Goal: Task Accomplishment & Management: Manage account settings

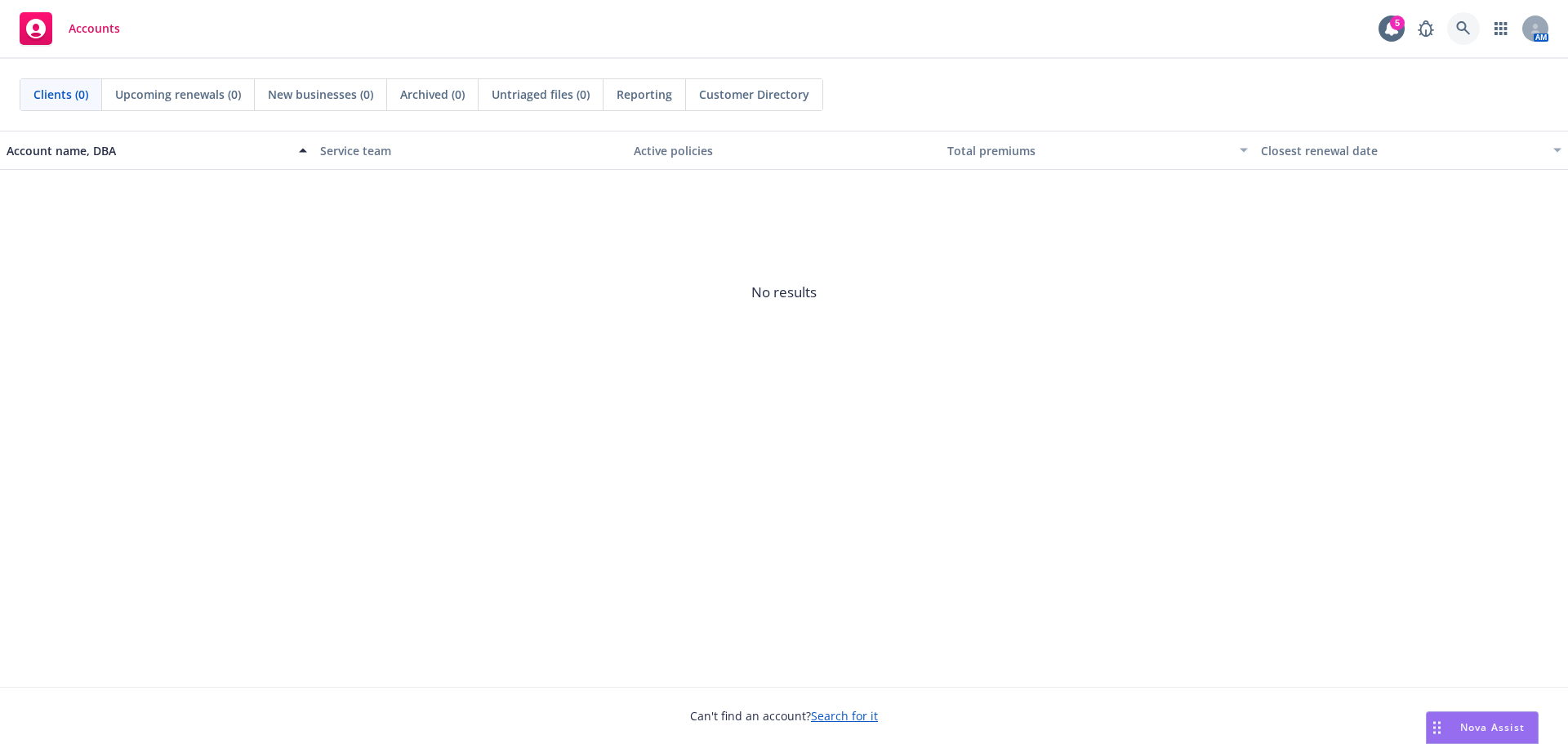
click at [1472, 33] on body "Accounts 5 AM Clients (0) Upcoming renewals (0) New businesses (0) Archived (0)…" at bounding box center [784, 372] width 1568 height 744
click at [1451, 30] on link at bounding box center [1463, 28] width 33 height 33
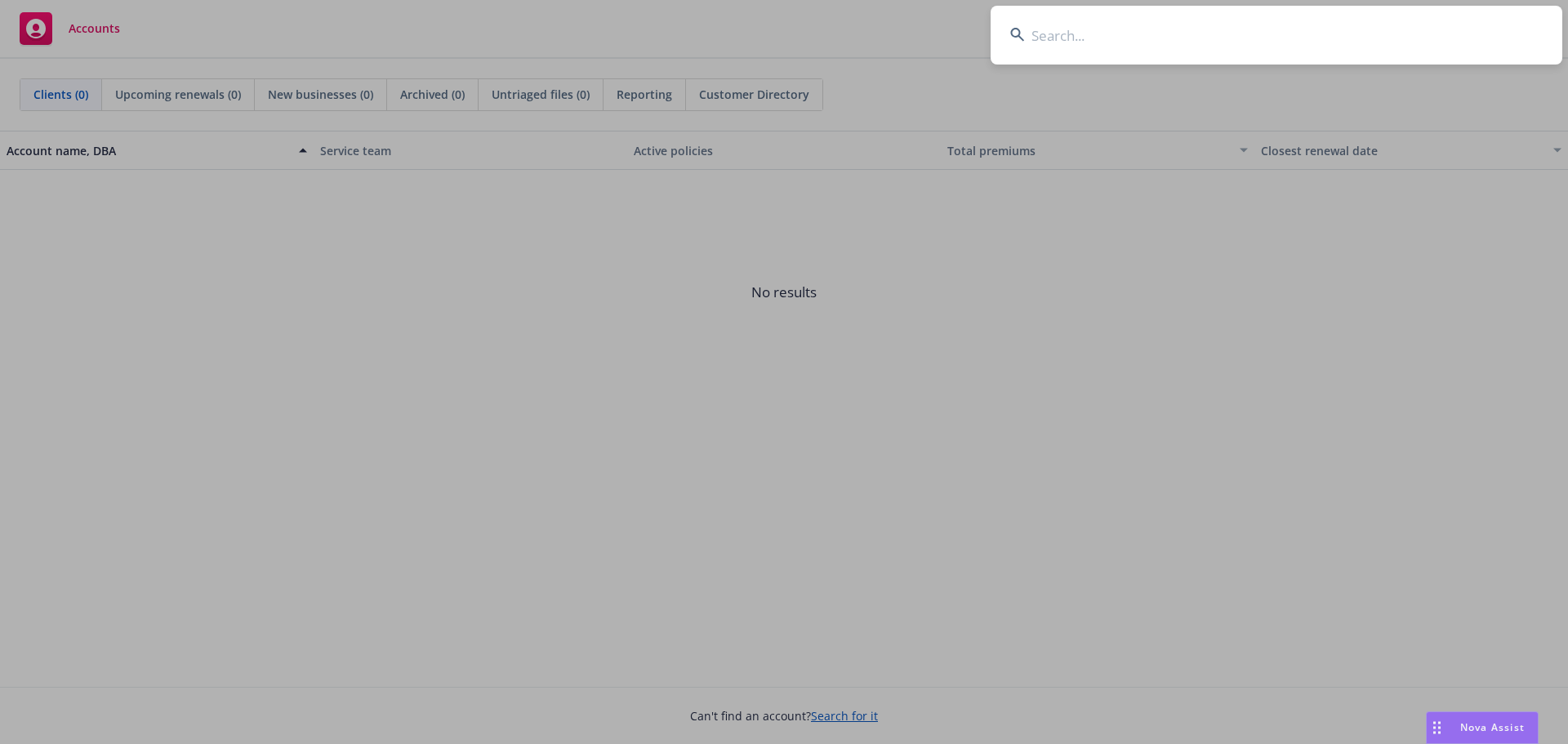
drag, startPoint x: 1397, startPoint y: 423, endPoint x: 1379, endPoint y: 385, distance: 42.0
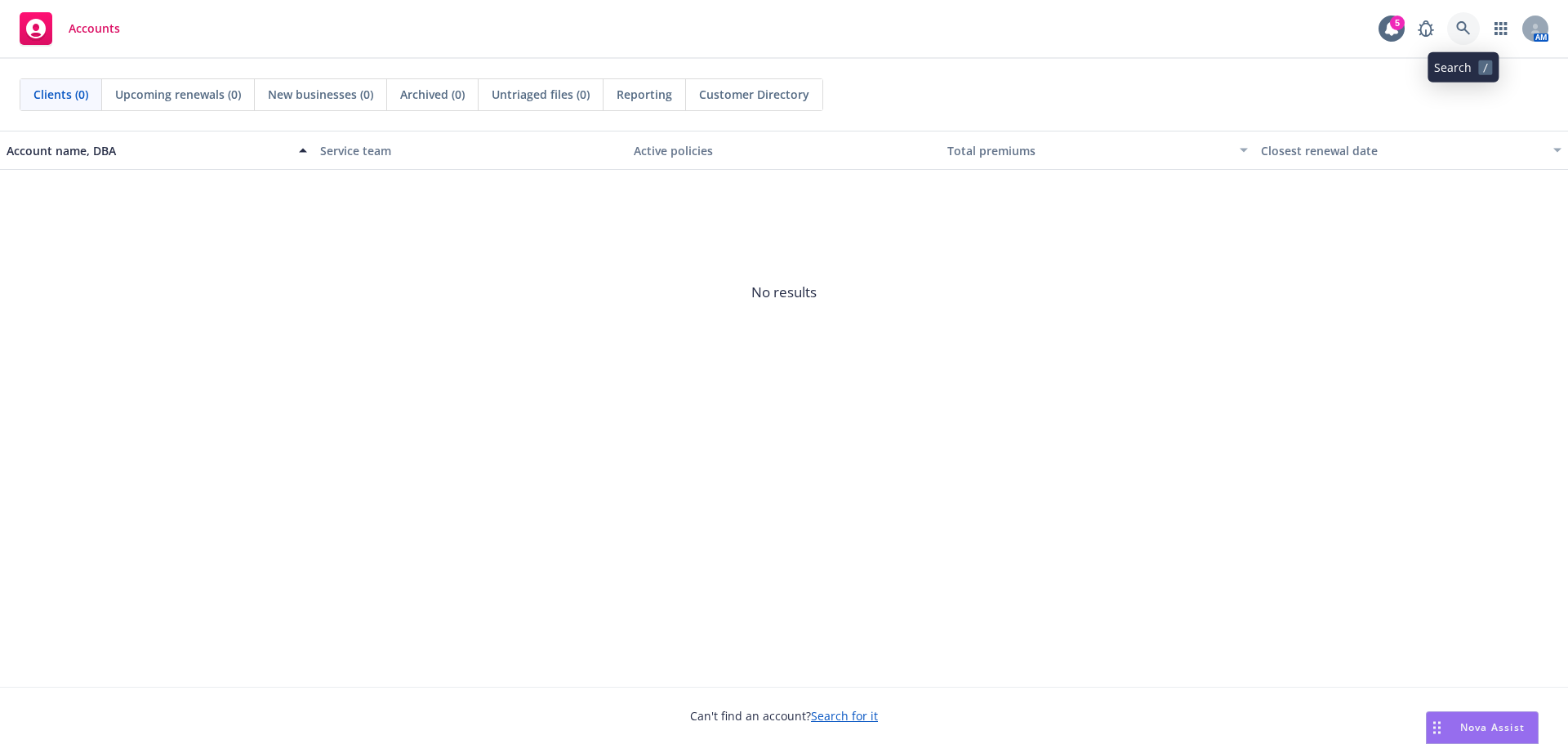
click at [1459, 26] on icon at bounding box center [1463, 28] width 15 height 15
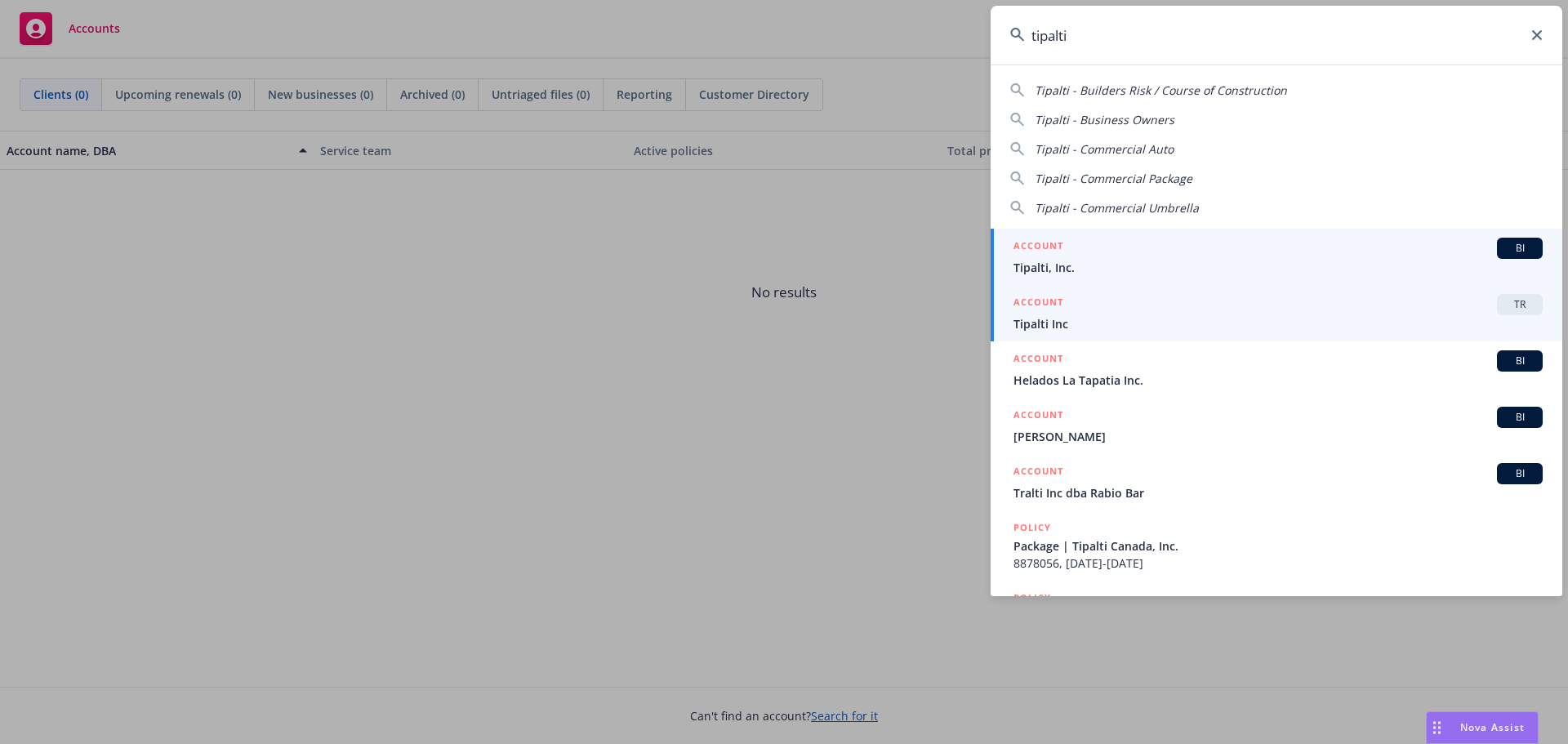
type input "tipalti"
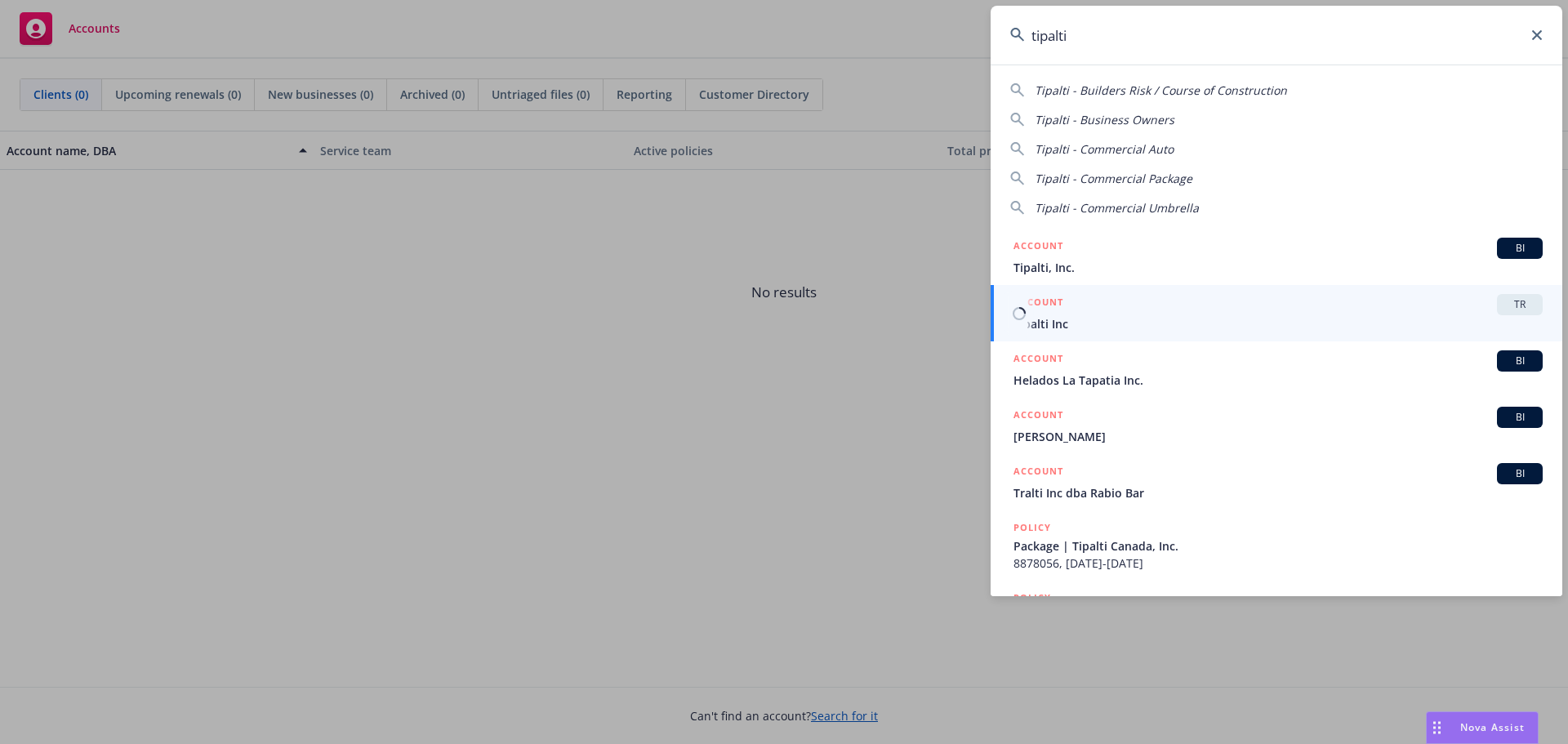
click at [1503, 298] on span "TR" at bounding box center [1519, 304] width 33 height 15
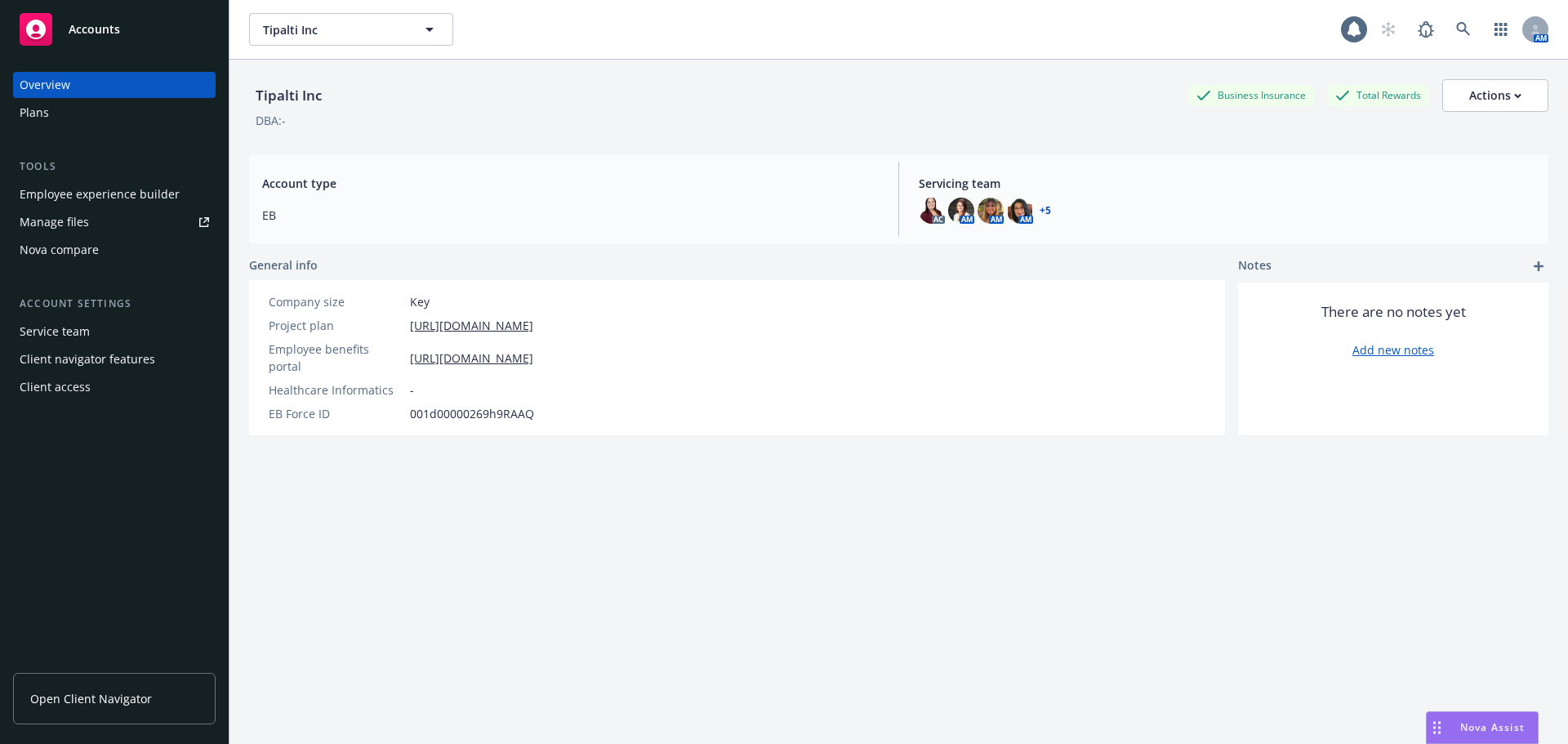
click at [71, 224] on div "Manage files" at bounding box center [54, 222] width 69 height 26
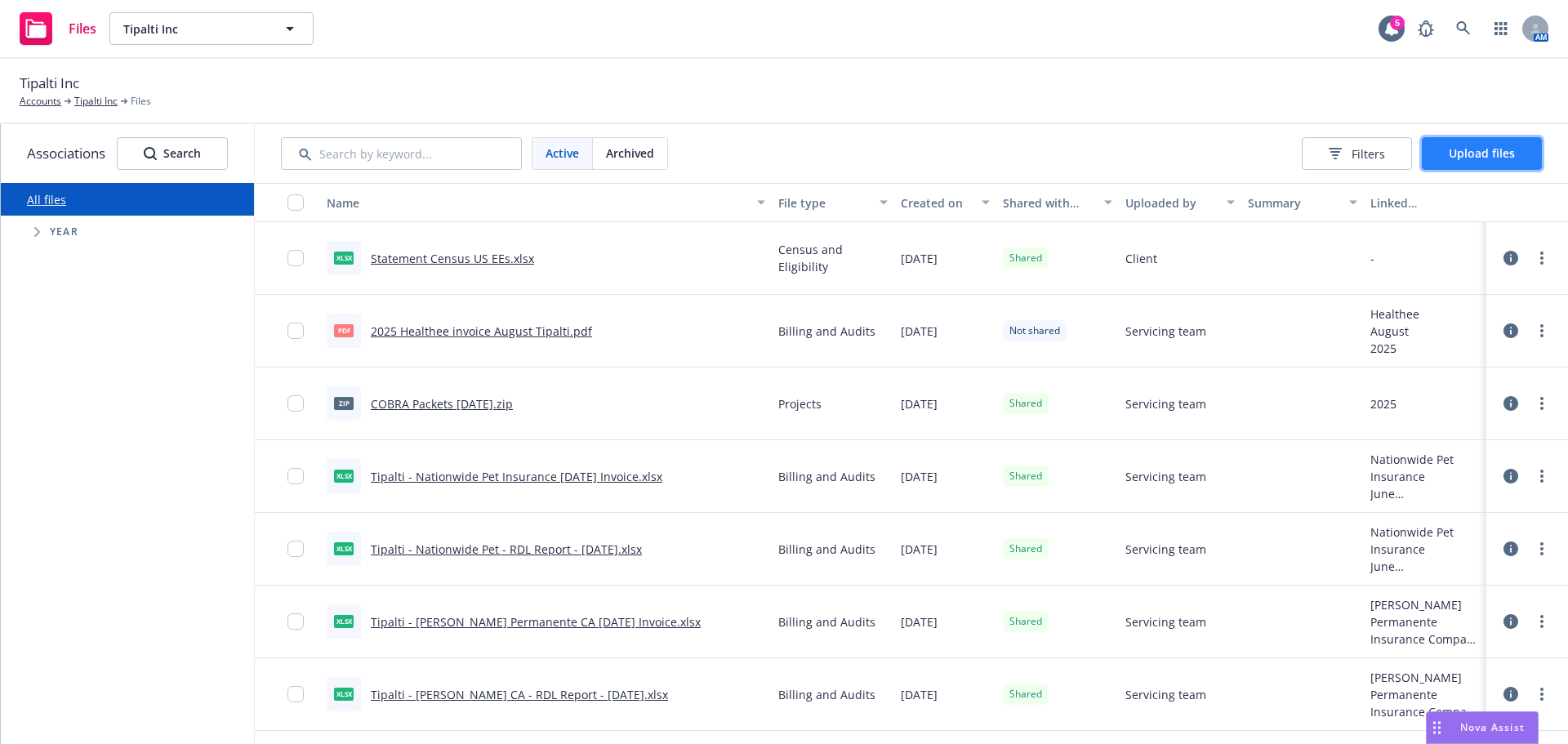
click at [1486, 160] on span "Upload files" at bounding box center [1481, 153] width 66 height 16
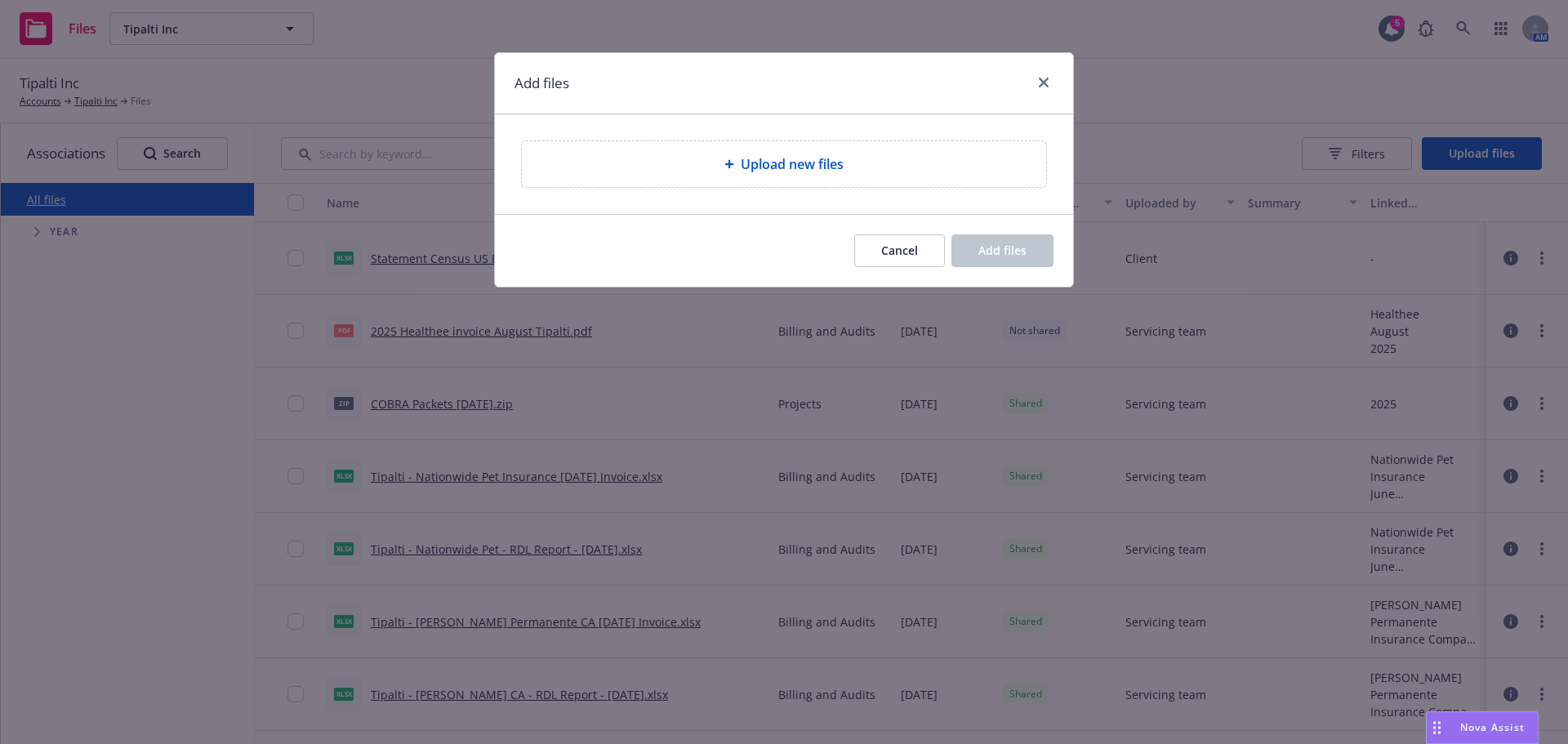
click at [813, 163] on span "Upload new files" at bounding box center [792, 164] width 103 height 19
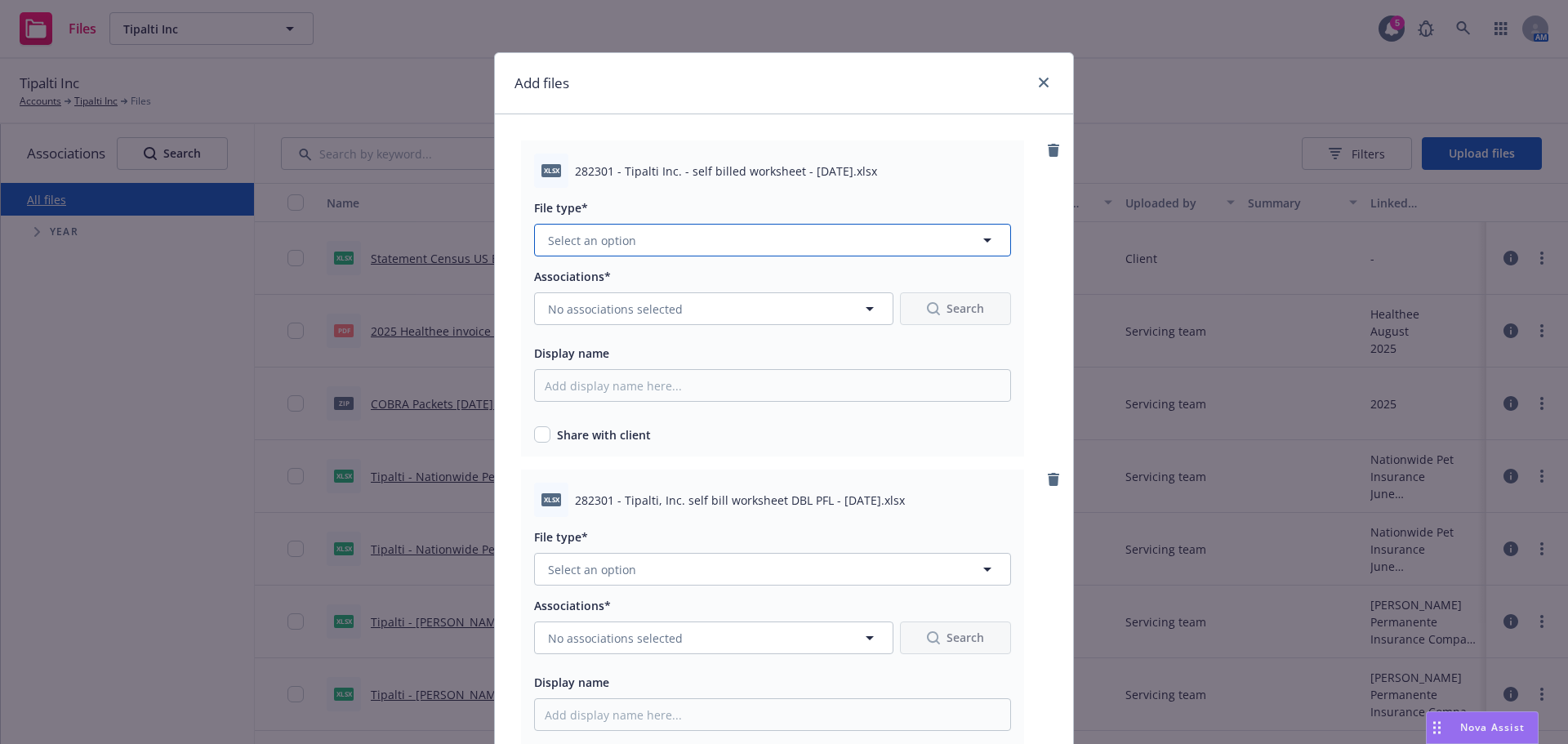
click at [652, 247] on button "Select an option" at bounding box center [773, 240] width 477 height 33
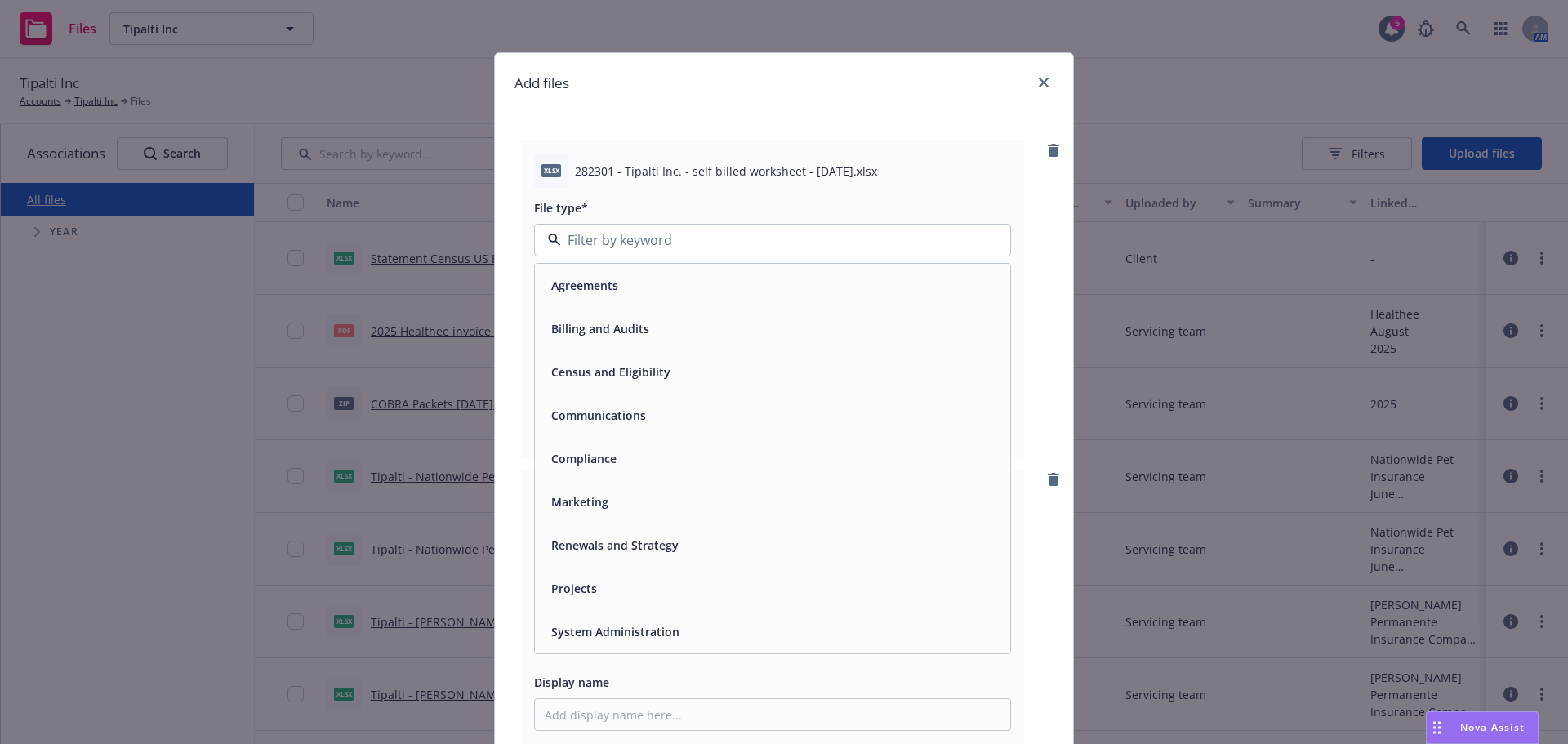
click at [598, 319] on div "Billing and Audits" at bounding box center [599, 328] width 108 height 24
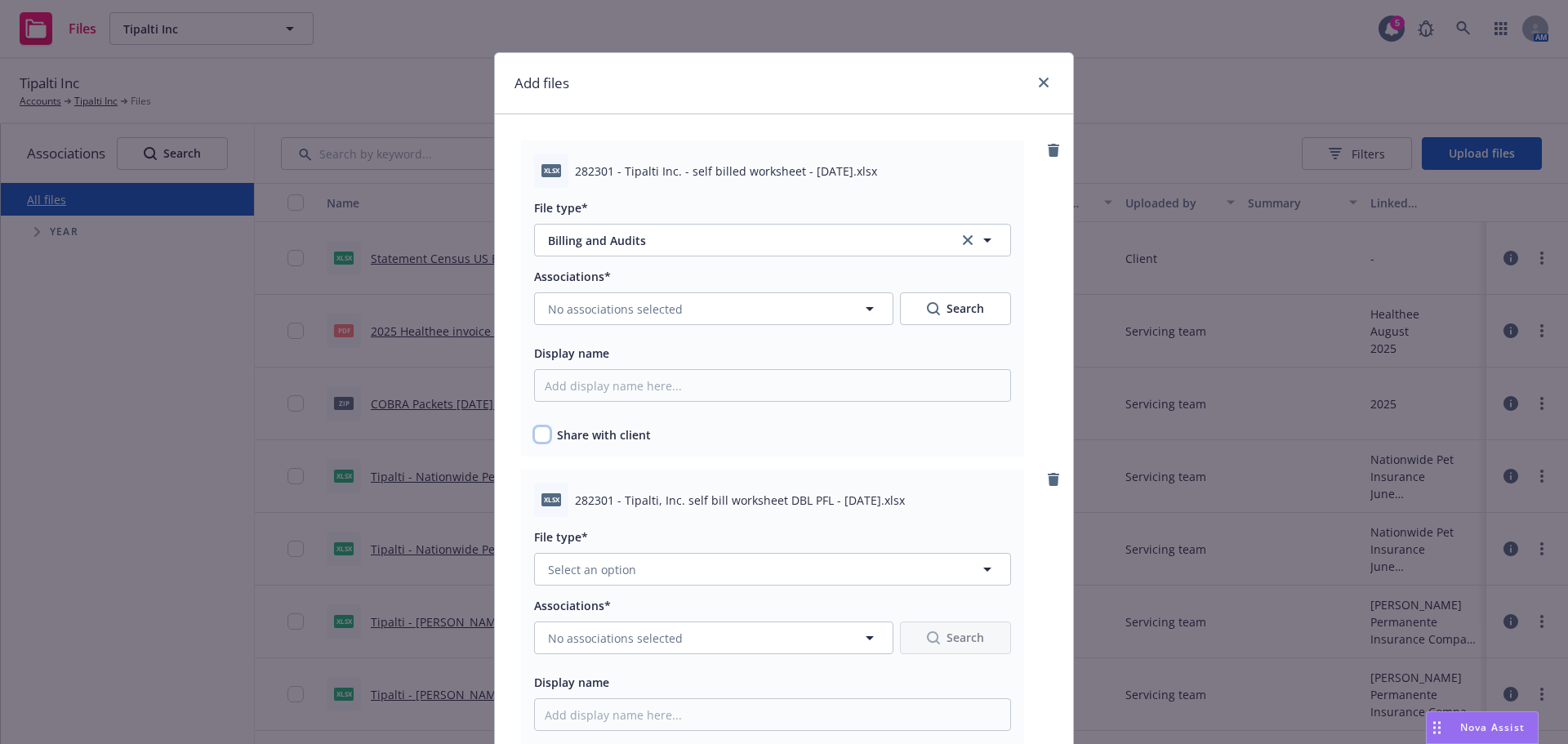
click at [537, 438] on input "checkbox" at bounding box center [542, 434] width 17 height 17
checkbox input "true"
click at [704, 552] on div "File type* Select an option" at bounding box center [773, 556] width 477 height 59
click at [709, 577] on button "Select an option" at bounding box center [773, 569] width 477 height 33
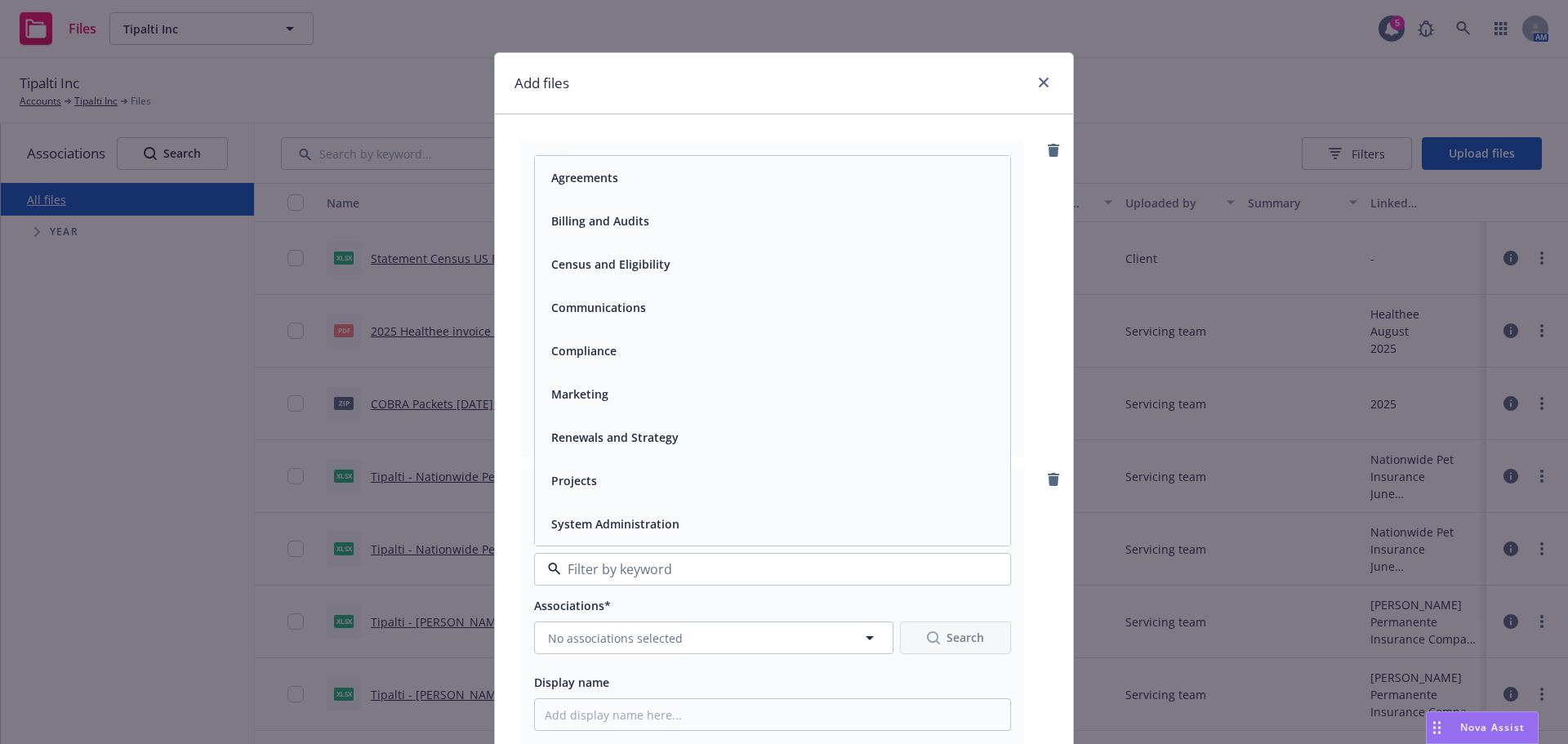
click at [625, 216] on span "Billing and Audits" at bounding box center [599, 222] width 98 height 18
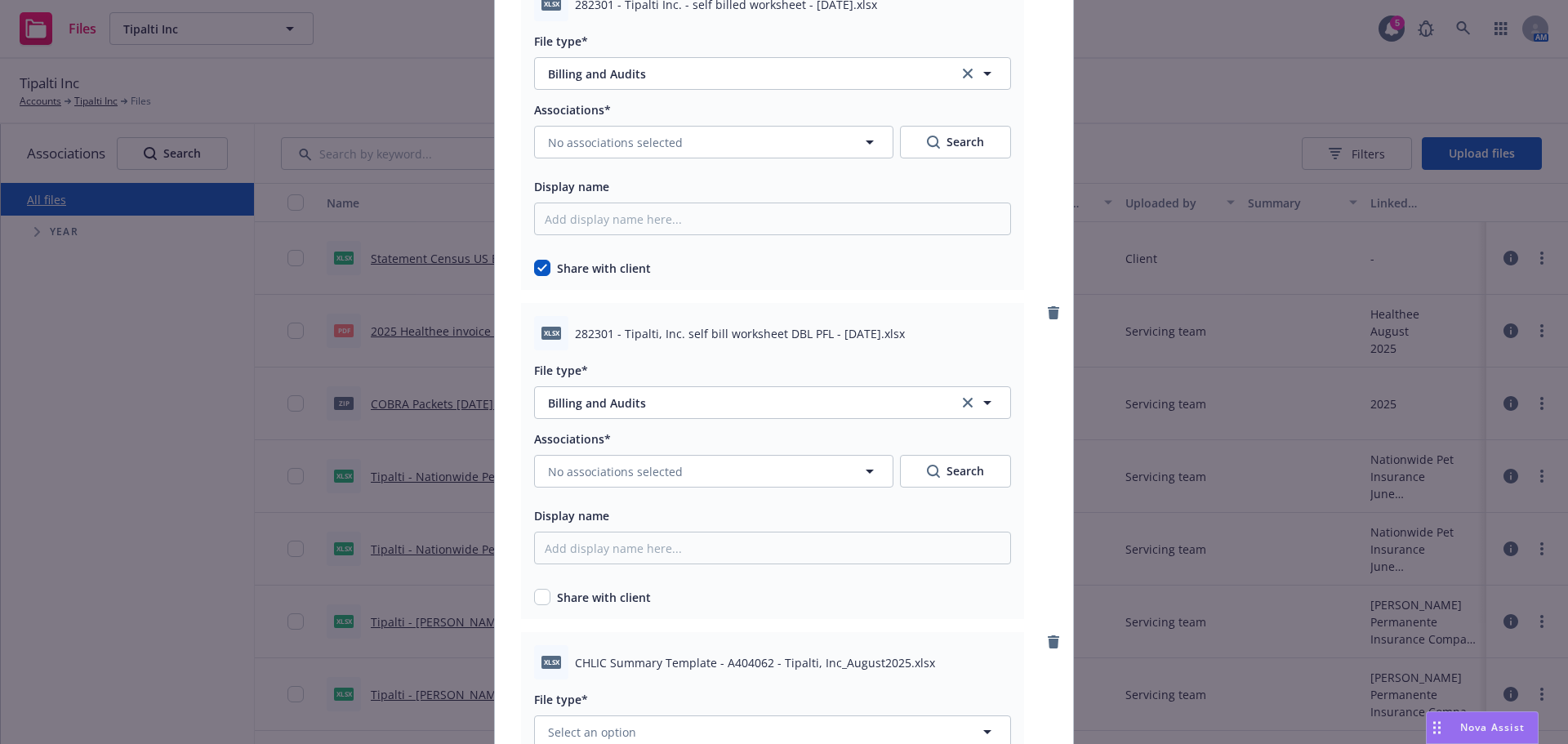
scroll to position [327, 0]
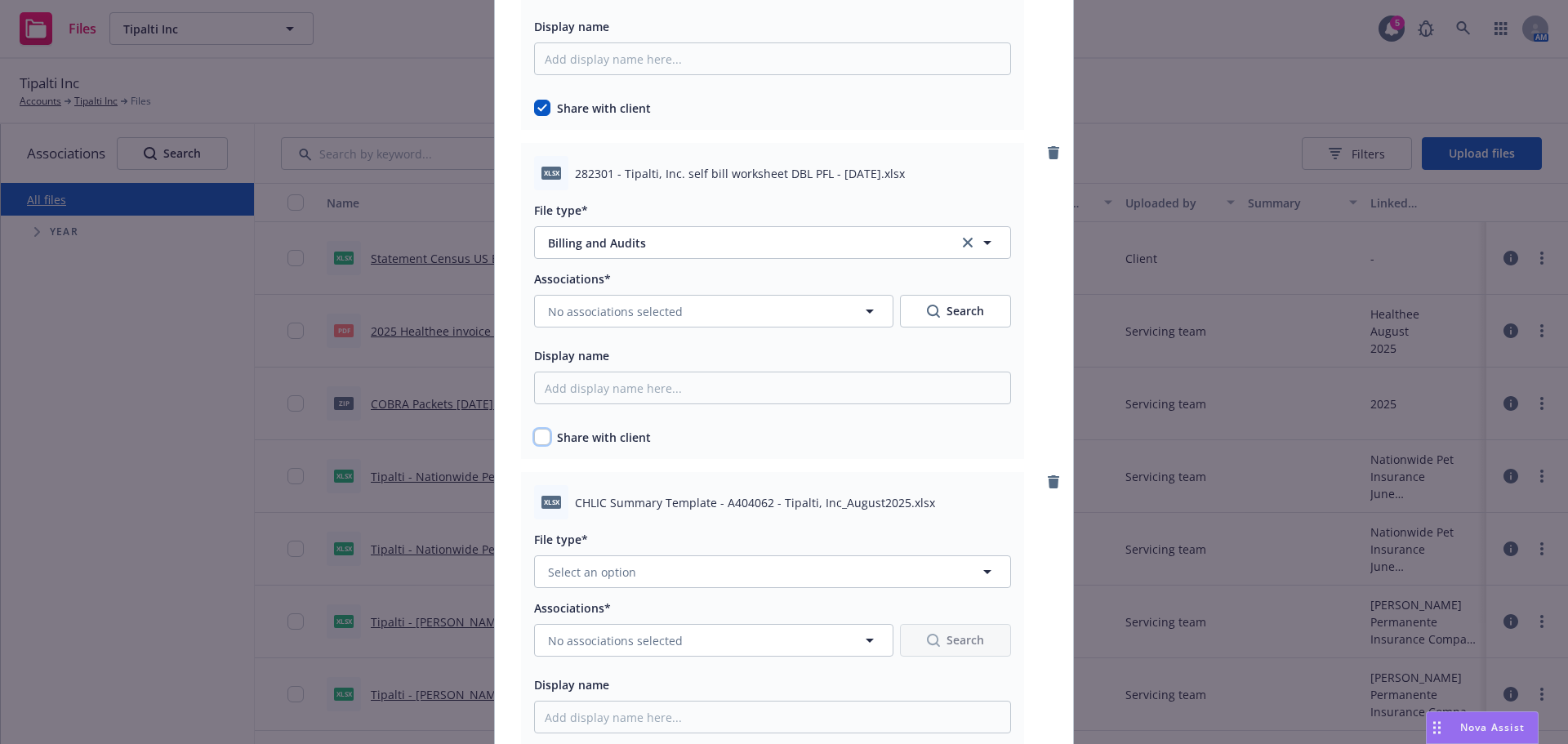
click at [534, 434] on input "checkbox" at bounding box center [542, 437] width 17 height 17
checkbox input "true"
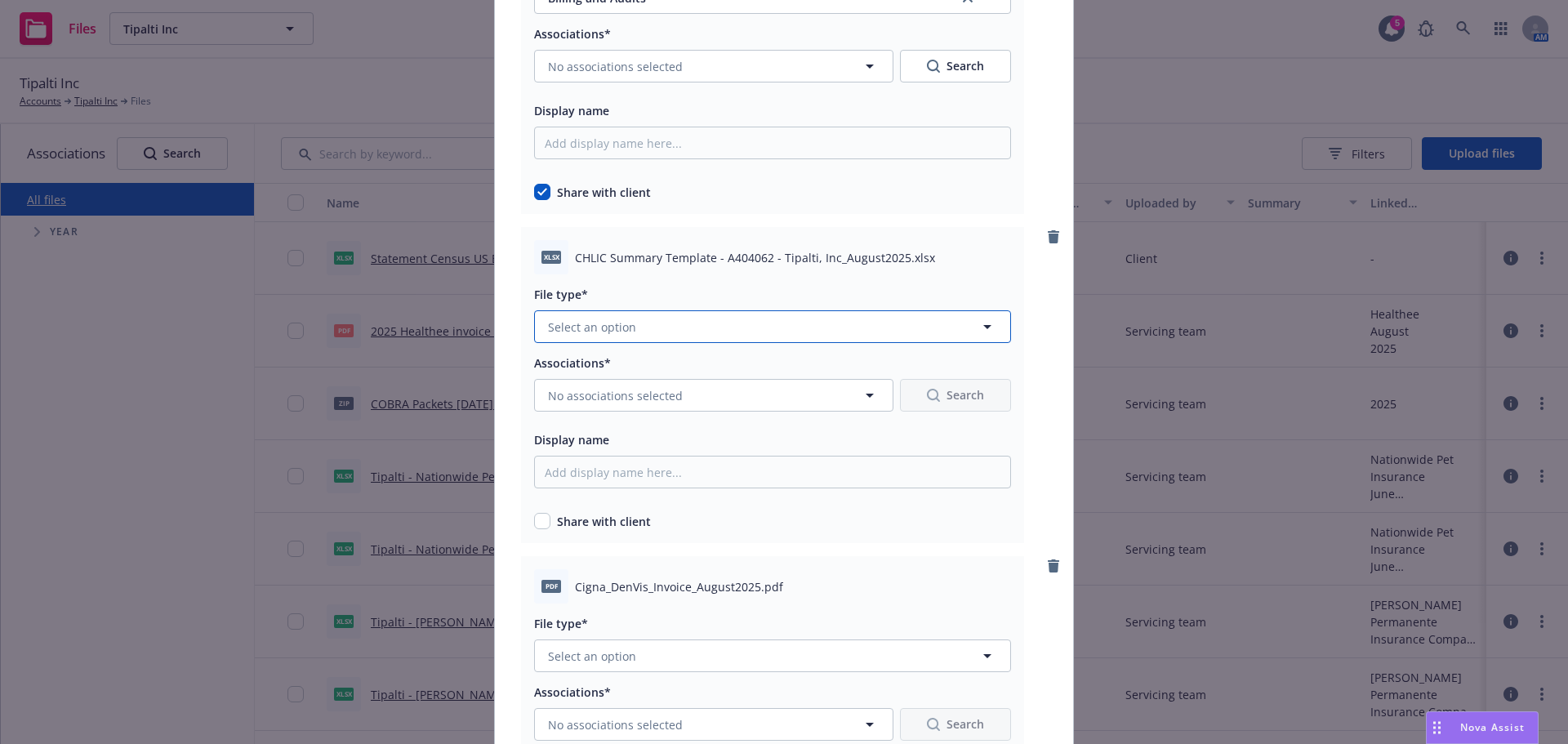
click at [744, 318] on button "Select an option" at bounding box center [773, 326] width 477 height 33
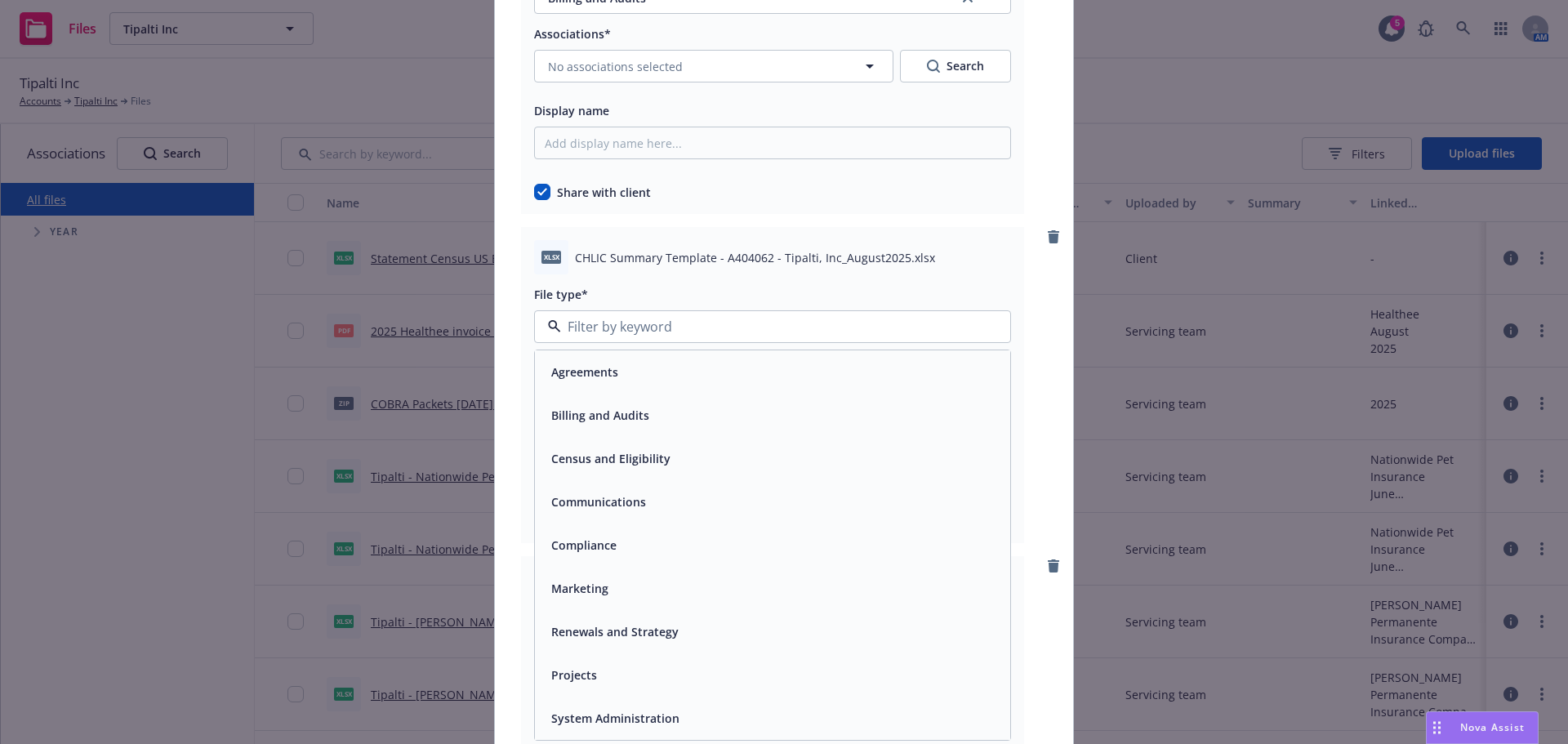
click at [606, 427] on div "Billing and Audits" at bounding box center [599, 415] width 108 height 24
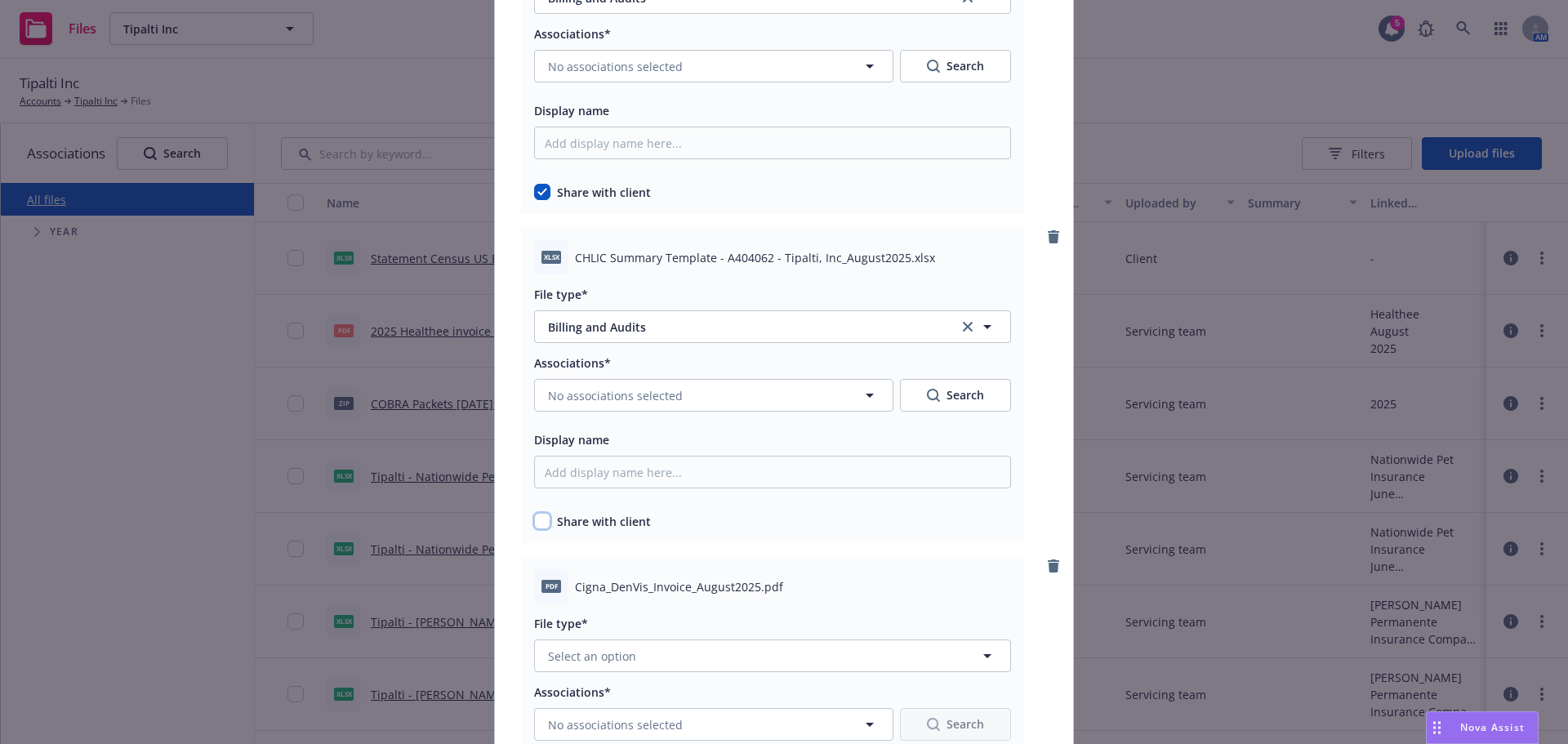
click at [538, 522] on input "checkbox" at bounding box center [542, 521] width 17 height 17
checkbox input "true"
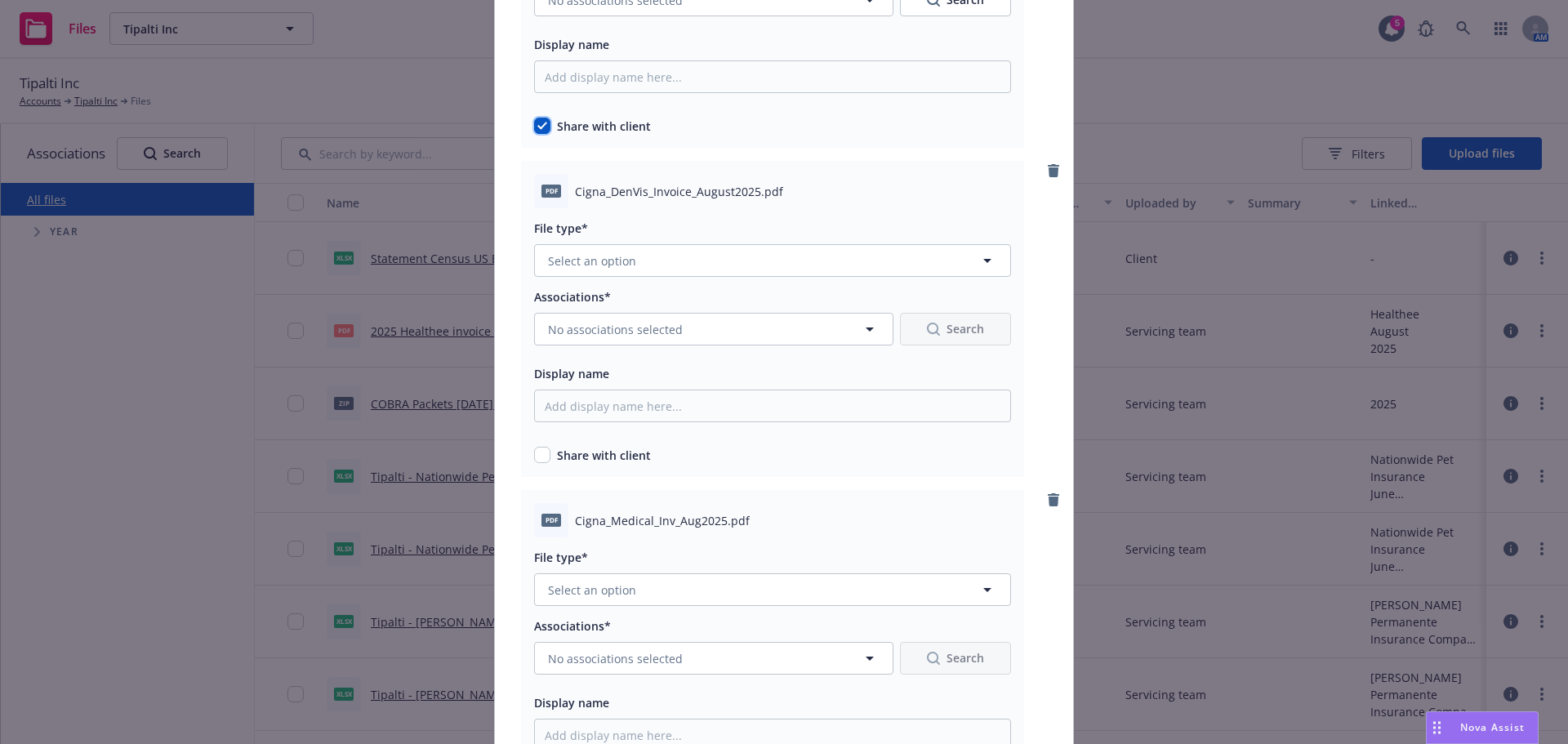
scroll to position [981, 0]
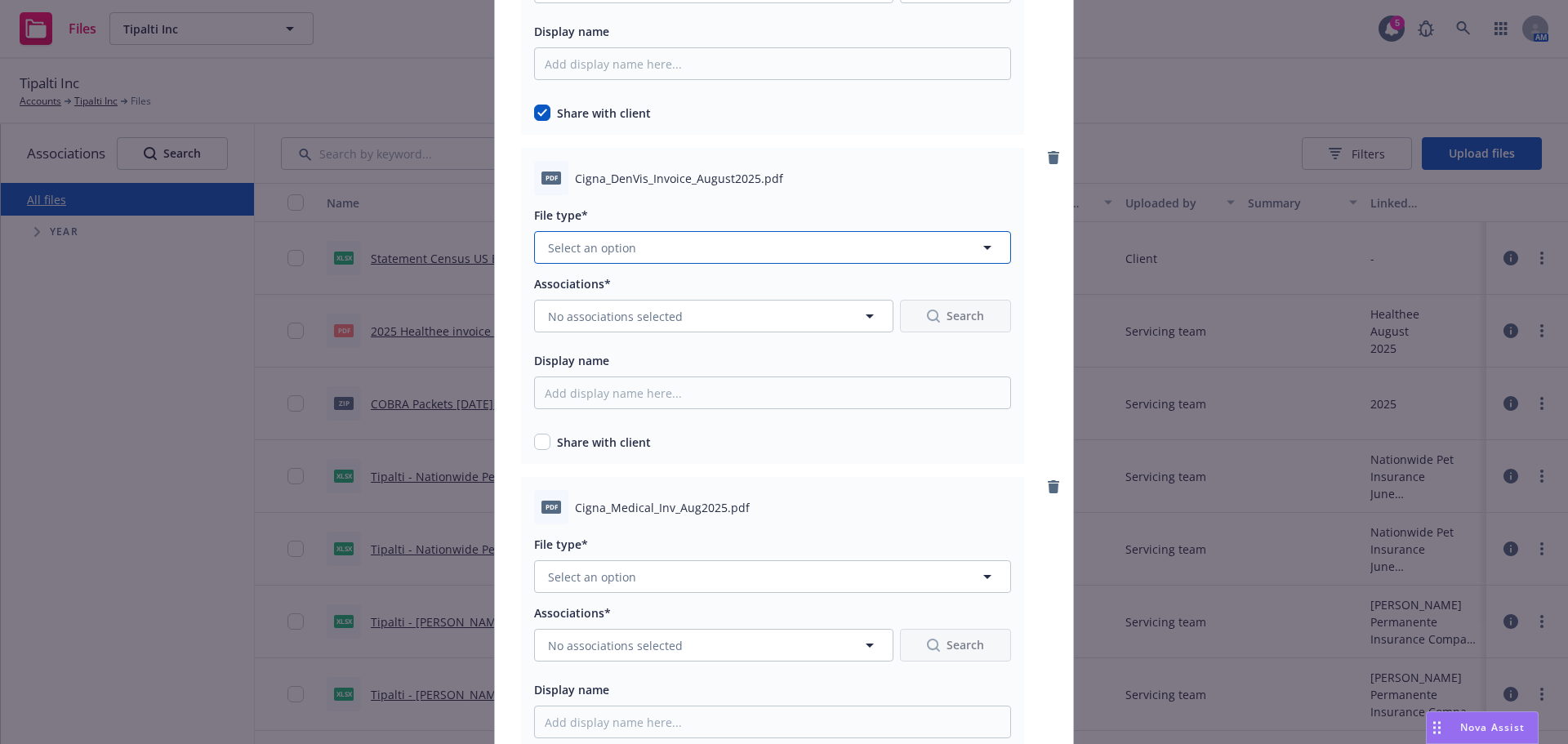
click at [628, 239] on button "Select an option" at bounding box center [773, 247] width 477 height 33
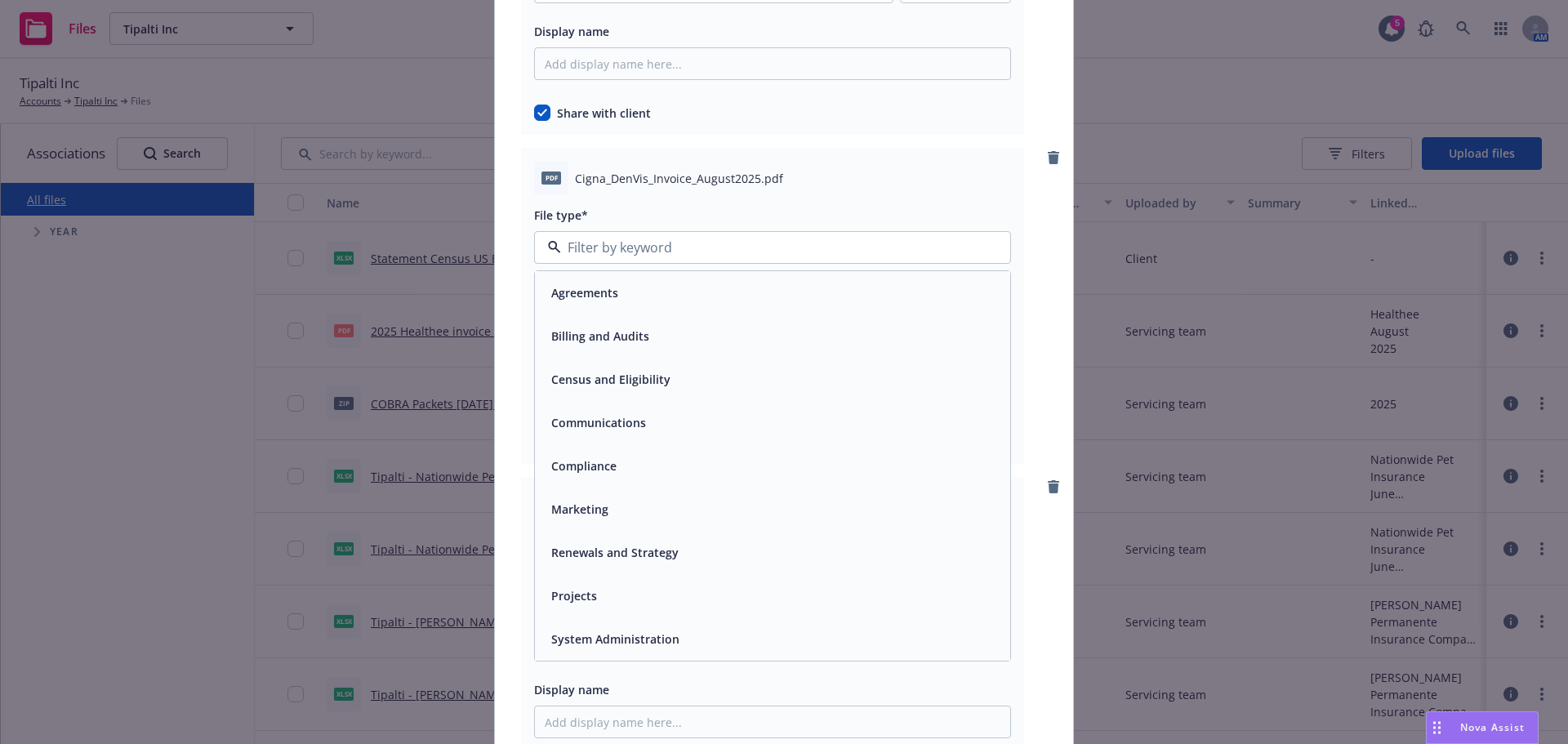
click at [599, 335] on span "Billing and Audits" at bounding box center [599, 337] width 98 height 18
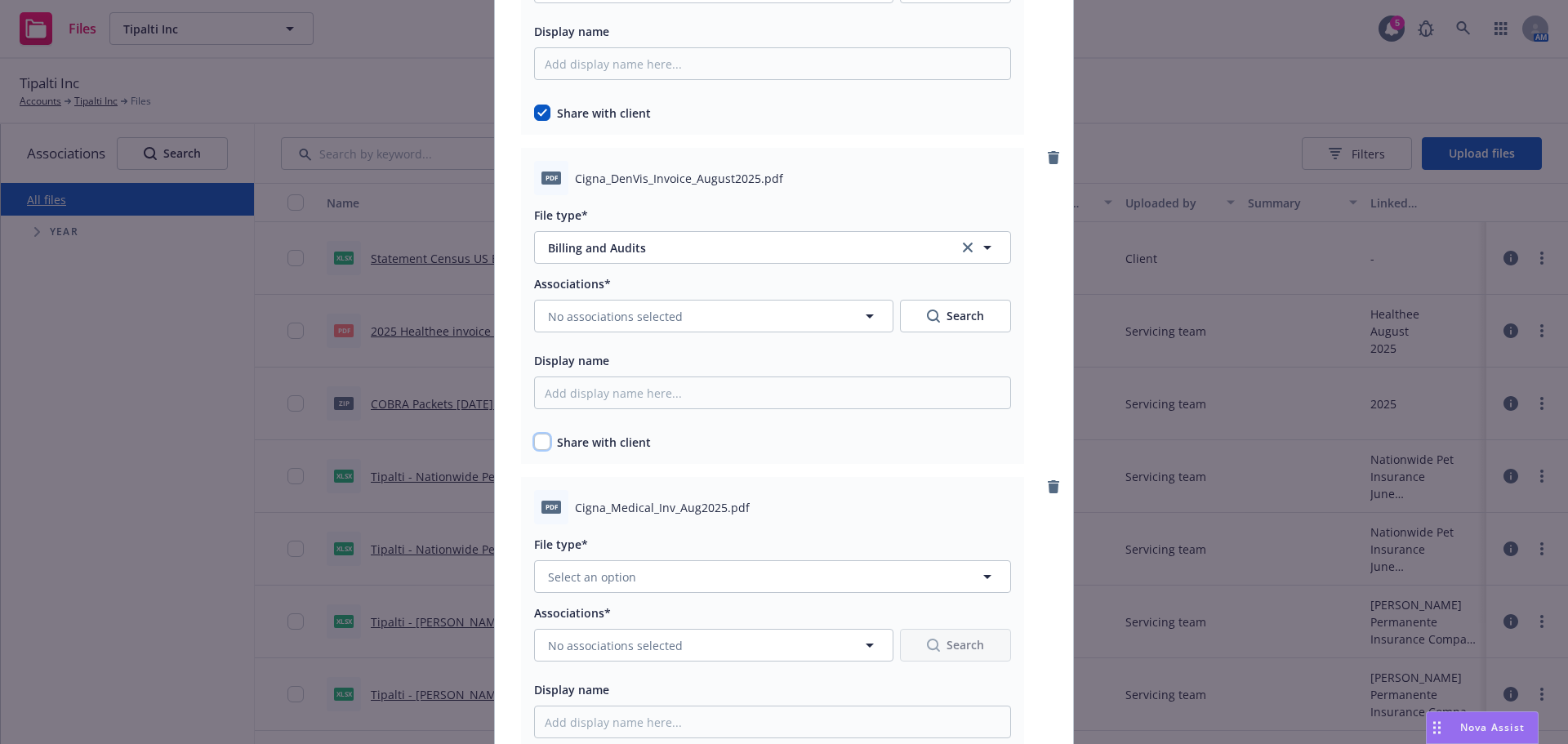
click at [541, 443] on input "checkbox" at bounding box center [542, 441] width 17 height 17
checkbox input "true"
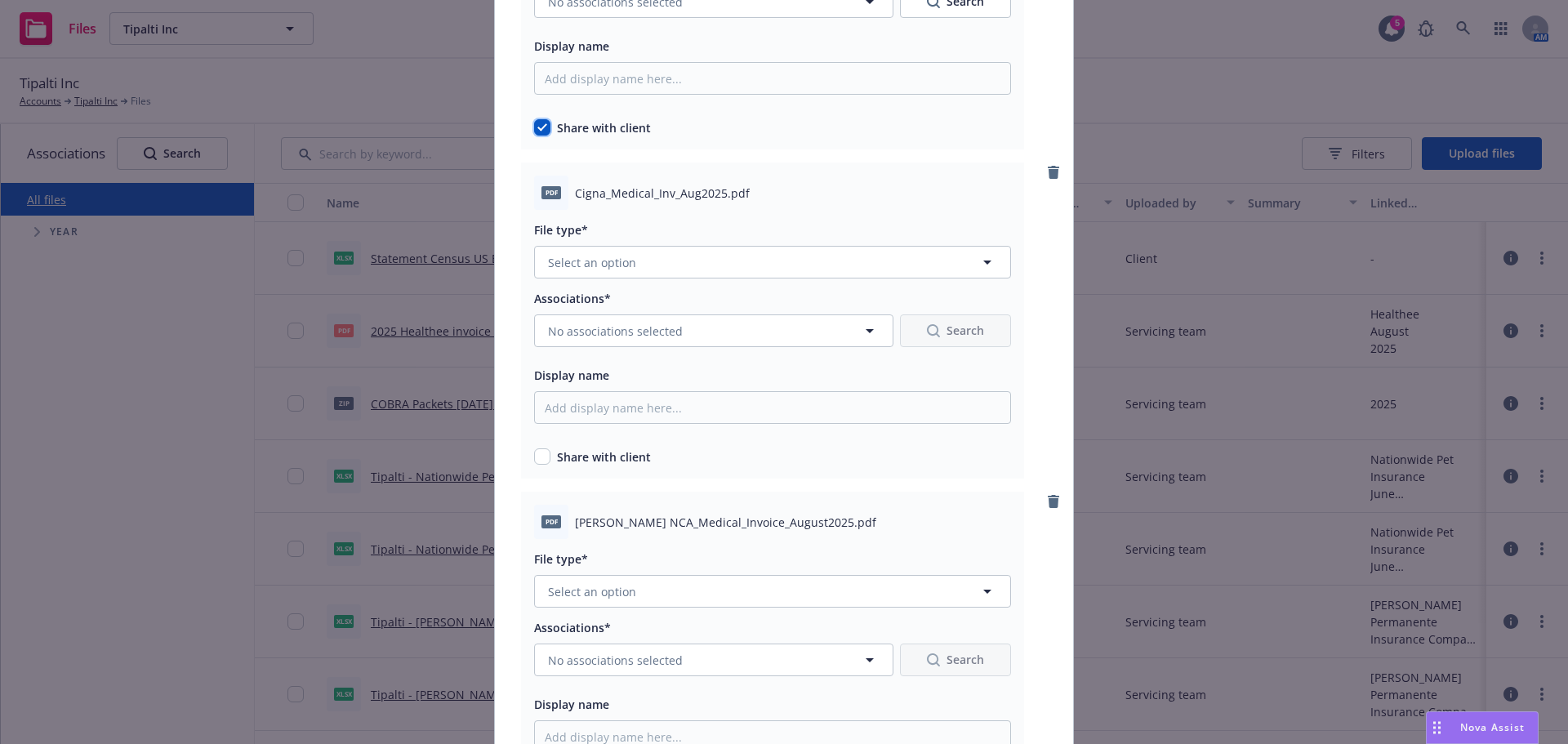
scroll to position [1307, 0]
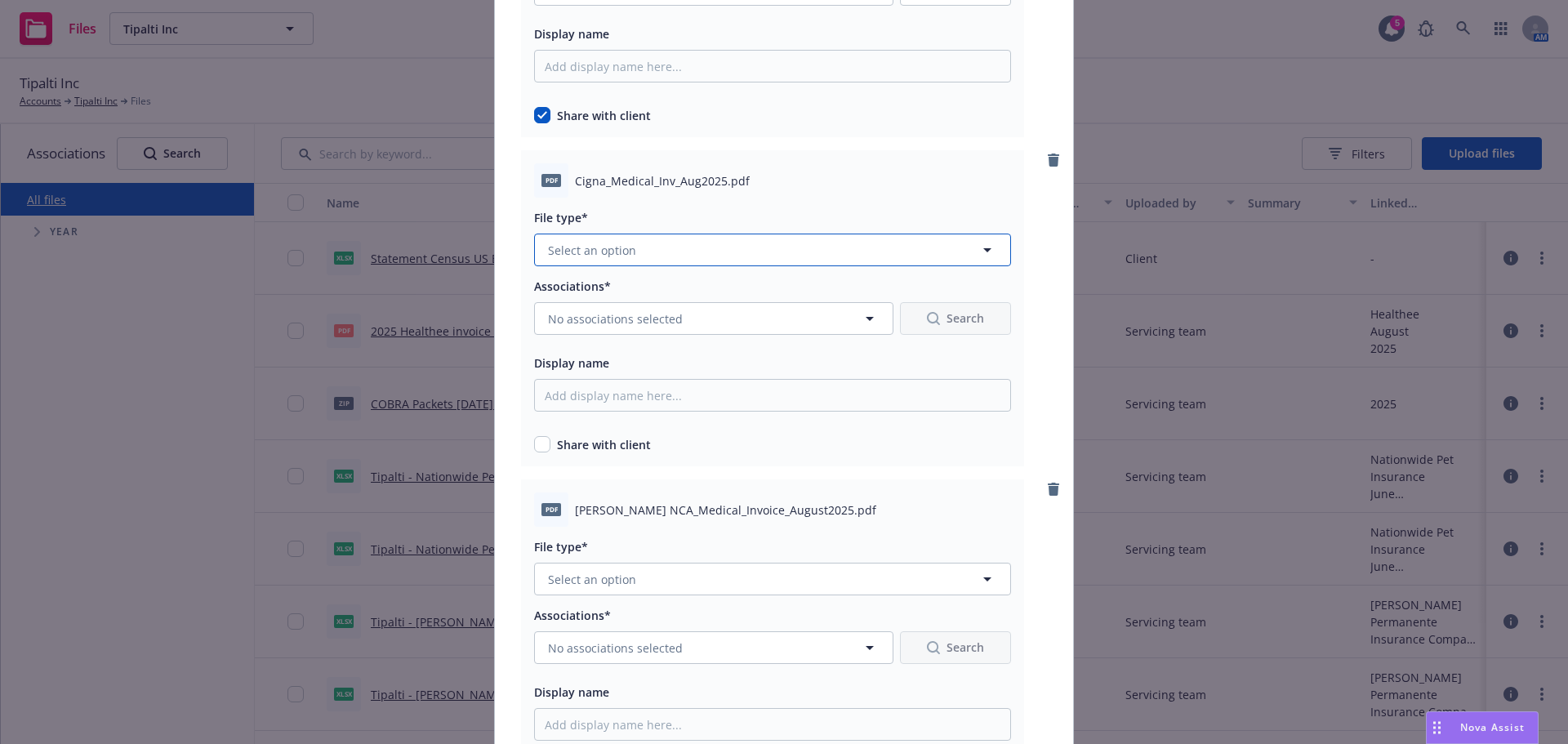
click at [637, 250] on button "Select an option" at bounding box center [773, 250] width 477 height 33
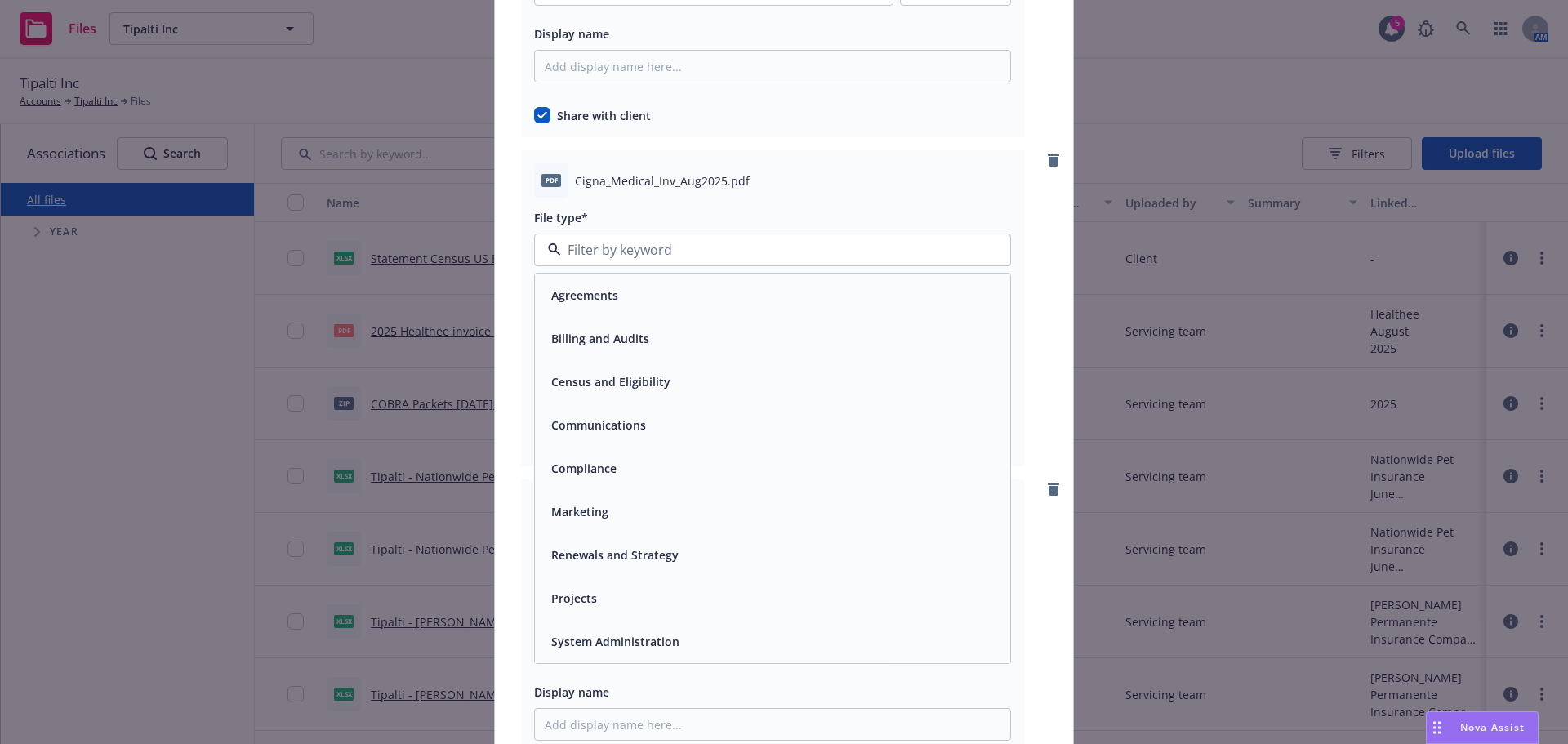
click at [577, 344] on span "Billing and Audits" at bounding box center [599, 339] width 98 height 18
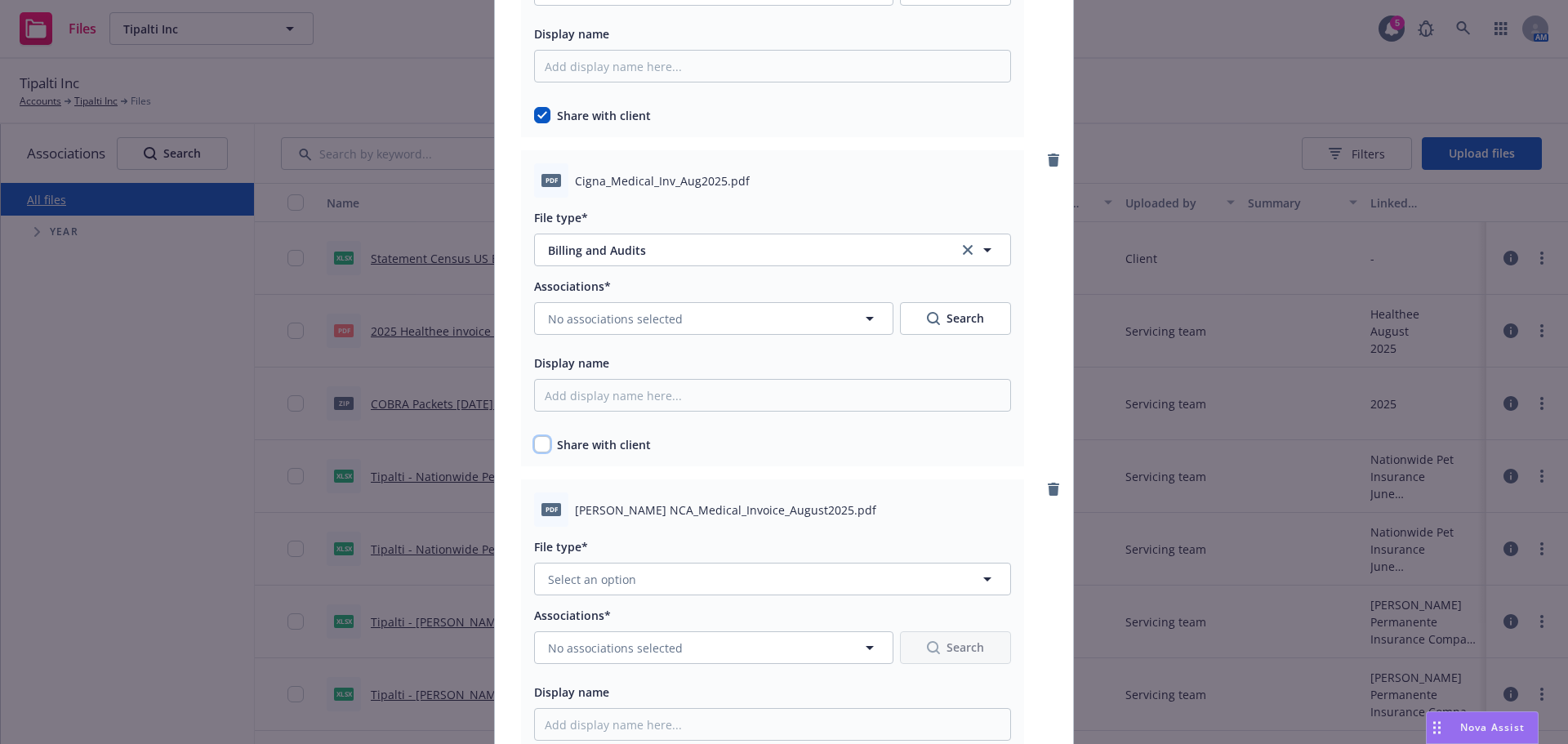
click at [540, 444] on input "checkbox" at bounding box center [542, 444] width 17 height 17
checkbox input "true"
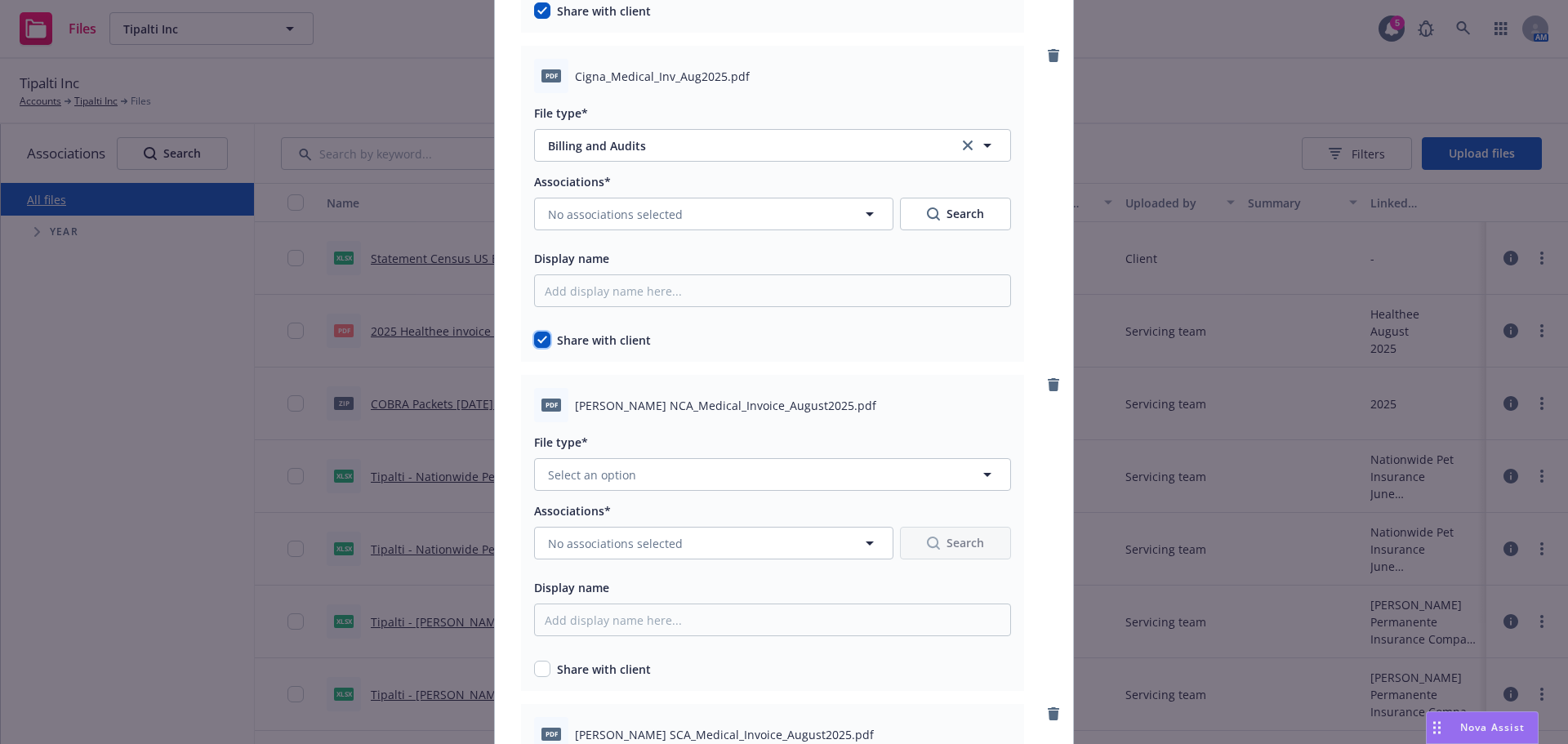
scroll to position [1552, 0]
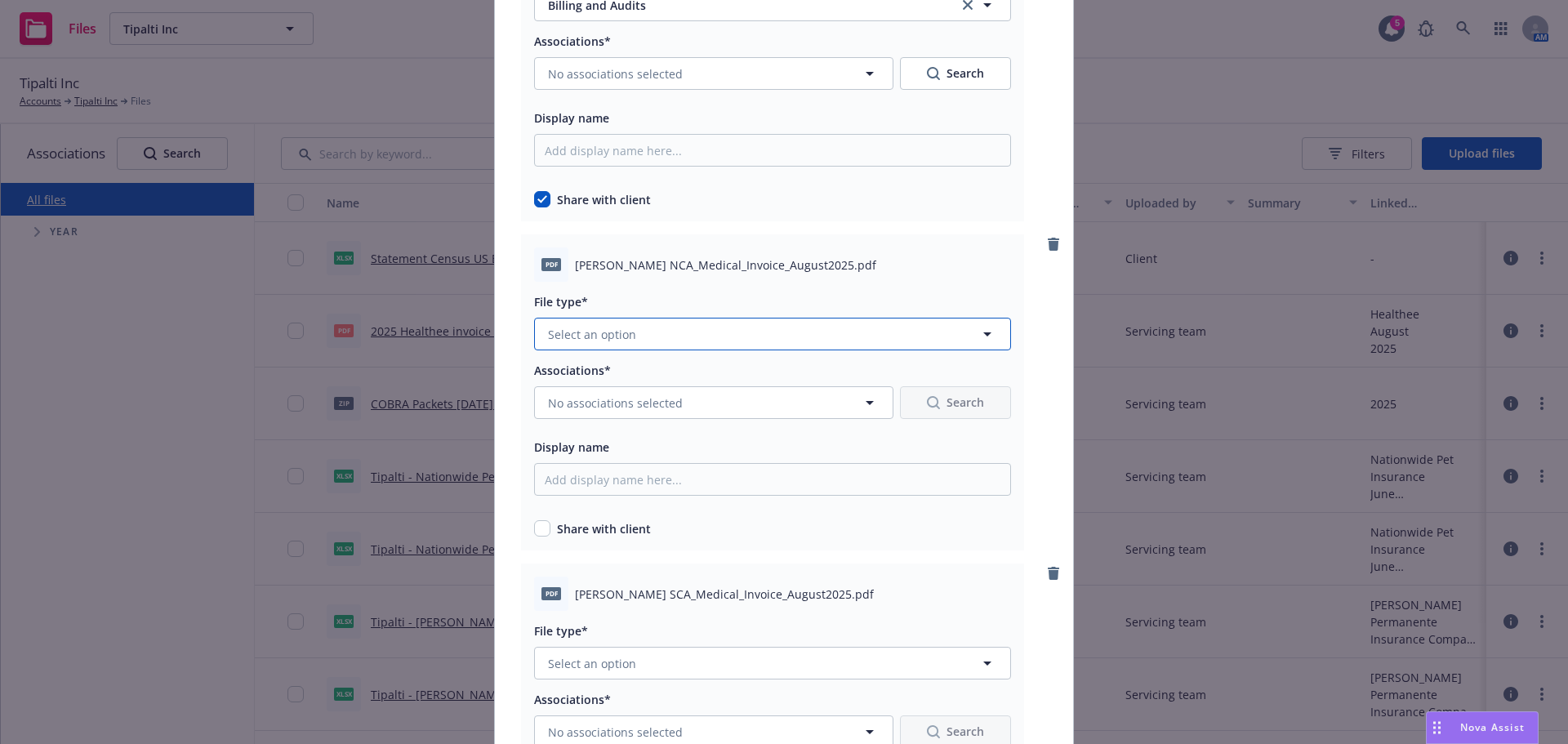
click at [682, 329] on button "Select an option" at bounding box center [773, 333] width 477 height 33
click at [604, 423] on span "Billing and Audits" at bounding box center [599, 423] width 98 height 18
drag, startPoint x: 535, startPoint y: 529, endPoint x: 623, endPoint y: 547, distance: 89.8
click at [534, 529] on input "checkbox" at bounding box center [542, 529] width 17 height 17
checkbox input "true"
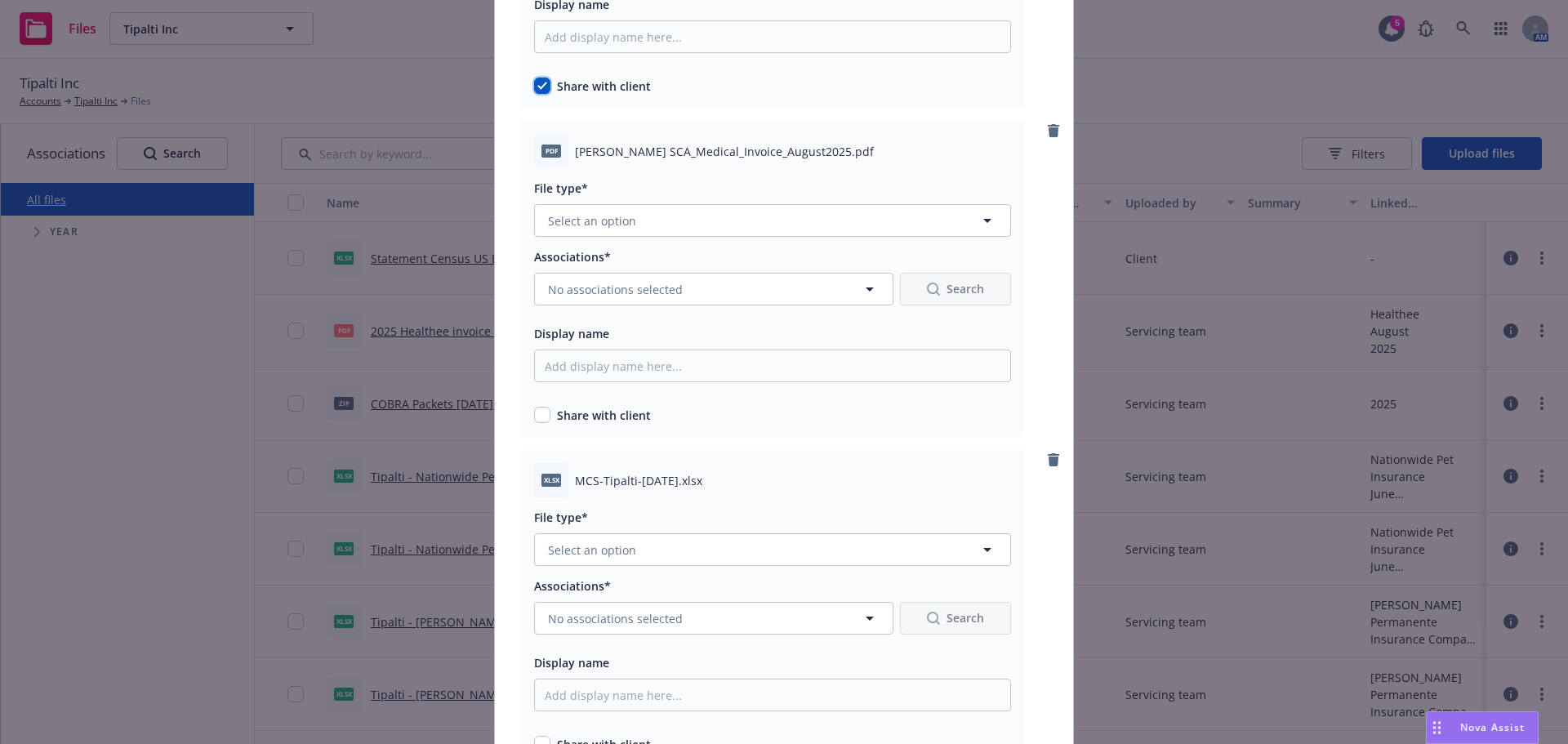
scroll to position [2042, 0]
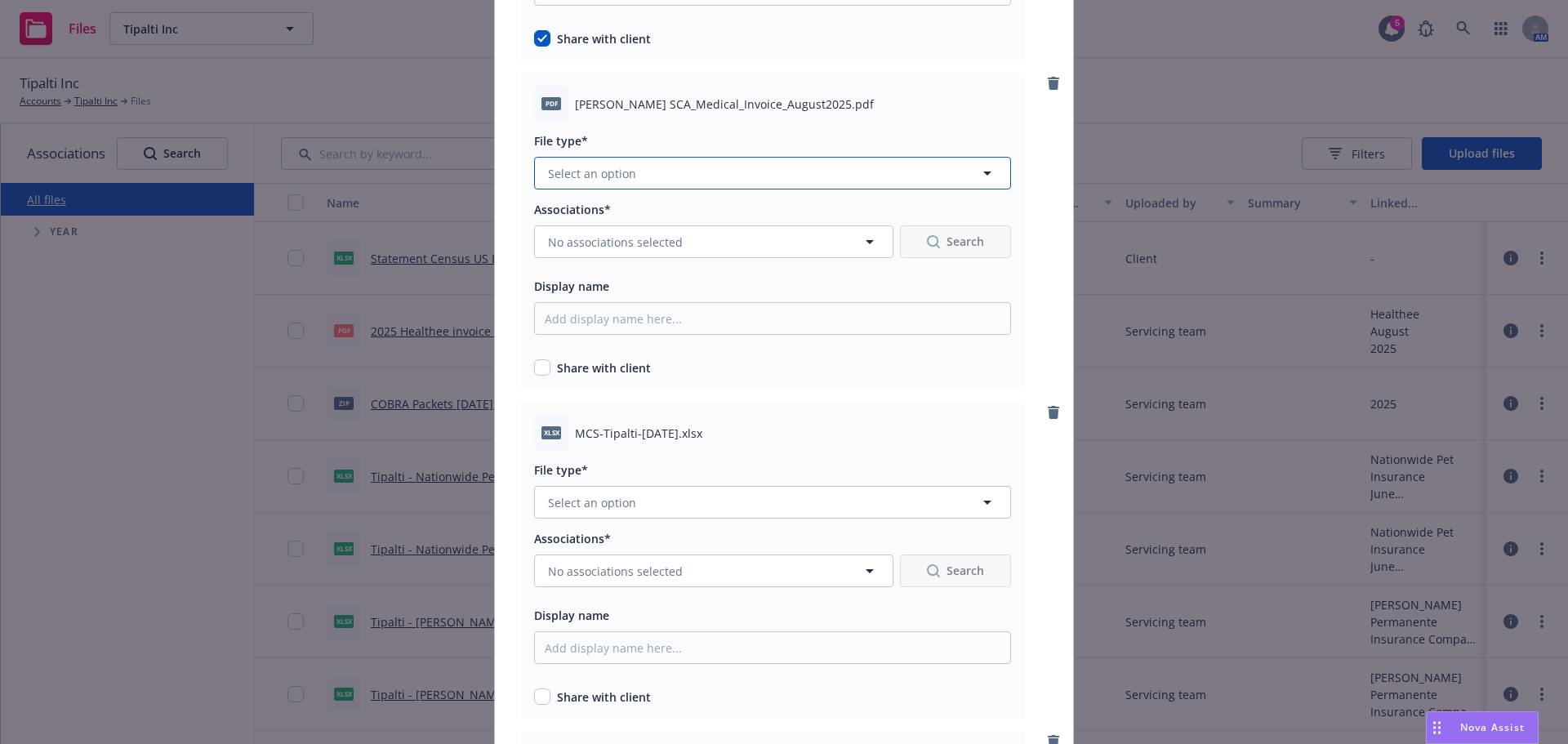
click at [650, 176] on button "Select an option" at bounding box center [773, 172] width 477 height 33
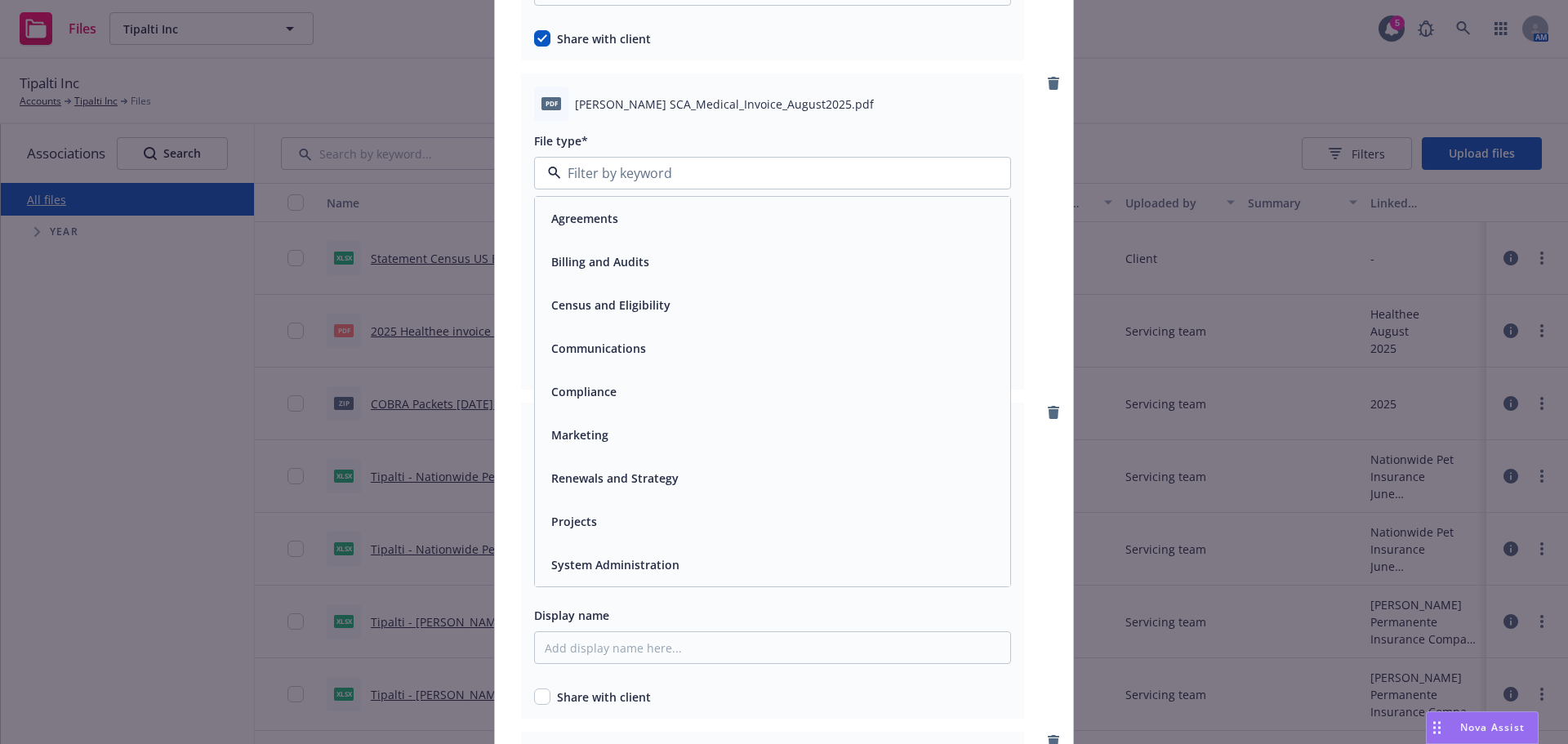
click at [626, 253] on span "Billing and Audits" at bounding box center [599, 262] width 98 height 18
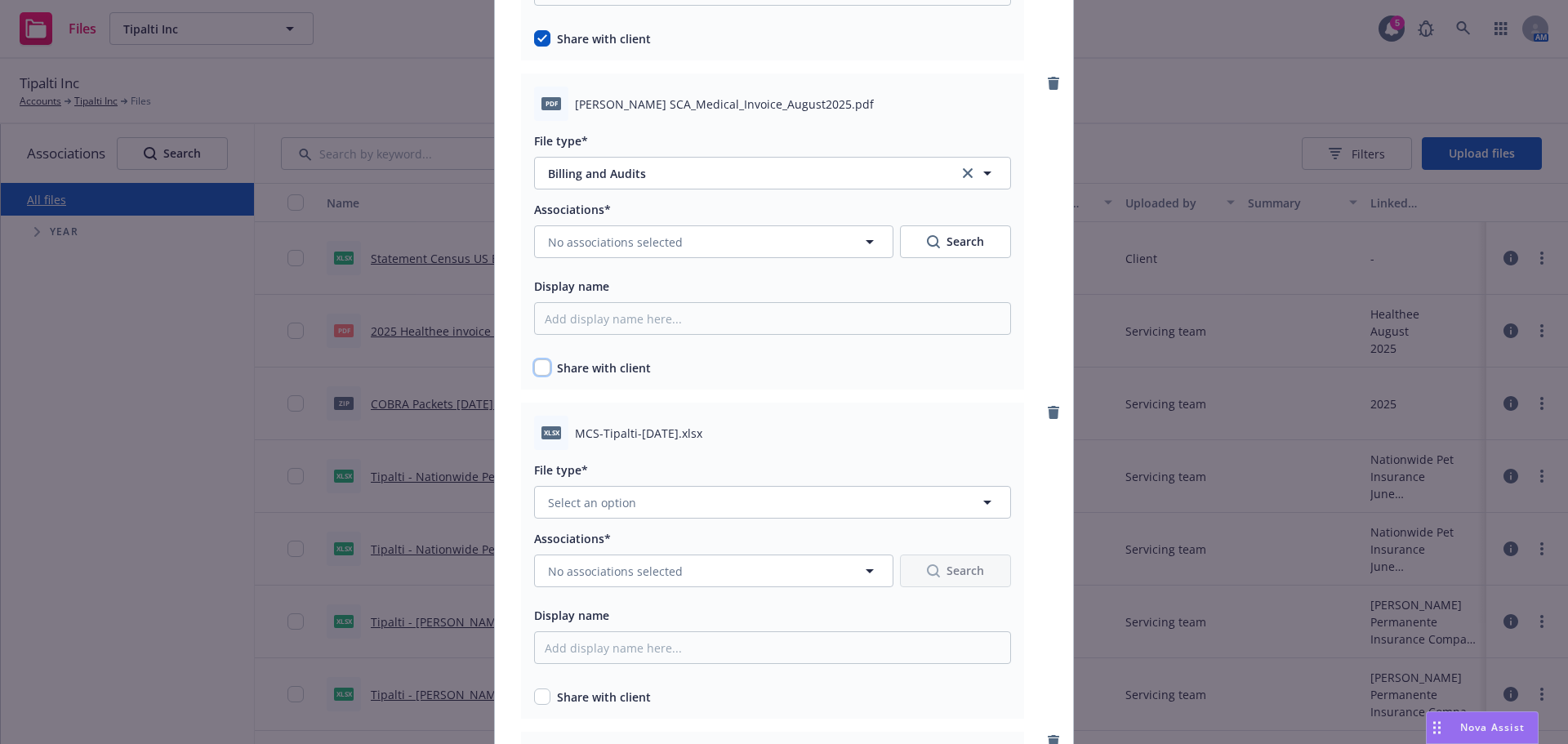
click at [534, 365] on input "checkbox" at bounding box center [542, 368] width 17 height 17
checkbox input "true"
click at [644, 490] on button "Select an option" at bounding box center [773, 502] width 477 height 33
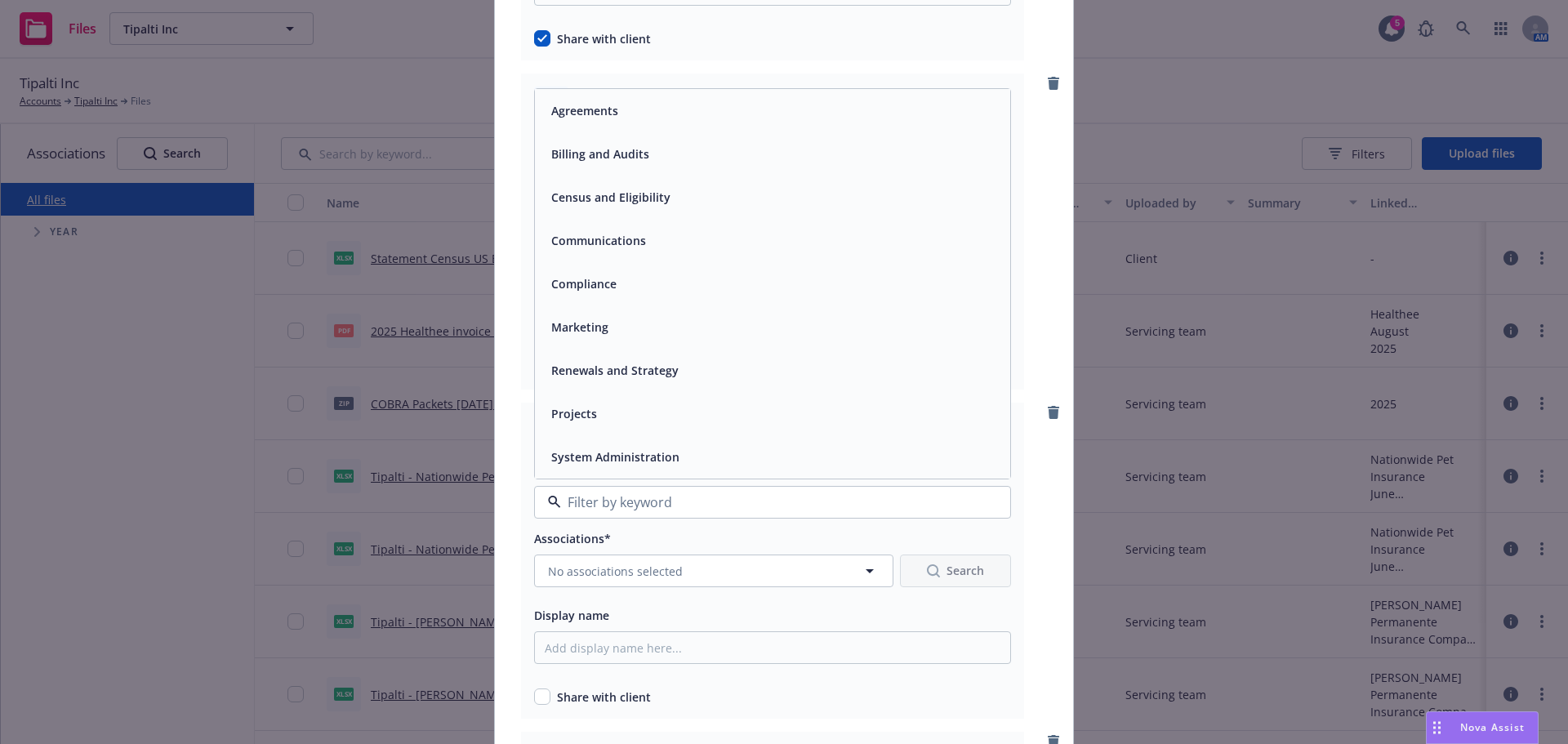
click at [599, 153] on span "Billing and Audits" at bounding box center [599, 154] width 98 height 18
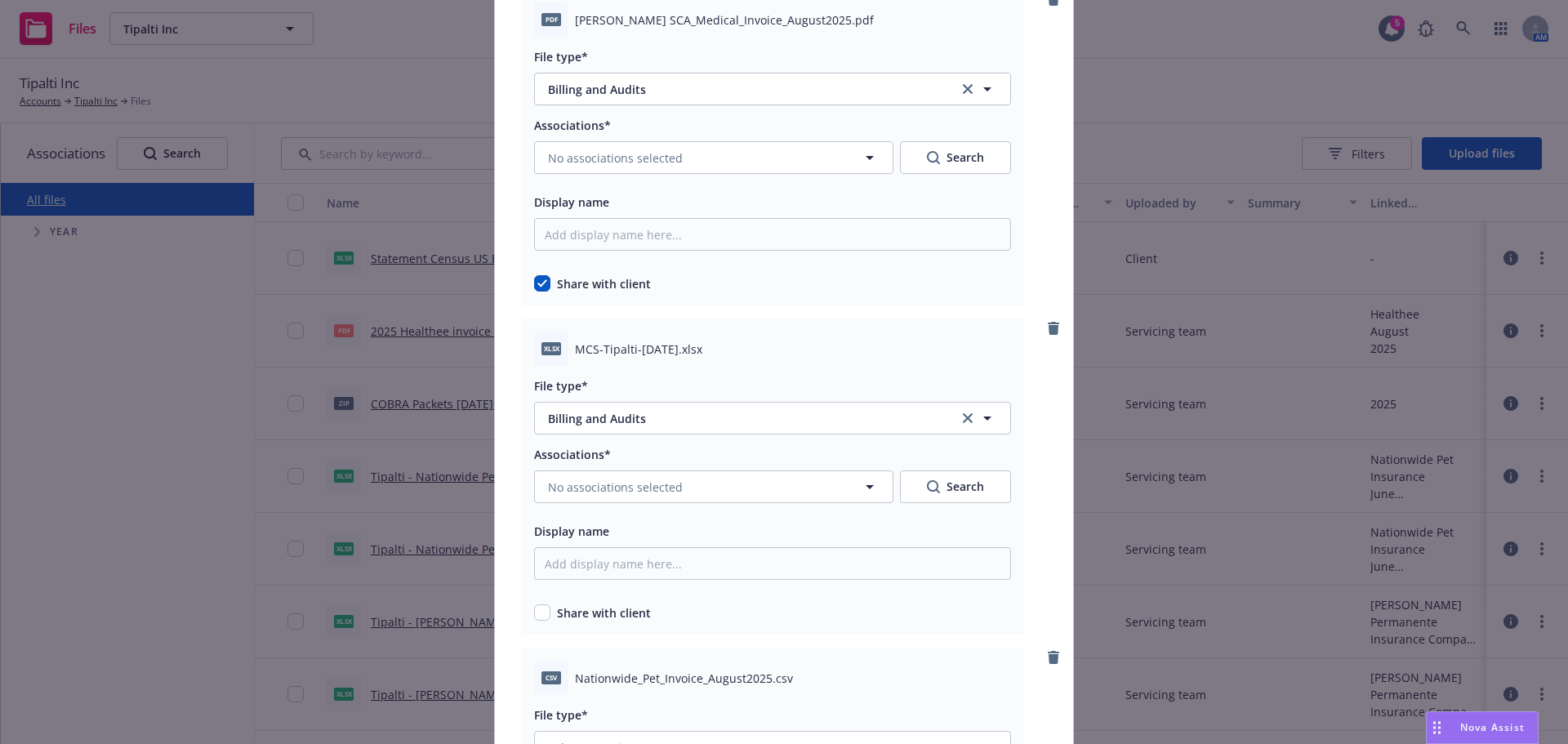
scroll to position [2206, 0]
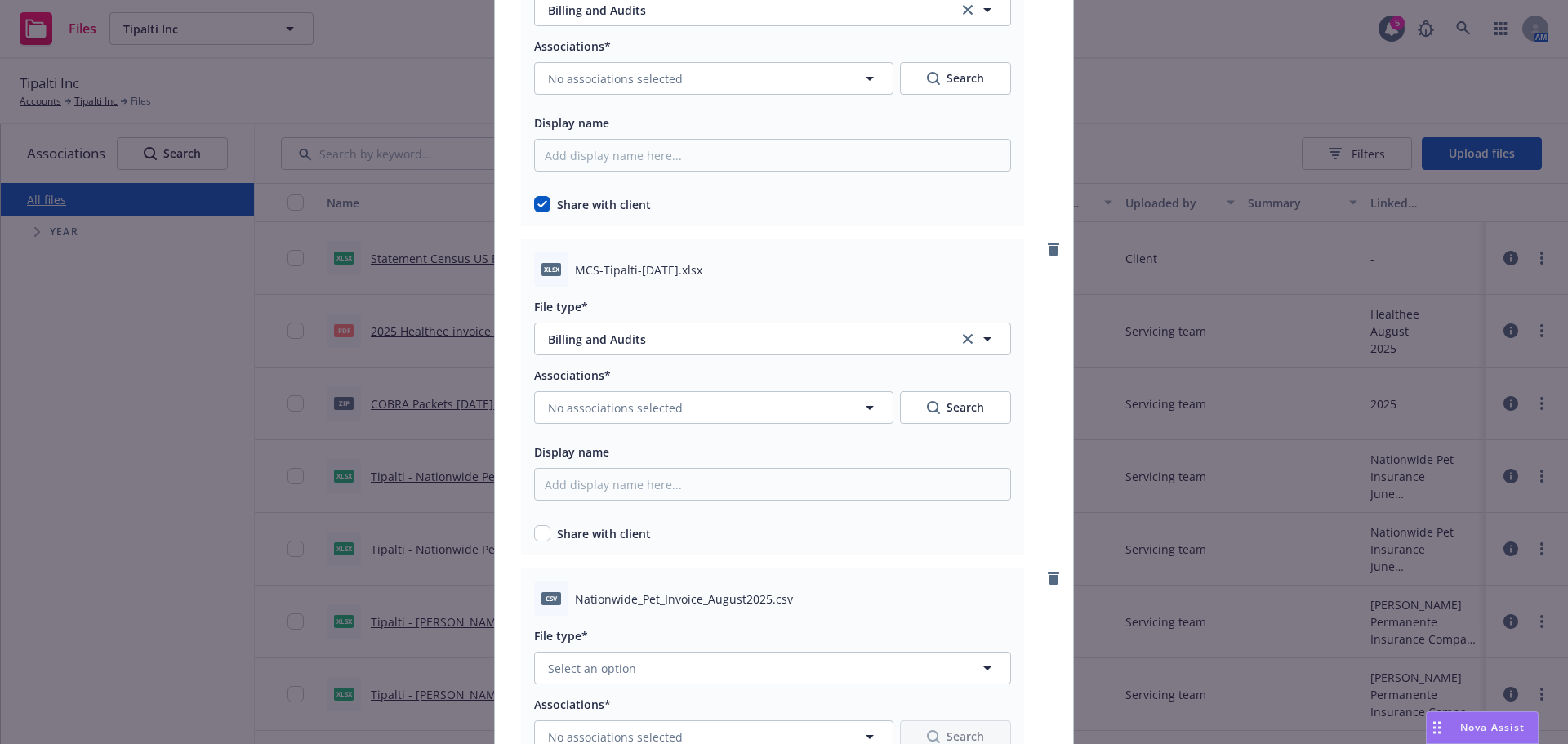
click at [534, 521] on div "Share with client" at bounding box center [773, 530] width 477 height 24
click at [535, 526] on input "checkbox" at bounding box center [542, 533] width 17 height 17
checkbox input "true"
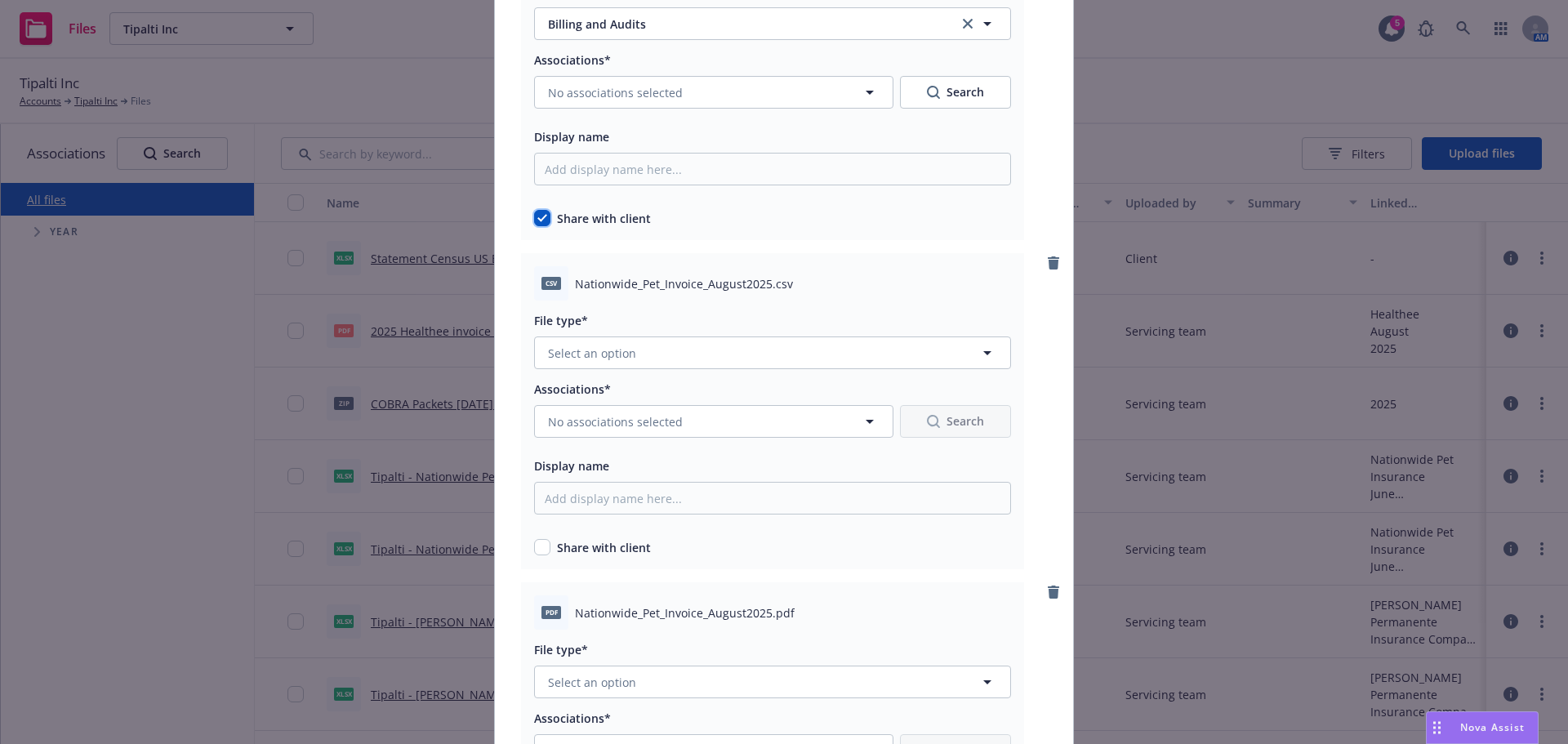
scroll to position [2533, 0]
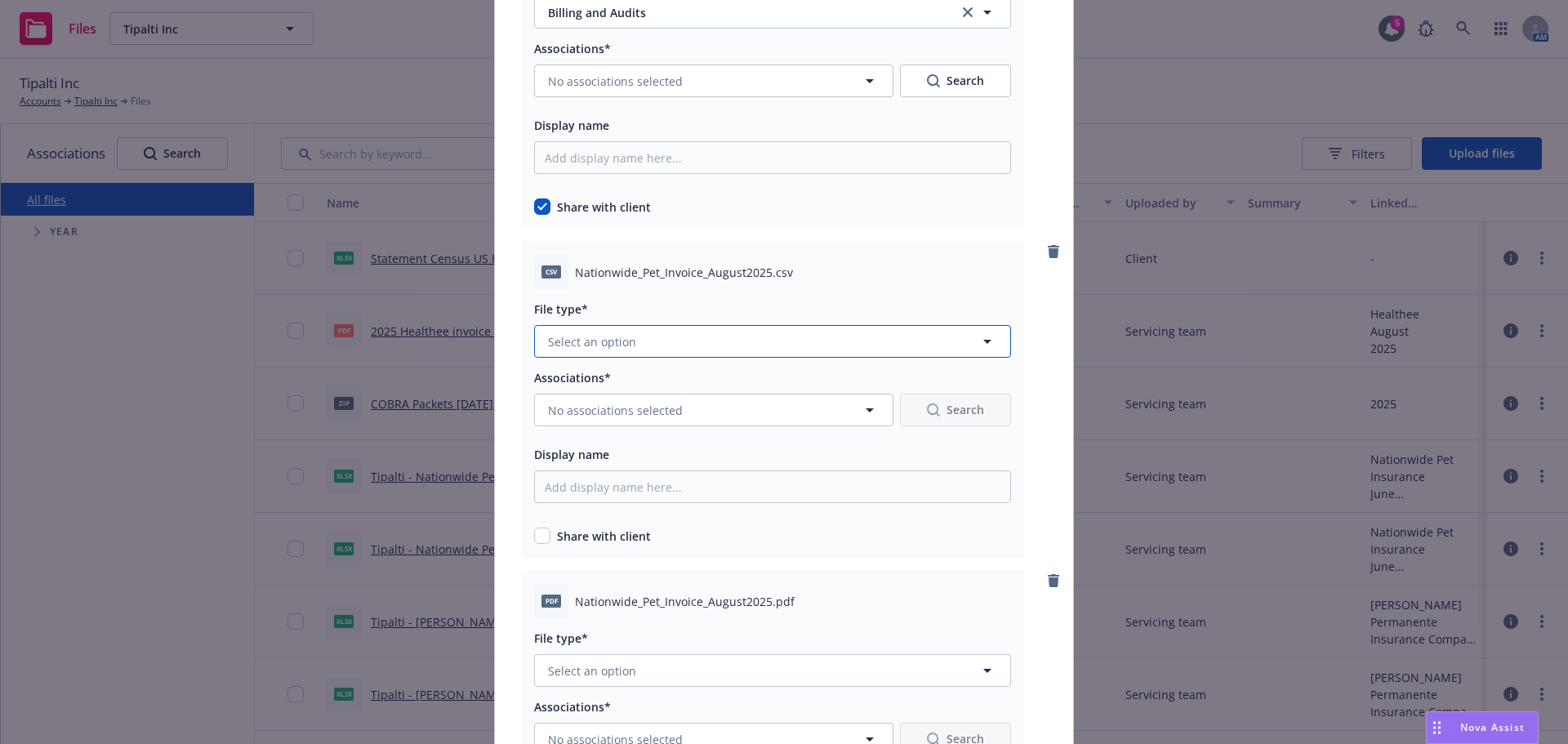
click at [661, 349] on button "Select an option" at bounding box center [773, 341] width 477 height 33
click at [606, 423] on span "Billing and Audits" at bounding box center [599, 430] width 98 height 18
click at [545, 534] on div "Share with client" at bounding box center [773, 536] width 477 height 18
click at [538, 534] on input "checkbox" at bounding box center [542, 536] width 17 height 17
checkbox input "true"
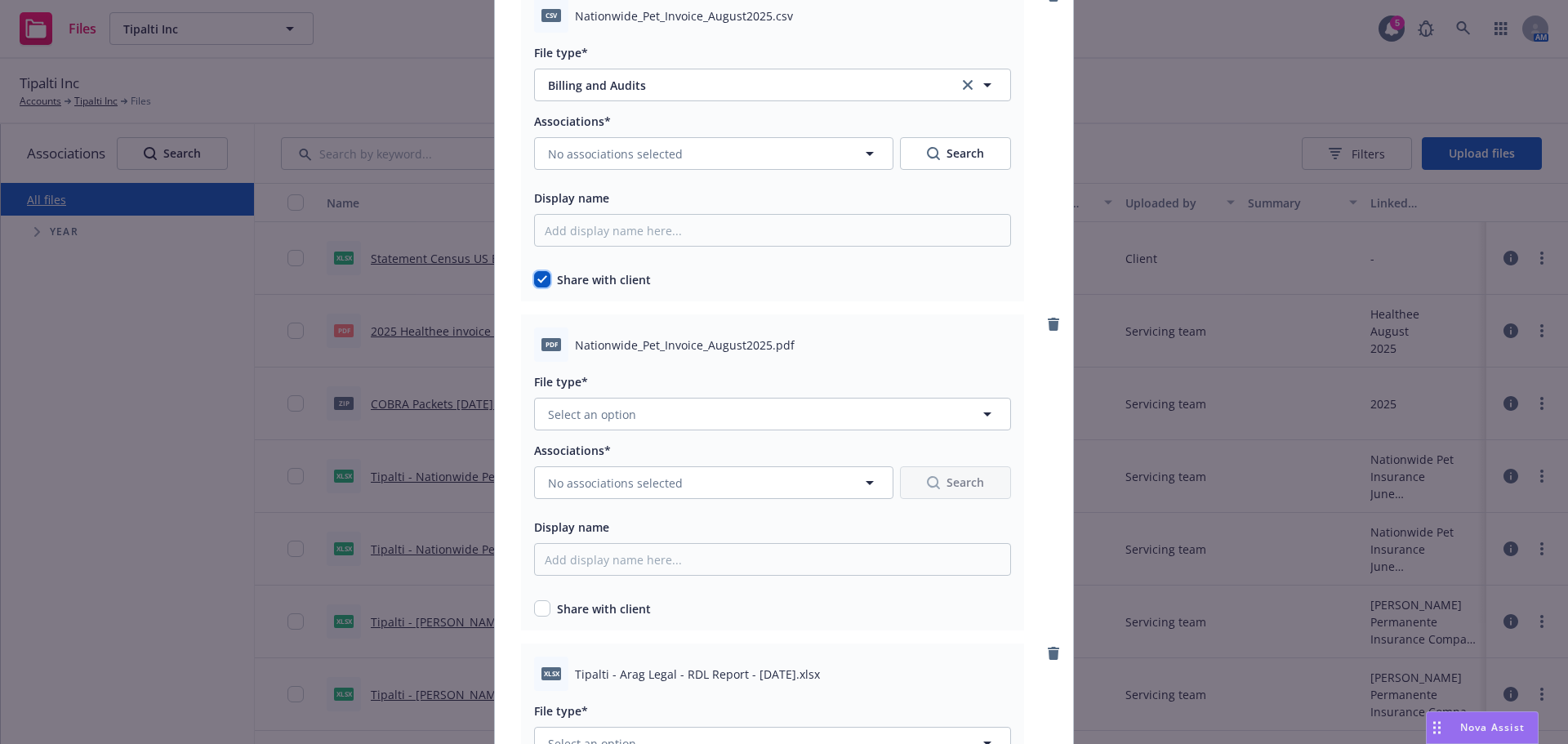
scroll to position [2859, 0]
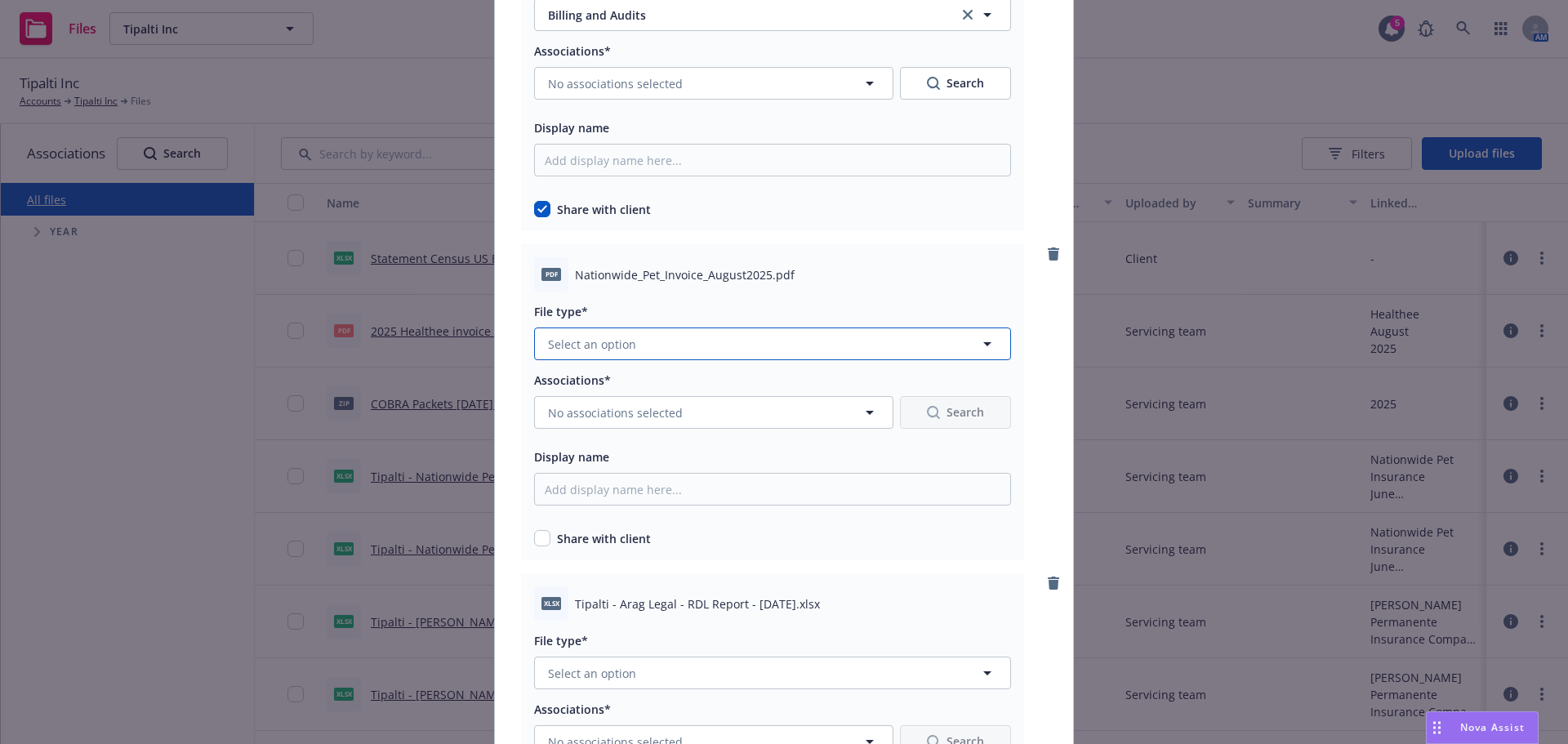
click at [653, 348] on button "Select an option" at bounding box center [773, 344] width 477 height 33
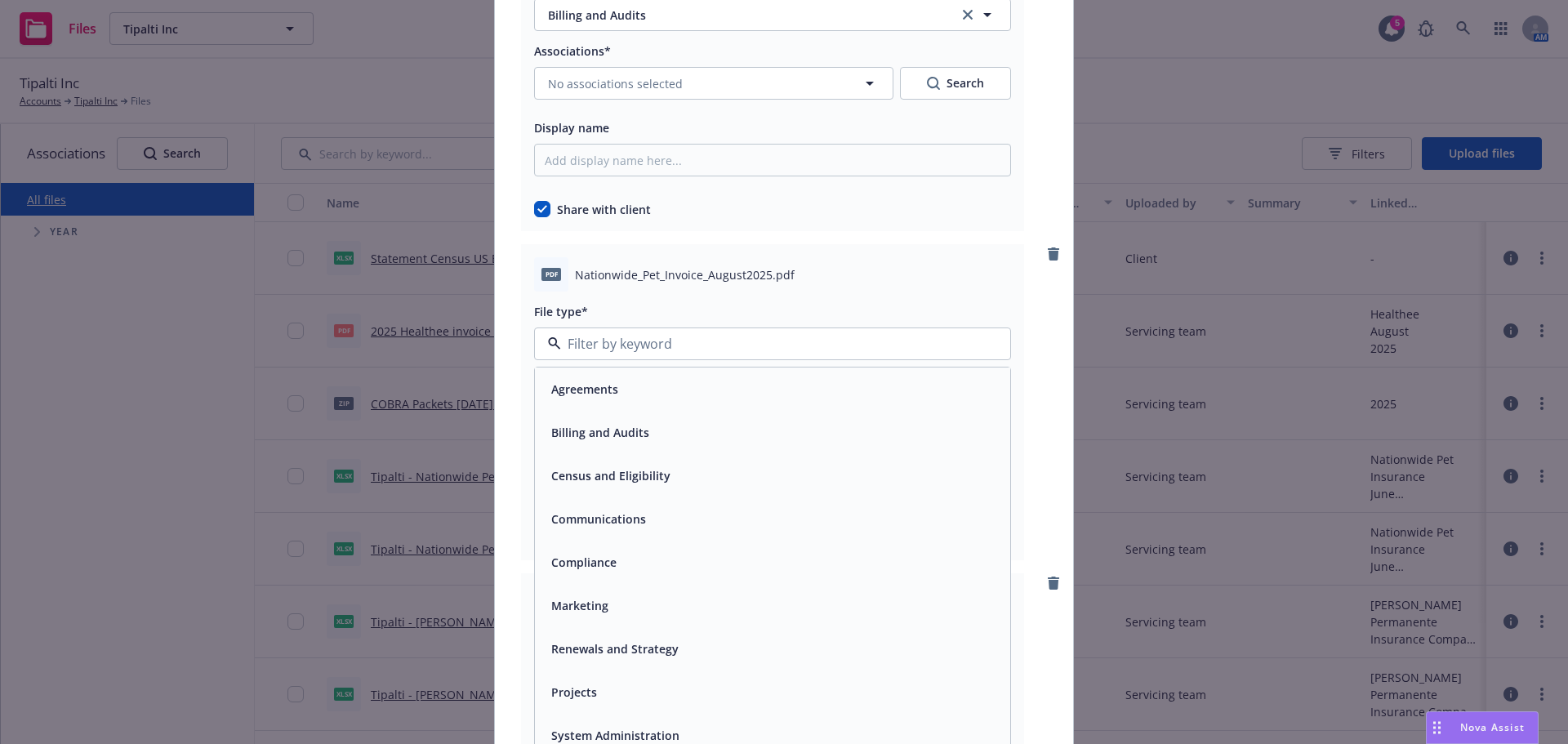
click at [615, 435] on span "Billing and Audits" at bounding box center [599, 433] width 98 height 18
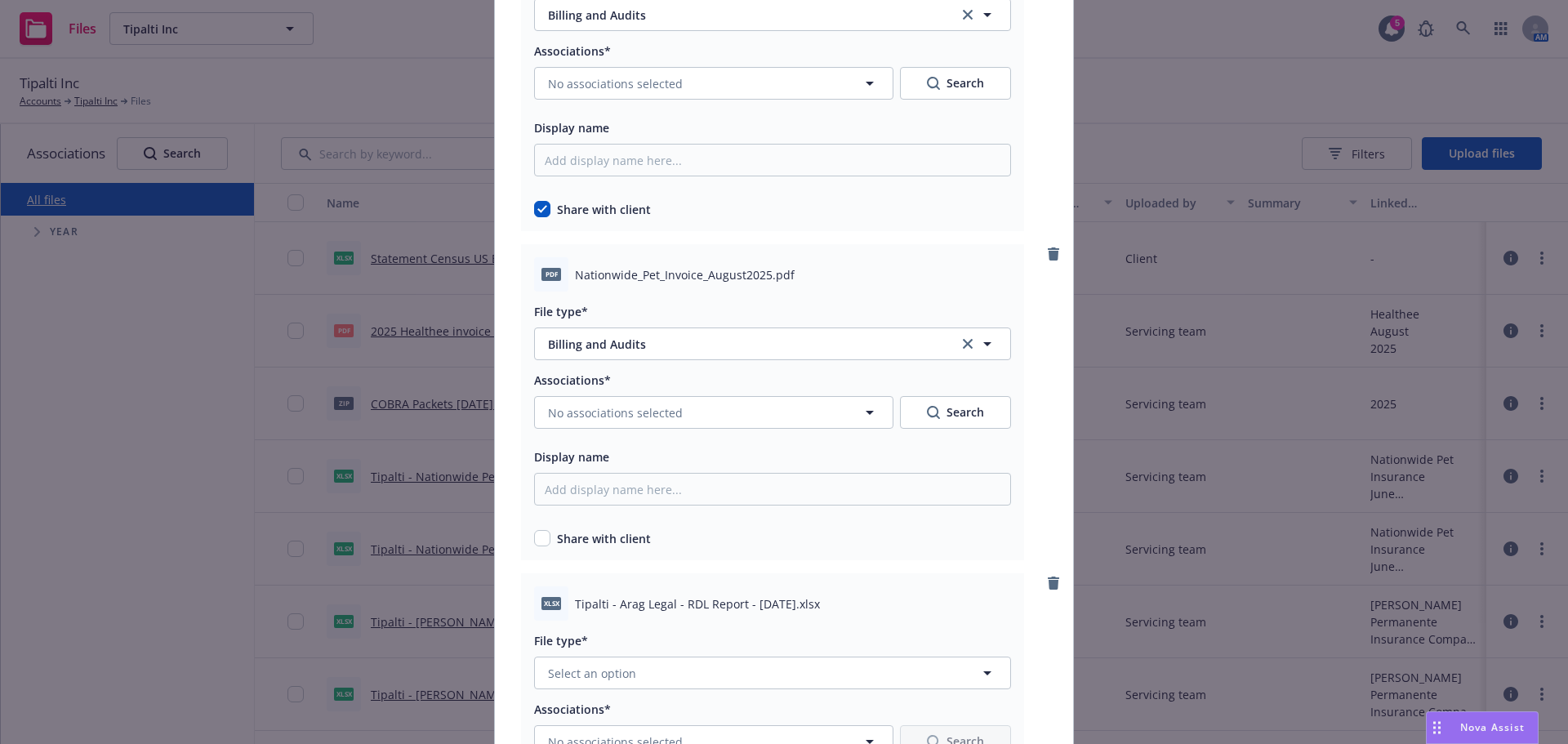
drag, startPoint x: 546, startPoint y: 535, endPoint x: 700, endPoint y: 544, distance: 154.3
click at [542, 534] on div "Share with client" at bounding box center [773, 539] width 477 height 18
click at [541, 535] on input "checkbox" at bounding box center [542, 538] width 17 height 17
checkbox input "true"
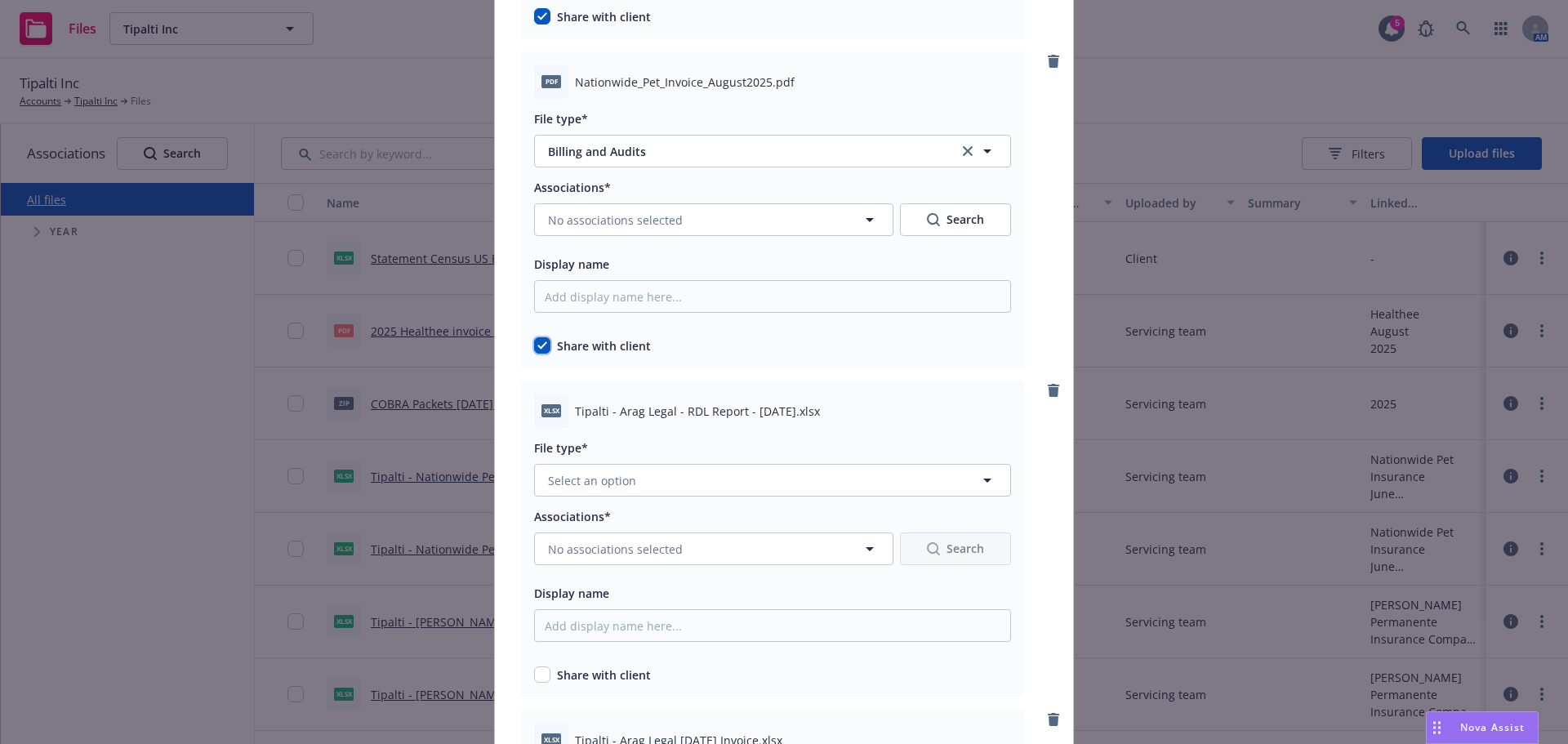
scroll to position [3104, 0]
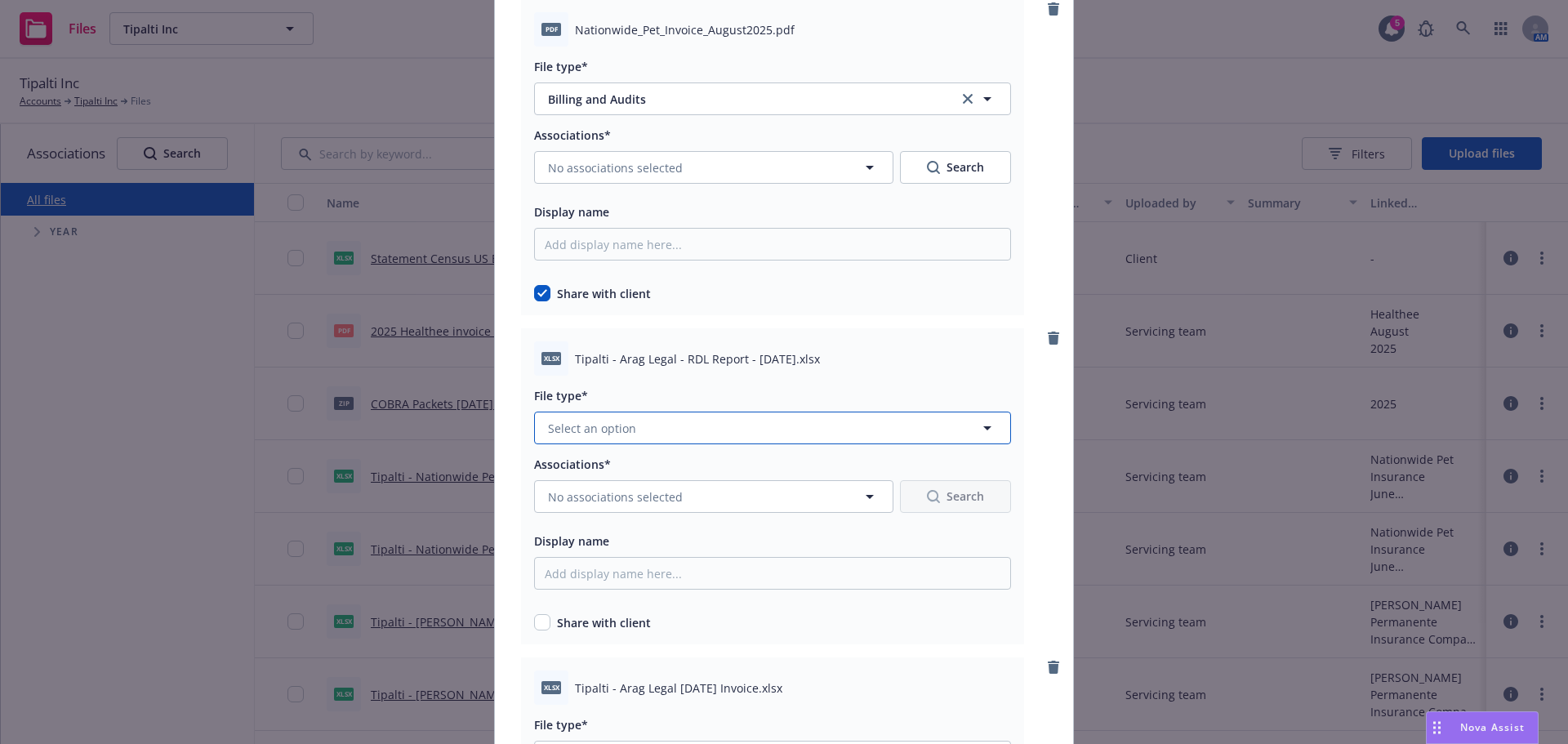
click at [673, 413] on button "Select an option" at bounding box center [773, 427] width 477 height 33
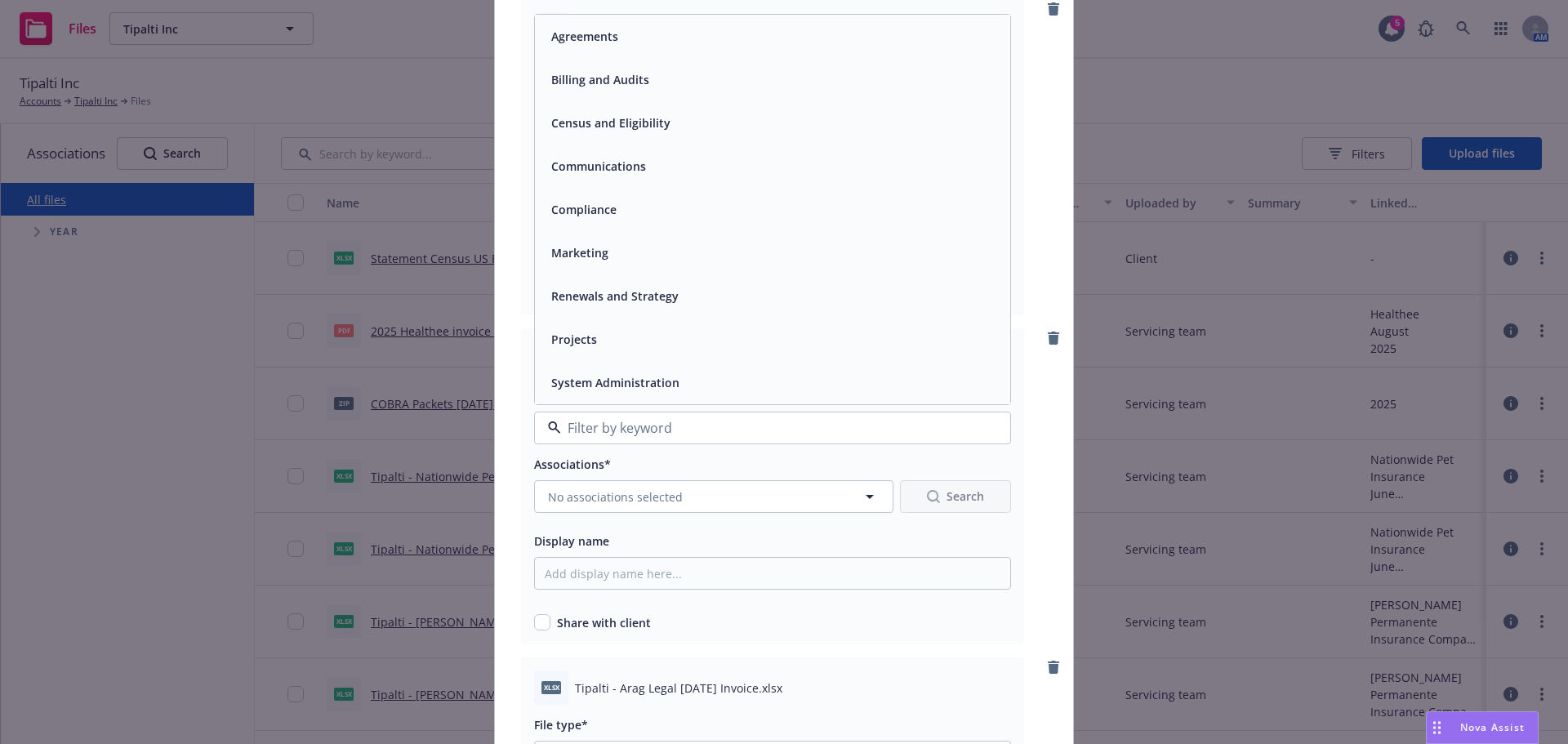
click at [624, 93] on div "Billing and Audits" at bounding box center [772, 79] width 475 height 43
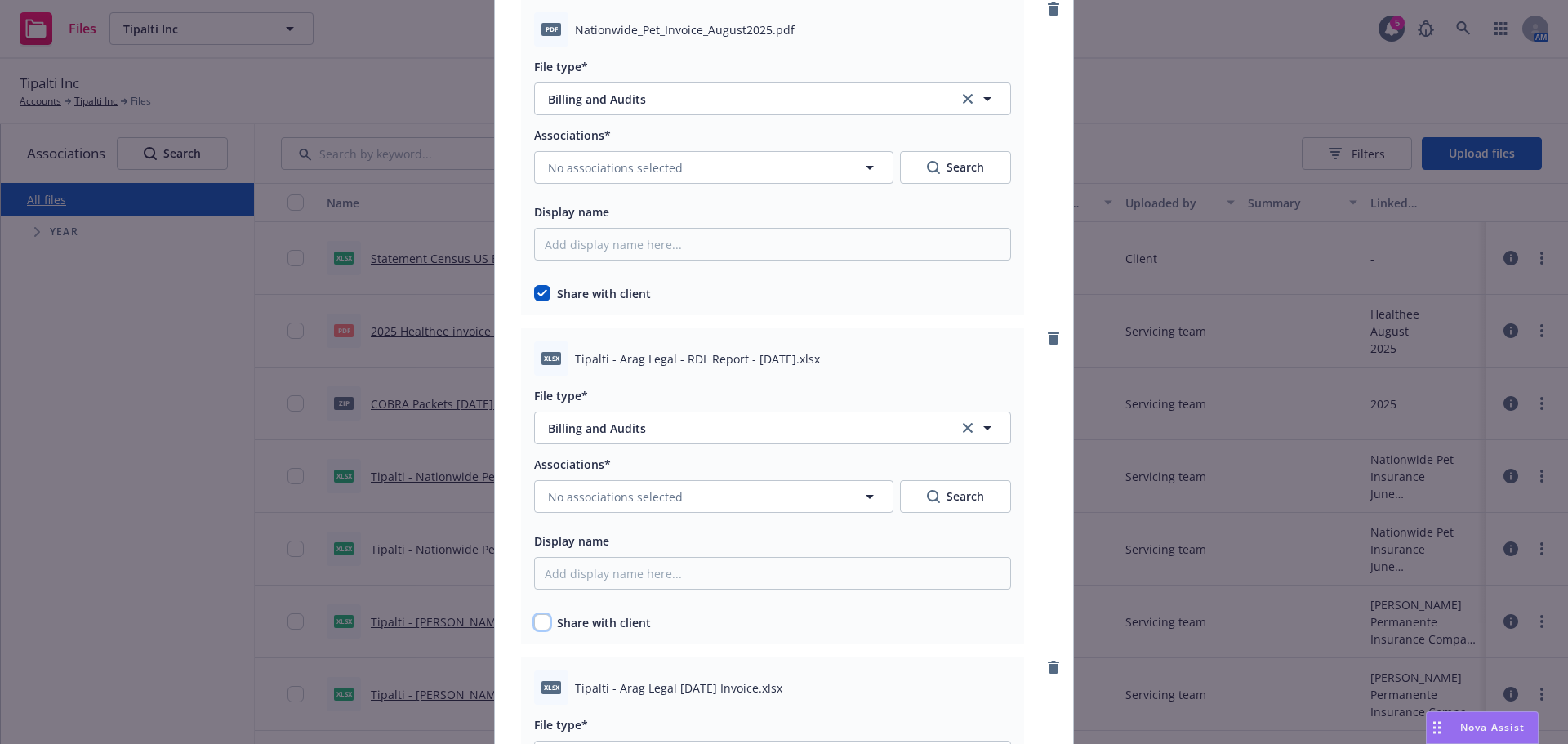
click at [539, 629] on input "checkbox" at bounding box center [542, 623] width 17 height 17
checkbox input "true"
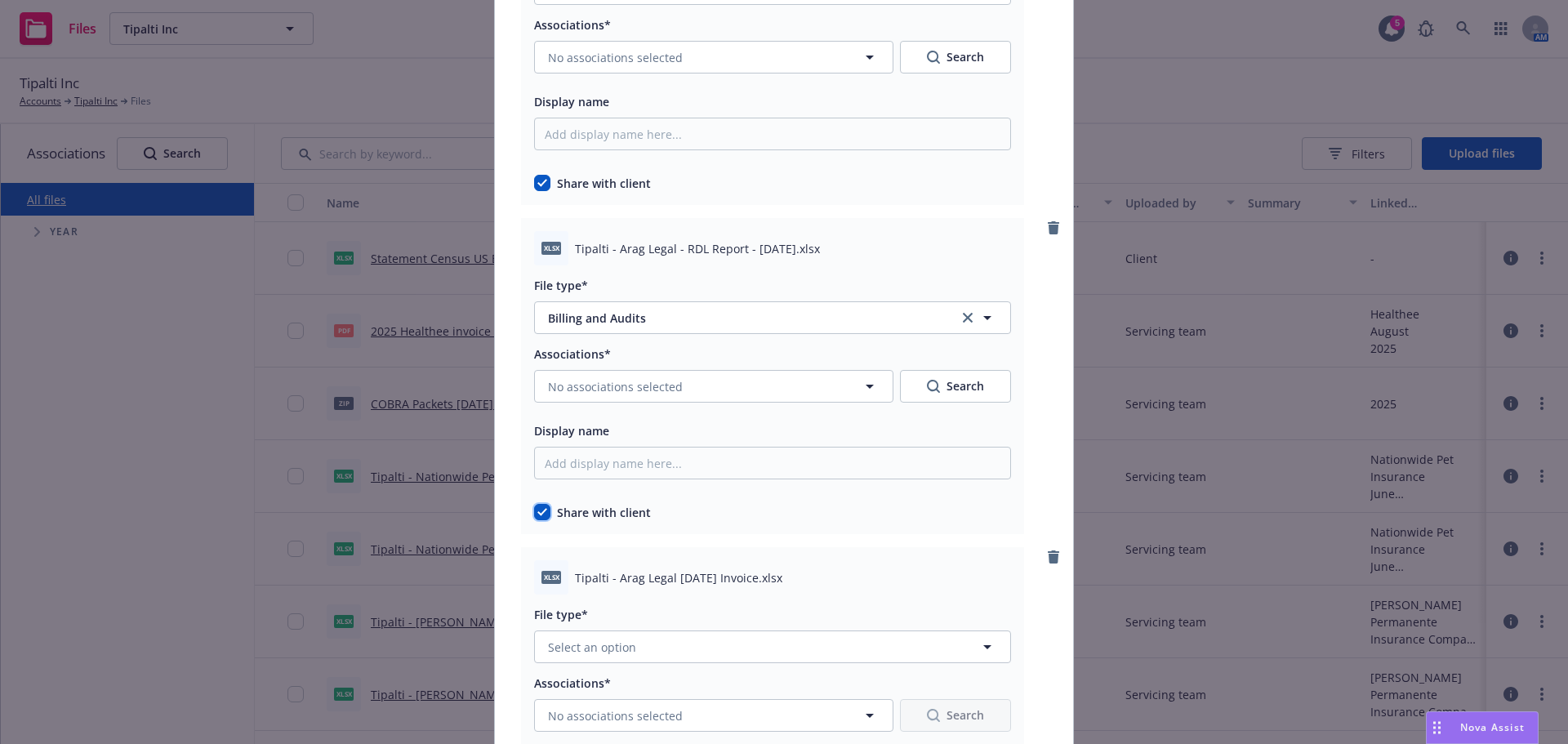
scroll to position [3432, 0]
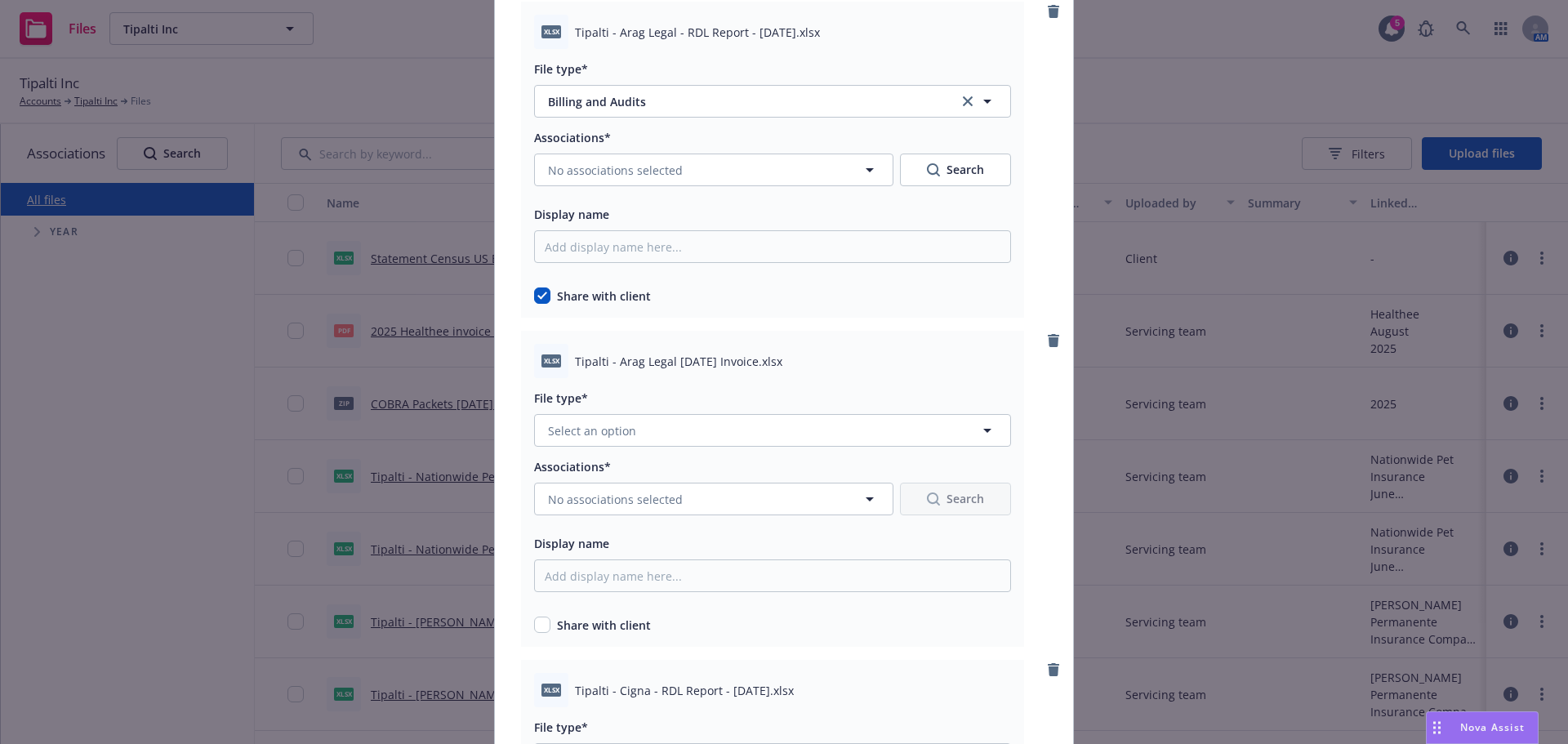
click at [634, 400] on div "File type*" at bounding box center [773, 398] width 477 height 19
drag, startPoint x: 645, startPoint y: 414, endPoint x: 650, endPoint y: 424, distance: 11.2
click at [646, 413] on div "File type* Select an option" at bounding box center [773, 417] width 477 height 59
click at [653, 434] on button "Select an option" at bounding box center [773, 430] width 477 height 33
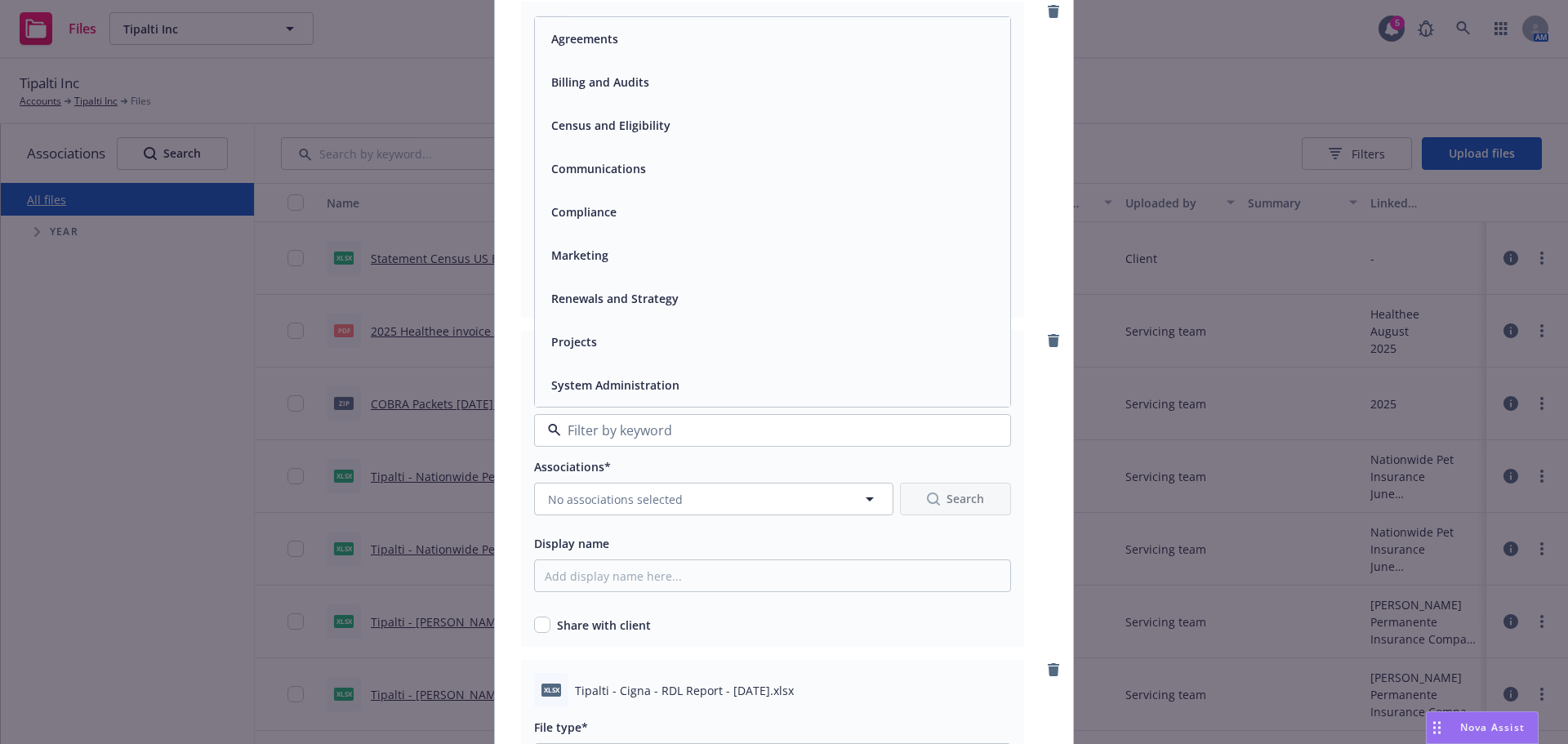
click at [595, 69] on div "Billing and Audits" at bounding box center [772, 82] width 475 height 43
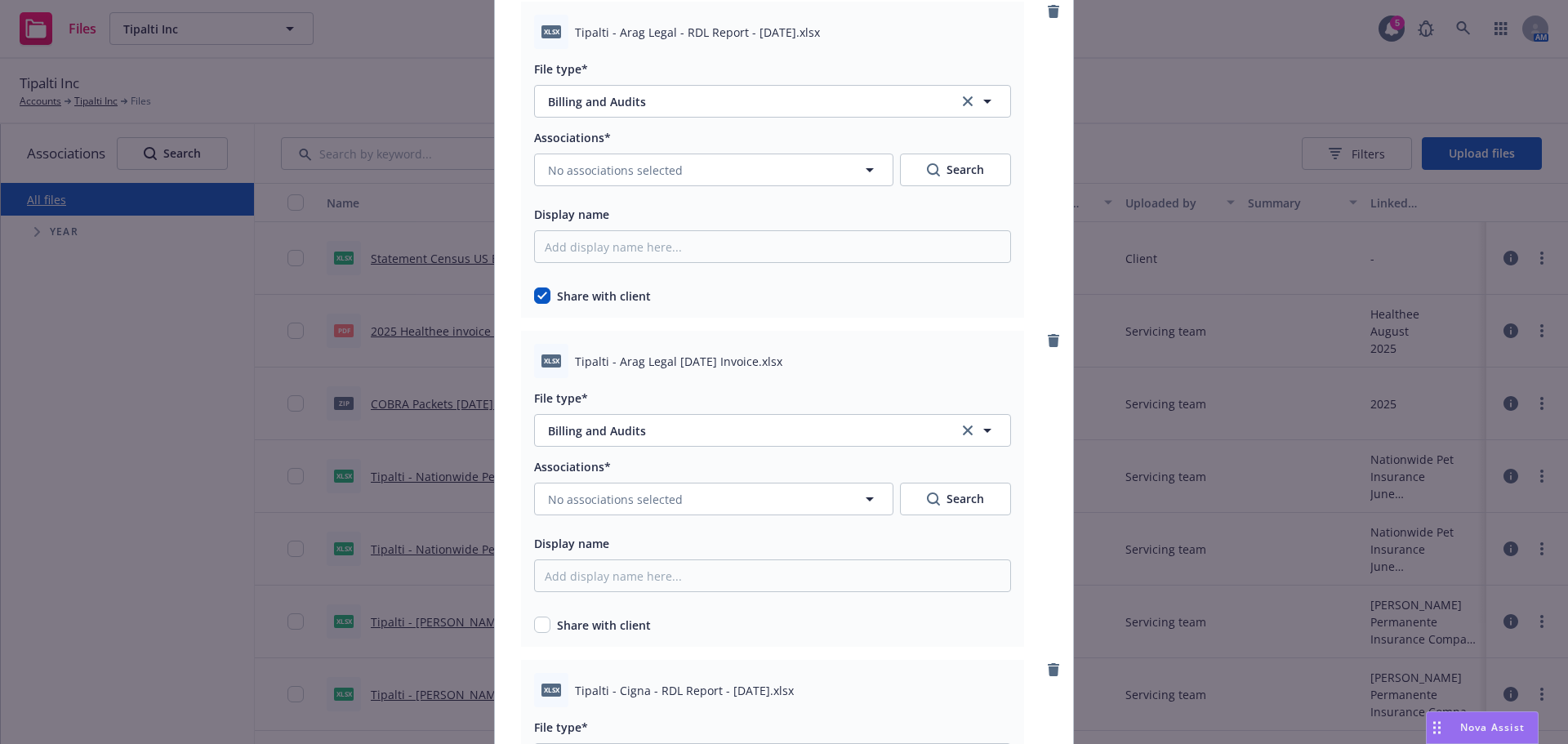
drag, startPoint x: 546, startPoint y: 625, endPoint x: 651, endPoint y: 627, distance: 105.0
click at [545, 625] on div "Share with client" at bounding box center [773, 625] width 477 height 18
click at [541, 618] on input "checkbox" at bounding box center [542, 624] width 17 height 17
checkbox input "true"
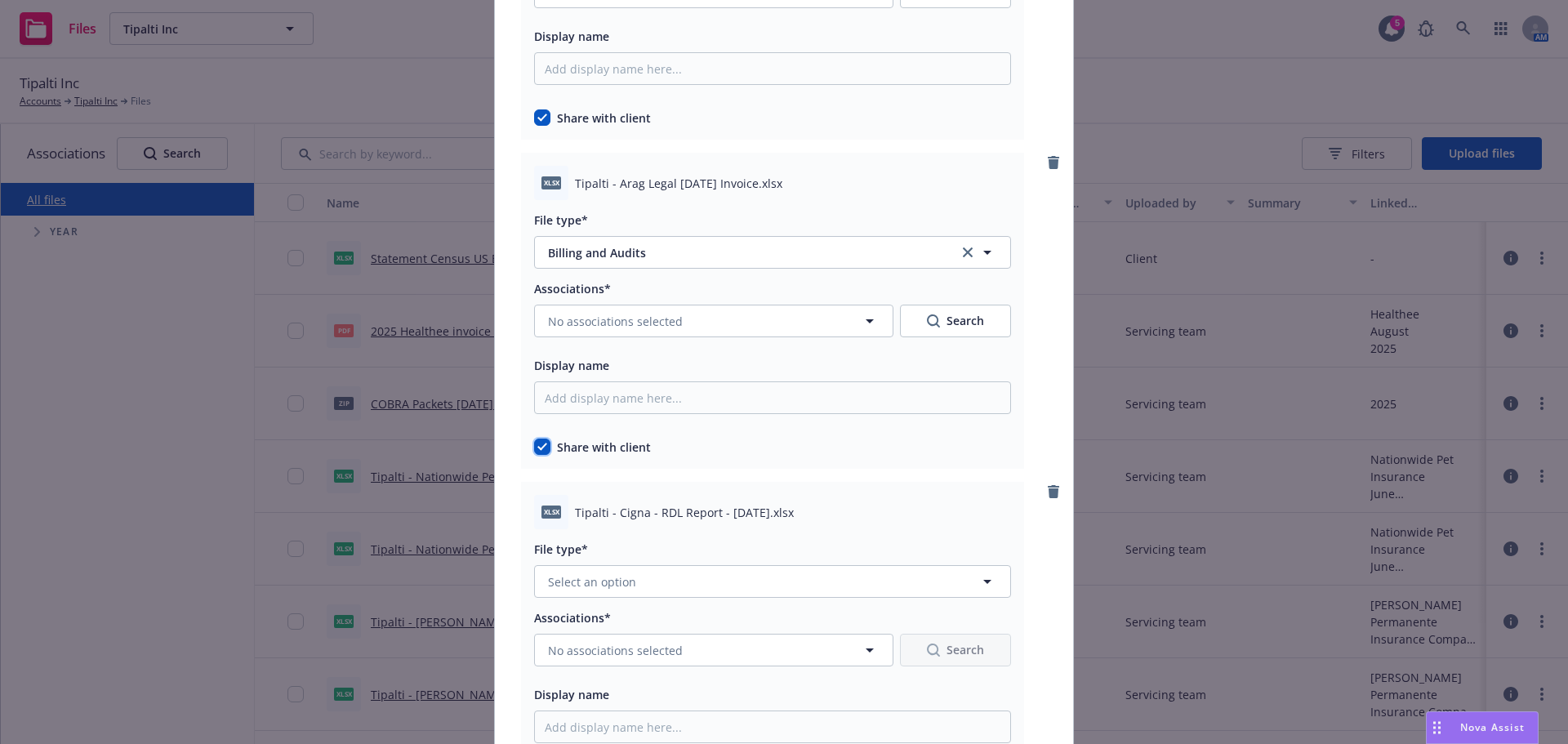
scroll to position [3758, 0]
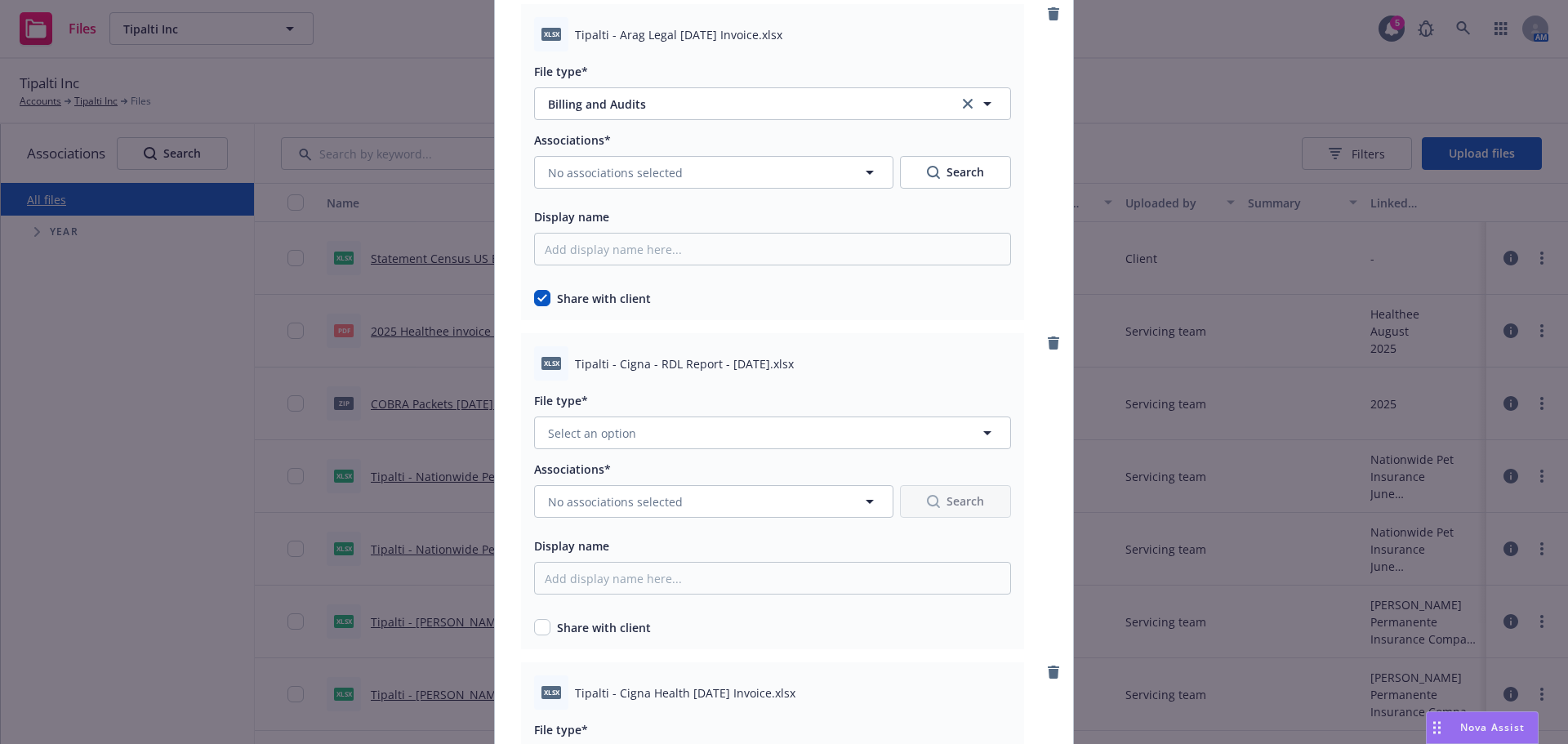
click at [674, 450] on div at bounding box center [773, 454] width 477 height 10
click at [661, 427] on button "Select an option" at bounding box center [773, 433] width 477 height 33
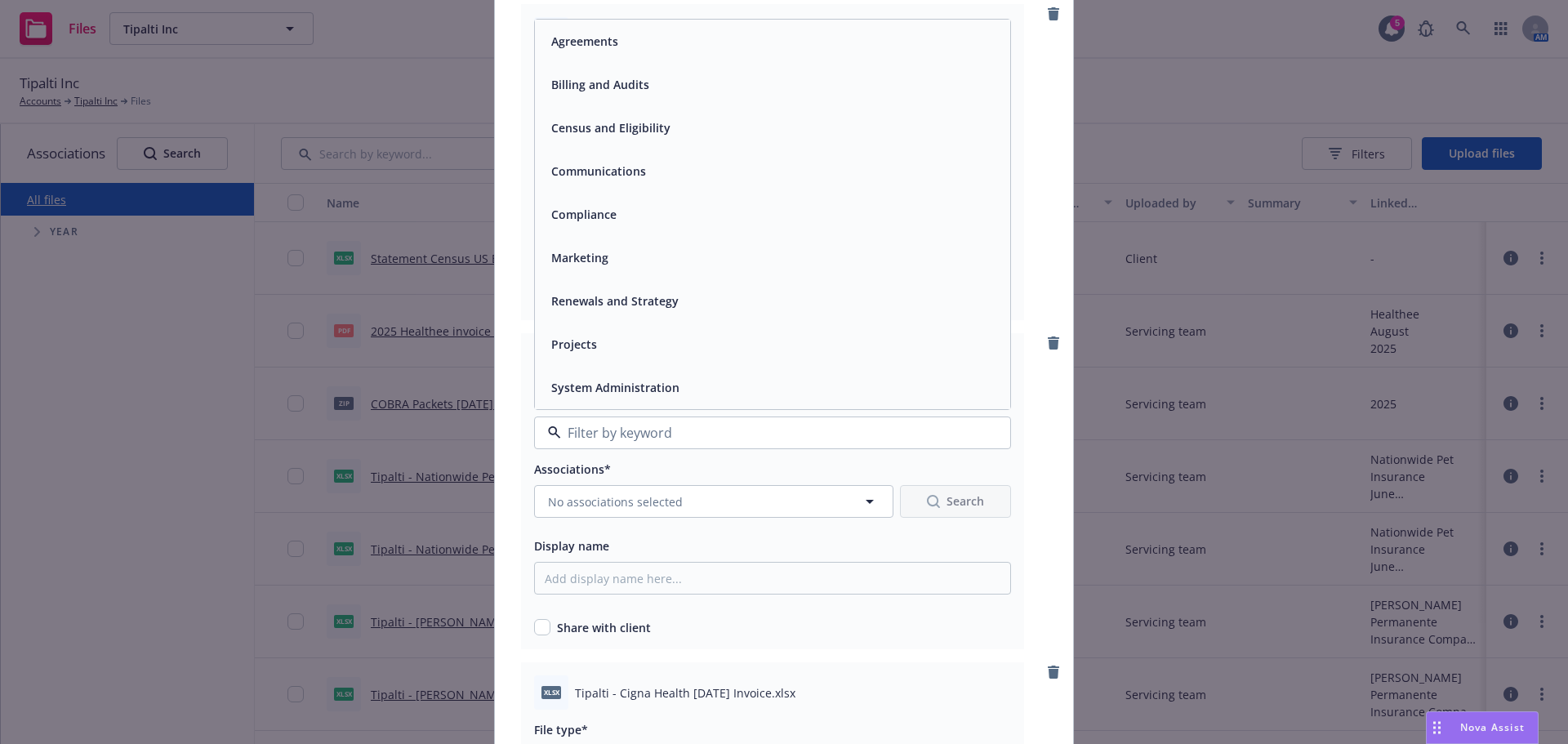
click at [620, 90] on span "Billing and Audits" at bounding box center [599, 84] width 98 height 18
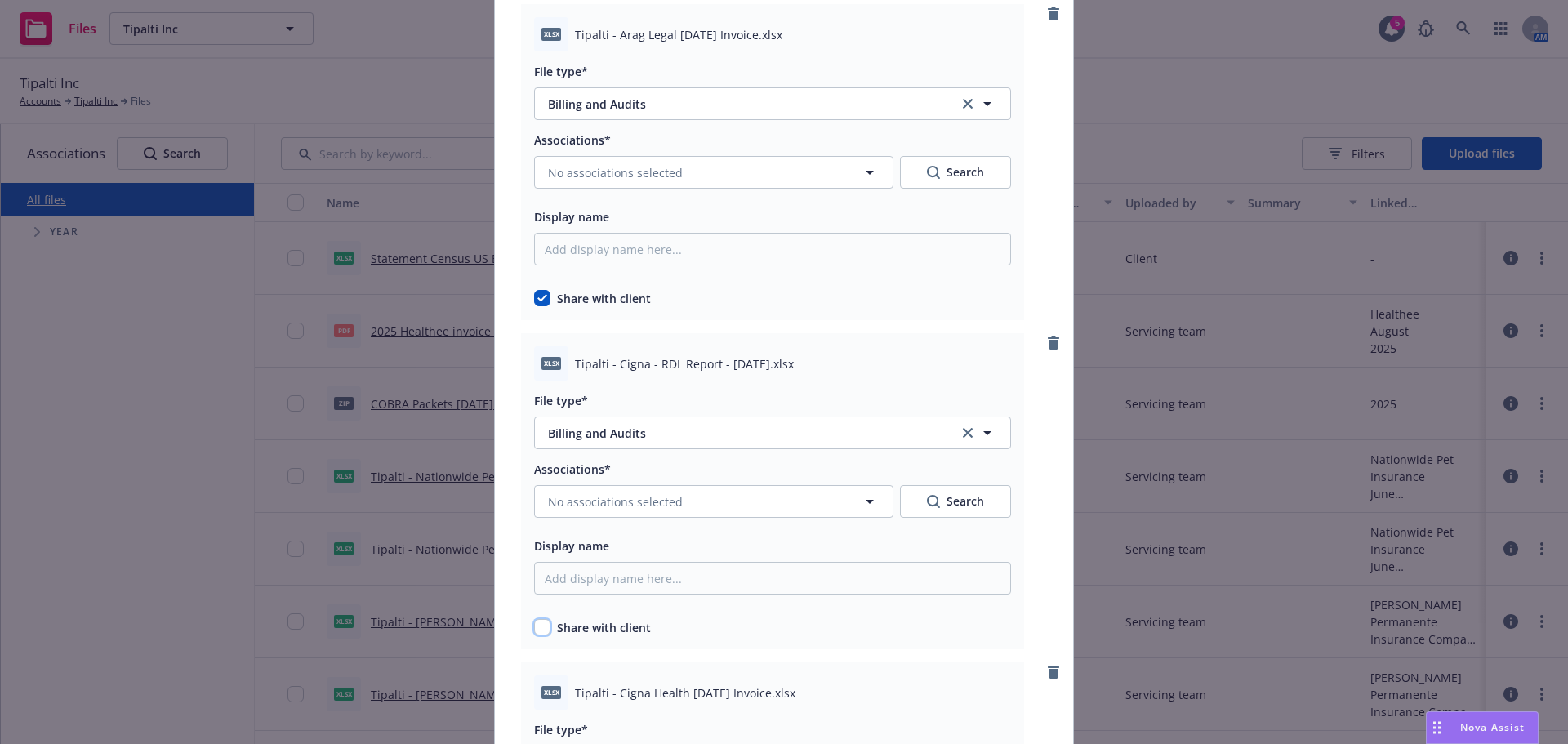
drag, startPoint x: 538, startPoint y: 635, endPoint x: 570, endPoint y: 612, distance: 39.4
click at [538, 634] on input "checkbox" at bounding box center [542, 627] width 17 height 17
checkbox input "true"
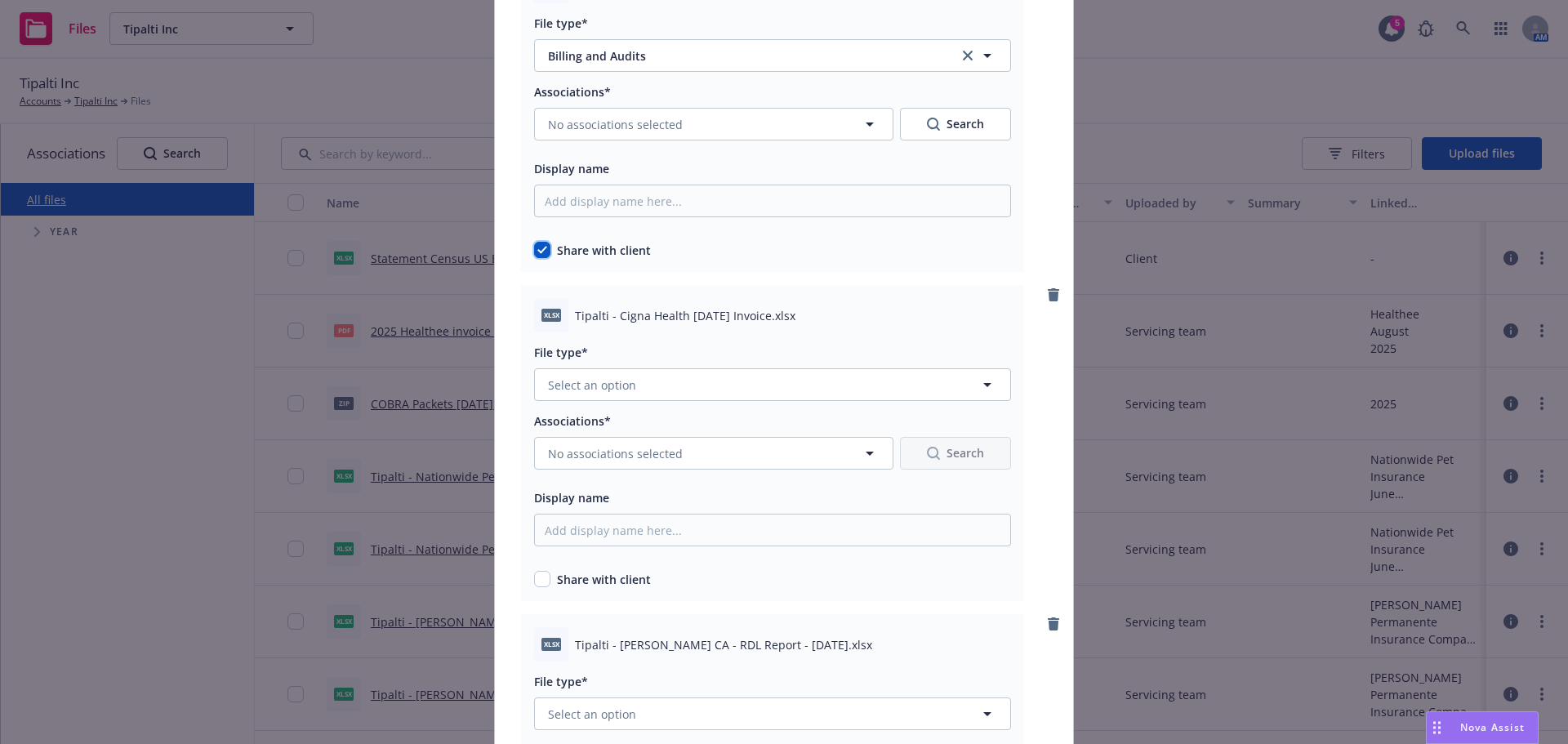
scroll to position [4167, 0]
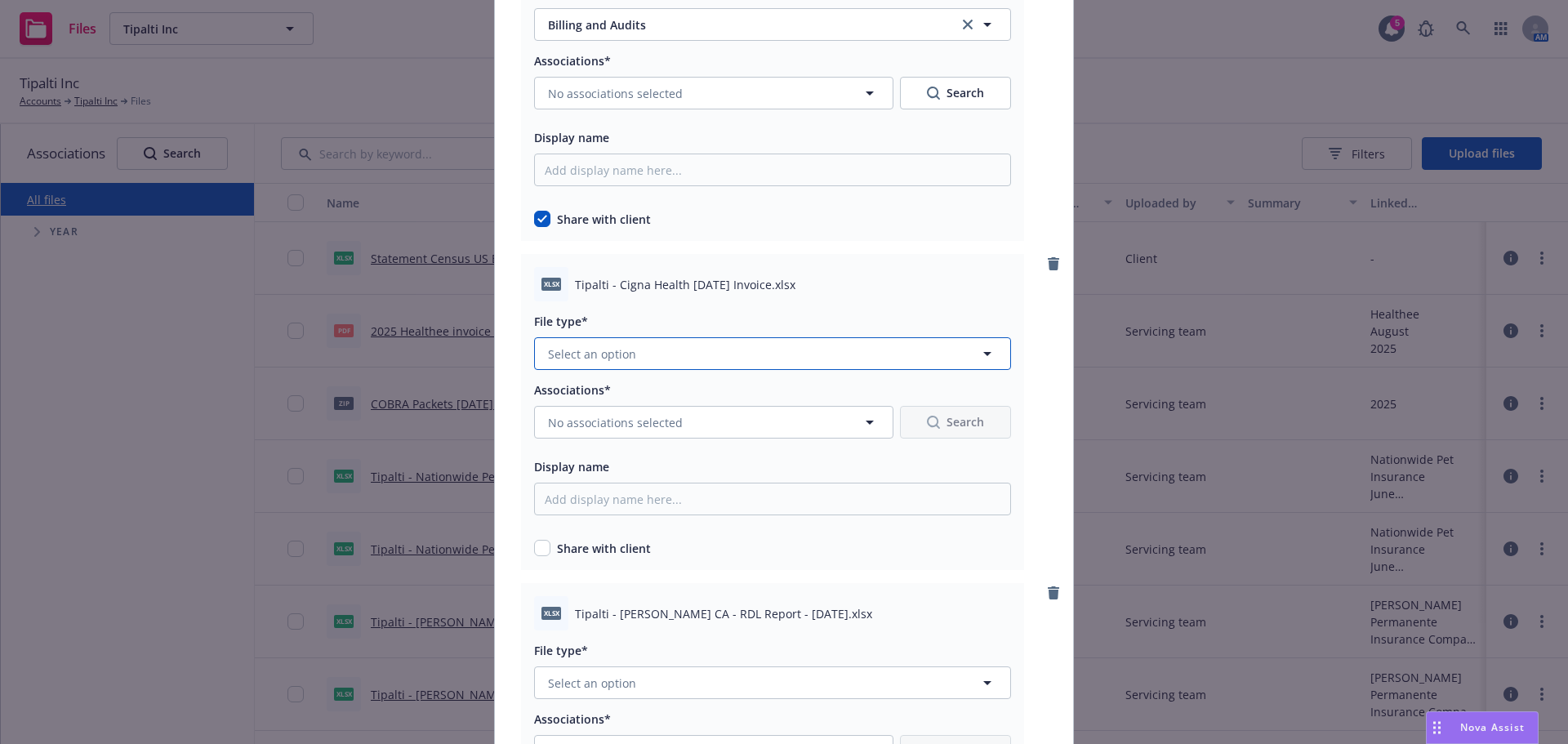
click at [646, 357] on button "Select an option" at bounding box center [773, 354] width 477 height 33
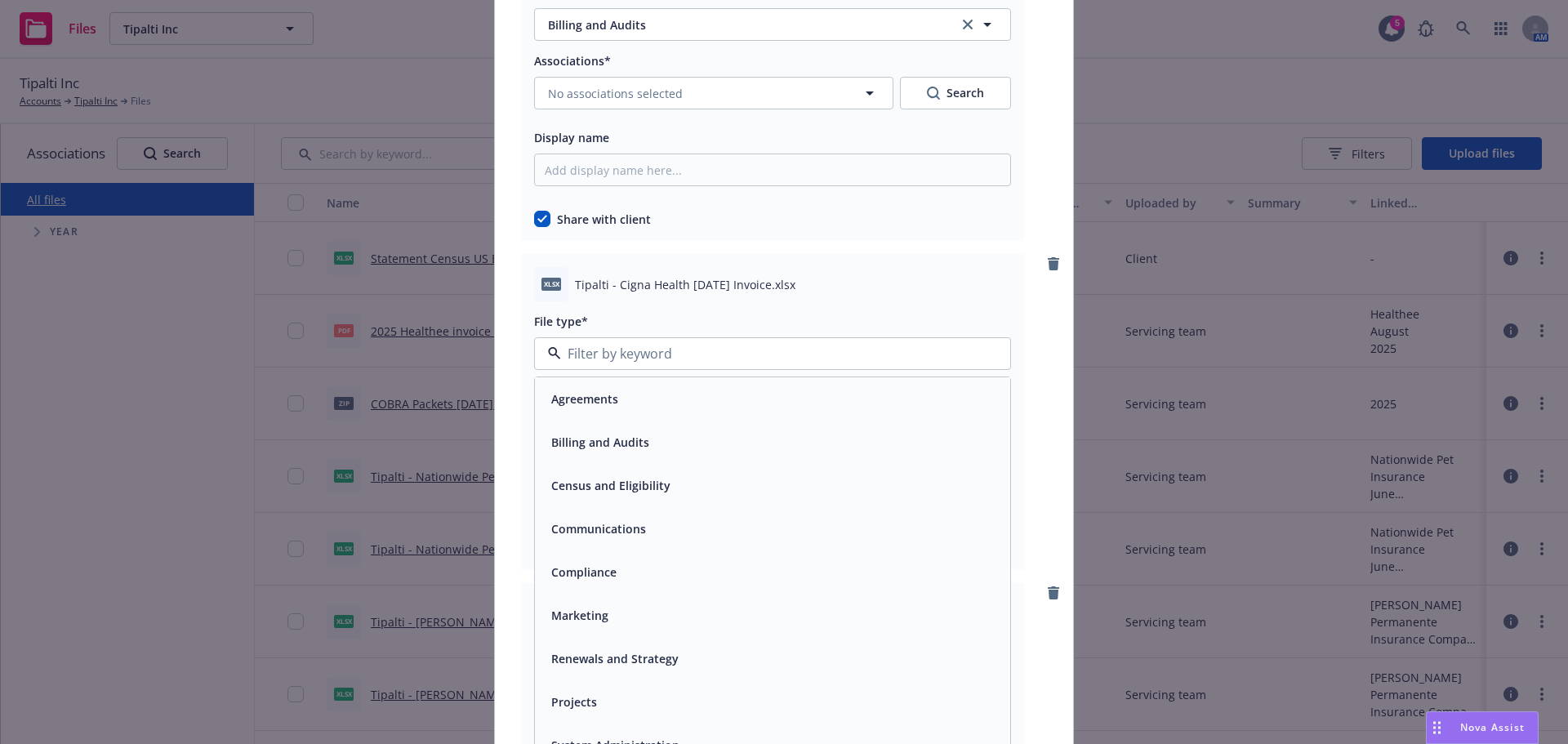
click at [604, 434] on span "Billing and Audits" at bounding box center [599, 442] width 98 height 18
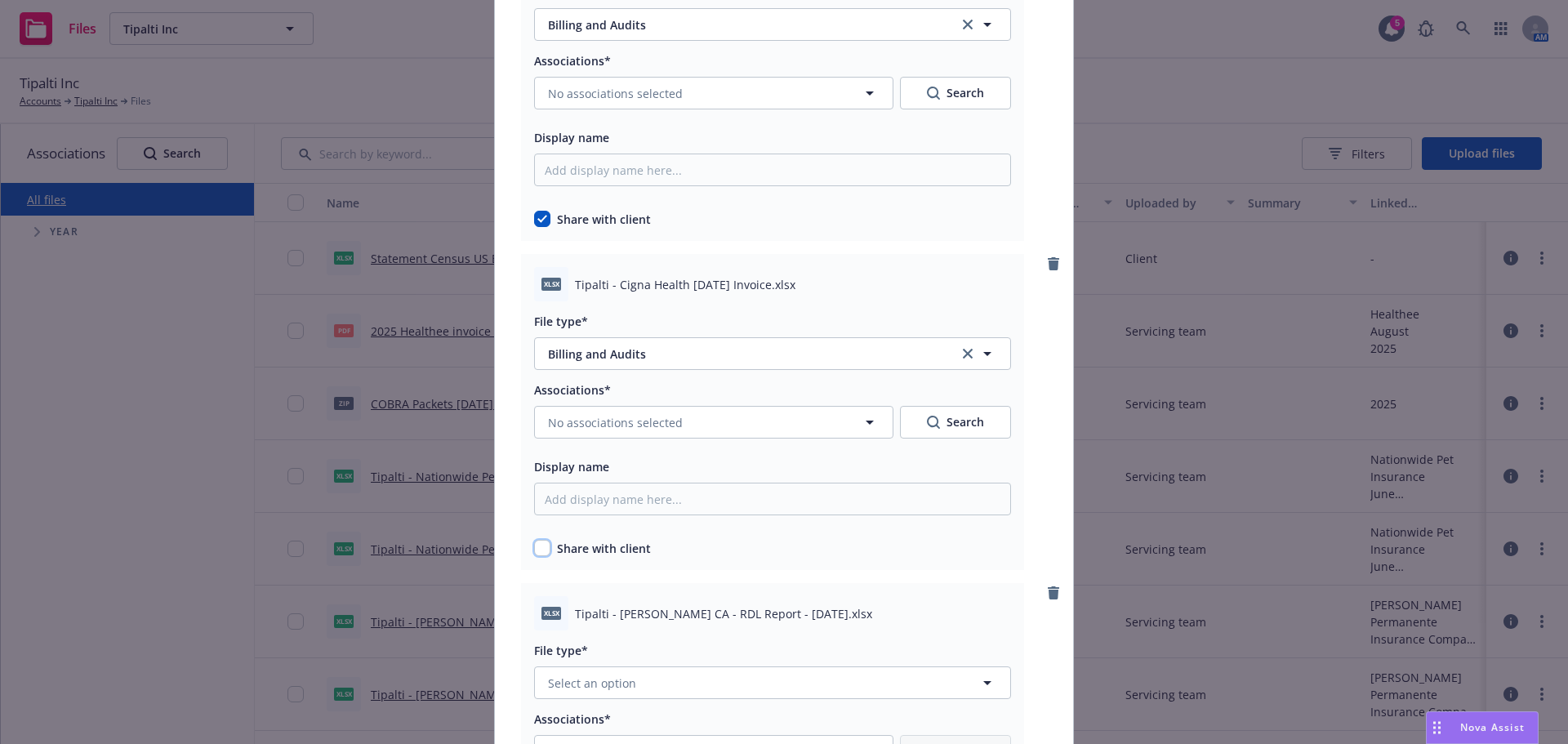
click at [535, 546] on input "checkbox" at bounding box center [542, 548] width 17 height 17
checkbox input "true"
click at [606, 359] on span "Select an option" at bounding box center [592, 357] width 88 height 18
click at [616, 441] on span "Billing and Audits" at bounding box center [599, 445] width 98 height 18
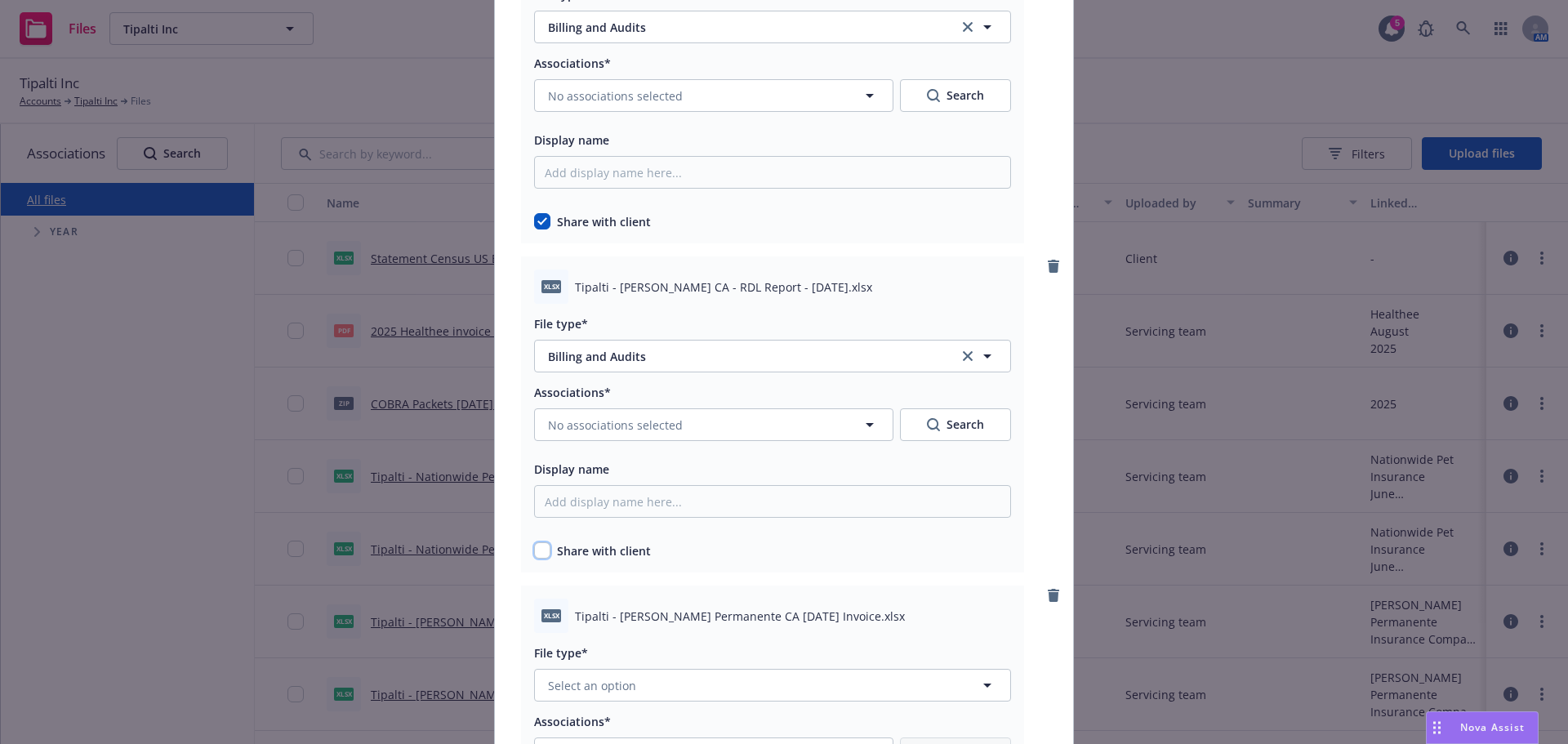
click at [534, 551] on input "checkbox" at bounding box center [542, 551] width 17 height 17
checkbox input "true"
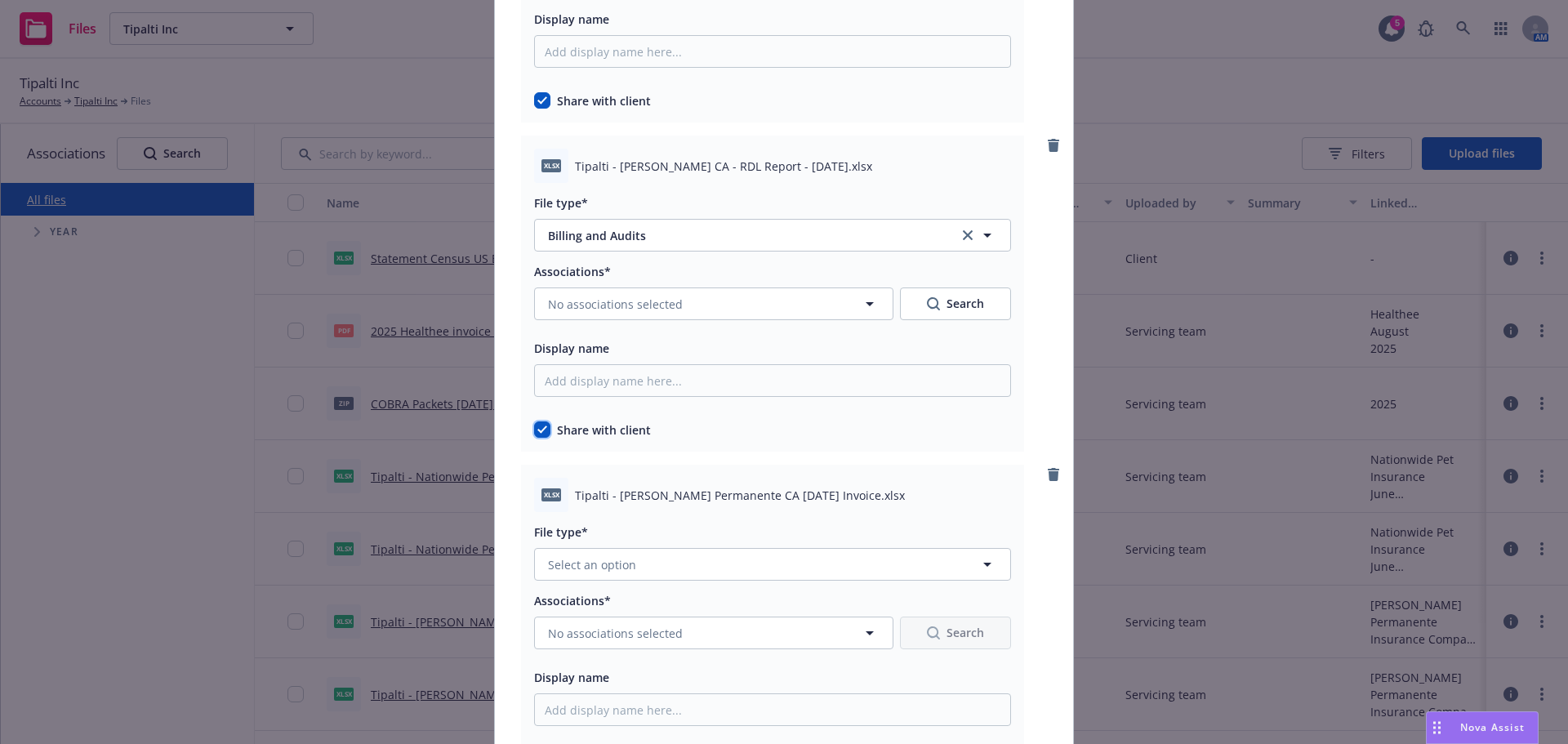
scroll to position [4902, 0]
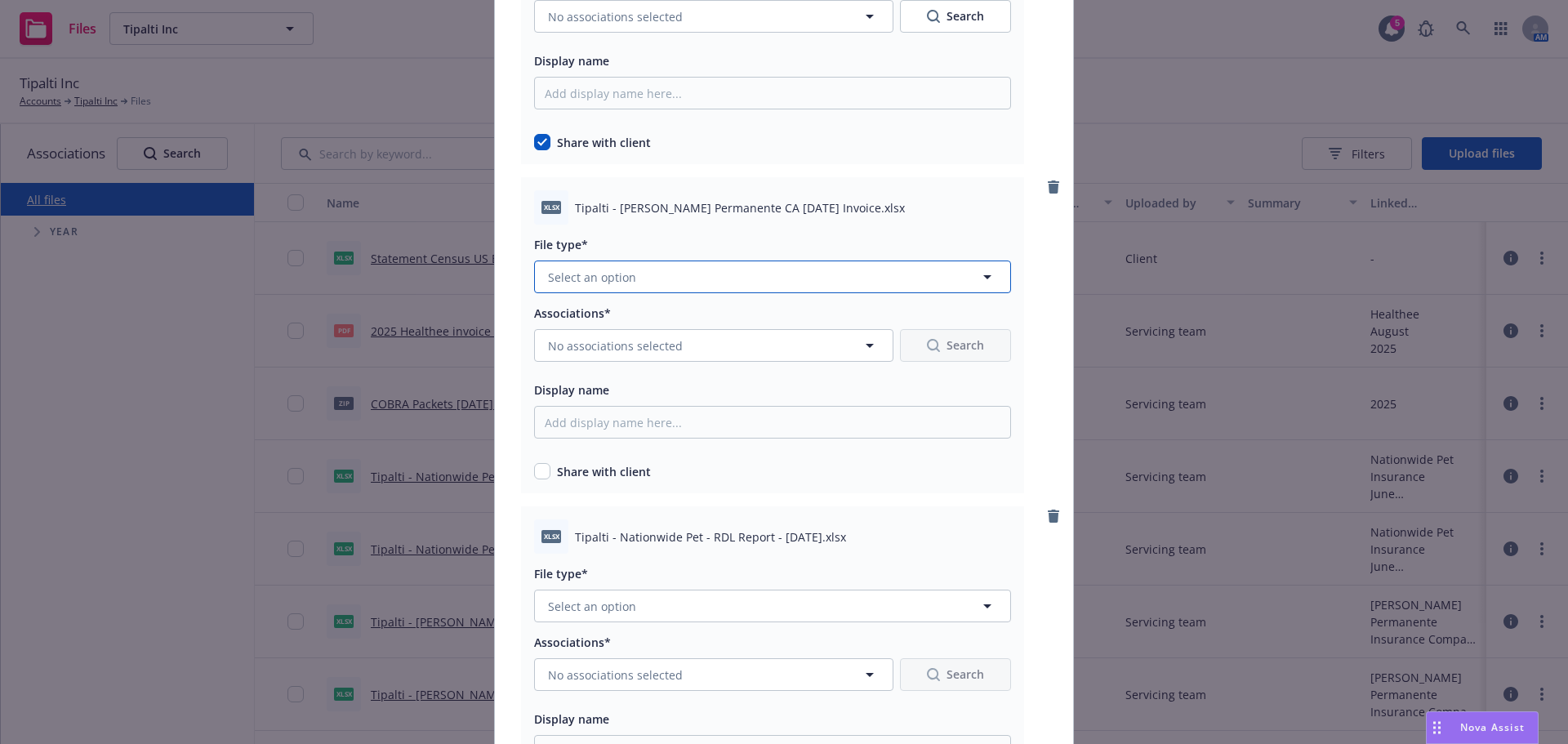
click at [588, 282] on span "Select an option" at bounding box center [592, 278] width 88 height 18
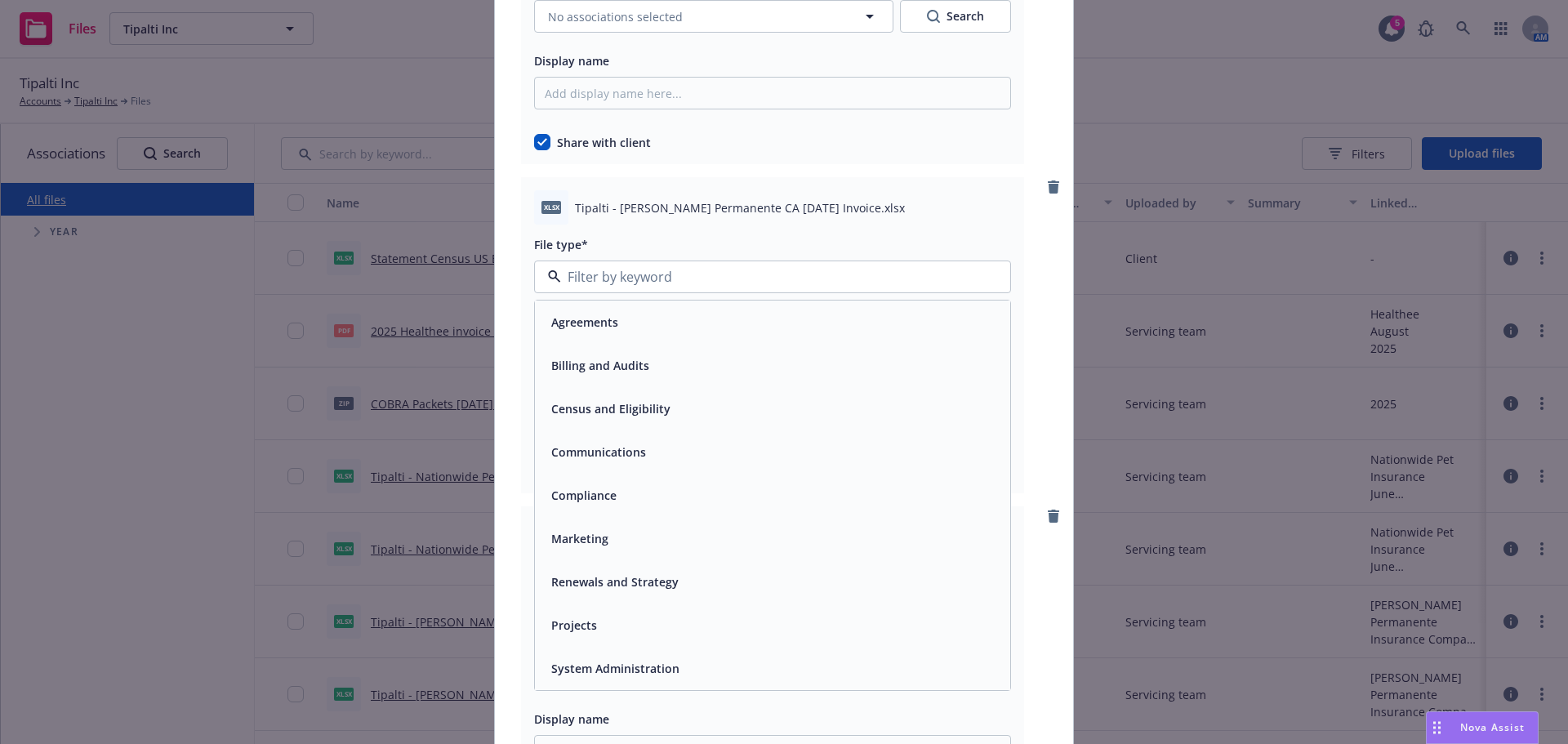
click at [618, 375] on div "Billing and Audits" at bounding box center [599, 365] width 108 height 24
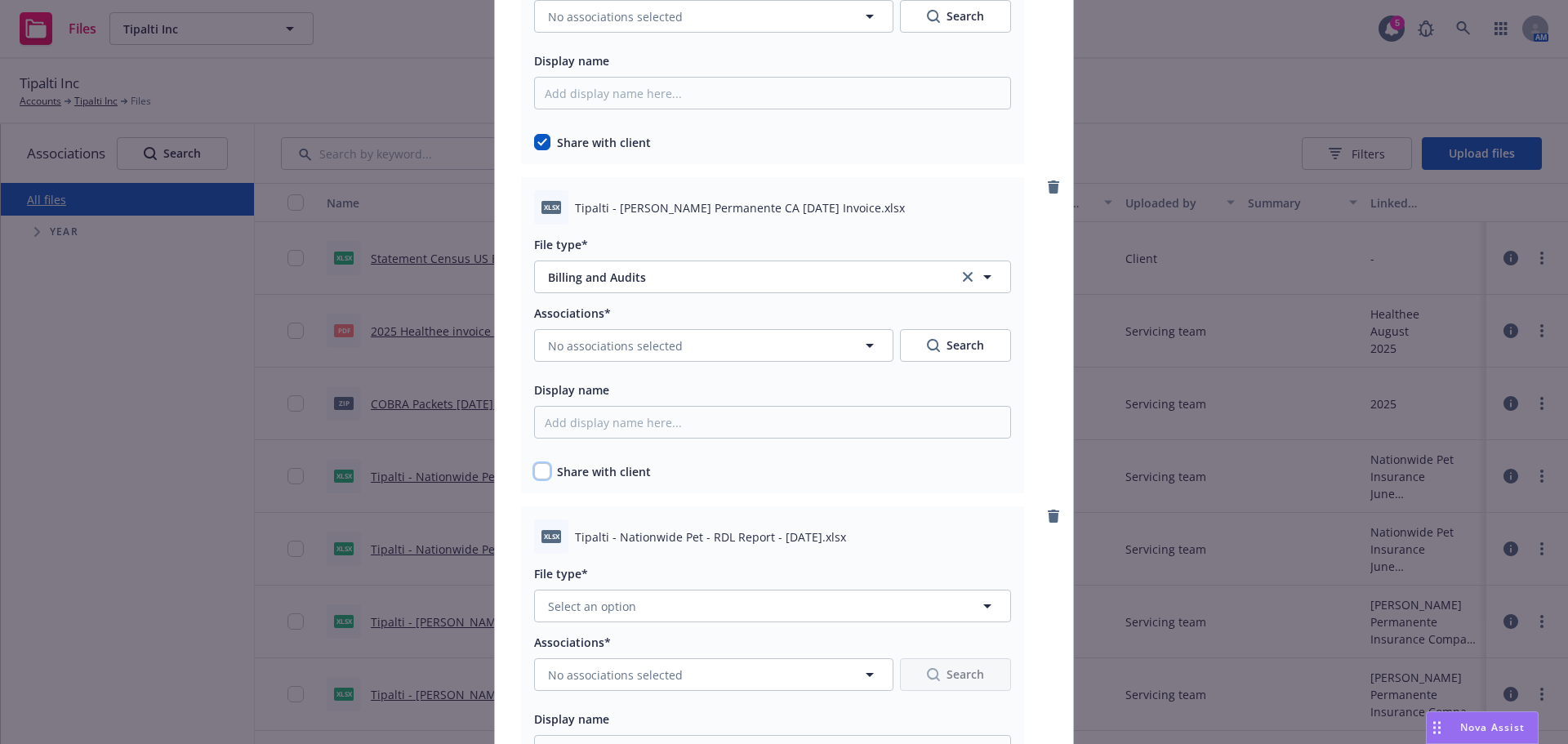
click at [539, 470] on input "checkbox" at bounding box center [542, 471] width 17 height 17
checkbox input "true"
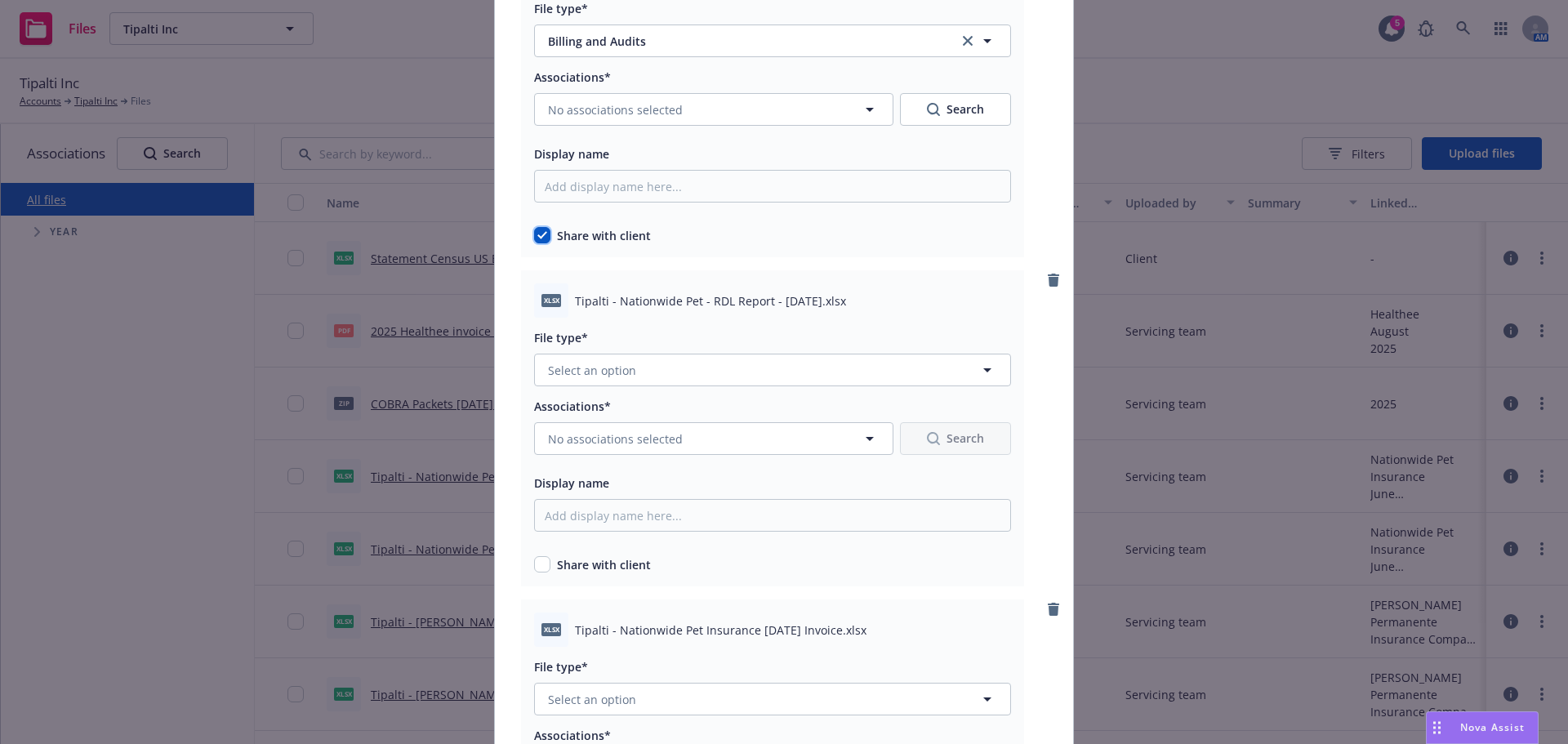
scroll to position [5147, 0]
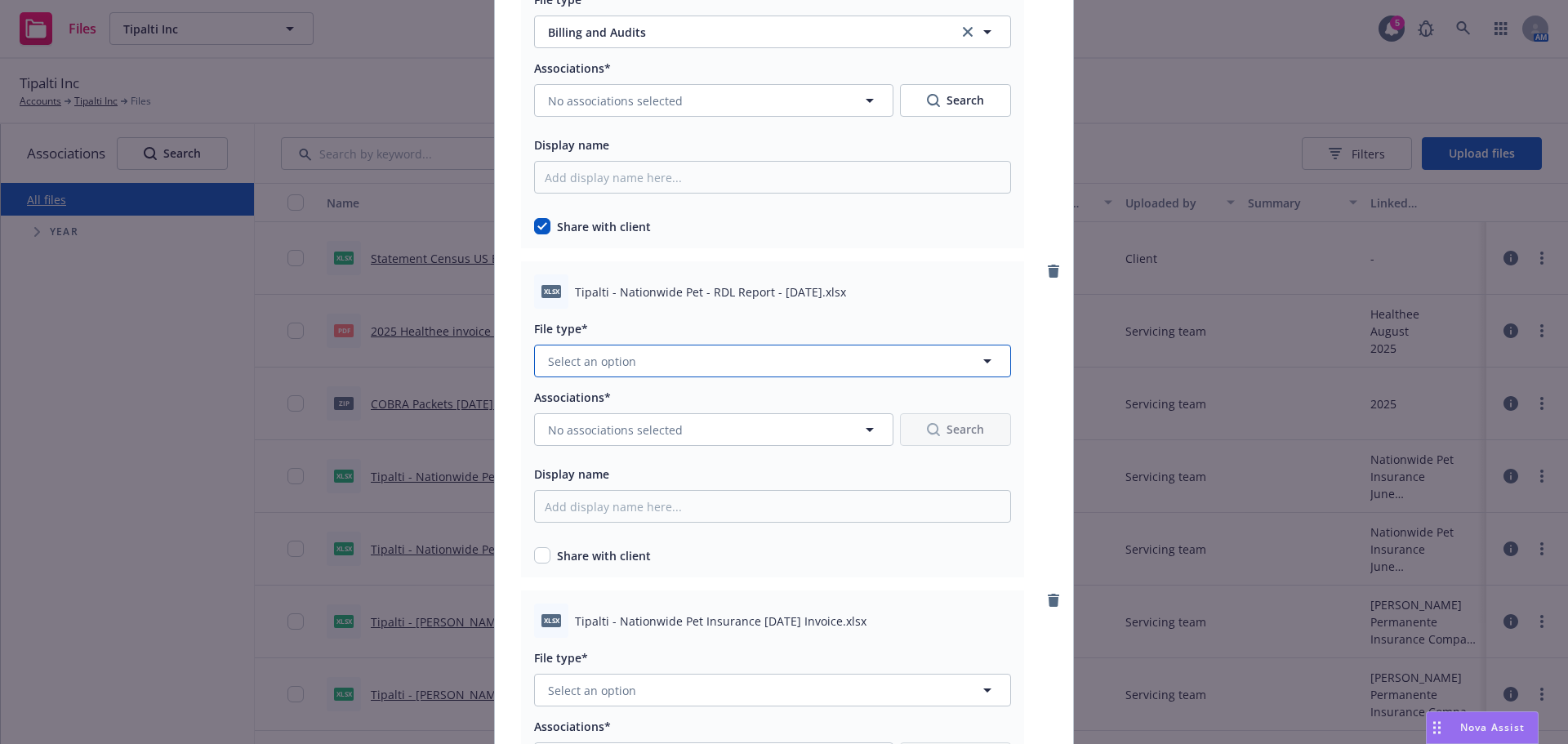
drag, startPoint x: 675, startPoint y: 347, endPoint x: 668, endPoint y: 361, distance: 15.7
click at [674, 347] on button "Select an option" at bounding box center [773, 361] width 477 height 33
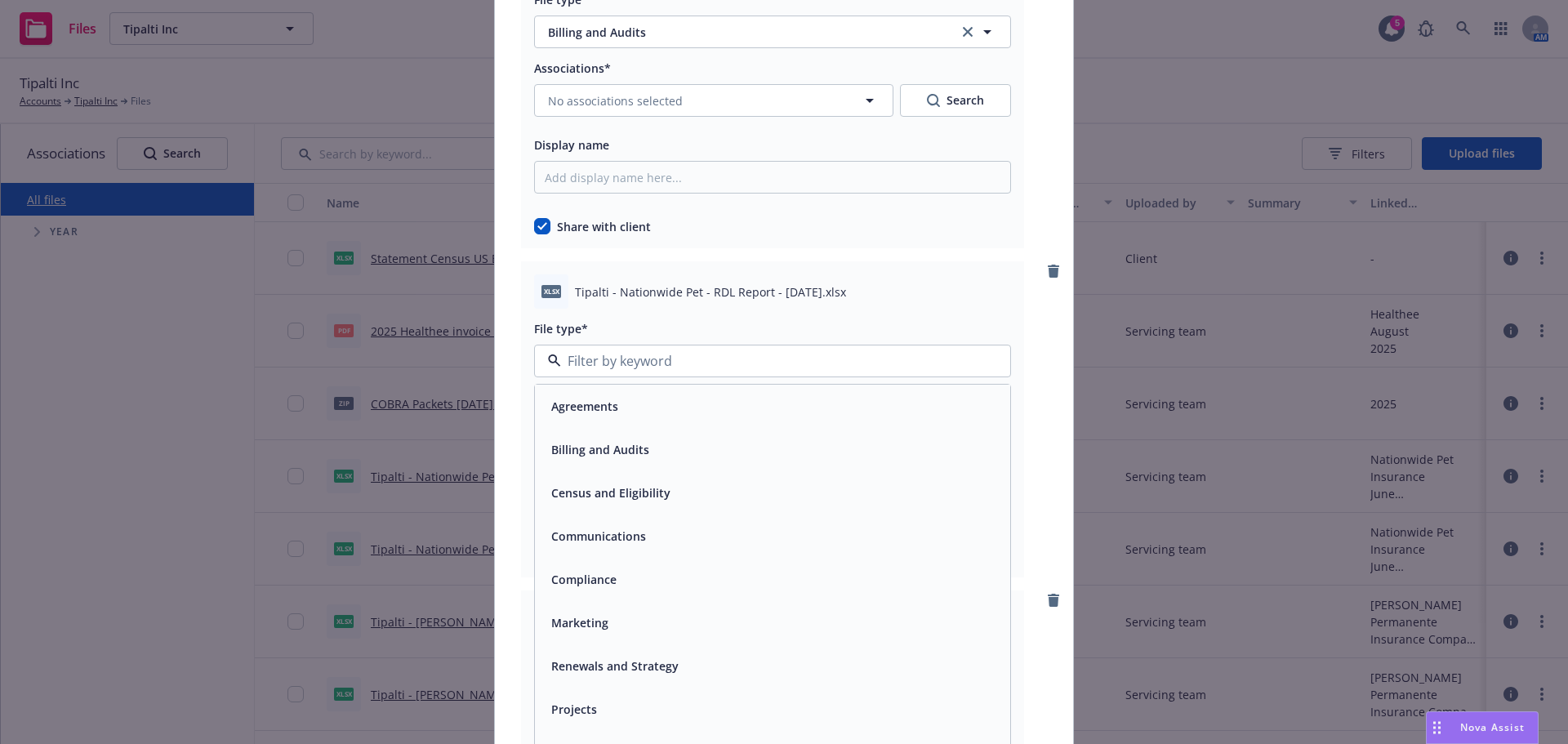
click at [572, 452] on span "Billing and Audits" at bounding box center [599, 450] width 98 height 18
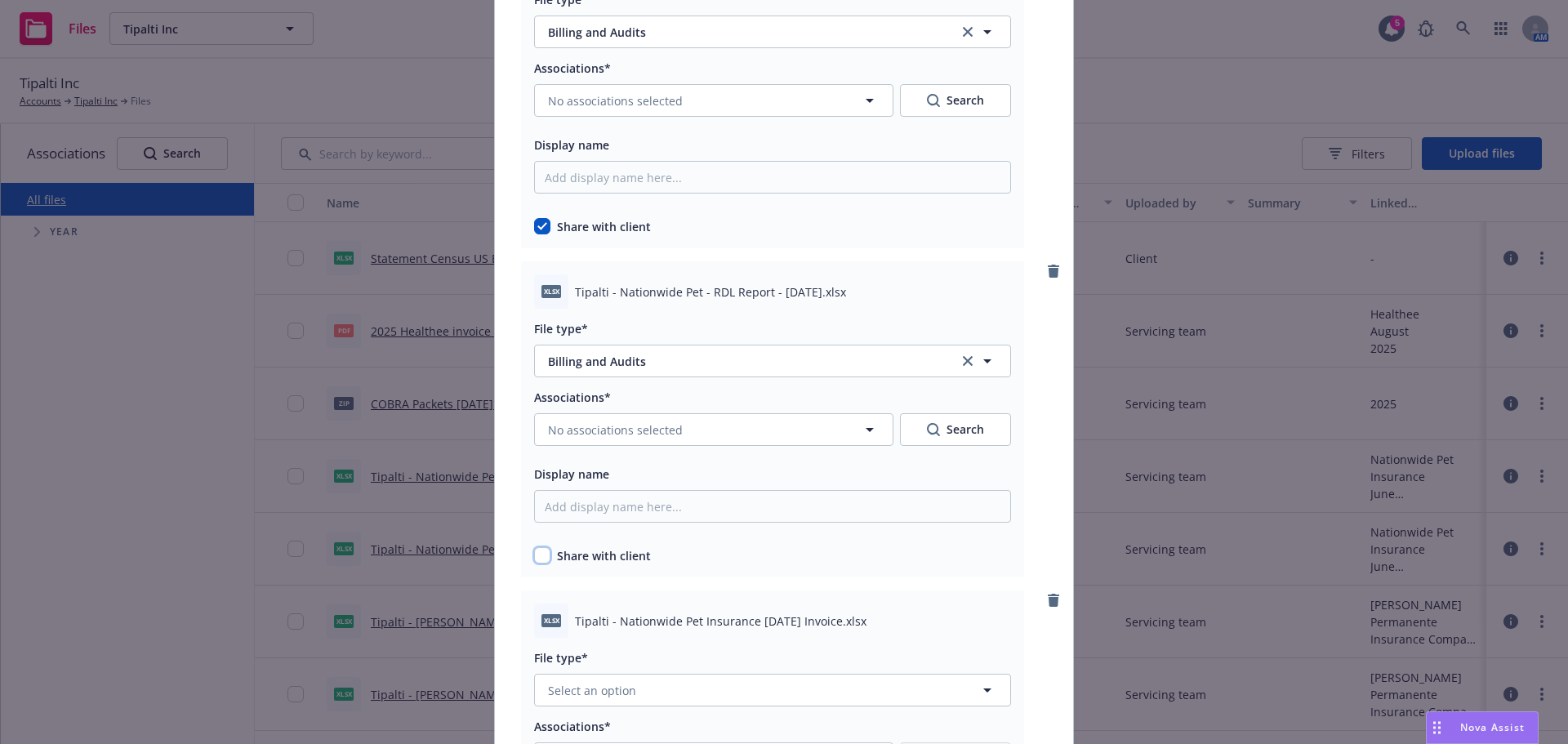
click at [538, 551] on input "checkbox" at bounding box center [542, 555] width 17 height 17
checkbox input "true"
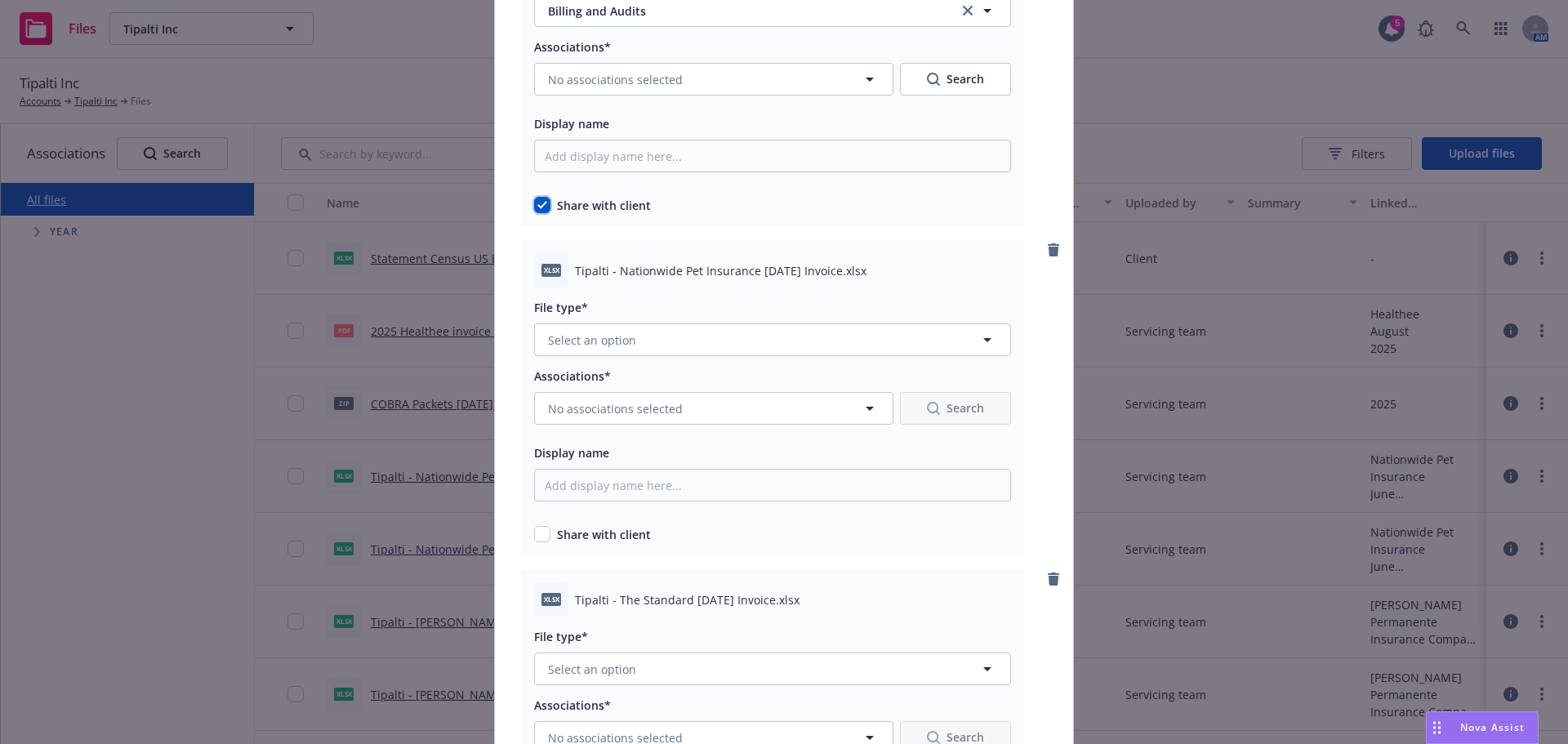
scroll to position [5555, 0]
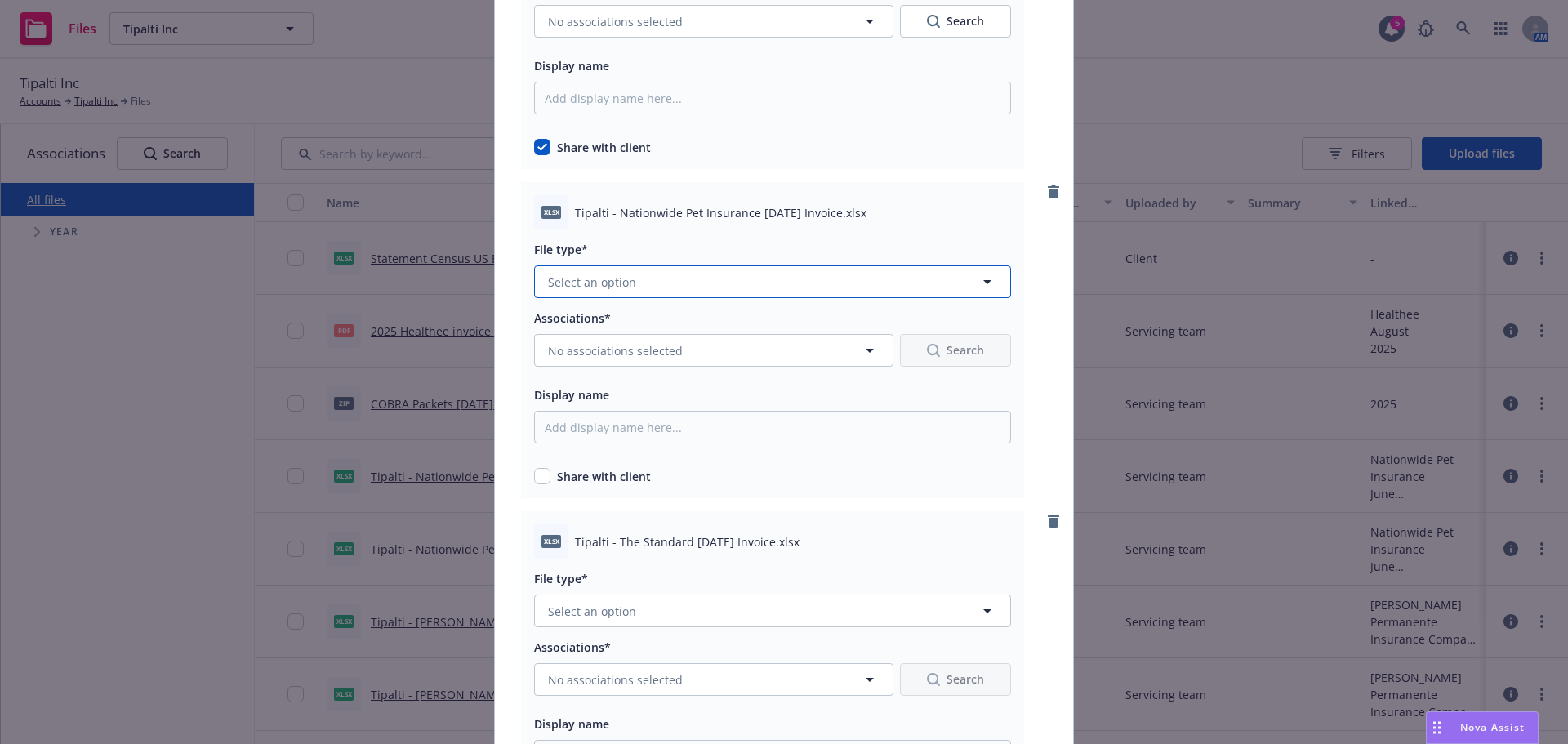
click at [599, 283] on span "Select an option" at bounding box center [592, 282] width 88 height 18
click at [561, 368] on span "Billing and Audits" at bounding box center [599, 371] width 98 height 18
click at [540, 478] on input "checkbox" at bounding box center [542, 476] width 17 height 17
checkbox input "true"
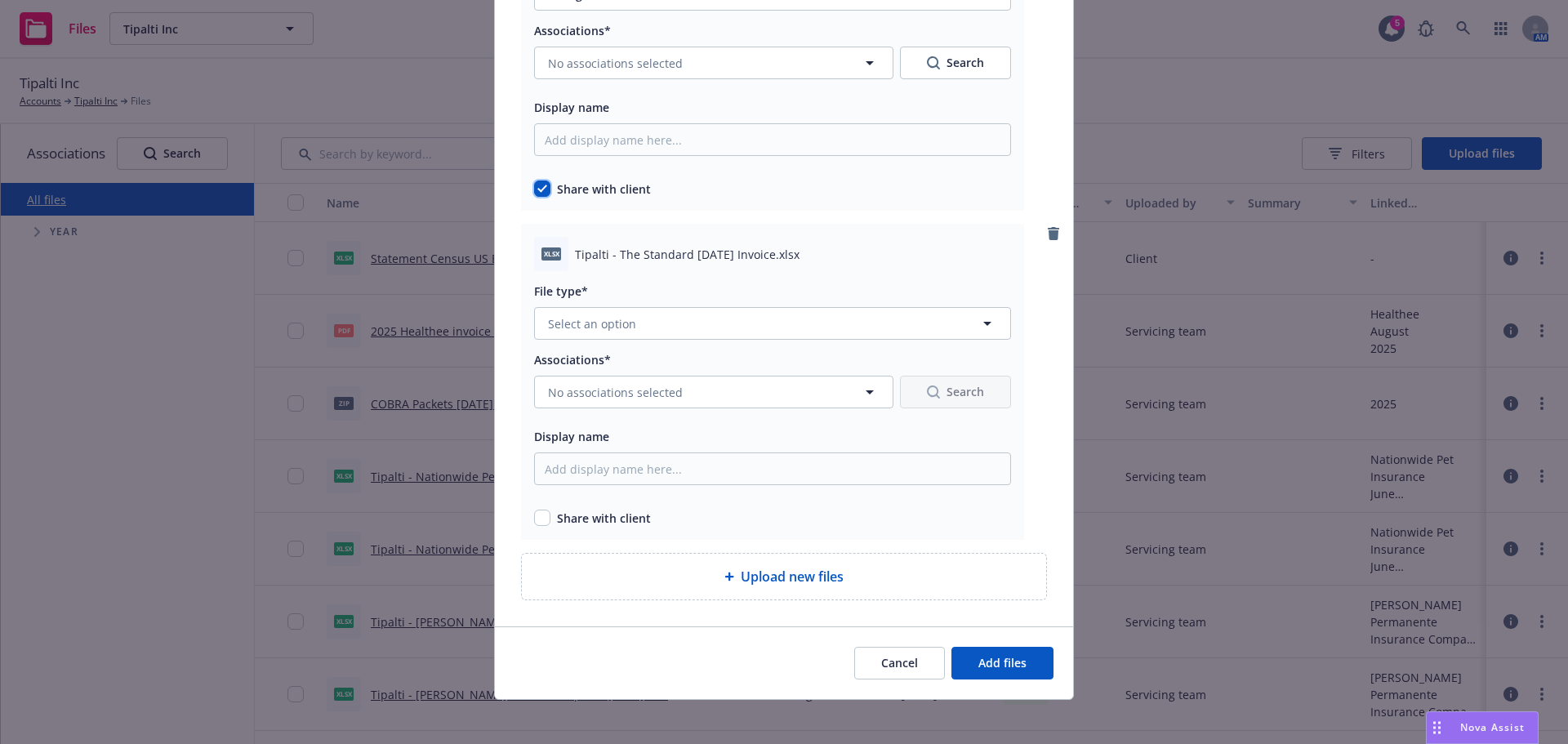
scroll to position [5851, 0]
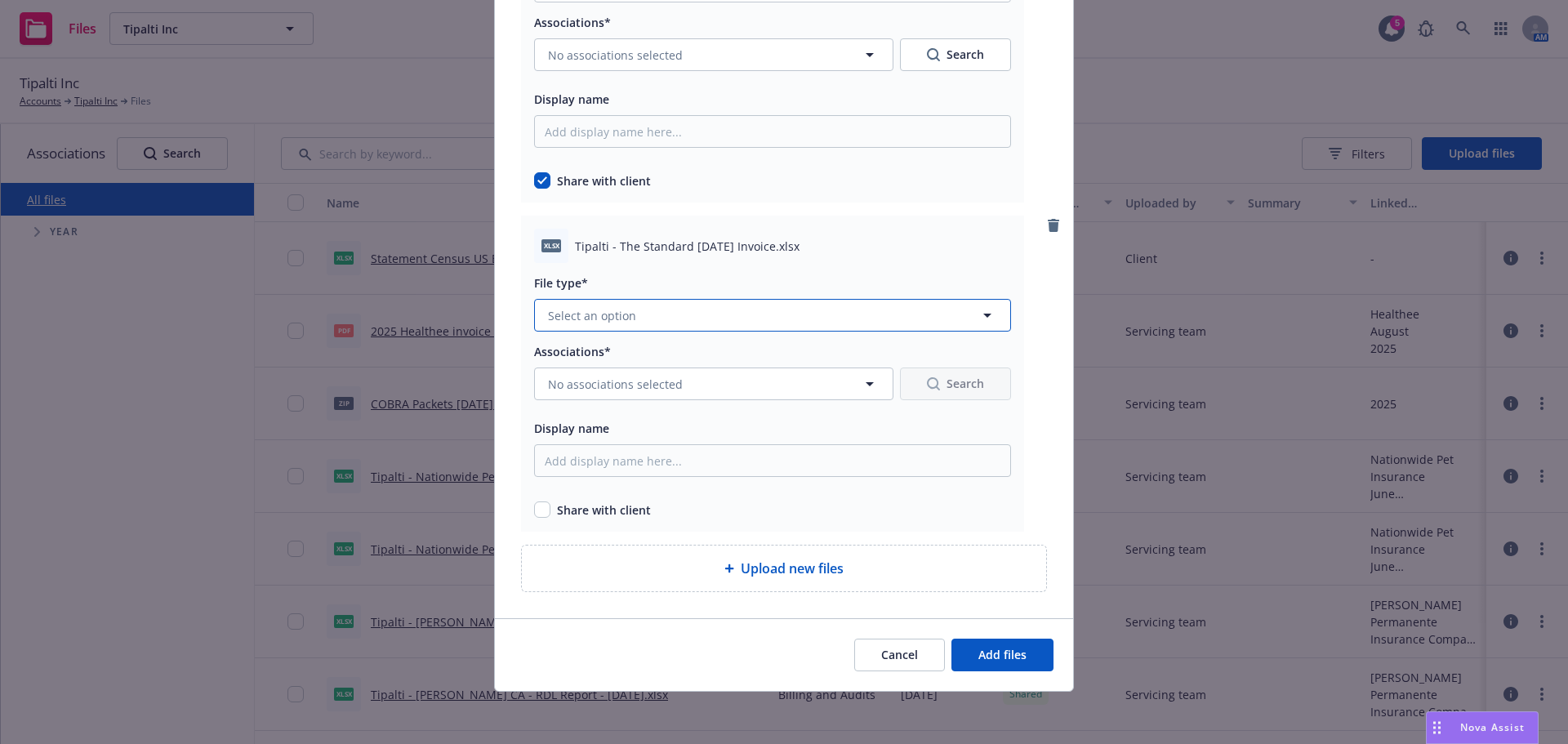
click at [675, 314] on button "Select an option" at bounding box center [773, 315] width 477 height 33
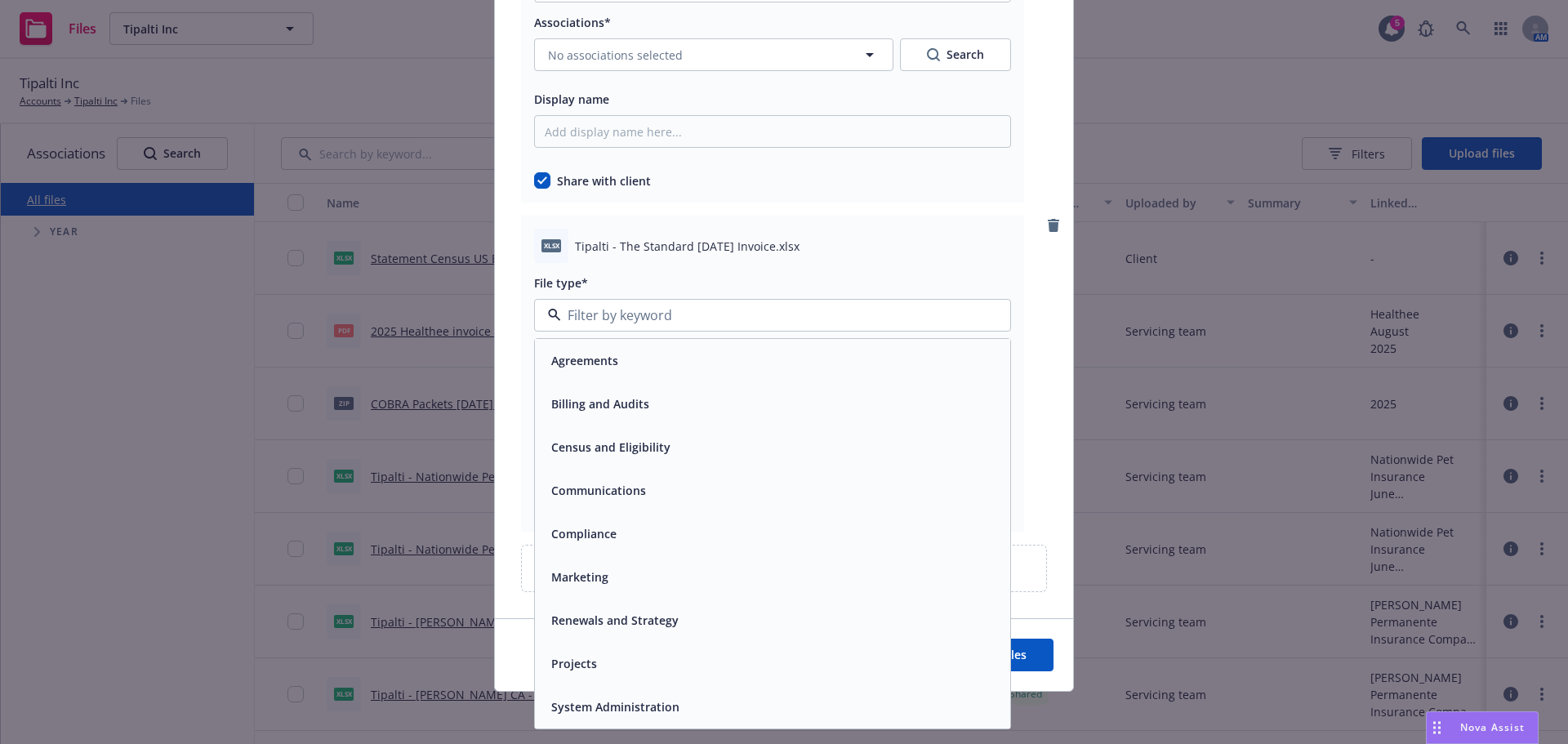
click at [627, 408] on span "Billing and Audits" at bounding box center [599, 405] width 98 height 18
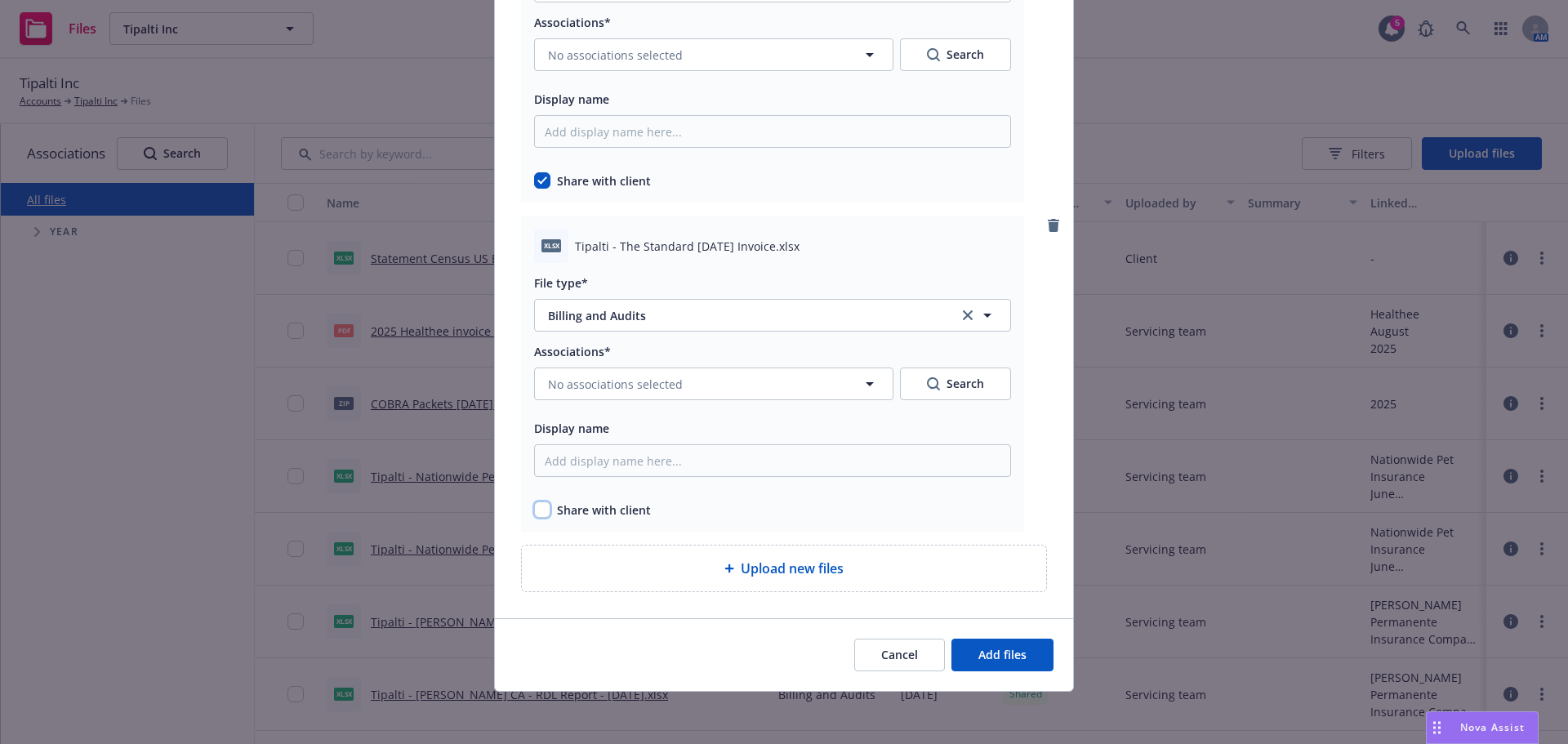
click at [540, 506] on input "checkbox" at bounding box center [542, 509] width 17 height 17
checkbox input "true"
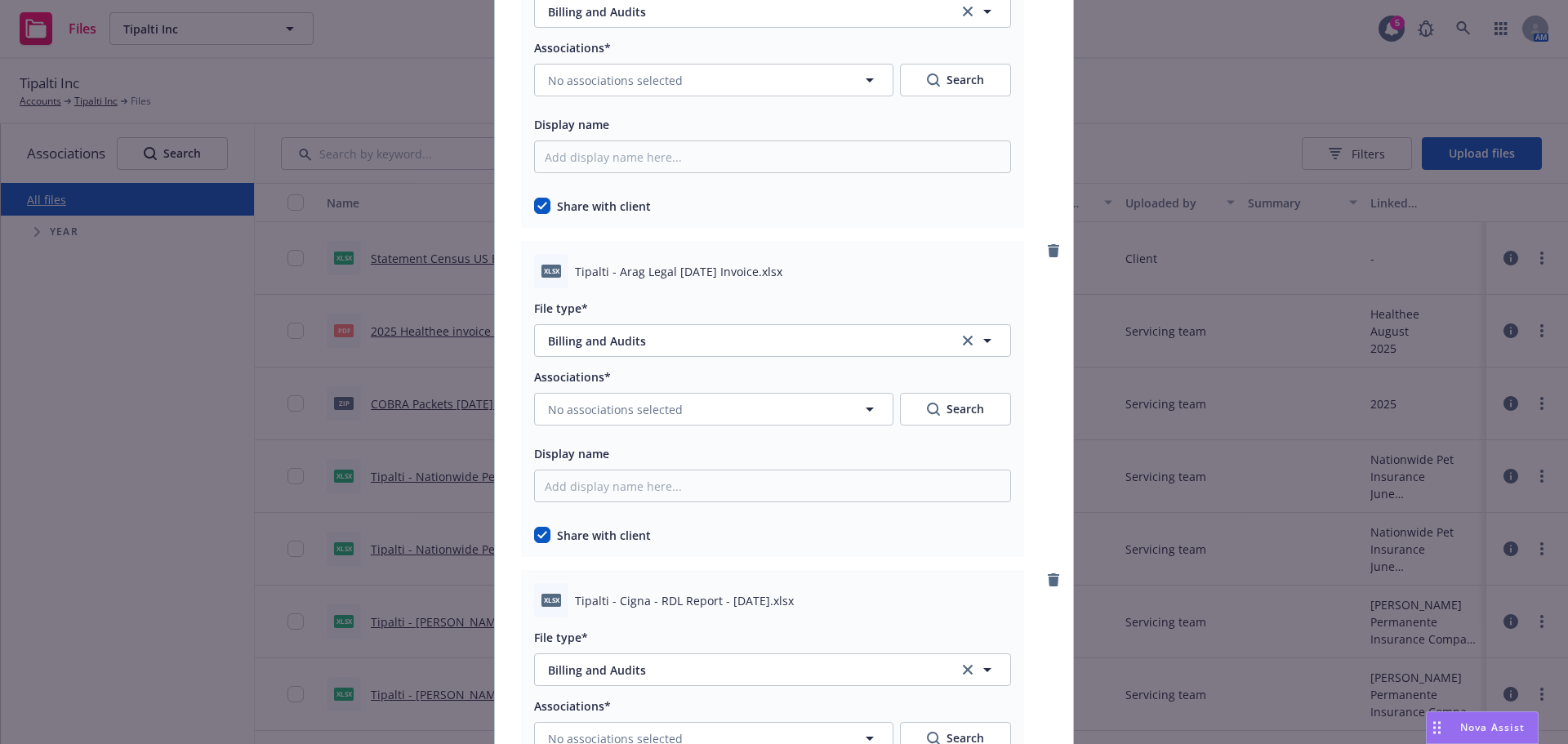
scroll to position [0, 0]
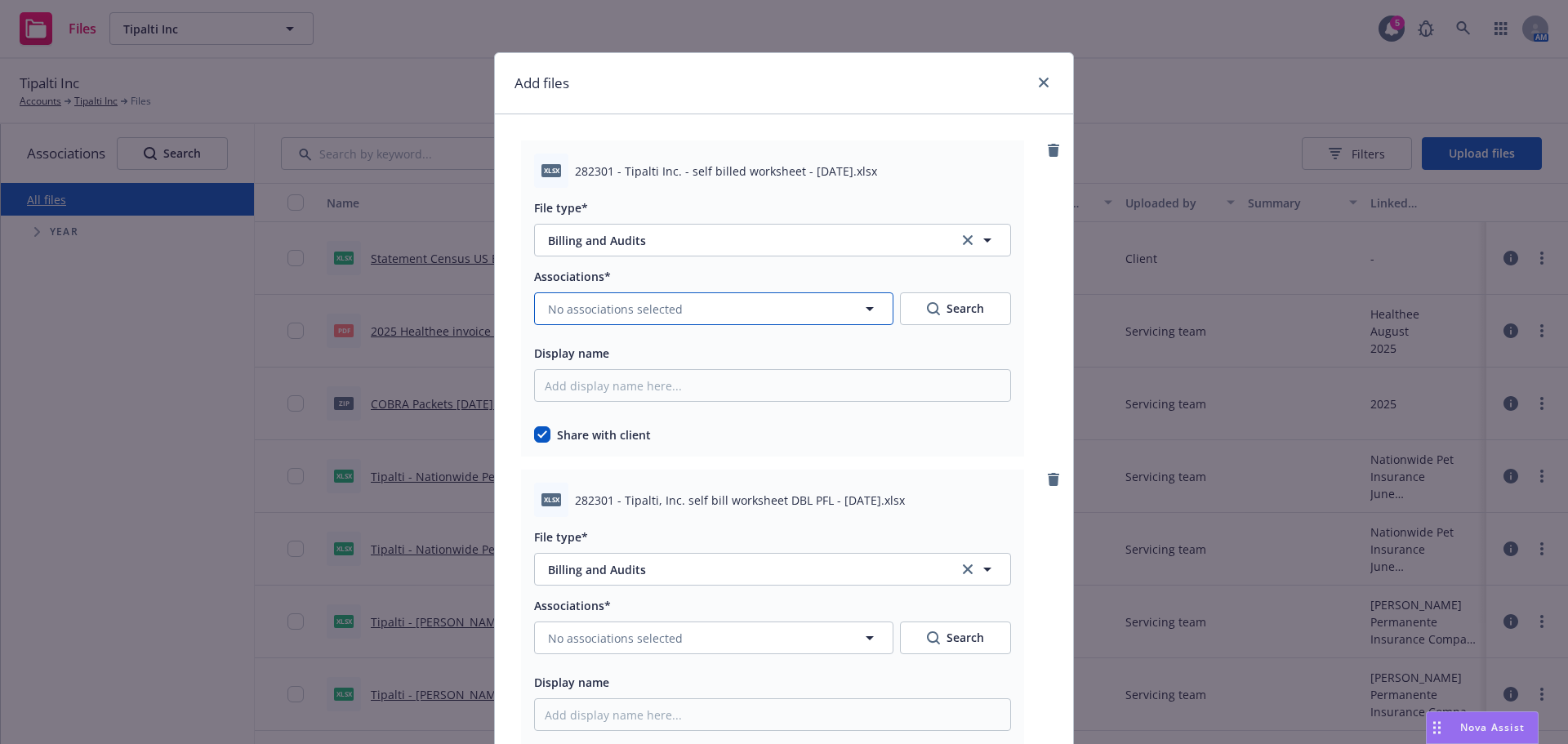
click at [675, 306] on button "No associations selected" at bounding box center [714, 309] width 359 height 33
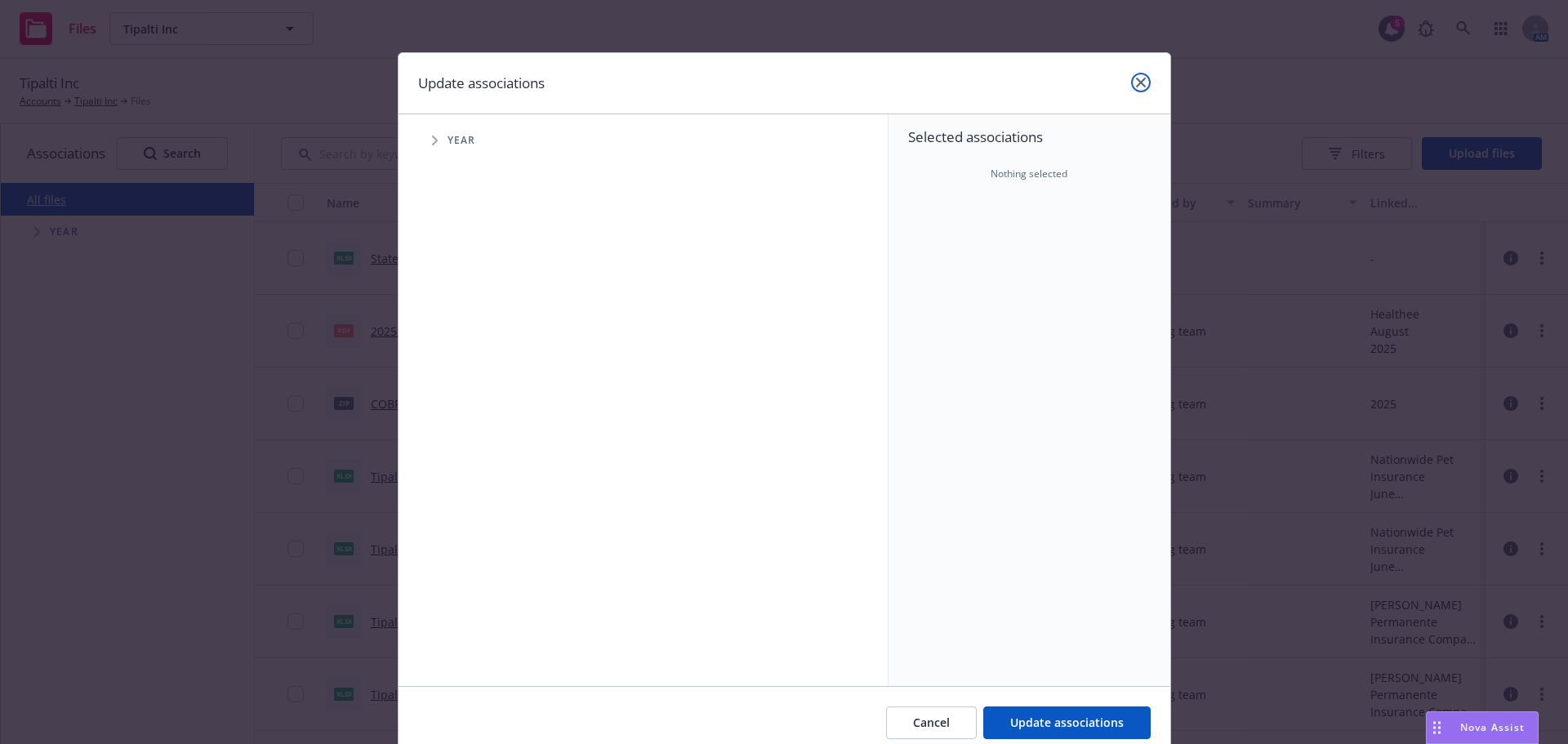
click at [1140, 79] on link "close" at bounding box center [1141, 83] width 19 height 19
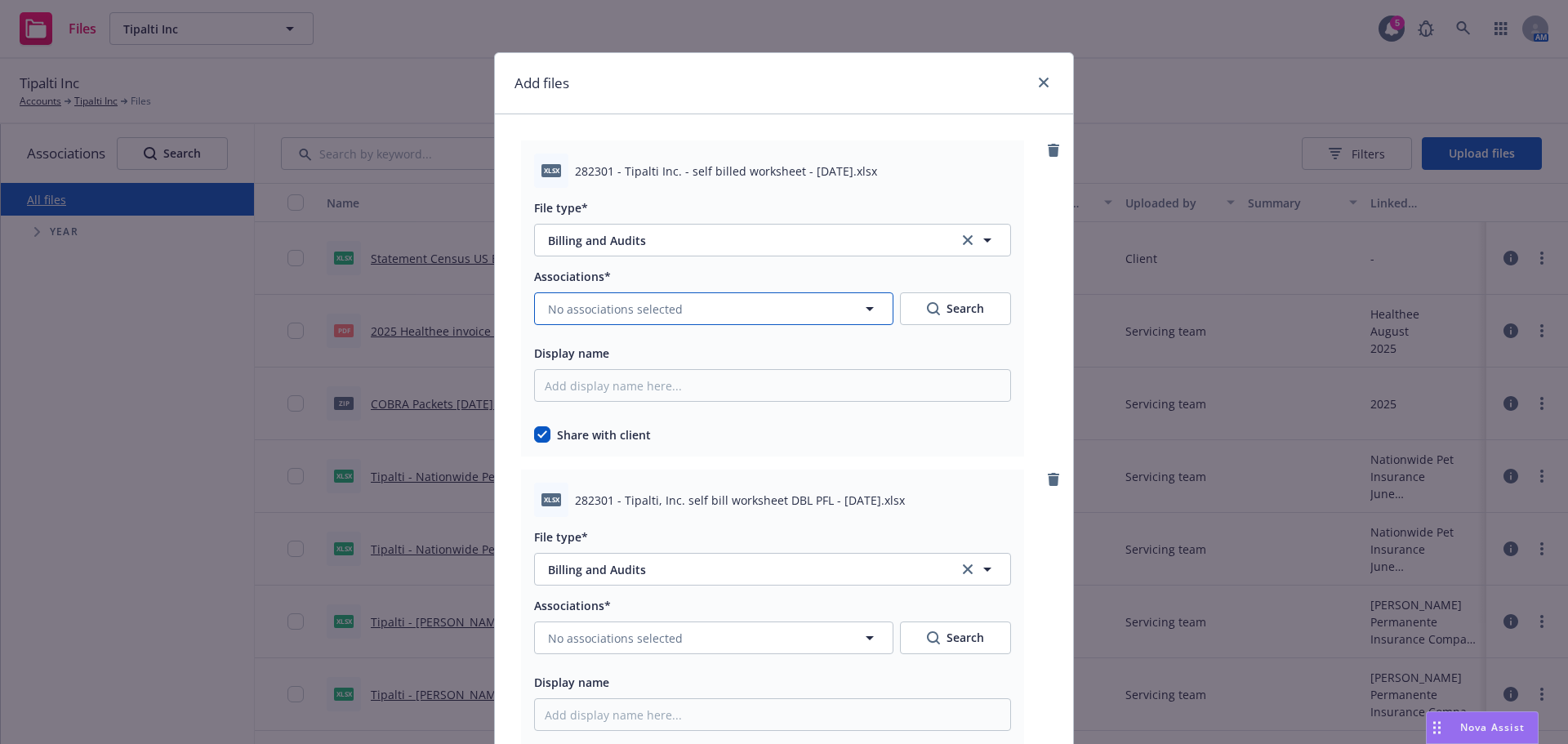
click at [740, 316] on button "No associations selected" at bounding box center [714, 309] width 359 height 33
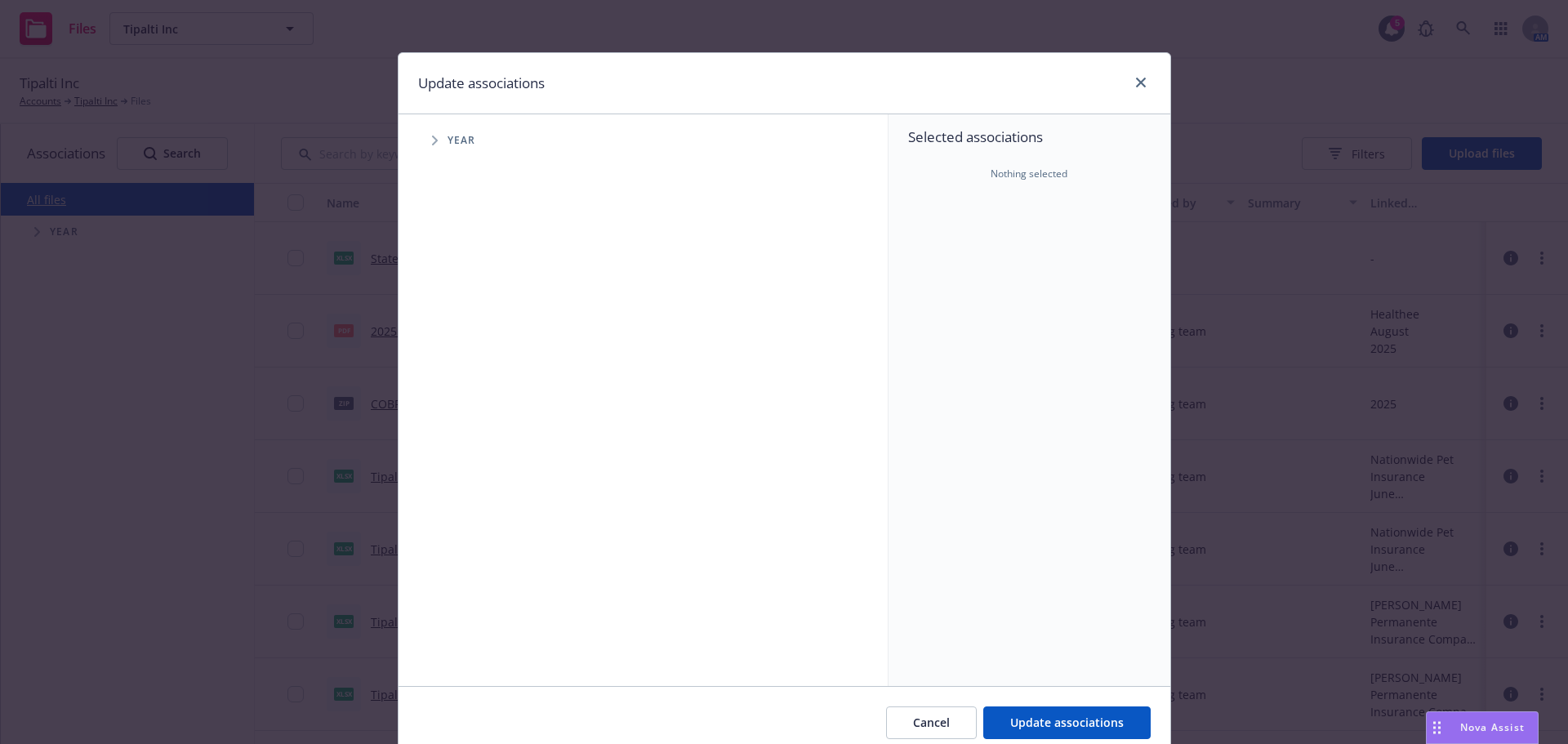
click at [432, 144] on icon "Tree Example" at bounding box center [434, 140] width 6 height 10
click at [468, 369] on input "Tree Example" at bounding box center [475, 364] width 17 height 17
checkbox input "true"
click at [444, 363] on span "Tree Example" at bounding box center [455, 364] width 26 height 26
click at [465, 405] on span "Tree Example" at bounding box center [475, 399] width 26 height 26
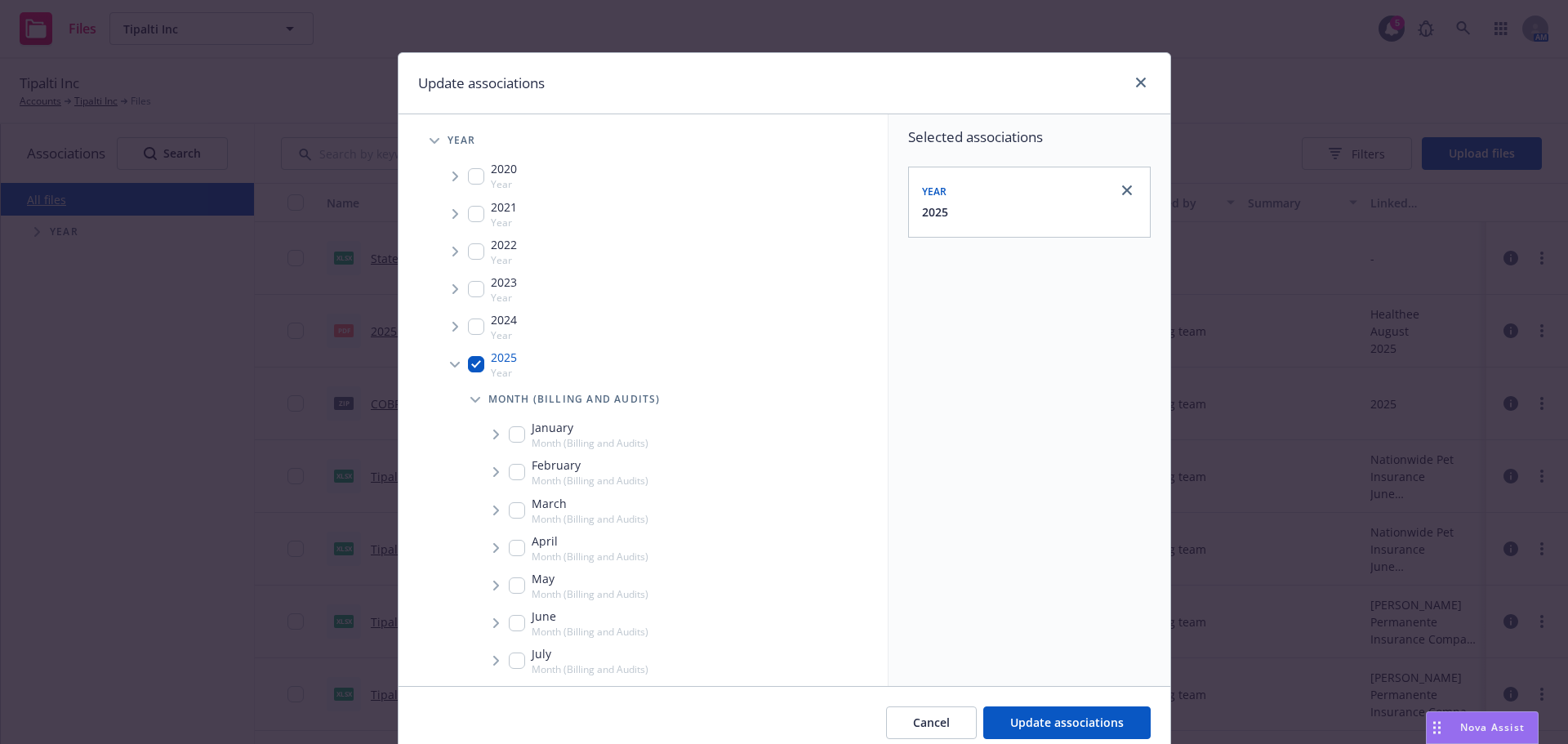
scroll to position [164, 0]
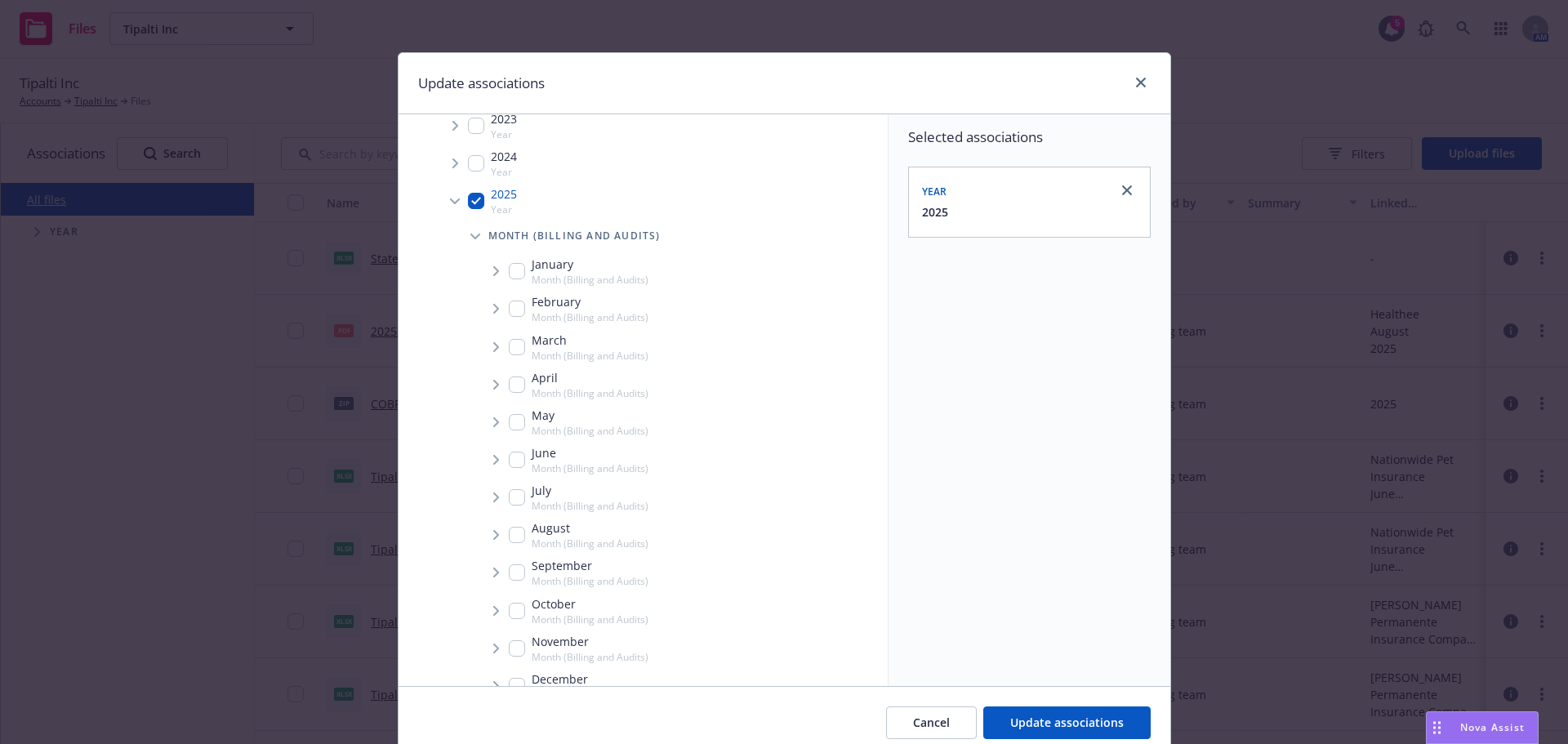
click at [513, 535] on input "Tree Example" at bounding box center [517, 535] width 17 height 17
checkbox input "true"
click at [493, 537] on icon "Tree Example" at bounding box center [496, 535] width 6 height 10
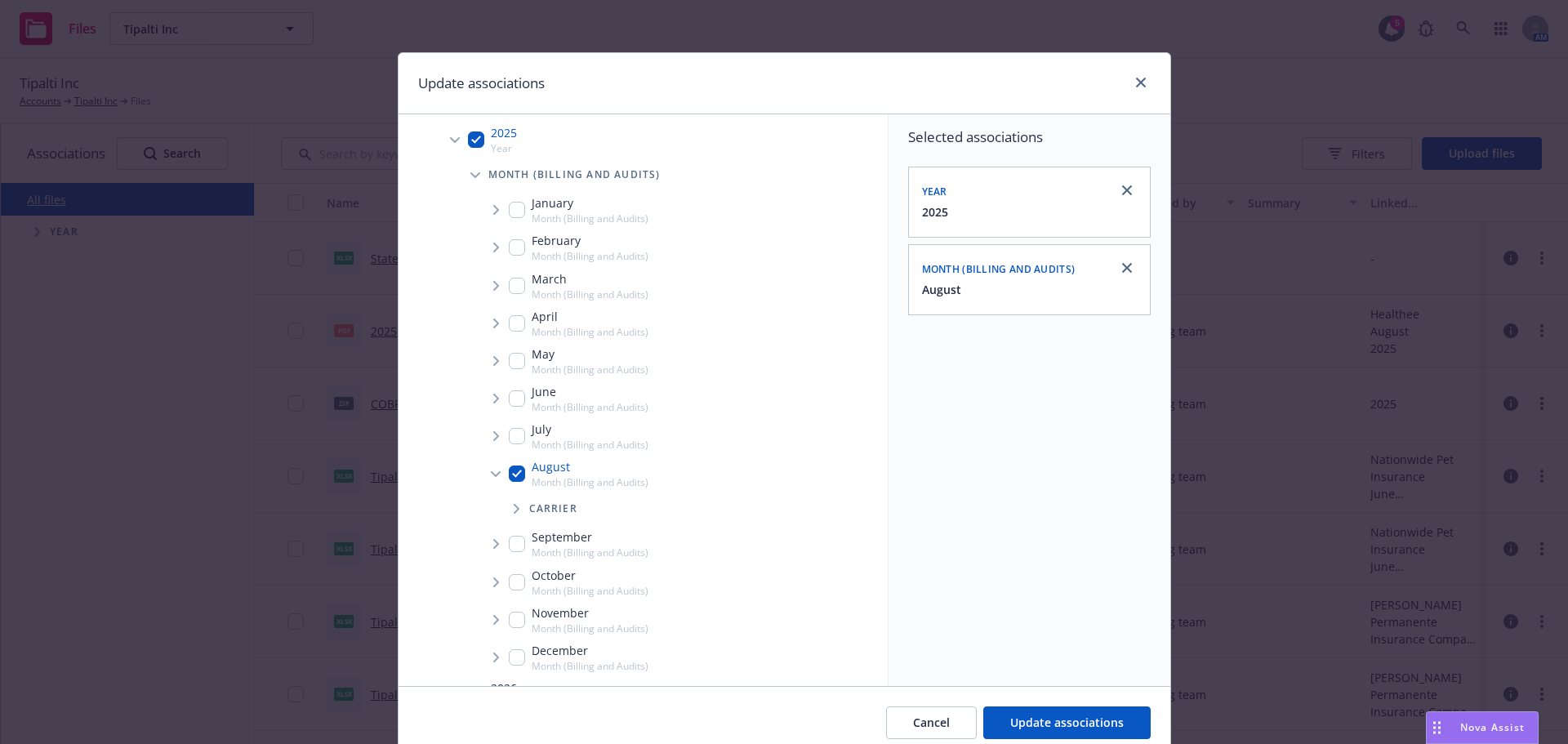
scroll to position [262, 0]
click at [519, 472] on span "Tree Example" at bounding box center [516, 471] width 26 height 26
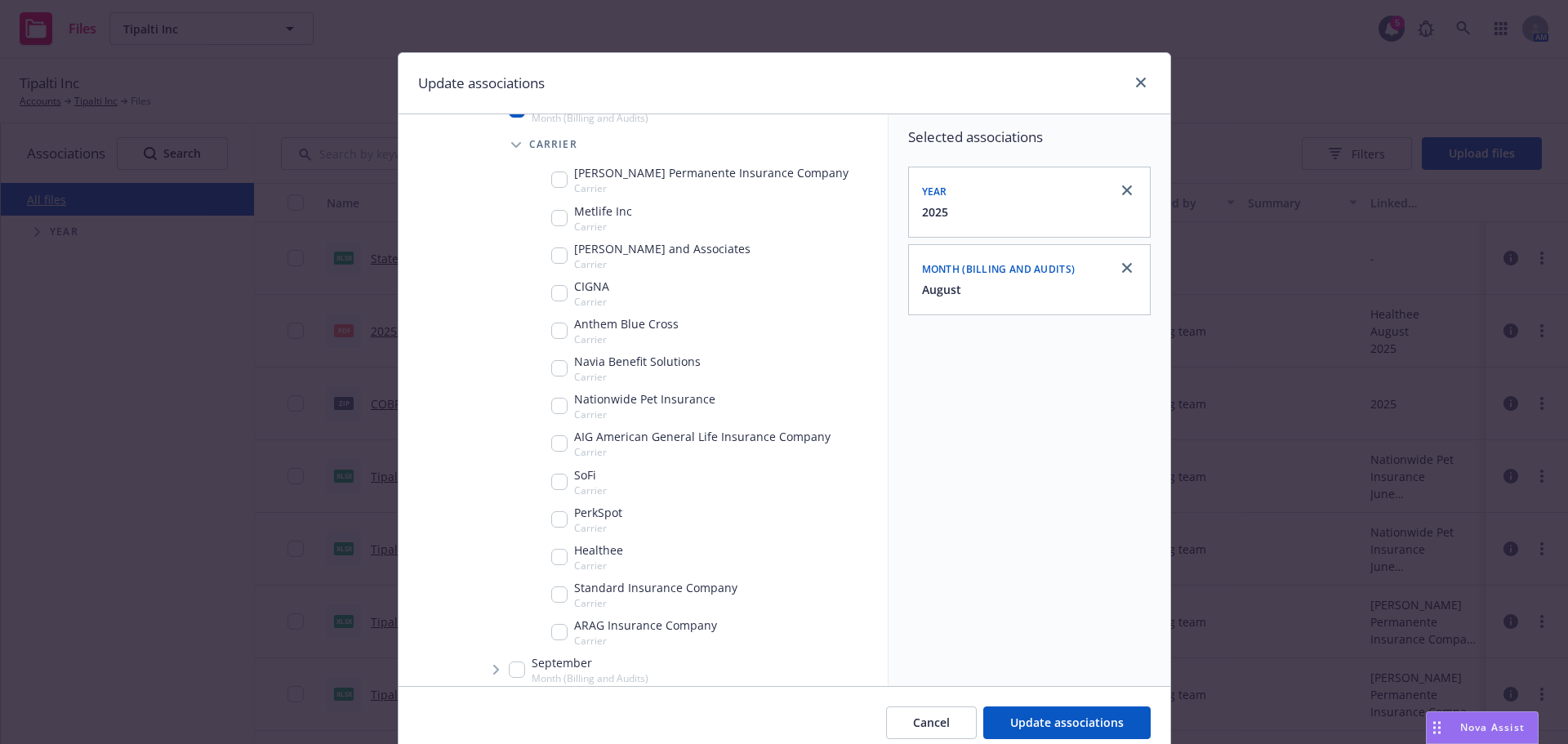
scroll to position [671, 0]
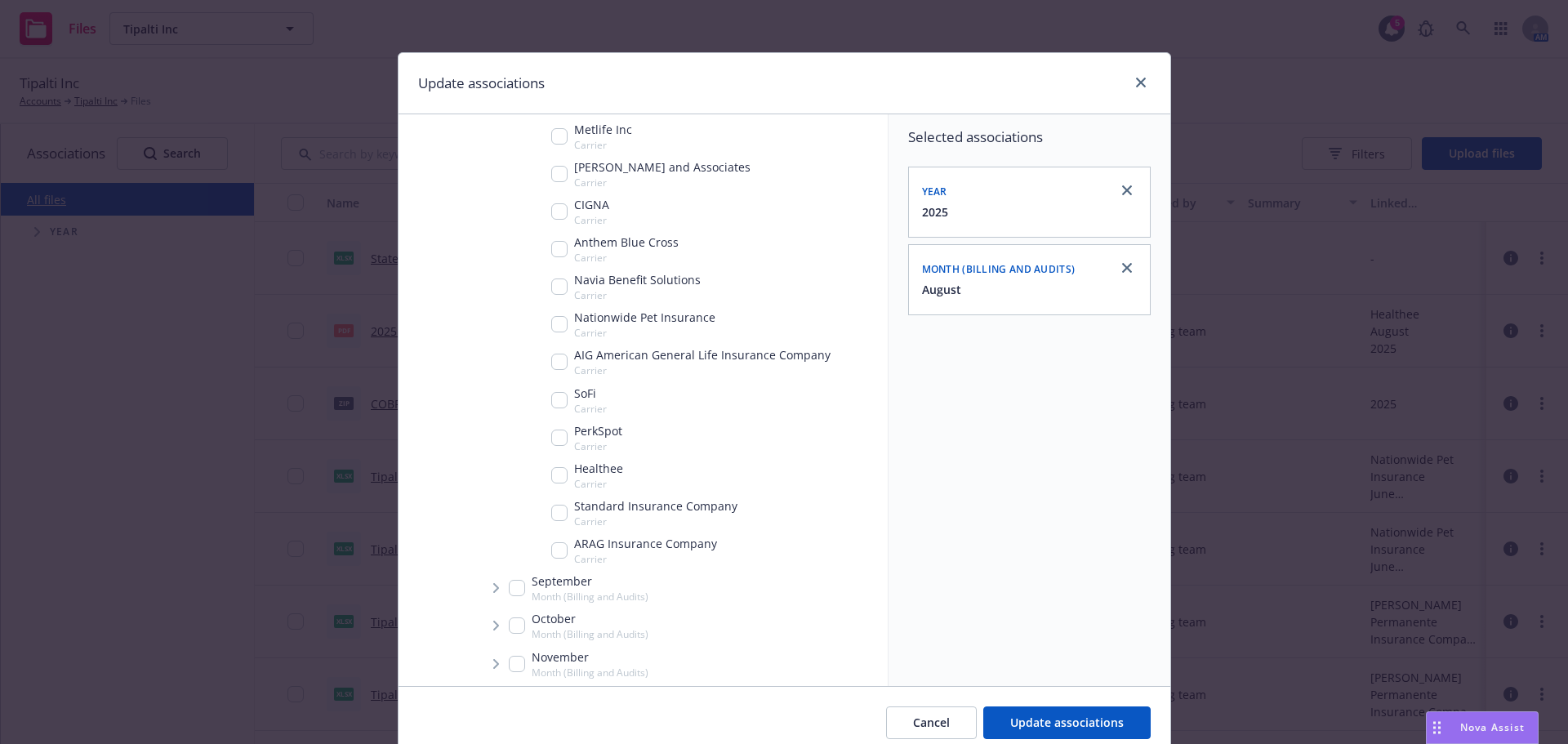
click at [557, 512] on input "Tree Example" at bounding box center [559, 513] width 17 height 17
checkbox input "true"
click at [1080, 715] on span "Update associations" at bounding box center [1066, 723] width 113 height 16
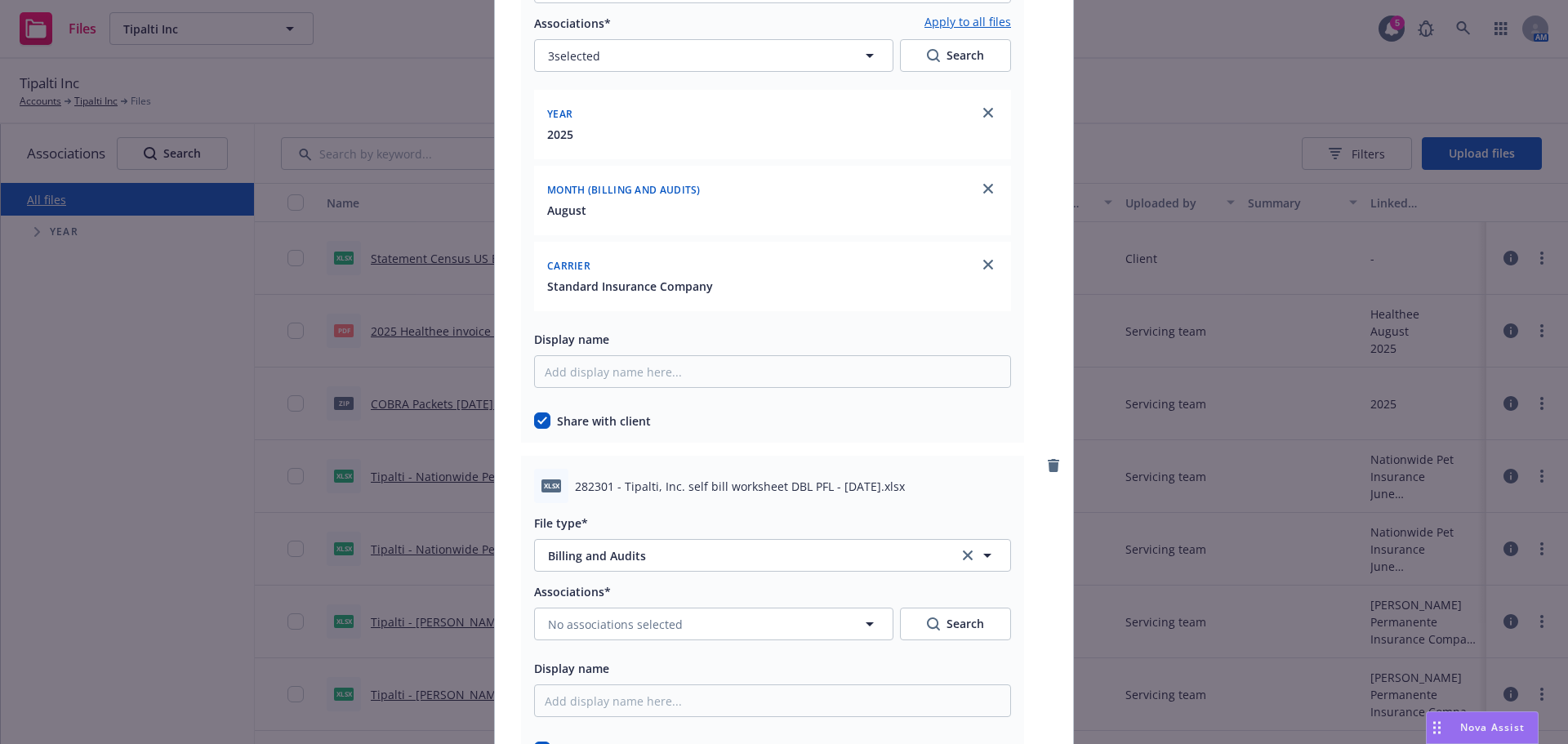
scroll to position [408, 0]
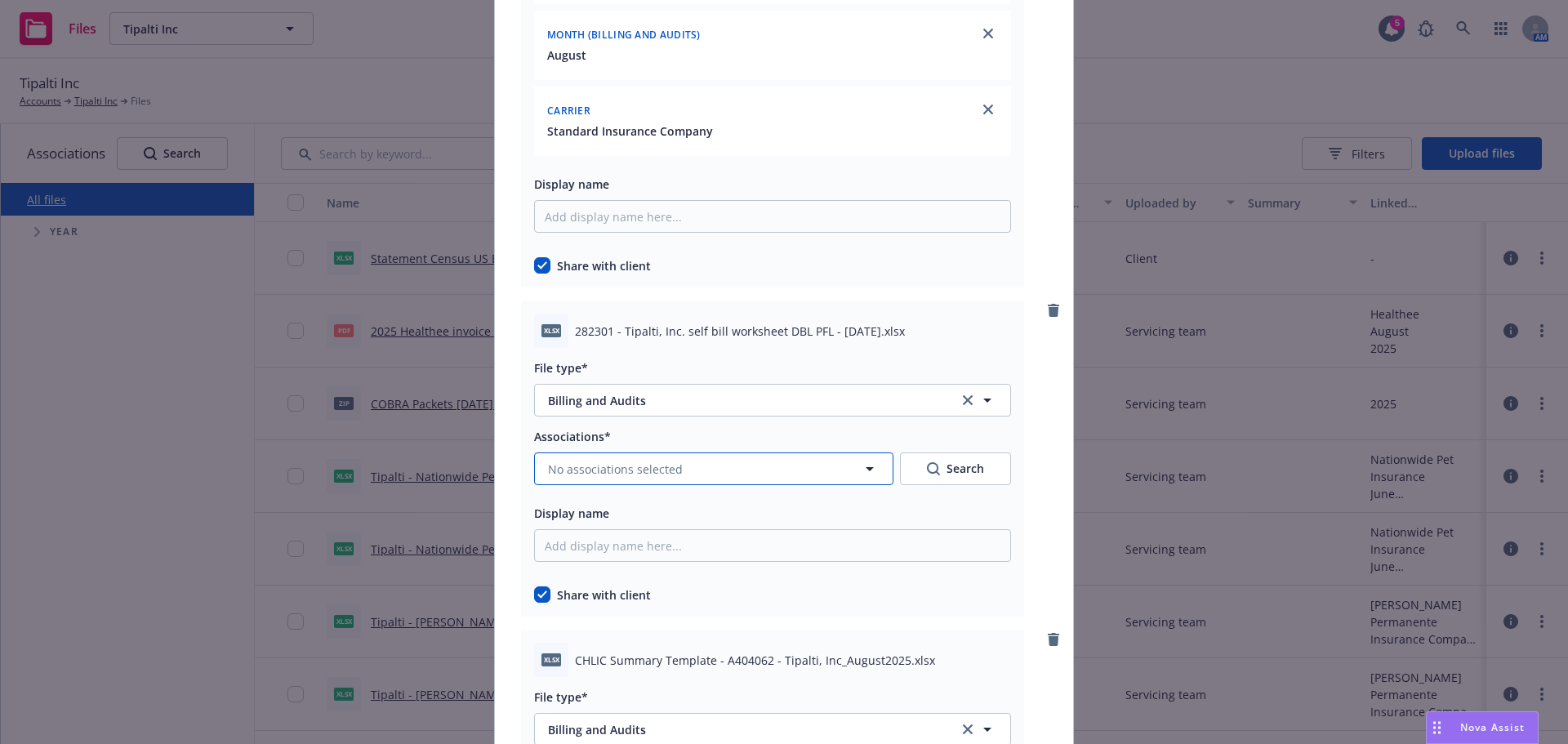
click at [671, 459] on button "No associations selected" at bounding box center [714, 469] width 359 height 33
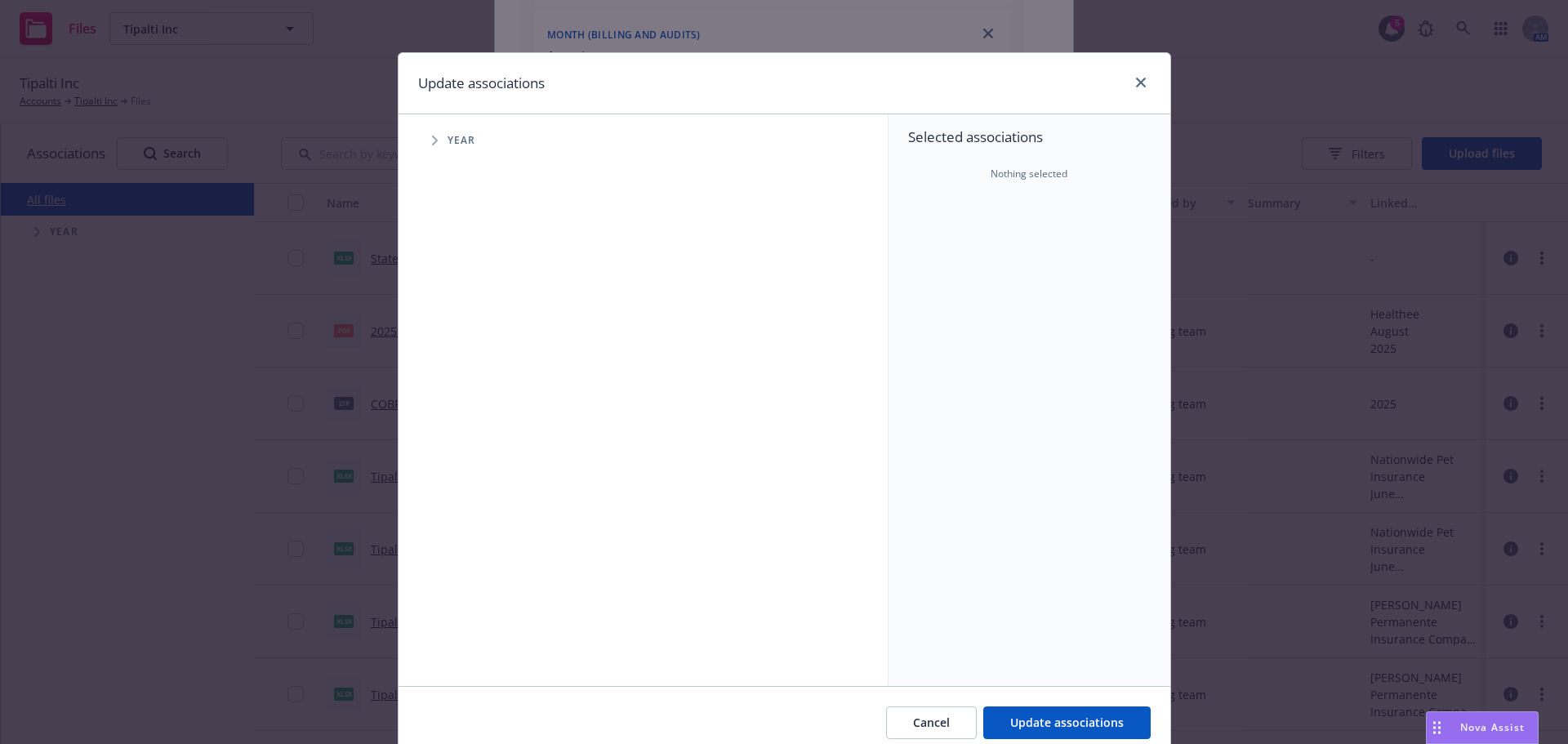
click at [433, 138] on span "Tree Example" at bounding box center [434, 141] width 26 height 26
click at [468, 361] on input "Tree Example" at bounding box center [475, 364] width 17 height 17
checkbox input "true"
click at [453, 365] on icon "Tree Example" at bounding box center [455, 364] width 6 height 10
click at [473, 399] on icon "Tree Example" at bounding box center [475, 399] width 6 height 10
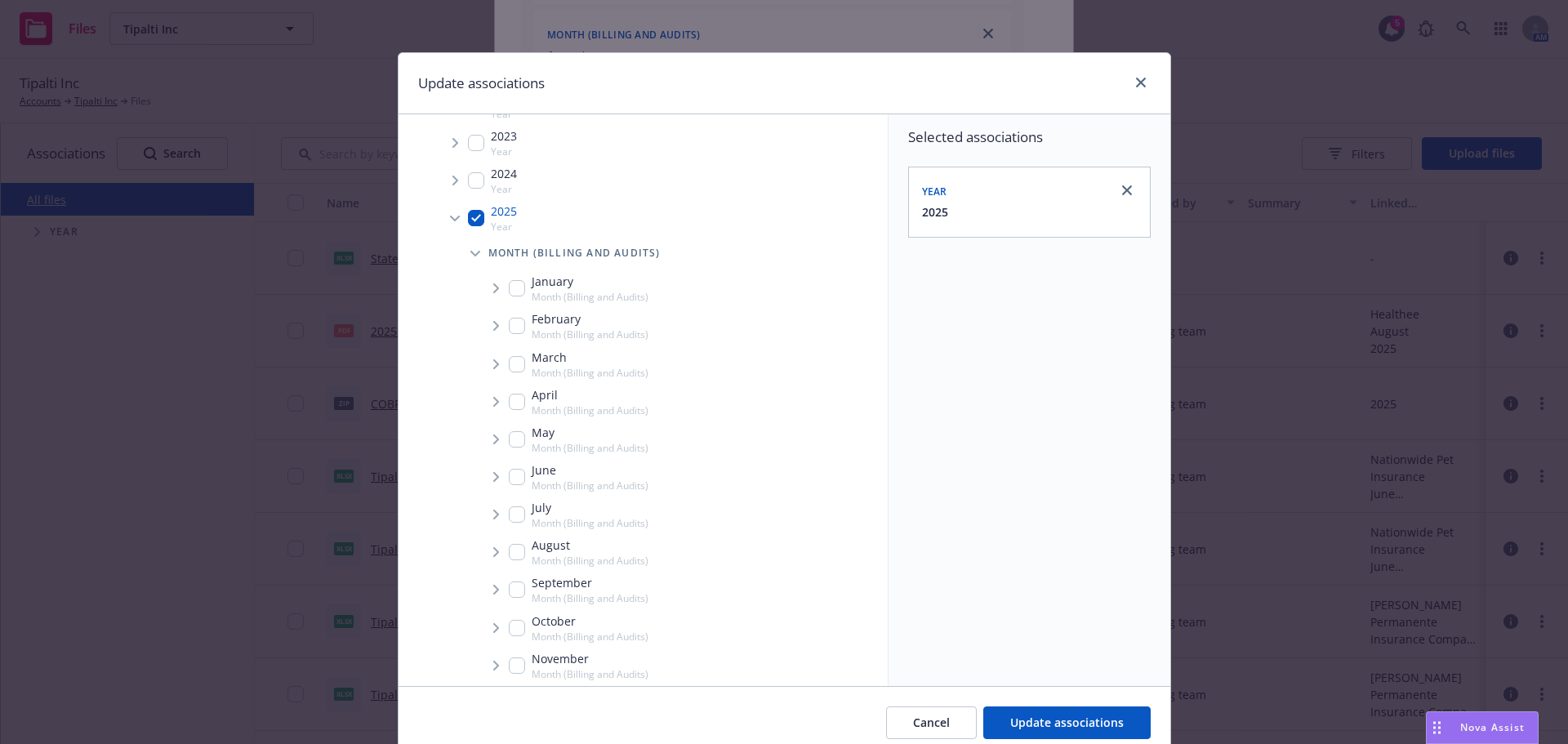
scroll to position [164, 0]
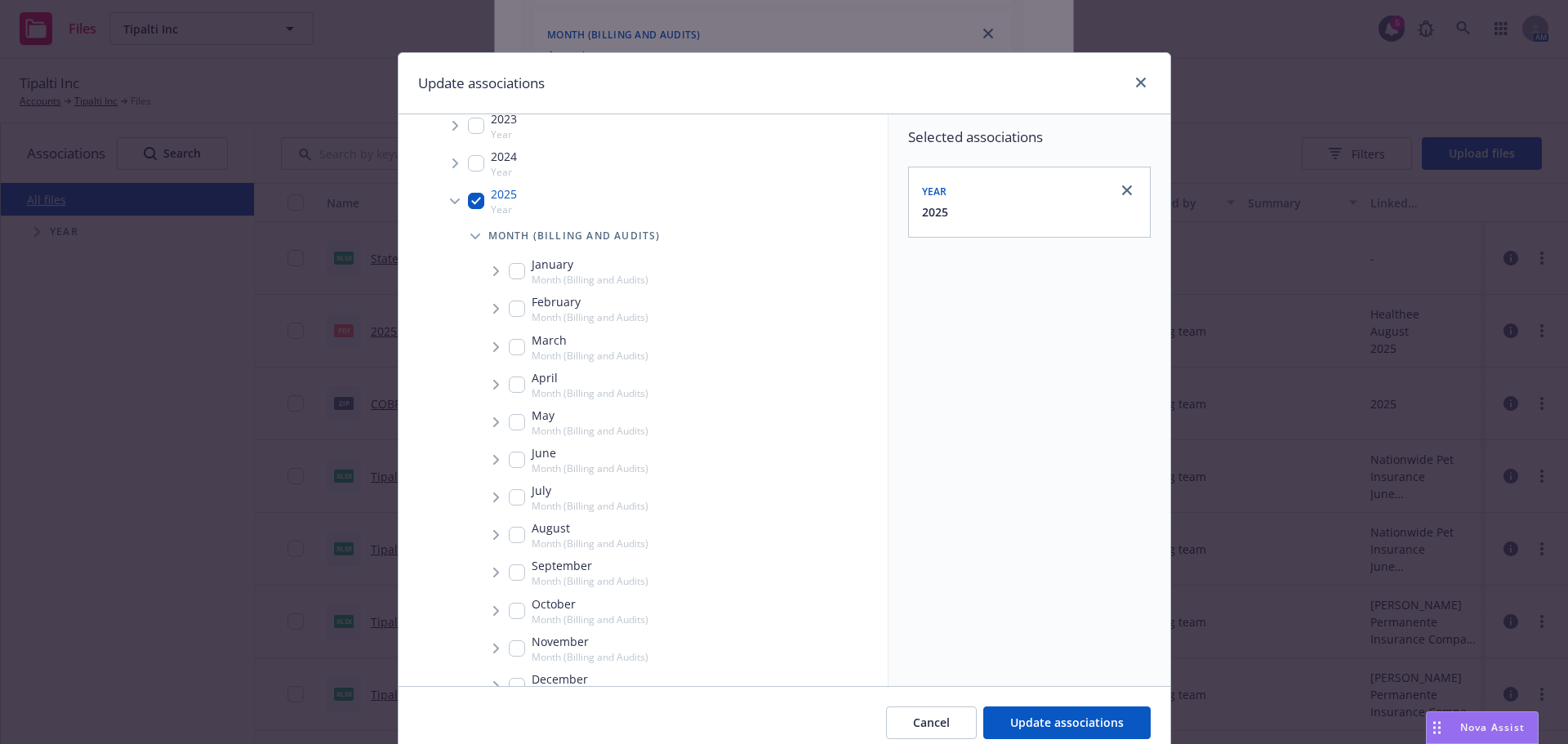
click at [510, 538] on input "Tree Example" at bounding box center [517, 535] width 17 height 17
checkbox input "true"
click at [493, 536] on icon "Tree Example" at bounding box center [496, 535] width 6 height 10
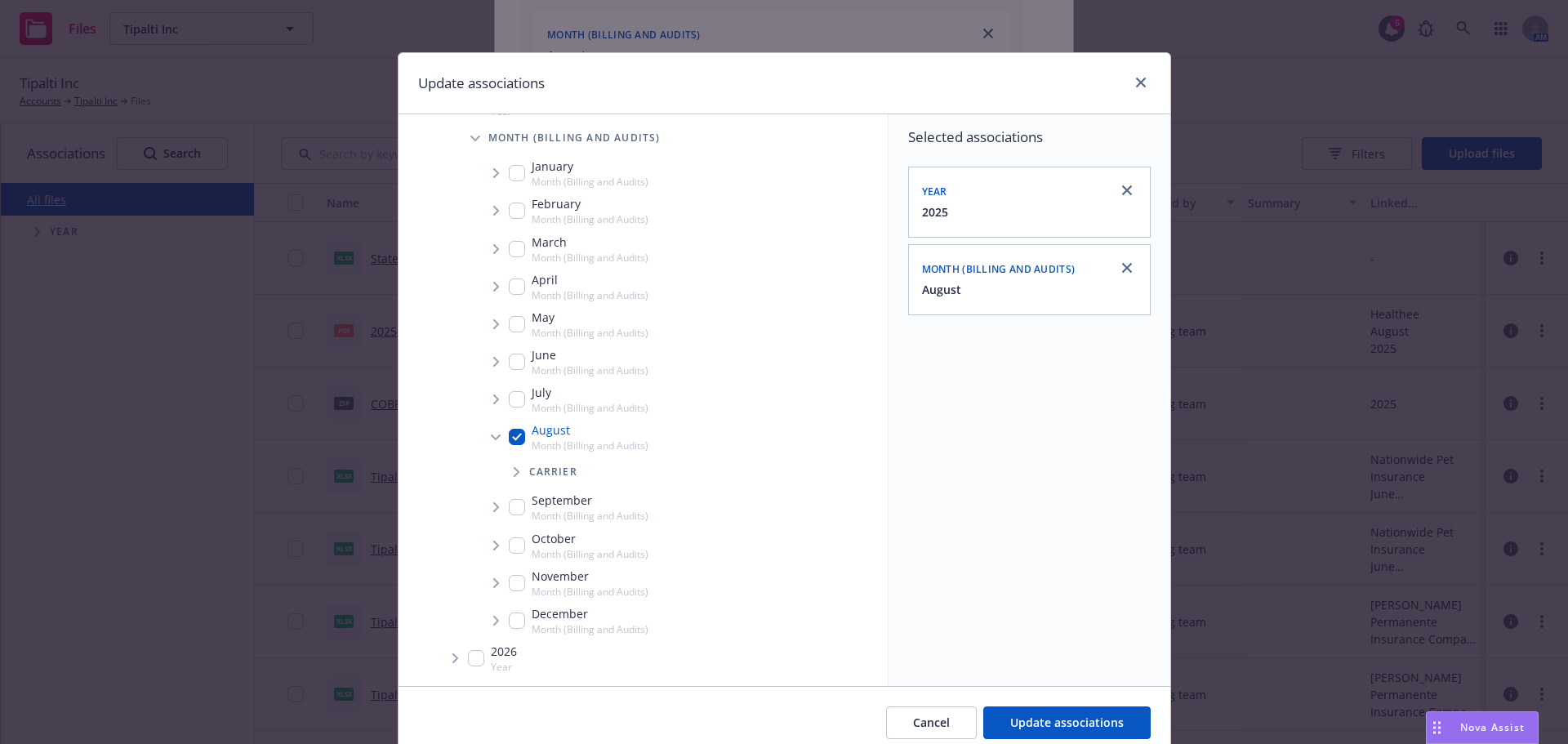
scroll to position [262, 0]
click at [515, 470] on span "Tree Example" at bounding box center [516, 471] width 26 height 26
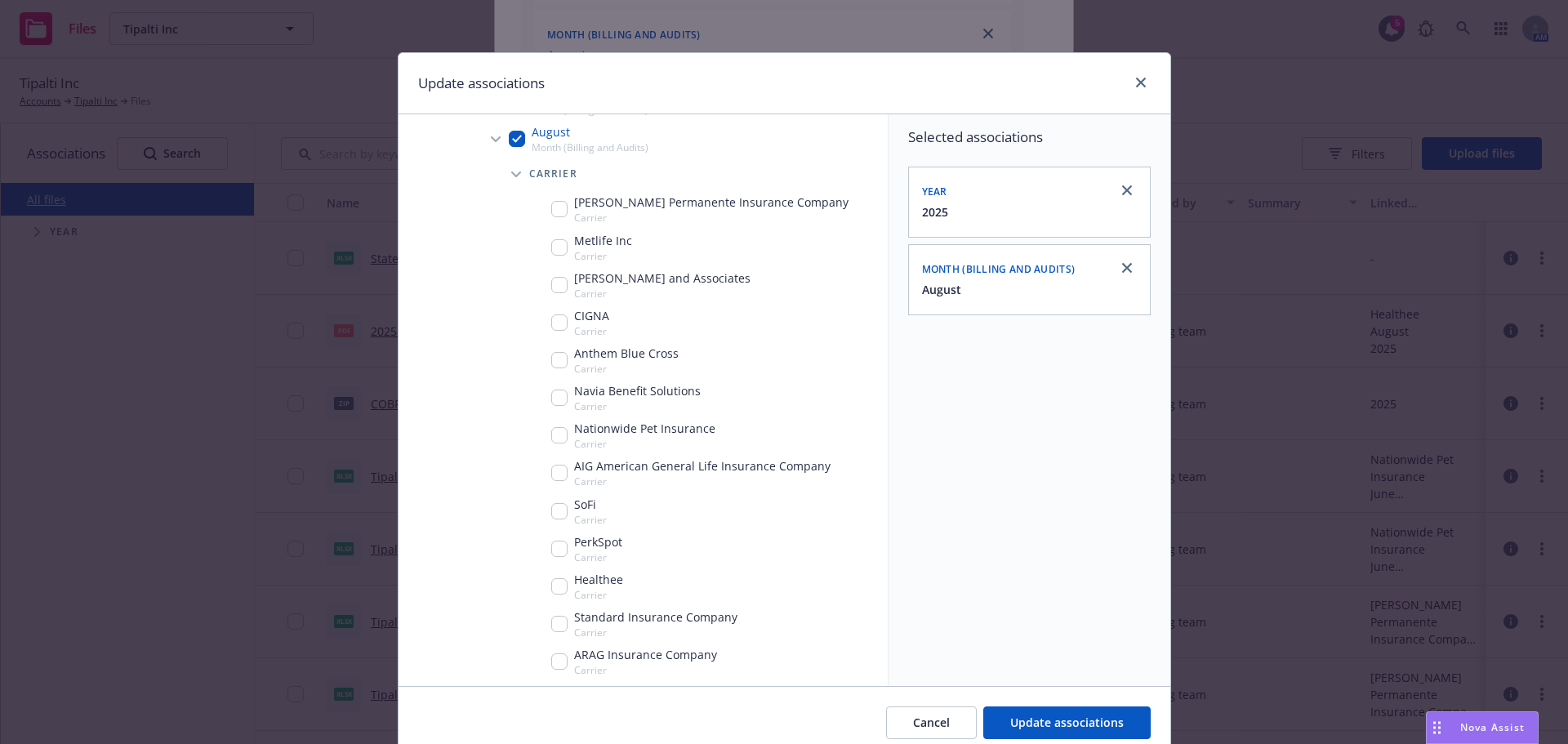
scroll to position [589, 0]
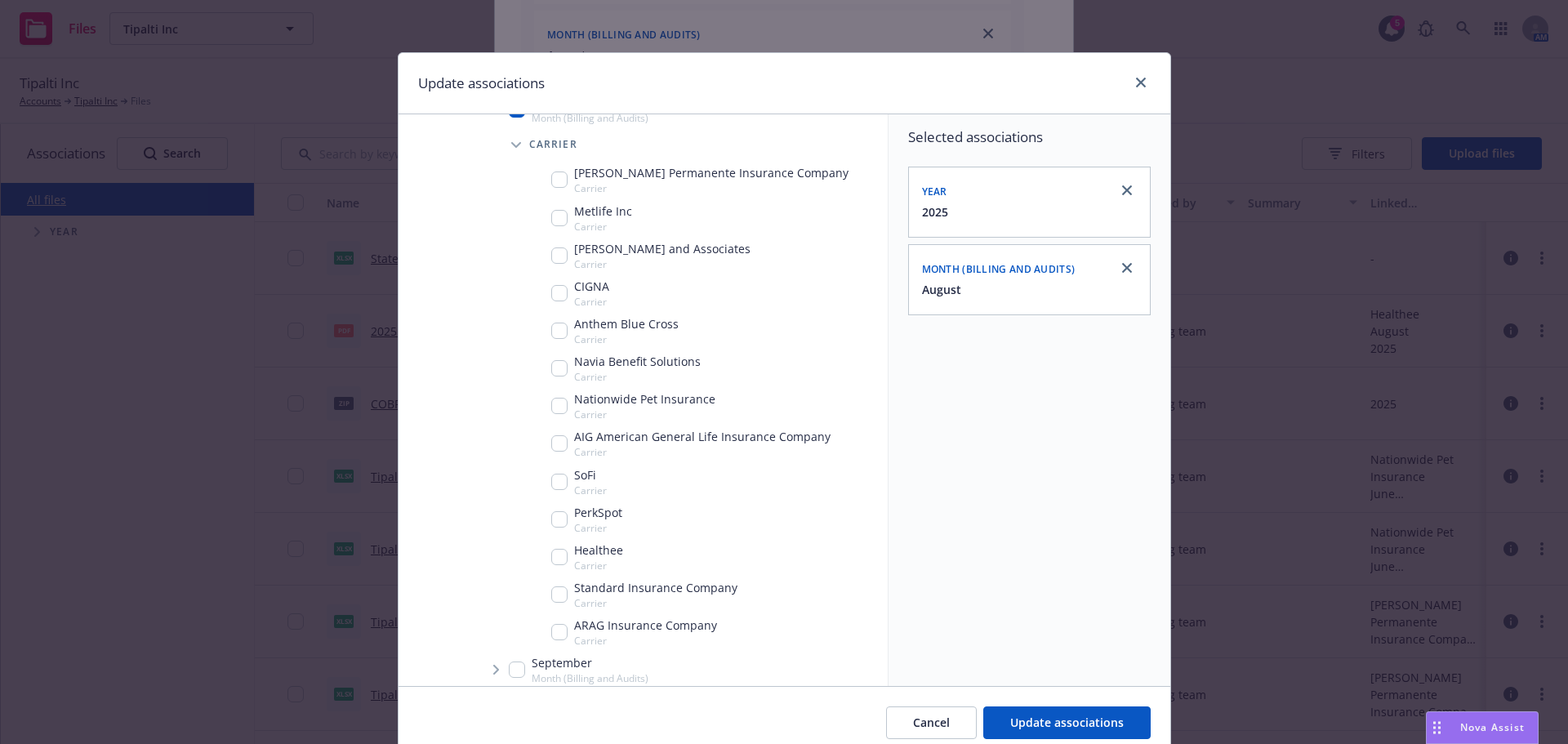
click at [556, 594] on input "Tree Example" at bounding box center [559, 594] width 17 height 17
checkbox input "true"
click at [1056, 718] on span "Update associations" at bounding box center [1066, 723] width 113 height 16
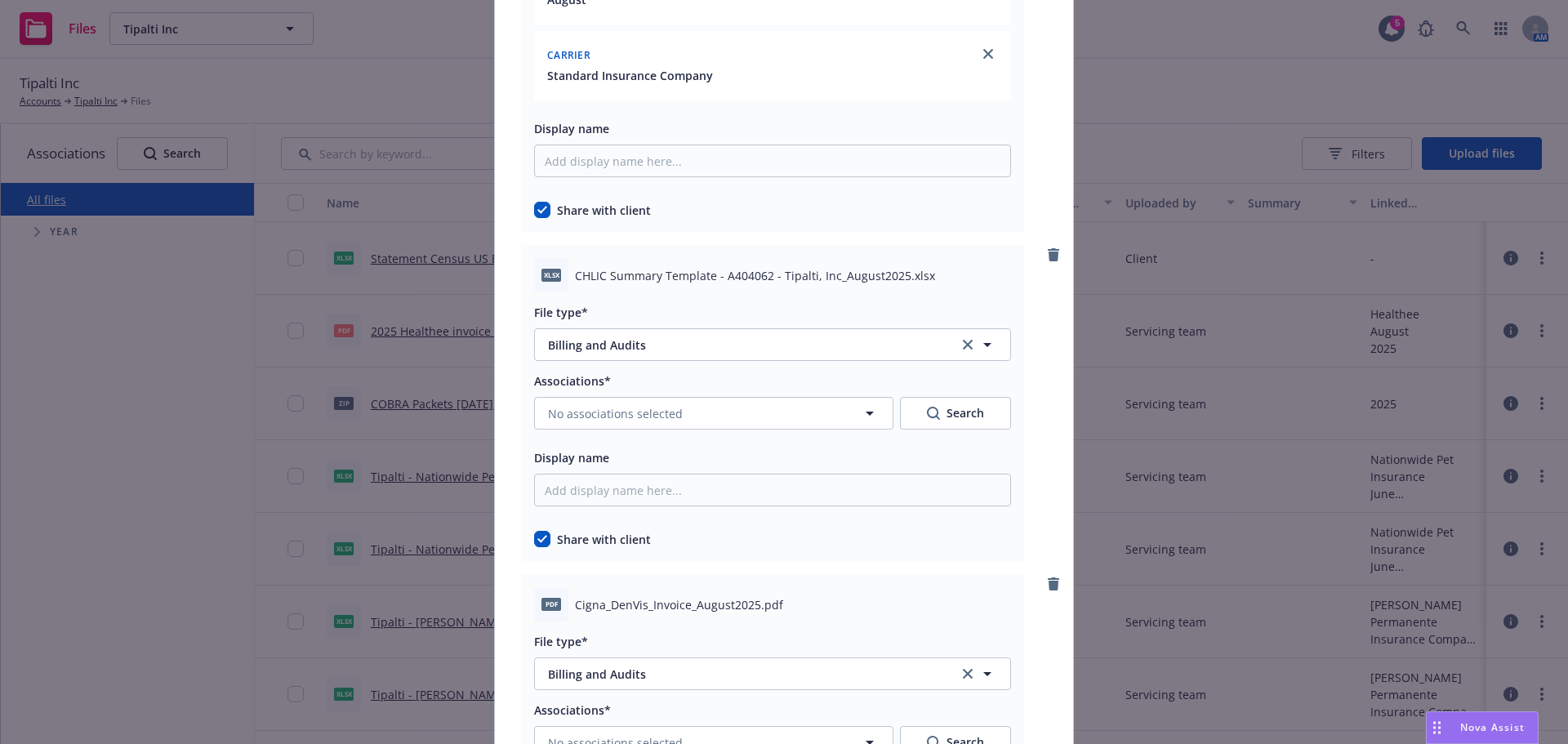
scroll to position [1062, 0]
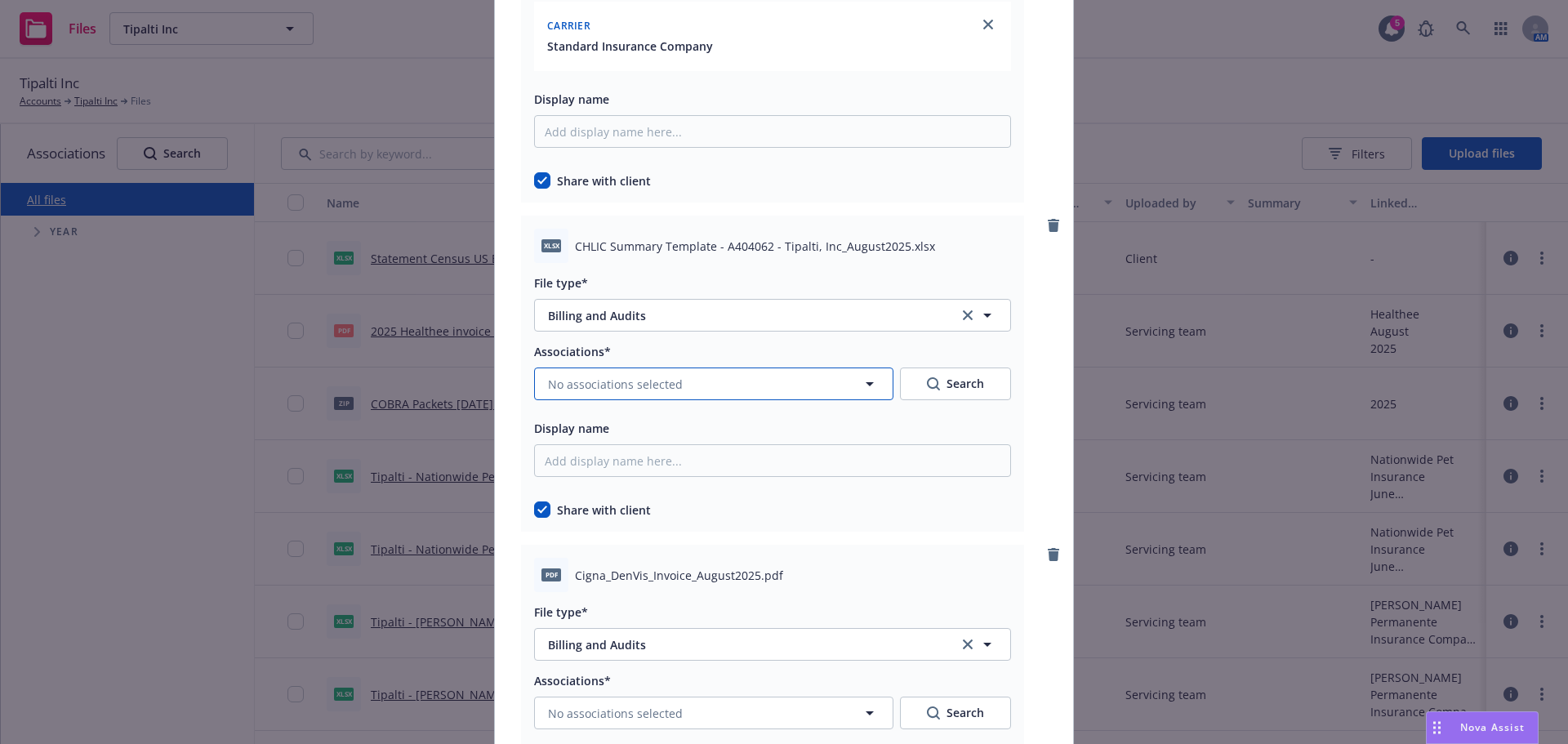
click at [671, 383] on span "No associations selected" at bounding box center [614, 384] width 134 height 18
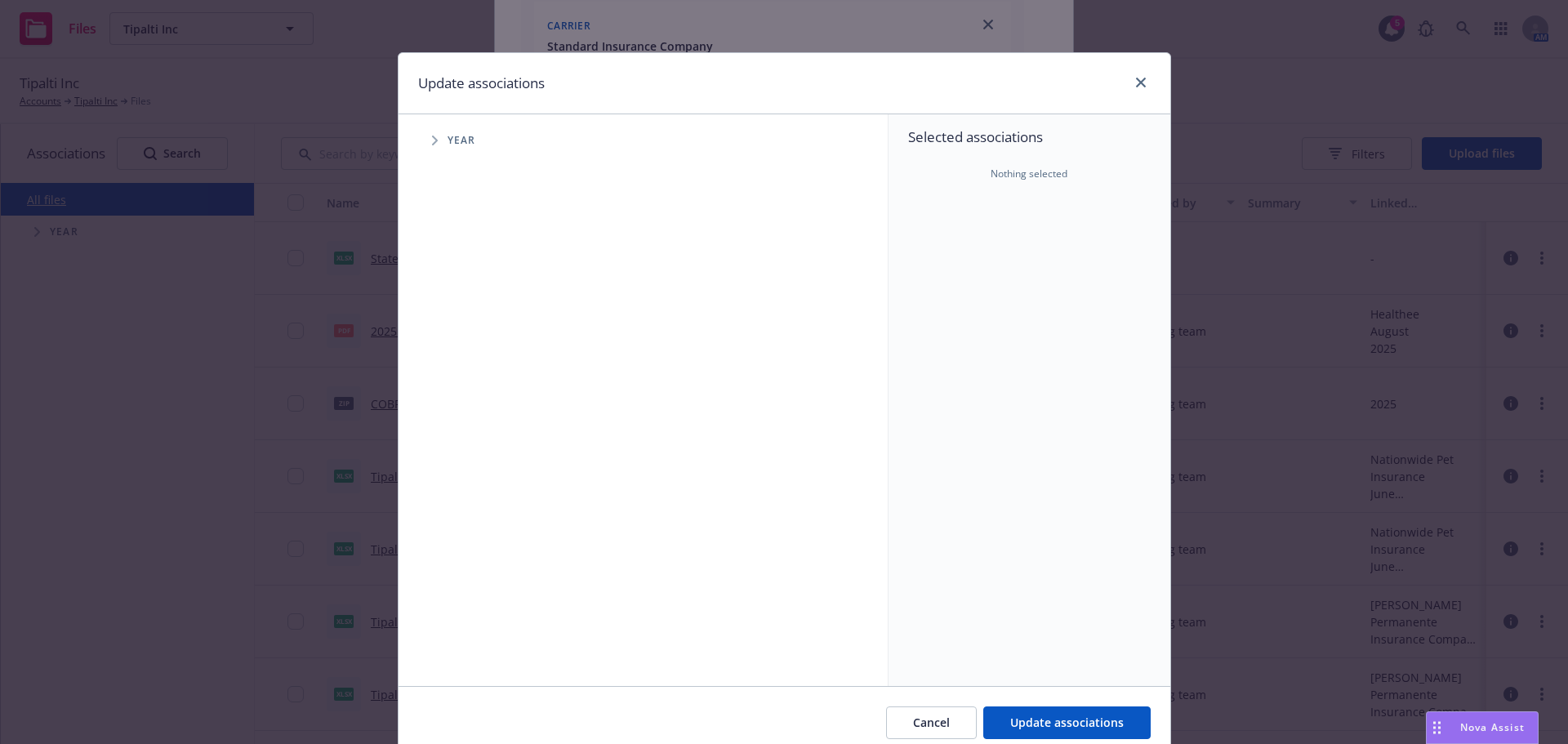
click at [430, 135] on span "Tree Example" at bounding box center [434, 141] width 26 height 26
click at [469, 361] on input "Tree Example" at bounding box center [475, 364] width 17 height 17
checkbox input "true"
click at [444, 361] on span "Tree Example" at bounding box center [455, 364] width 26 height 26
click at [475, 401] on span "Tree Example" at bounding box center [475, 399] width 26 height 26
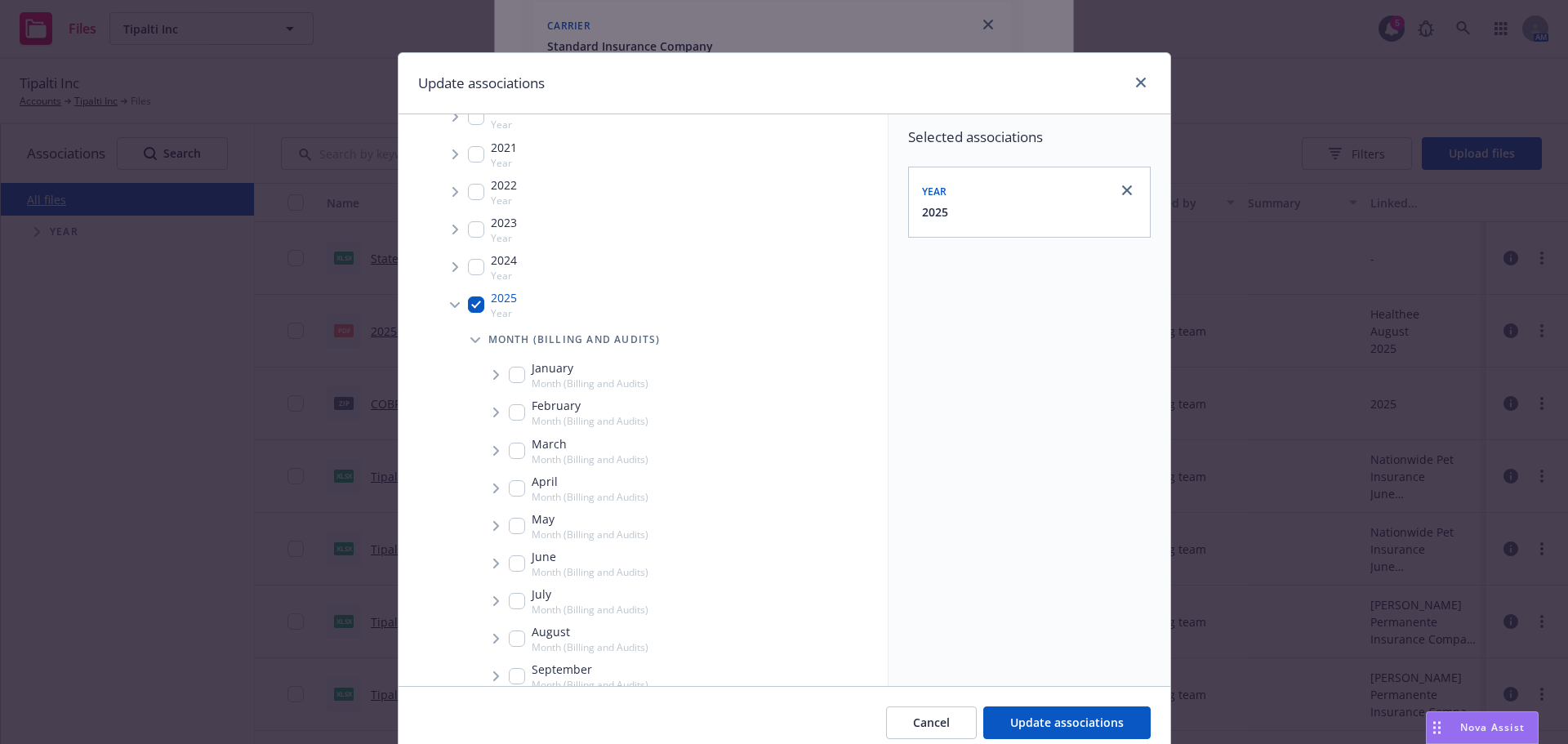
scroll to position [164, 0]
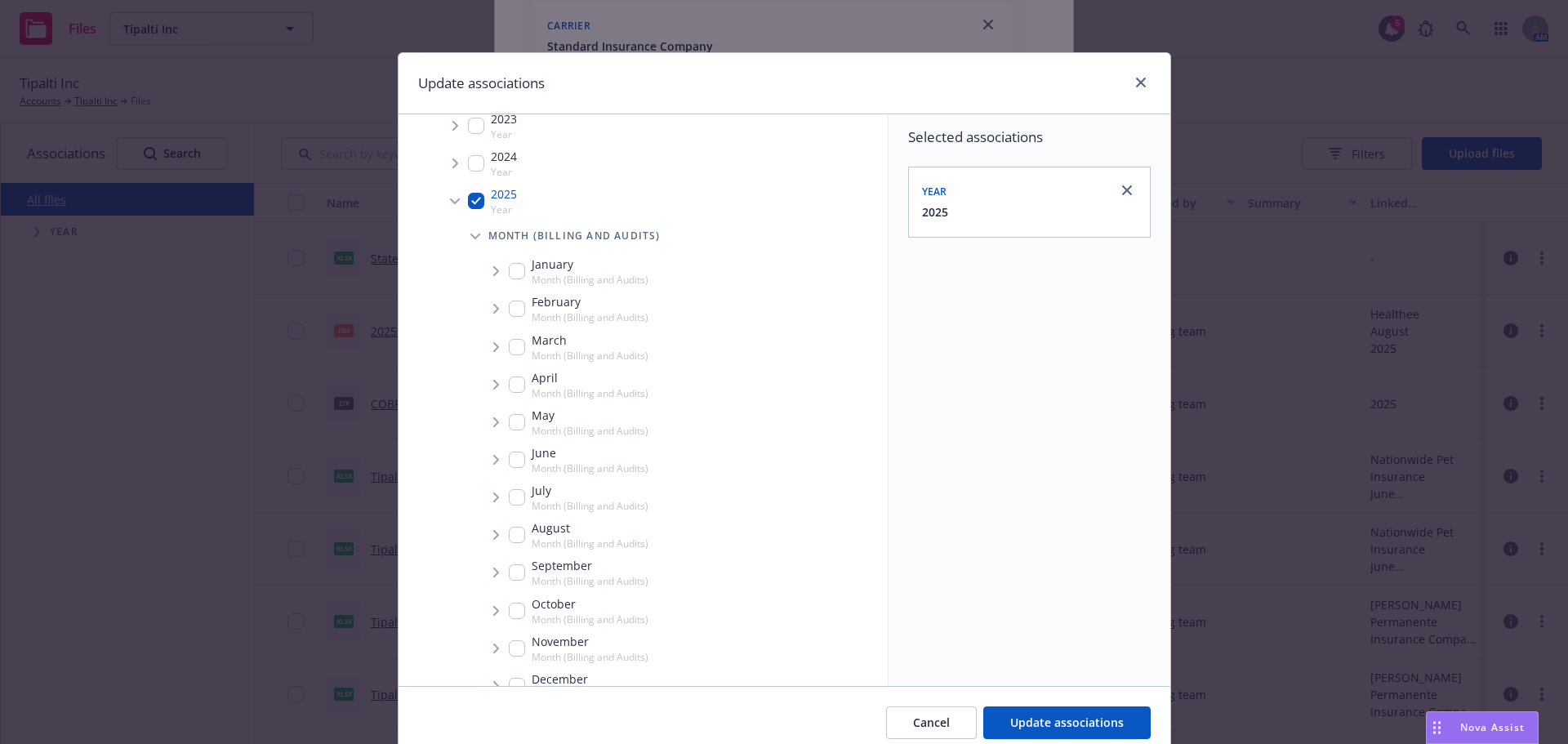
click at [512, 542] on input "Tree Example" at bounding box center [517, 535] width 17 height 17
checkbox input "true"
click at [493, 536] on icon "Tree Example" at bounding box center [496, 535] width 6 height 10
click at [533, 575] on span "Carrier" at bounding box center [553, 570] width 48 height 10
click at [497, 565] on div "Carrier" at bounding box center [692, 570] width 391 height 33
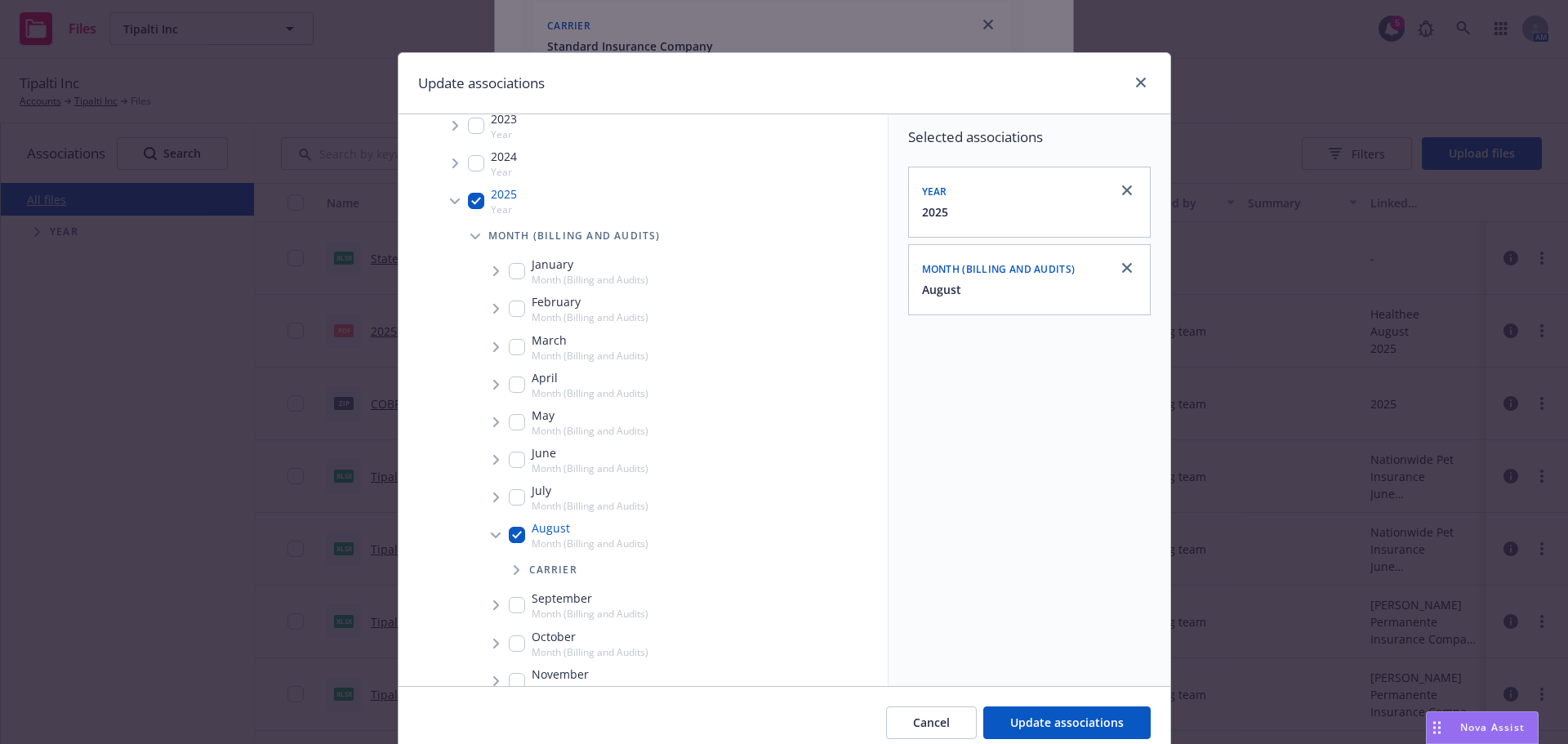
click at [513, 569] on icon "Tree Example" at bounding box center [516, 570] width 6 height 10
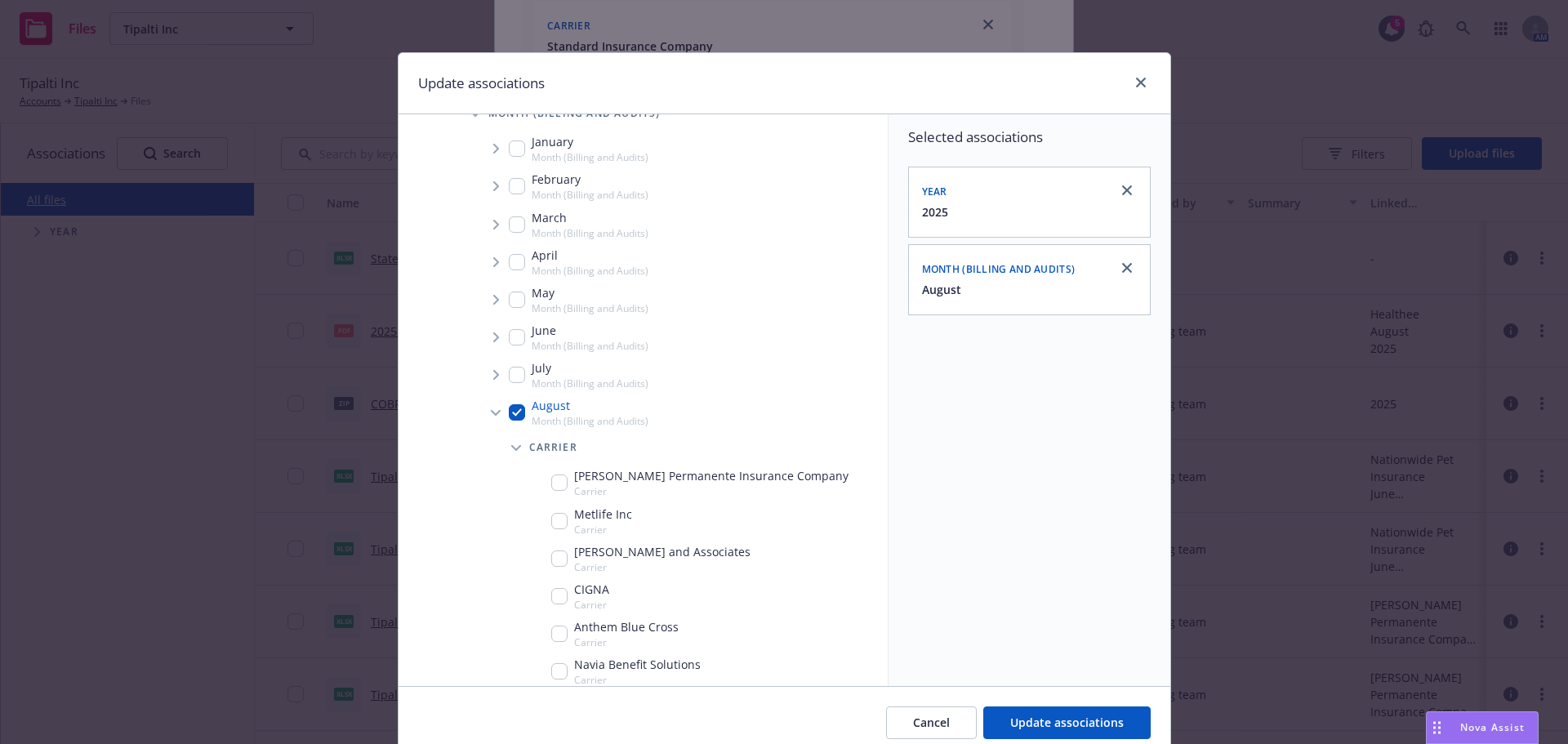
scroll to position [327, 0]
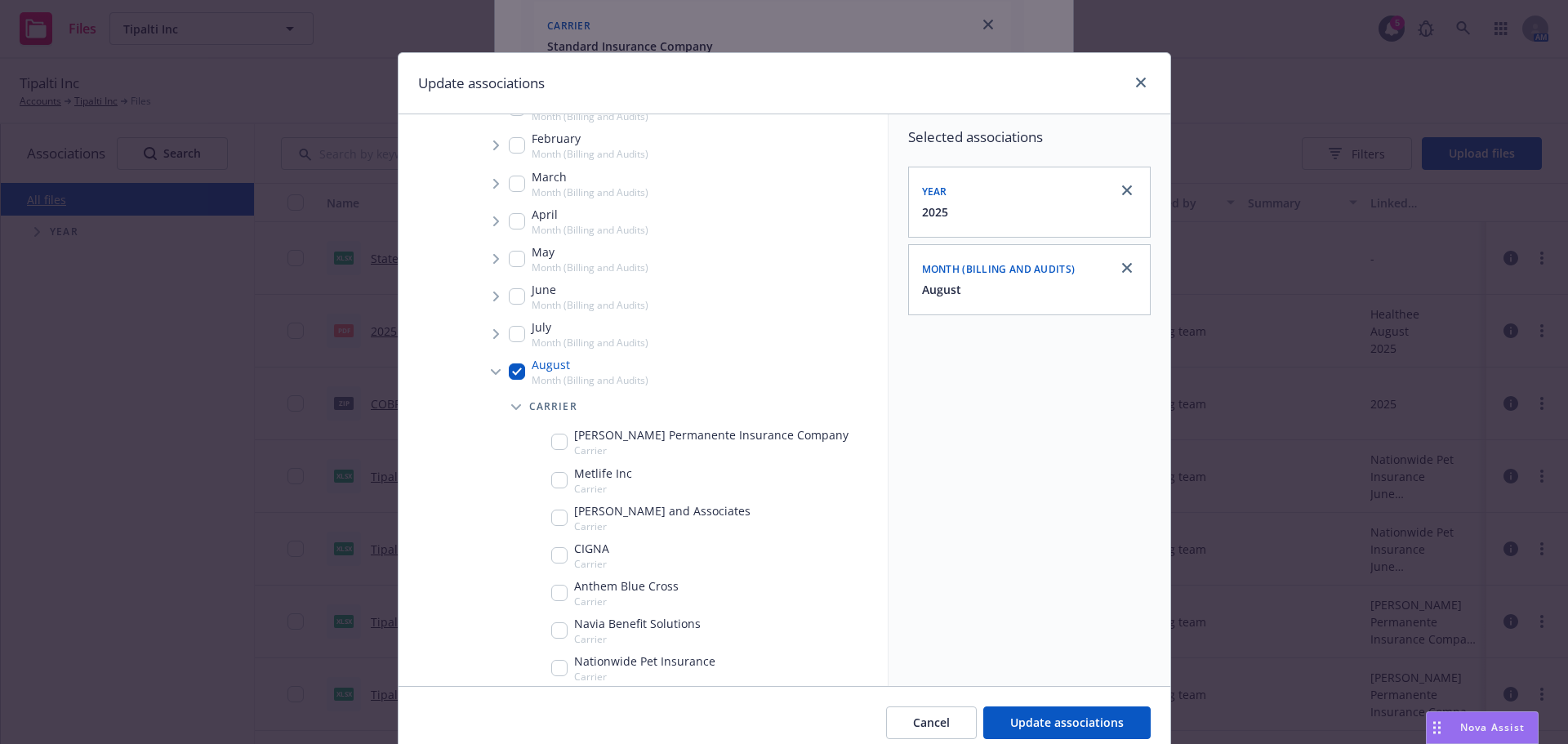
click at [551, 552] on input "Tree Example" at bounding box center [559, 555] width 17 height 17
checkbox input "true"
click at [1080, 733] on button "Update associations" at bounding box center [1067, 723] width 167 height 33
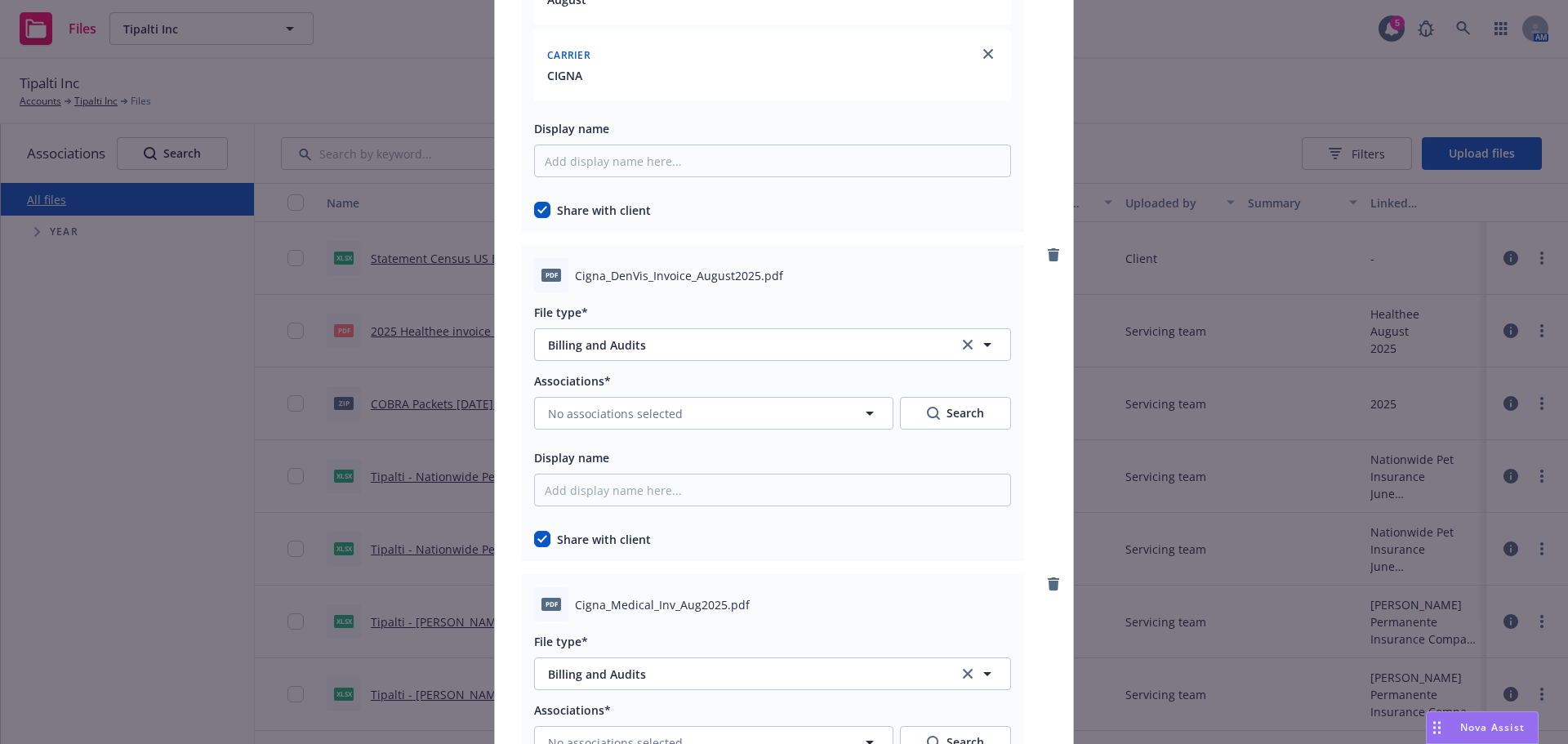
scroll to position [1634, 0]
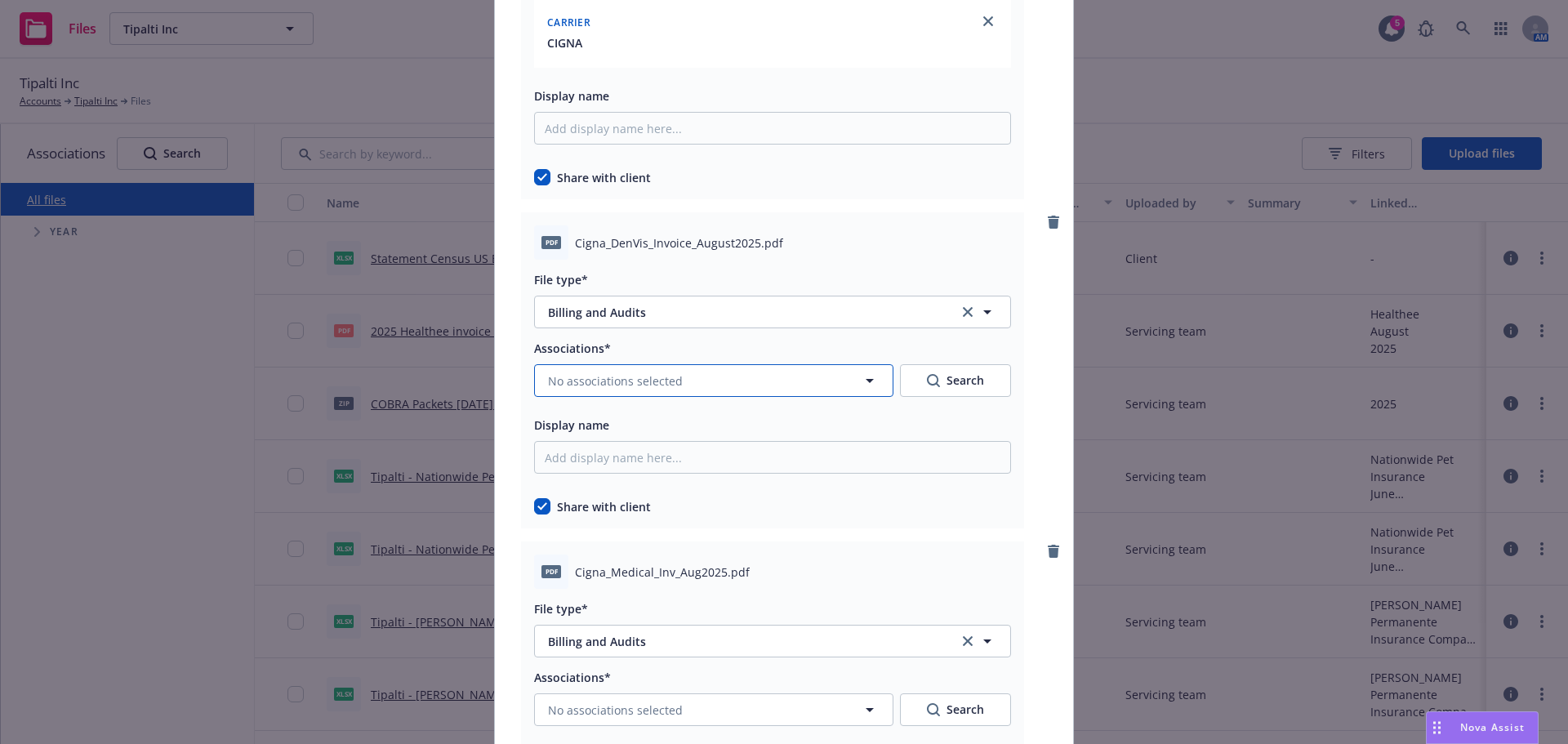
click at [664, 388] on span "No associations selected" at bounding box center [614, 382] width 134 height 18
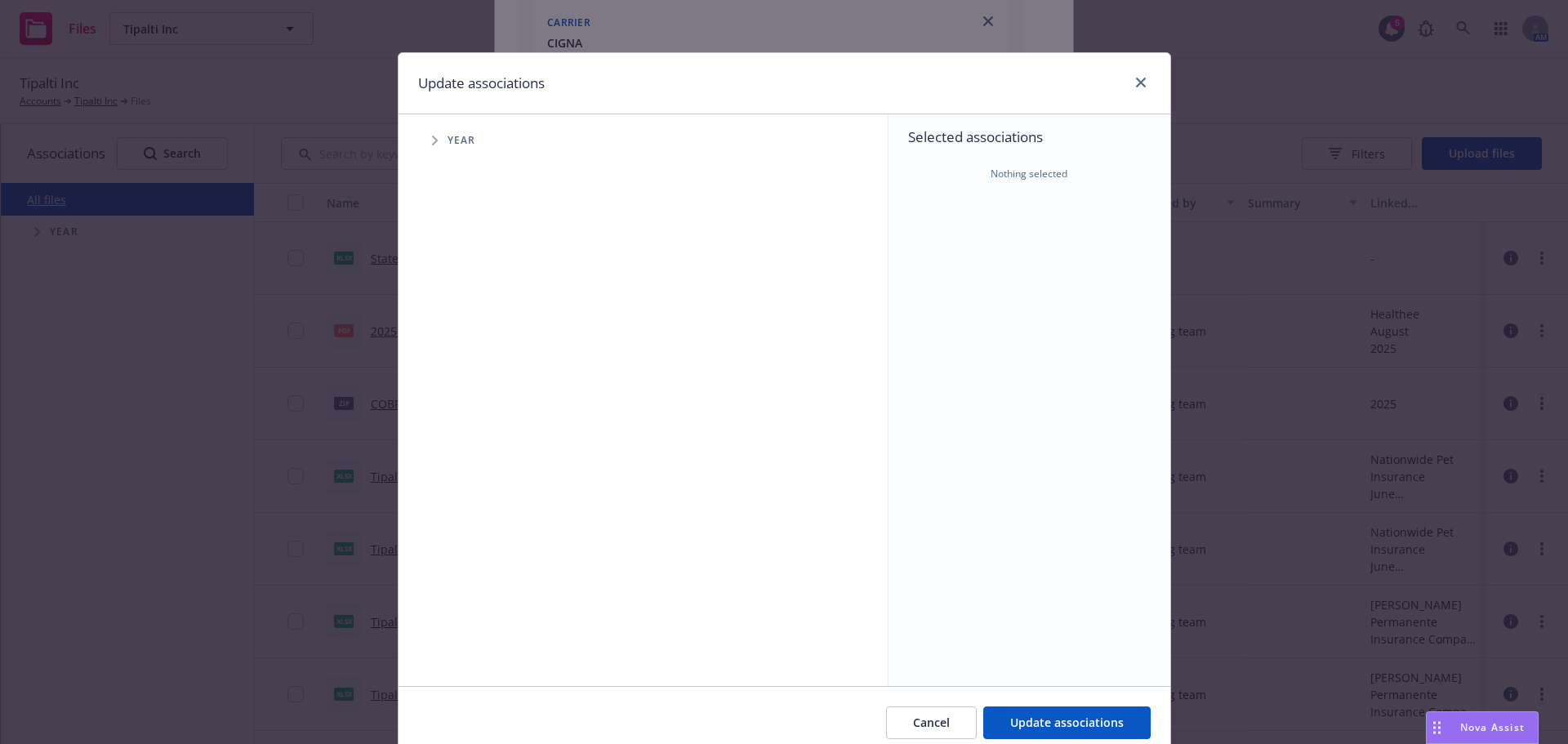
click at [426, 135] on span "Tree Example" at bounding box center [434, 141] width 26 height 26
click at [471, 364] on input "Tree Example" at bounding box center [475, 364] width 17 height 17
checkbox input "true"
click at [453, 361] on icon "Tree Example" at bounding box center [455, 364] width 6 height 10
click at [473, 400] on icon "Tree Example" at bounding box center [475, 399] width 6 height 10
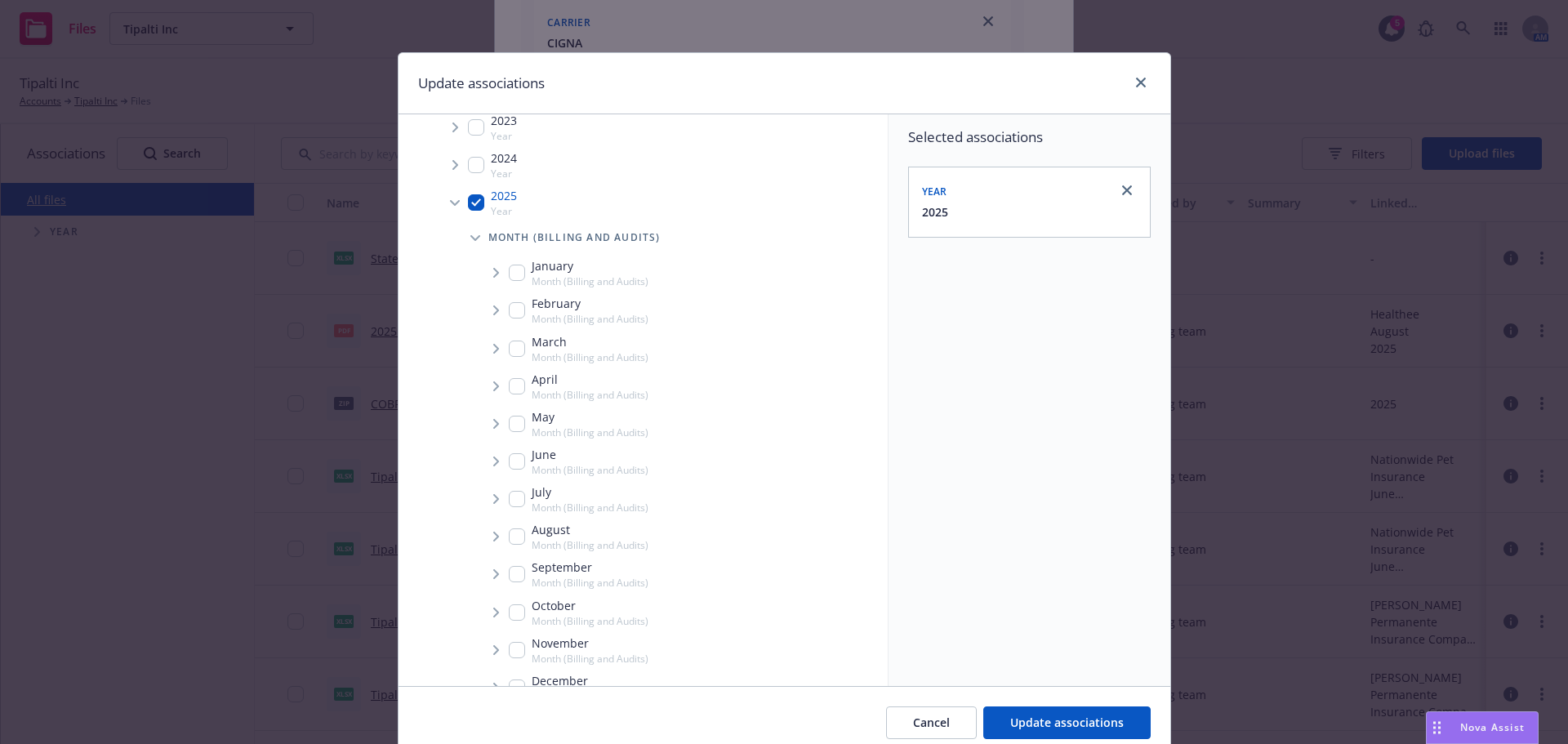
scroll to position [164, 0]
click at [510, 534] on input "Tree Example" at bounding box center [517, 535] width 17 height 17
checkbox input "true"
click at [483, 533] on span "Tree Example" at bounding box center [496, 536] width 26 height 26
click at [513, 571] on icon "Tree Example" at bounding box center [516, 570] width 6 height 10
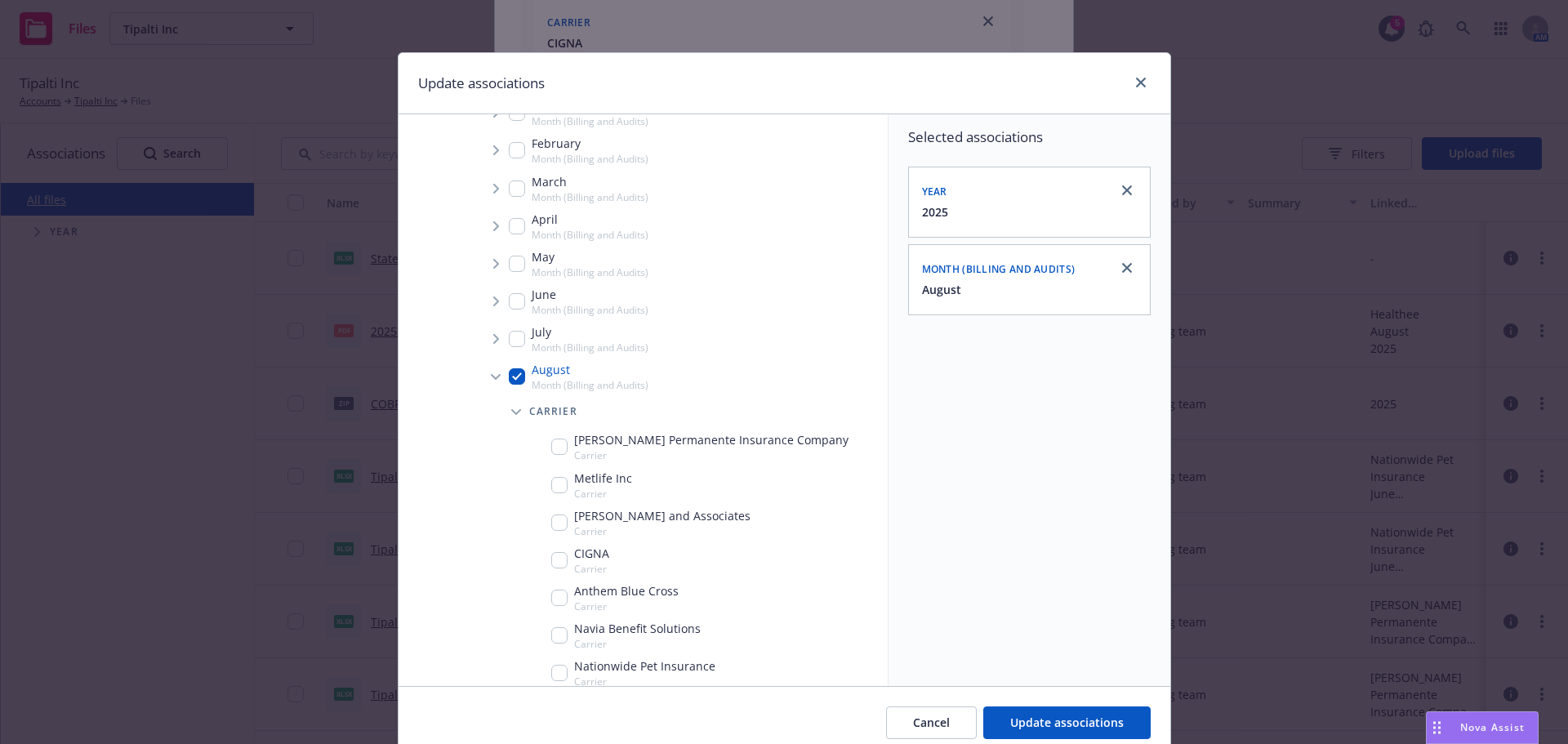
scroll to position [408, 0]
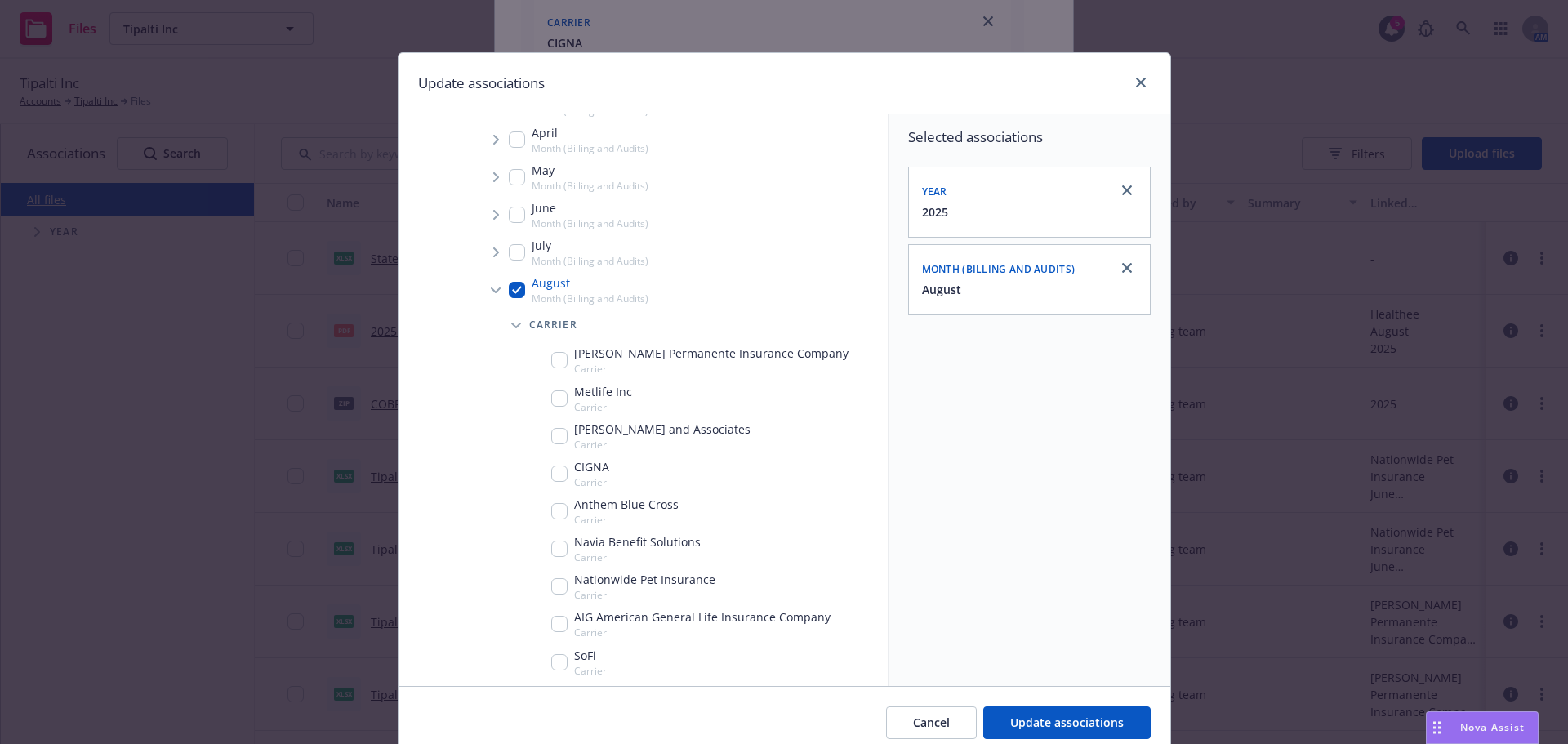
click at [551, 470] on input "Tree Example" at bounding box center [559, 474] width 17 height 17
checkbox input "true"
click at [1047, 732] on button "Update associations" at bounding box center [1067, 723] width 167 height 33
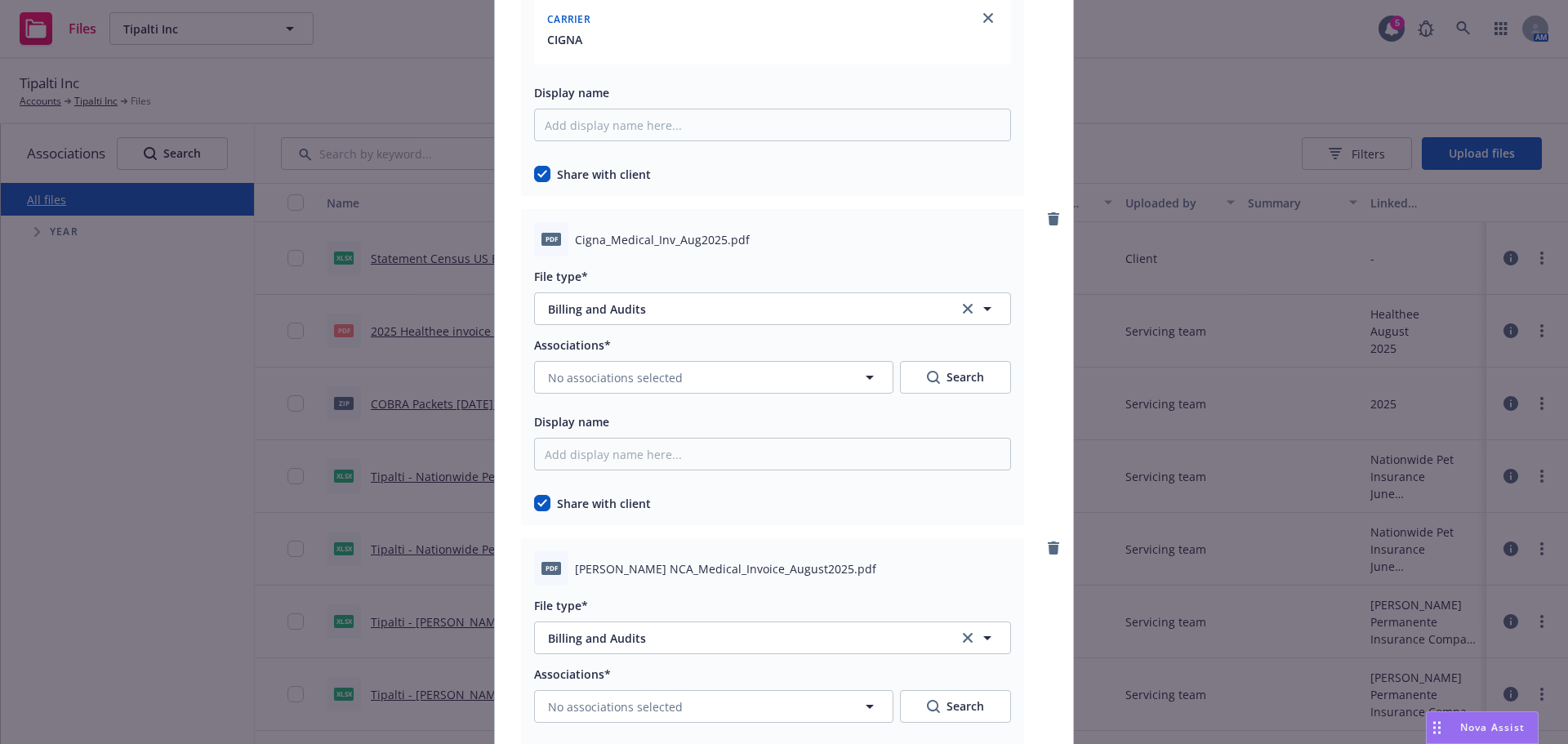
scroll to position [2287, 0]
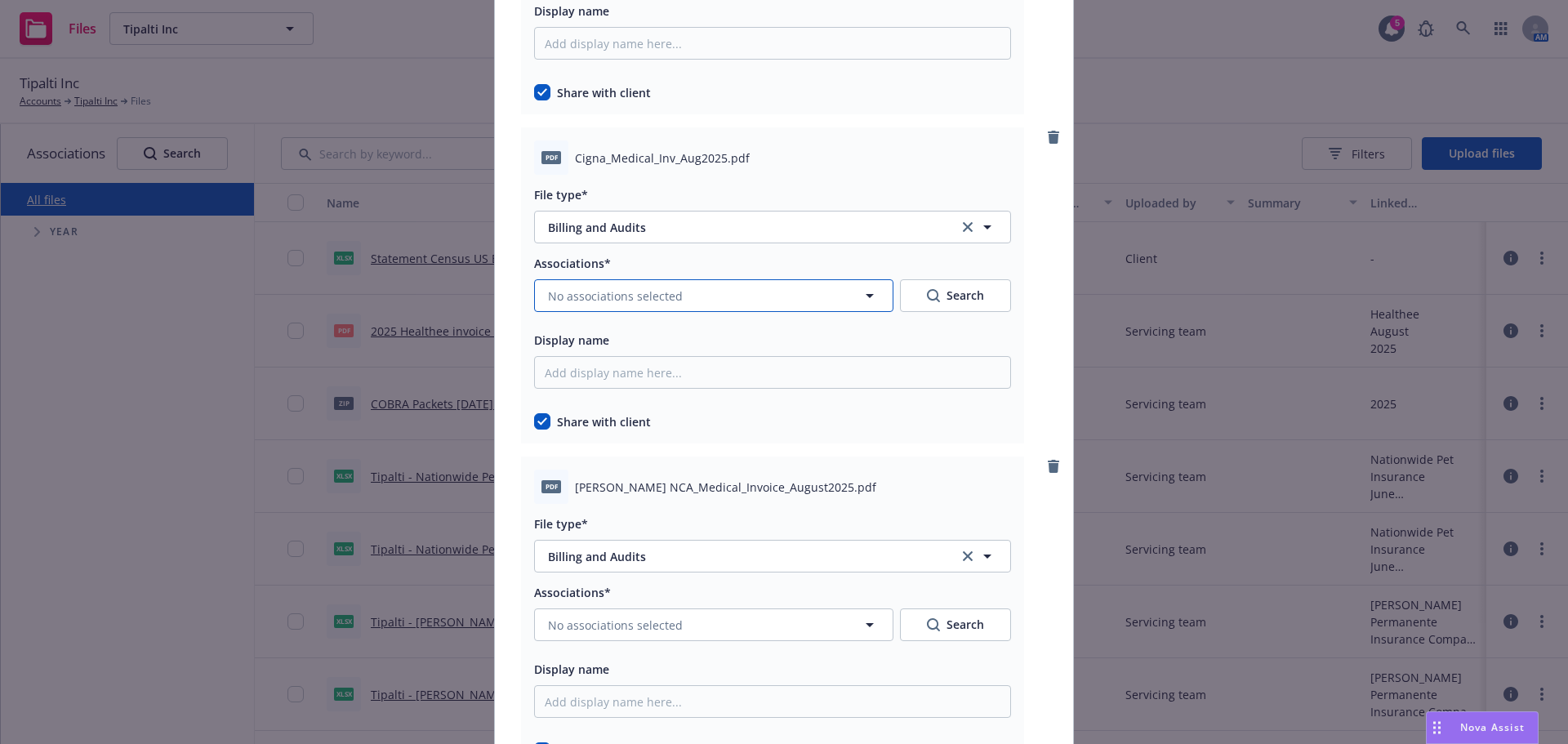
click at [722, 299] on button "No associations selected" at bounding box center [714, 295] width 359 height 33
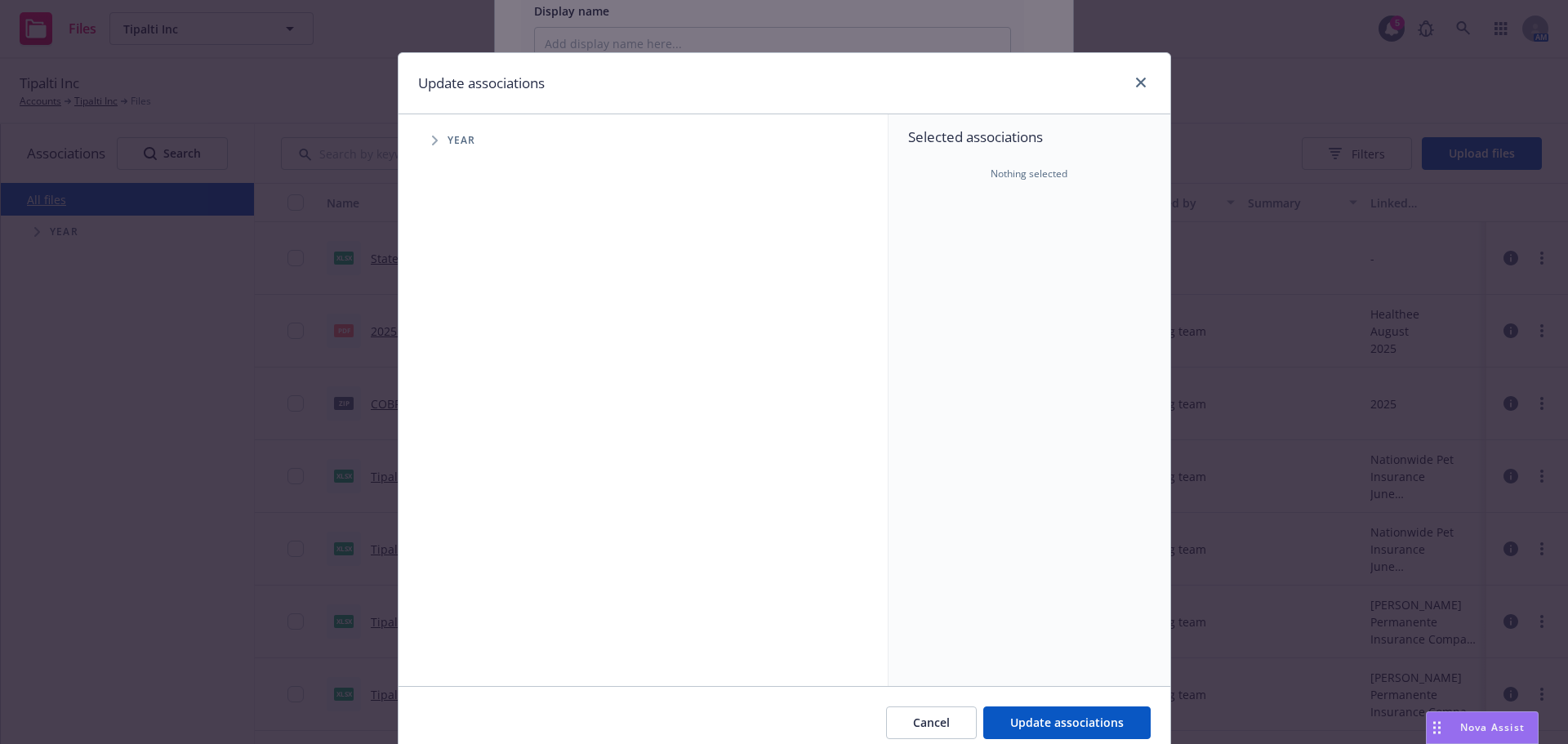
click at [1124, 76] on div at bounding box center [1137, 84] width 26 height 21
click at [1129, 92] on div at bounding box center [1137, 84] width 26 height 21
click at [1133, 88] on link "close" at bounding box center [1141, 83] width 19 height 19
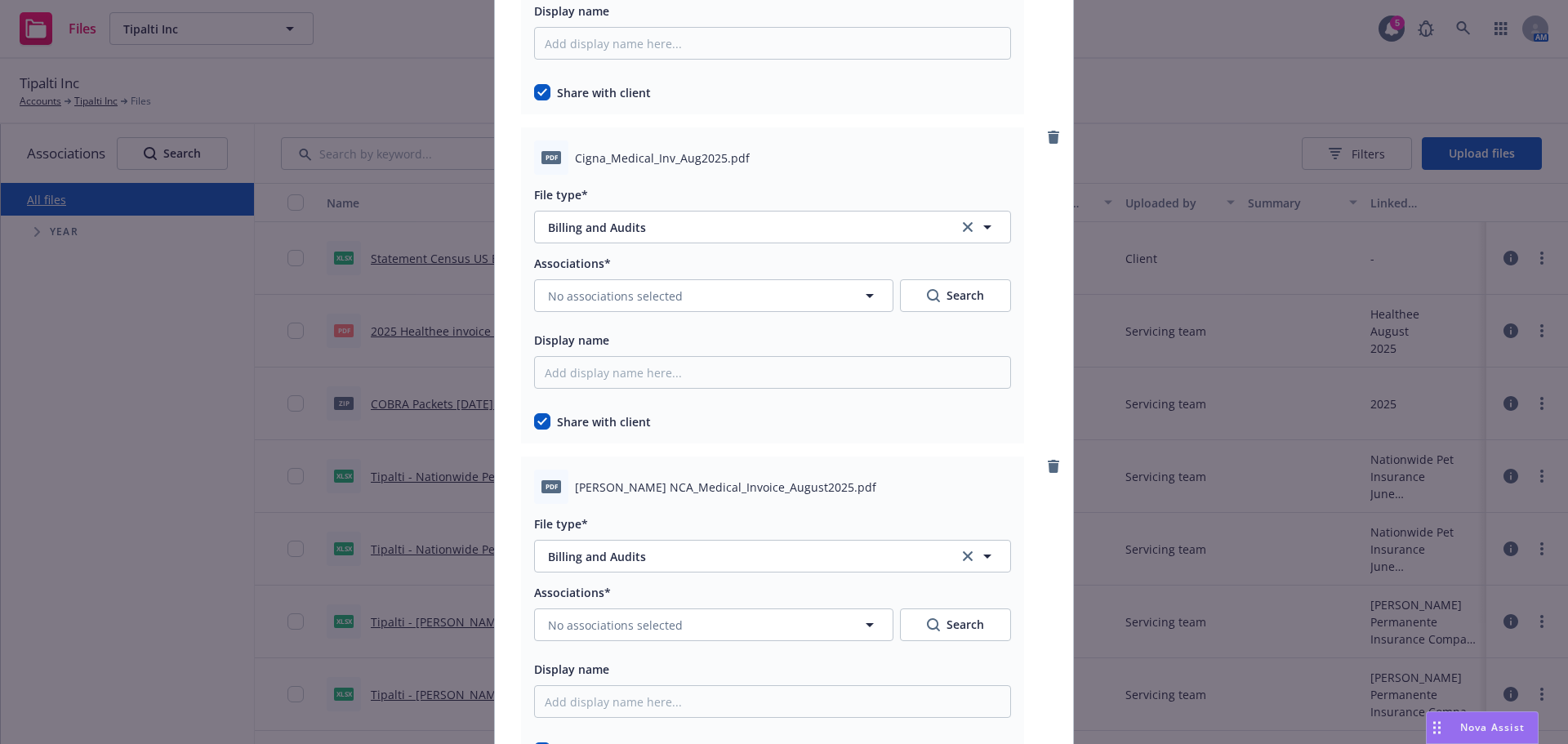
click at [598, 274] on div "Associations* No associations selected Search" at bounding box center [773, 282] width 477 height 59
click at [596, 289] on span "No associations selected" at bounding box center [614, 296] width 134 height 18
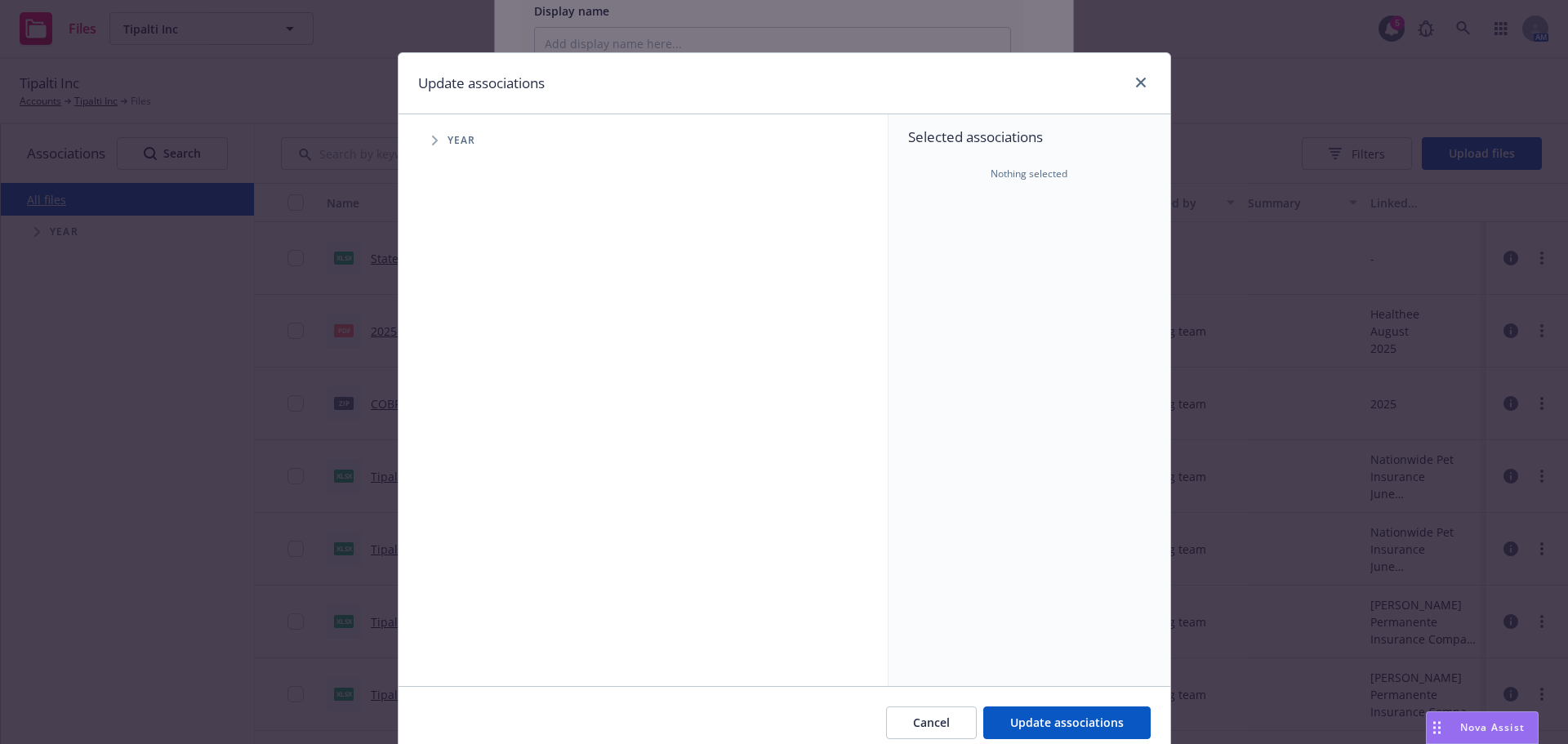
click at [418, 164] on div "Accessibility guide for tree Tree Example. Navigate the tree with the arrow key…" at bounding box center [642, 400] width 490 height 572
click at [439, 138] on span "Tree Example" at bounding box center [434, 141] width 26 height 26
click at [468, 360] on input "Tree Example" at bounding box center [475, 364] width 17 height 17
checkbox input "true"
click at [452, 359] on span "Tree Example" at bounding box center [455, 364] width 26 height 26
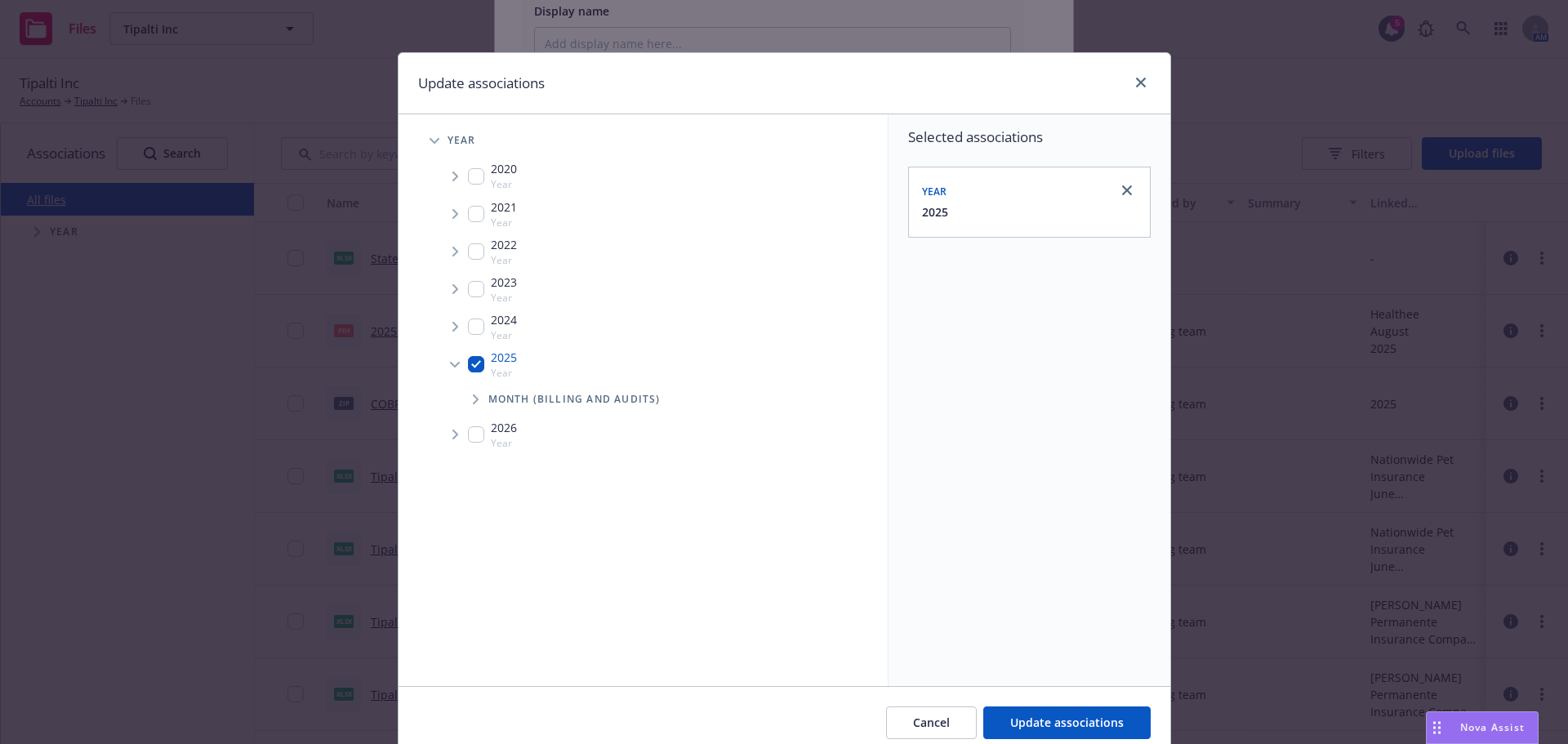
click at [483, 390] on div "Month (Billing and Audits)" at bounding box center [671, 399] width 432 height 33
click at [477, 398] on span "Tree Example" at bounding box center [475, 399] width 26 height 26
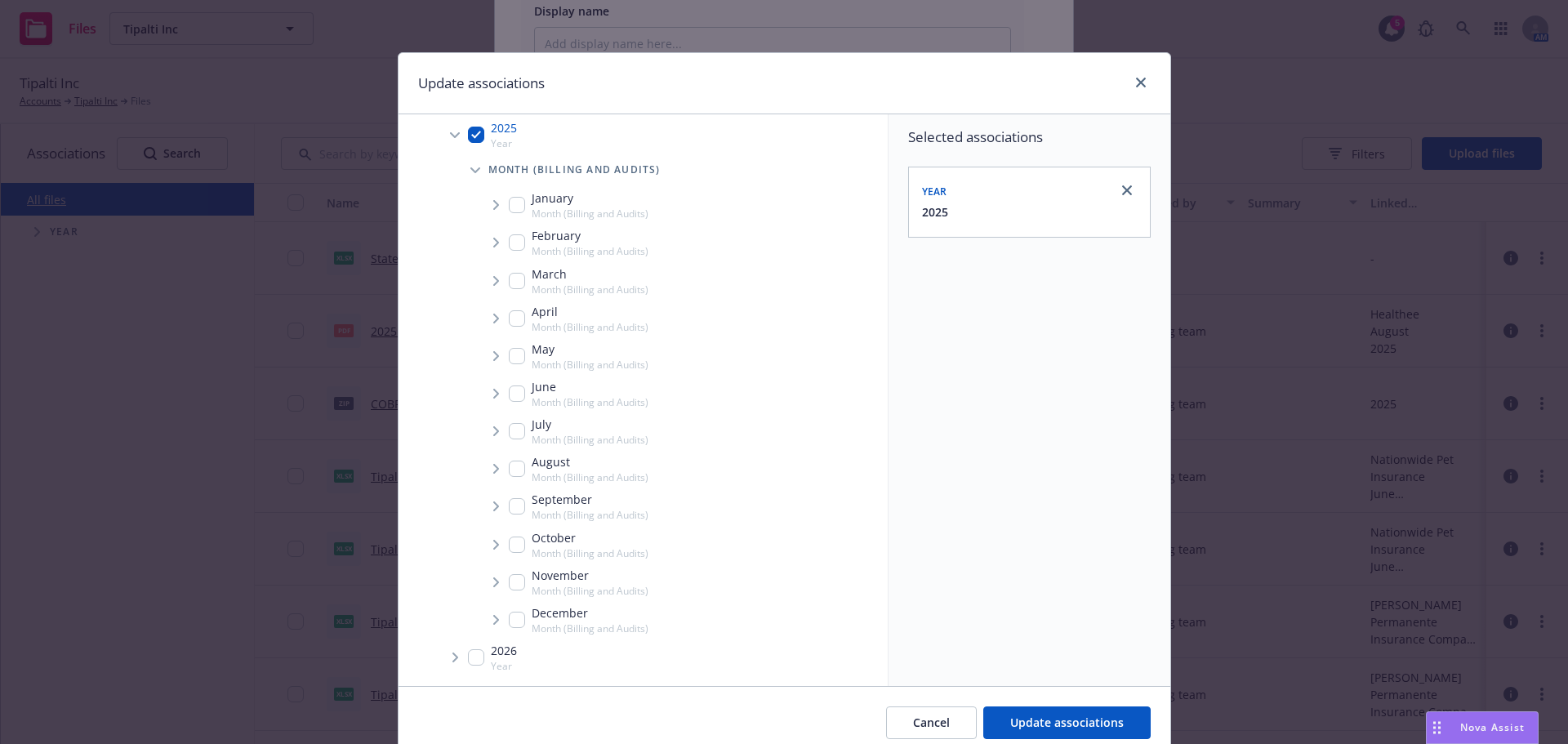
click at [518, 472] on input "Tree Example" at bounding box center [517, 469] width 17 height 17
checkbox input "true"
click at [491, 463] on span "Tree Example" at bounding box center [496, 469] width 26 height 26
click at [503, 500] on span "Tree Example" at bounding box center [516, 504] width 26 height 26
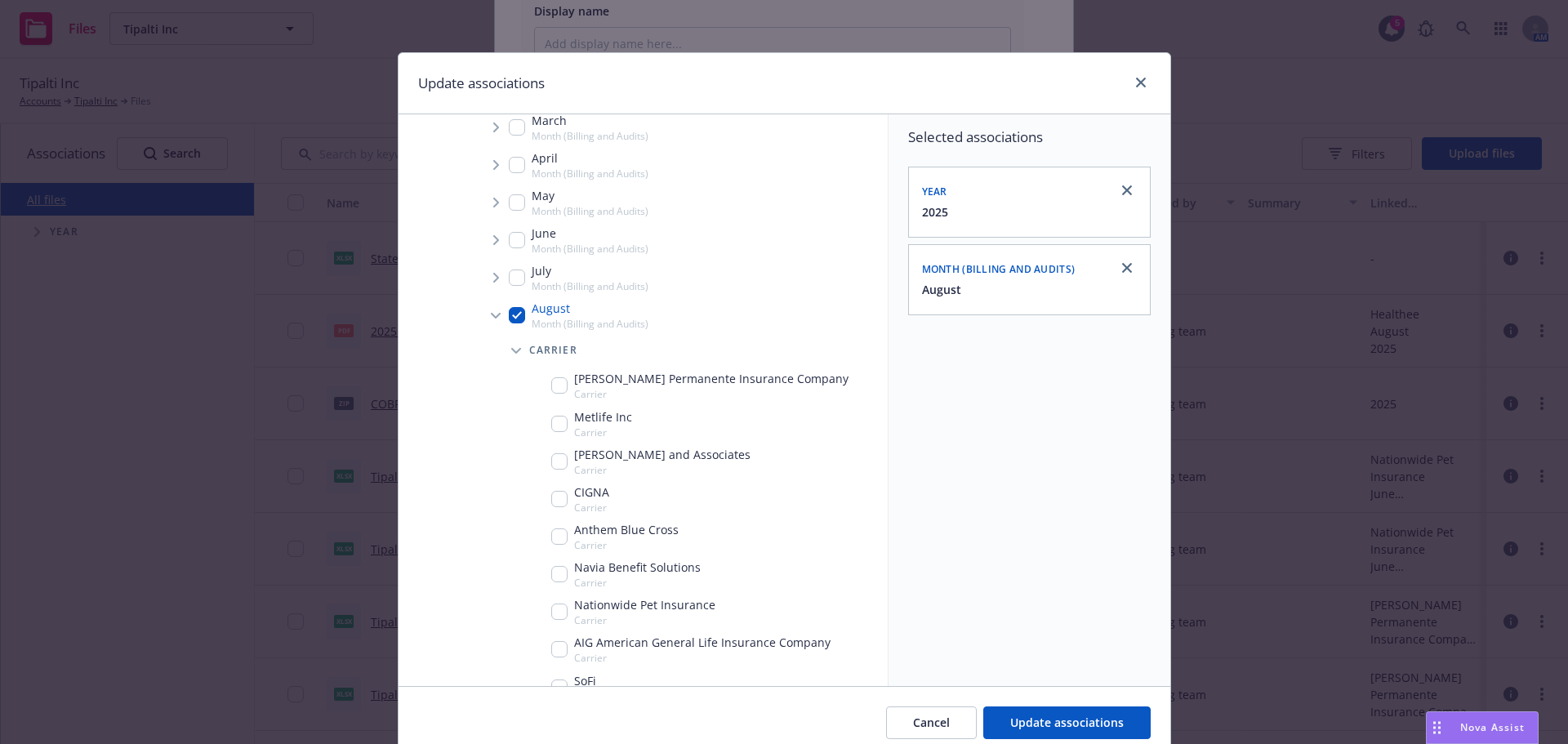
scroll to position [408, 0]
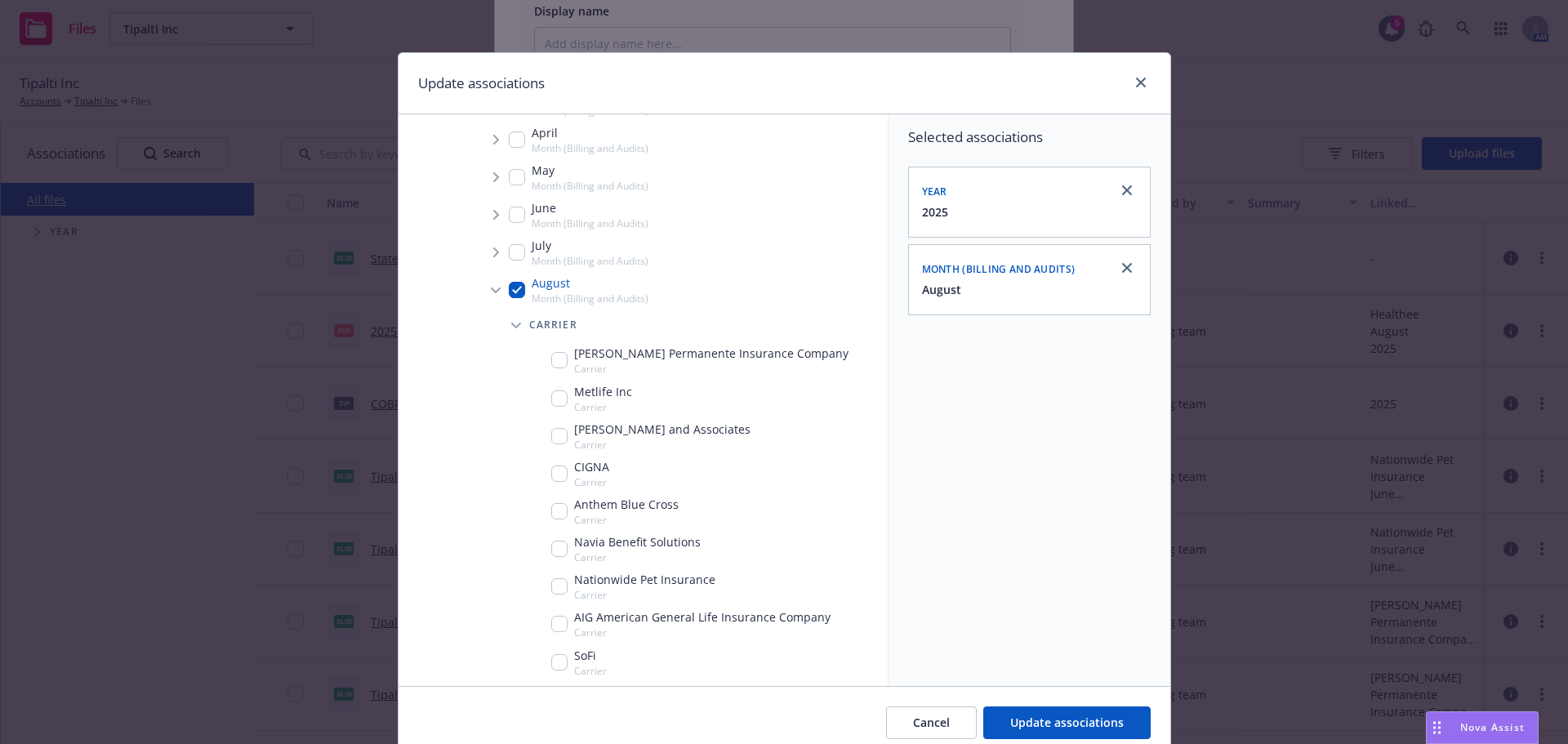
click at [540, 468] on div "CIGNA Carrier" at bounding box center [702, 473] width 371 height 38
checkbox input "true"
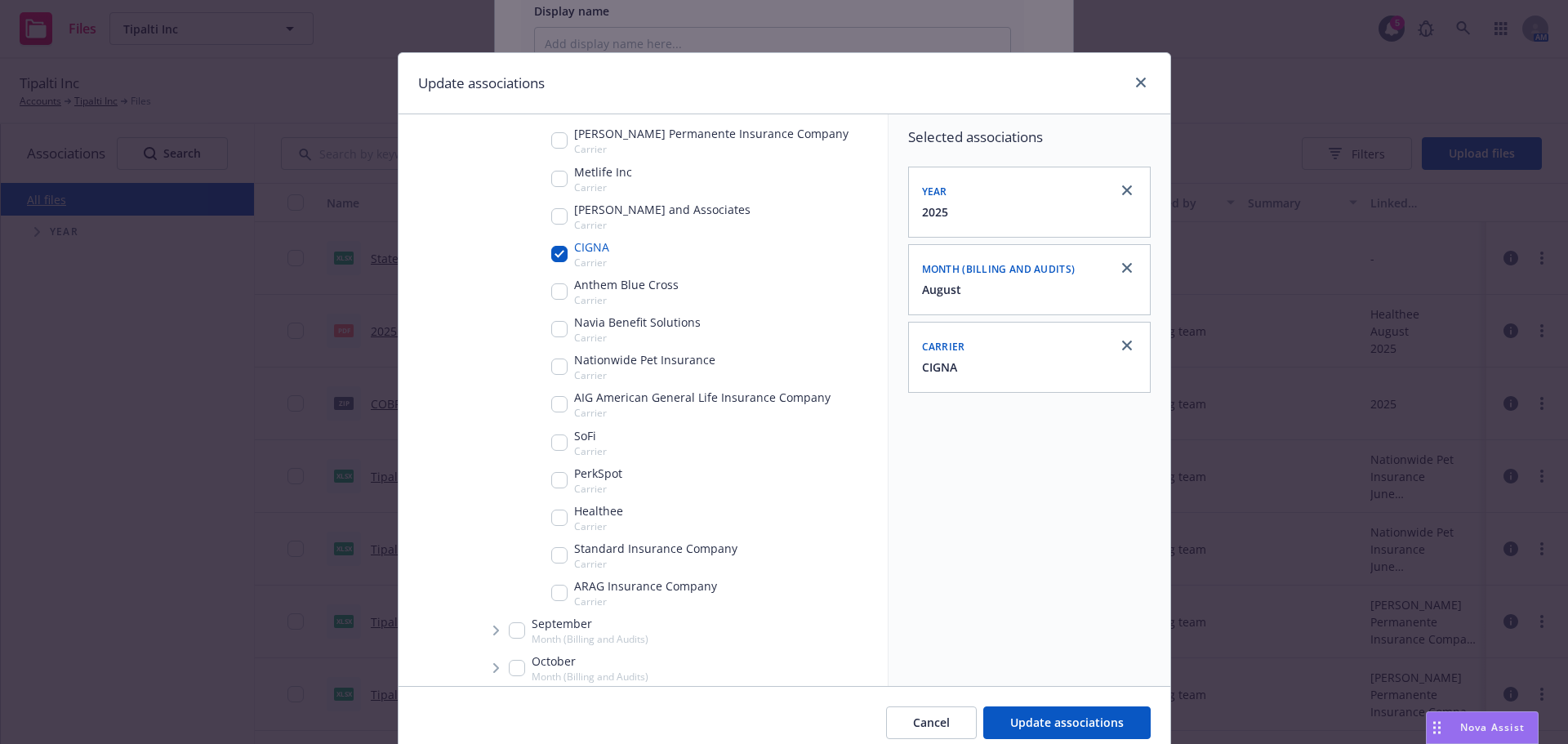
scroll to position [653, 0]
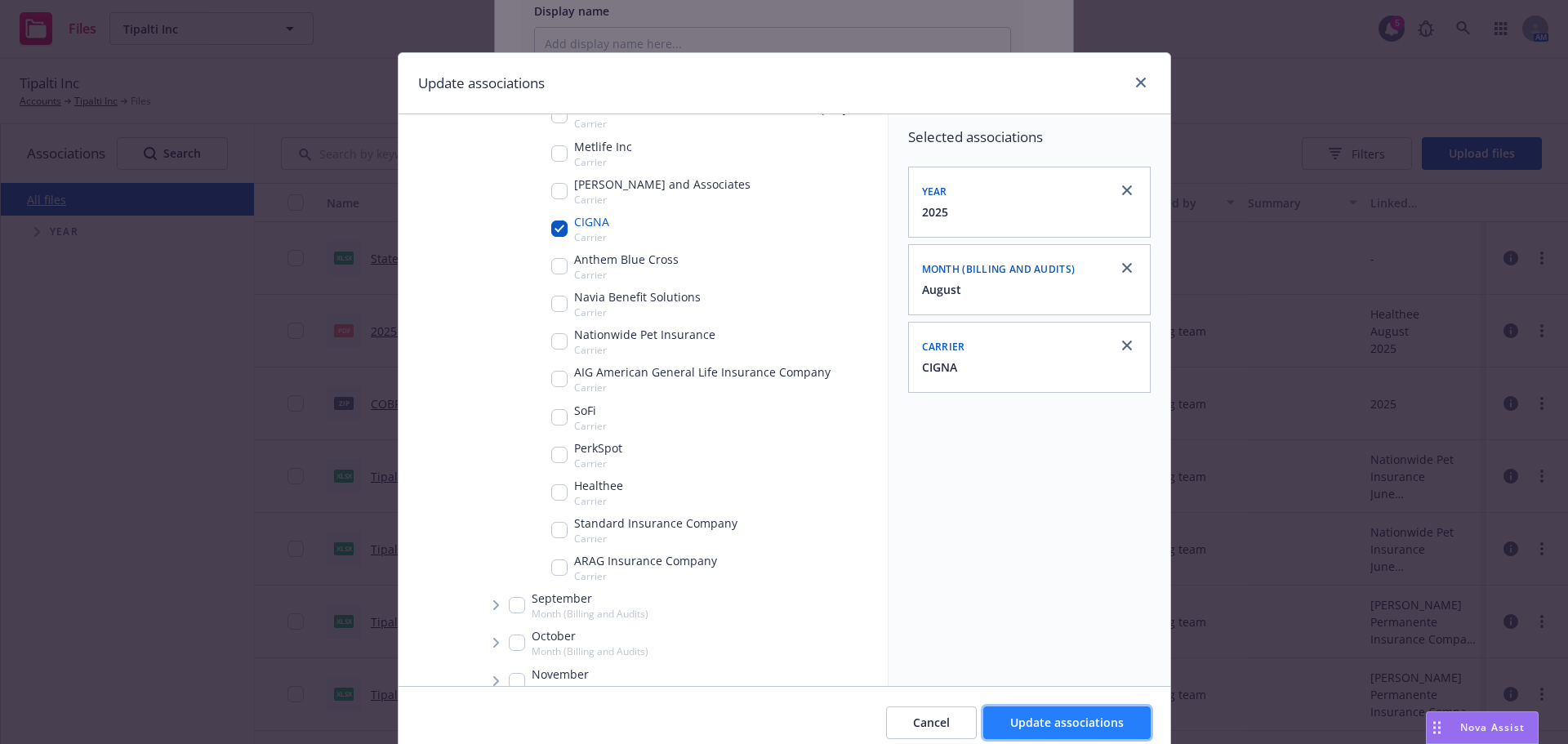
click at [1102, 731] on span "Update associations" at bounding box center [1066, 723] width 113 height 16
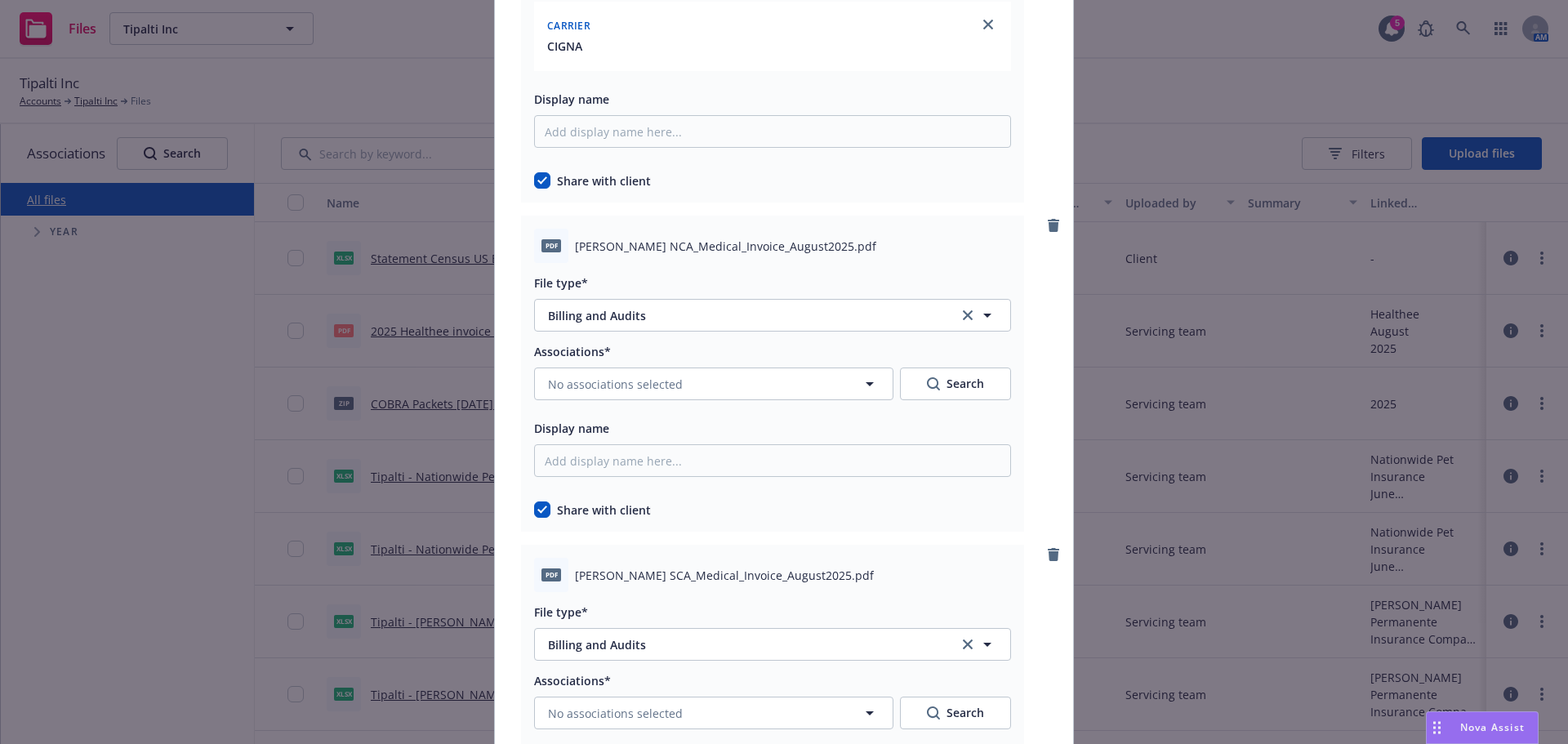
scroll to position [2778, 0]
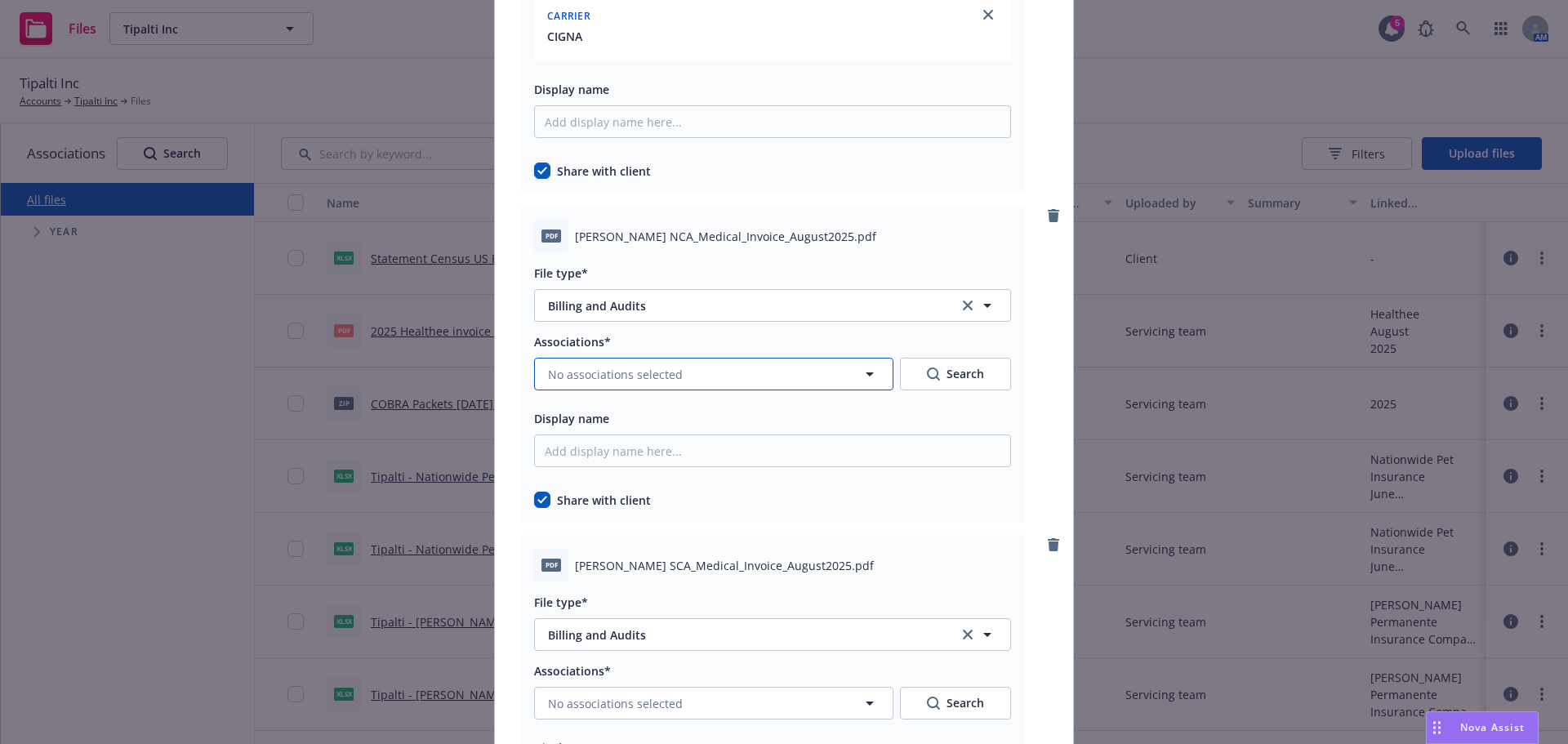
click at [695, 390] on button "No associations selected" at bounding box center [714, 374] width 359 height 33
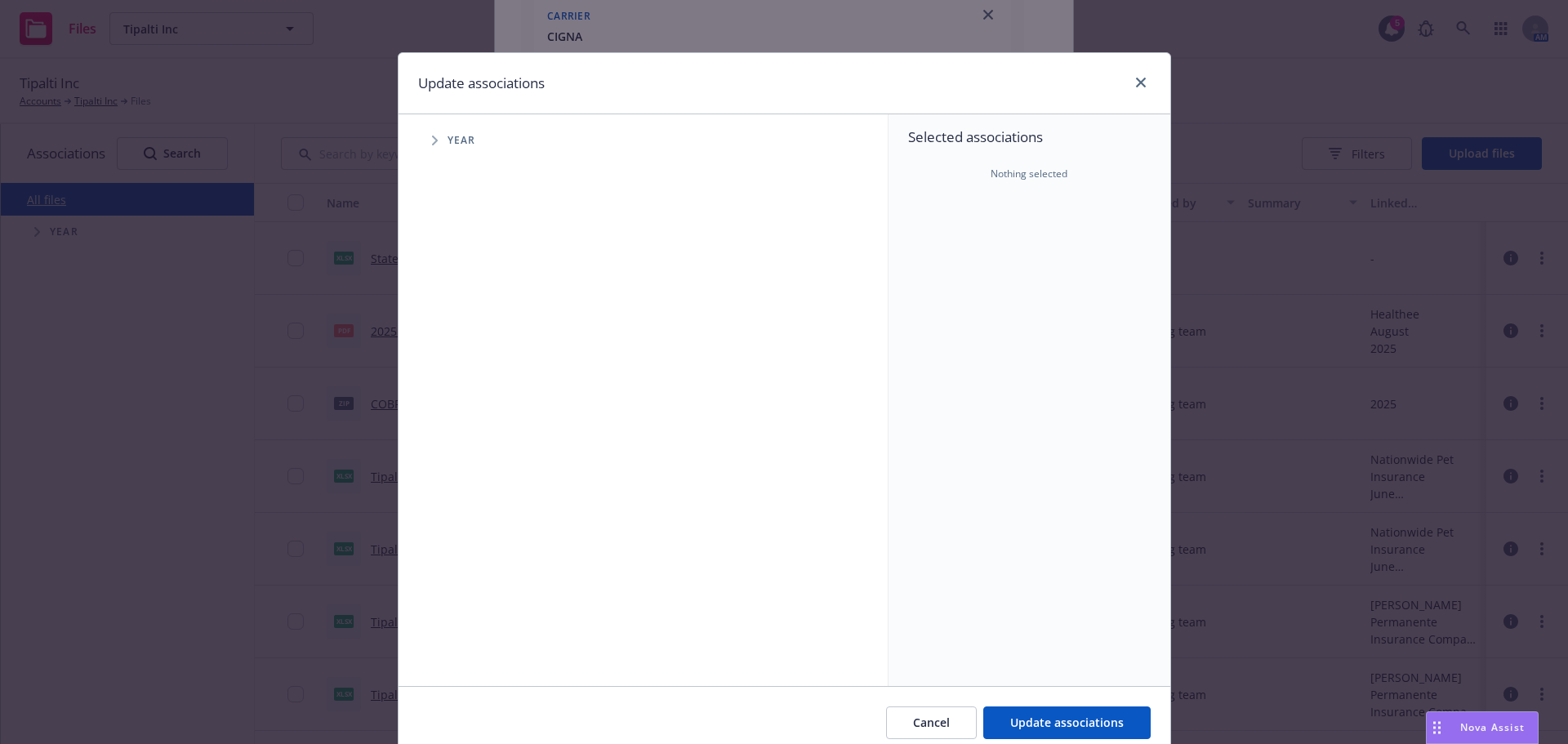
click at [438, 134] on span "Tree Example" at bounding box center [434, 141] width 26 height 26
click at [460, 357] on span "Tree Example" at bounding box center [455, 364] width 26 height 26
click at [1133, 74] on link "close" at bounding box center [1141, 83] width 19 height 19
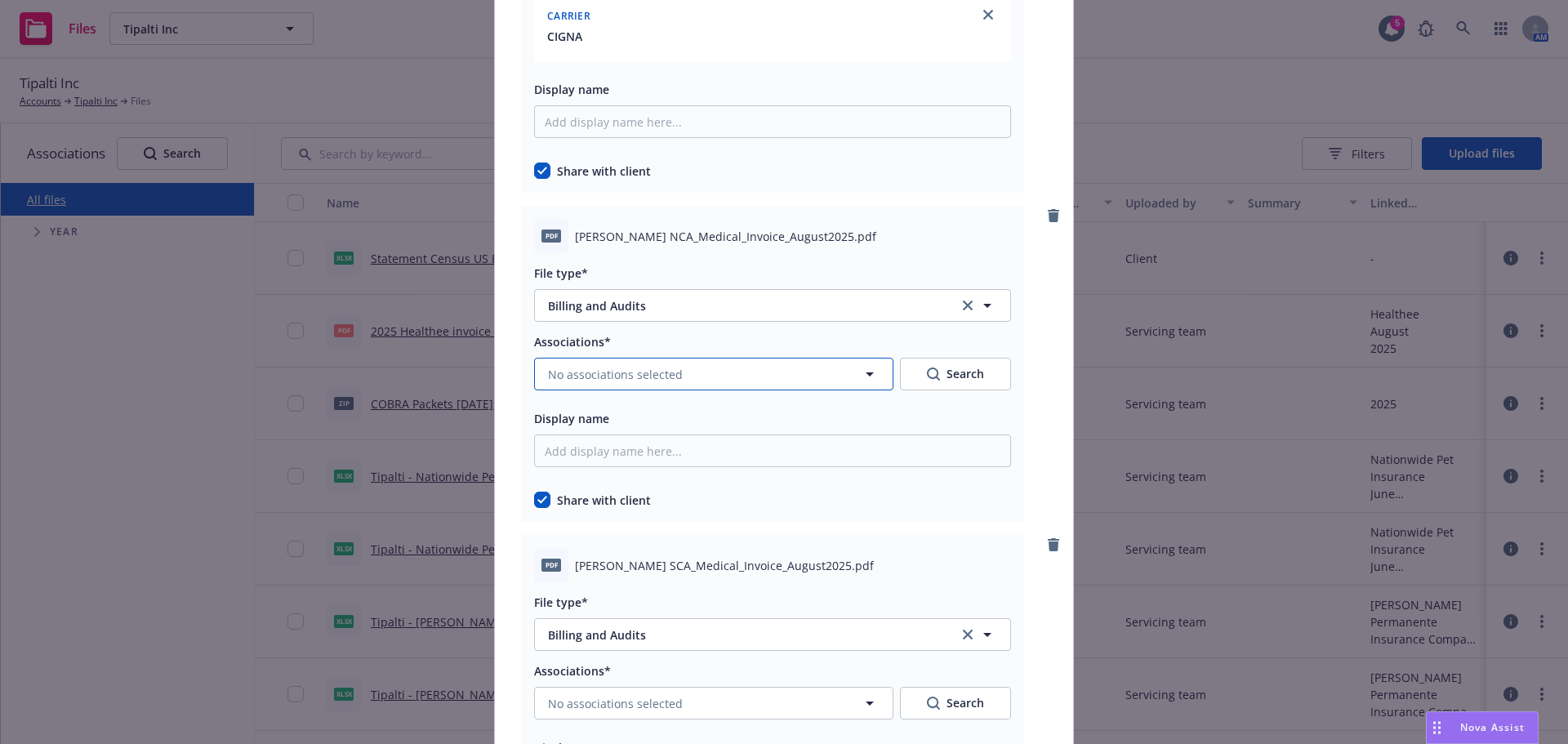
click at [703, 384] on button "No associations selected" at bounding box center [714, 374] width 359 height 33
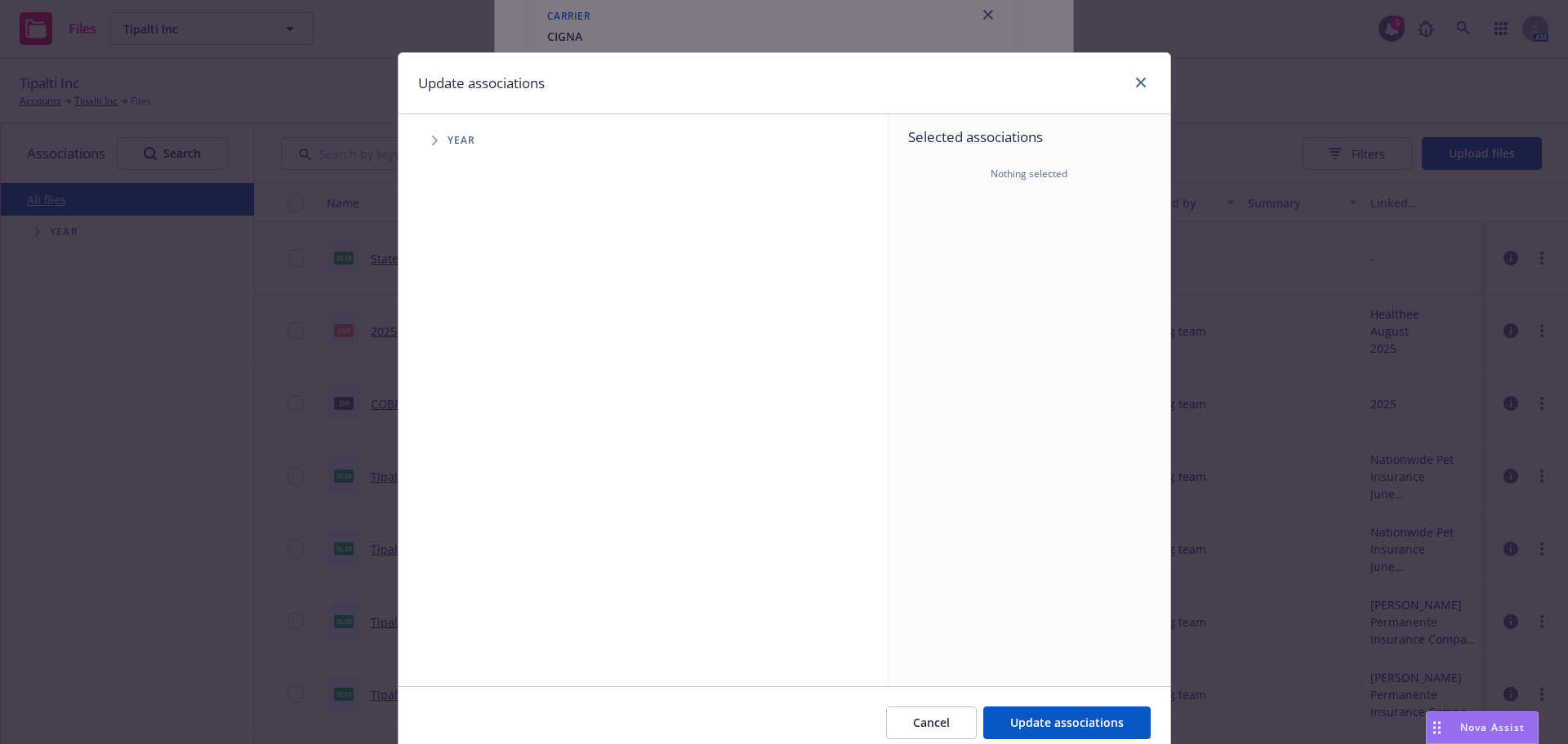
click at [447, 143] on span "Year" at bounding box center [461, 140] width 29 height 10
click at [432, 144] on span "Tree Example" at bounding box center [434, 141] width 26 height 26
click at [461, 368] on span "Tree Example" at bounding box center [455, 364] width 26 height 26
click at [449, 366] on icon "Tree Example" at bounding box center [454, 365] width 10 height 6
click at [468, 361] on input "Tree Example" at bounding box center [475, 364] width 17 height 17
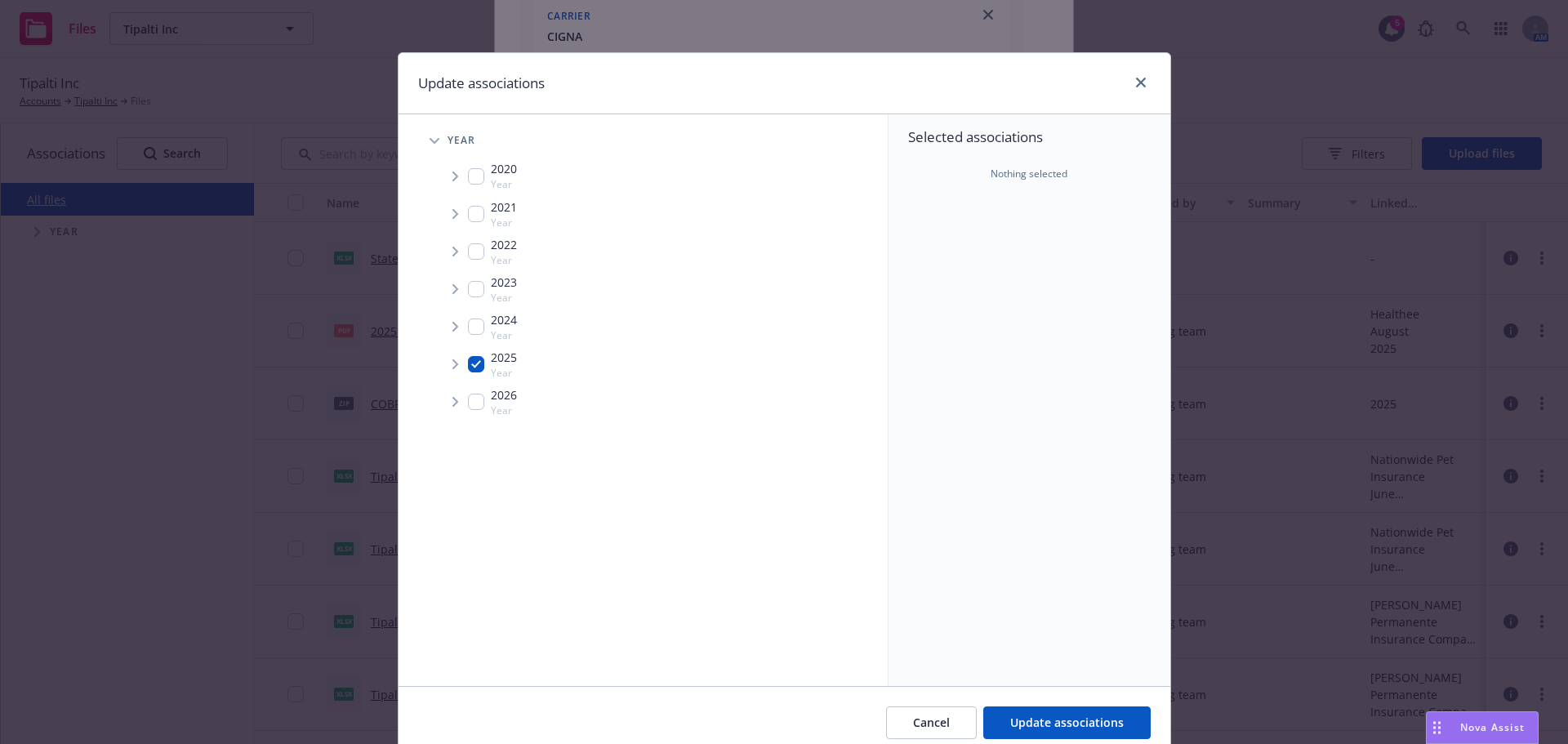
checkbox input "true"
click at [453, 361] on icon "Tree Example" at bounding box center [455, 364] width 6 height 10
click at [457, 386] on div "Month (Billing and Audits)" at bounding box center [671, 399] width 432 height 33
click at [462, 390] on span "Tree Example" at bounding box center [475, 399] width 26 height 26
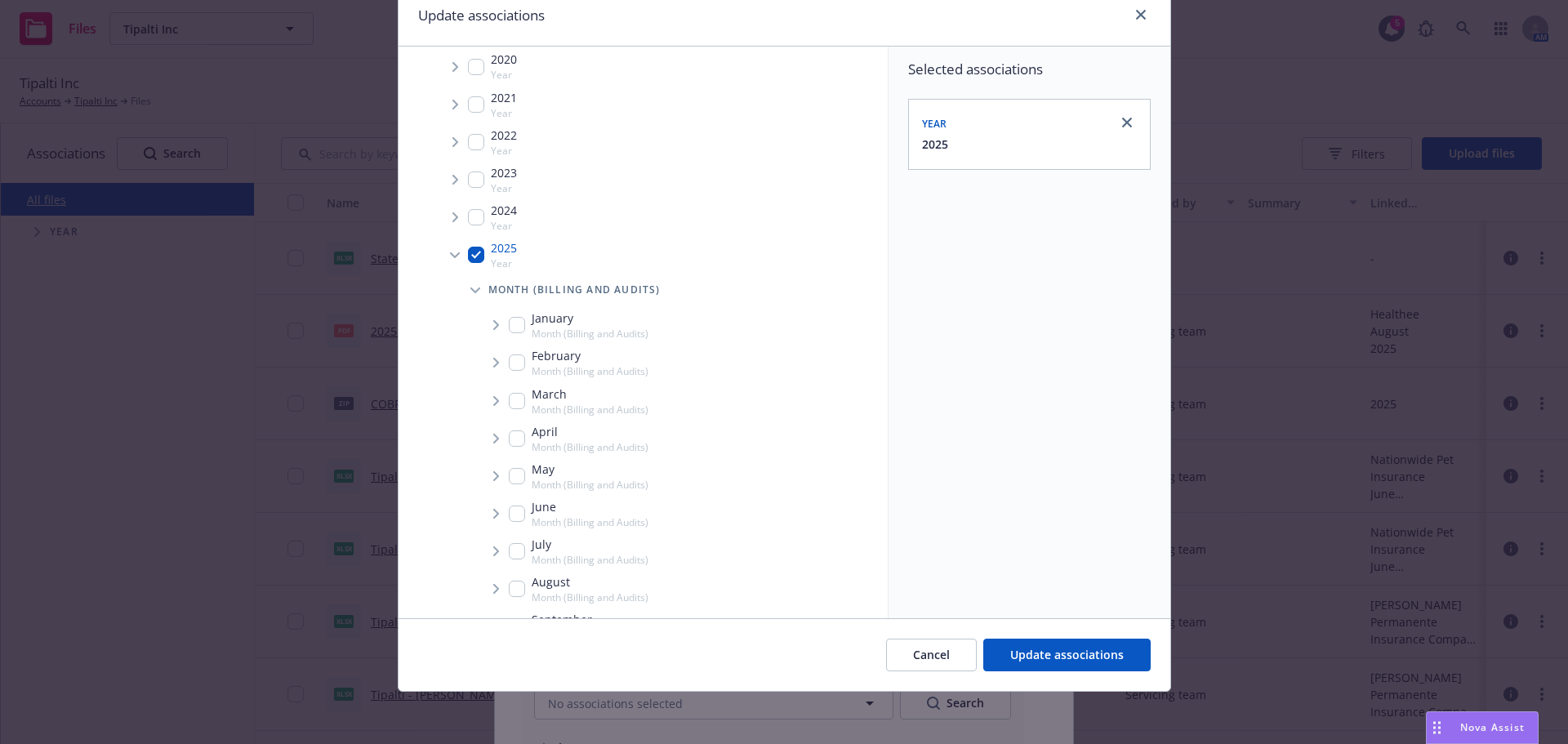
scroll to position [82, 0]
click at [509, 546] on input "Tree Example" at bounding box center [517, 549] width 17 height 17
checkbox input "true"
click at [493, 549] on icon "Tree Example" at bounding box center [496, 549] width 6 height 10
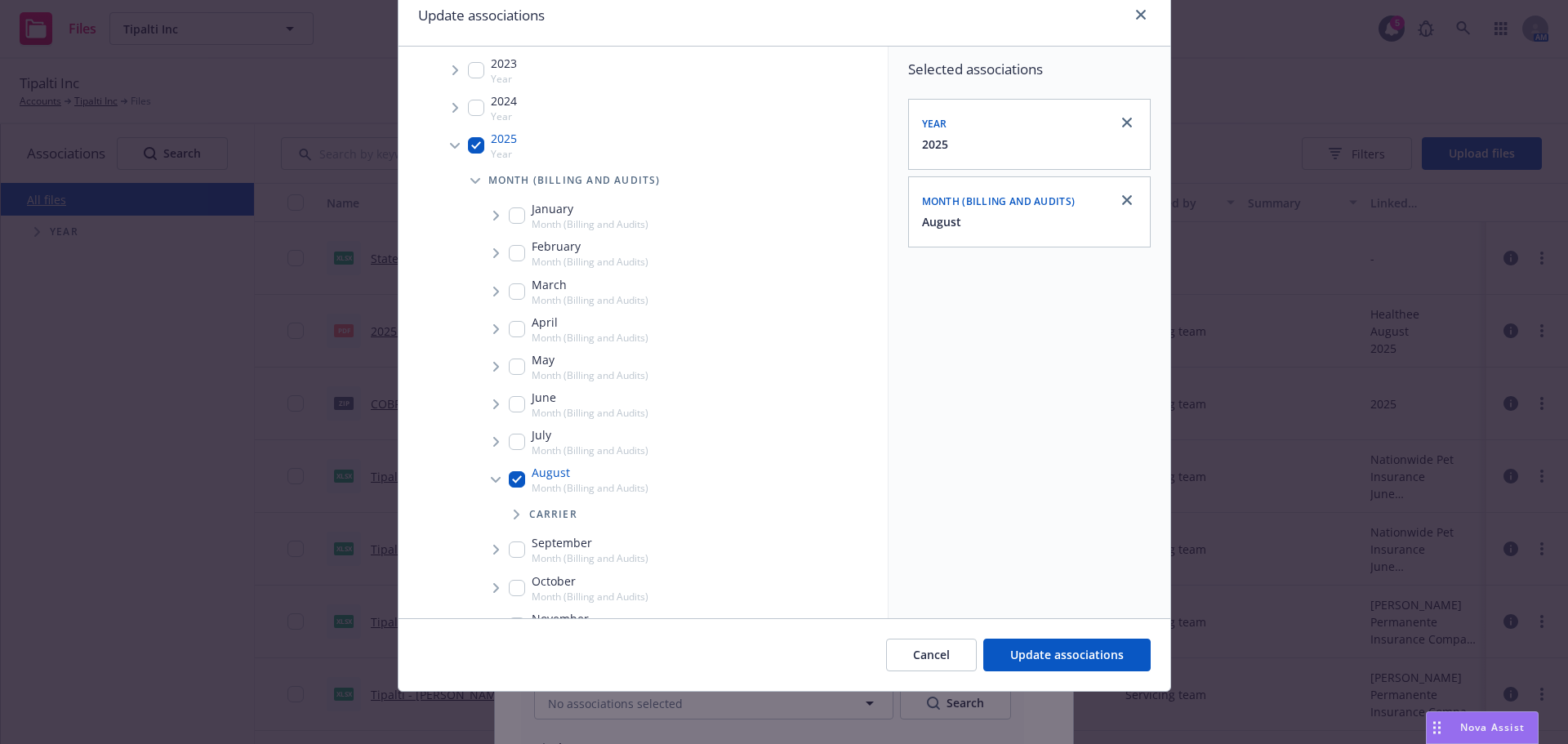
scroll to position [262, 0]
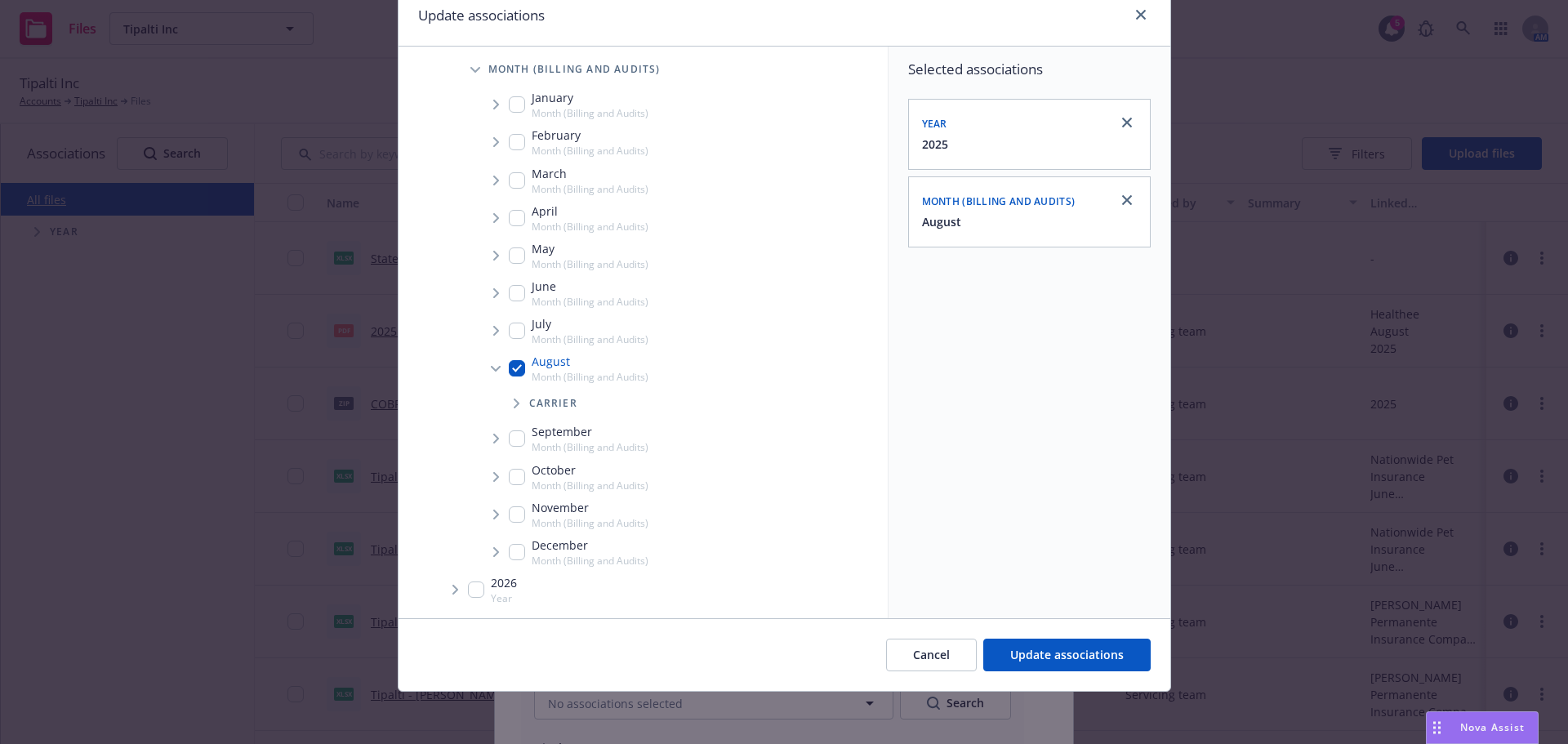
click at [518, 408] on span "Tree Example" at bounding box center [516, 404] width 26 height 26
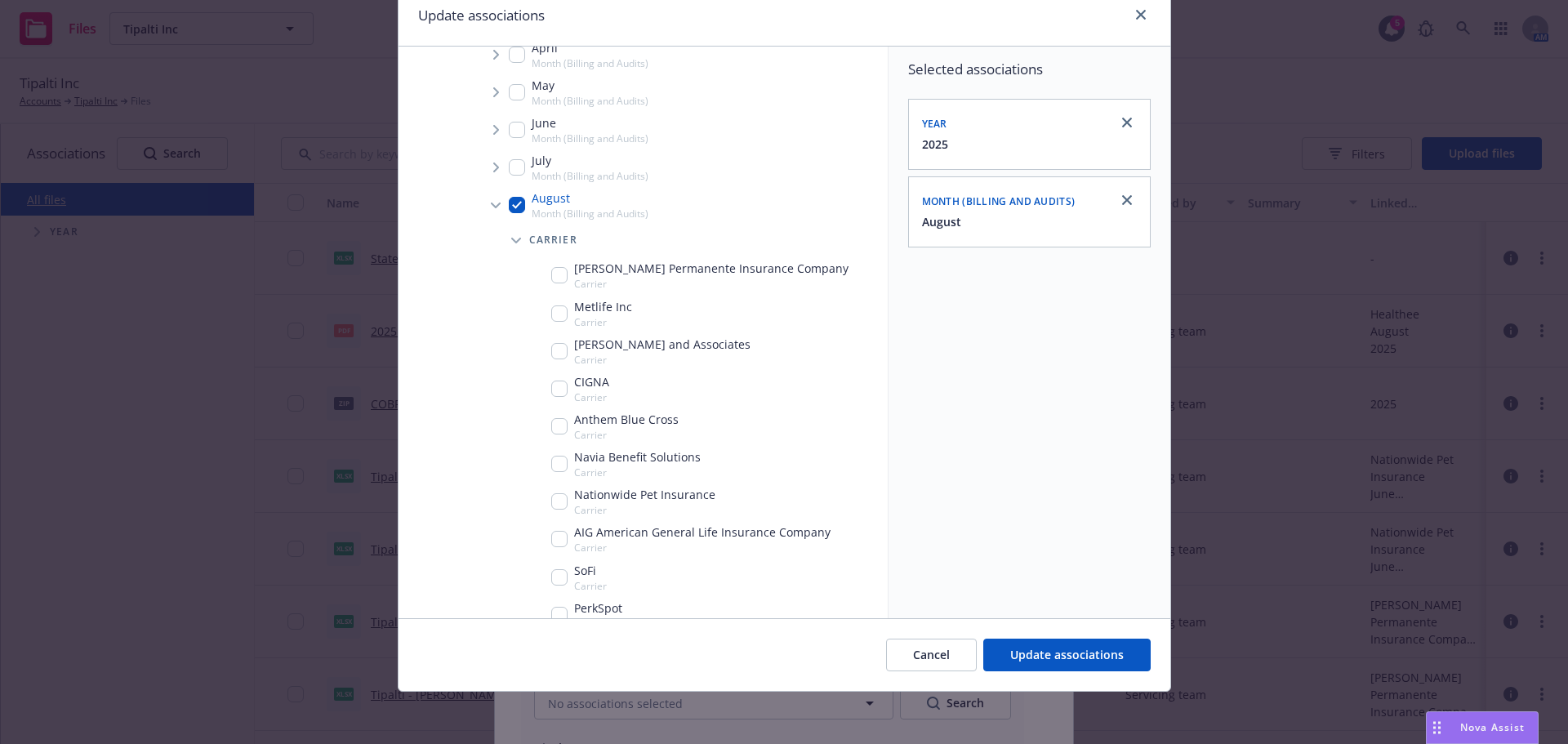
scroll to position [507, 0]
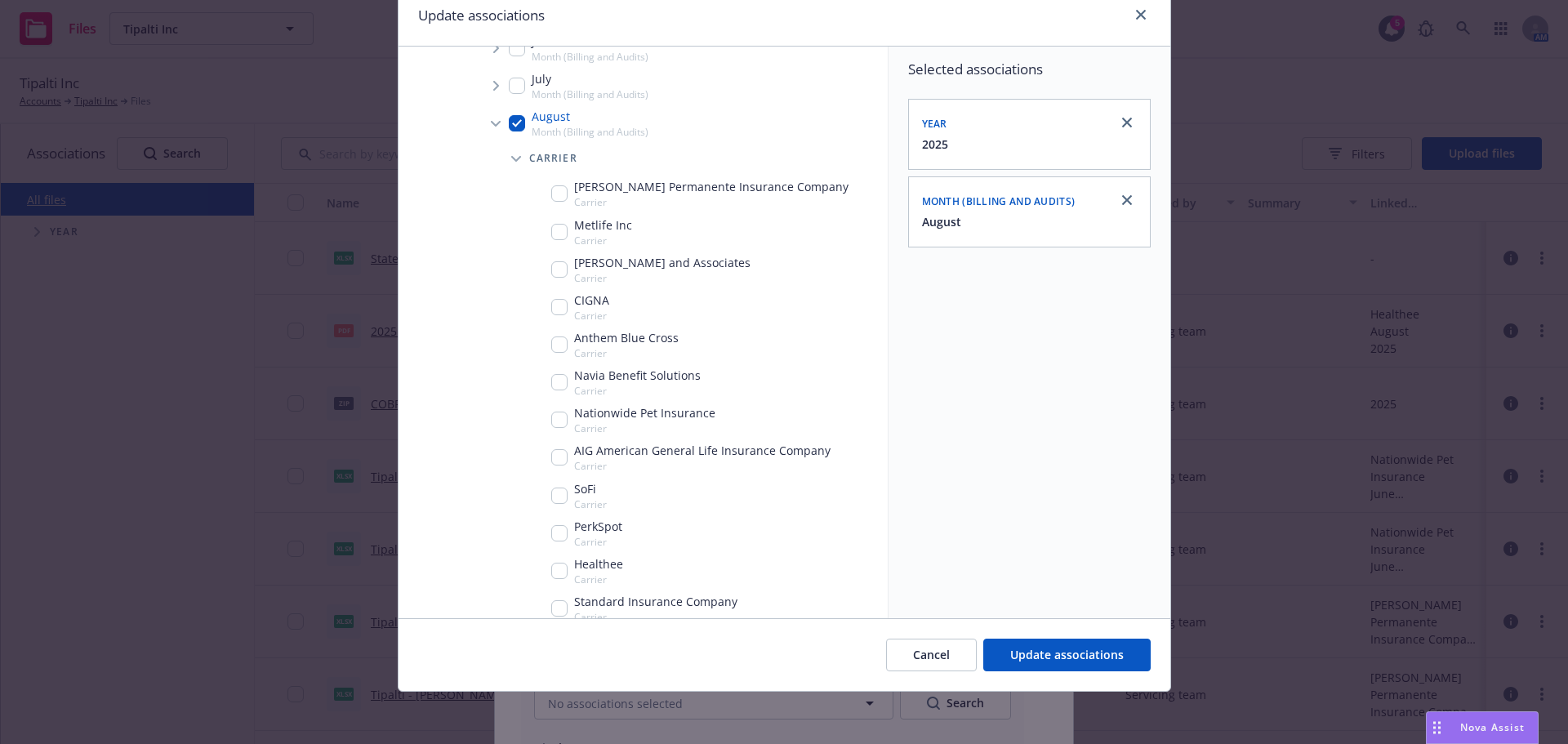
click at [556, 202] on div "[PERSON_NAME] Permanente Insurance Company Carrier" at bounding box center [700, 193] width 297 height 31
checkbox input "true"
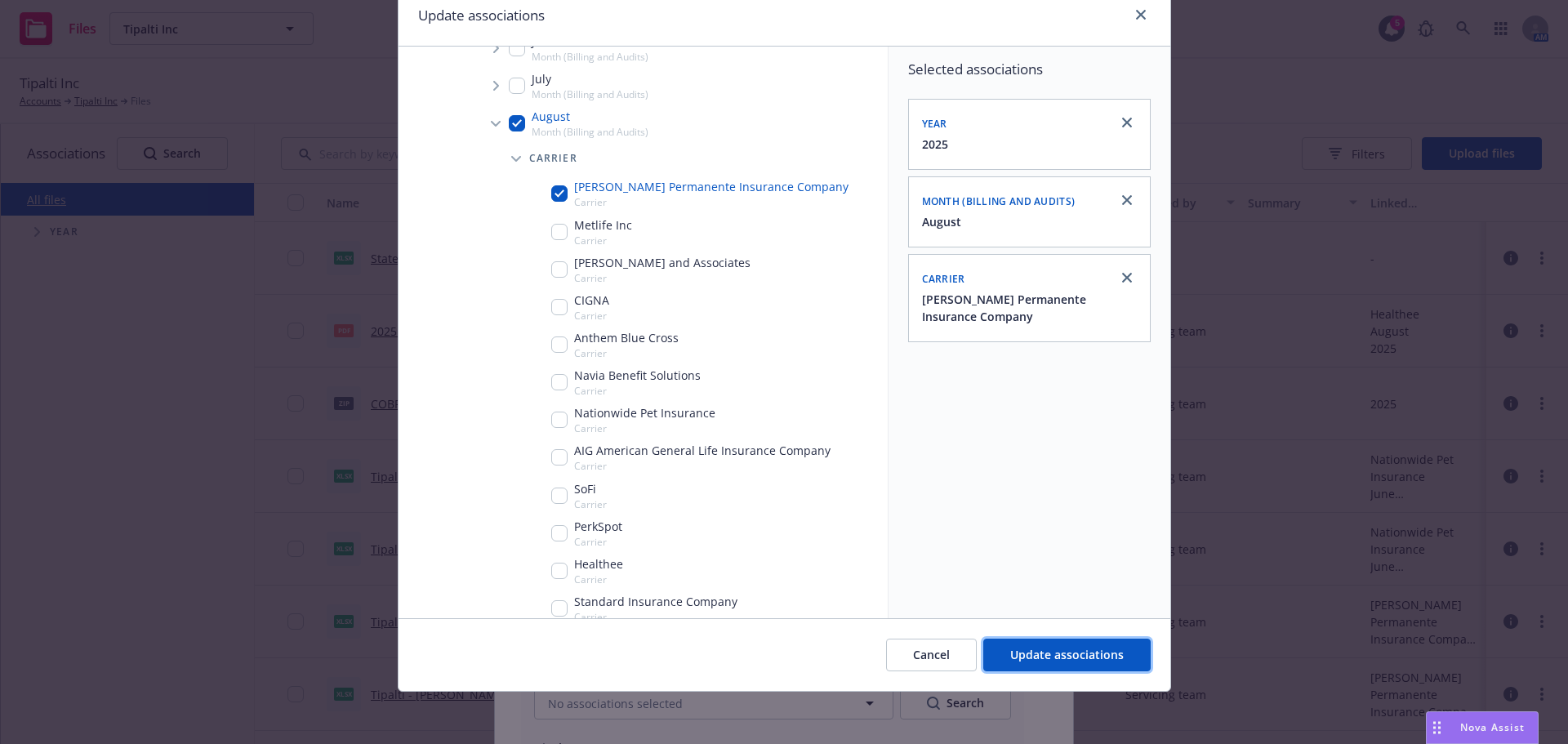
click at [1100, 649] on span "Update associations" at bounding box center [1066, 655] width 113 height 16
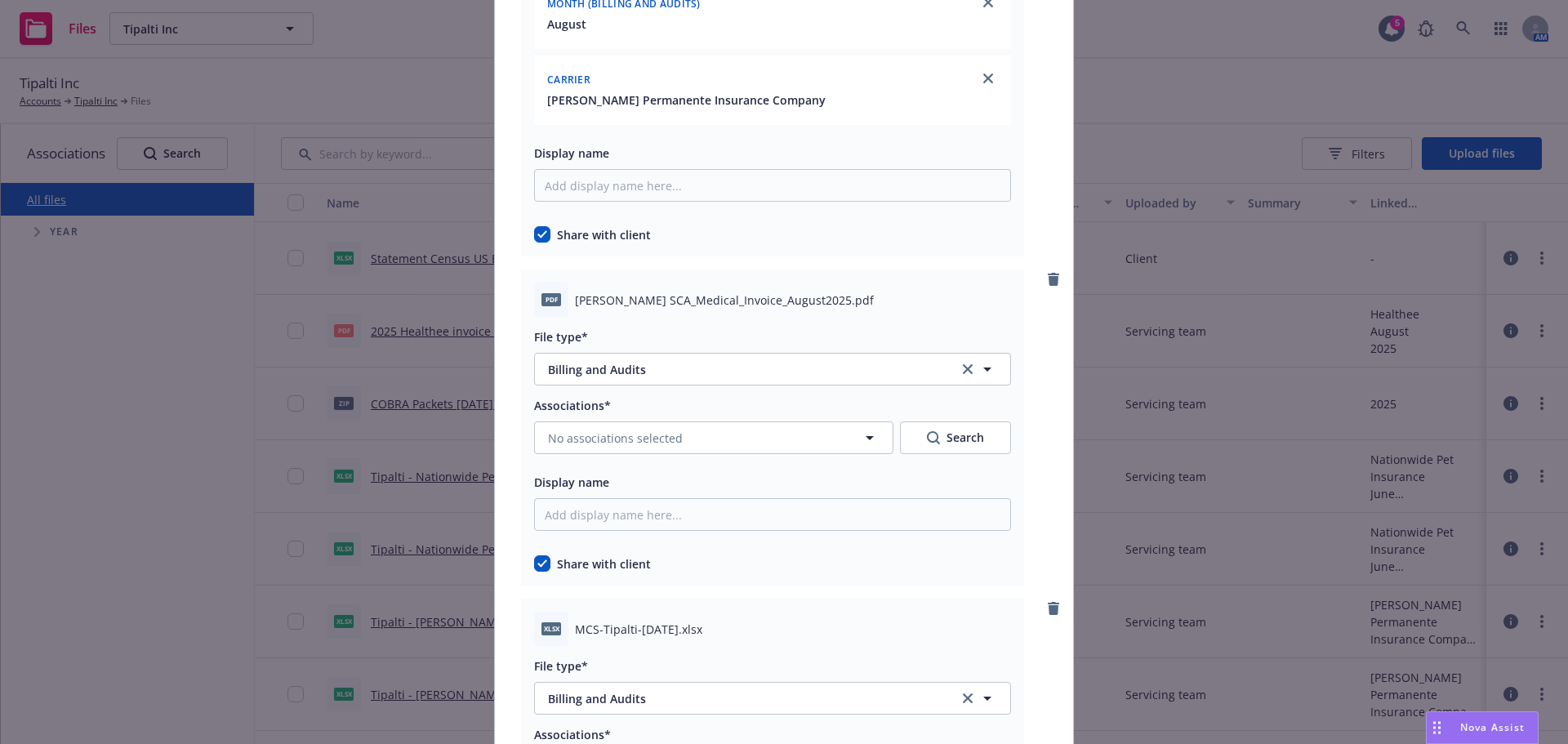
scroll to position [3432, 0]
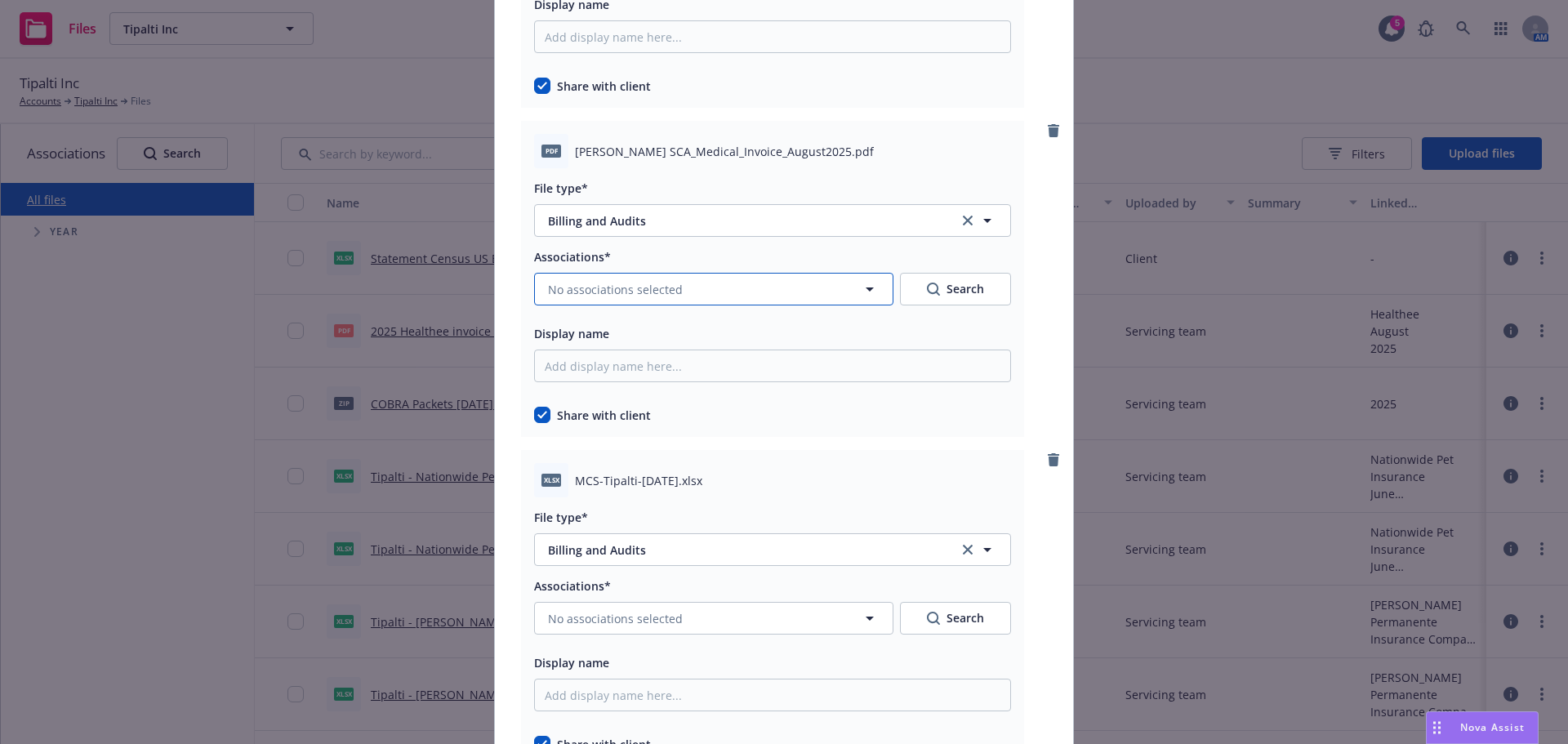
click at [731, 283] on button "No associations selected" at bounding box center [714, 288] width 359 height 33
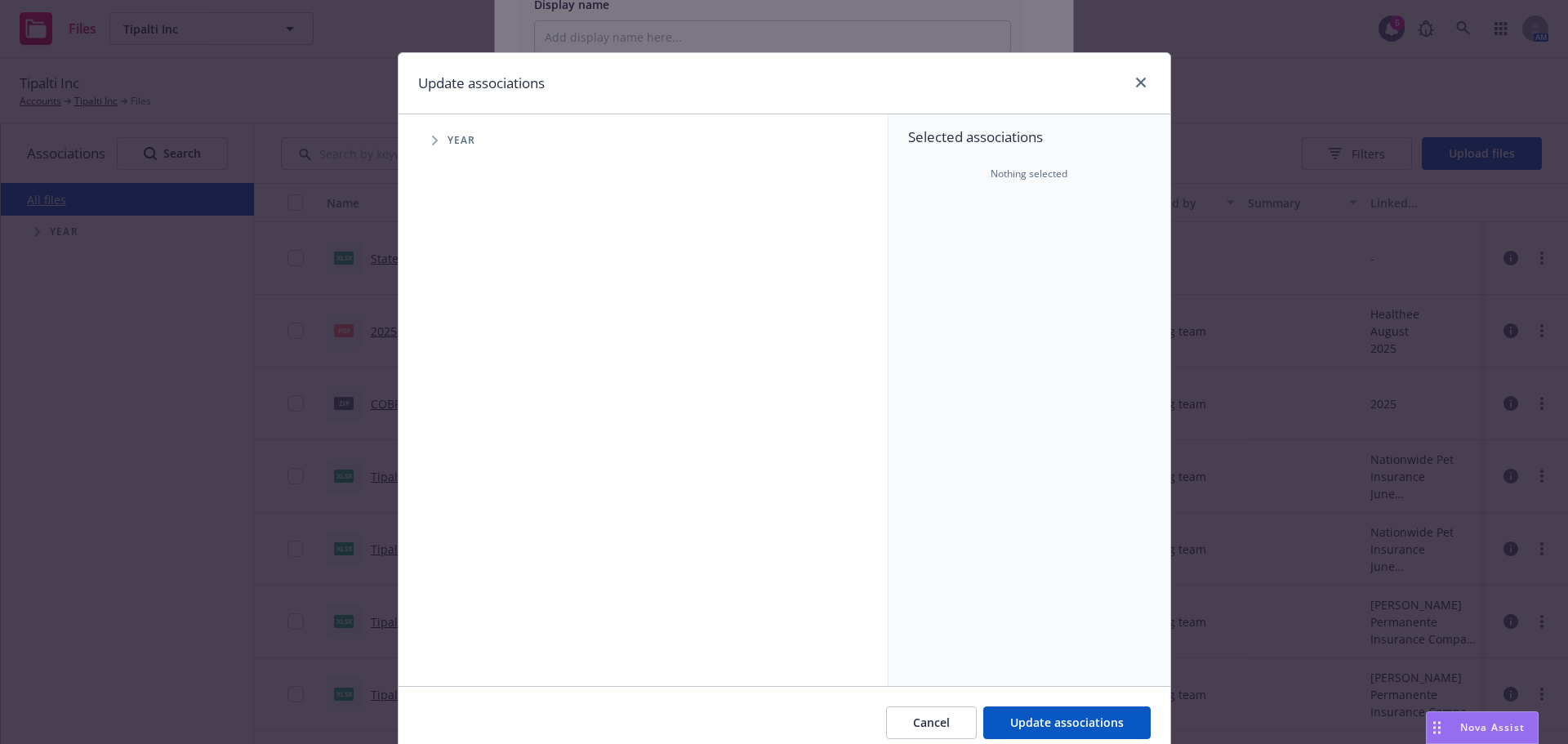
click at [418, 167] on div "Accessibility guide for tree Tree Example. Navigate the tree with the arrow key…" at bounding box center [642, 400] width 490 height 572
click at [432, 147] on span "Tree Example" at bounding box center [434, 141] width 26 height 26
click at [463, 368] on div "2025 Year" at bounding box center [661, 364] width 453 height 38
checkbox input "true"
click at [453, 366] on icon "Tree Example" at bounding box center [455, 364] width 6 height 10
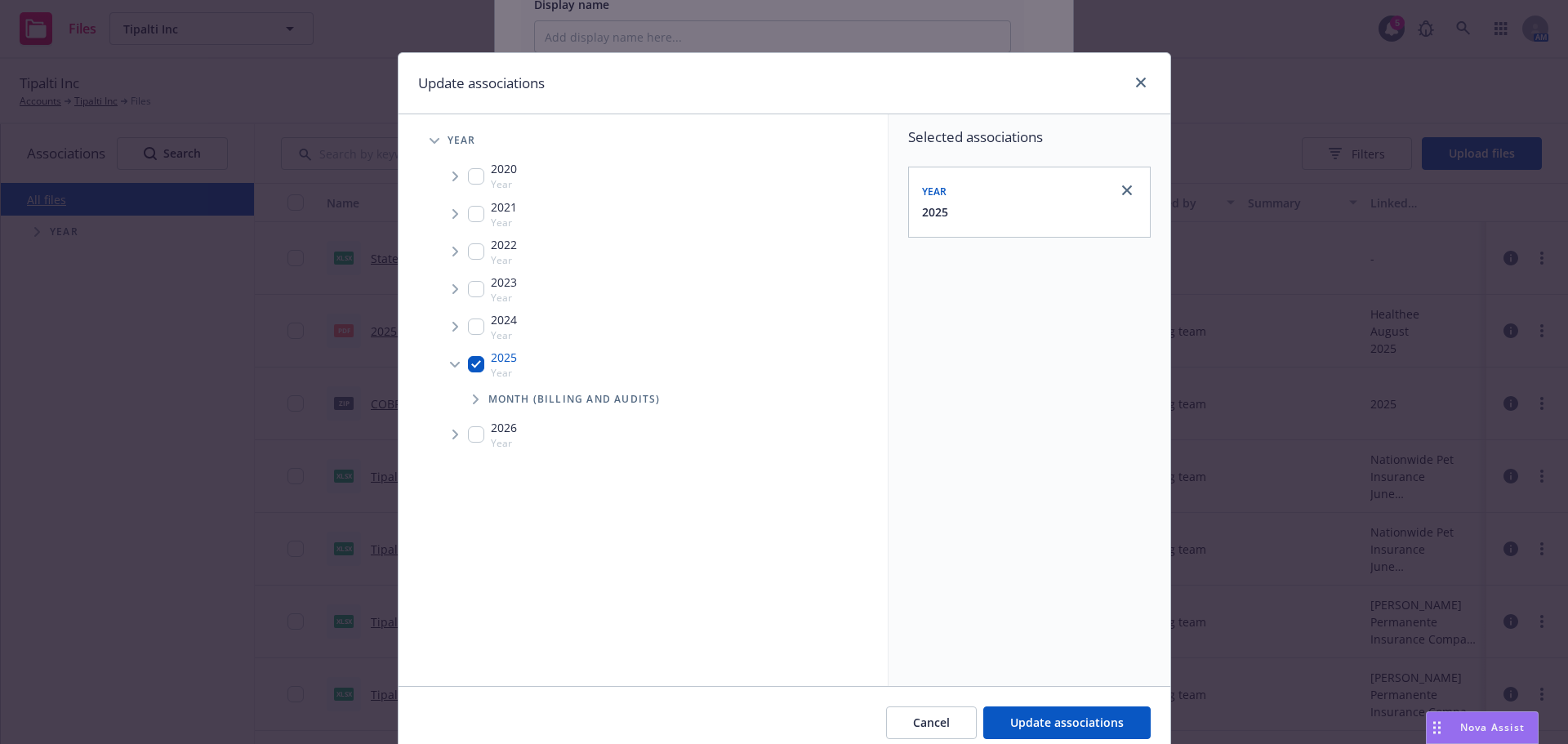
click at [472, 391] on span "Tree Example" at bounding box center [475, 399] width 26 height 26
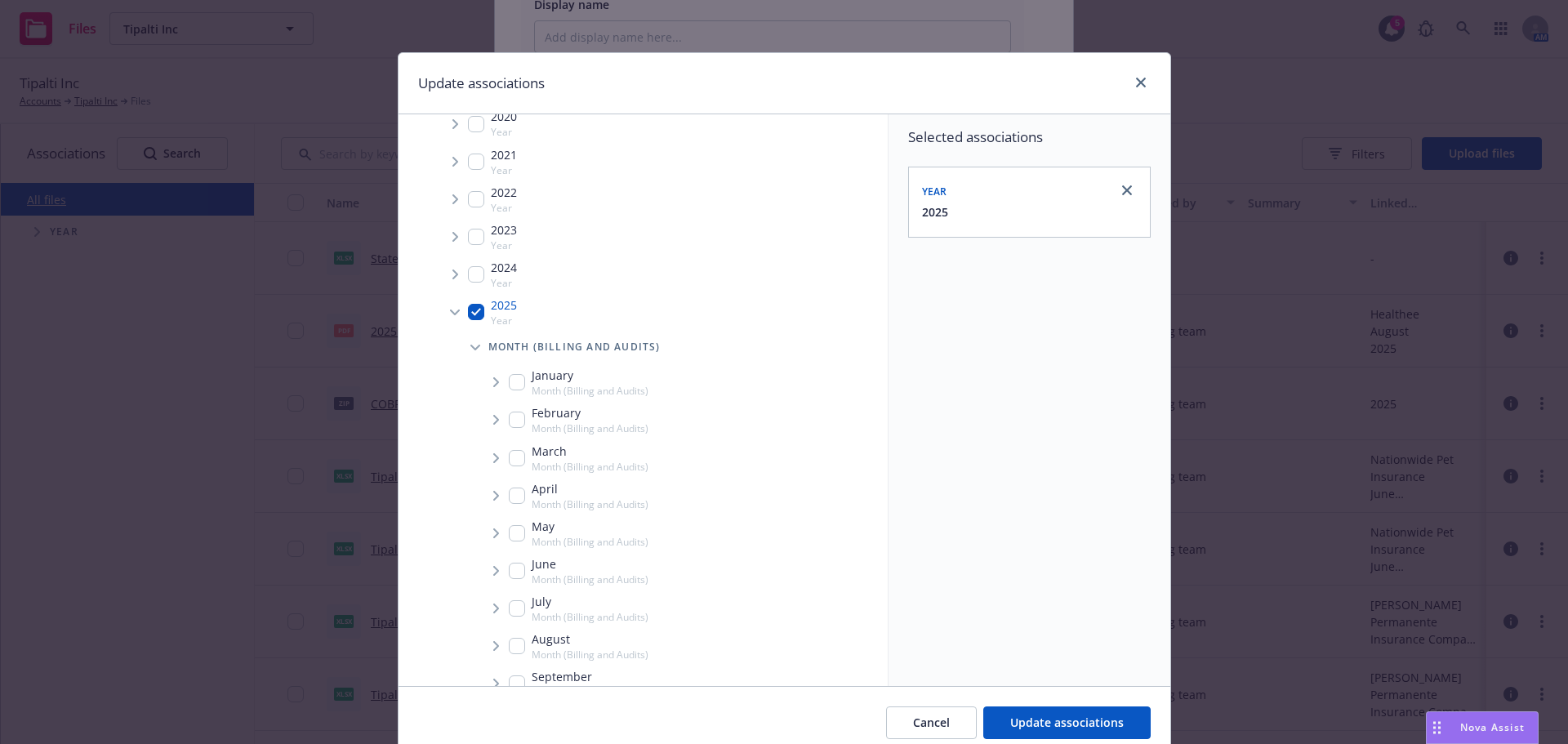
scroll to position [82, 0]
click at [499, 616] on span "Tree Example" at bounding box center [496, 617] width 26 height 26
click at [500, 622] on span "Tree Example" at bounding box center [496, 617] width 26 height 26
click at [509, 623] on input "Tree Example" at bounding box center [517, 616] width 17 height 17
checkbox input "true"
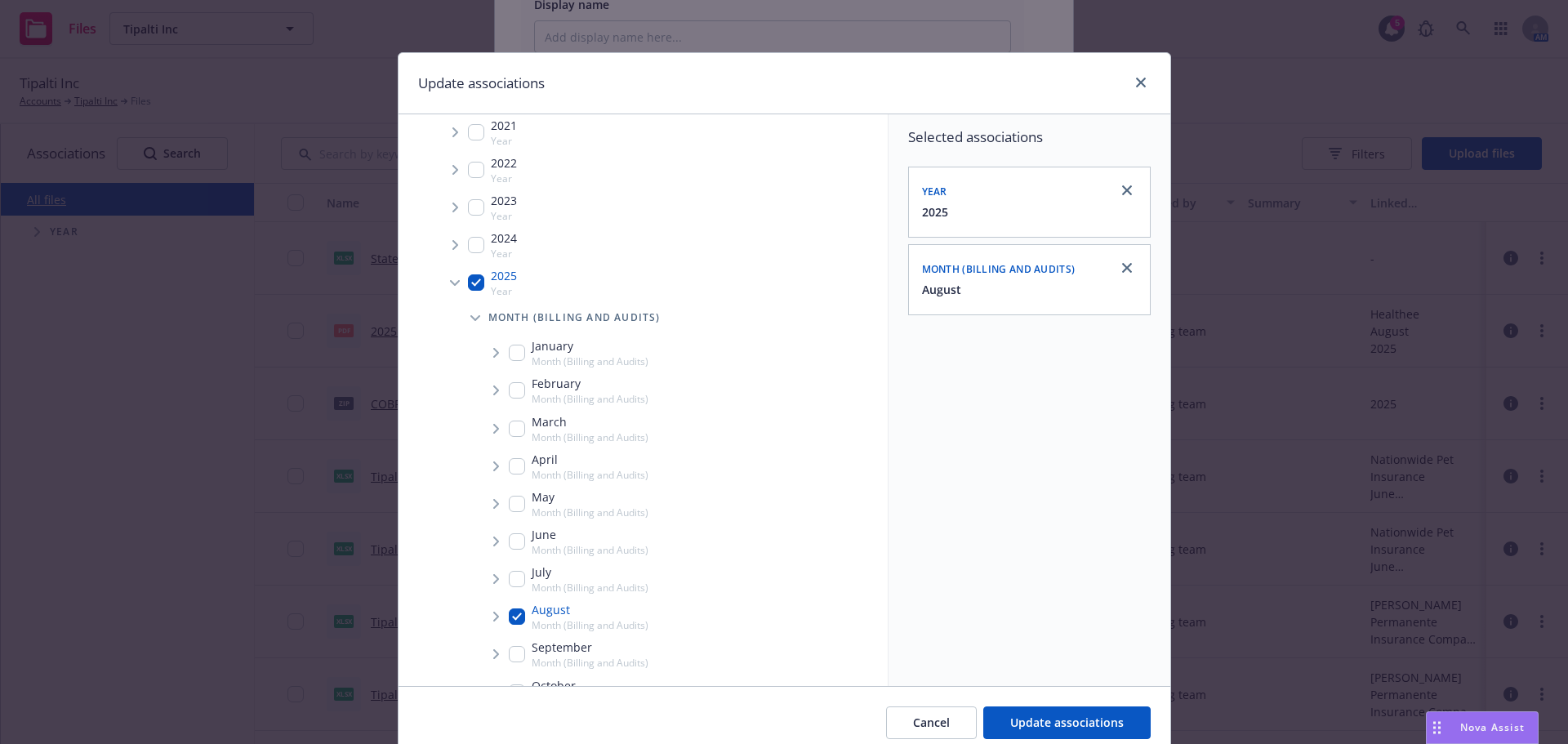
click at [494, 622] on span "Tree Example" at bounding box center [496, 617] width 26 height 26
drag, startPoint x: 515, startPoint y: 639, endPoint x: 520, endPoint y: 630, distance: 10.3
click at [519, 633] on li "August Month (Billing and Audits) Carrier" at bounding box center [682, 633] width 411 height 70
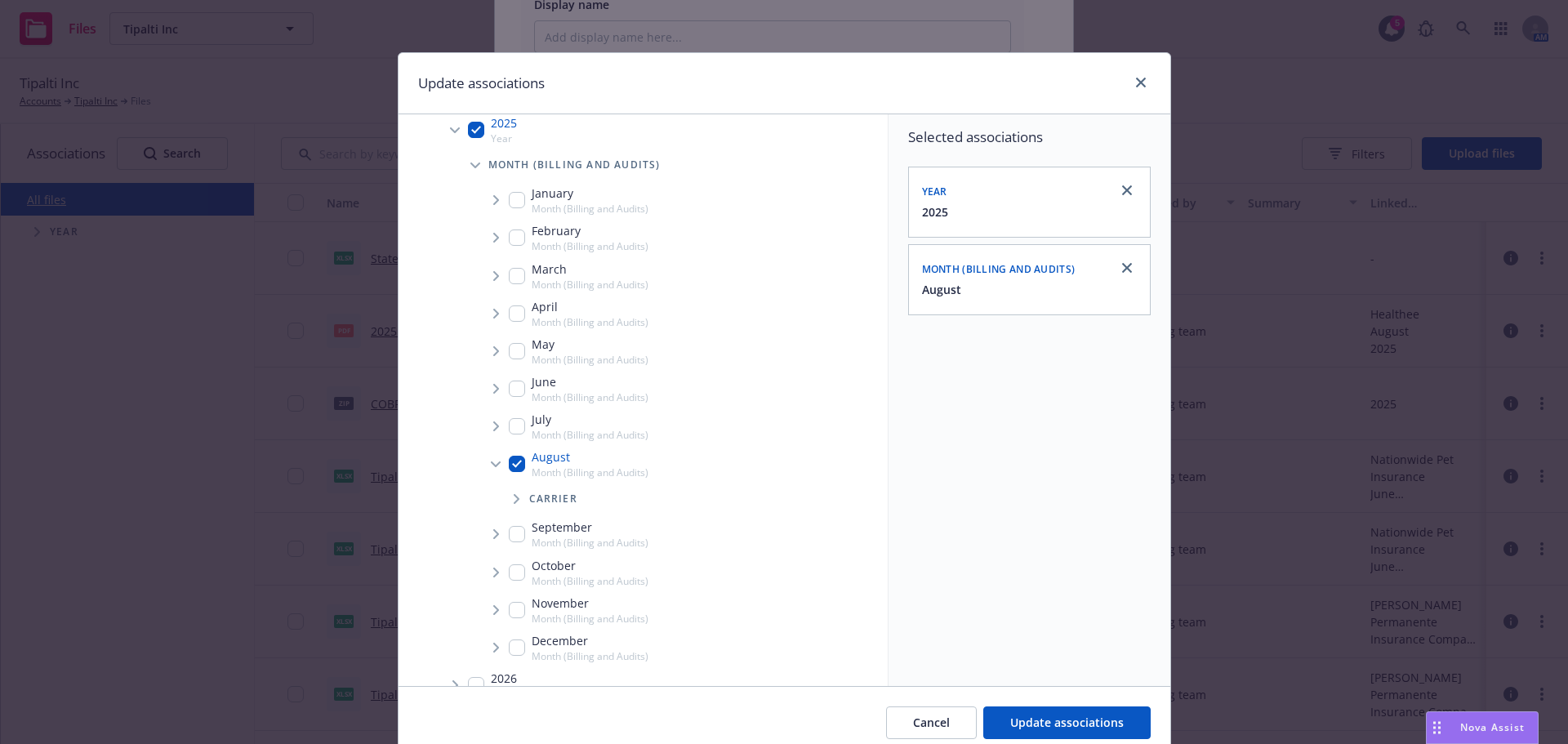
scroll to position [245, 0]
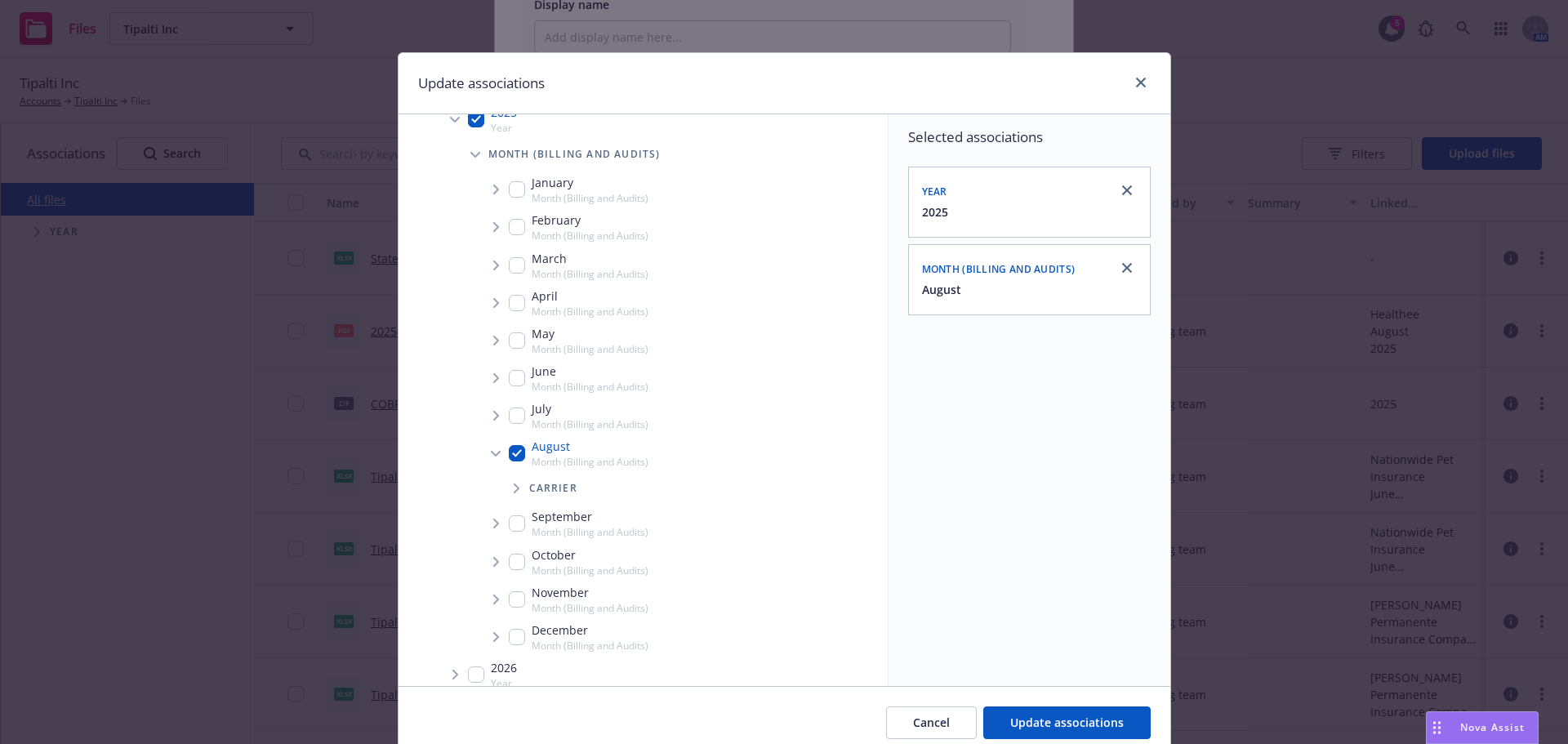
click at [518, 500] on span "Tree Example" at bounding box center [516, 489] width 26 height 26
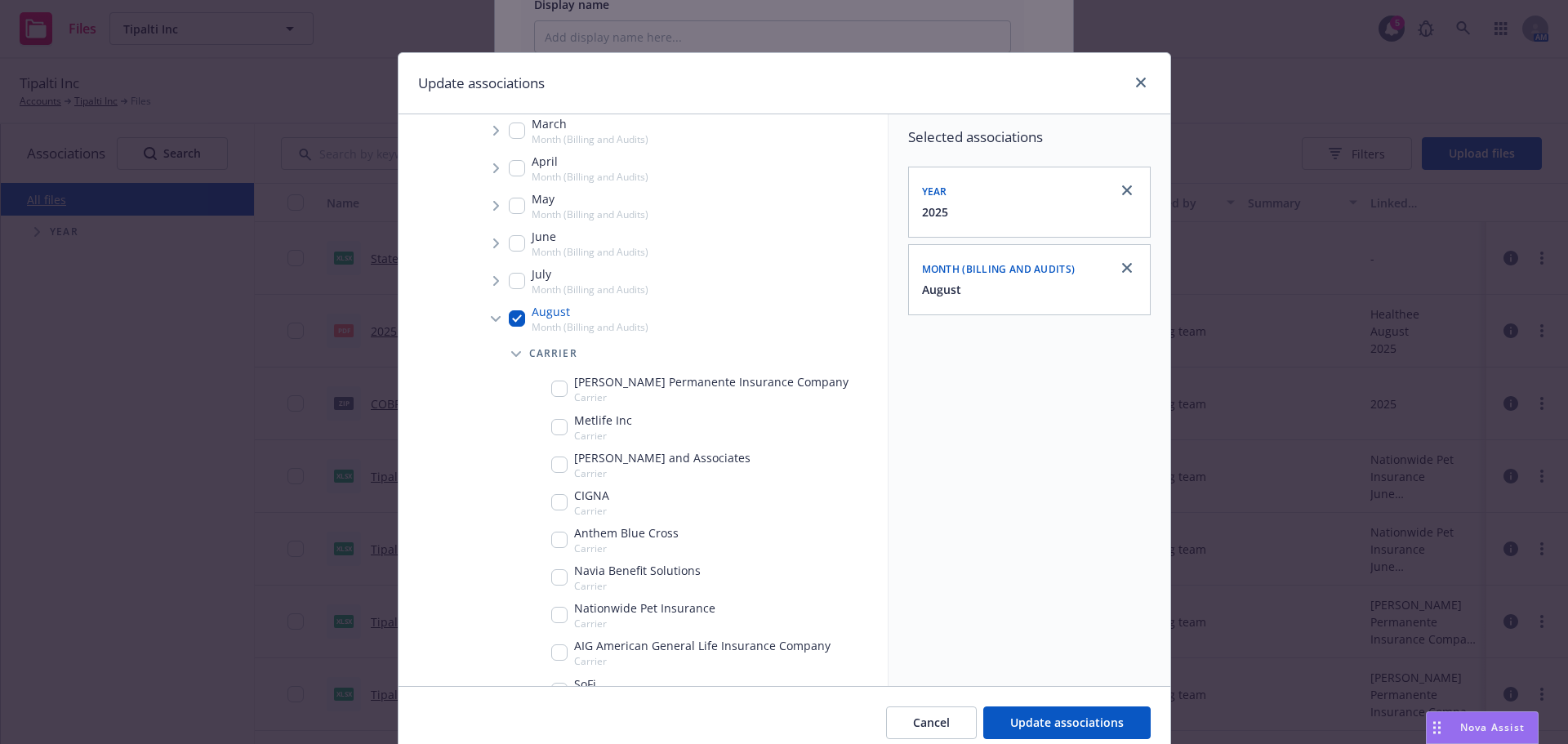
scroll to position [408, 0]
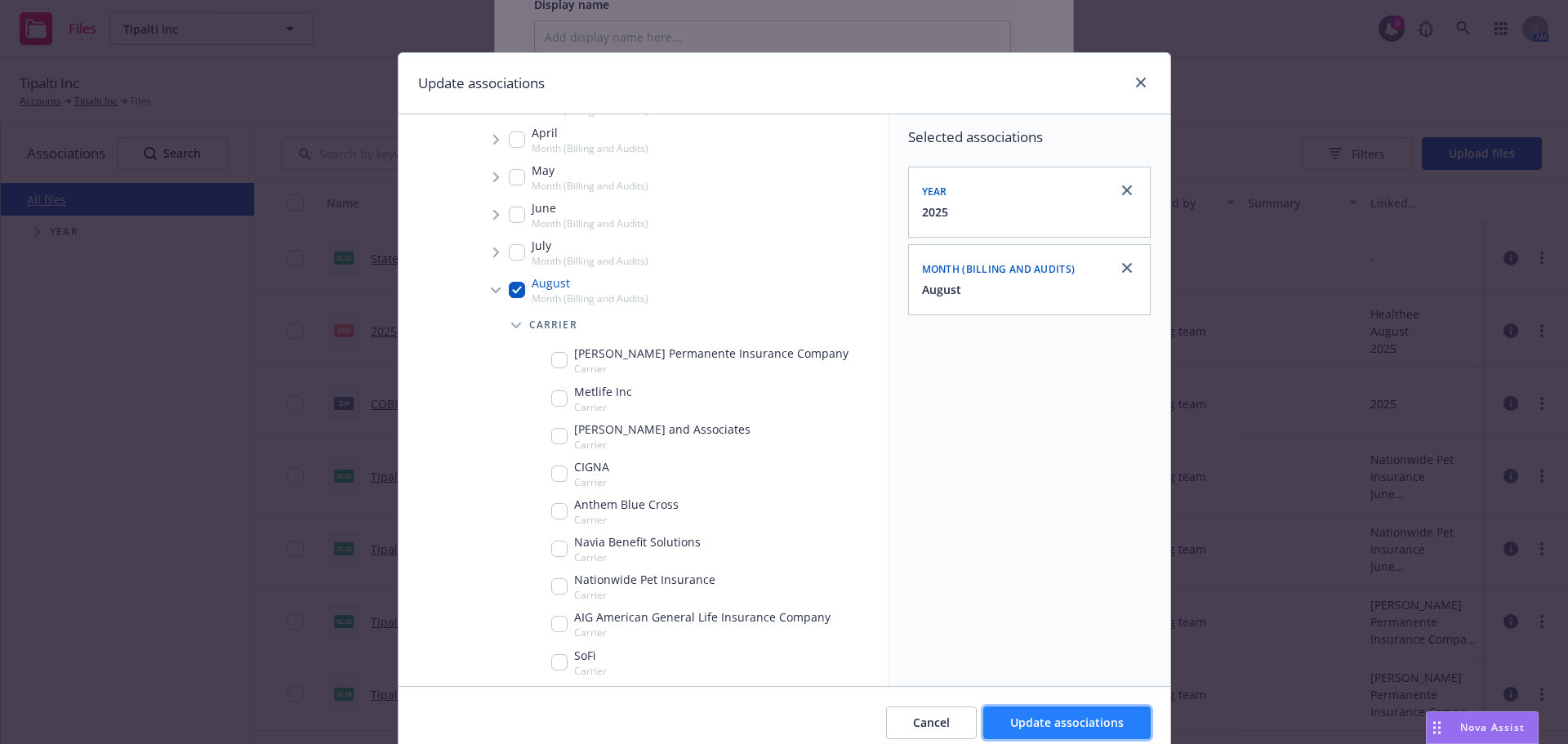
click at [1042, 715] on span "Update associations" at bounding box center [1066, 723] width 113 height 16
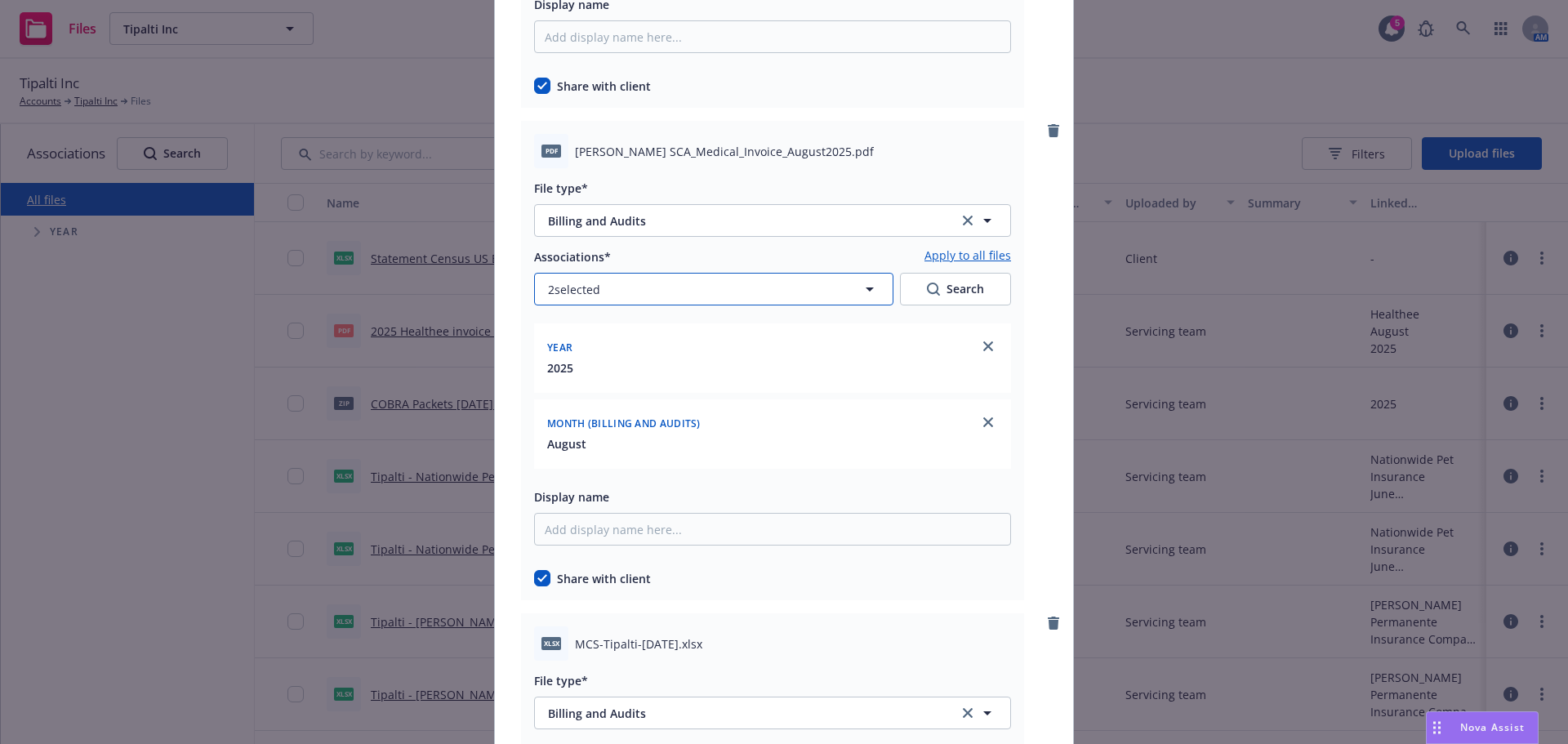
click at [613, 272] on div "Associations* Apply to all files 2 selected Search" at bounding box center [773, 276] width 477 height 59
click at [627, 276] on button "2 selected" at bounding box center [714, 288] width 359 height 33
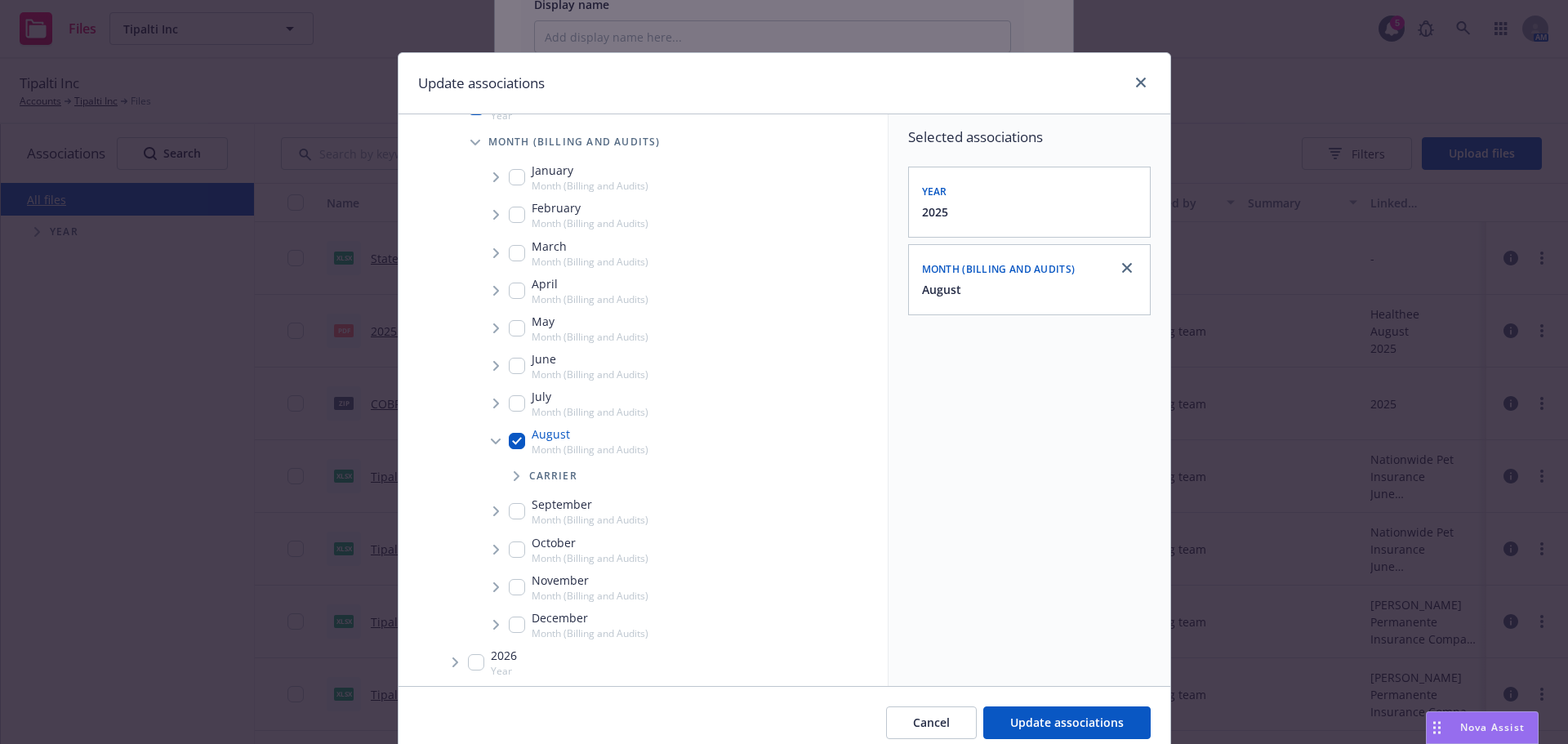
scroll to position [262, 0]
click at [513, 473] on icon "Tree Example" at bounding box center [516, 470] width 6 height 10
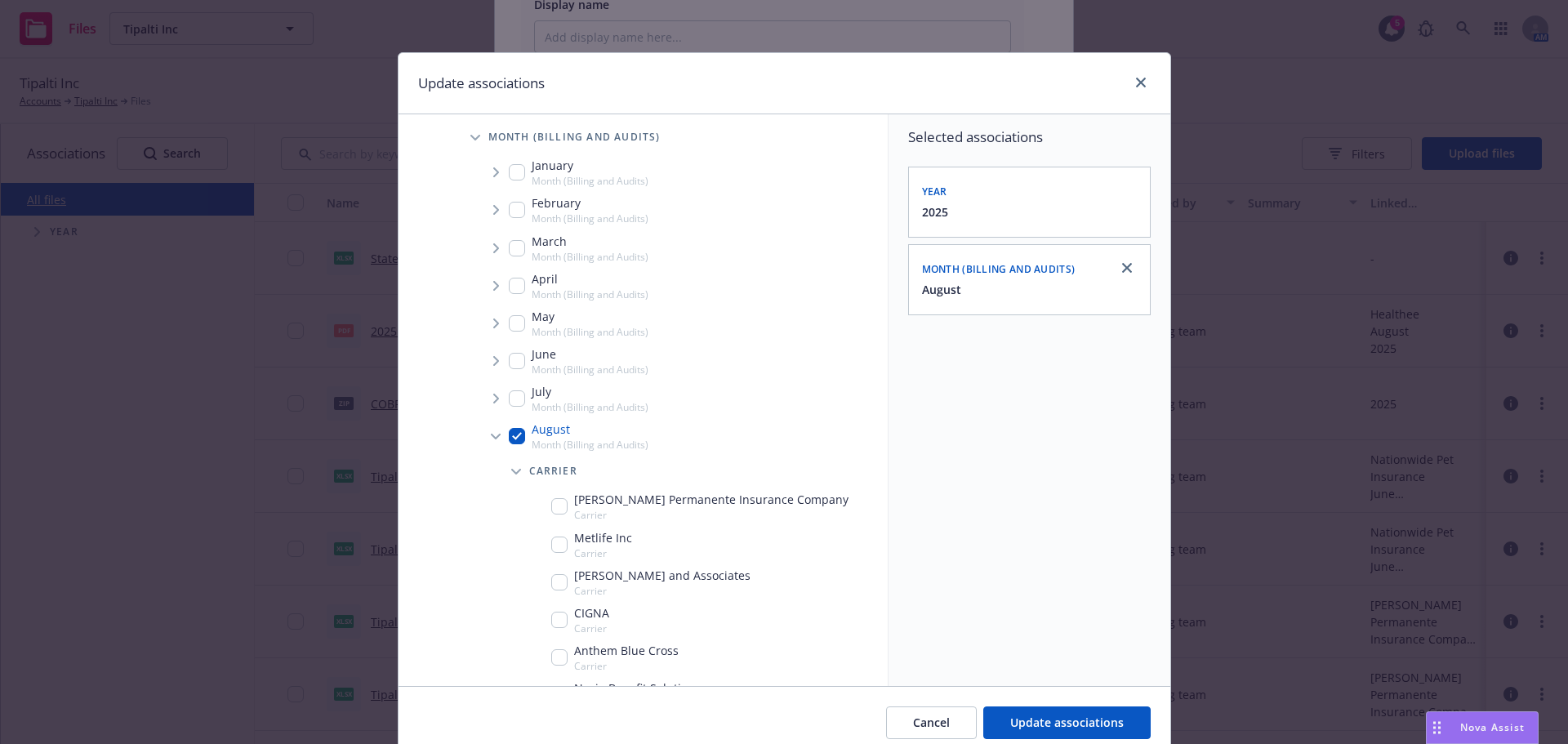
click at [557, 505] on input "Tree Example" at bounding box center [559, 507] width 17 height 17
checkbox input "true"
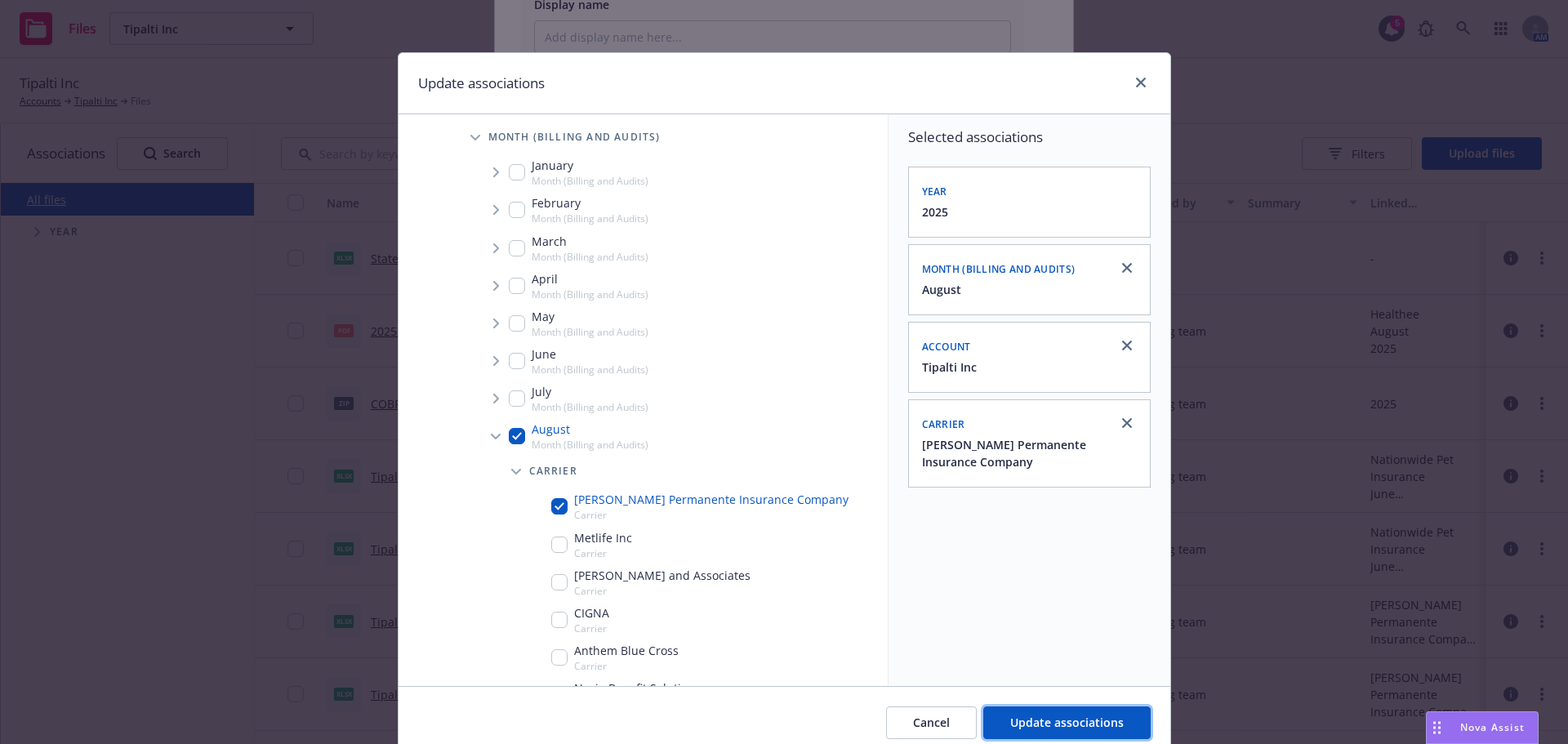
click at [1099, 712] on button "Update associations" at bounding box center [1067, 723] width 167 height 33
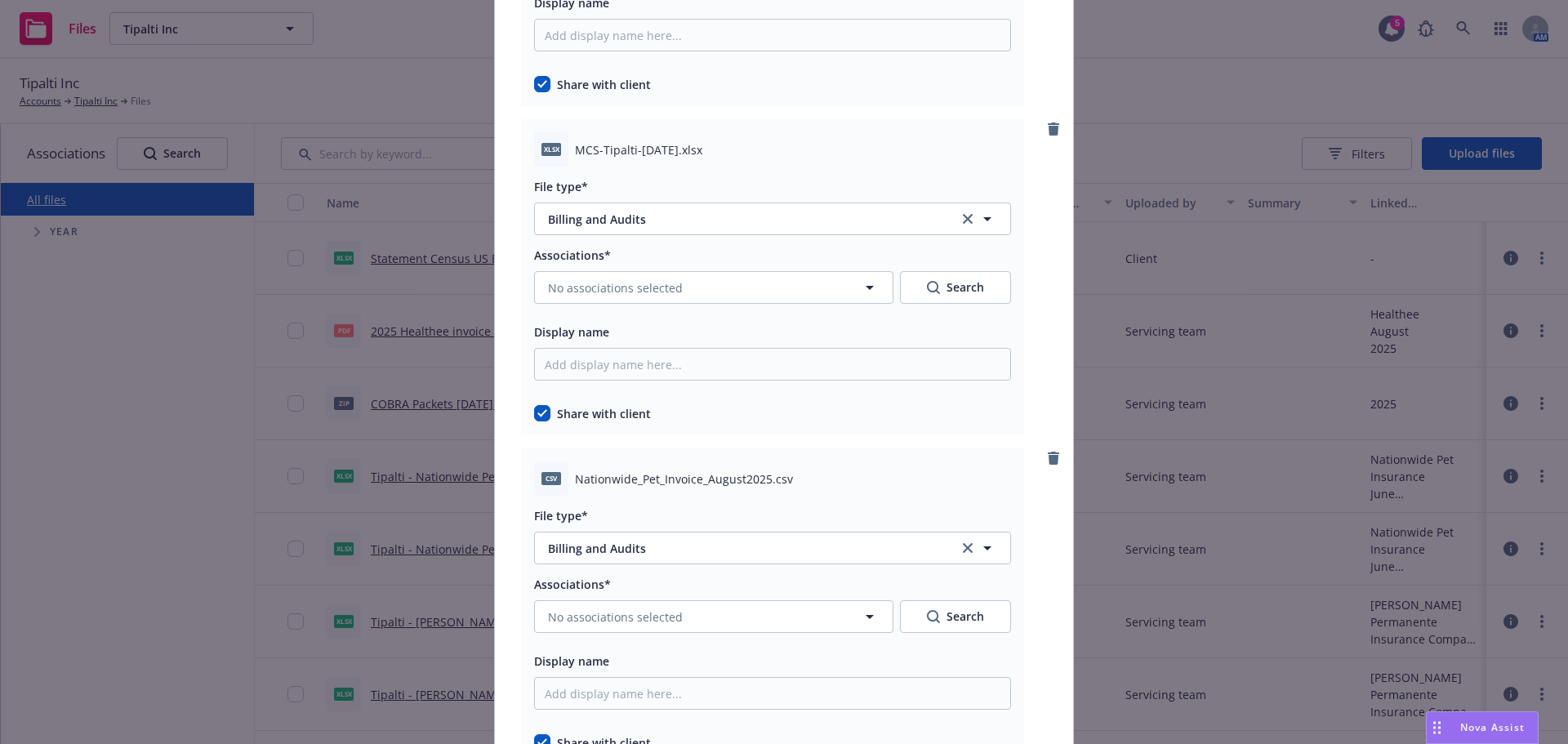
scroll to position [4003, 0]
click at [672, 293] on span "No associations selected" at bounding box center [614, 287] width 134 height 18
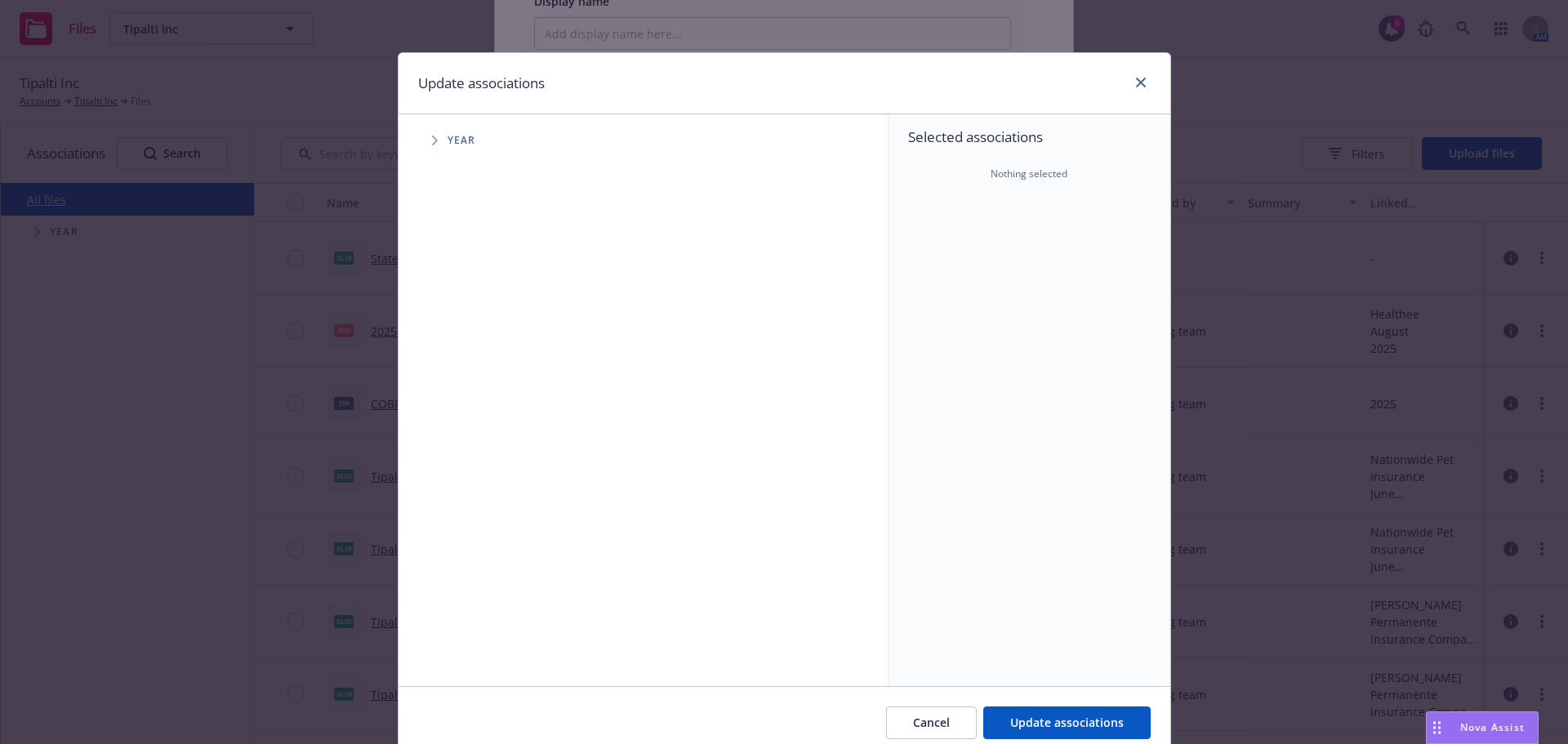
click at [432, 145] on span "Tree Example" at bounding box center [434, 141] width 26 height 26
click at [454, 366] on span "Tree Example" at bounding box center [455, 364] width 26 height 26
click at [469, 365] on input "Tree Example" at bounding box center [475, 364] width 17 height 17
checkbox input "true"
click at [473, 398] on icon "Tree Example" at bounding box center [475, 399] width 6 height 10
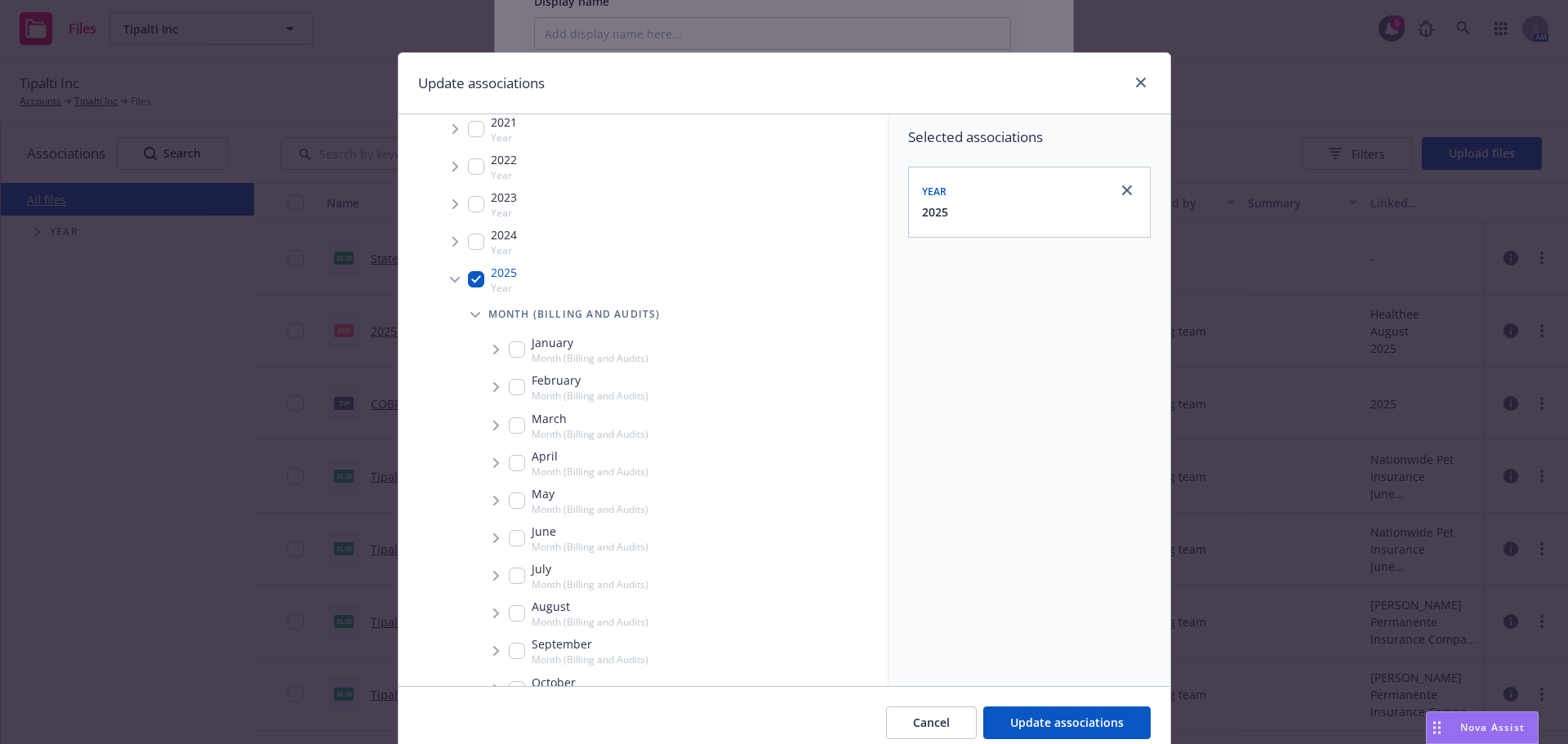
scroll to position [164, 0]
click at [509, 534] on input "Tree Example" at bounding box center [517, 535] width 17 height 17
checkbox input "true"
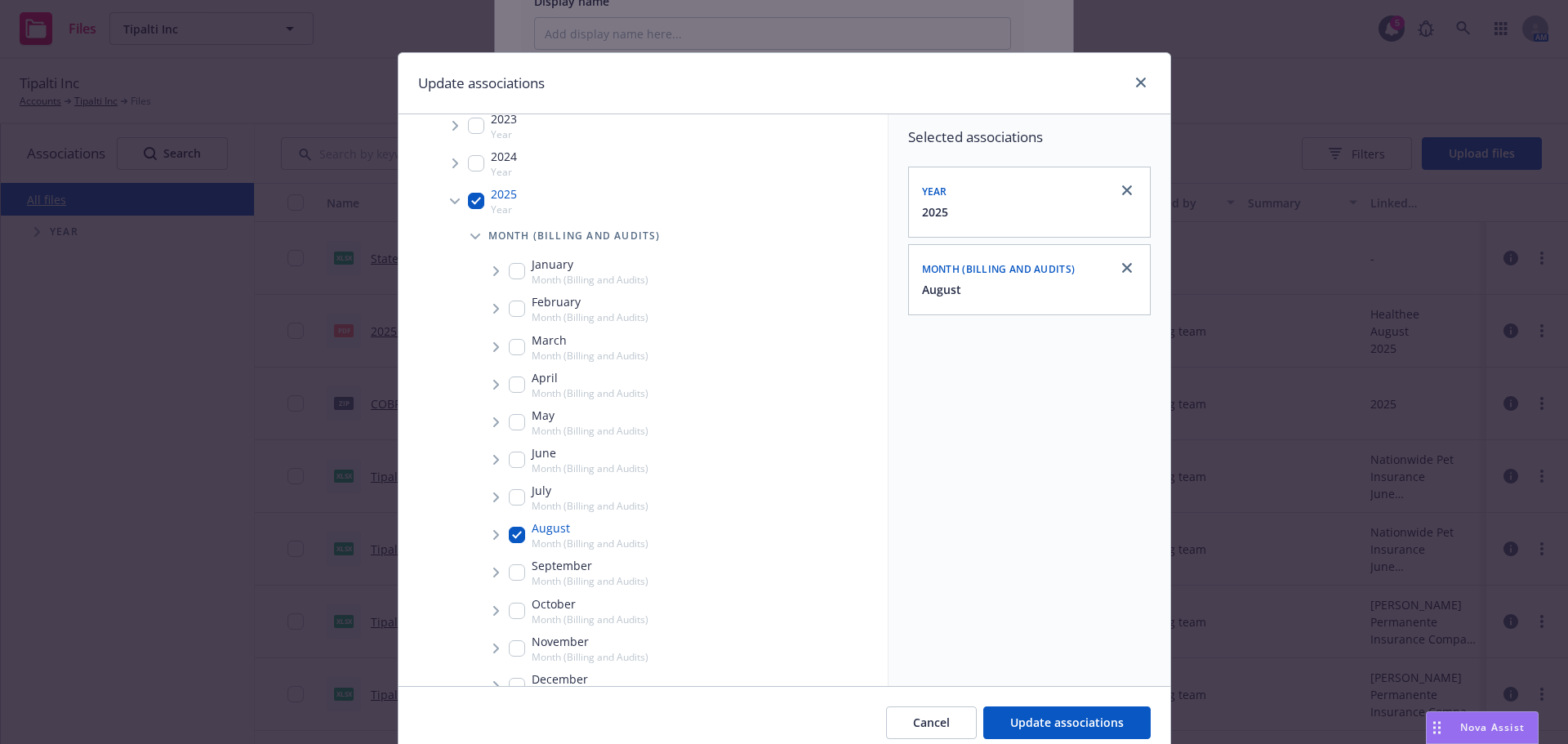
click at [484, 531] on span "Tree Example" at bounding box center [496, 536] width 26 height 26
drag, startPoint x: 1055, startPoint y: 702, endPoint x: 1077, endPoint y: 718, distance: 27.2
click at [1077, 718] on div "Cancel Update associations" at bounding box center [784, 722] width 772 height 73
click at [1077, 718] on span "Update associations" at bounding box center [1066, 723] width 113 height 16
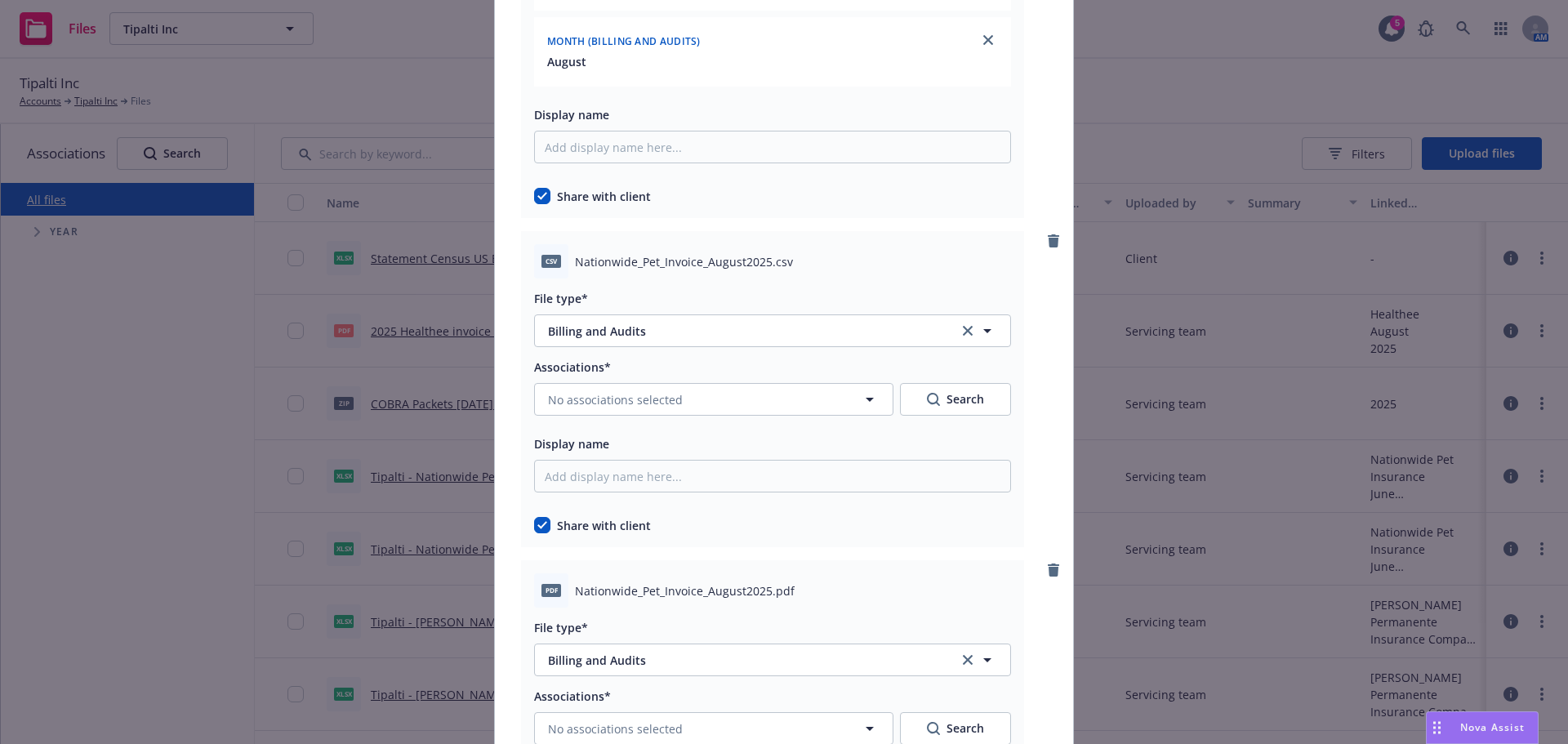
scroll to position [4412, 0]
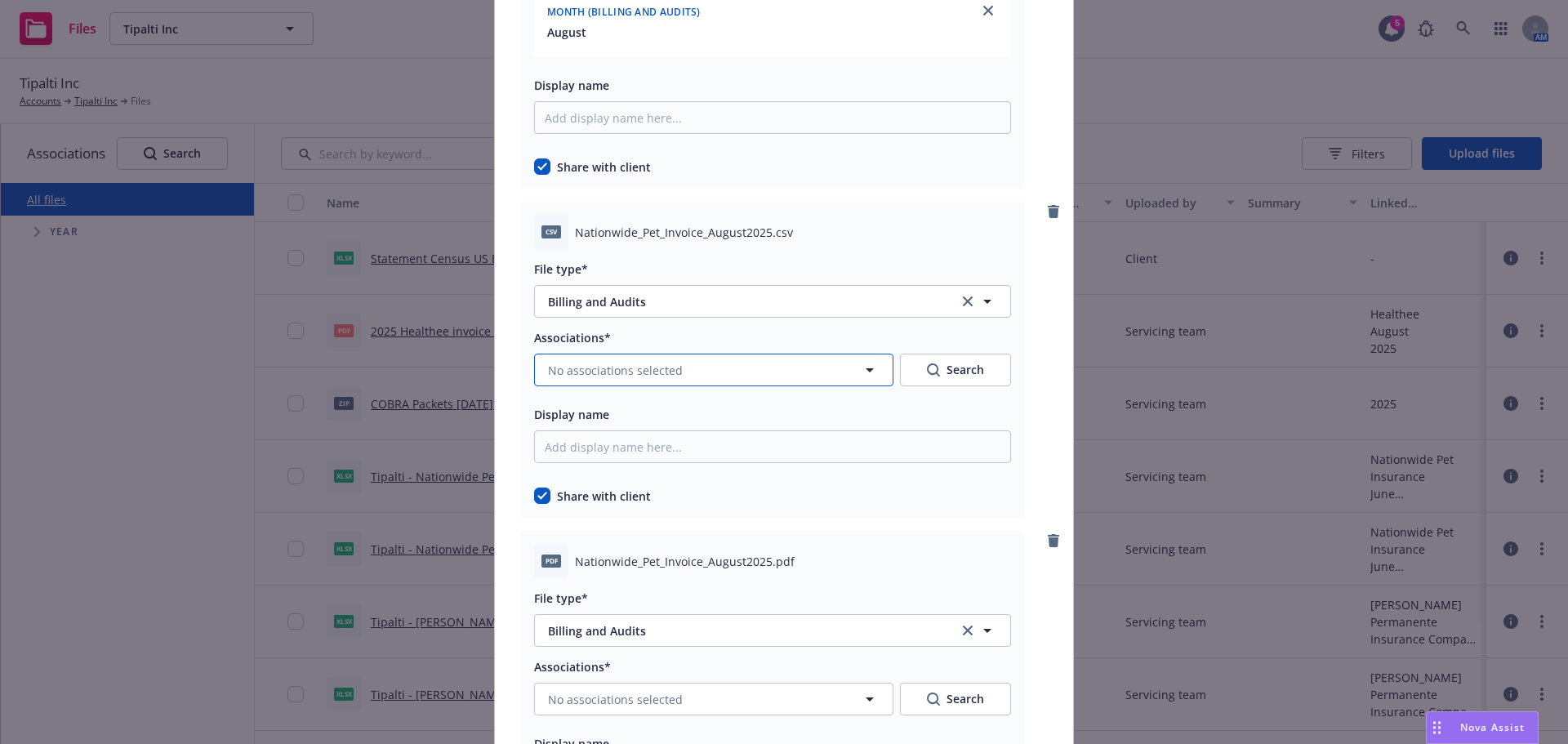
click at [705, 357] on button "No associations selected" at bounding box center [714, 369] width 359 height 33
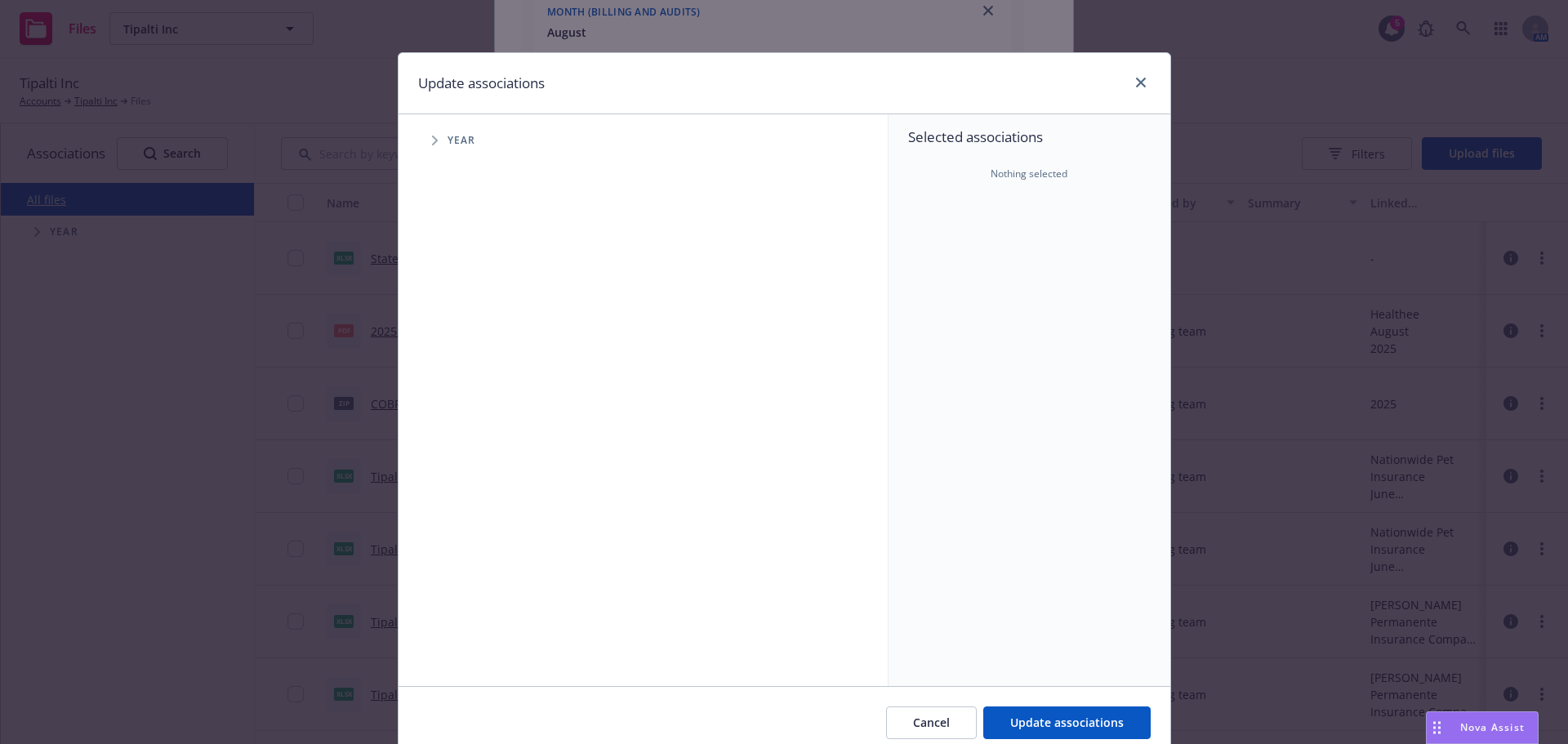
click at [429, 153] on div "Year" at bounding box center [651, 140] width 473 height 33
click at [431, 146] on span "Tree Example" at bounding box center [434, 141] width 26 height 26
click at [468, 357] on input "Tree Example" at bounding box center [475, 364] width 17 height 17
drag, startPoint x: 448, startPoint y: 362, endPoint x: 472, endPoint y: 416, distance: 59.1
click at [453, 362] on icon "Tree Example" at bounding box center [455, 364] width 6 height 10
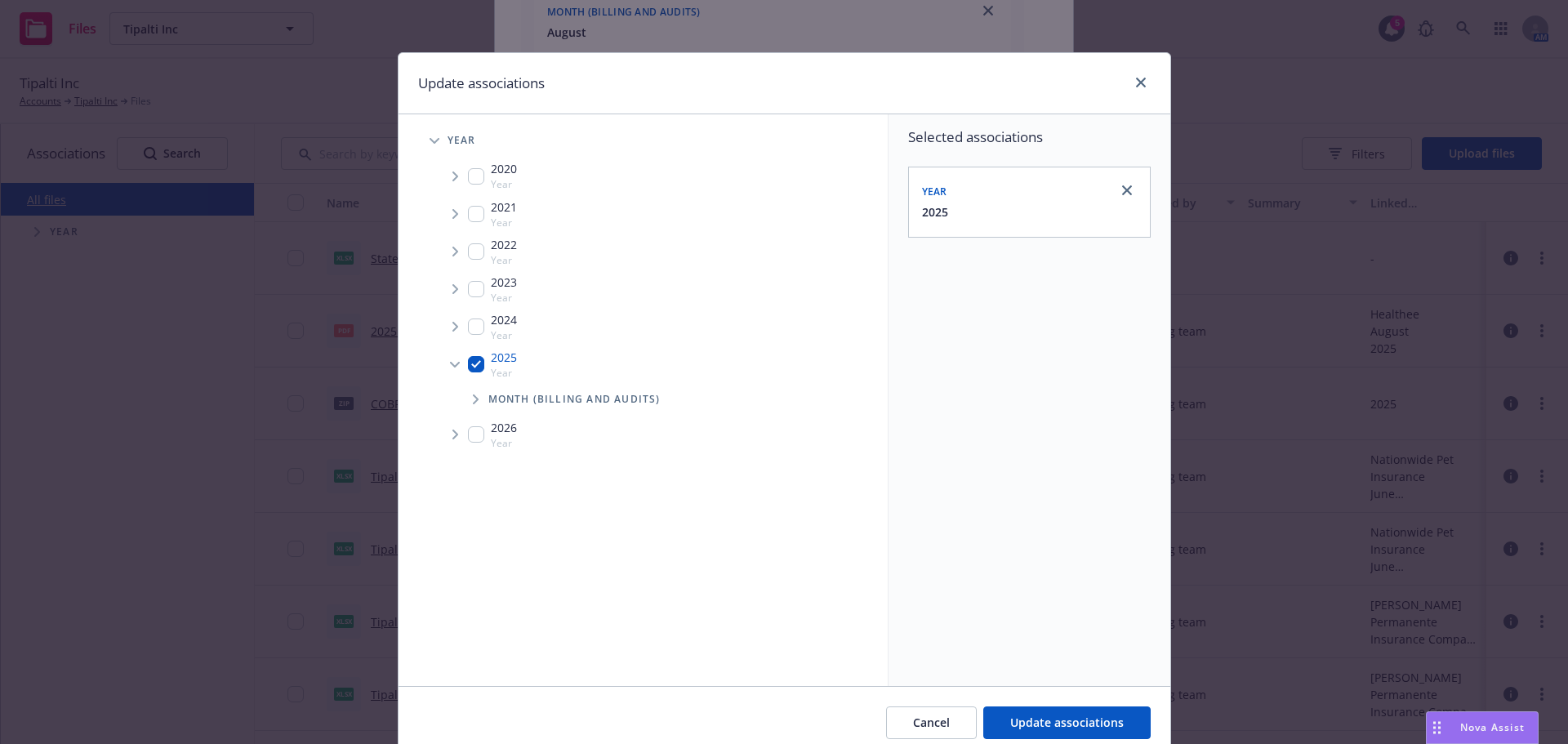
click at [487, 382] on div "2025 Year" at bounding box center [661, 364] width 453 height 38
click at [474, 399] on span "Tree Example" at bounding box center [475, 399] width 26 height 26
click at [490, 364] on span "2025" at bounding box center [504, 358] width 26 height 18
click at [483, 364] on div "2025 Year" at bounding box center [492, 364] width 49 height 31
click at [479, 366] on div "2025 Year" at bounding box center [492, 364] width 49 height 31
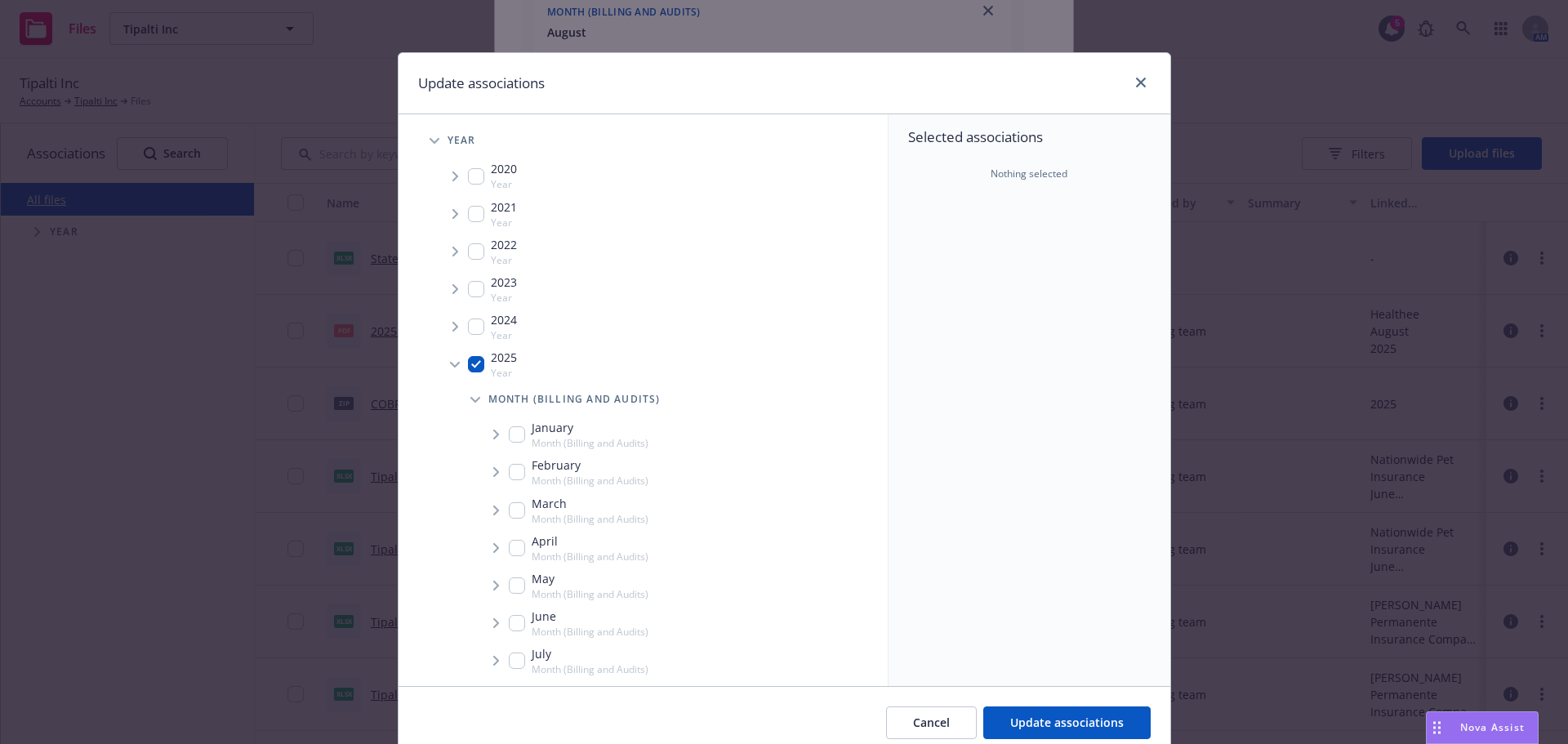
checkbox input "true"
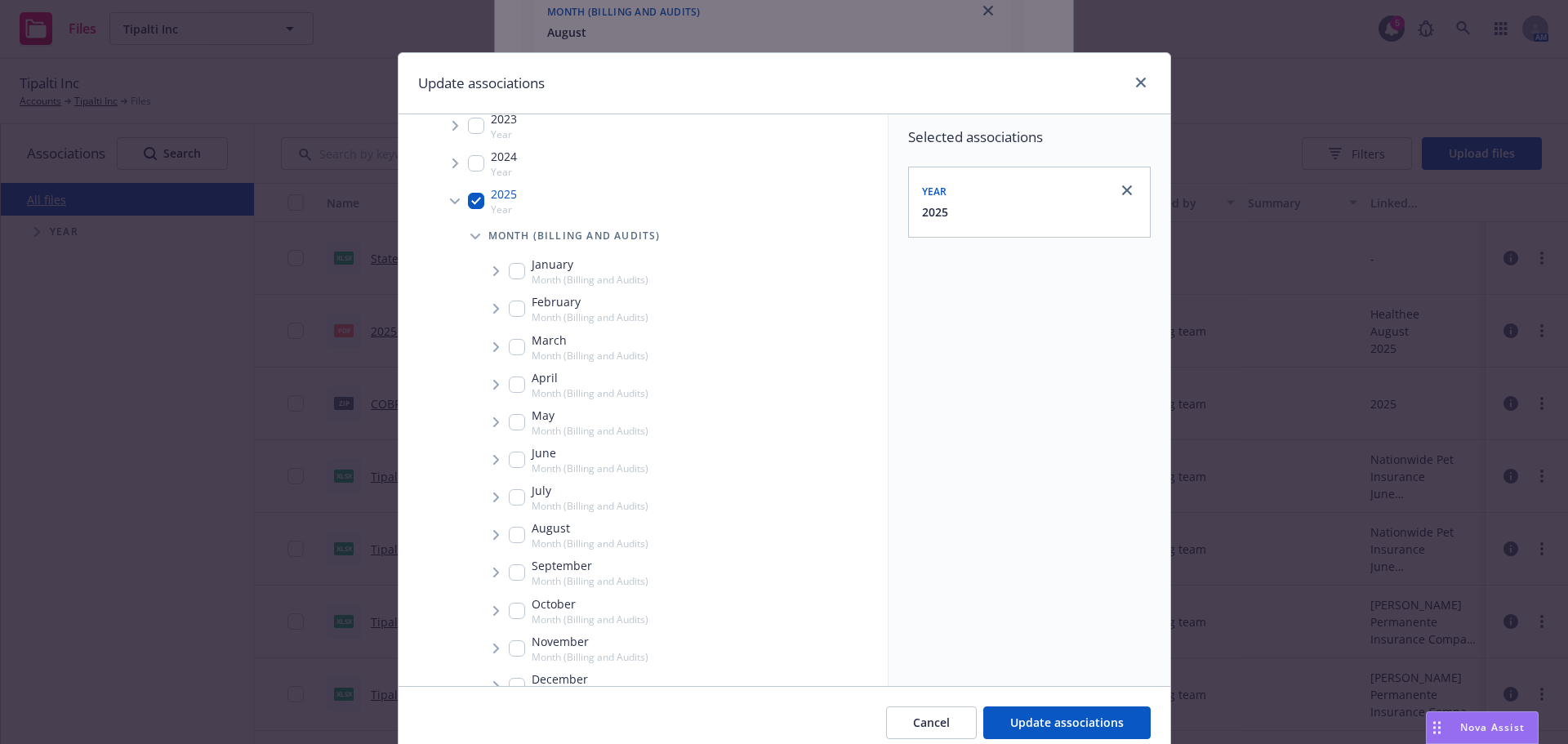
click at [522, 539] on div "August Month (Billing and Audits)" at bounding box center [578, 535] width 140 height 31
checkbox input "true"
click at [485, 534] on span "Tree Example" at bounding box center [496, 536] width 26 height 26
click at [504, 568] on span "Tree Example" at bounding box center [516, 571] width 26 height 26
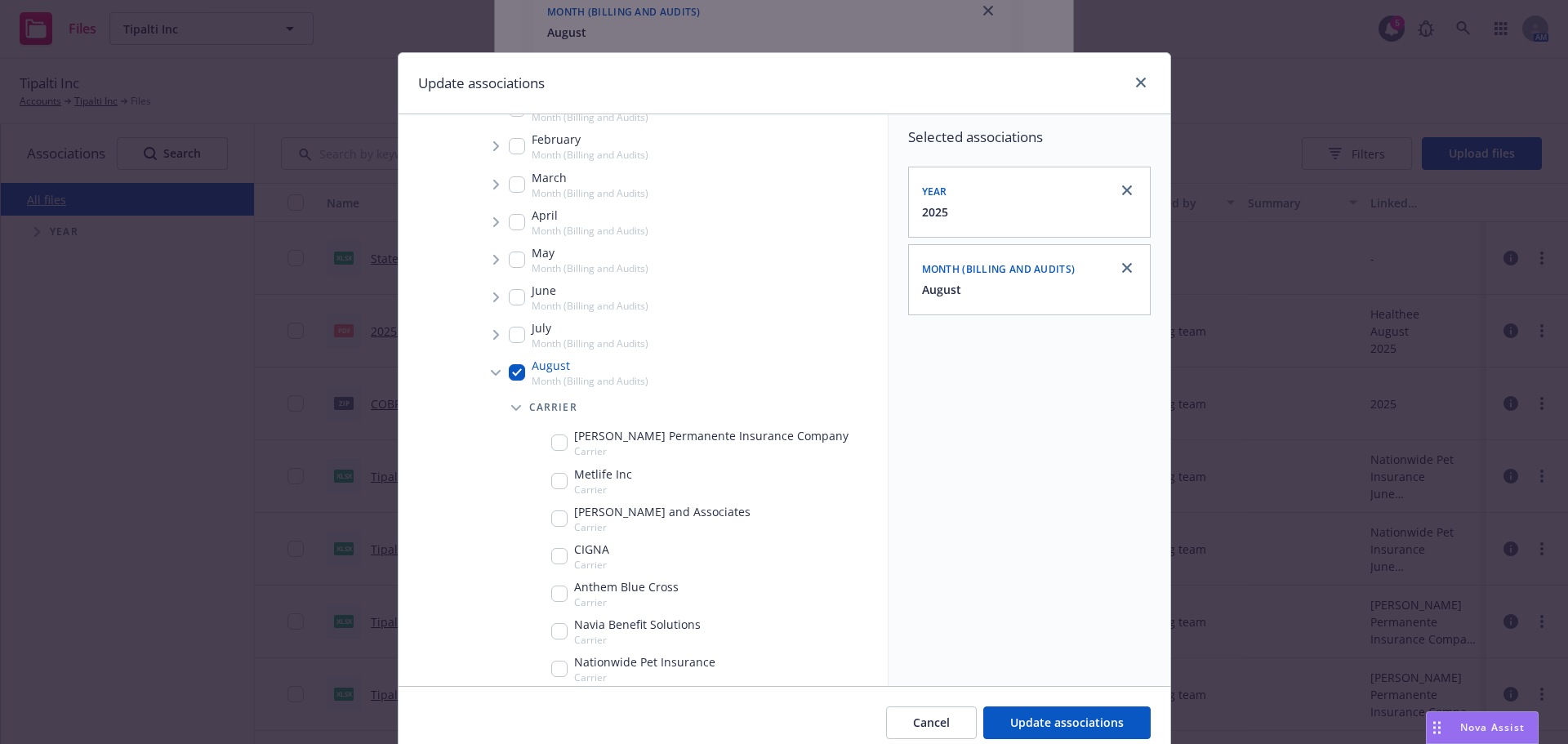
scroll to position [344, 0]
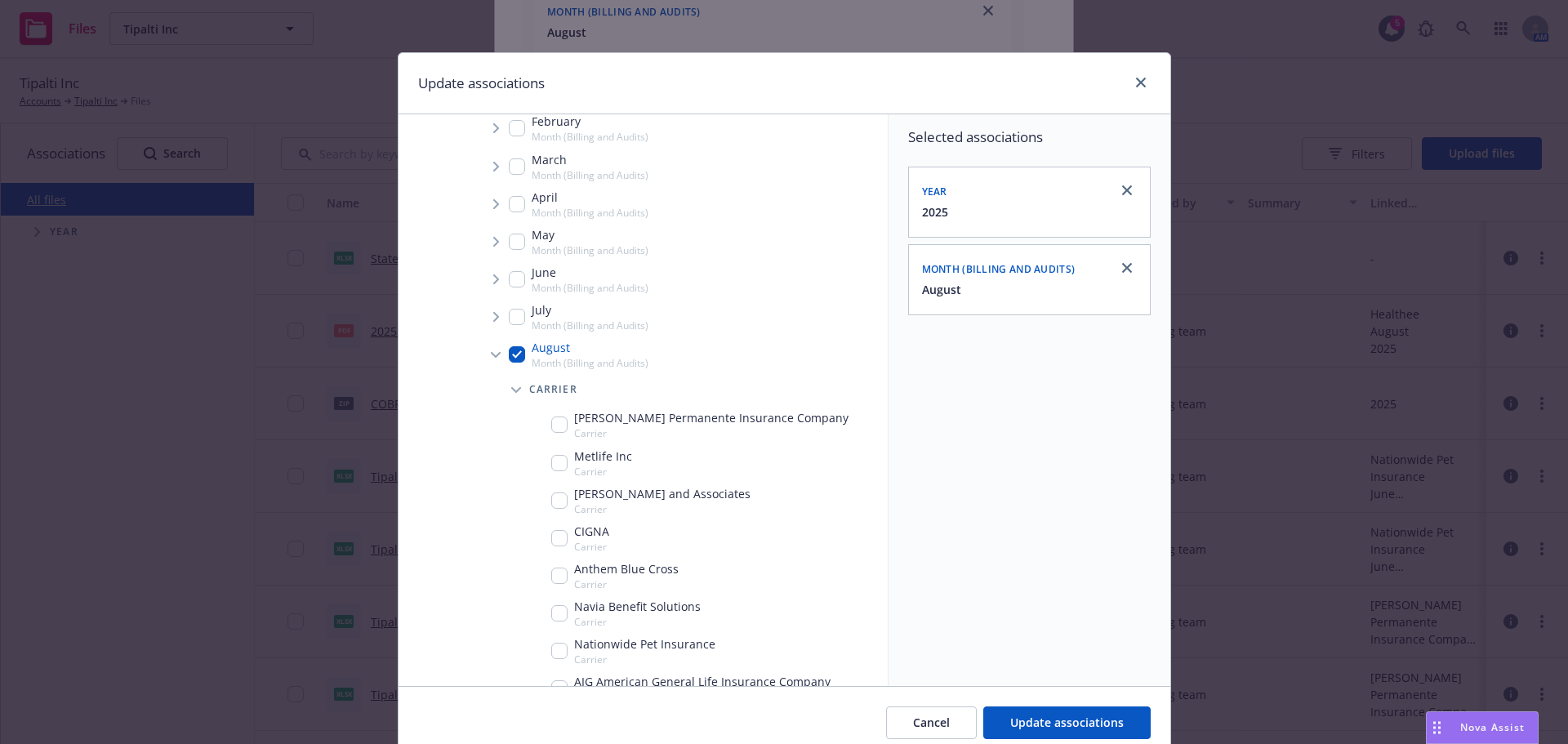
click at [560, 654] on input "Tree Example" at bounding box center [559, 651] width 17 height 17
checkbox input "true"
click at [1077, 705] on div "Cancel Update associations" at bounding box center [784, 722] width 772 height 73
click at [1081, 712] on button "Update associations" at bounding box center [1067, 723] width 167 height 33
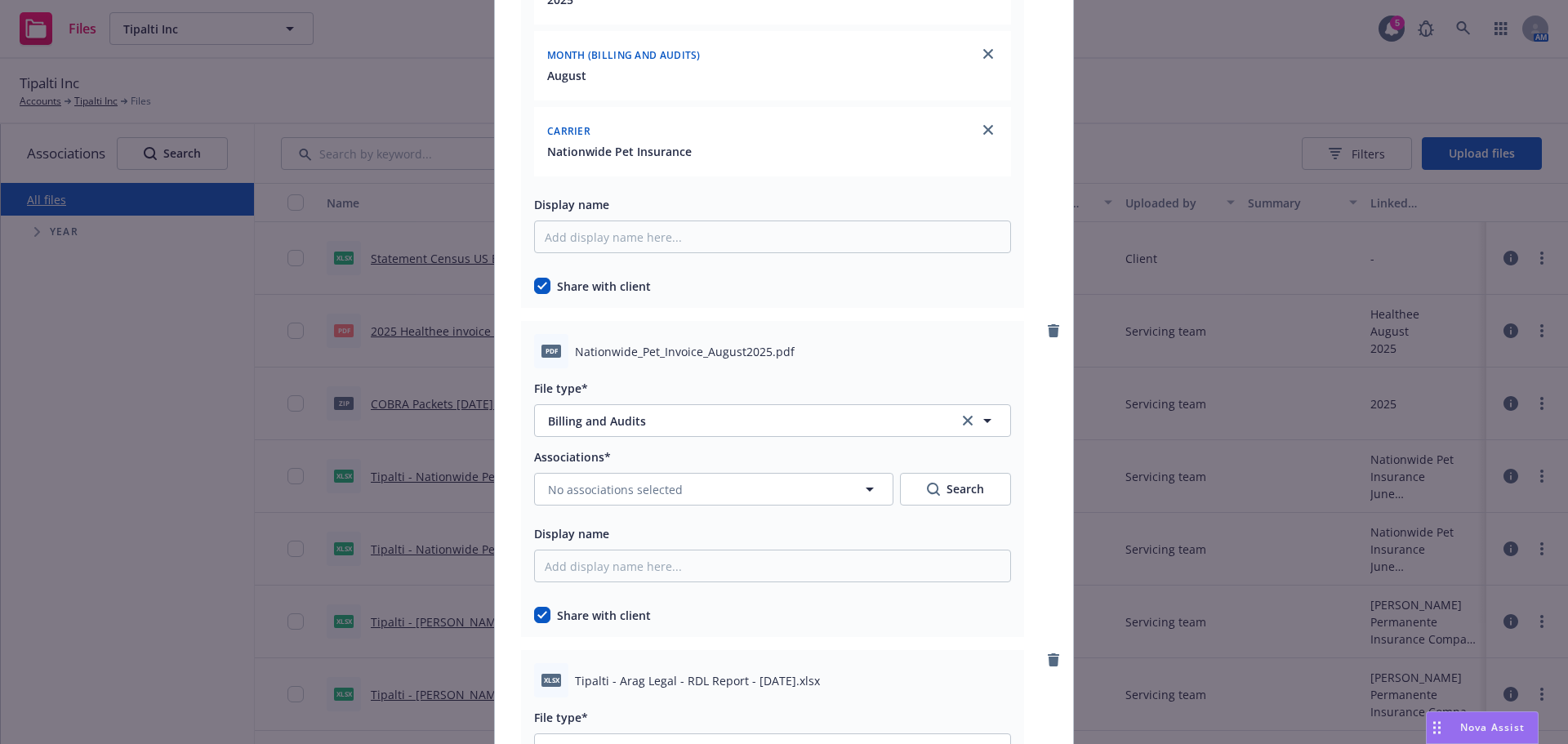
scroll to position [4984, 0]
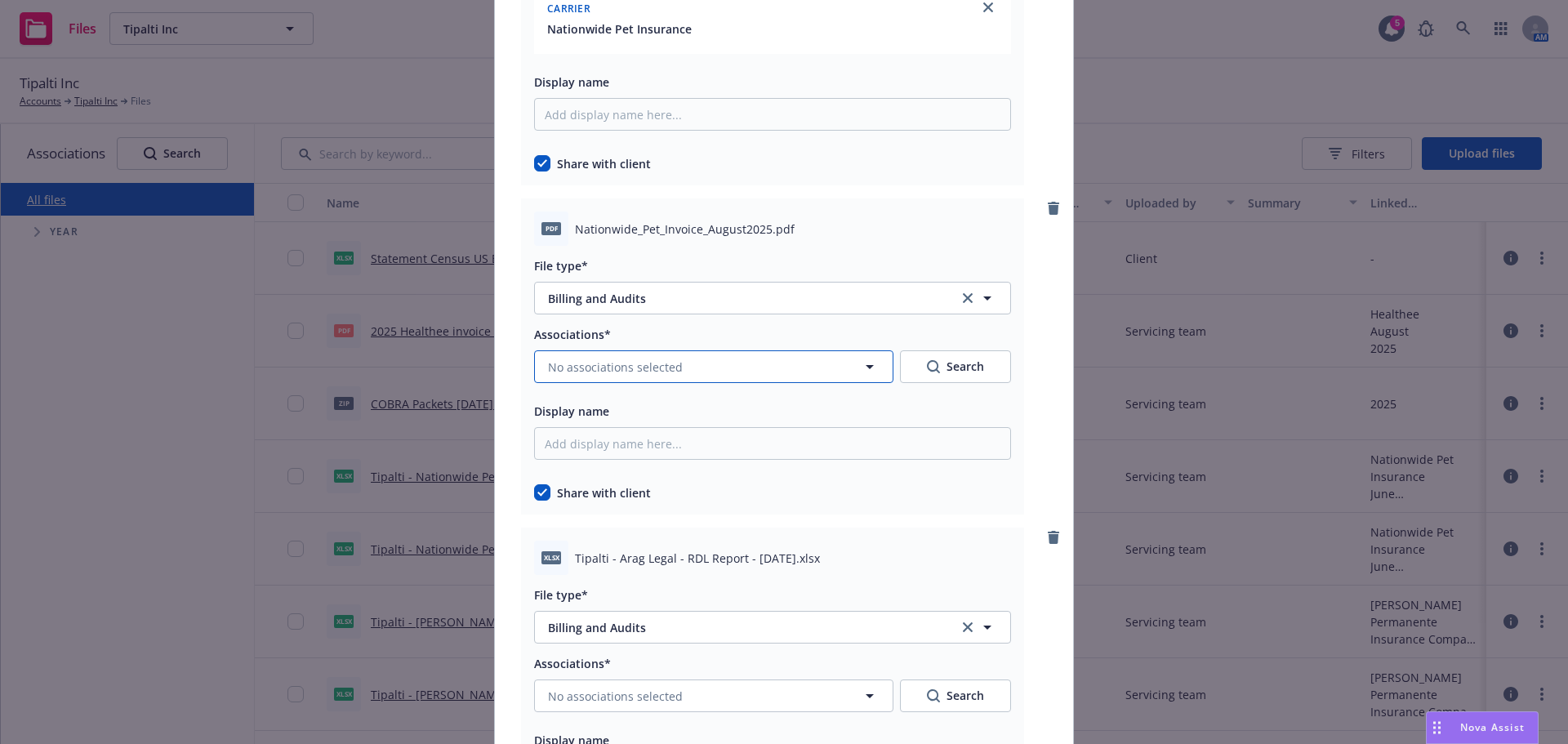
click at [636, 374] on span "No associations selected" at bounding box center [614, 368] width 134 height 18
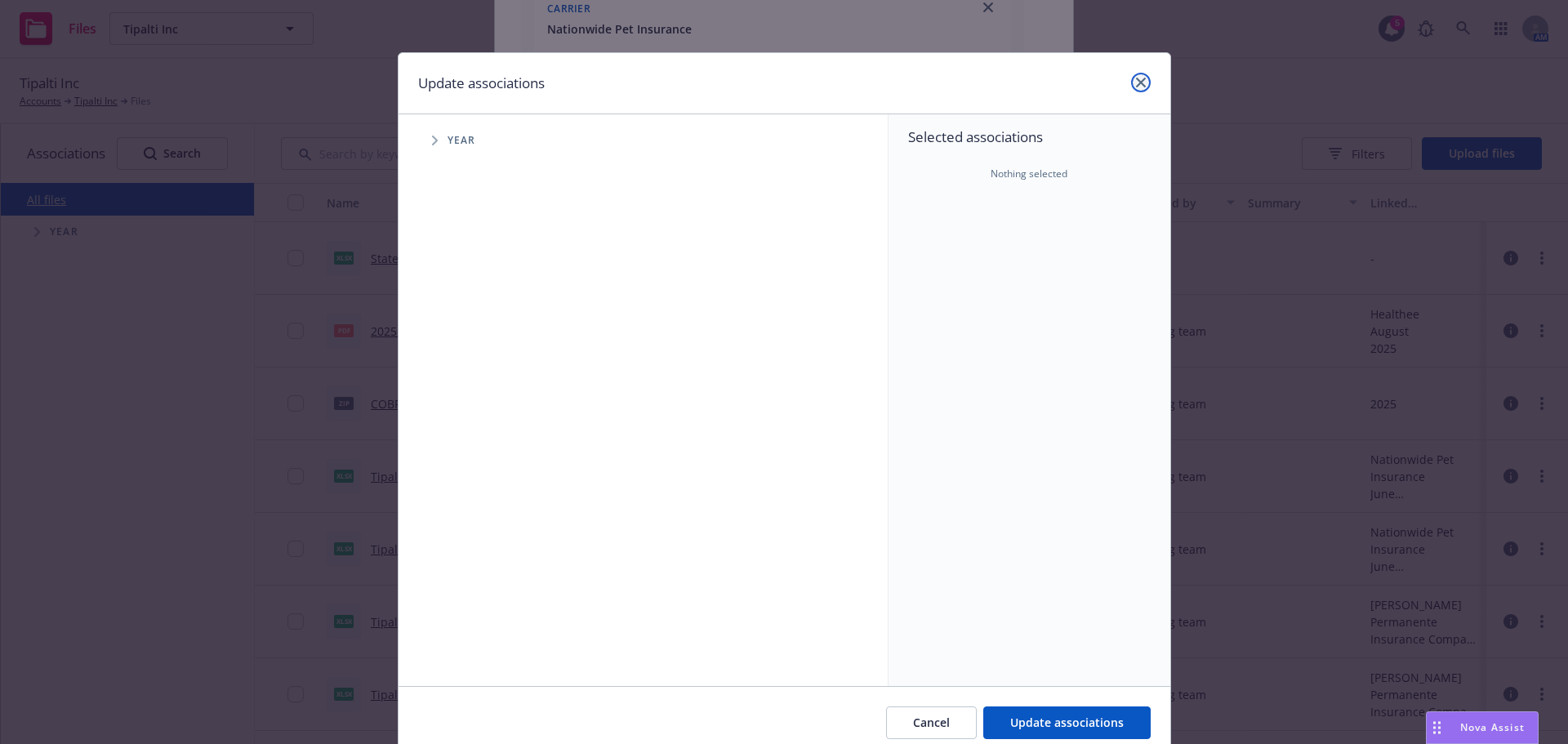
click at [1131, 88] on link "close" at bounding box center [1141, 83] width 19 height 19
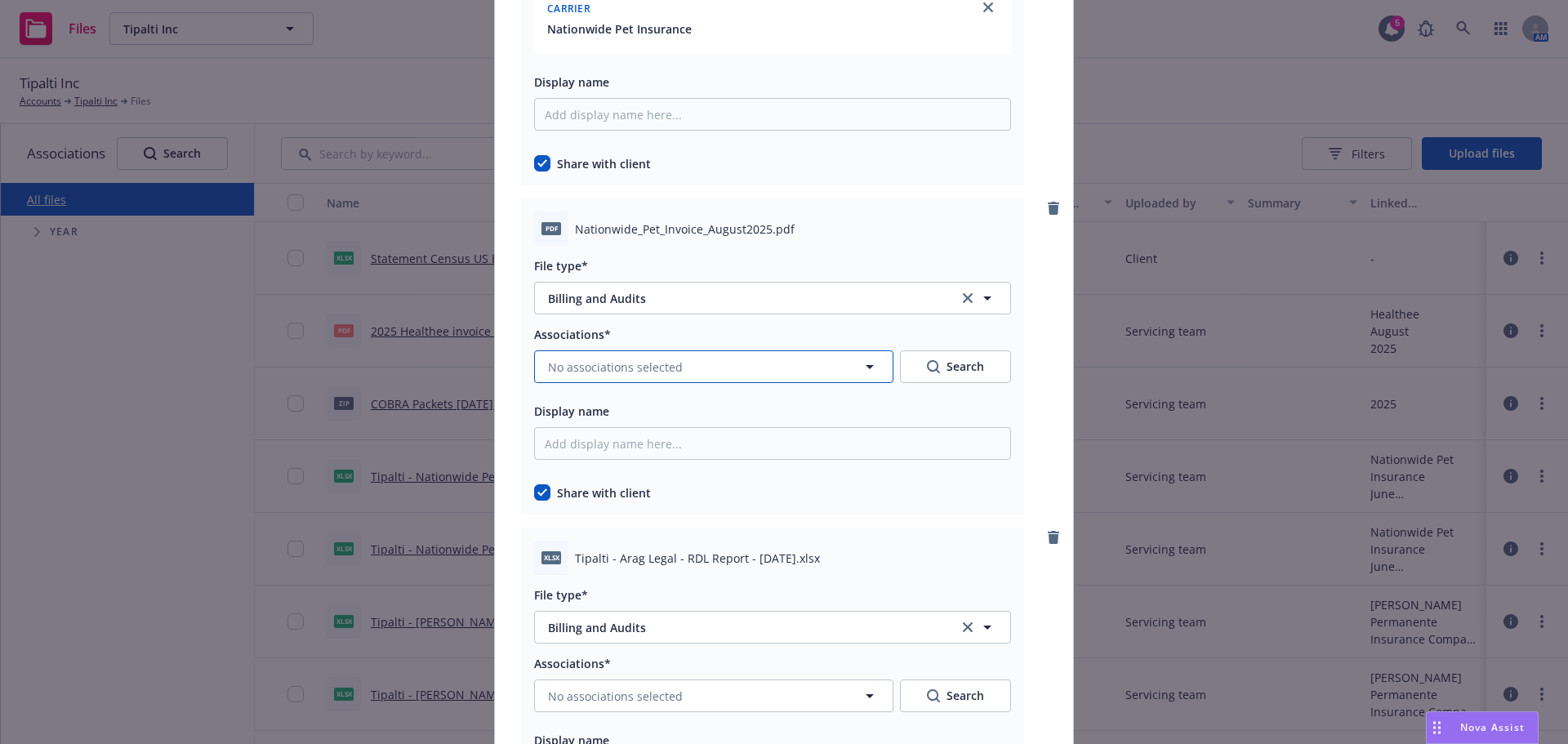
click at [621, 375] on span "No associations selected" at bounding box center [614, 368] width 134 height 18
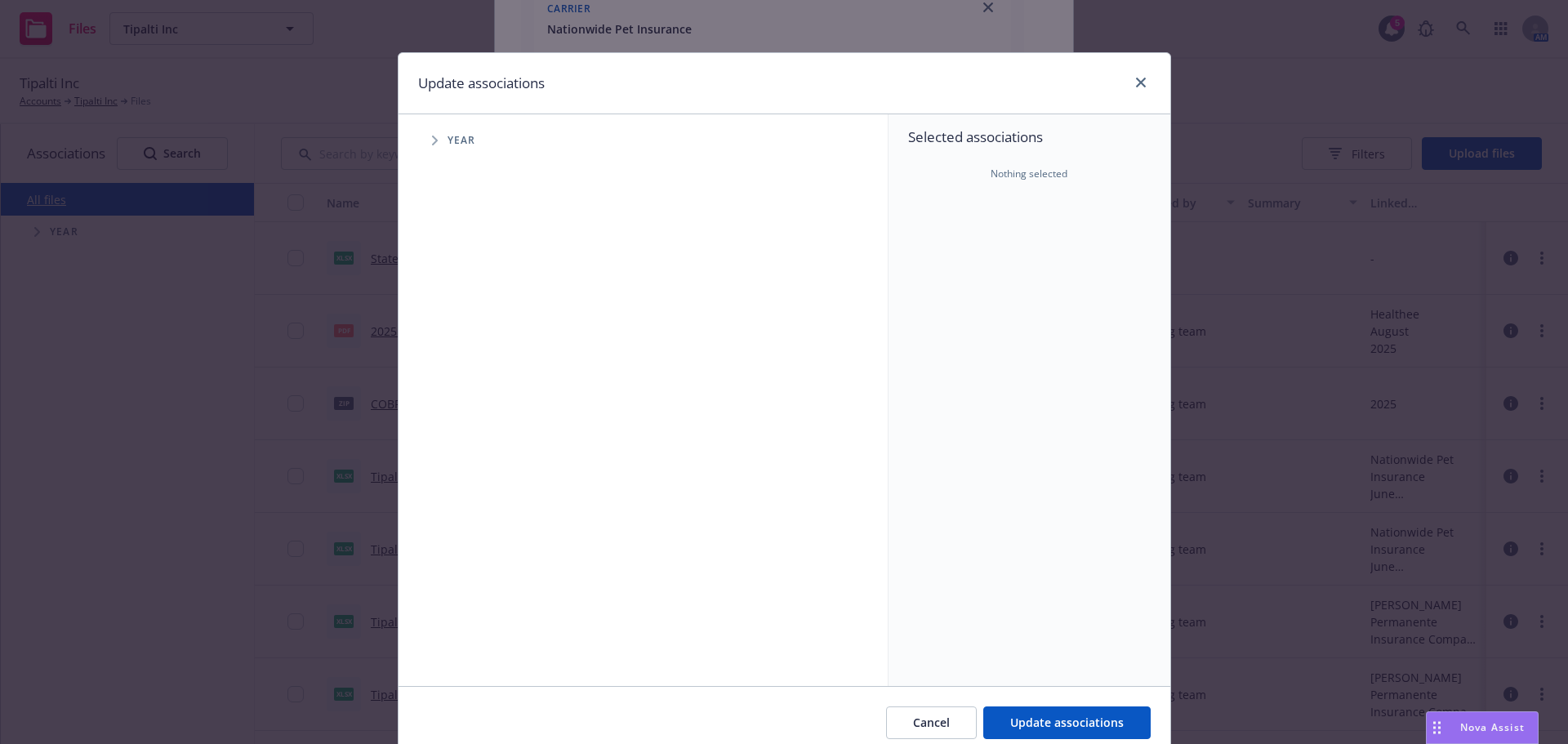
click at [421, 151] on span "Tree Example" at bounding box center [434, 141] width 26 height 26
click at [477, 357] on div "2025 Year" at bounding box center [492, 364] width 49 height 31
checkbox input "true"
click at [445, 362] on span "Tree Example" at bounding box center [455, 364] width 26 height 26
click at [473, 397] on icon "Tree Example" at bounding box center [475, 399] width 6 height 10
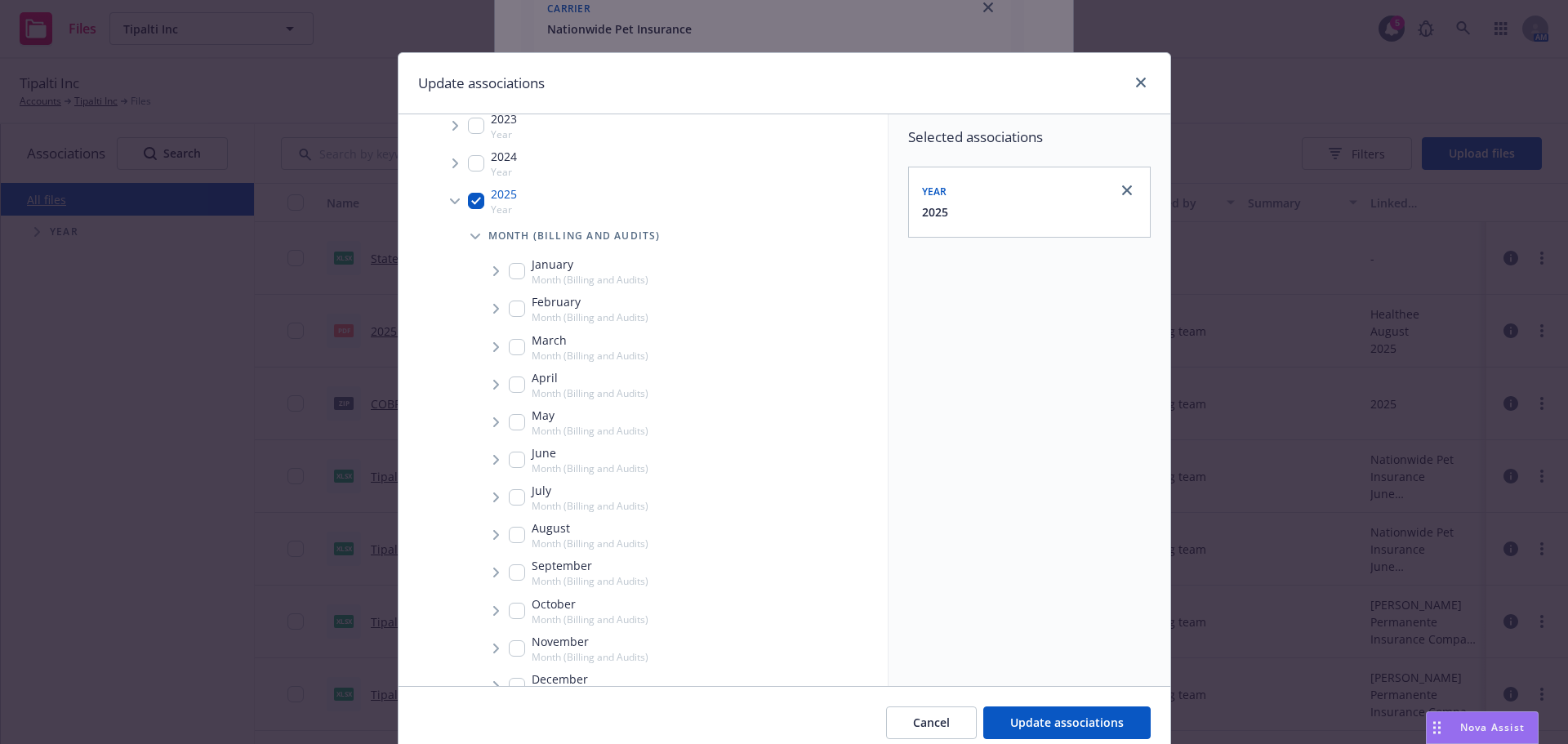
scroll to position [230, 0]
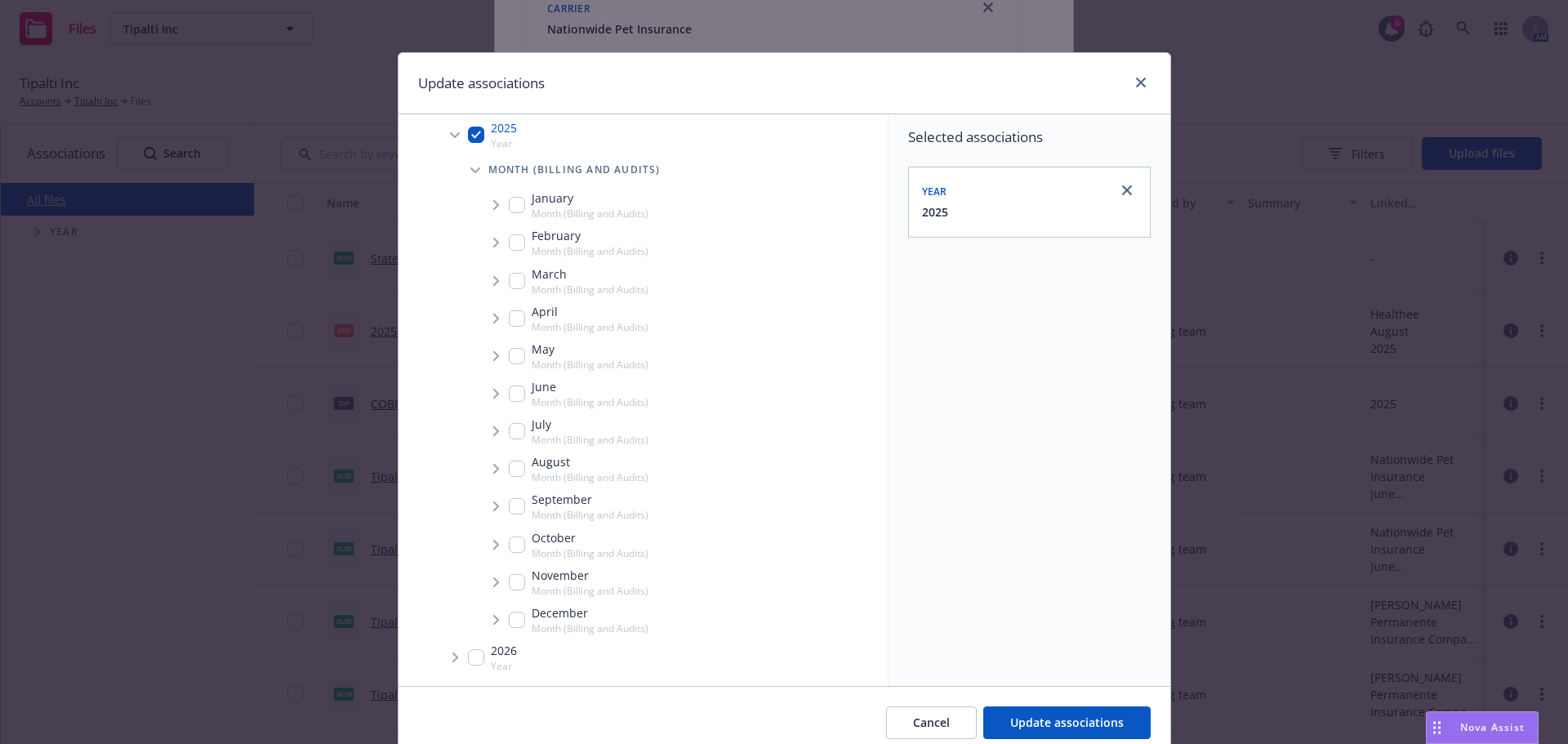
click at [518, 473] on input "Tree Example" at bounding box center [517, 469] width 17 height 17
checkbox input "true"
click at [483, 459] on span "Tree Example" at bounding box center [496, 469] width 26 height 26
click at [497, 501] on div "Carrier" at bounding box center [692, 504] width 391 height 33
click at [529, 502] on span "Carrier" at bounding box center [553, 504] width 48 height 10
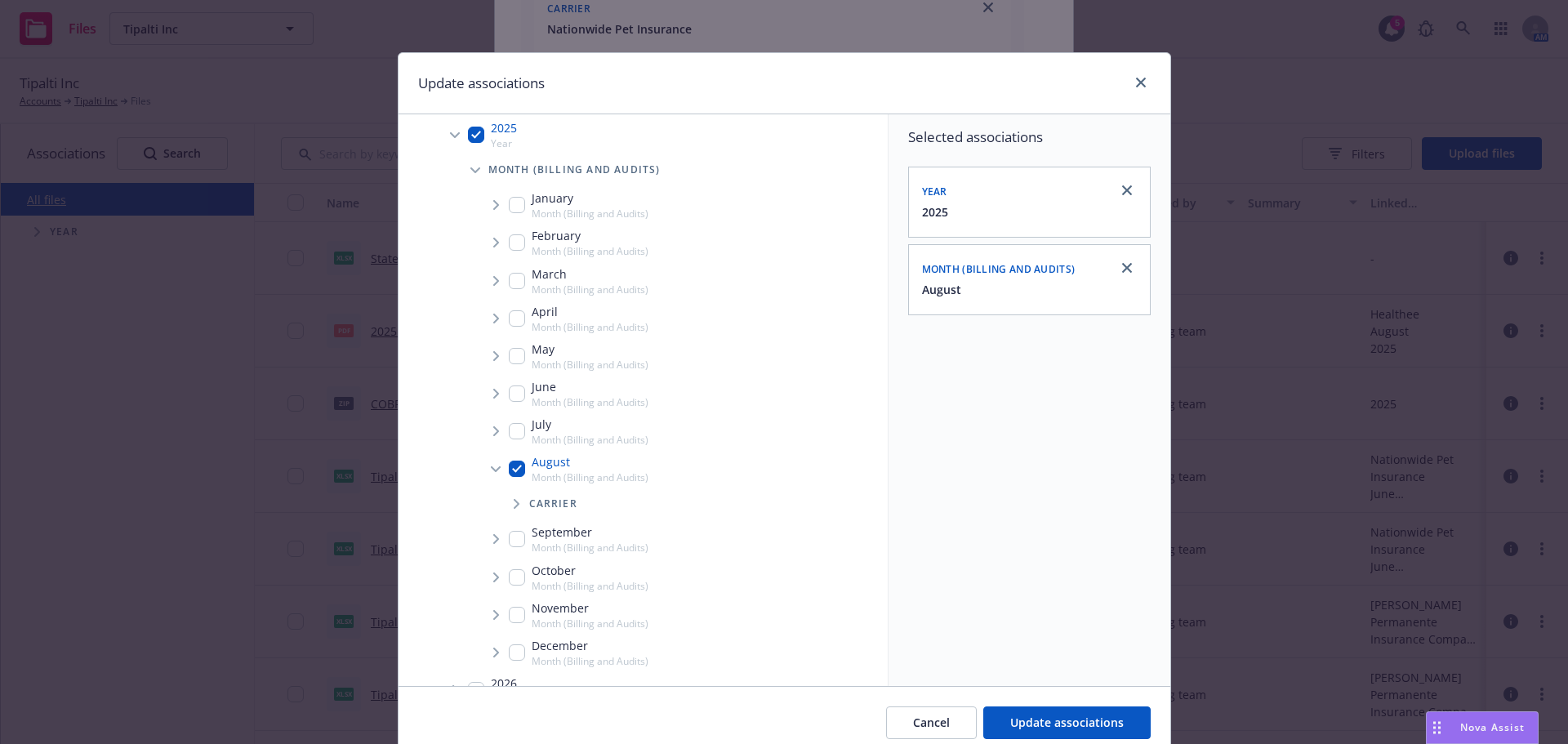
click at [513, 502] on span "Tree Example" at bounding box center [516, 504] width 26 height 26
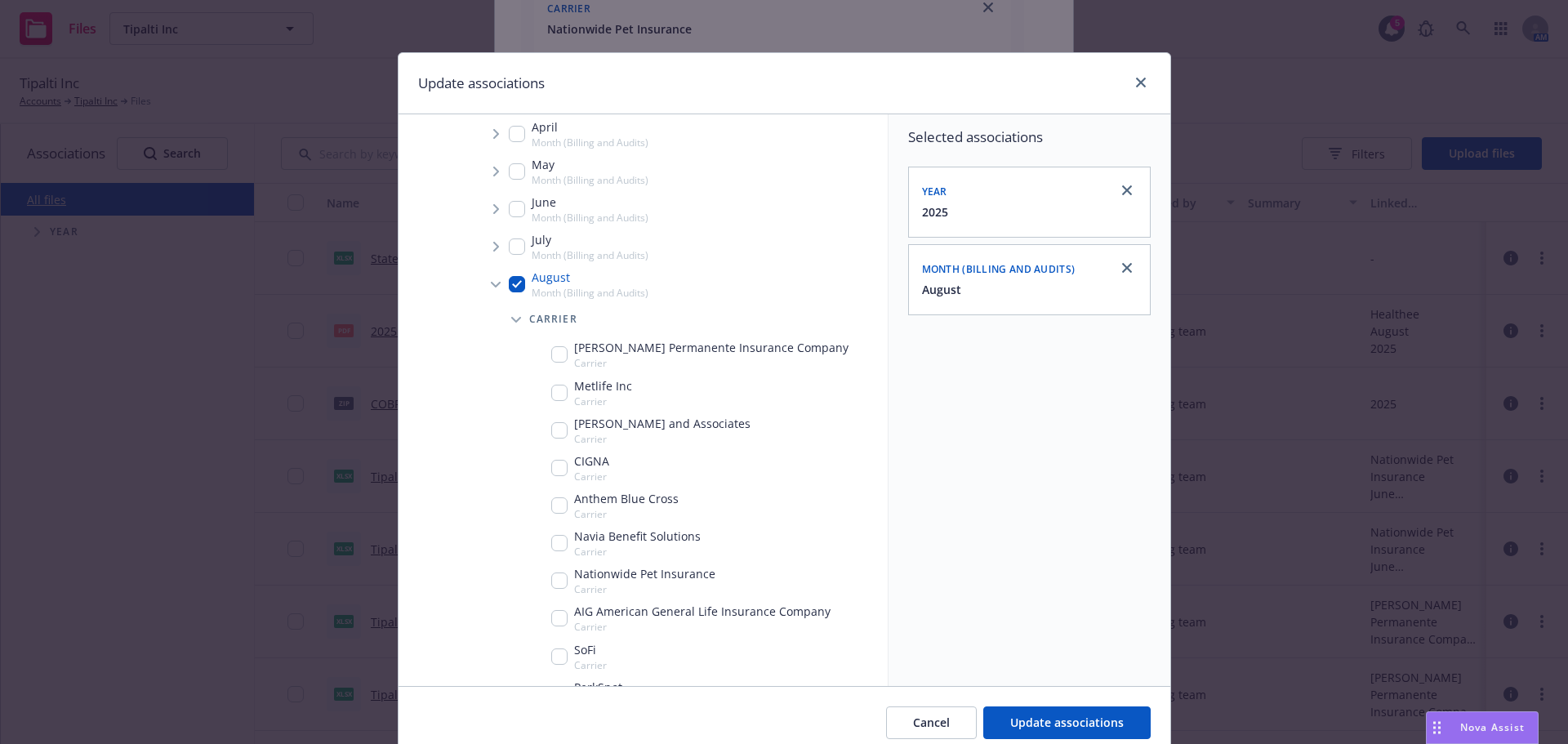
scroll to position [475, 0]
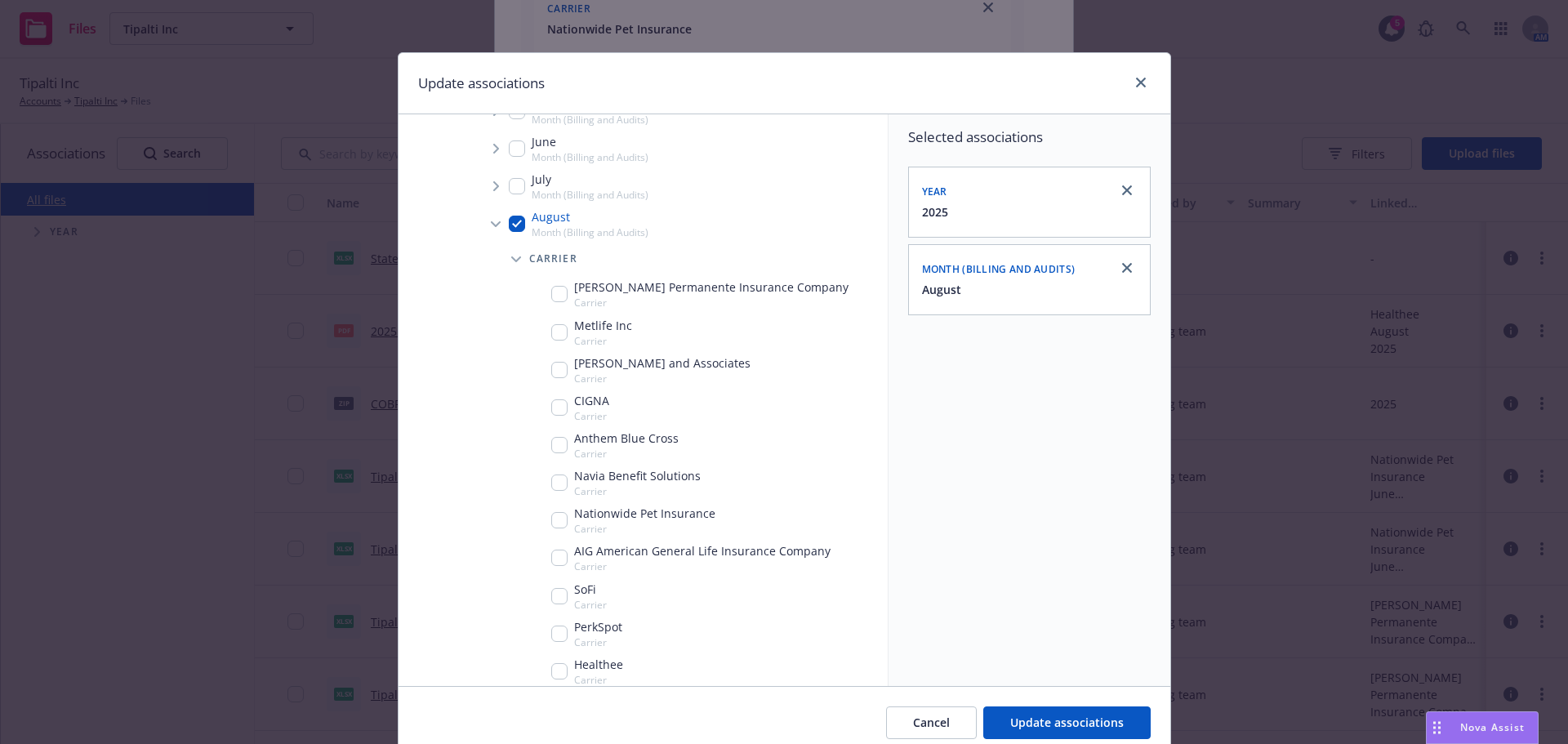
click at [561, 513] on div "Nationwide Pet Insurance Carrier" at bounding box center [633, 520] width 164 height 31
checkbox input "true"
click at [1097, 720] on span "Update associations" at bounding box center [1066, 723] width 113 height 16
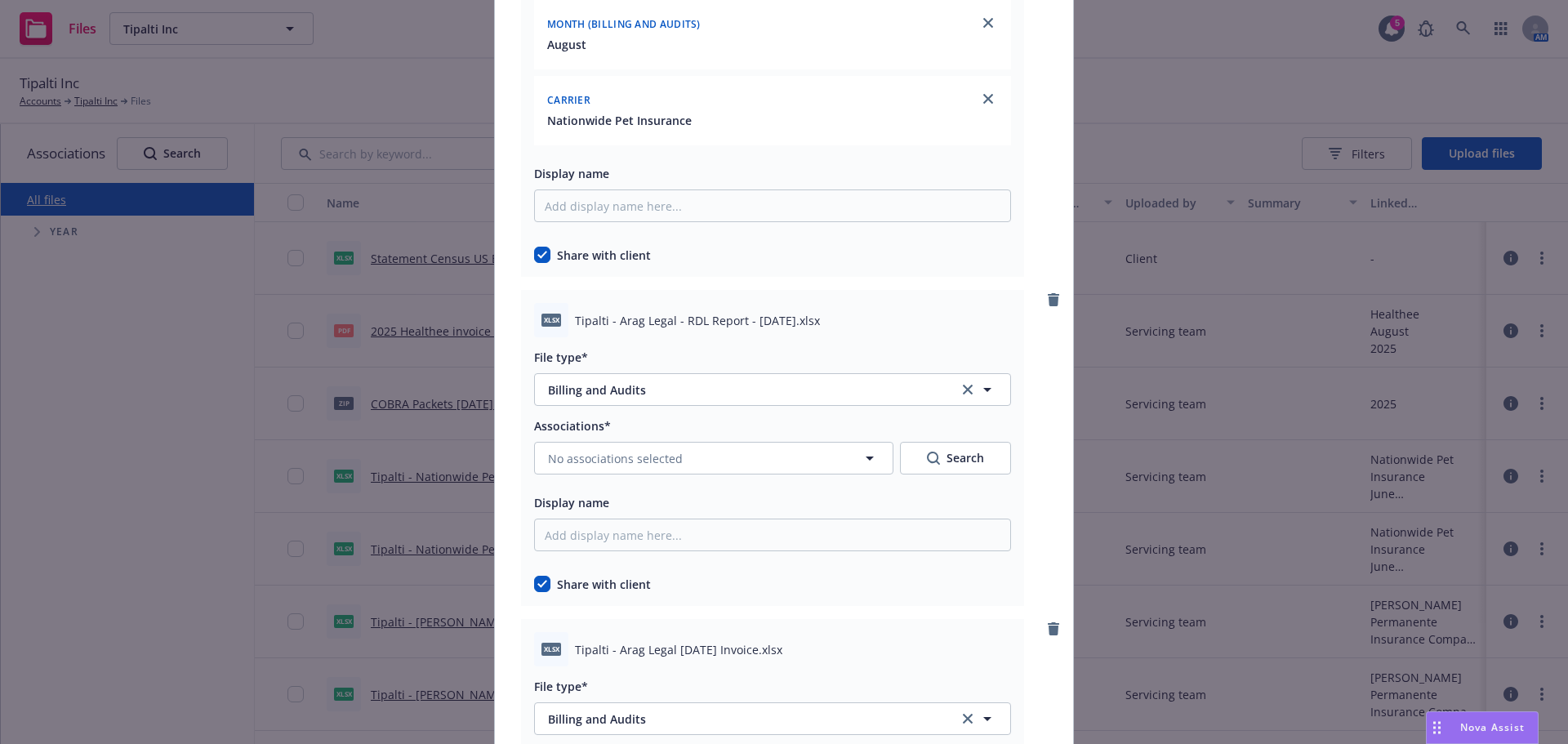
scroll to position [5474, 0]
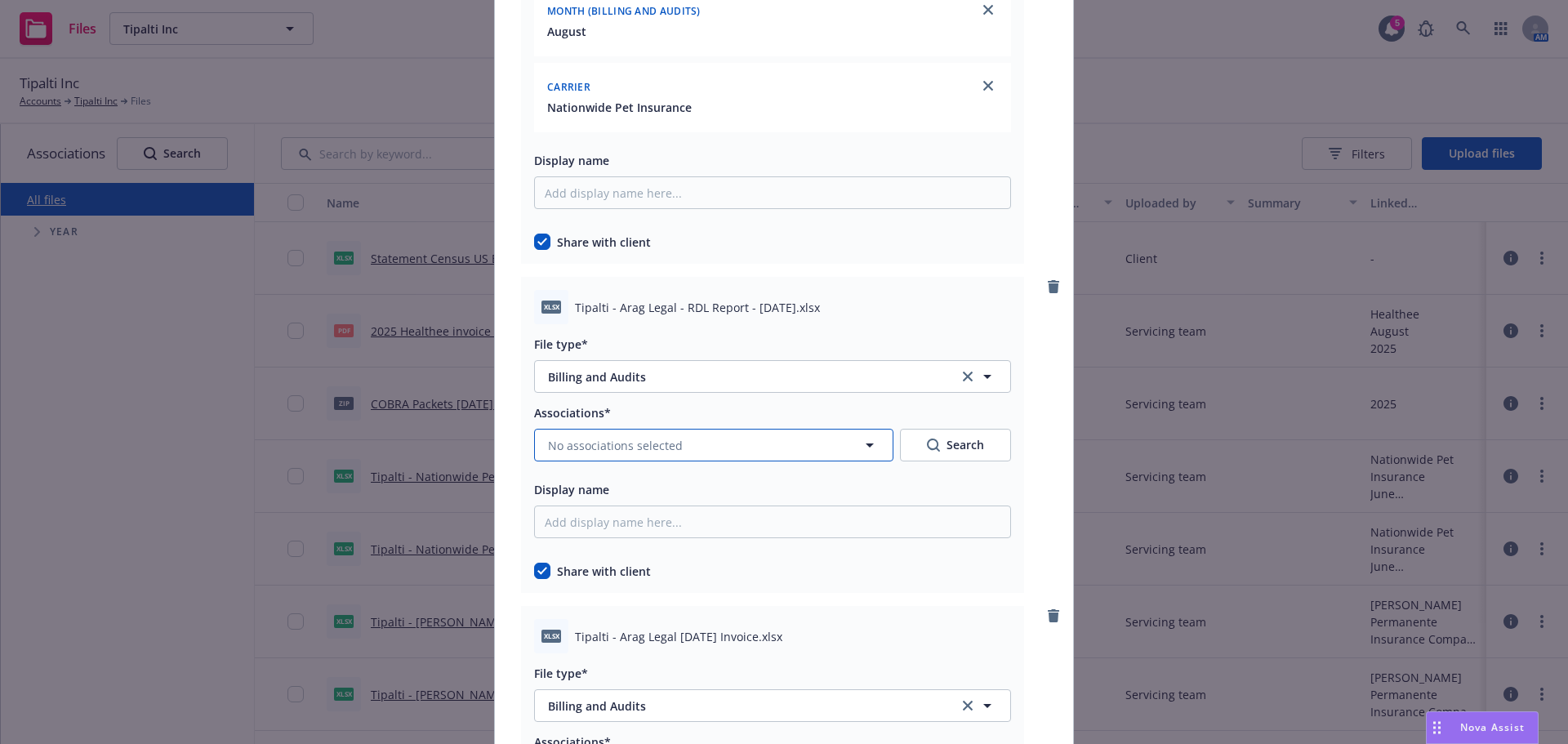
click at [644, 455] on button "No associations selected" at bounding box center [714, 445] width 359 height 33
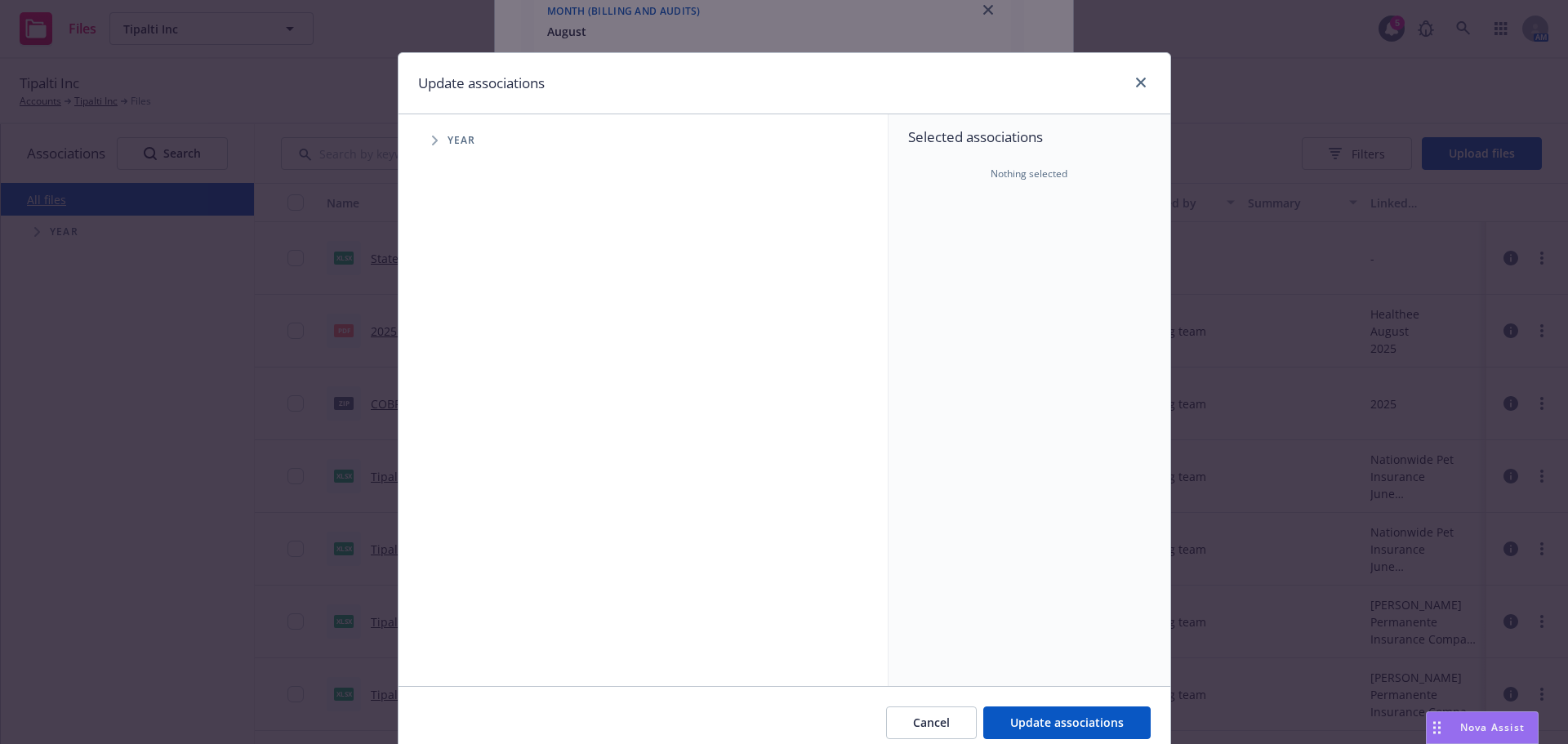
click at [422, 137] on span "Tree Example" at bounding box center [434, 141] width 26 height 26
click at [460, 361] on span "Tree Example" at bounding box center [455, 364] width 26 height 26
click at [461, 366] on div "2025 Year" at bounding box center [661, 364] width 453 height 38
checkbox input "true"
click at [462, 394] on span "Tree Example" at bounding box center [475, 399] width 26 height 26
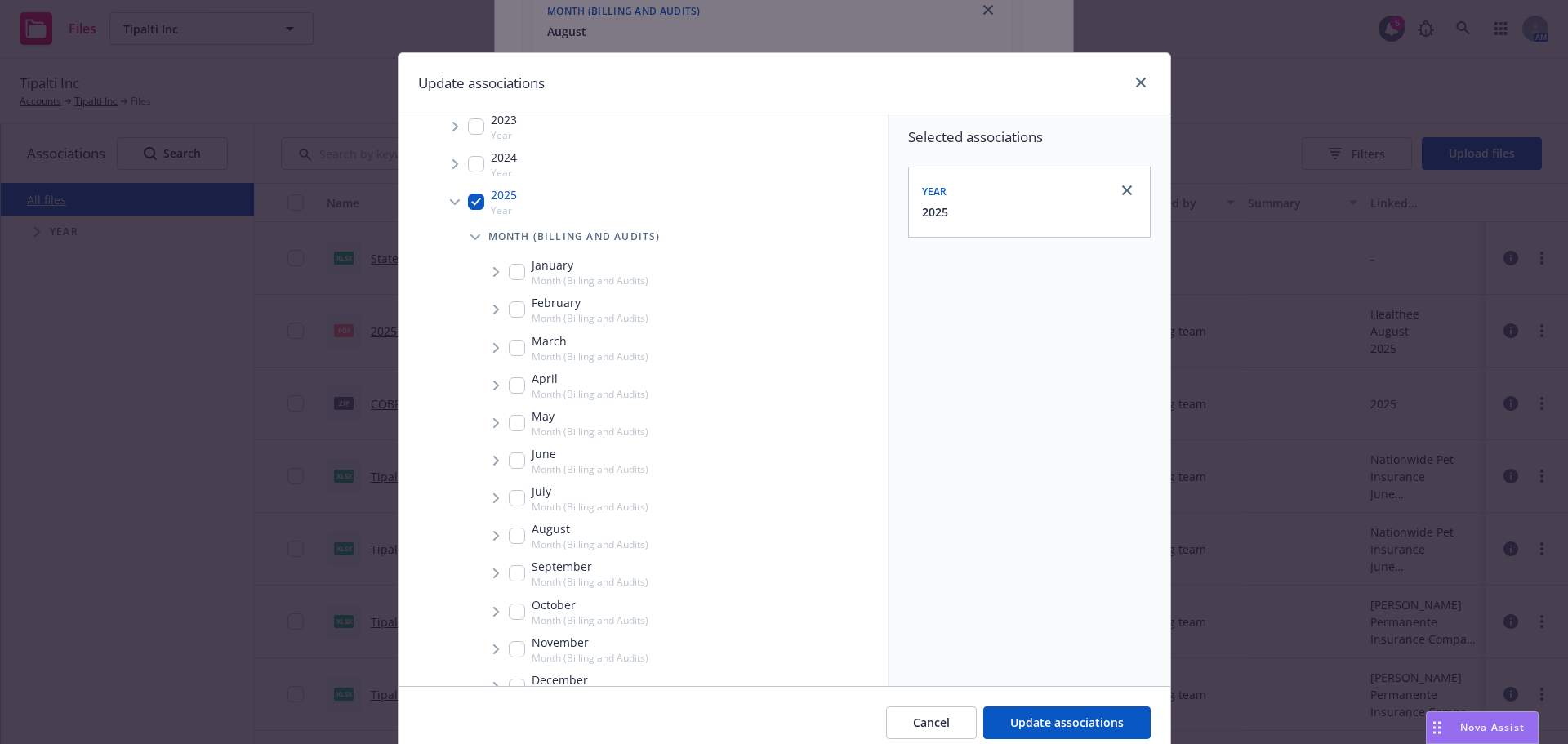
scroll to position [164, 0]
click at [514, 536] on input "Tree Example" at bounding box center [517, 535] width 17 height 17
checkbox input "true"
click at [492, 531] on span "Tree Example" at bounding box center [496, 536] width 26 height 26
click at [512, 560] on span "Tree Example" at bounding box center [516, 571] width 26 height 26
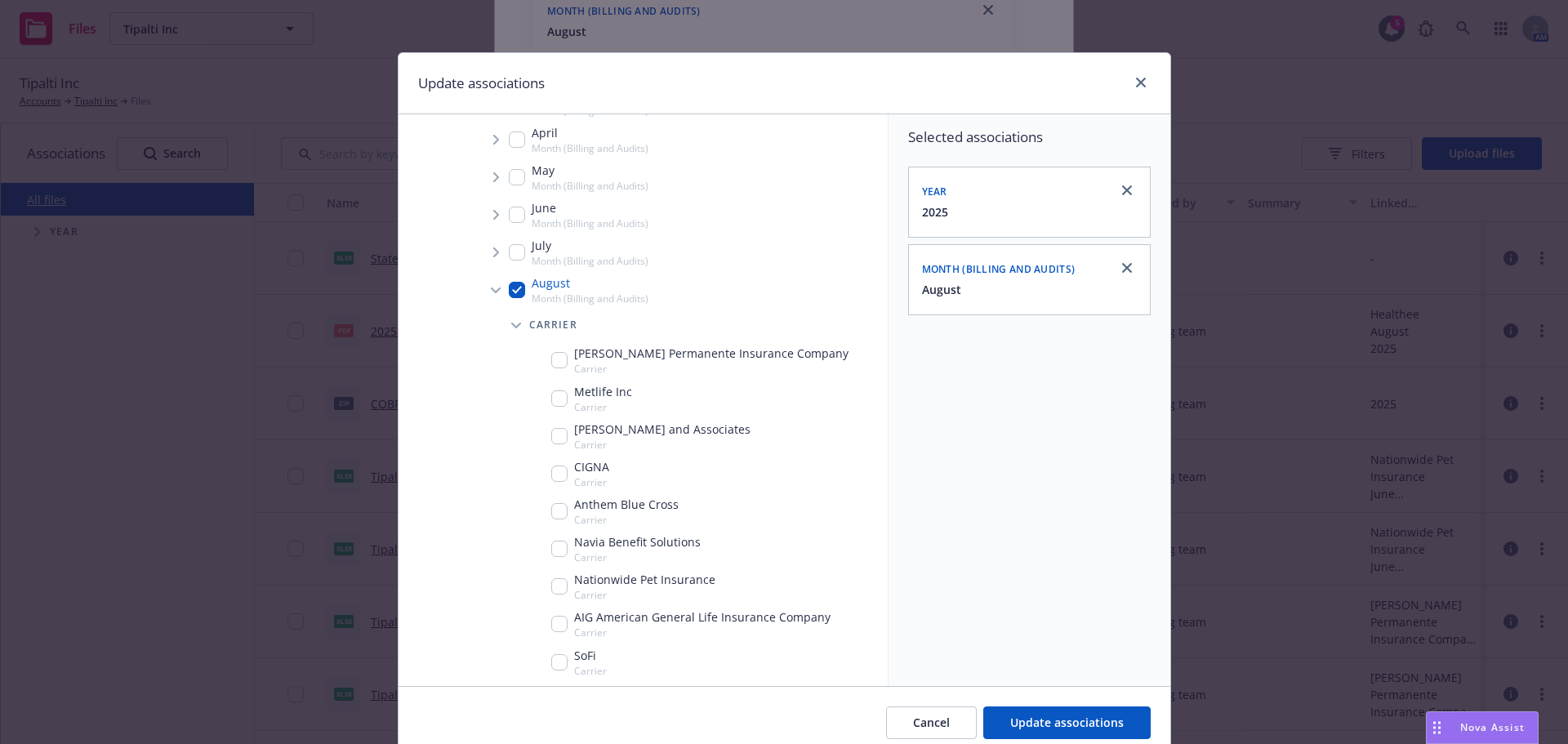
scroll to position [572, 0]
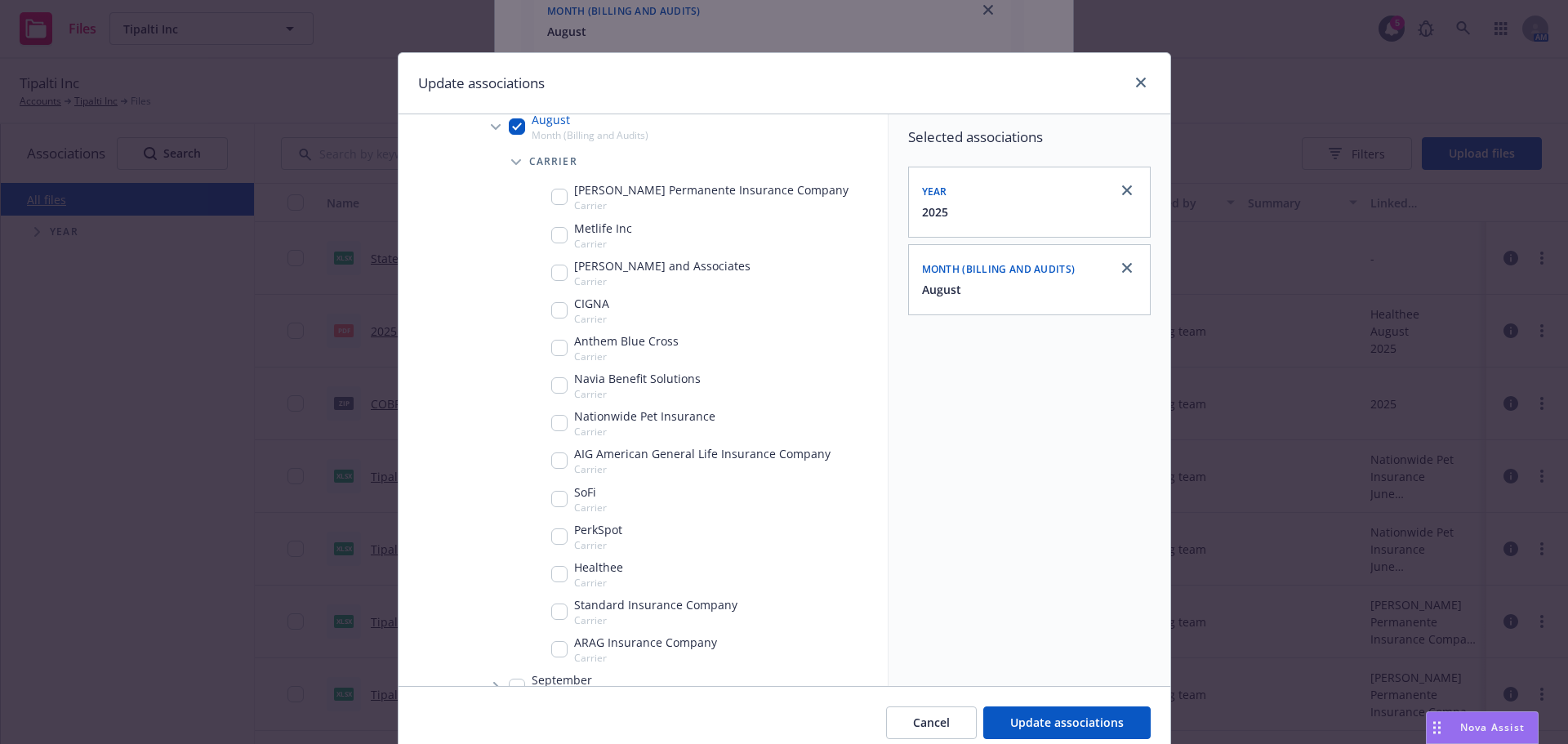
drag, startPoint x: 534, startPoint y: 653, endPoint x: 545, endPoint y: 650, distance: 11.4
click at [537, 653] on div "ARAG Insurance Company Carrier" at bounding box center [702, 649] width 371 height 38
checkbox input "true"
click at [1089, 715] on span "Update associations" at bounding box center [1066, 723] width 113 height 16
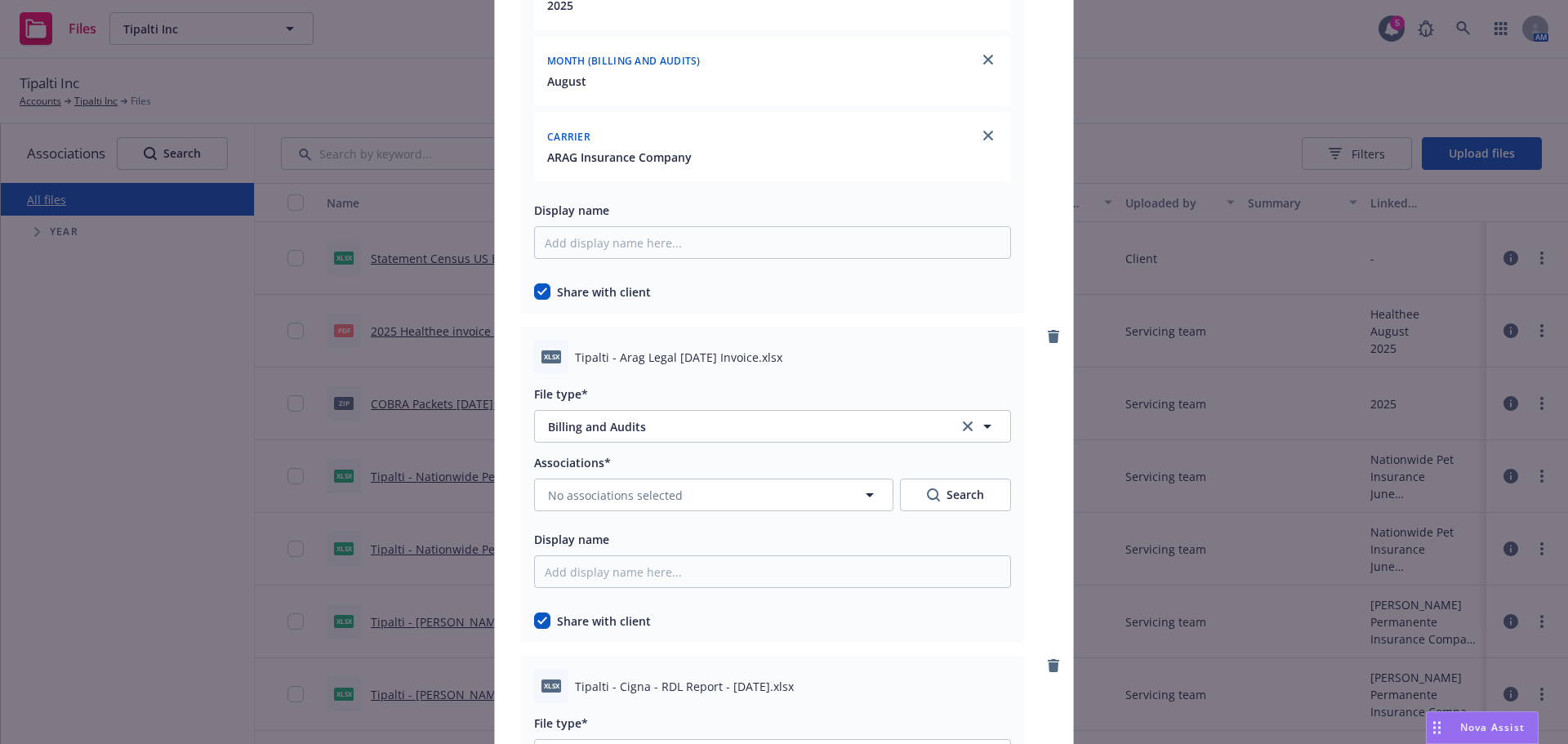
scroll to position [5964, 0]
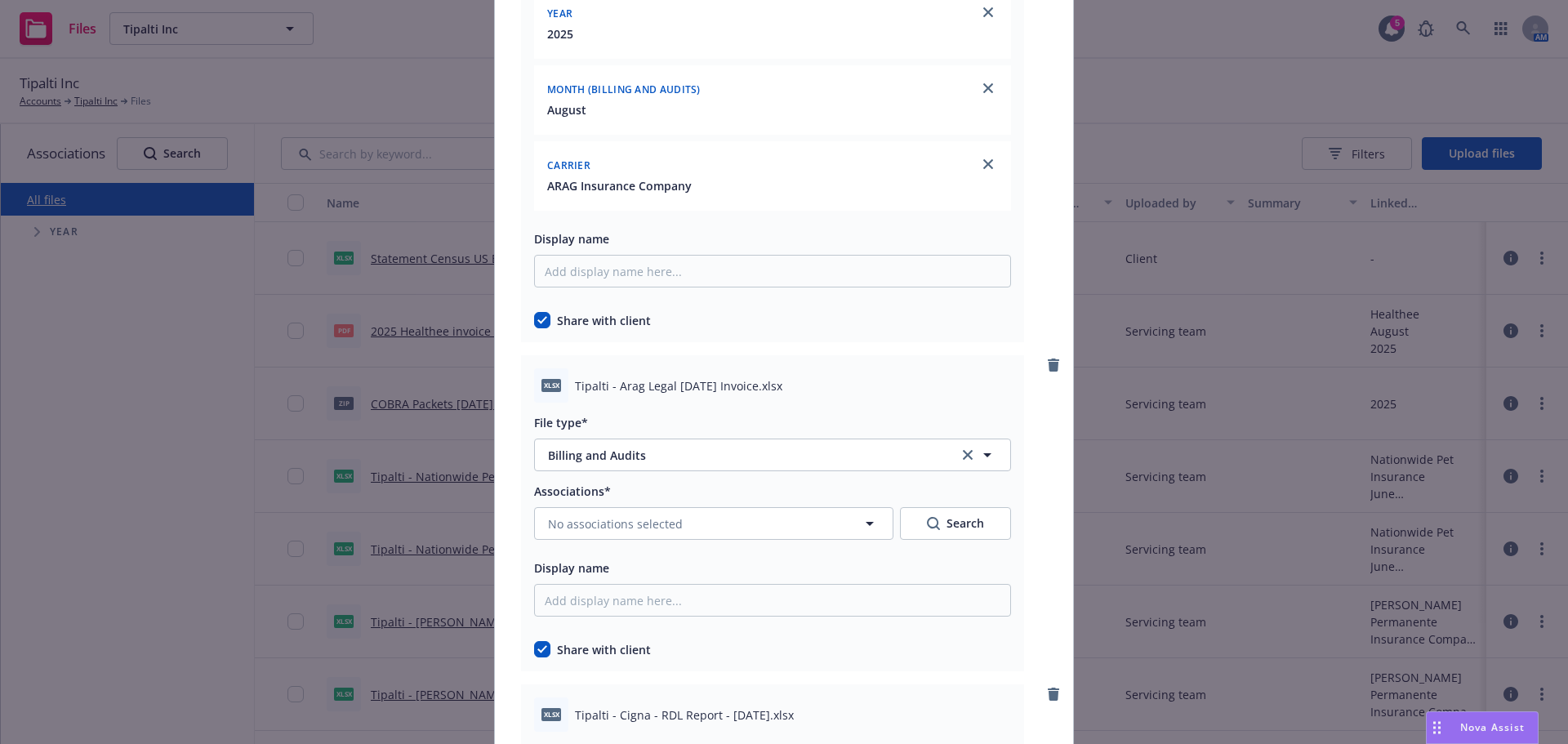
click at [637, 497] on div "Associations*" at bounding box center [773, 491] width 477 height 19
click at [630, 507] on div "Associations* No associations selected Search" at bounding box center [773, 510] width 477 height 59
click at [642, 499] on div "Associations*" at bounding box center [773, 491] width 477 height 19
click at [657, 513] on button "No associations selected" at bounding box center [714, 523] width 359 height 33
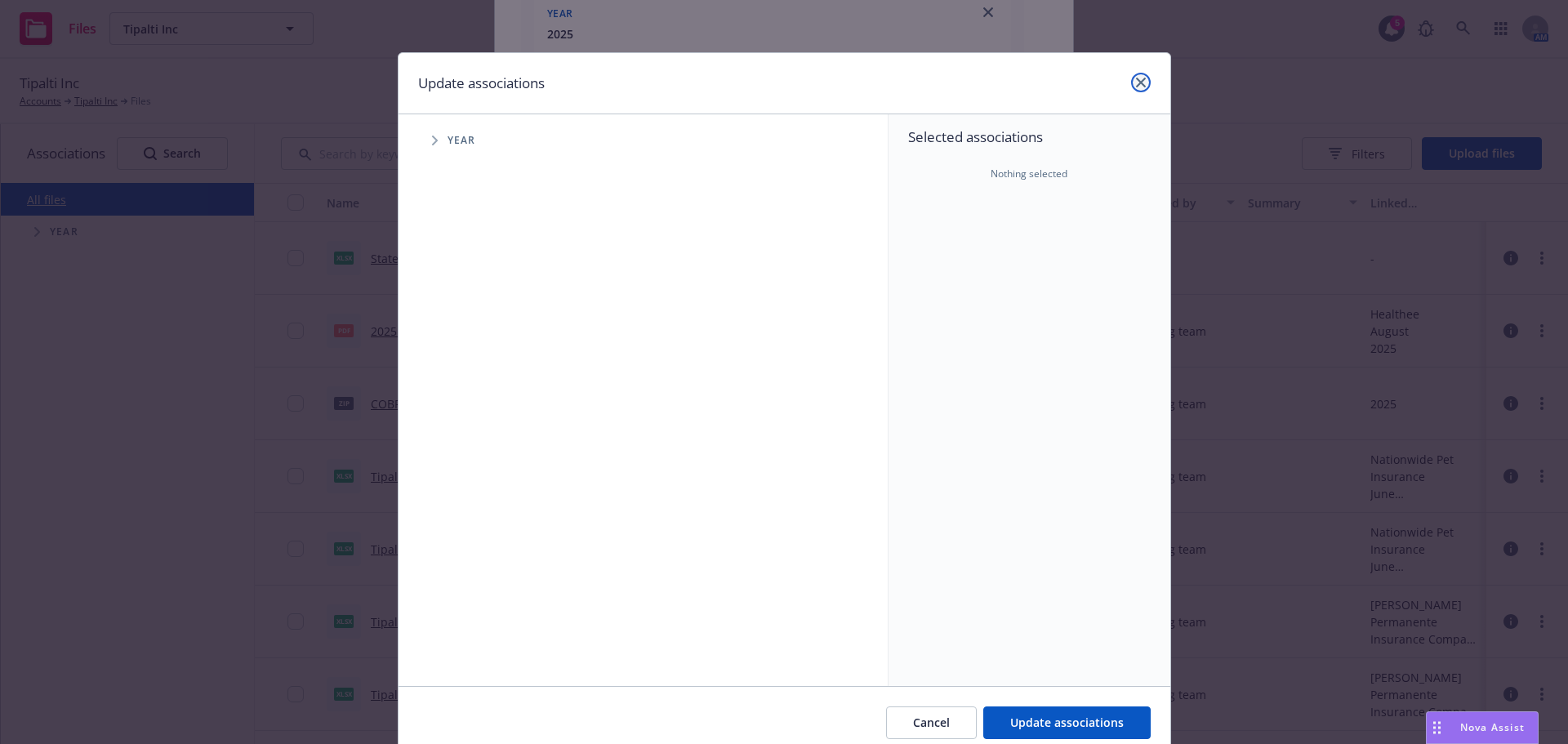
click at [1131, 82] on link "close" at bounding box center [1141, 83] width 19 height 19
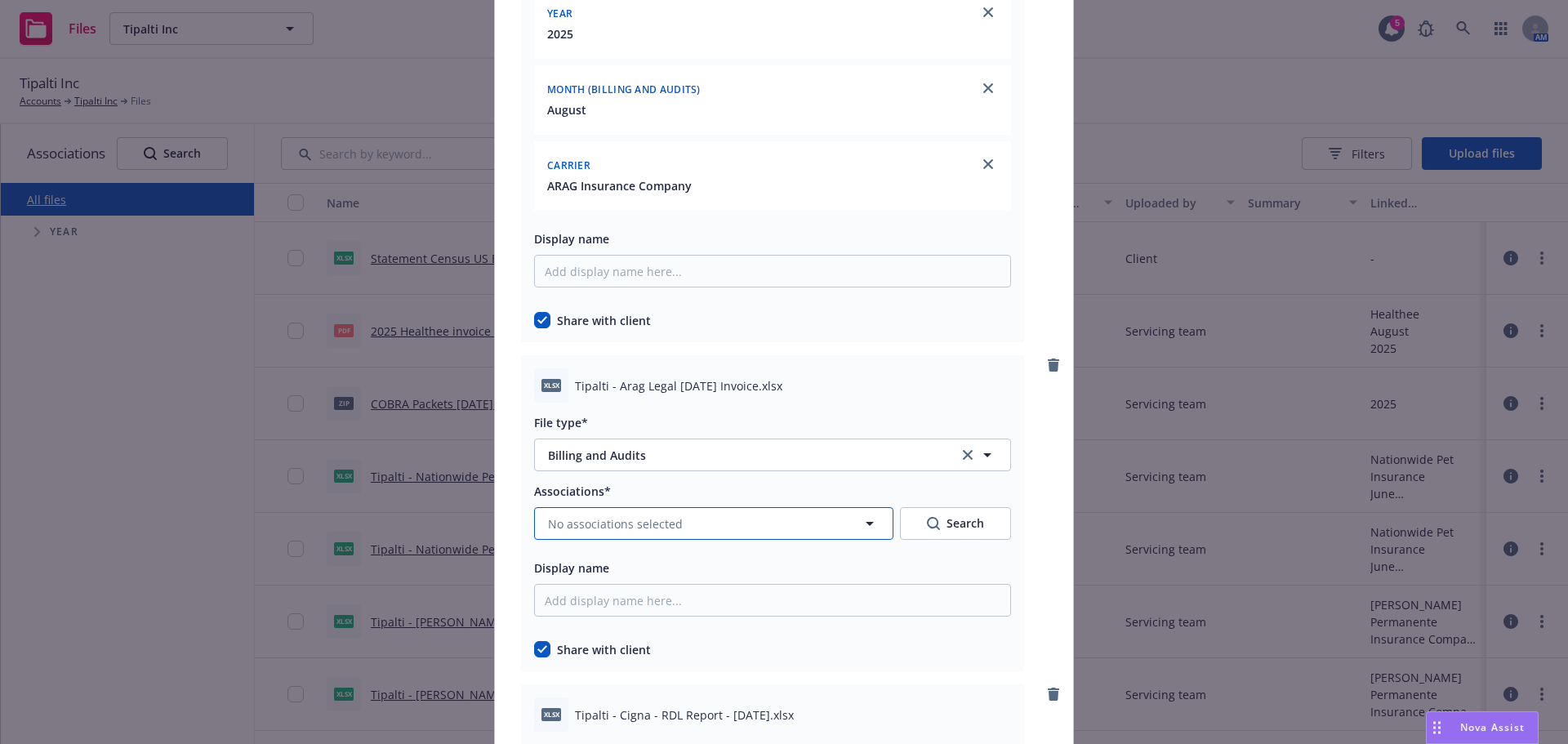
click at [658, 531] on span "No associations selected" at bounding box center [614, 524] width 134 height 18
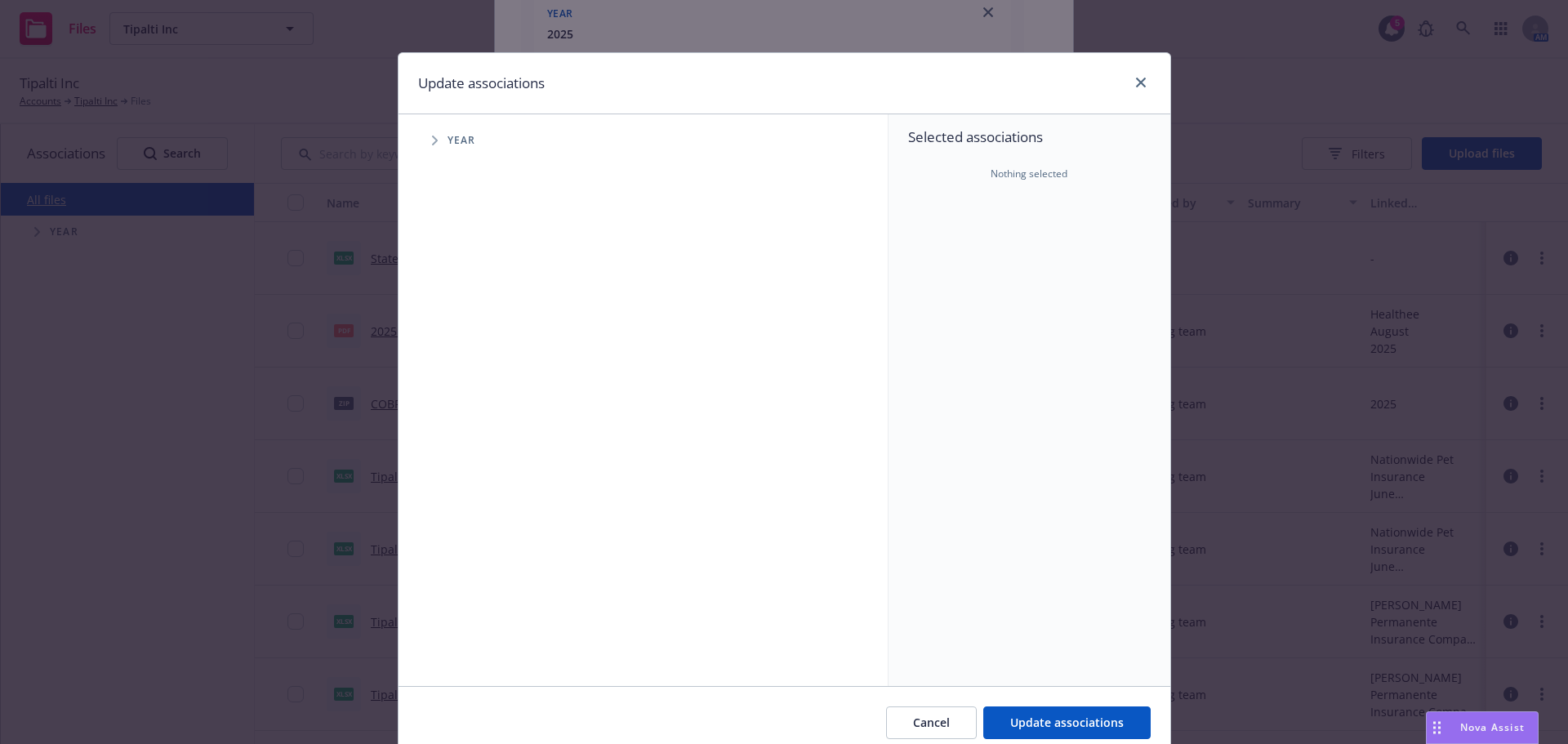
click at [432, 134] on span "Tree Example" at bounding box center [434, 141] width 26 height 26
click at [468, 356] on input "Tree Example" at bounding box center [475, 364] width 17 height 17
checkbox input "true"
click at [454, 357] on span "Tree Example" at bounding box center [455, 364] width 26 height 26
click at [462, 392] on span "Tree Example" at bounding box center [475, 399] width 26 height 26
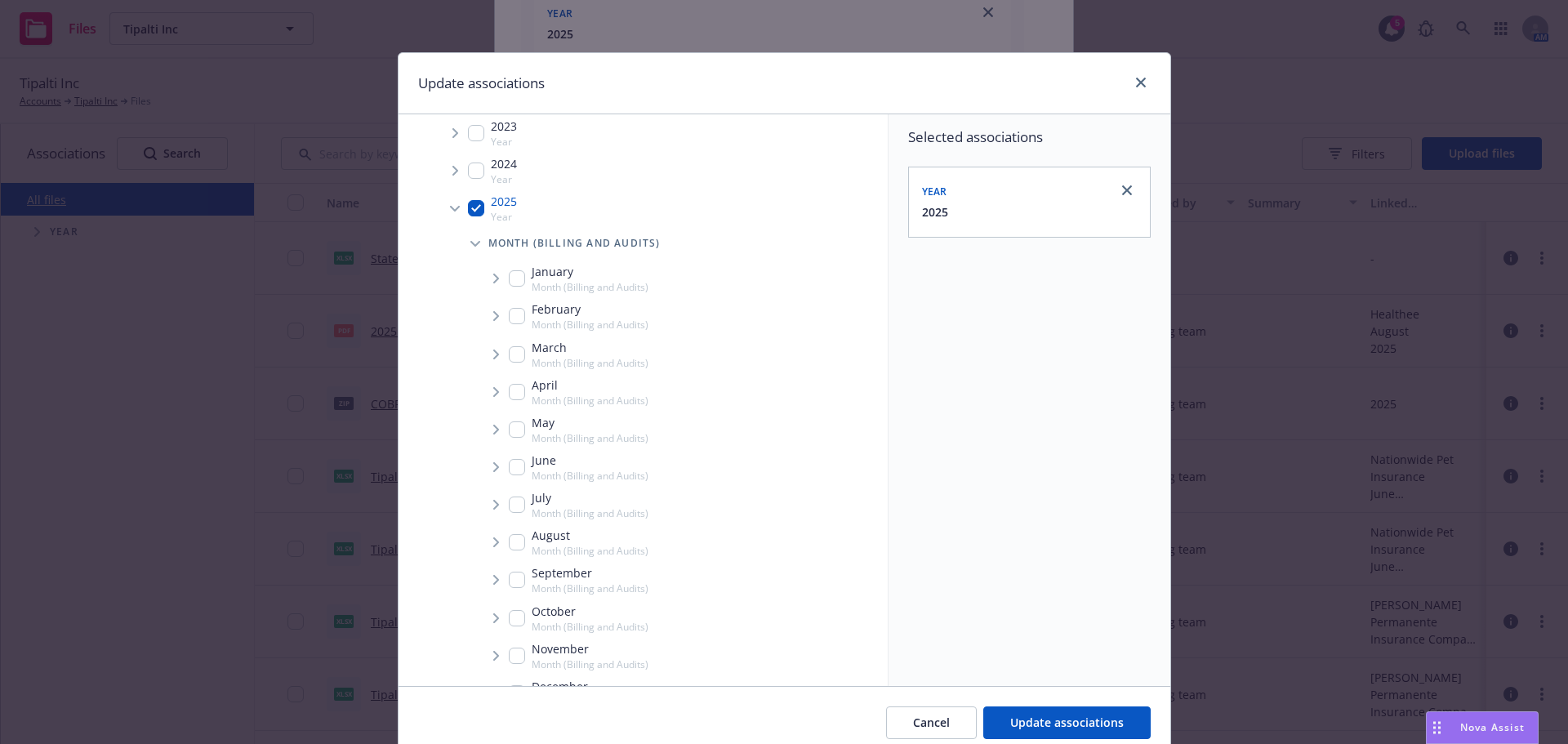
scroll to position [164, 0]
click at [509, 522] on div "August Month (Billing and Audits)" at bounding box center [578, 535] width 140 height 31
checkbox input "true"
click at [486, 532] on span "Tree Example" at bounding box center [496, 536] width 26 height 26
click at [513, 567] on icon "Tree Example" at bounding box center [516, 570] width 6 height 10
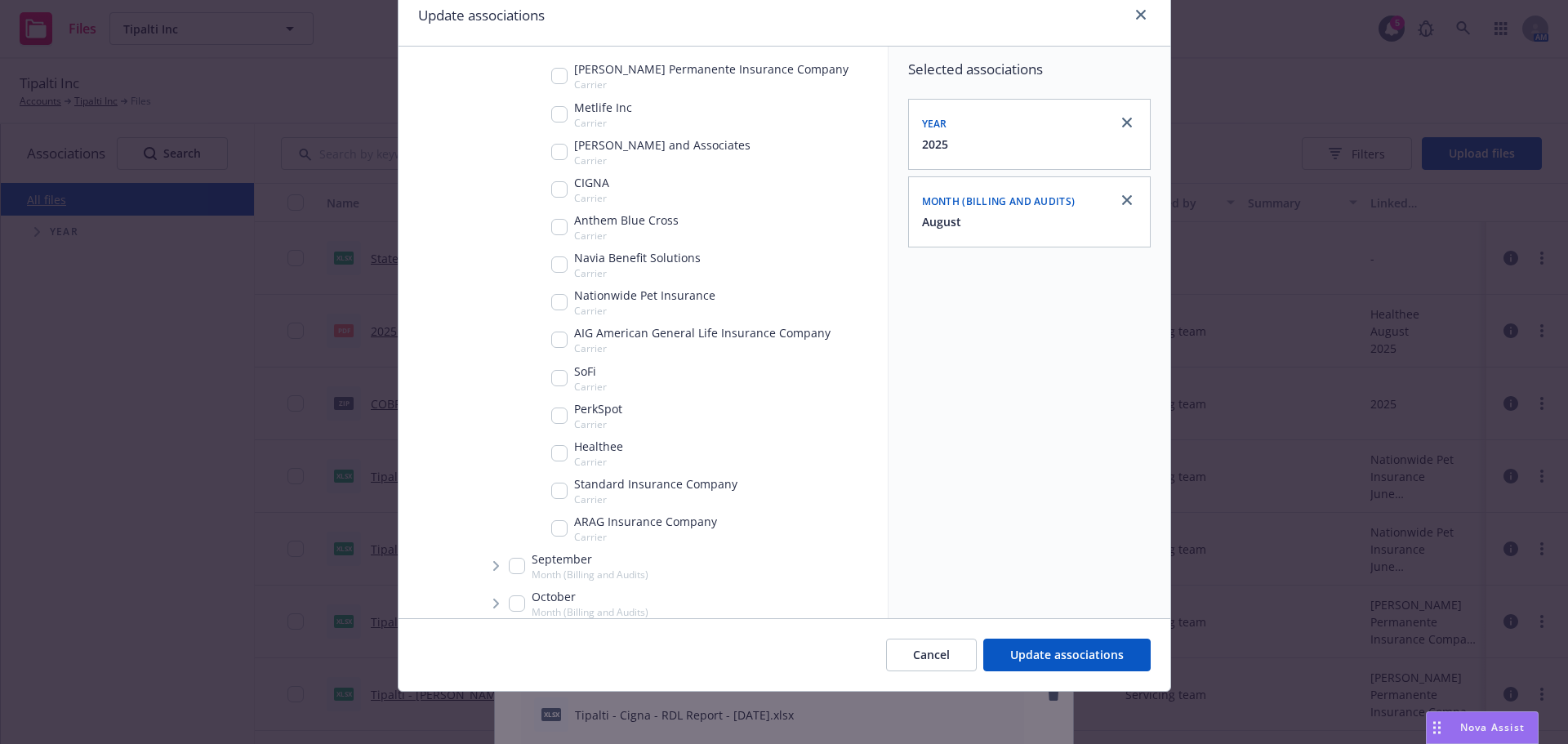
scroll to position [653, 0]
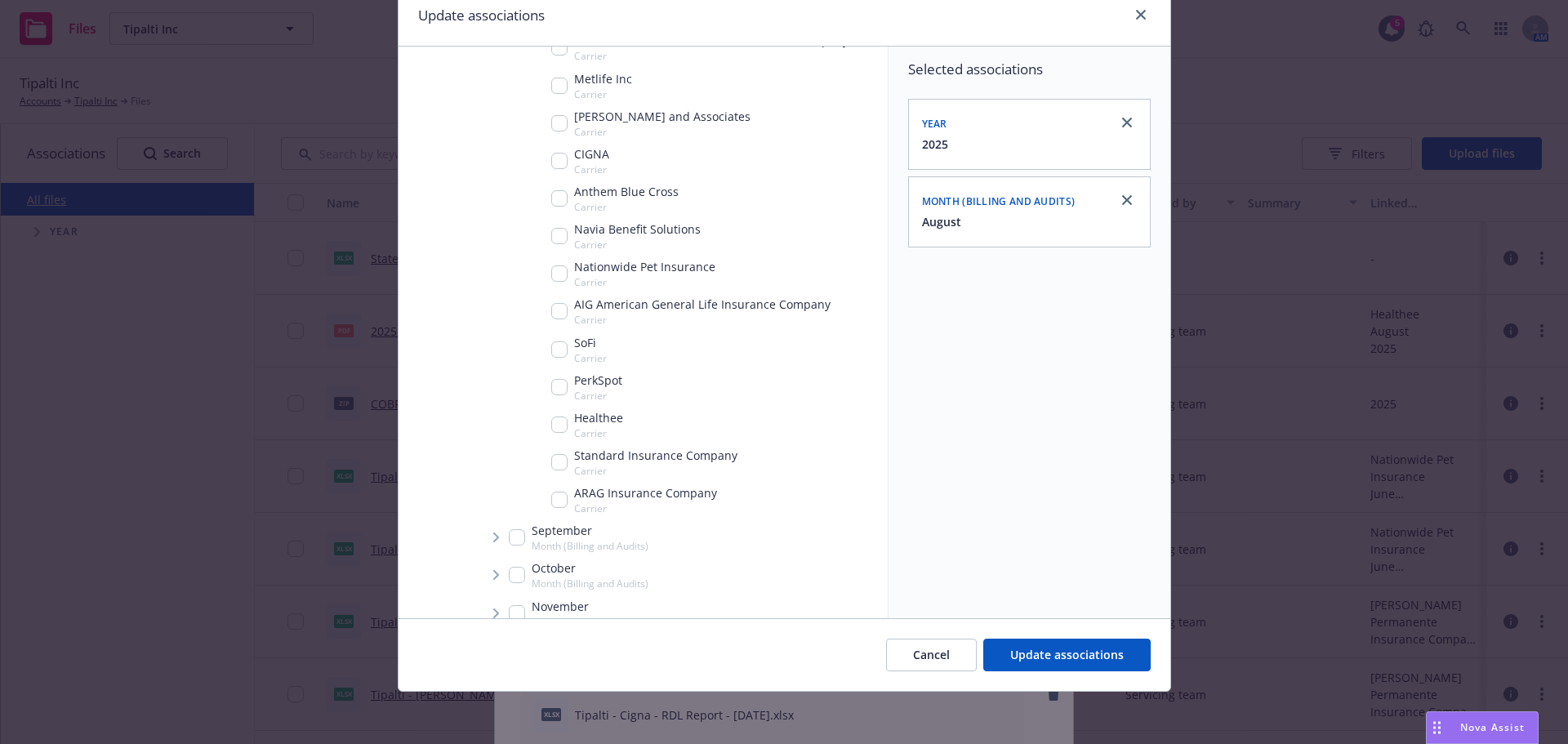
click at [551, 510] on div "ARAG Insurance Company Carrier" at bounding box center [634, 500] width 166 height 31
checkbox input "true"
click at [1075, 652] on span "Update associations" at bounding box center [1066, 655] width 113 height 16
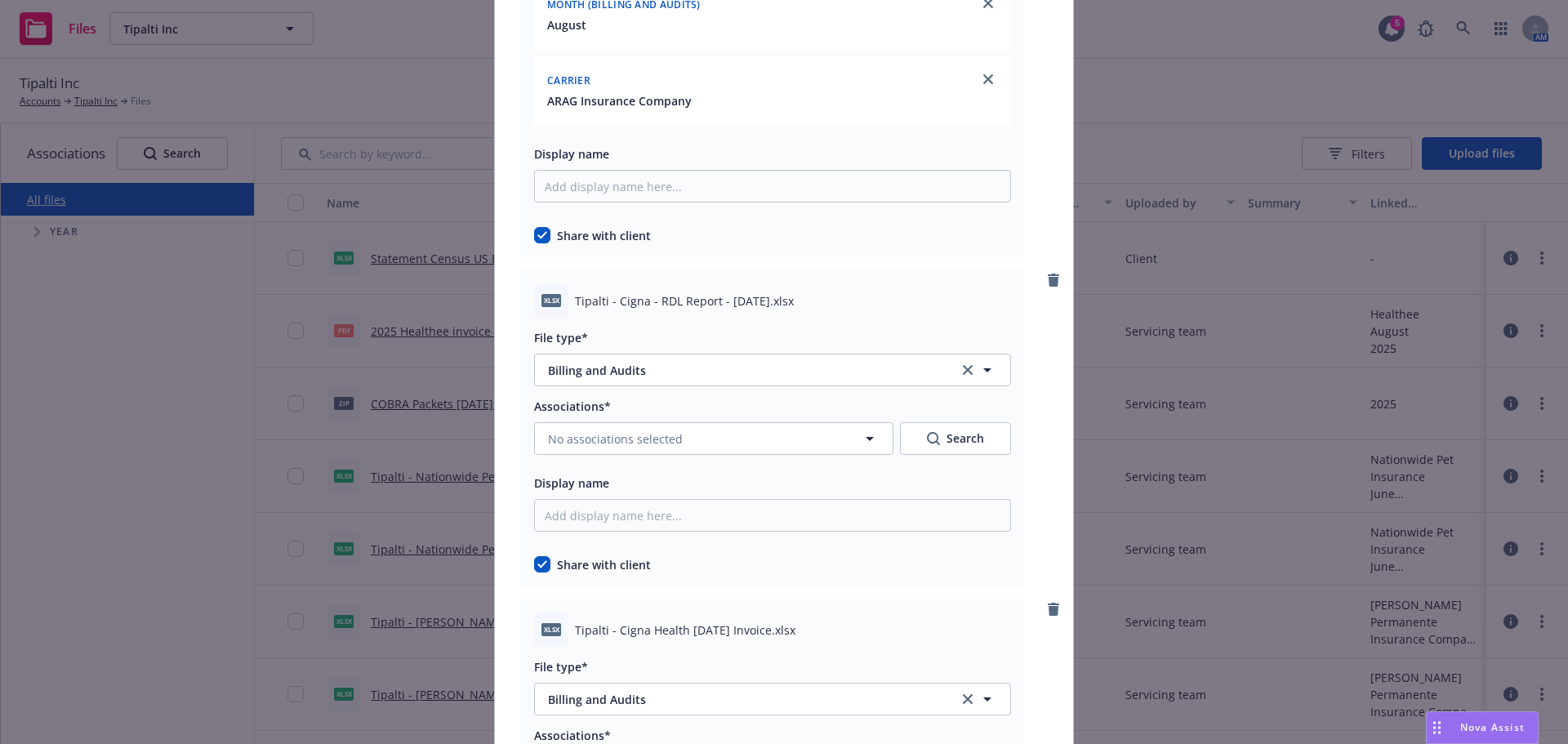
scroll to position [6700, 0]
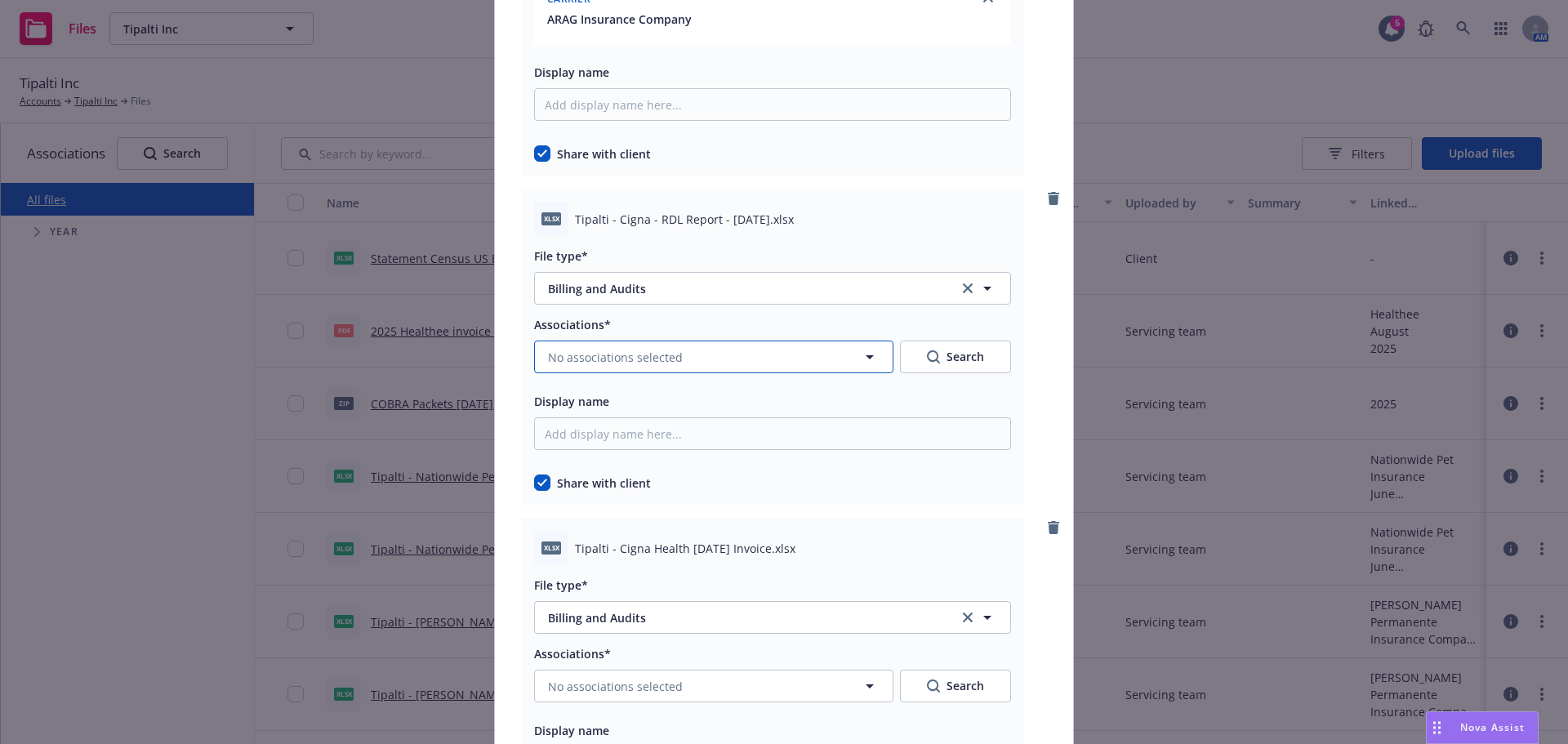
click at [686, 368] on button "No associations selected" at bounding box center [714, 356] width 359 height 33
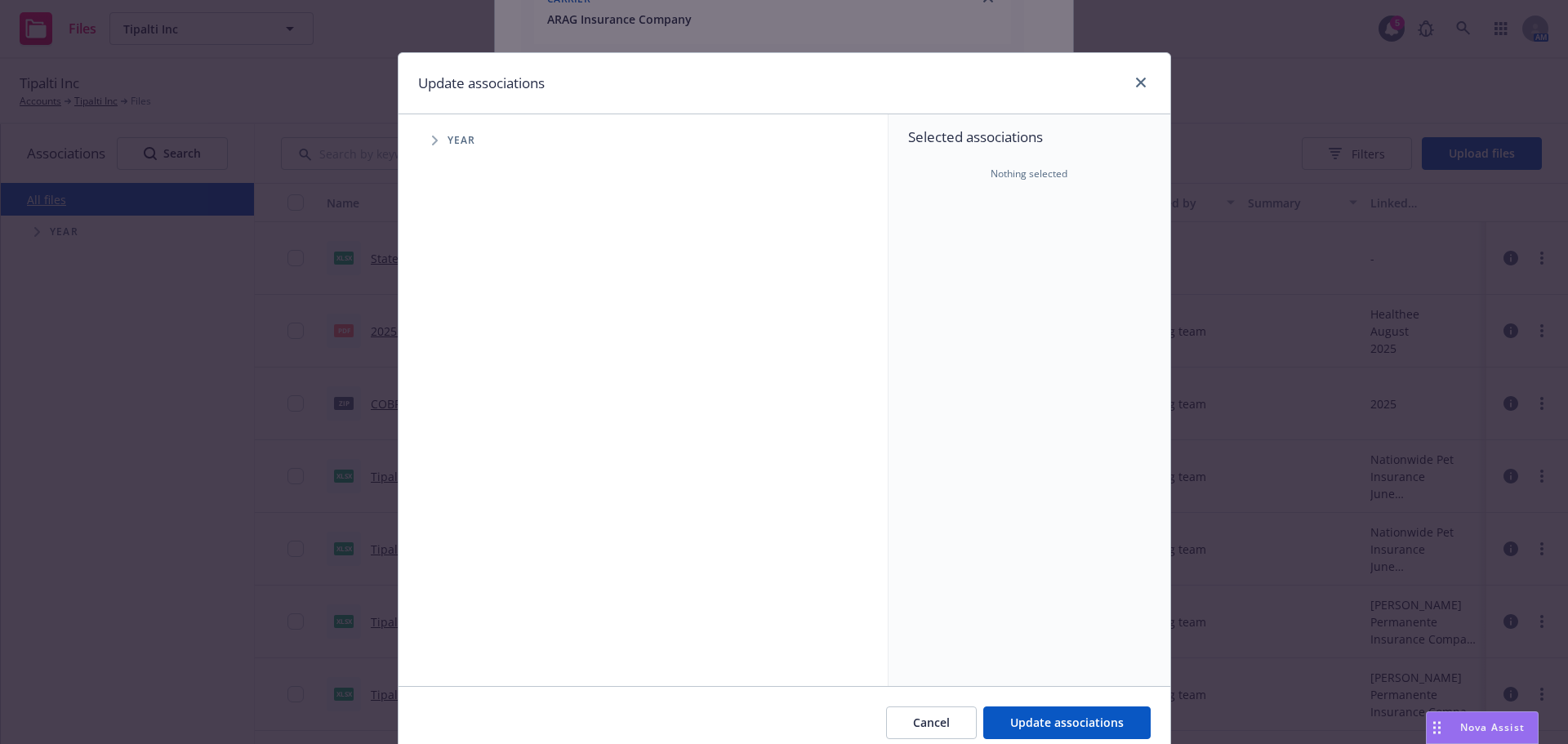
click at [439, 152] on span "Tree Example" at bounding box center [434, 141] width 26 height 26
drag, startPoint x: 471, startPoint y: 358, endPoint x: 459, endPoint y: 359, distance: 12.0
click at [471, 357] on input "Tree Example" at bounding box center [475, 364] width 17 height 17
checkbox input "true"
click at [445, 363] on span "Tree Example" at bounding box center [455, 364] width 26 height 26
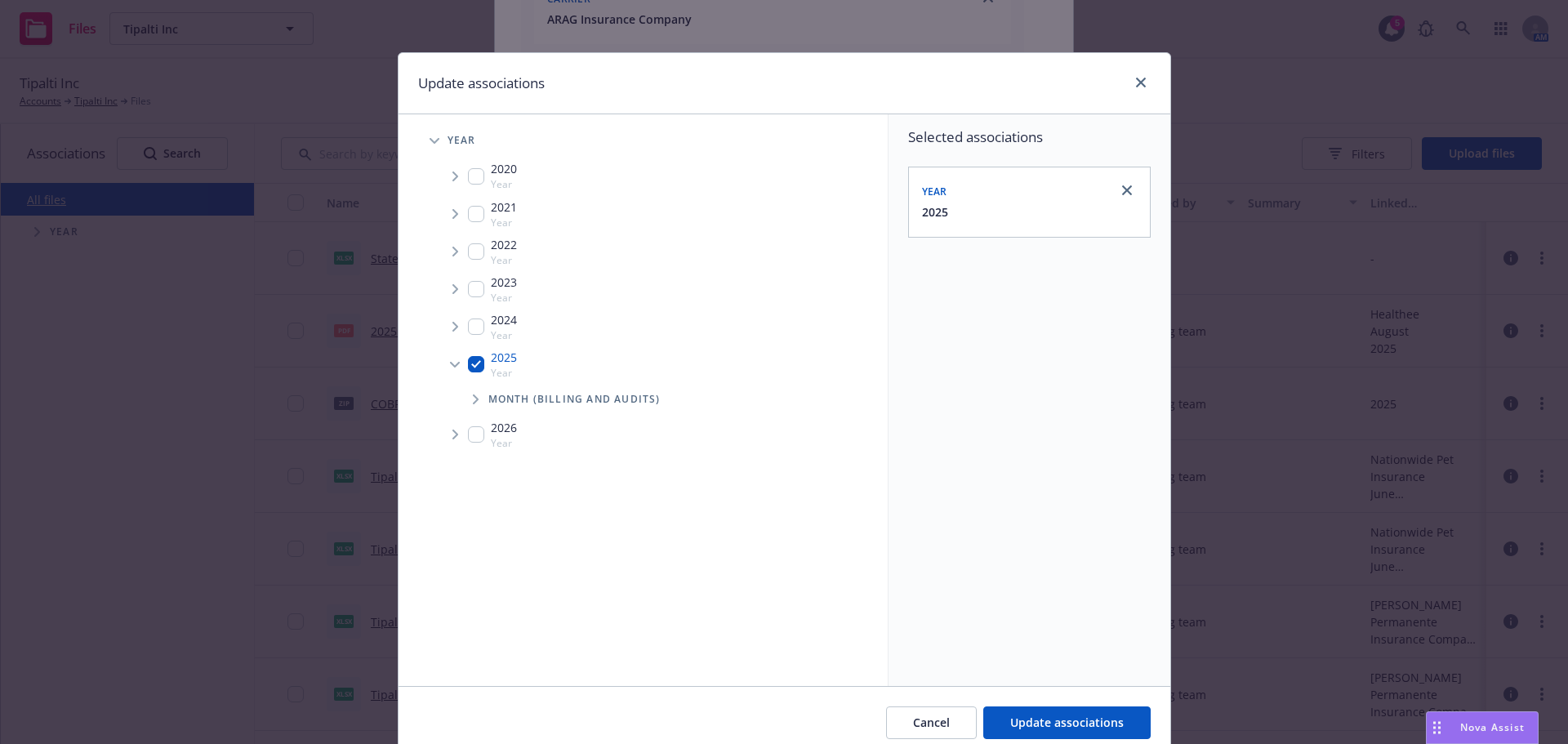
click at [462, 394] on span "Tree Example" at bounding box center [475, 399] width 26 height 26
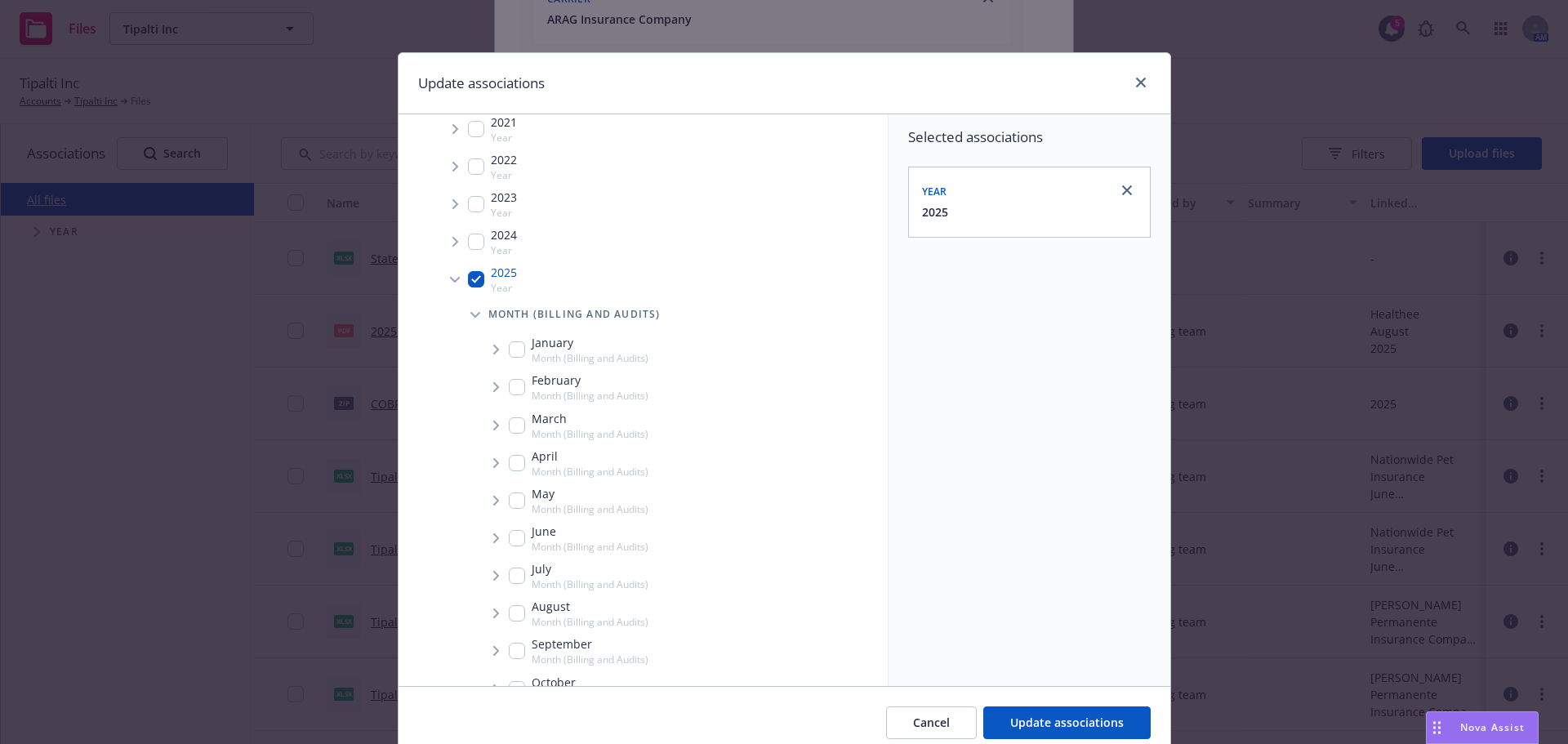
scroll to position [230, 0]
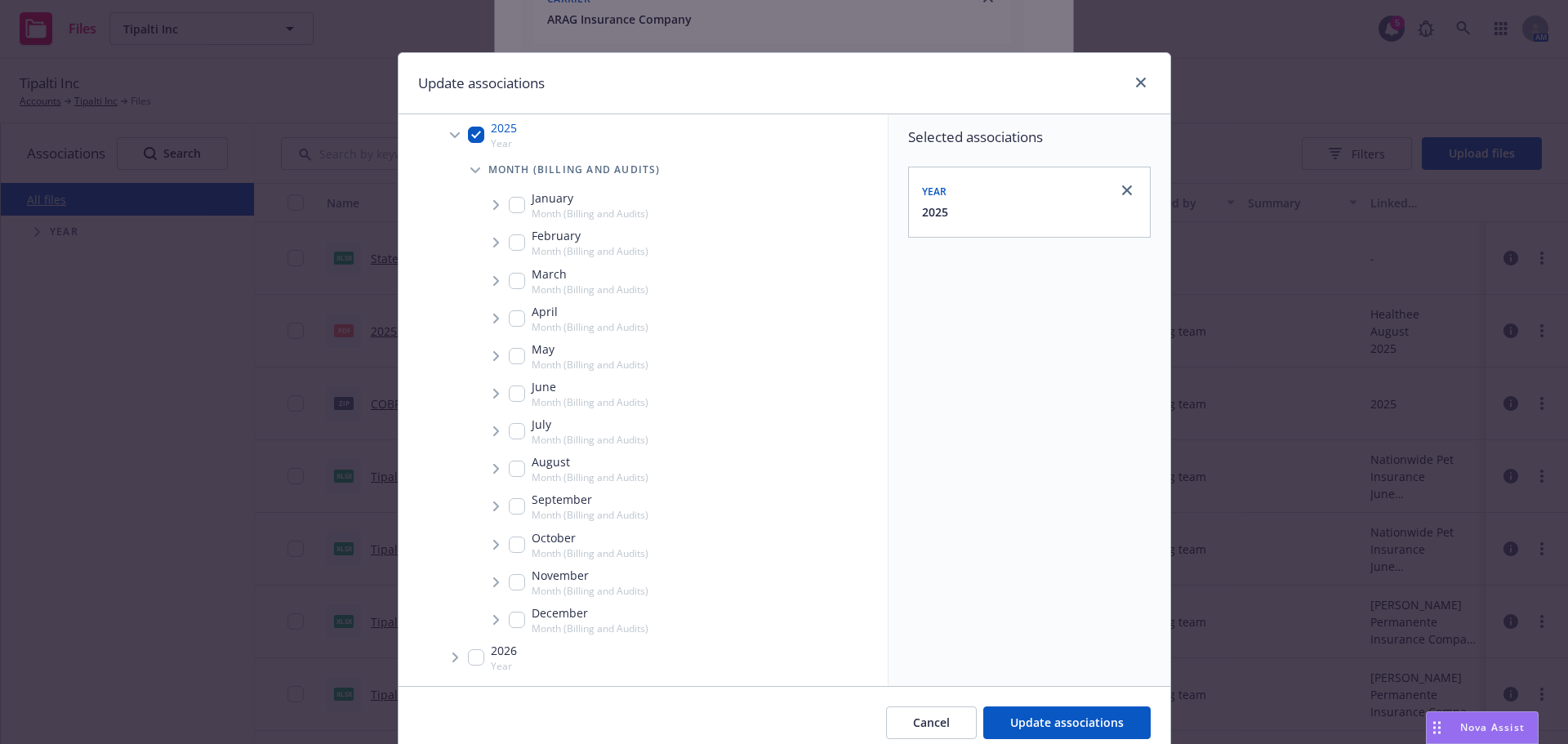
click at [512, 470] on input "Tree Example" at bounding box center [517, 469] width 17 height 17
checkbox input "true"
click at [496, 471] on span "Tree Example" at bounding box center [496, 469] width 26 height 26
click at [503, 499] on span "Tree Example" at bounding box center [516, 504] width 26 height 26
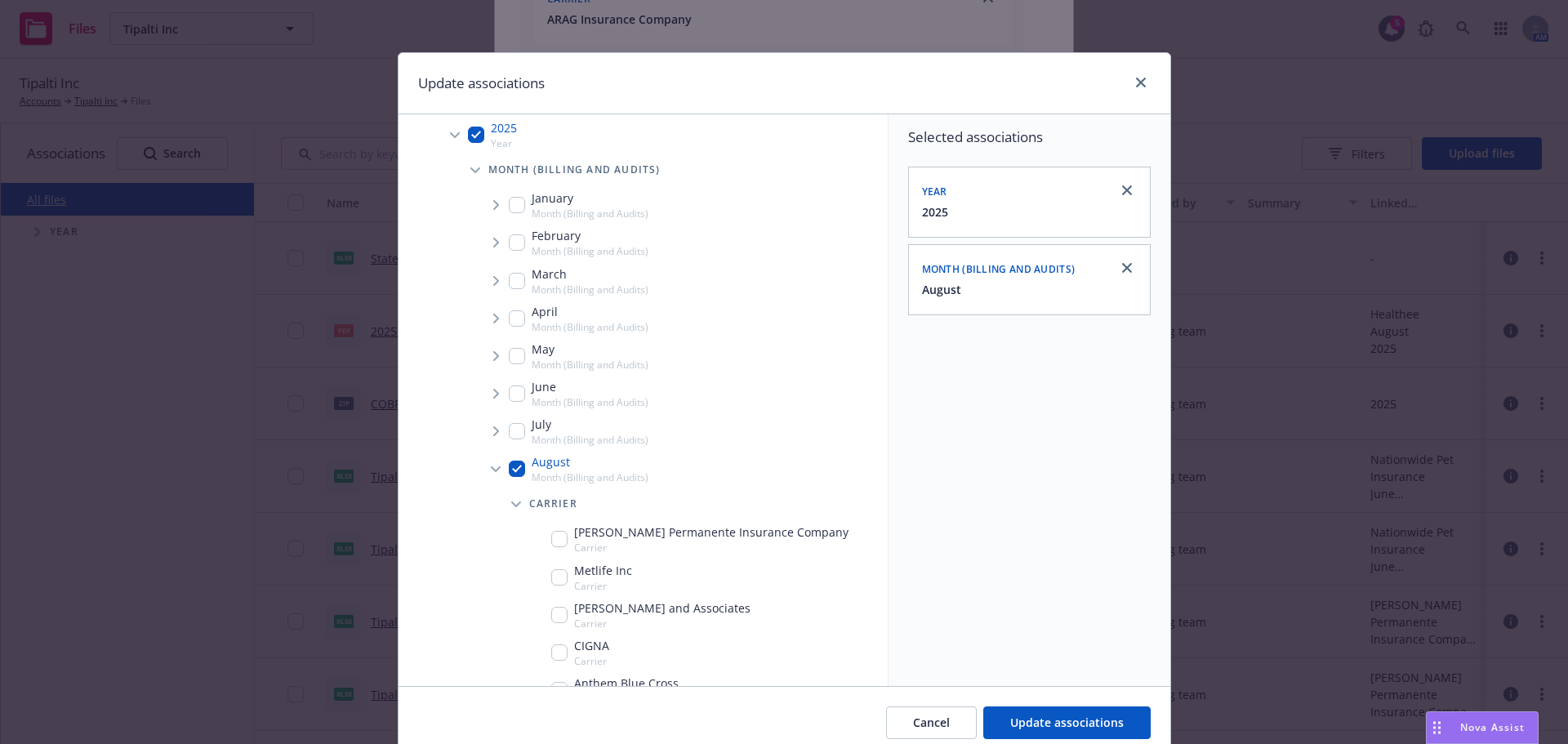
click at [551, 664] on div "CIGNA Carrier" at bounding box center [580, 653] width 58 height 31
checkbox input "true"
click at [1084, 713] on button "Update associations" at bounding box center [1067, 723] width 167 height 33
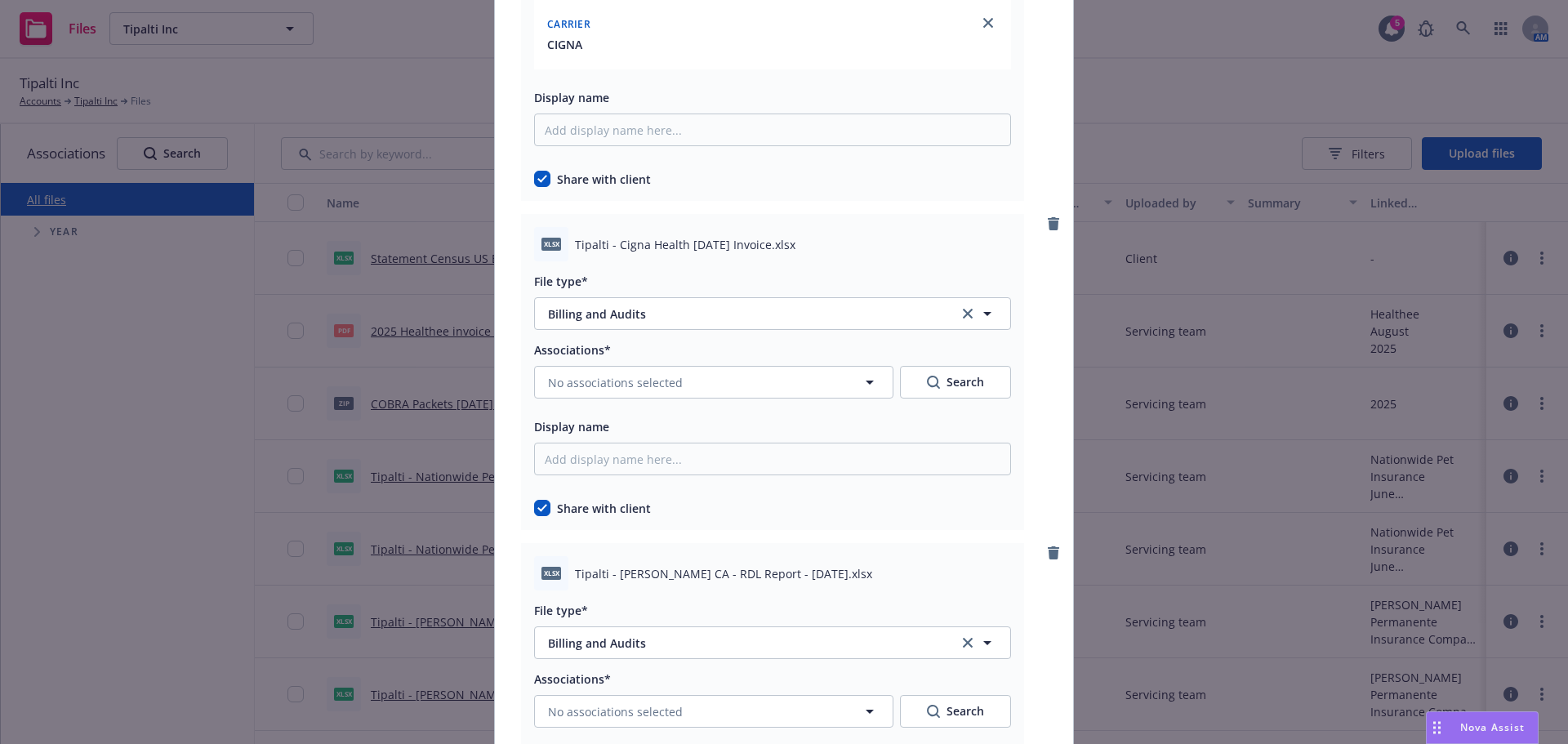
scroll to position [7271, 0]
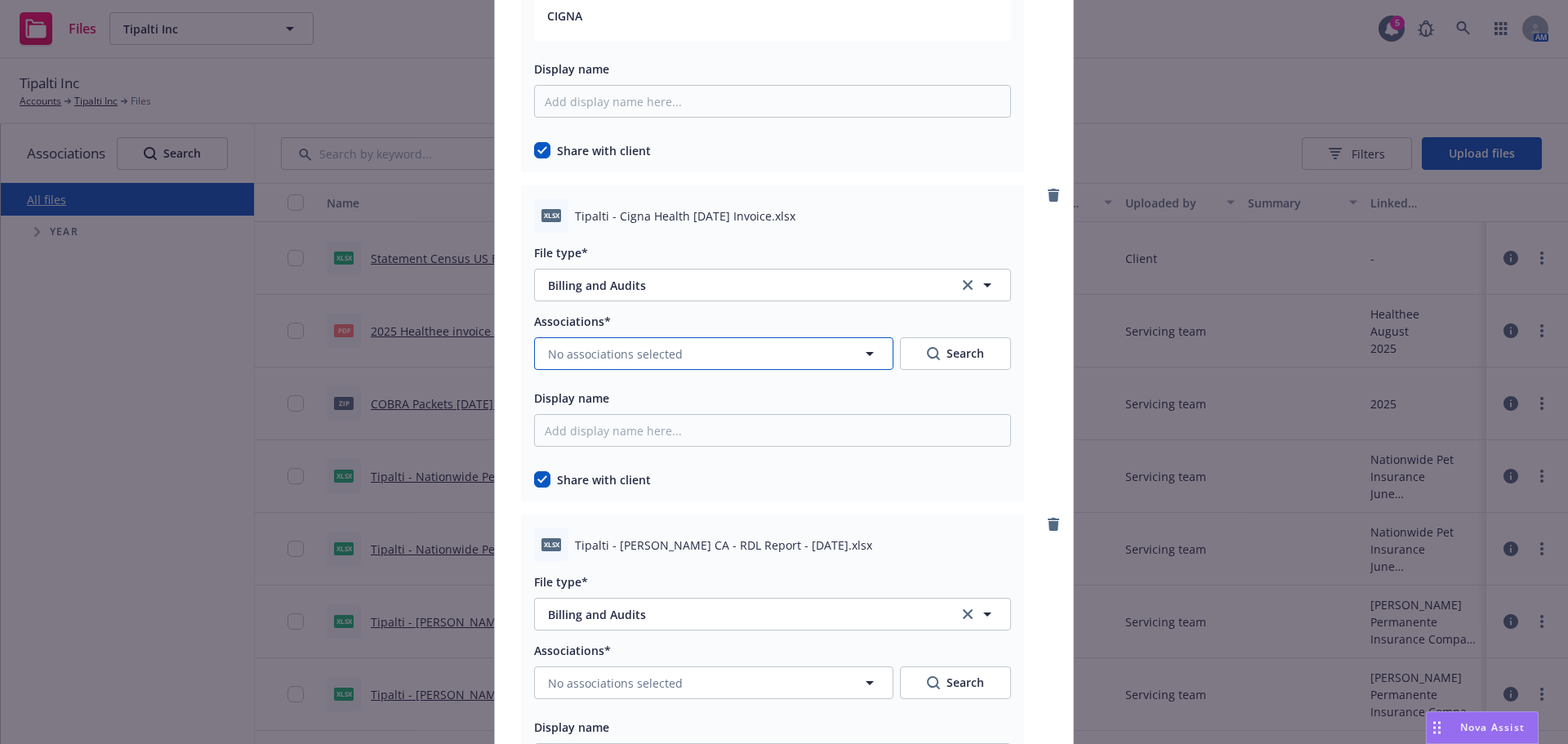
click at [679, 361] on button "No associations selected" at bounding box center [714, 354] width 359 height 33
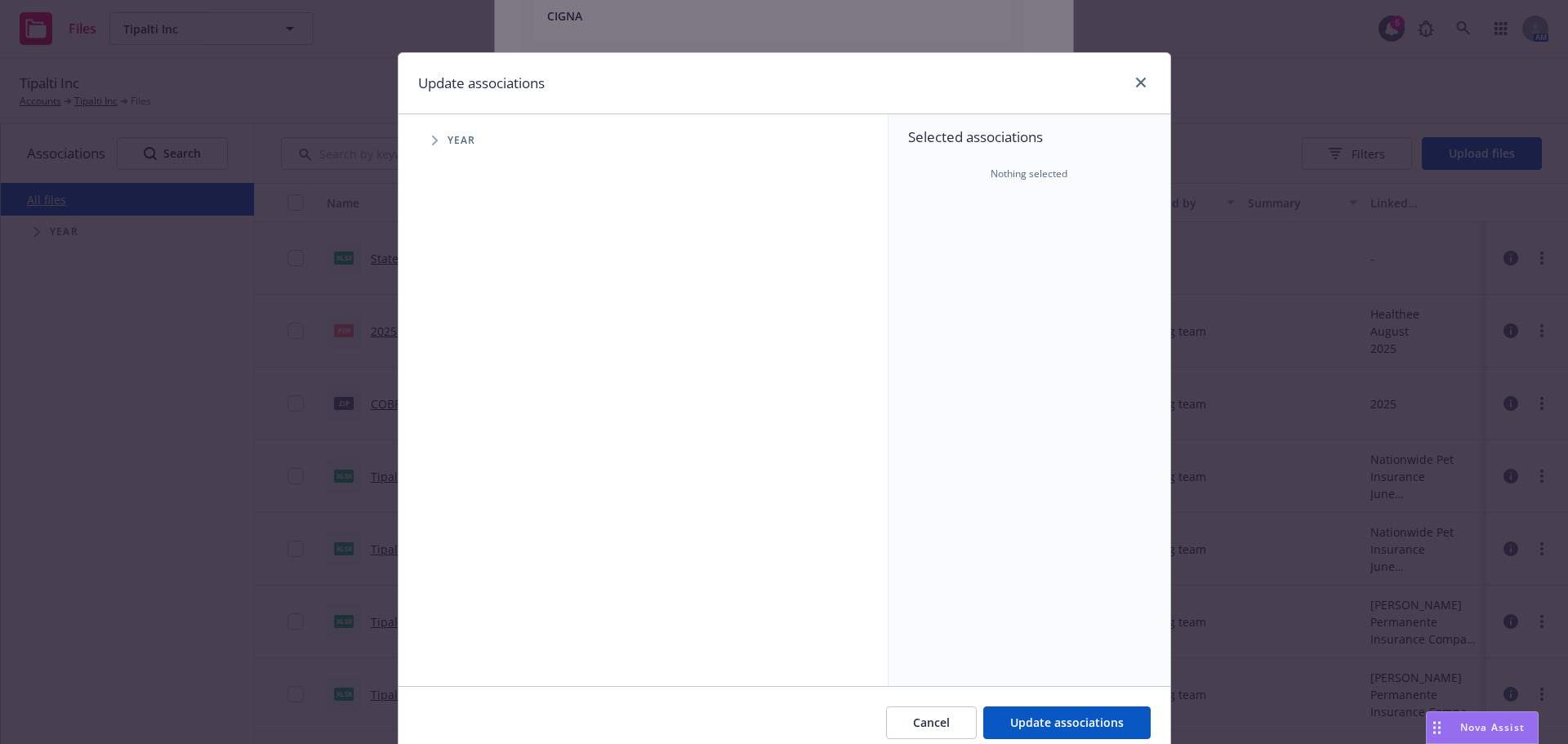
click at [434, 135] on span "Tree Example" at bounding box center [434, 141] width 26 height 26
click at [458, 372] on span "Tree Example" at bounding box center [455, 364] width 26 height 26
click at [468, 364] on input "Tree Example" at bounding box center [475, 364] width 17 height 17
checkbox input "true"
click at [466, 390] on span "Tree Example" at bounding box center [475, 399] width 26 height 26
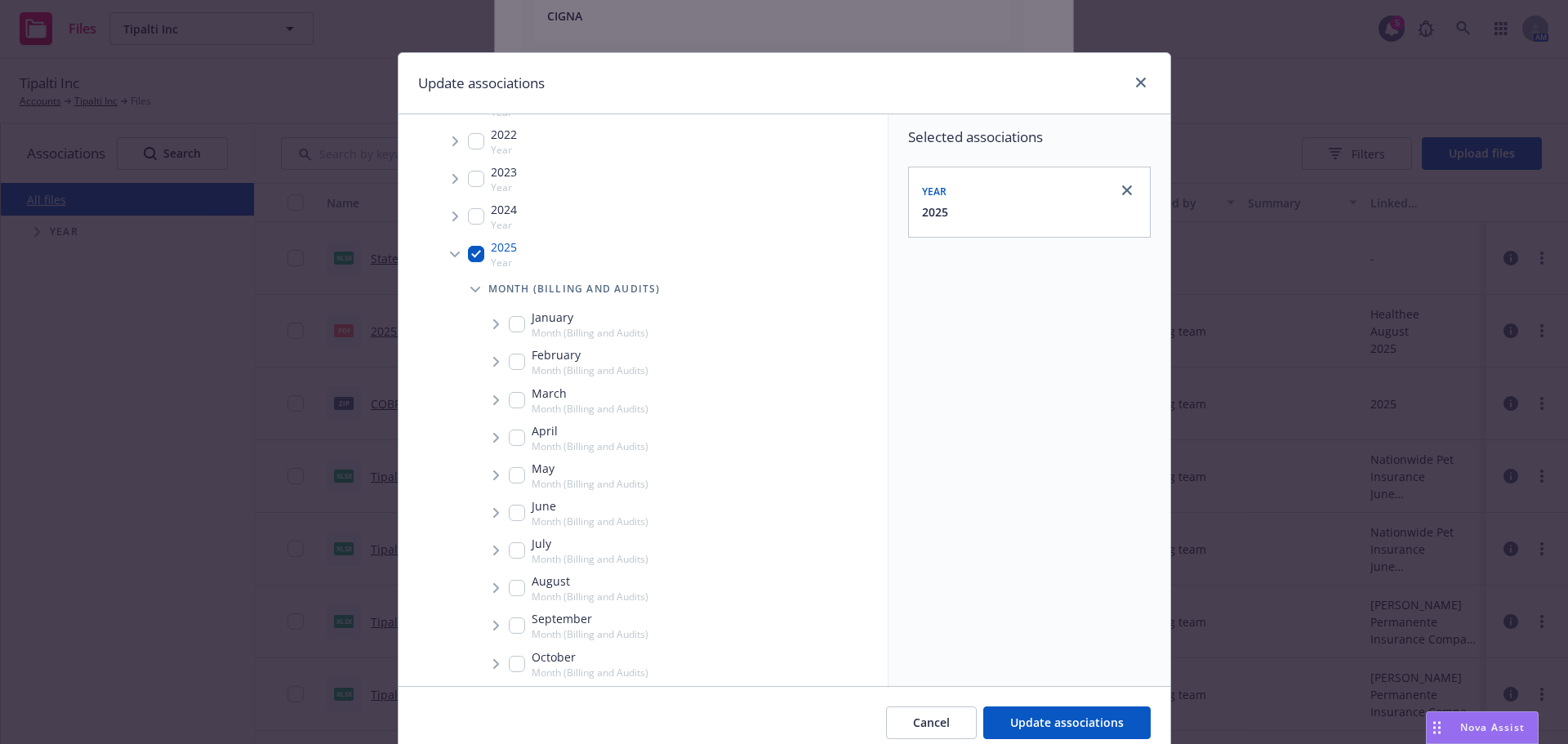
scroll to position [230, 0]
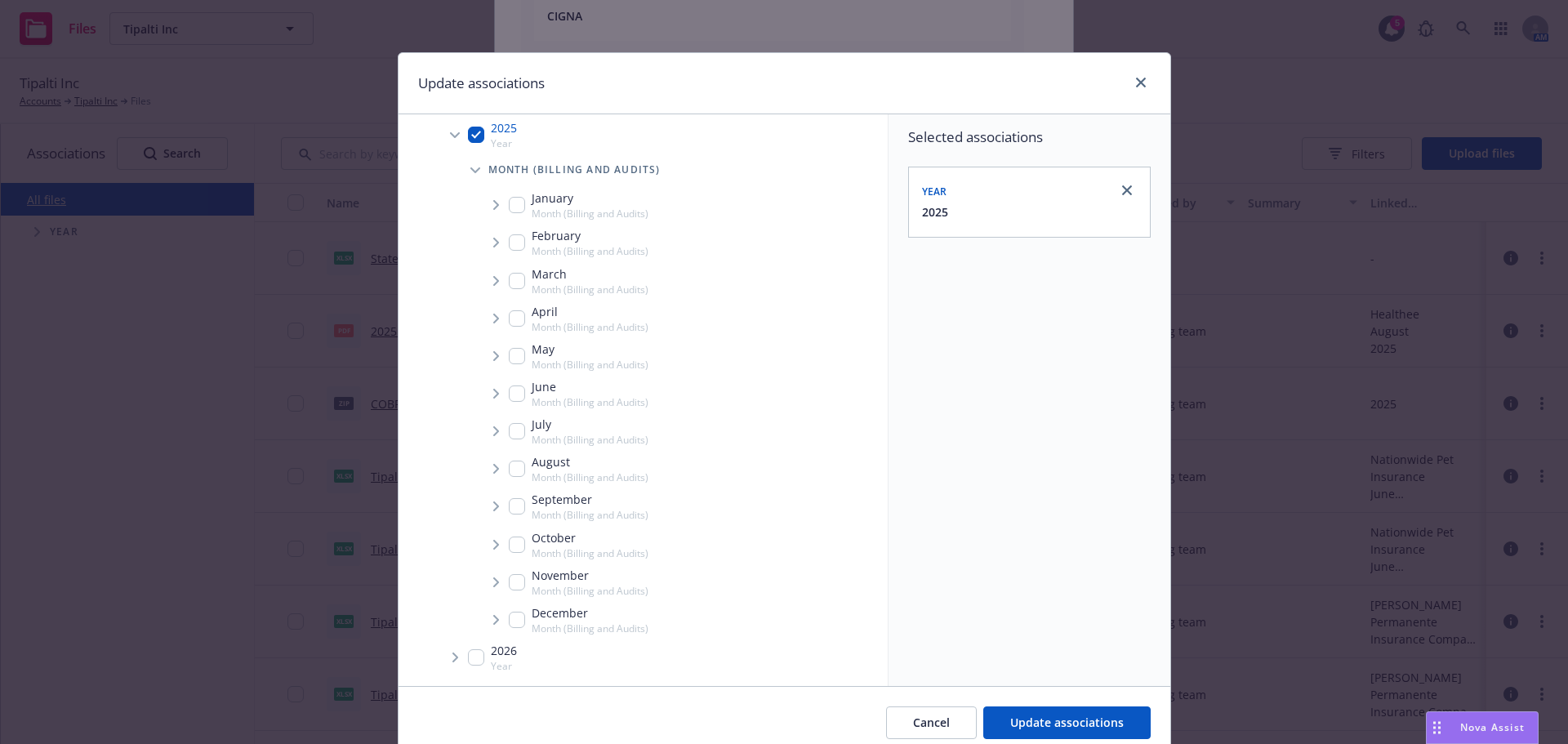
click at [509, 464] on input "Tree Example" at bounding box center [517, 469] width 17 height 17
checkbox input "true"
click at [483, 464] on span "Tree Example" at bounding box center [496, 469] width 26 height 26
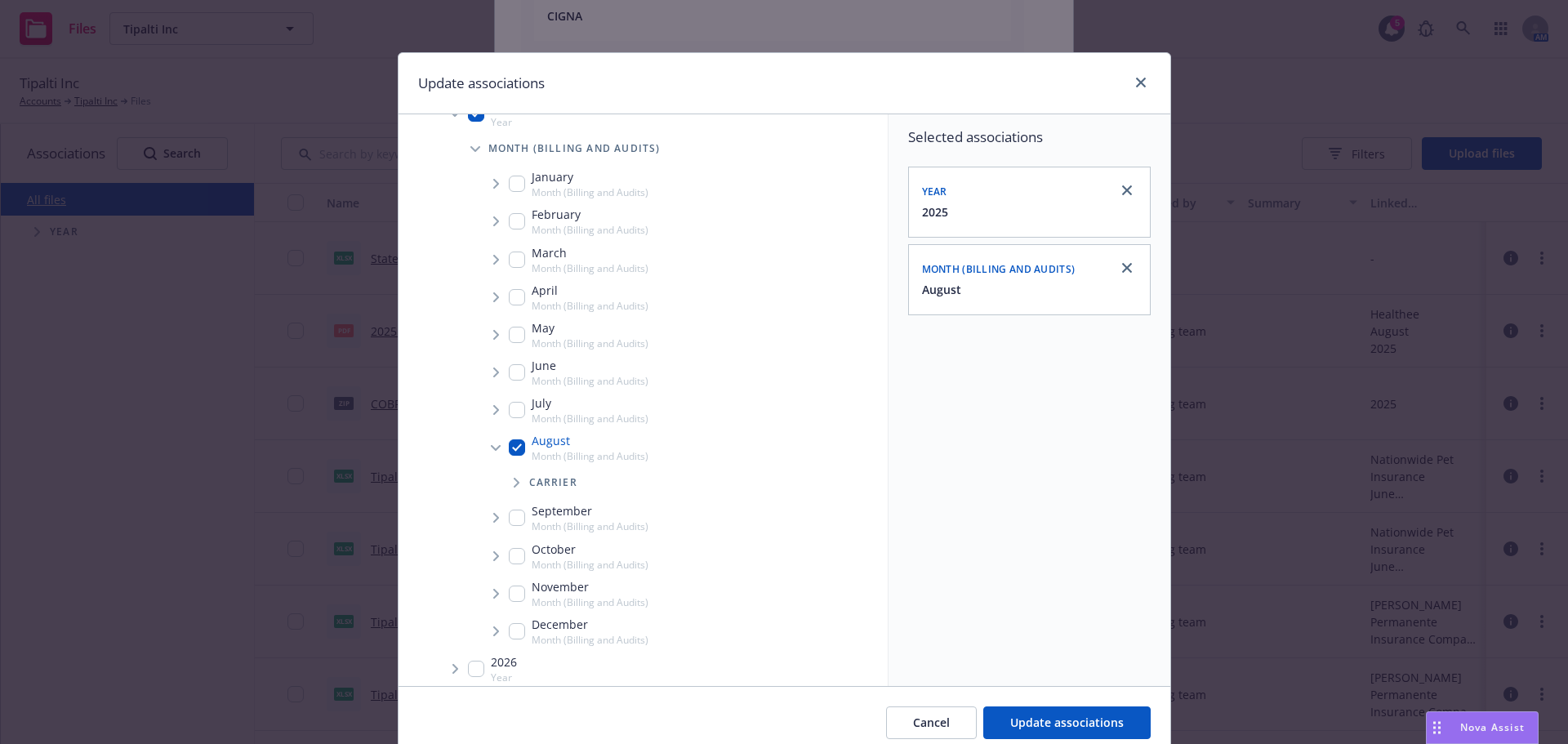
scroll to position [262, 0]
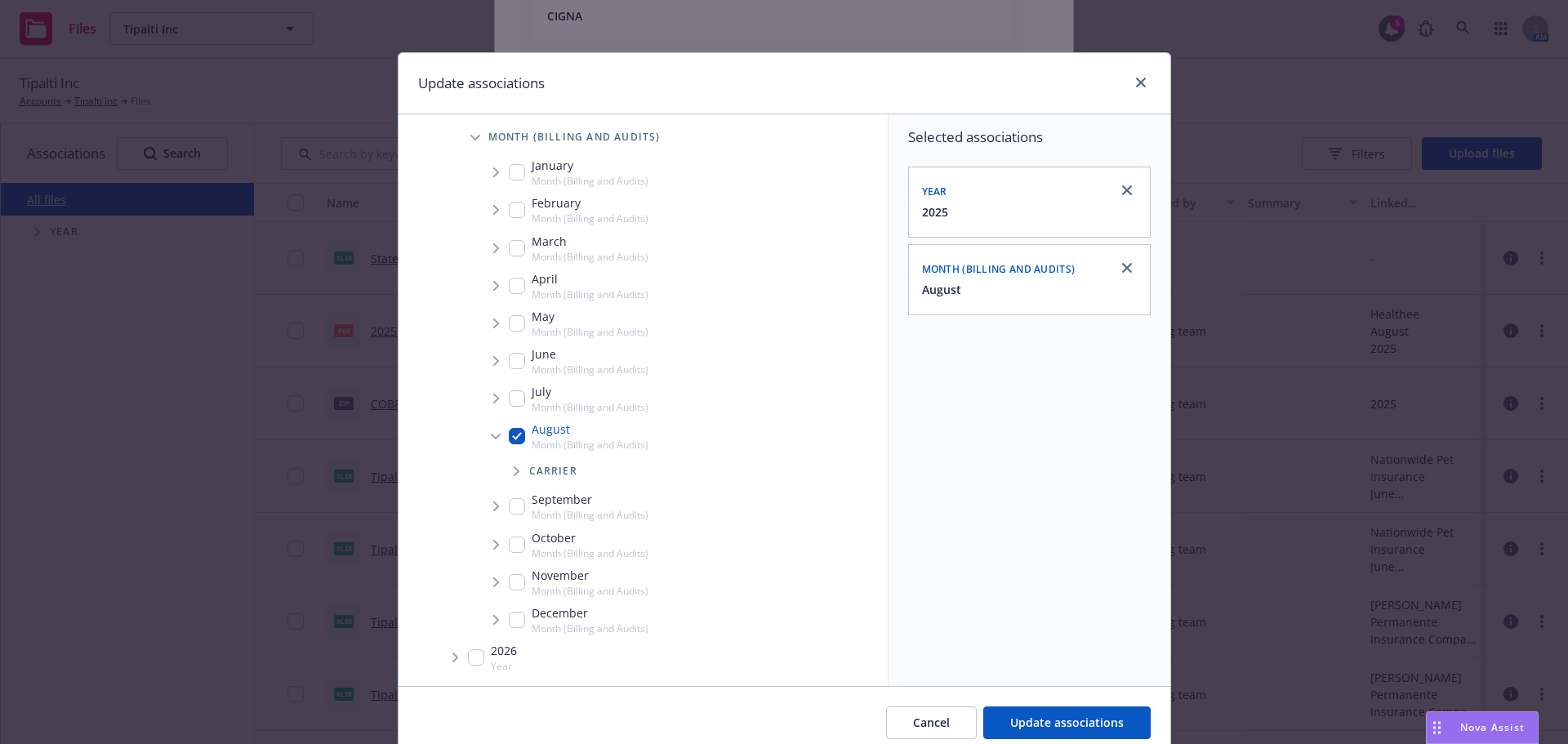
drag, startPoint x: 512, startPoint y: 468, endPoint x: 494, endPoint y: 473, distance: 18.7
click at [497, 473] on div "Carrier" at bounding box center [692, 470] width 391 height 33
click at [508, 463] on span "Tree Example" at bounding box center [516, 471] width 26 height 26
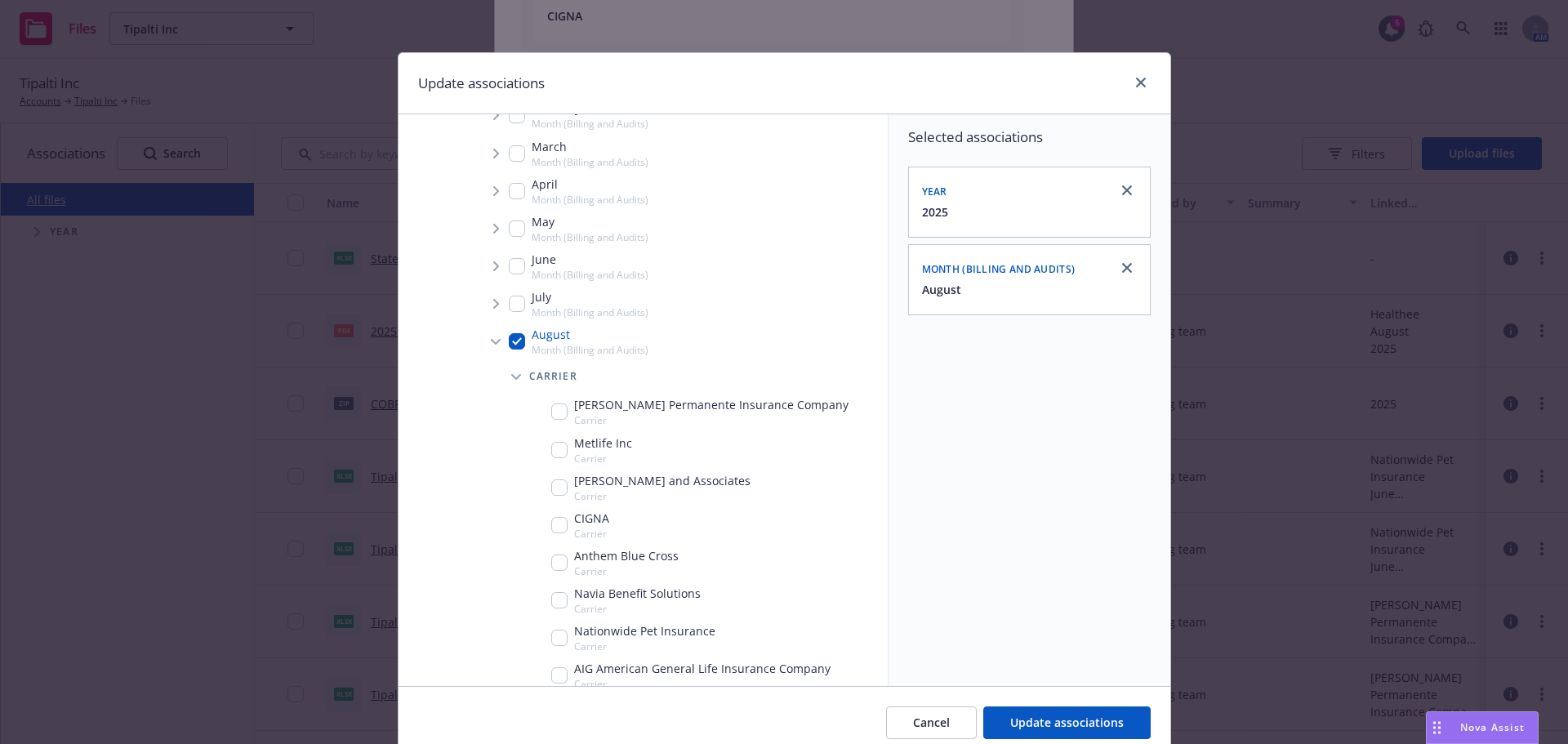
scroll to position [426, 0]
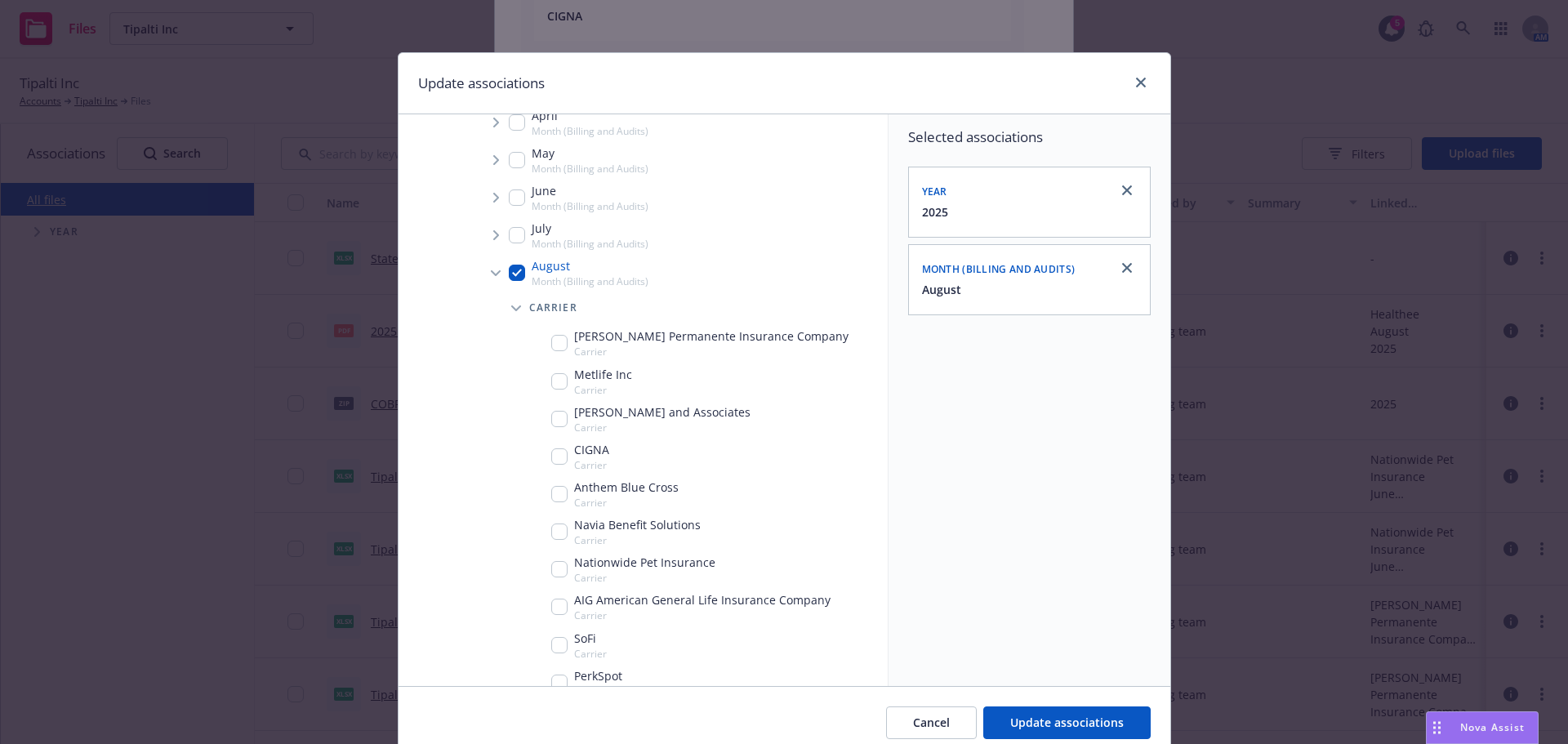
click at [557, 459] on input "Tree Example" at bounding box center [559, 456] width 17 height 17
checkbox input "true"
click at [1110, 718] on span "Update associations" at bounding box center [1066, 723] width 113 height 16
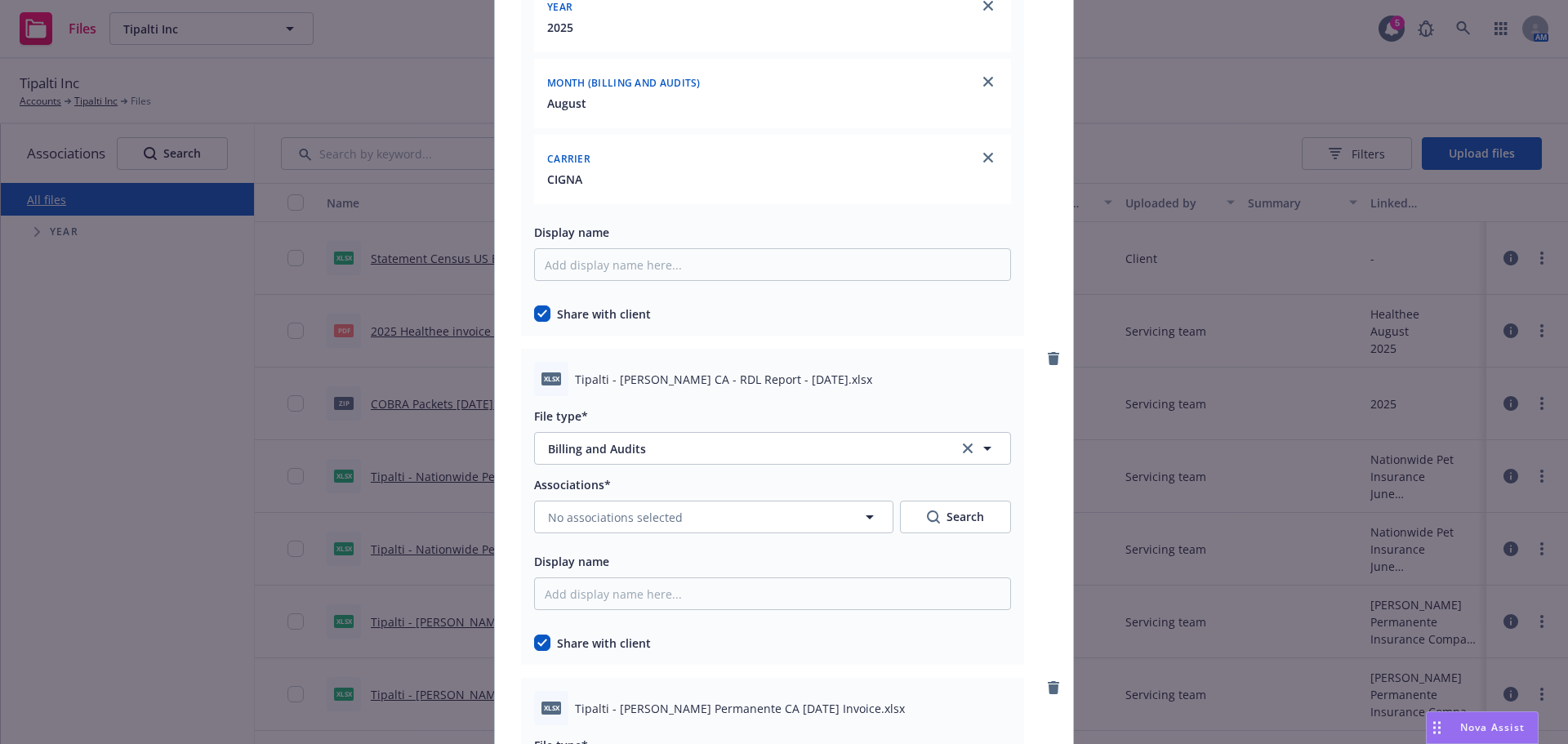
scroll to position [7679, 0]
click at [660, 522] on span "No associations selected" at bounding box center [614, 514] width 134 height 18
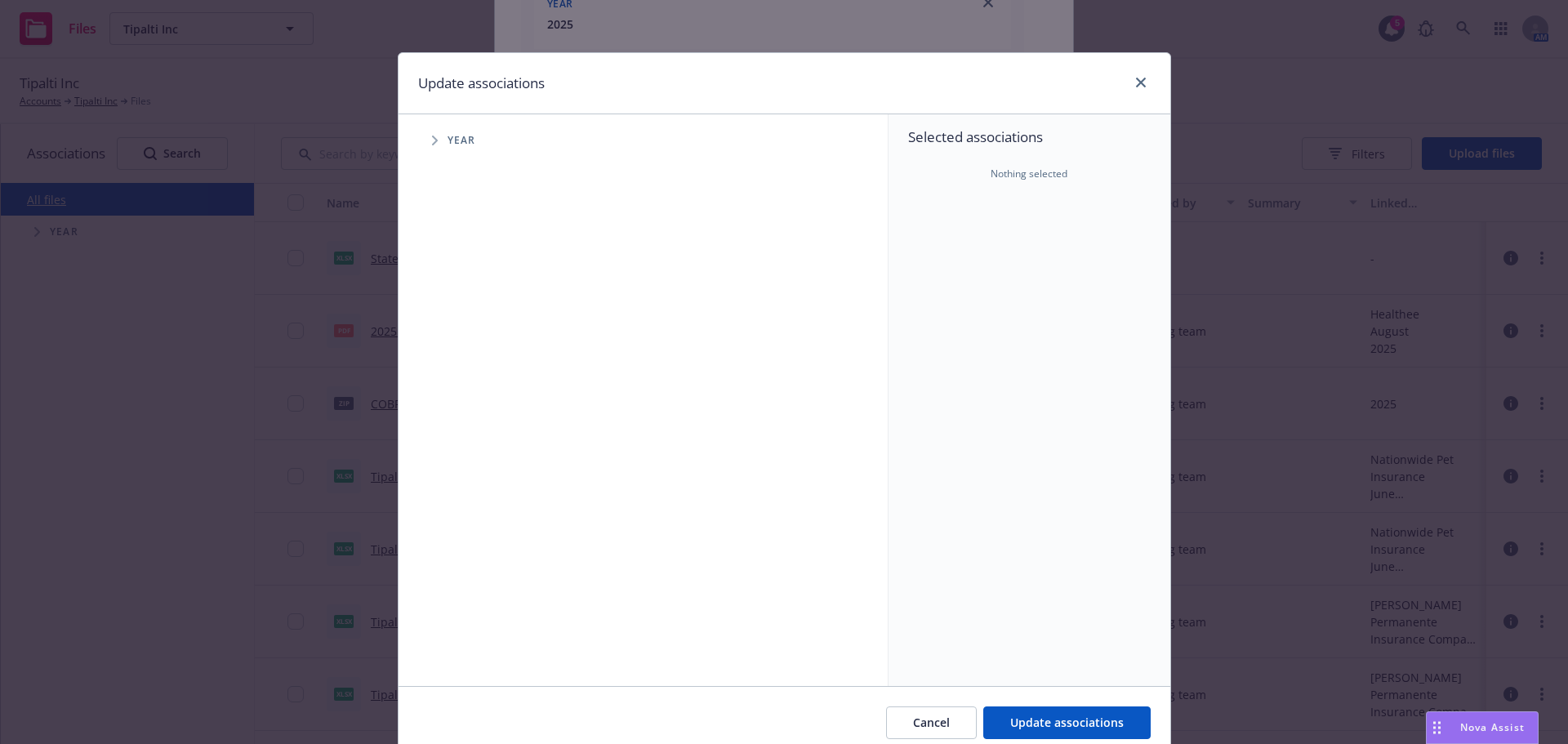
click at [423, 157] on div "Accessibility guide for tree Tree Example. Navigate the tree with the arrow key…" at bounding box center [642, 400] width 490 height 572
click at [425, 155] on div "Year" at bounding box center [651, 140] width 473 height 33
click at [436, 134] on span "Tree Example" at bounding box center [434, 141] width 26 height 26
click at [468, 354] on div "2025 Year" at bounding box center [492, 364] width 49 height 31
checkbox input "true"
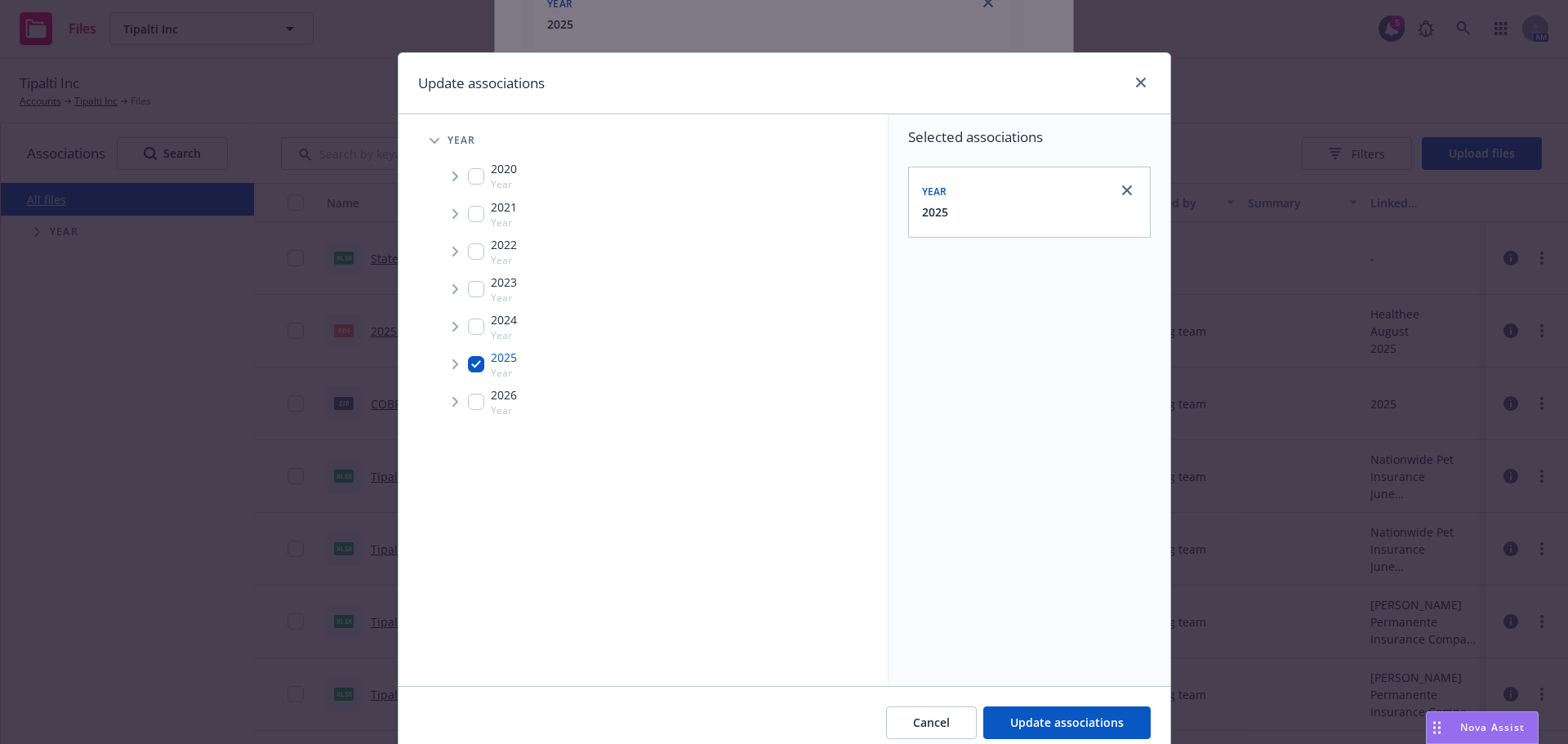
click at [446, 358] on span "Tree Example" at bounding box center [455, 364] width 26 height 26
click at [469, 391] on span "Tree Example" at bounding box center [475, 399] width 26 height 26
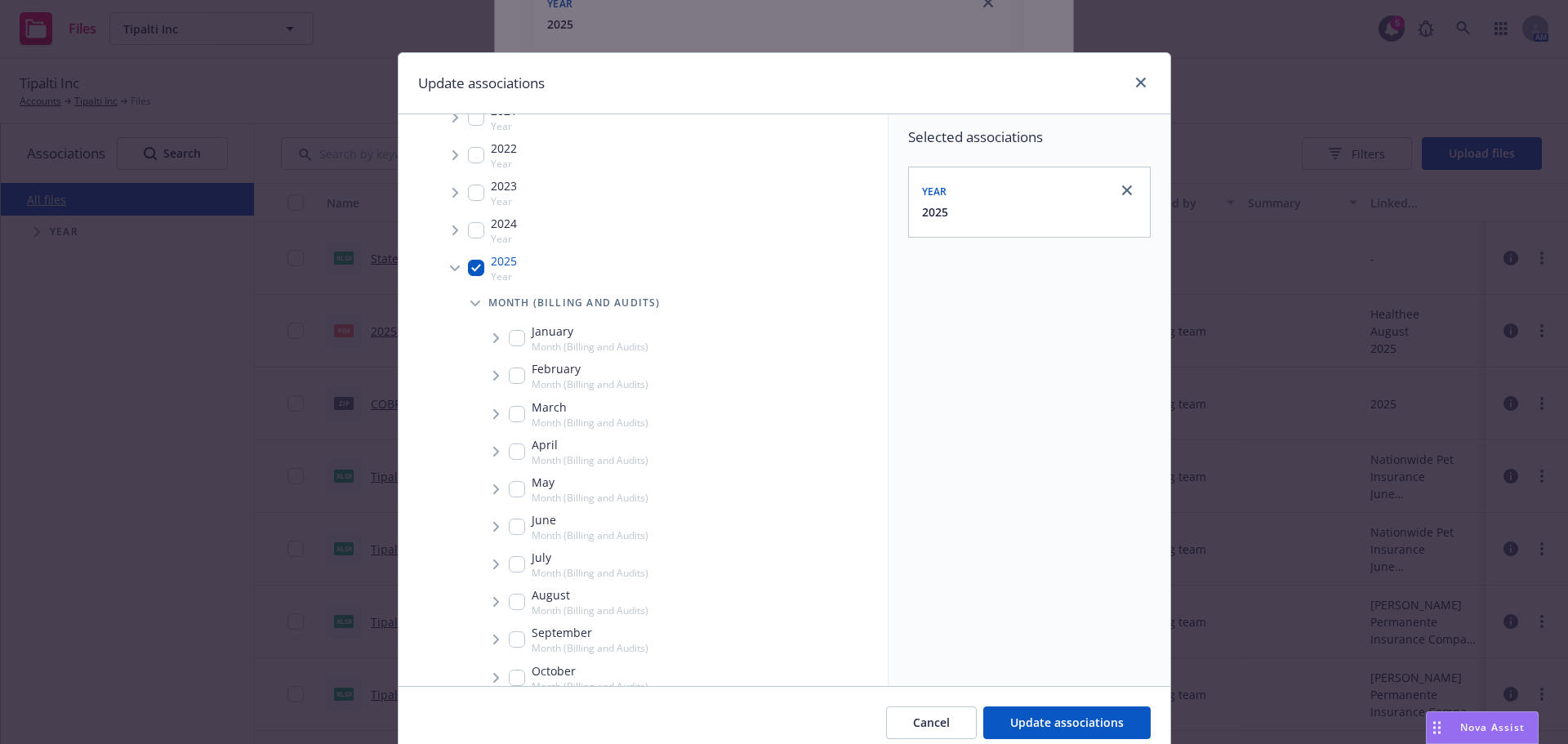
scroll to position [230, 0]
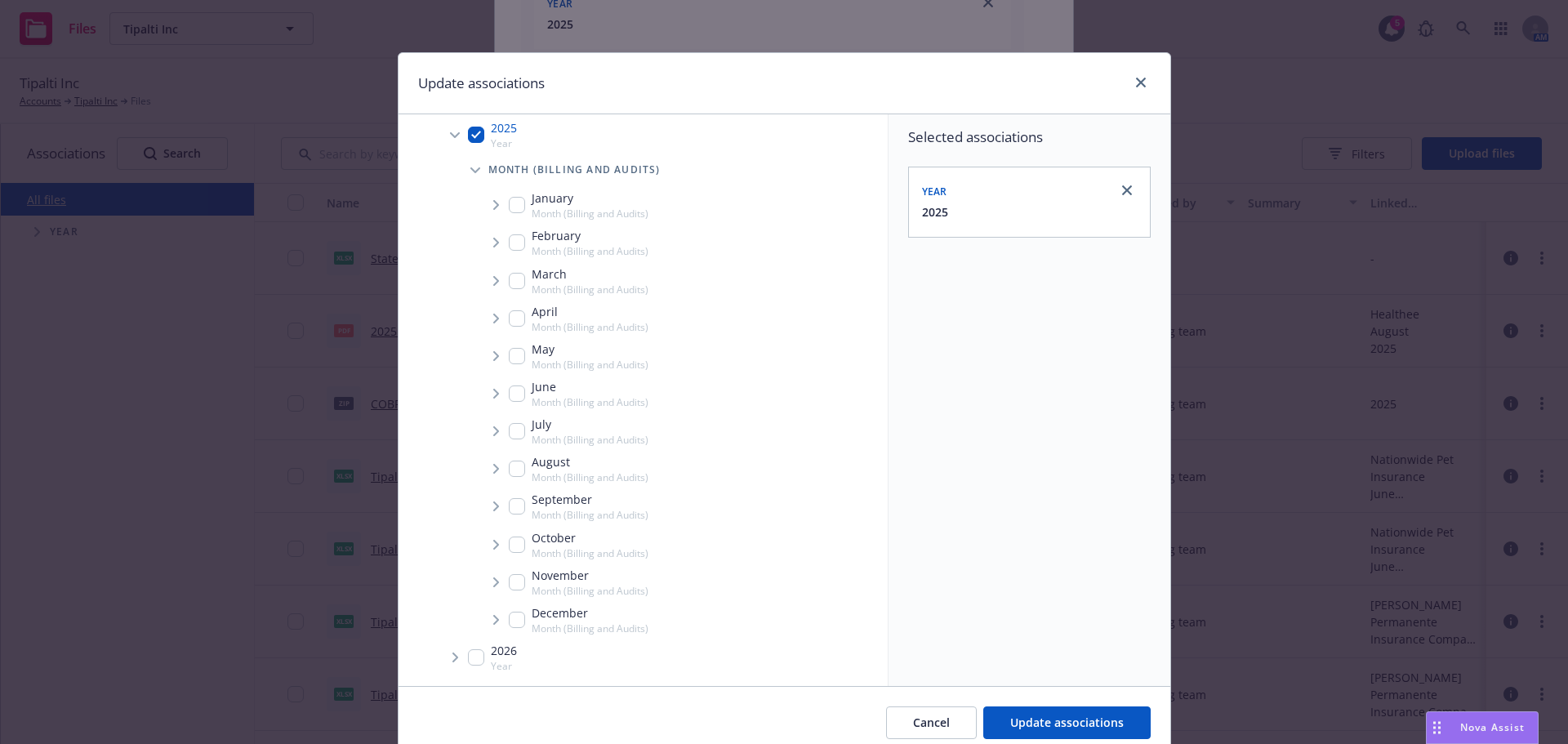
click at [512, 462] on input "Tree Example" at bounding box center [517, 469] width 17 height 17
checkbox input "true"
click at [494, 466] on span "Tree Example" at bounding box center [496, 469] width 26 height 26
click at [503, 491] on span "Tree Example" at bounding box center [516, 504] width 26 height 26
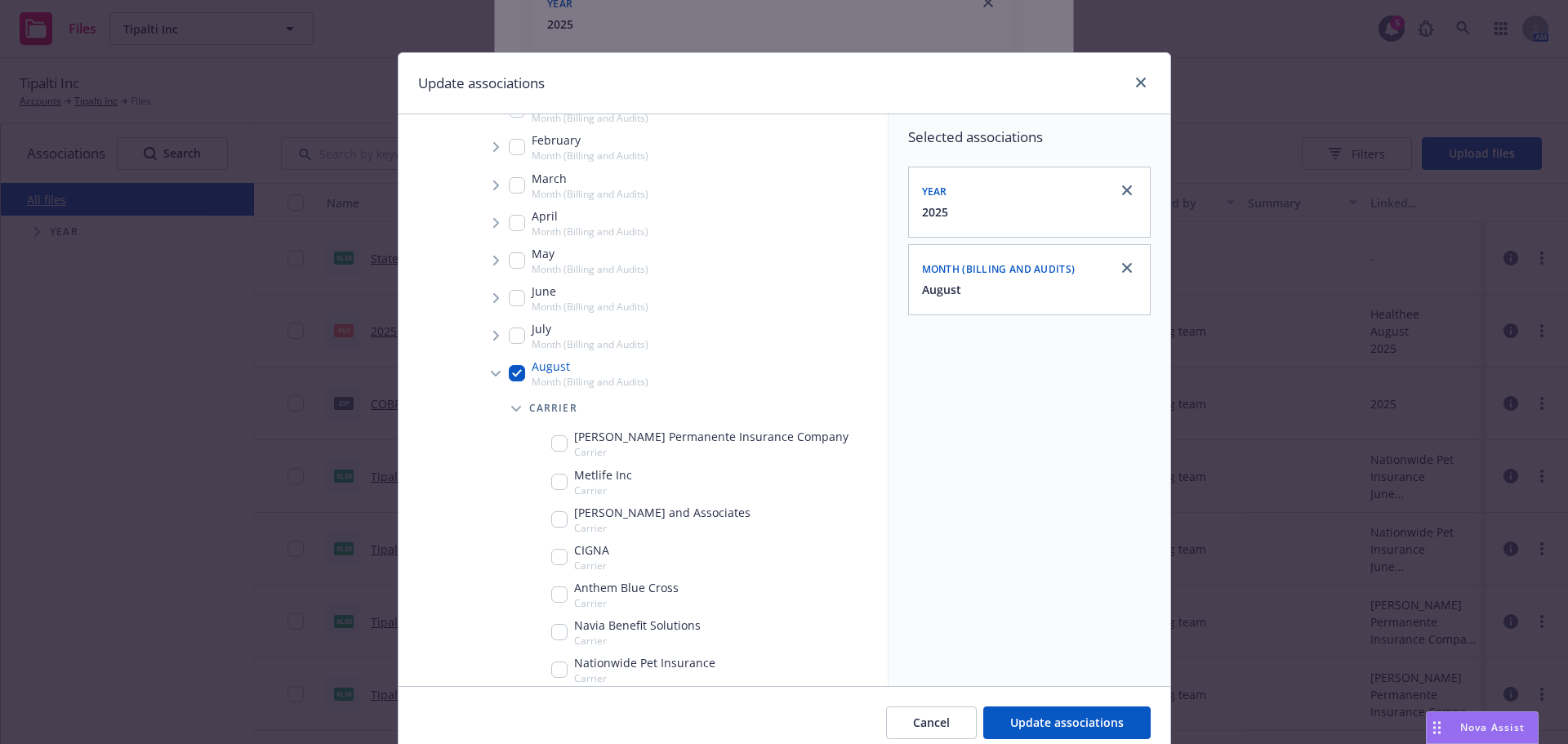
scroll to position [344, 0]
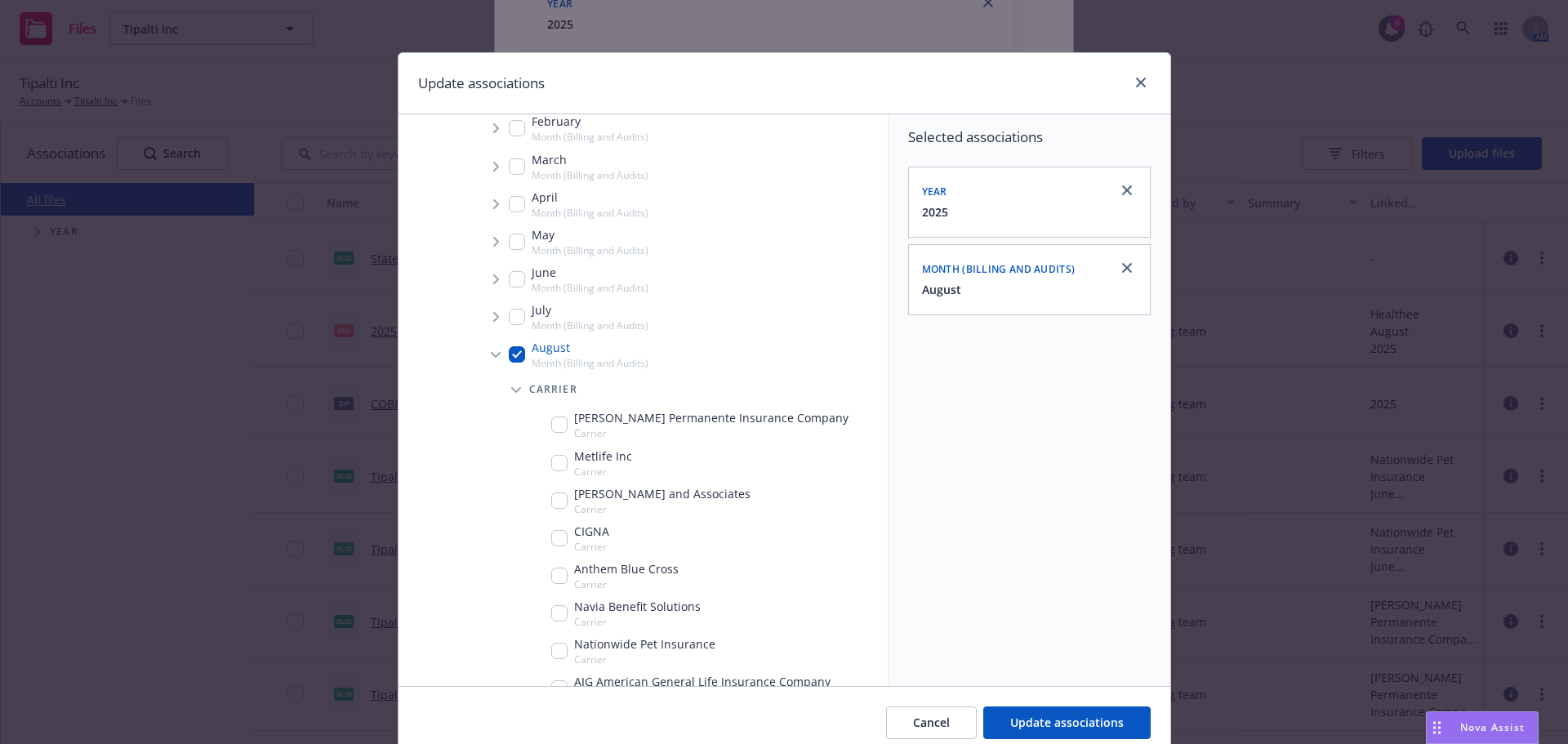
click at [559, 420] on input "Tree Example" at bounding box center [559, 425] width 17 height 17
checkbox input "true"
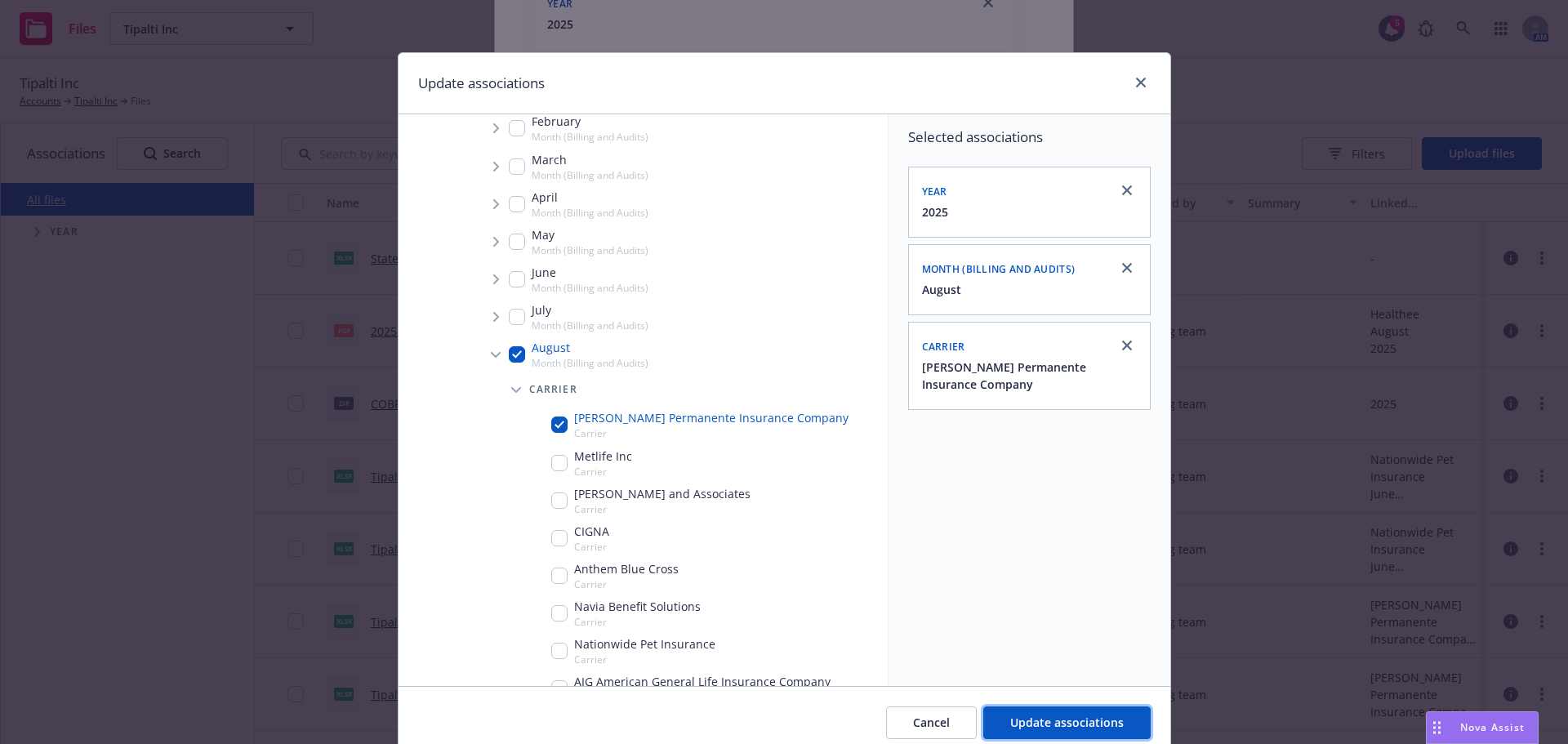
drag, startPoint x: 1087, startPoint y: 724, endPoint x: 1092, endPoint y: 717, distance: 8.6
click at [1089, 720] on span "Update associations" at bounding box center [1066, 723] width 113 height 16
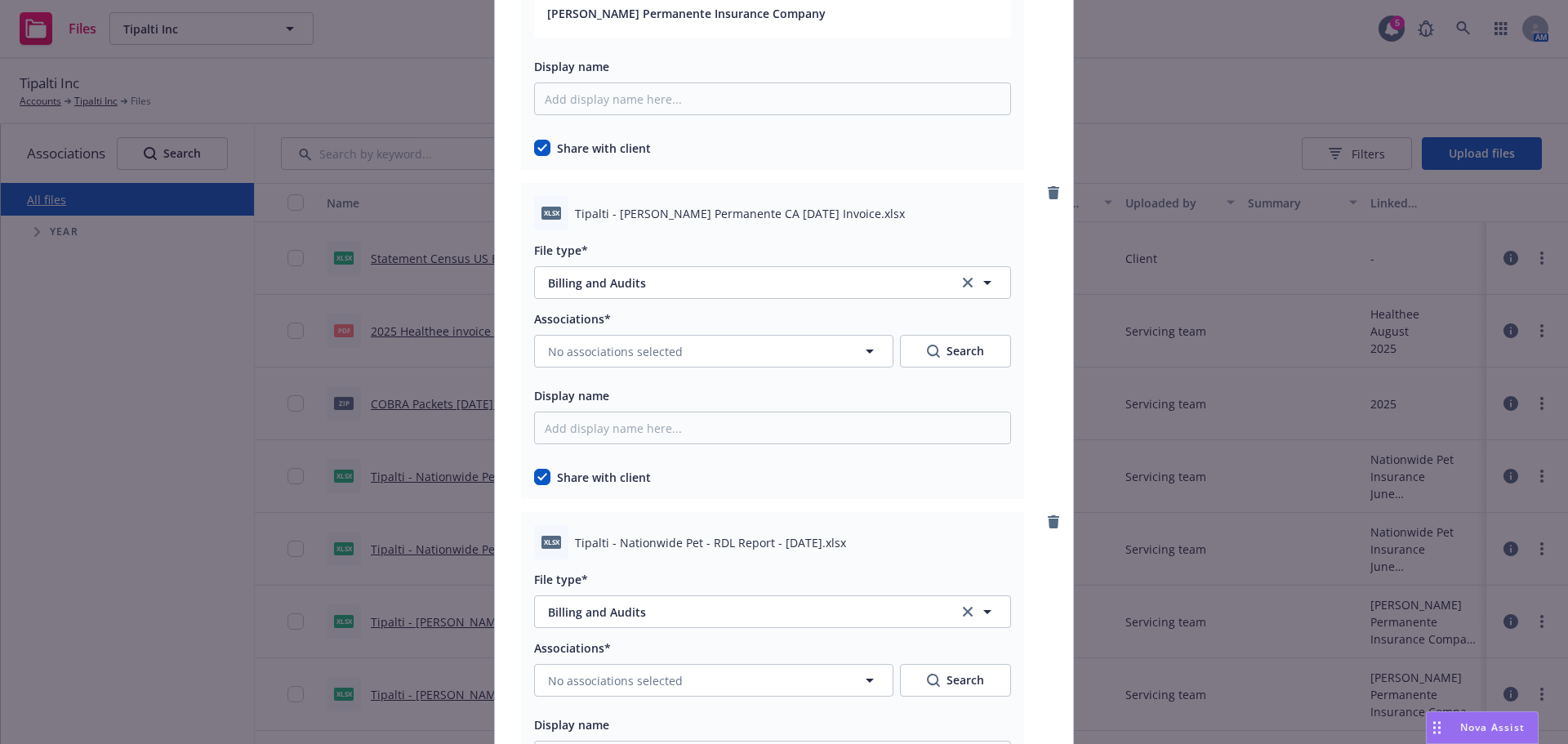
scroll to position [8415, 0]
click at [747, 349] on button "No associations selected" at bounding box center [714, 346] width 359 height 33
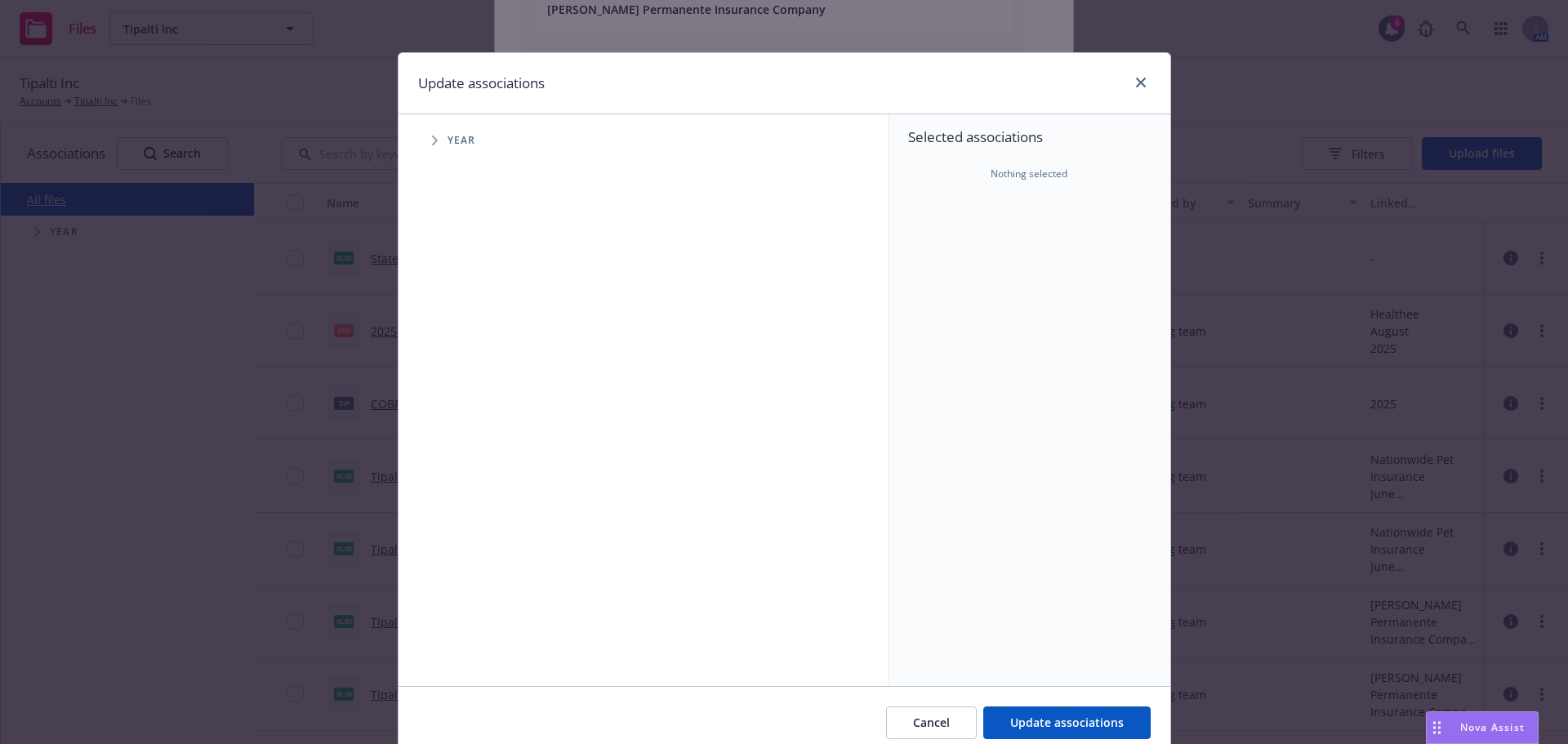
click at [432, 142] on span "Tree Example" at bounding box center [434, 141] width 26 height 26
click at [477, 360] on div "2025 Year" at bounding box center [492, 364] width 49 height 31
checkbox input "true"
click at [454, 362] on span "Tree Example" at bounding box center [455, 364] width 26 height 26
click at [462, 389] on span "Tree Example" at bounding box center [475, 399] width 26 height 26
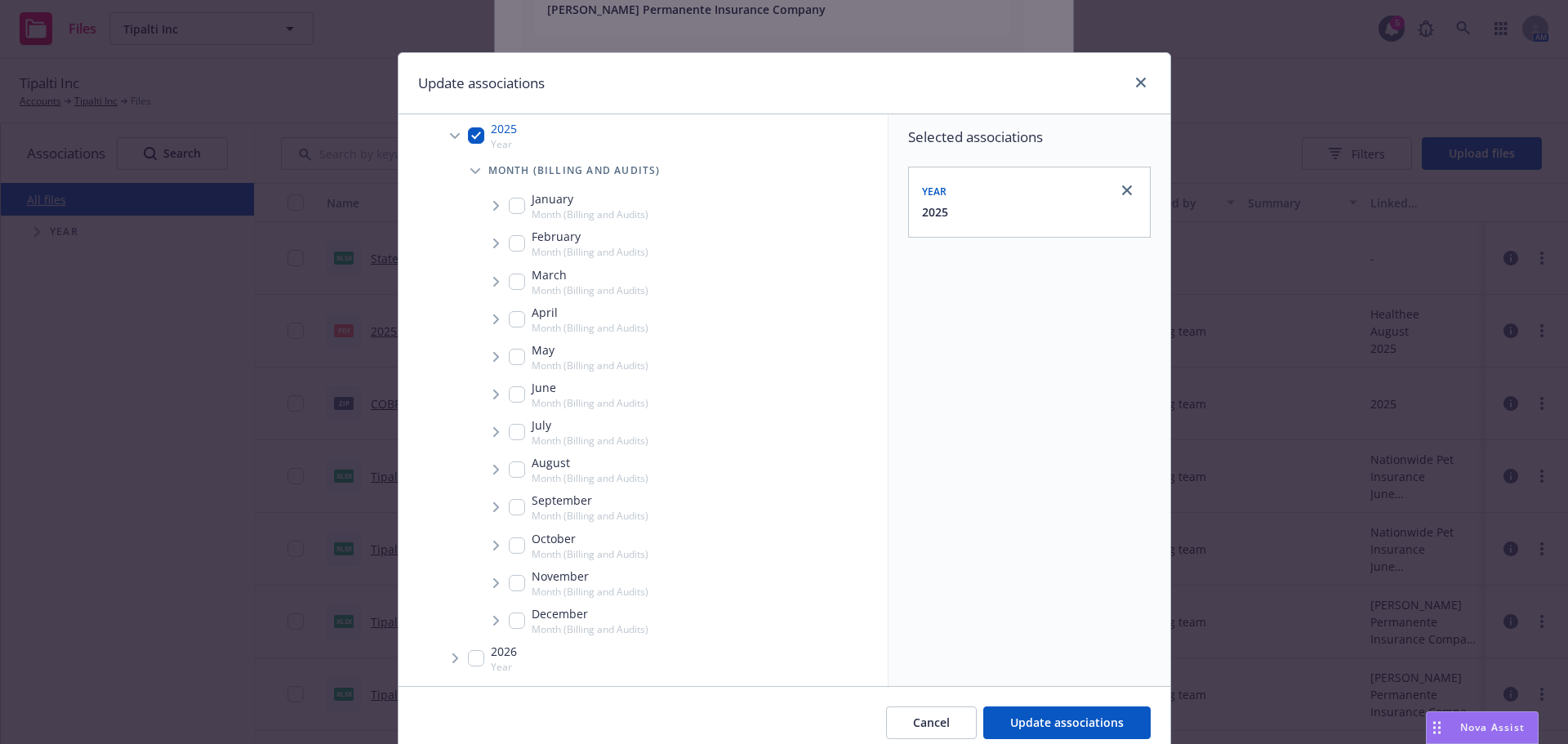
scroll to position [230, 0]
click at [511, 463] on input "Tree Example" at bounding box center [517, 469] width 17 height 17
checkbox input "true"
click at [494, 469] on span "Tree Example" at bounding box center [496, 469] width 26 height 26
click at [512, 499] on span "Tree Example" at bounding box center [516, 504] width 26 height 26
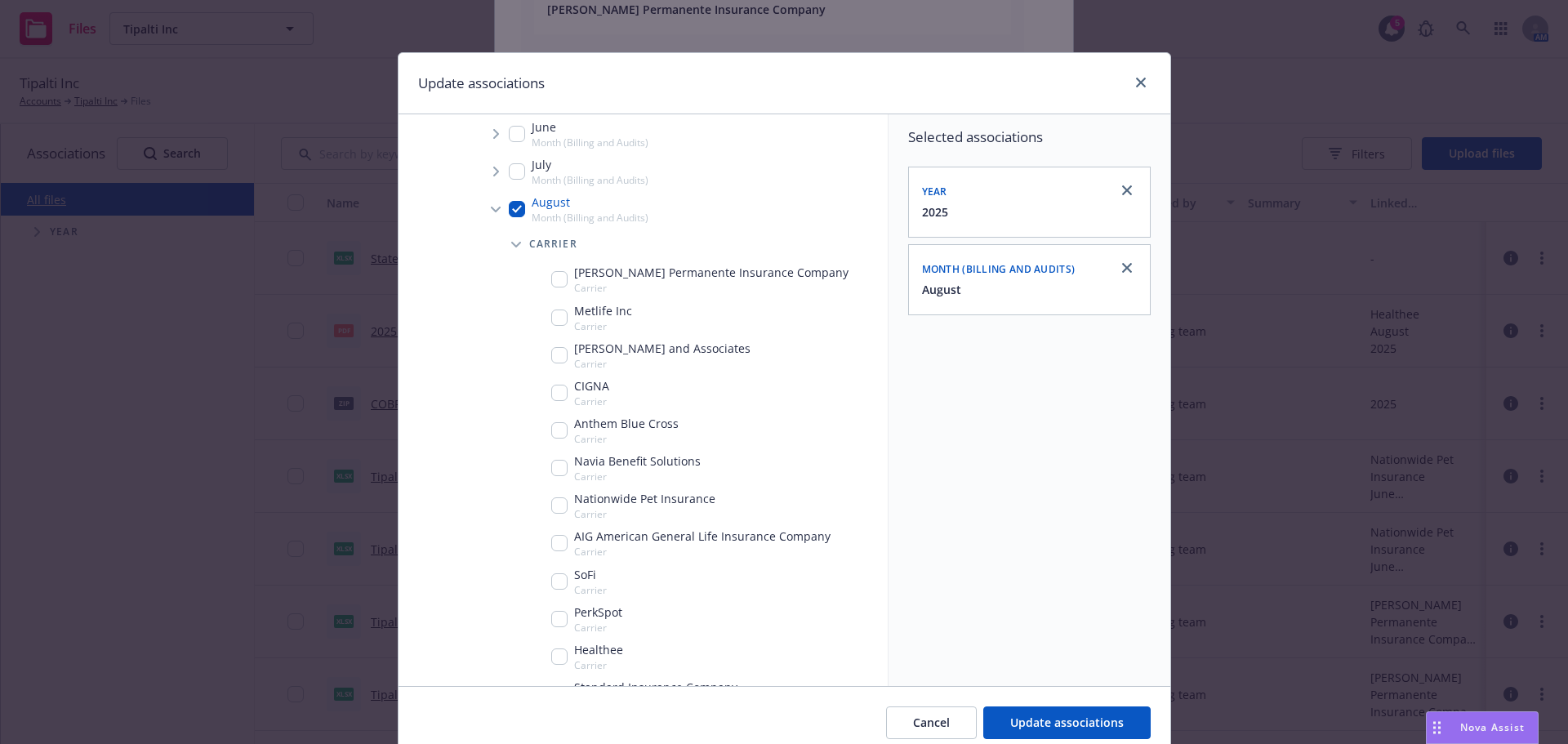
scroll to position [475, 0]
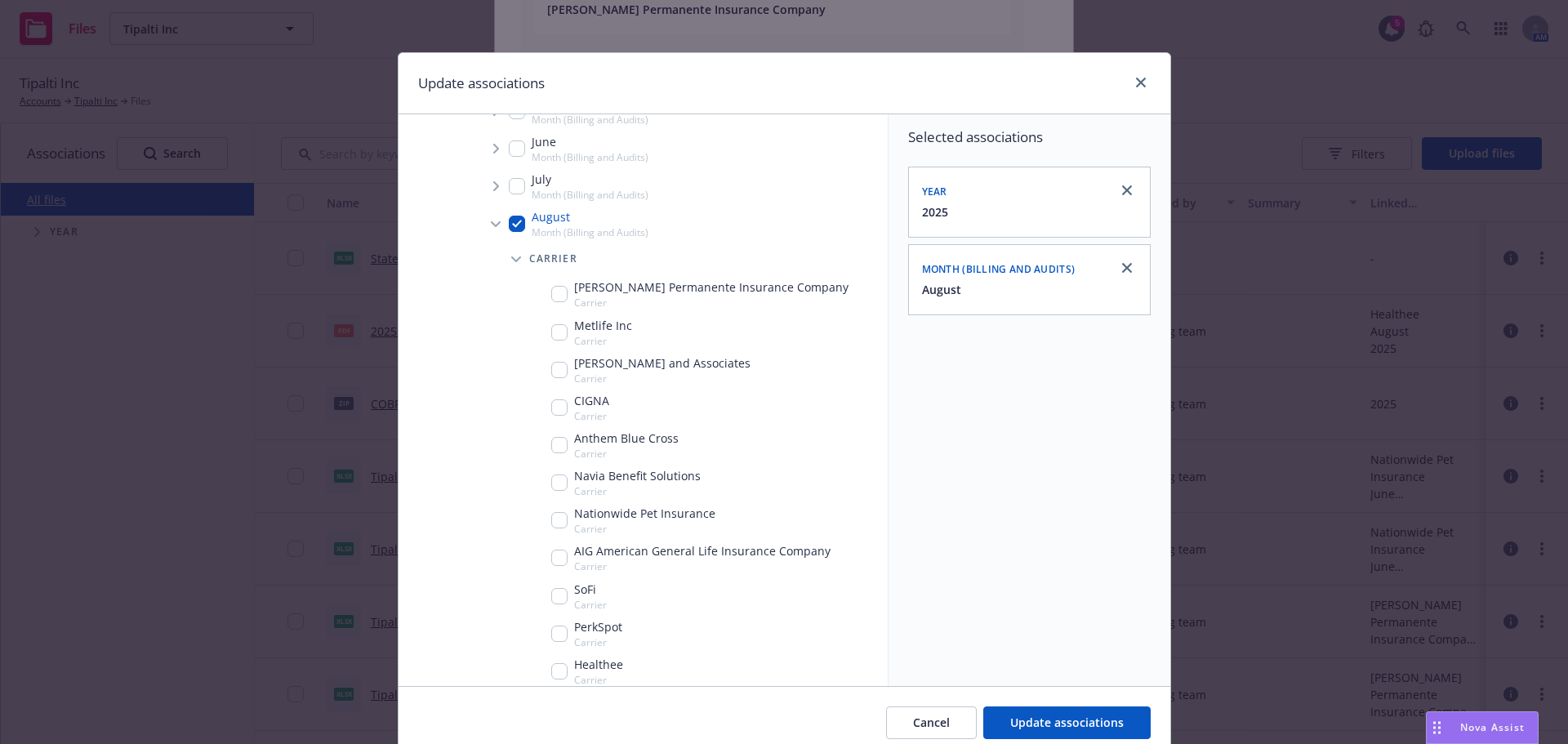
click at [555, 298] on input "Tree Example" at bounding box center [559, 294] width 17 height 17
checkbox input "true"
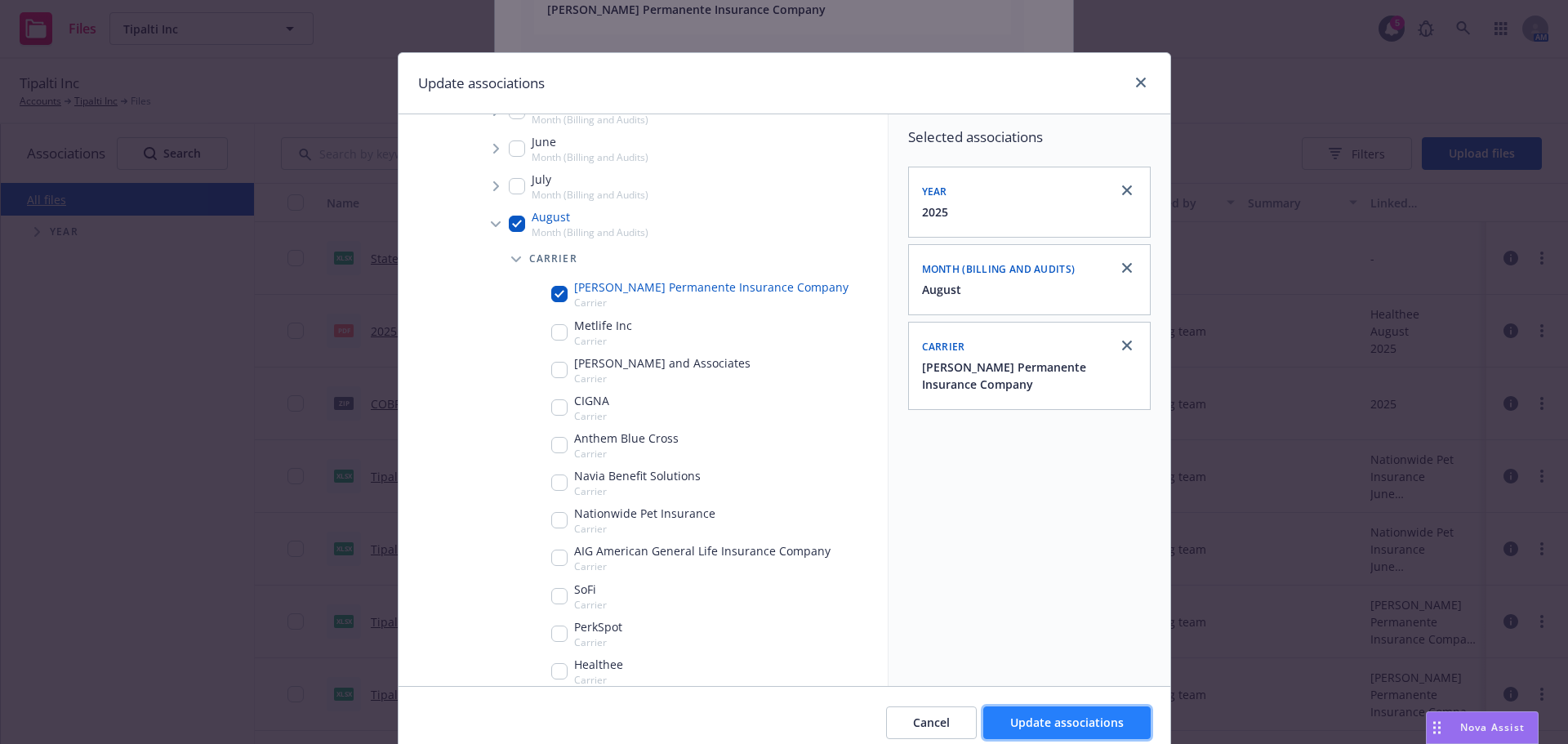
click at [1101, 718] on span "Update associations" at bounding box center [1066, 723] width 113 height 16
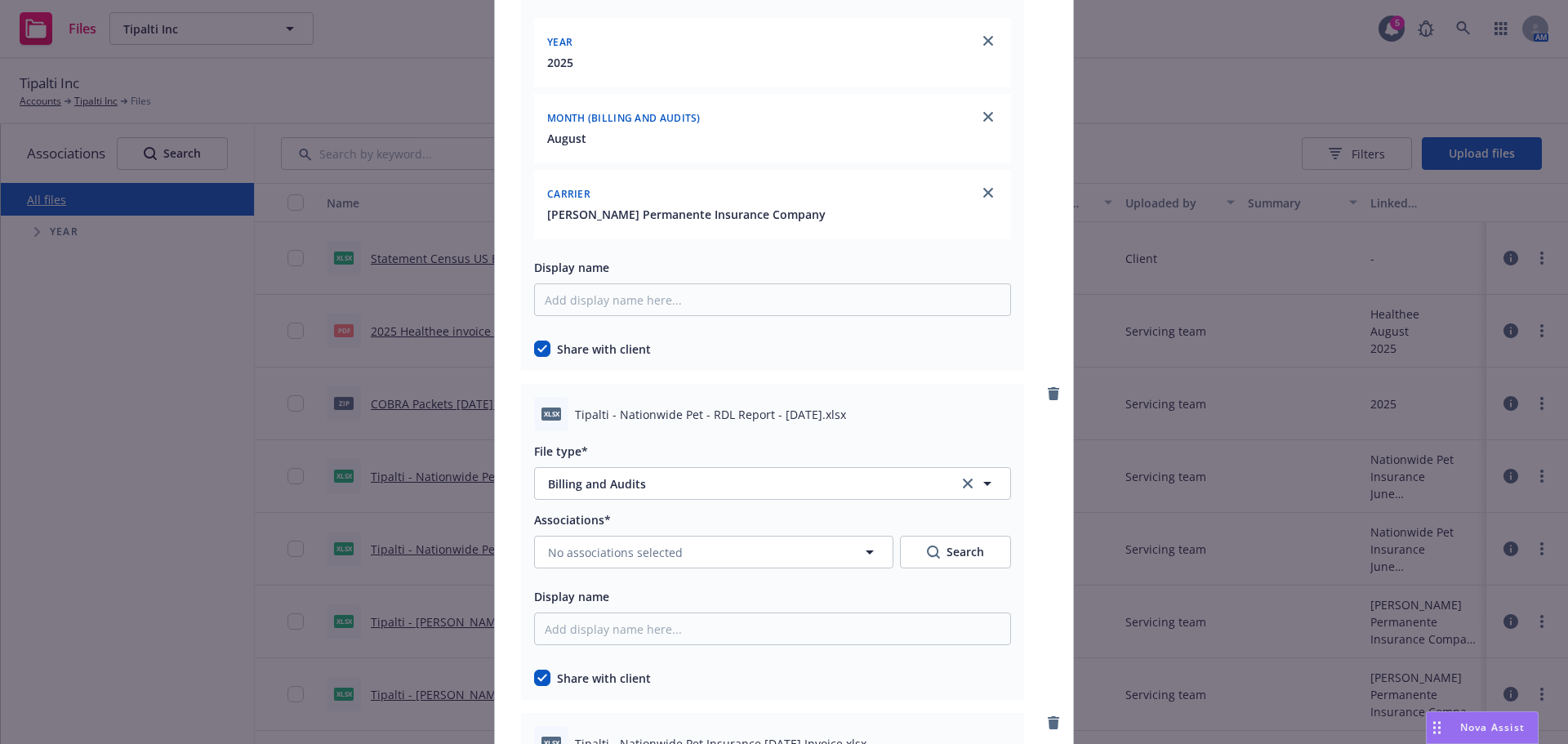
scroll to position [8823, 0]
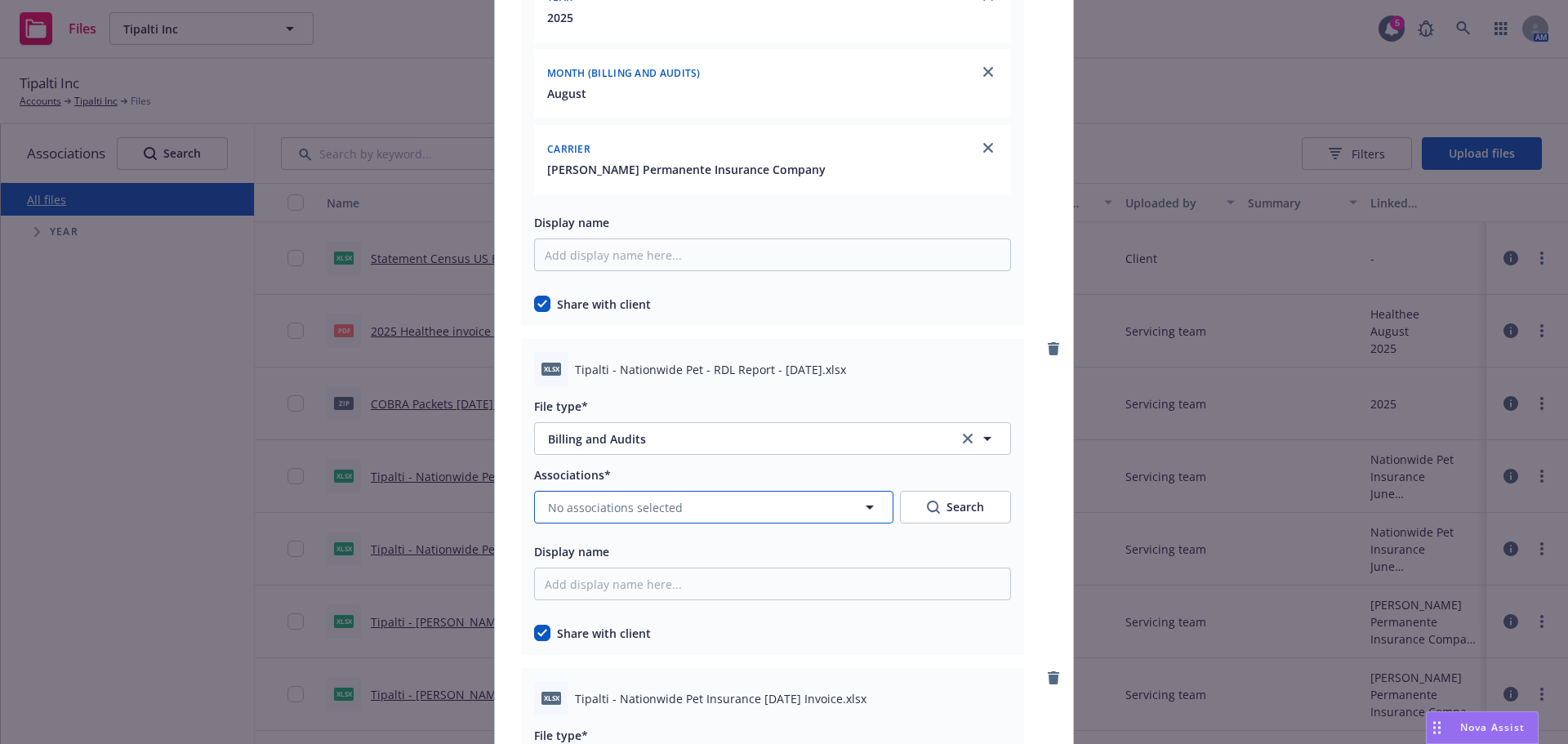
click at [719, 494] on button "No associations selected" at bounding box center [714, 507] width 359 height 33
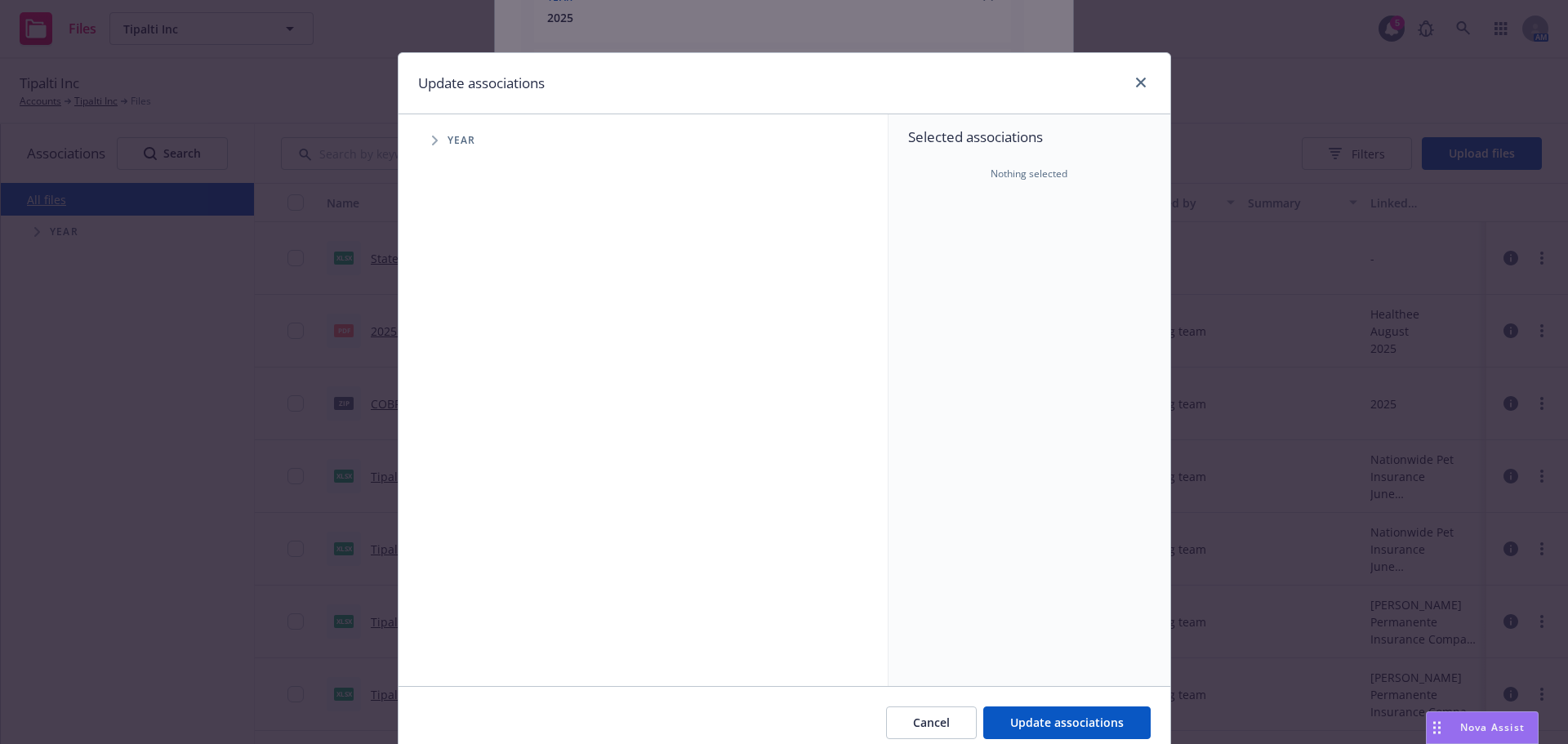
click at [421, 144] on span "Tree Example" at bounding box center [434, 141] width 26 height 26
click at [468, 362] on input "Tree Example" at bounding box center [475, 364] width 17 height 17
checkbox input "true"
click at [453, 363] on icon "Tree Example" at bounding box center [455, 364] width 6 height 10
click at [474, 405] on span "Tree Example" at bounding box center [475, 399] width 26 height 26
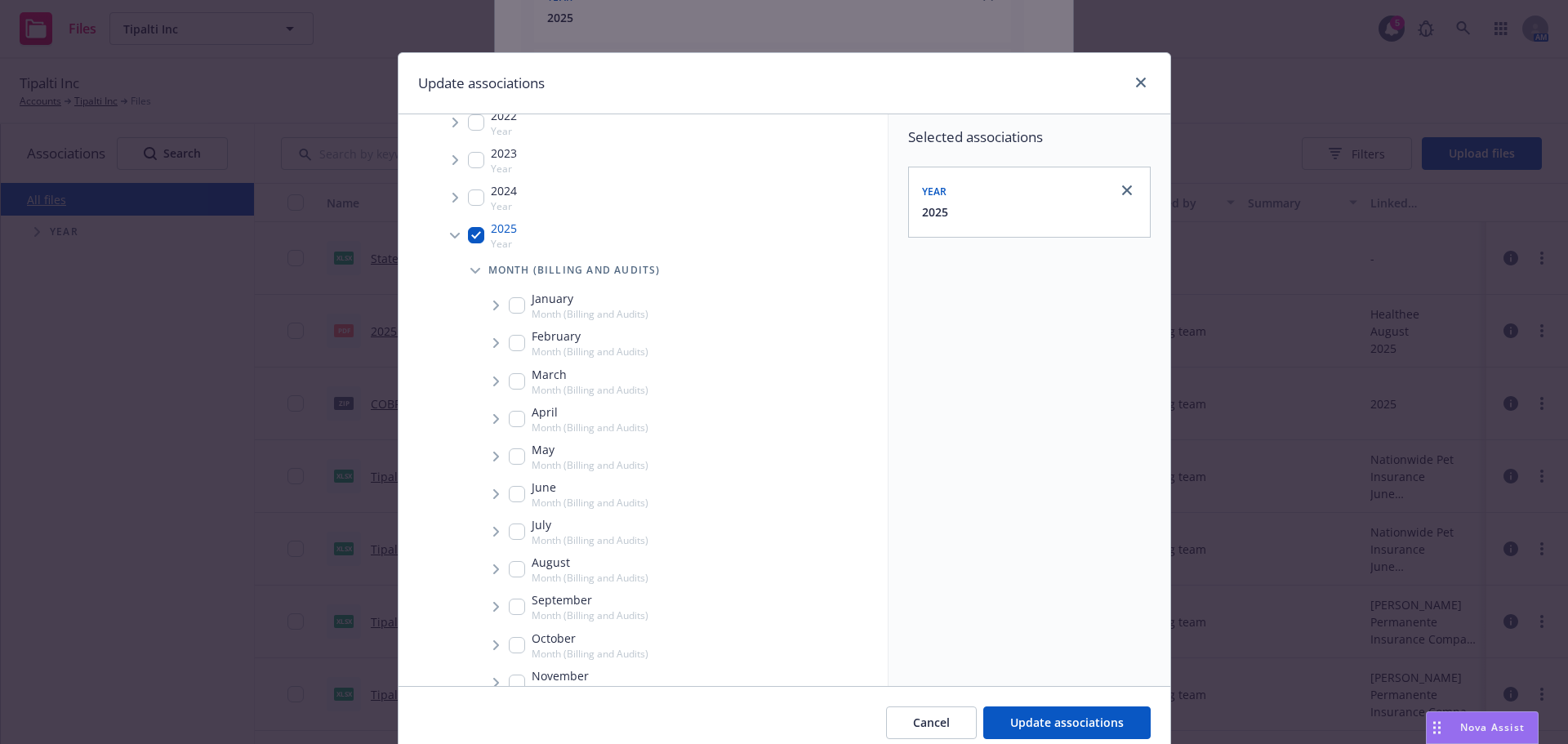
scroll to position [230, 0]
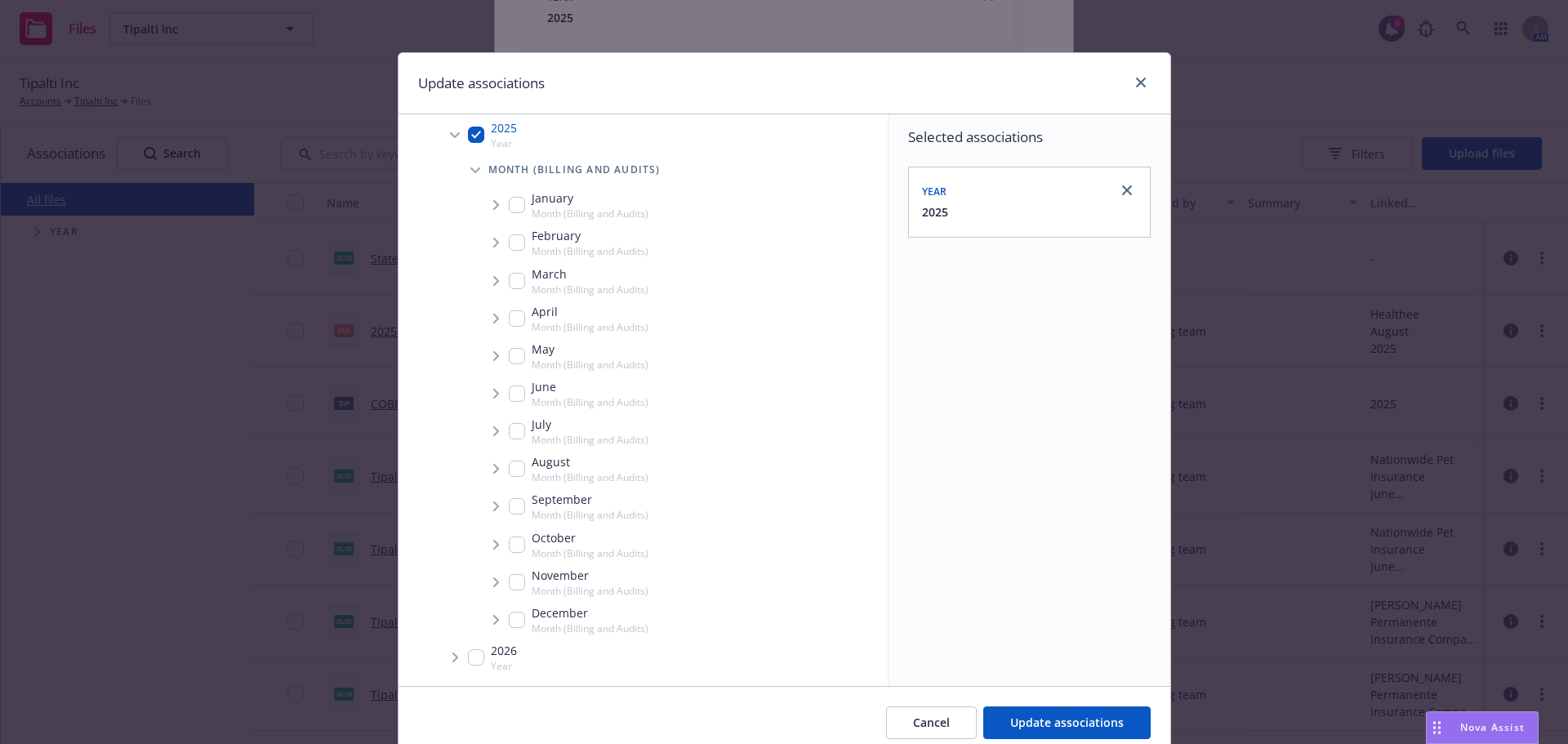
click at [517, 471] on div "August Month (Billing and Audits)" at bounding box center [578, 469] width 140 height 31
checkbox input "true"
click at [493, 471] on icon "Tree Example" at bounding box center [496, 469] width 6 height 10
click at [509, 510] on span "Tree Example" at bounding box center [516, 504] width 26 height 26
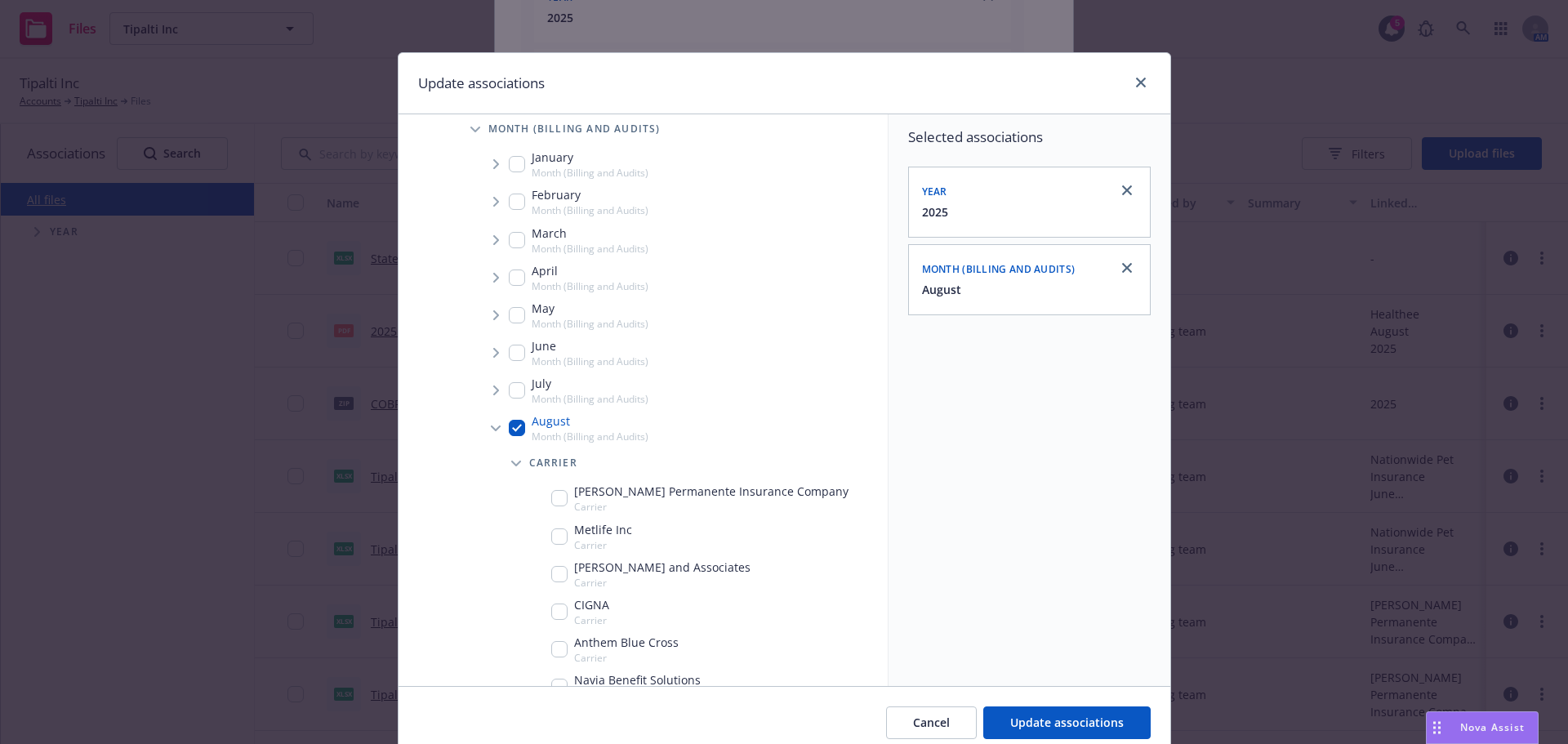
scroll to position [475, 0]
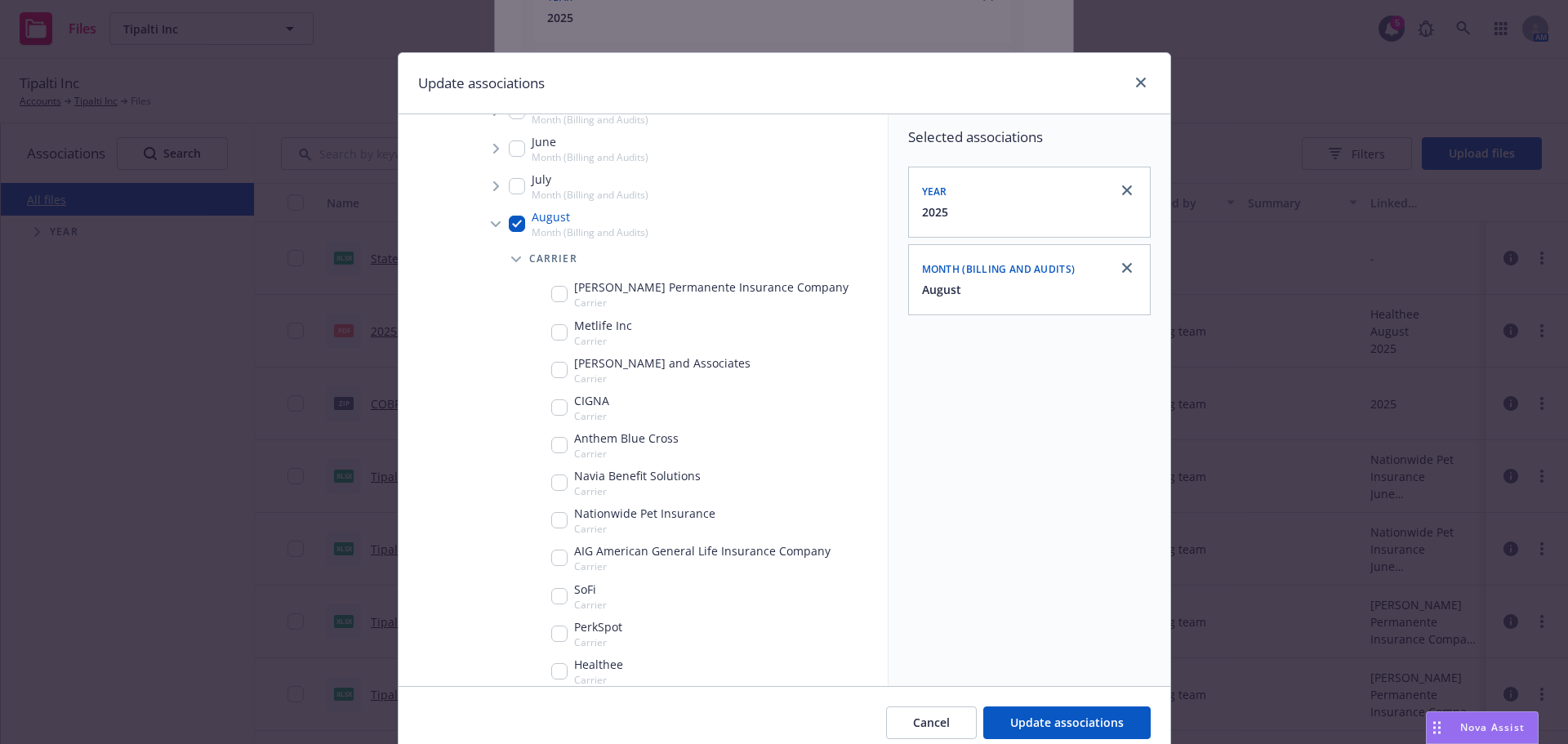
click at [543, 522] on div "Nationwide Pet Insurance Carrier" at bounding box center [702, 520] width 371 height 38
checkbox input "true"
click at [1105, 717] on span "Update associations" at bounding box center [1066, 723] width 113 height 16
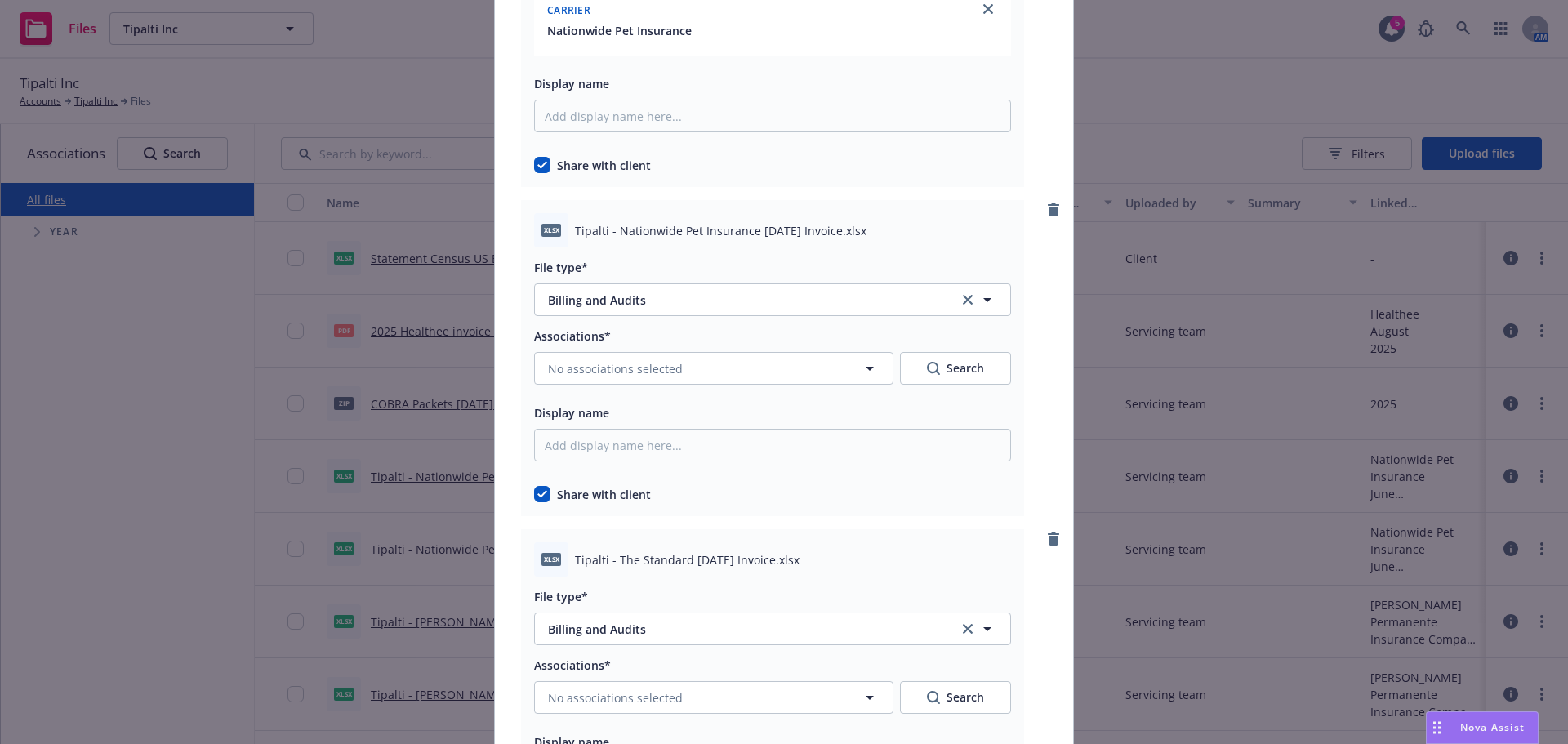
scroll to position [9518, 0]
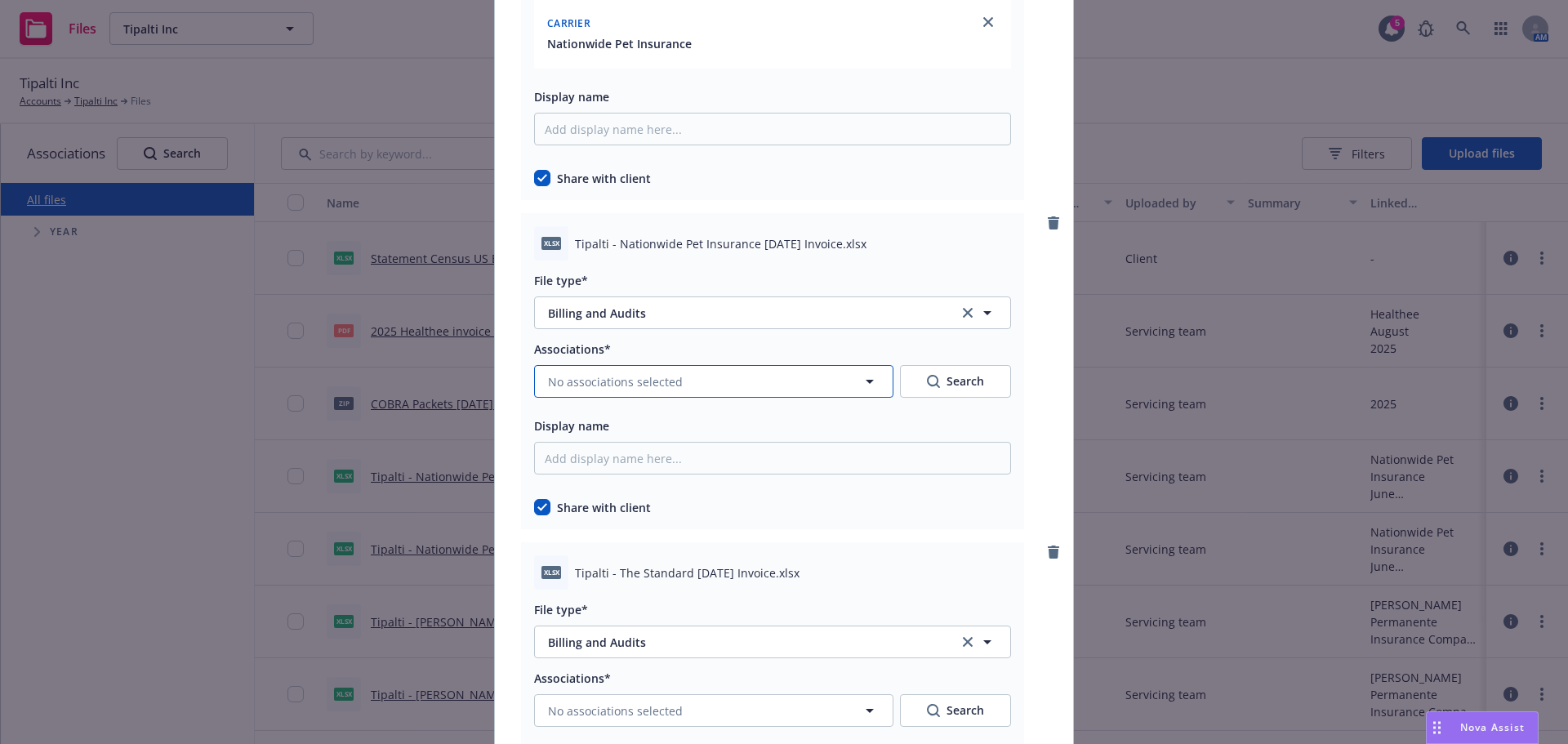
click at [718, 367] on button "No associations selected" at bounding box center [714, 381] width 359 height 33
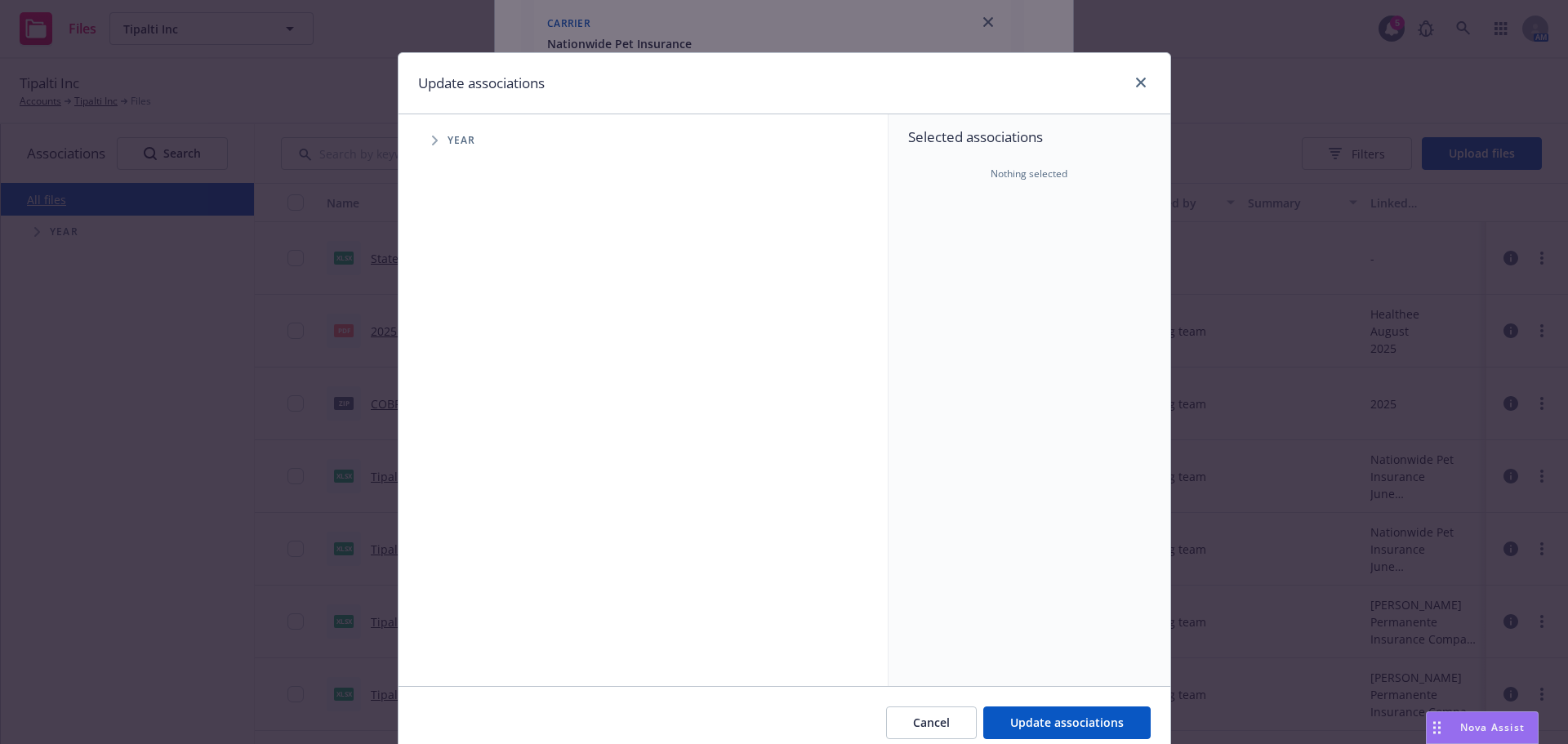
click at [425, 134] on span "Tree Example" at bounding box center [434, 141] width 26 height 26
click at [477, 355] on div "2025 Year" at bounding box center [492, 364] width 49 height 31
checkbox input "true"
click at [442, 361] on span "Tree Example" at bounding box center [455, 364] width 26 height 26
click at [475, 401] on span "Tree Example" at bounding box center [475, 399] width 26 height 26
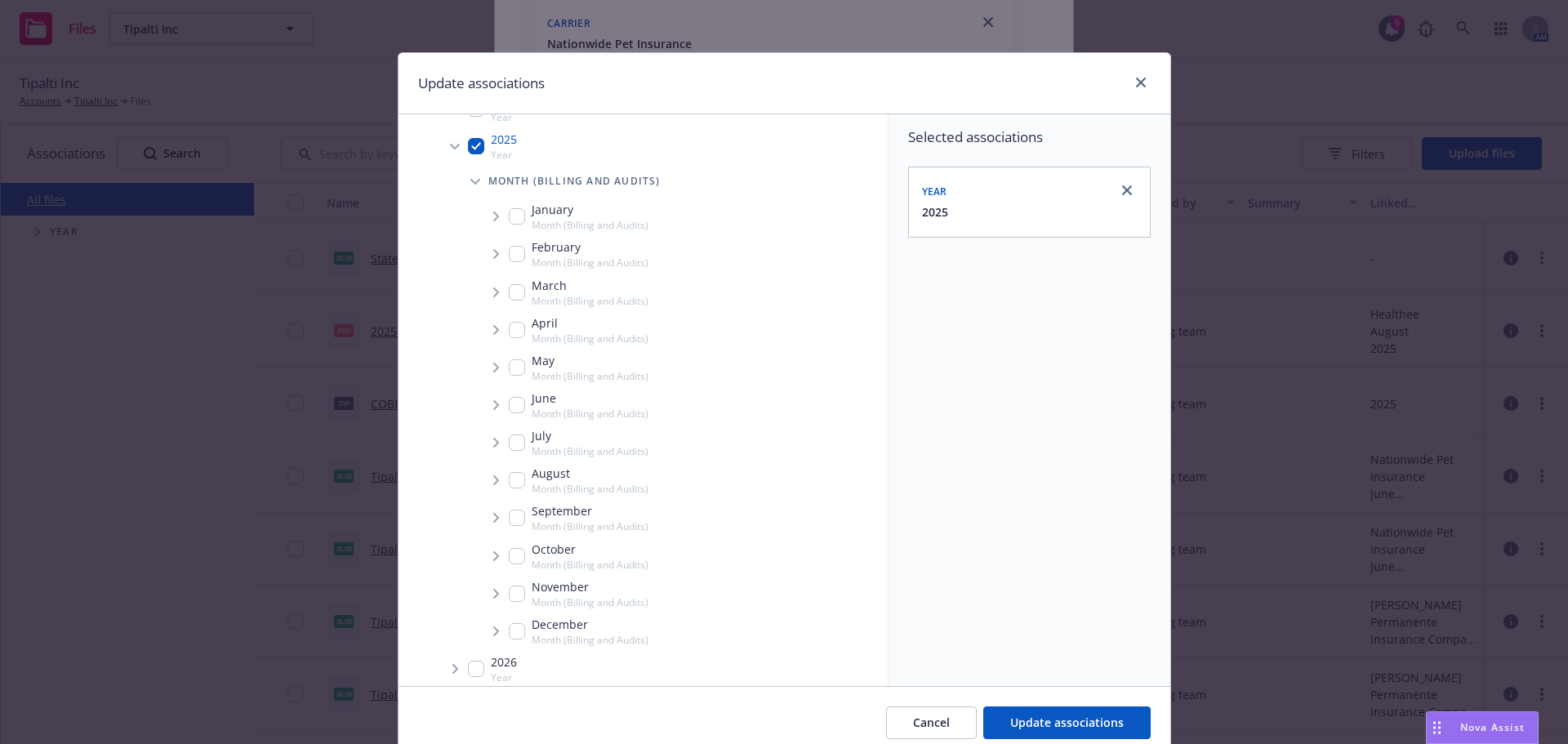
scroll to position [230, 0]
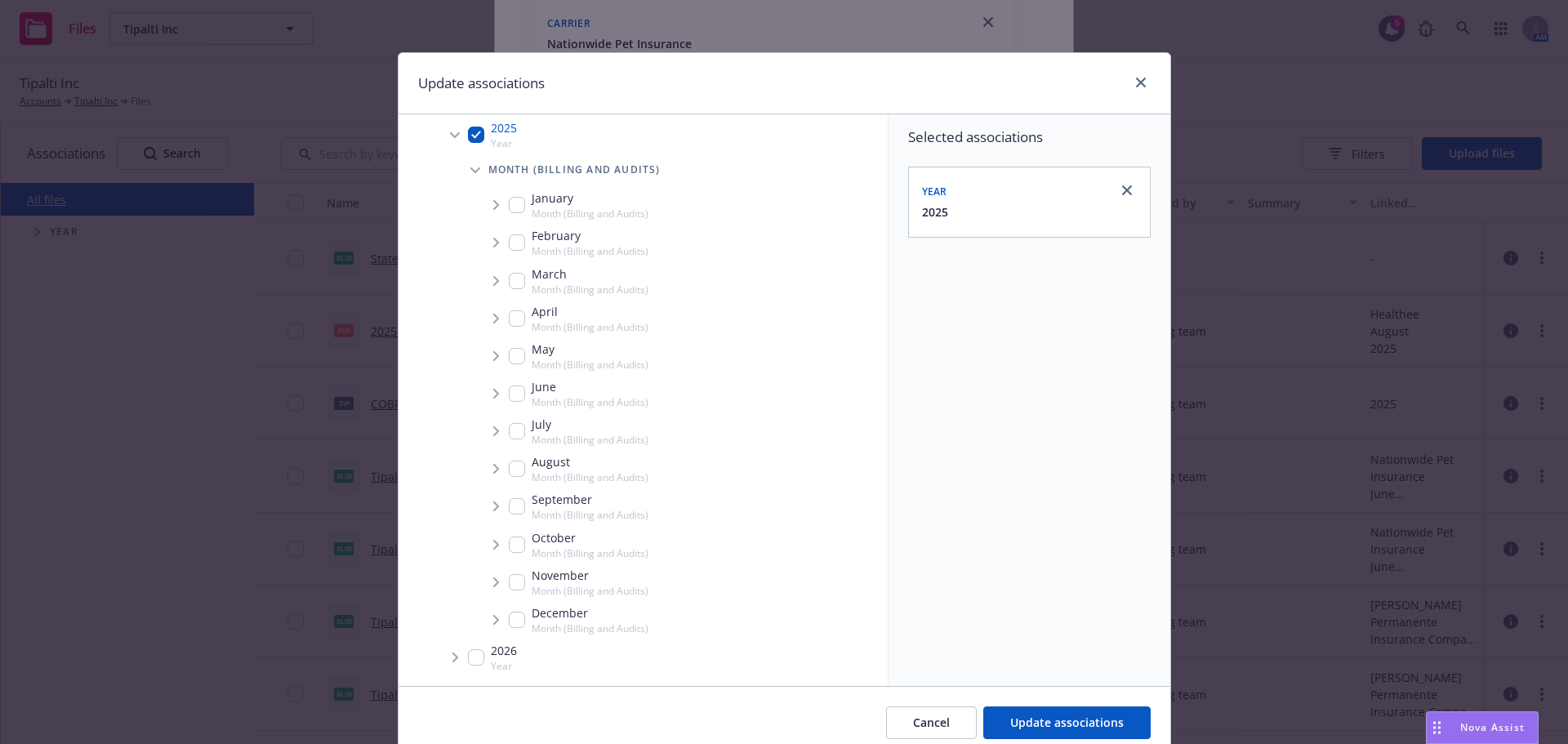
click at [509, 478] on div "August Month (Billing and Audits)" at bounding box center [578, 469] width 140 height 31
checkbox input "true"
click at [483, 466] on span "Tree Example" at bounding box center [496, 469] width 26 height 26
click at [503, 503] on span "Tree Example" at bounding box center [516, 504] width 26 height 26
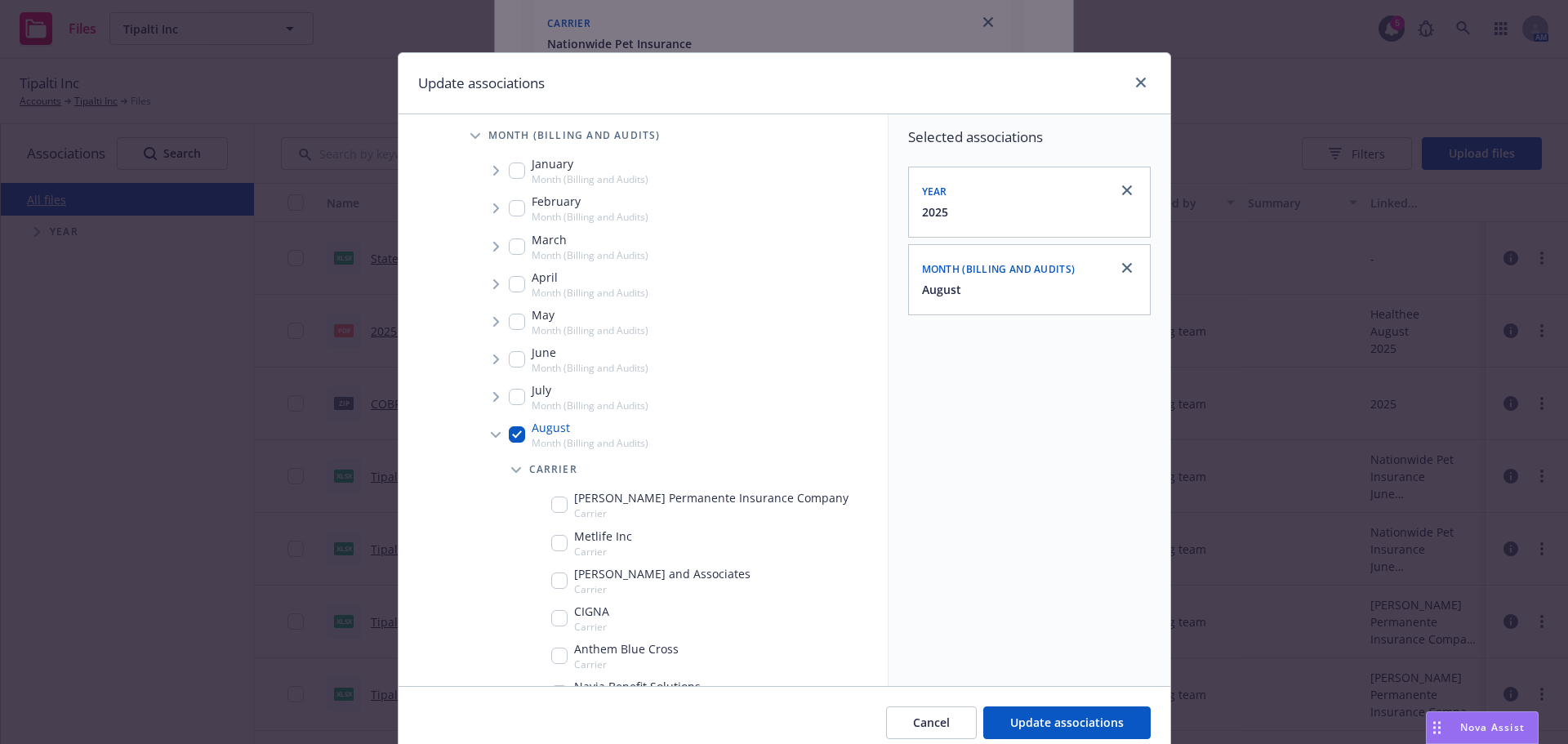
scroll to position [426, 0]
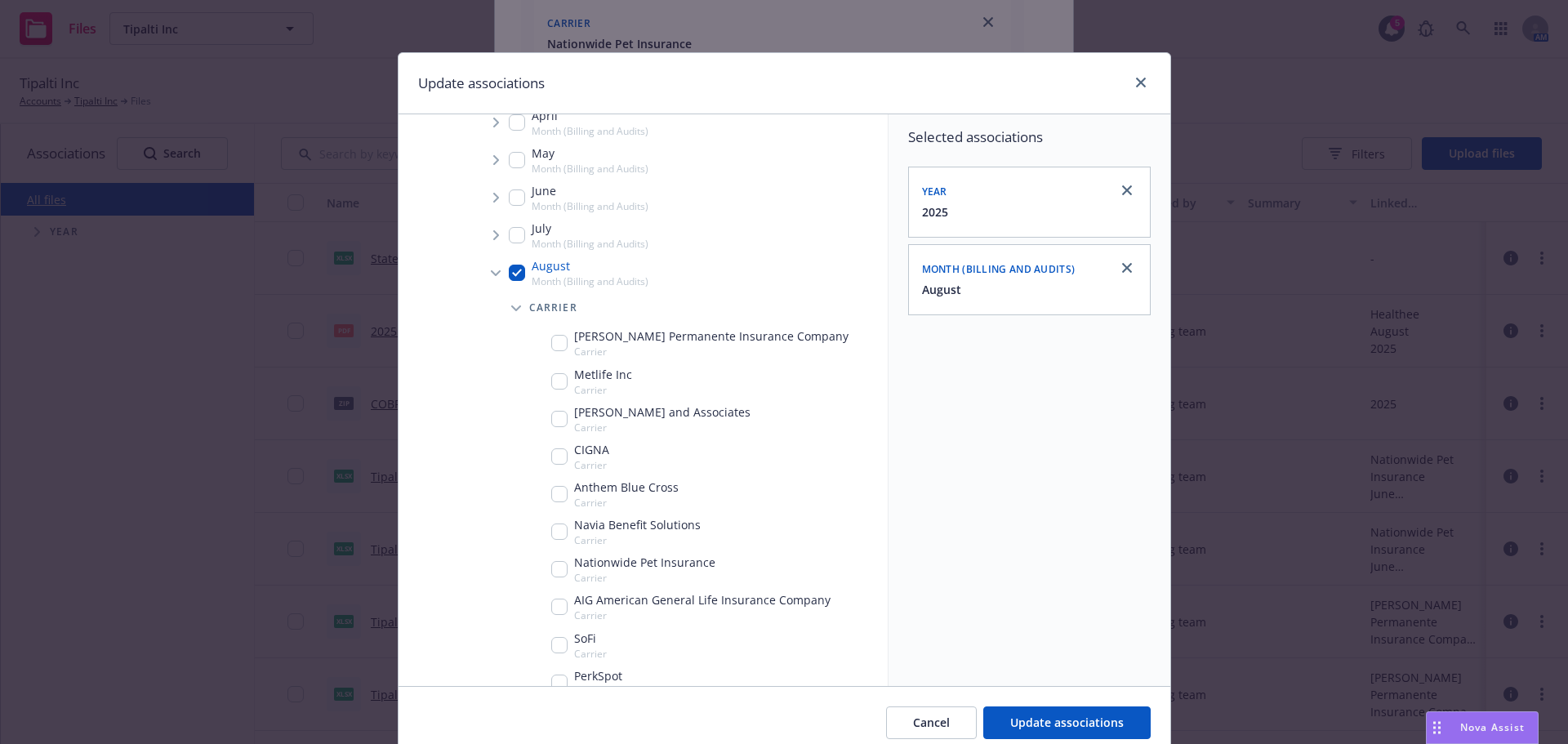
click at [551, 567] on input "Tree Example" at bounding box center [559, 569] width 17 height 17
checkbox input "true"
click at [1041, 698] on div "Cancel Update associations" at bounding box center [784, 722] width 772 height 73
click at [1038, 707] on div "Cancel Update associations" at bounding box center [784, 722] width 772 height 73
click at [1011, 704] on div "Cancel Update associations" at bounding box center [784, 722] width 772 height 73
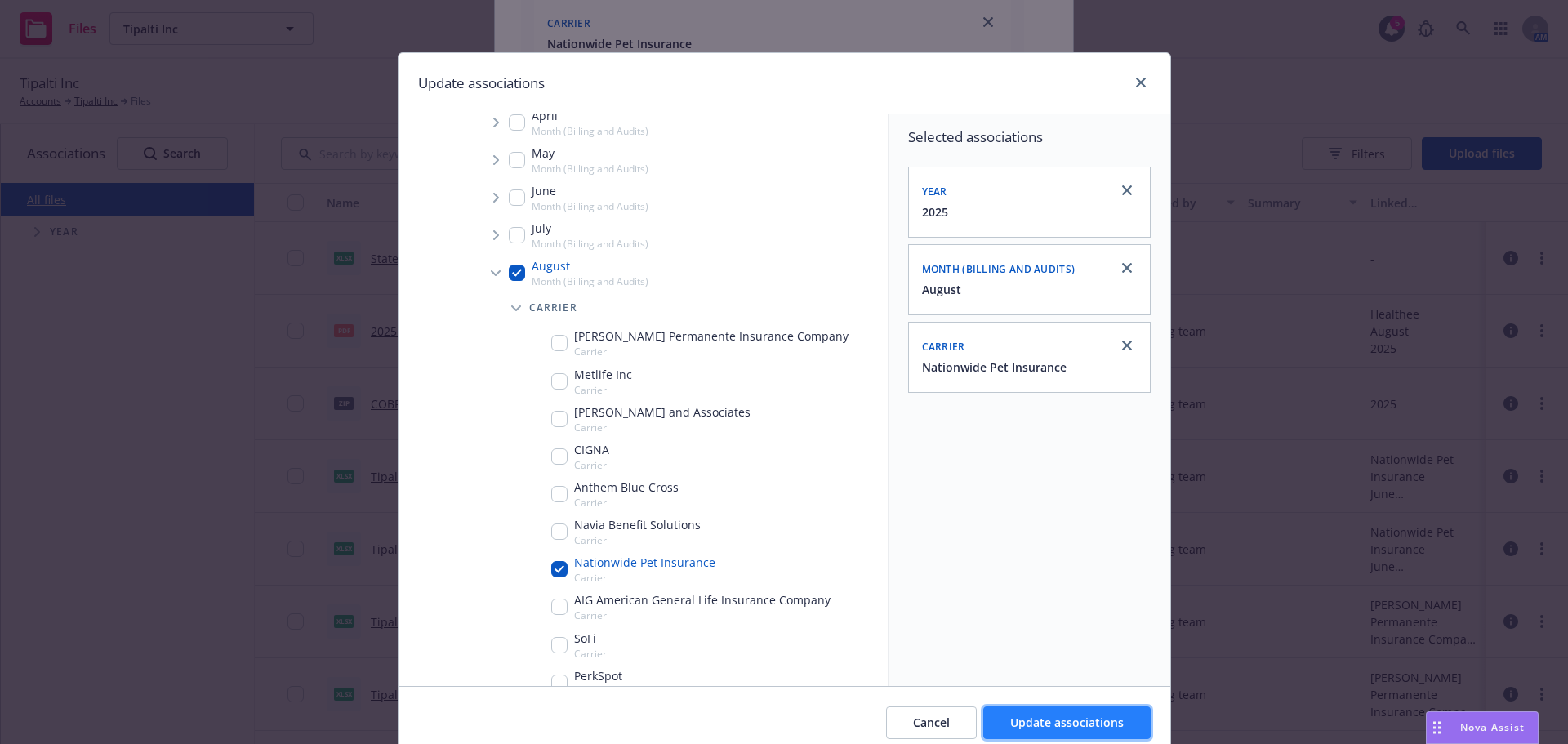
click at [1017, 709] on button "Update associations" at bounding box center [1067, 723] width 167 height 33
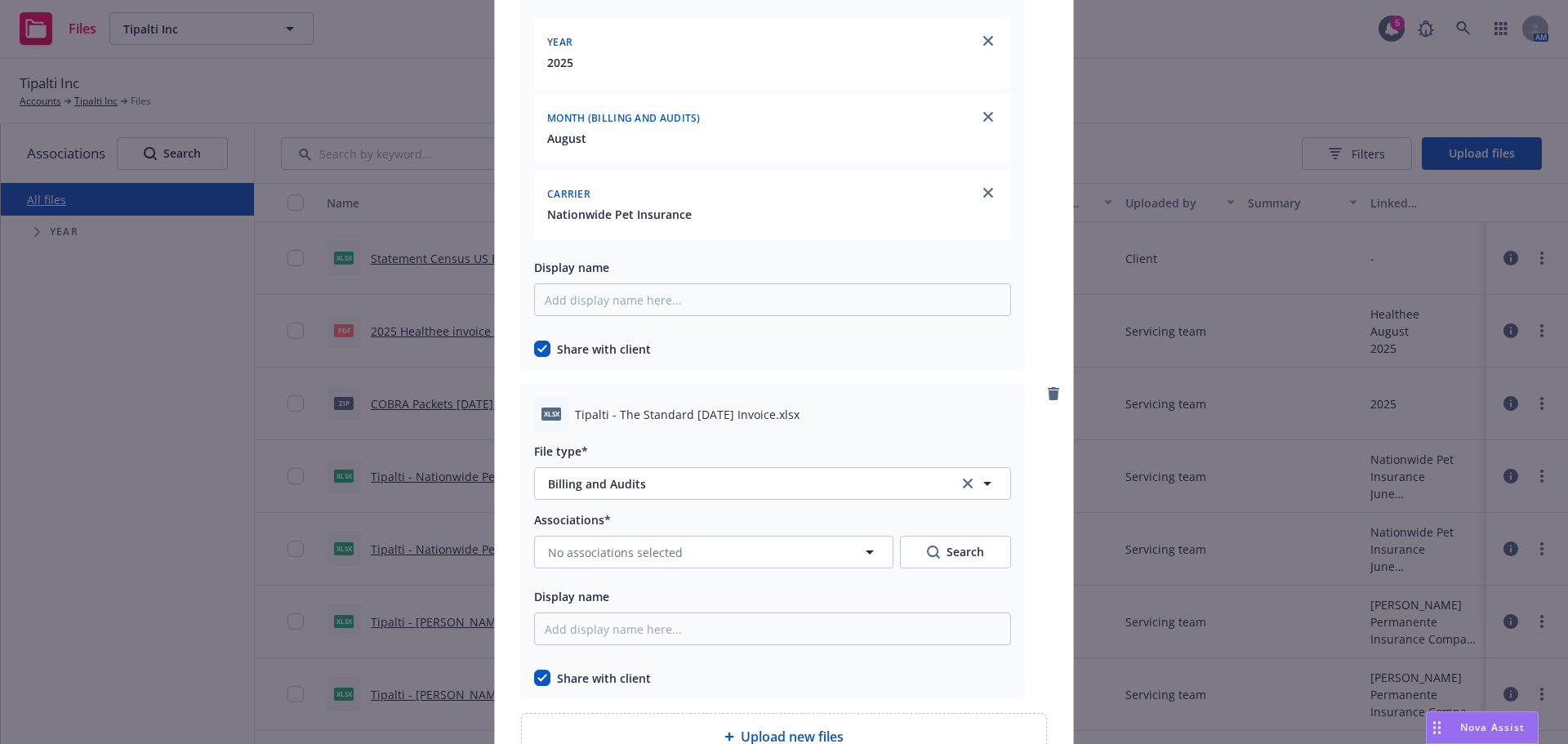
scroll to position [9926, 0]
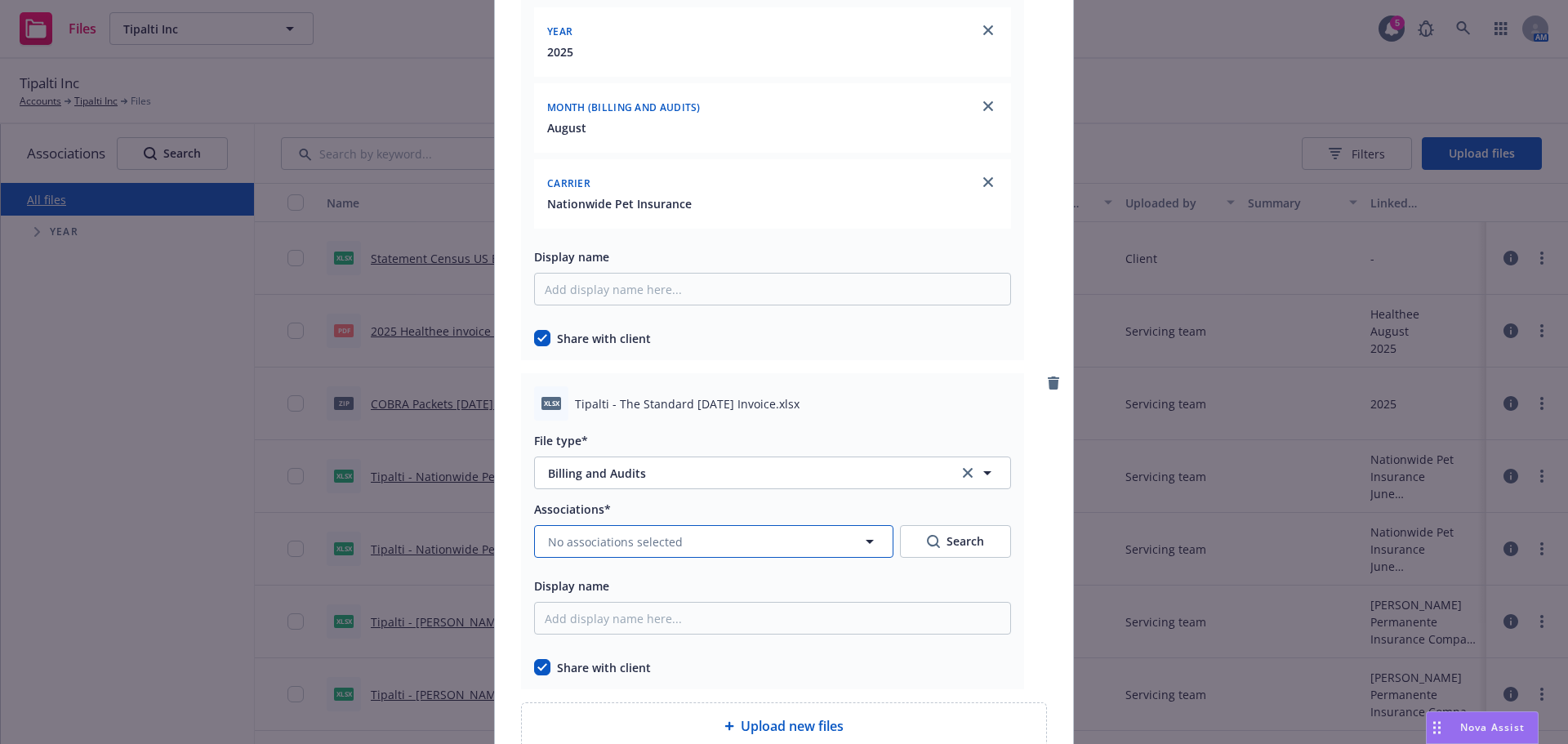
click at [665, 547] on span "No associations selected" at bounding box center [614, 543] width 134 height 18
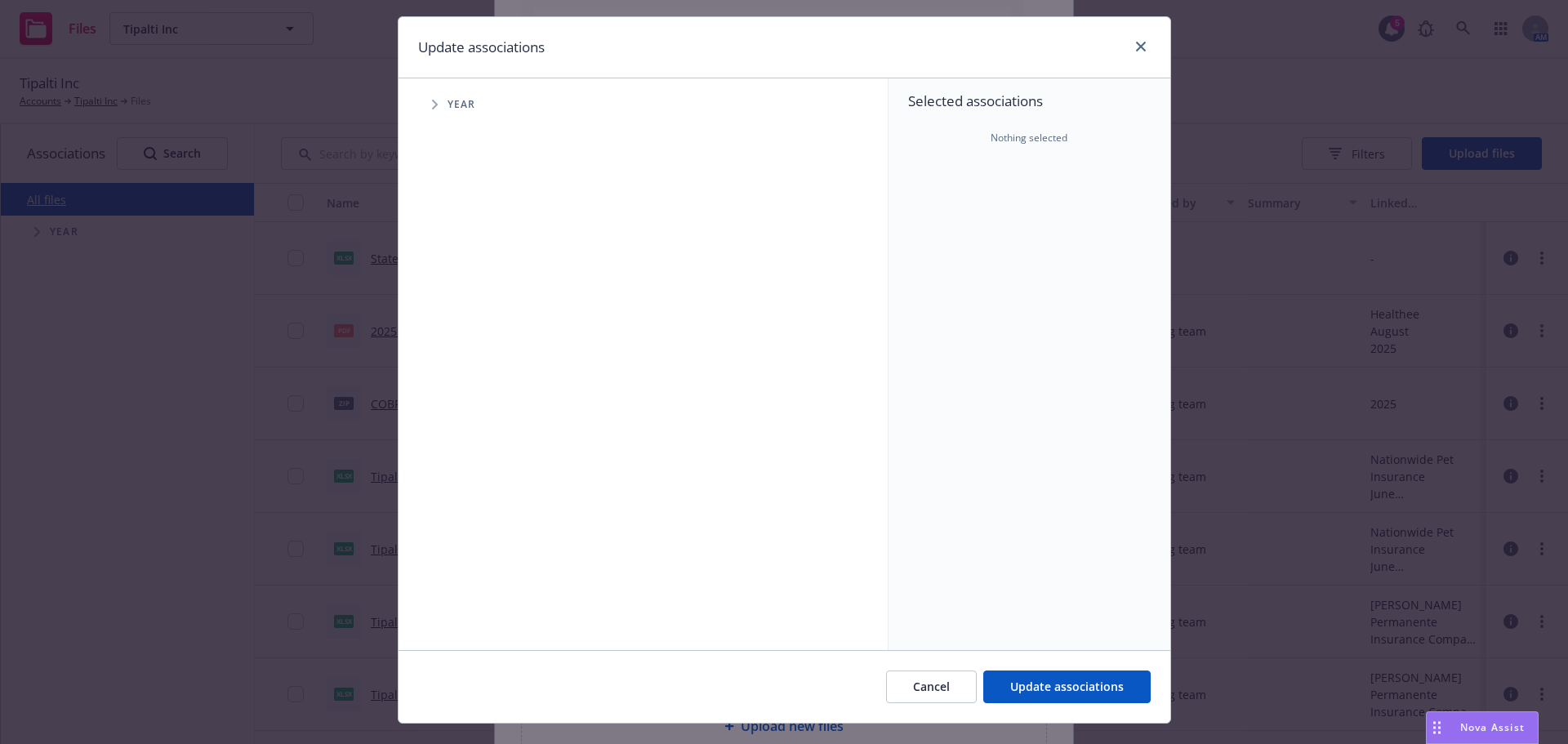
scroll to position [68, 0]
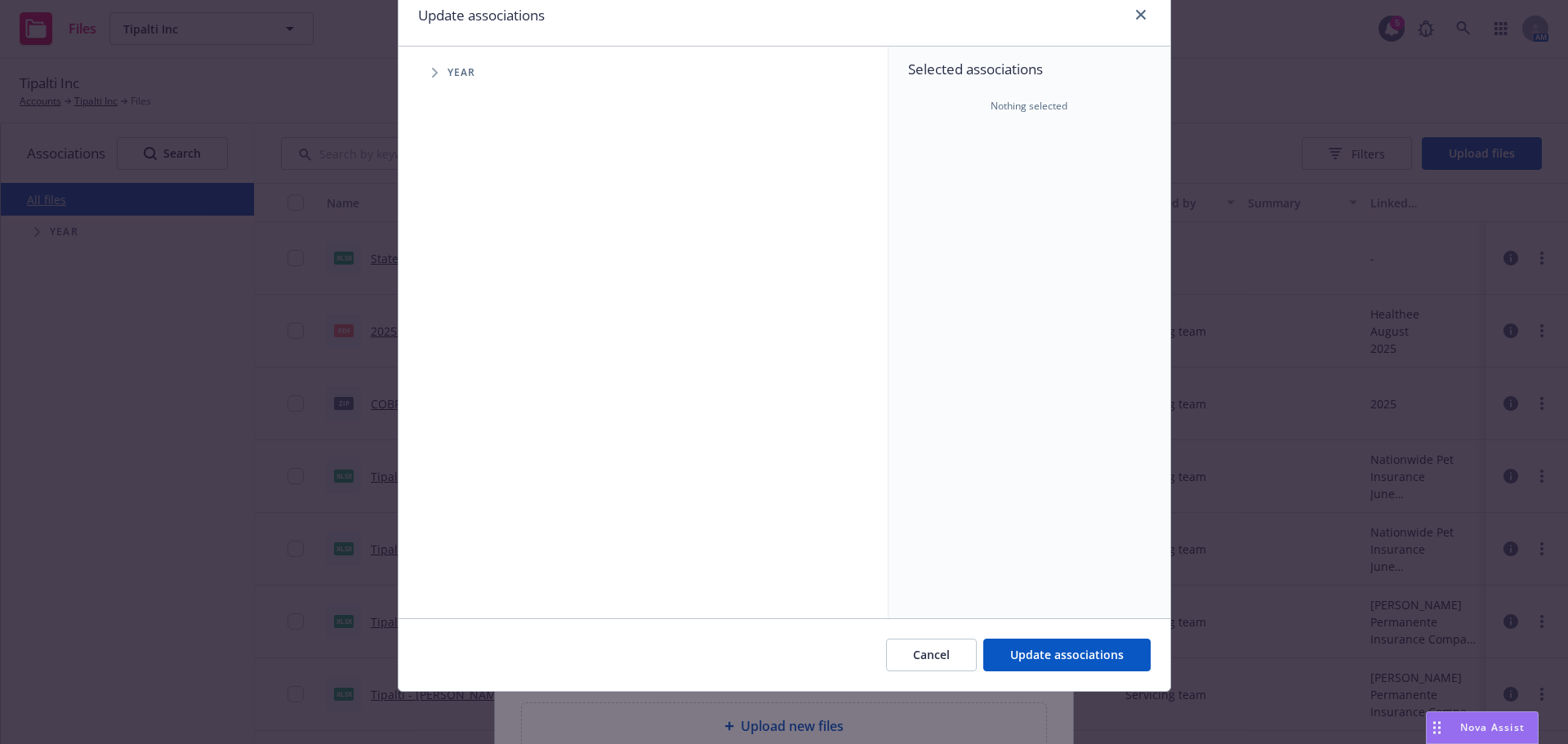
click at [432, 70] on icon "Tree Example" at bounding box center [434, 72] width 6 height 10
click at [461, 295] on span "Tree Example" at bounding box center [455, 296] width 26 height 26
click at [468, 296] on input "Tree Example" at bounding box center [475, 296] width 17 height 17
checkbox input "true"
click at [473, 332] on icon "Tree Example" at bounding box center [475, 332] width 6 height 10
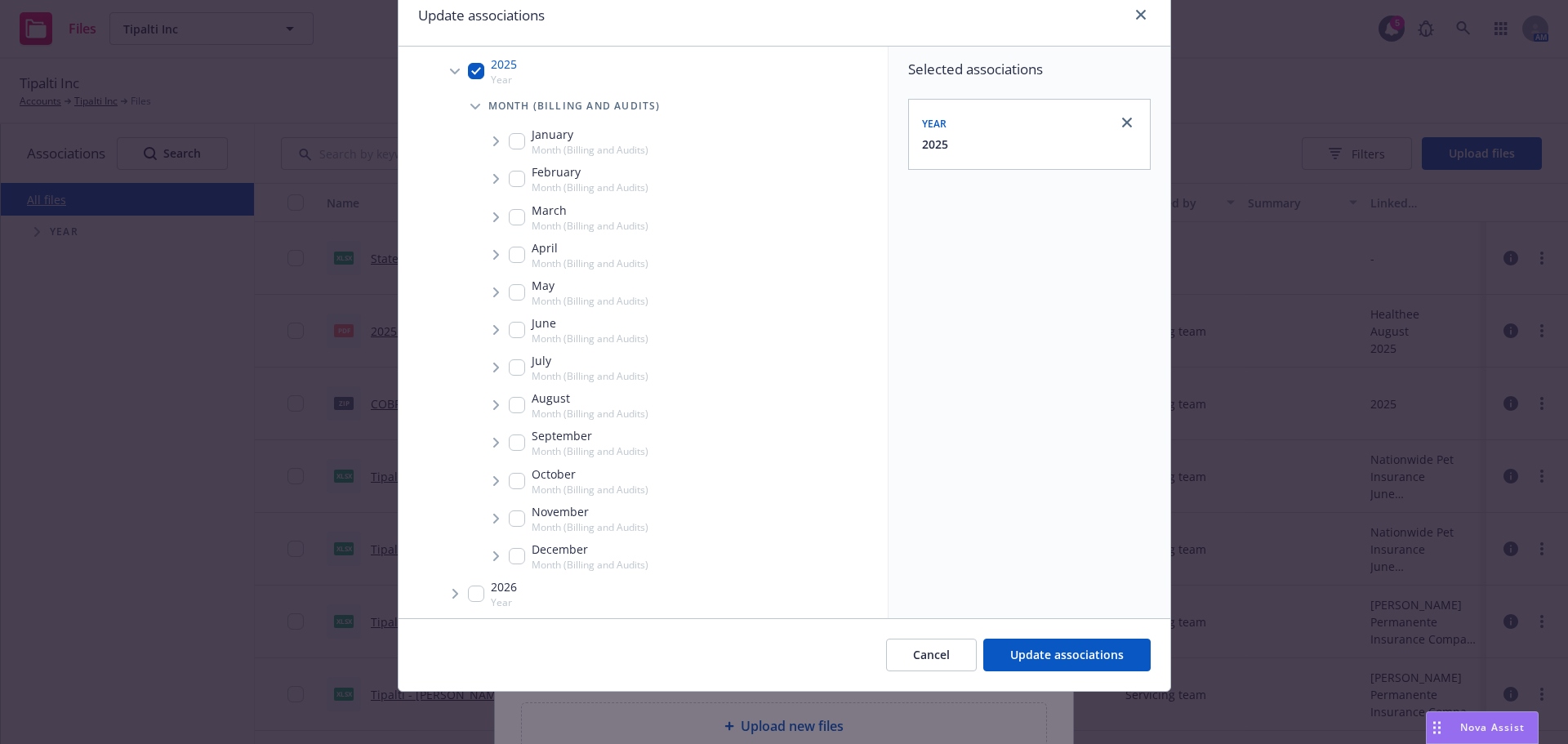
scroll to position [230, 0]
click at [509, 393] on input "Tree Example" at bounding box center [517, 401] width 17 height 17
checkbox input "true"
click at [496, 391] on span "Tree Example" at bounding box center [496, 401] width 26 height 26
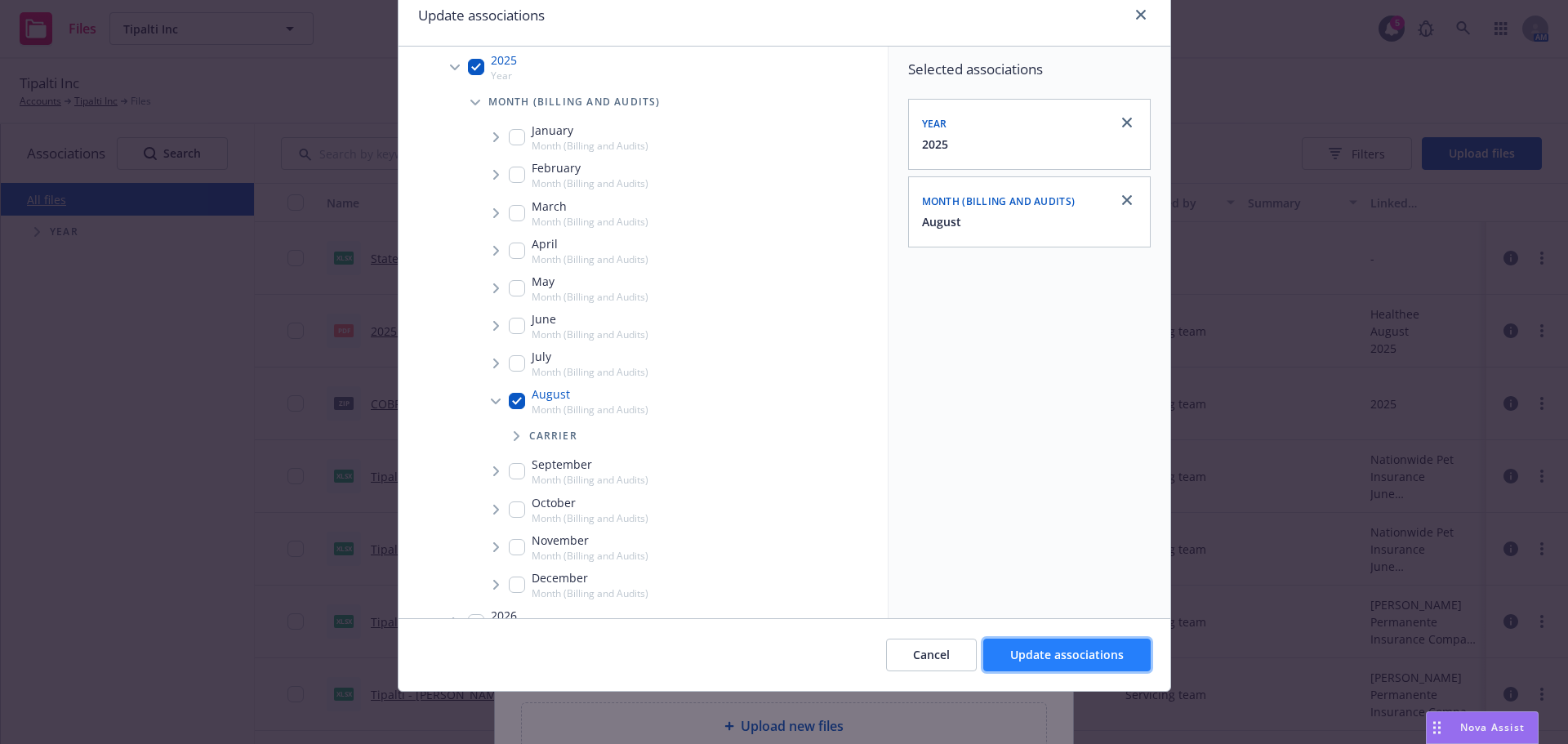
click at [1108, 644] on button "Update associations" at bounding box center [1067, 654] width 167 height 33
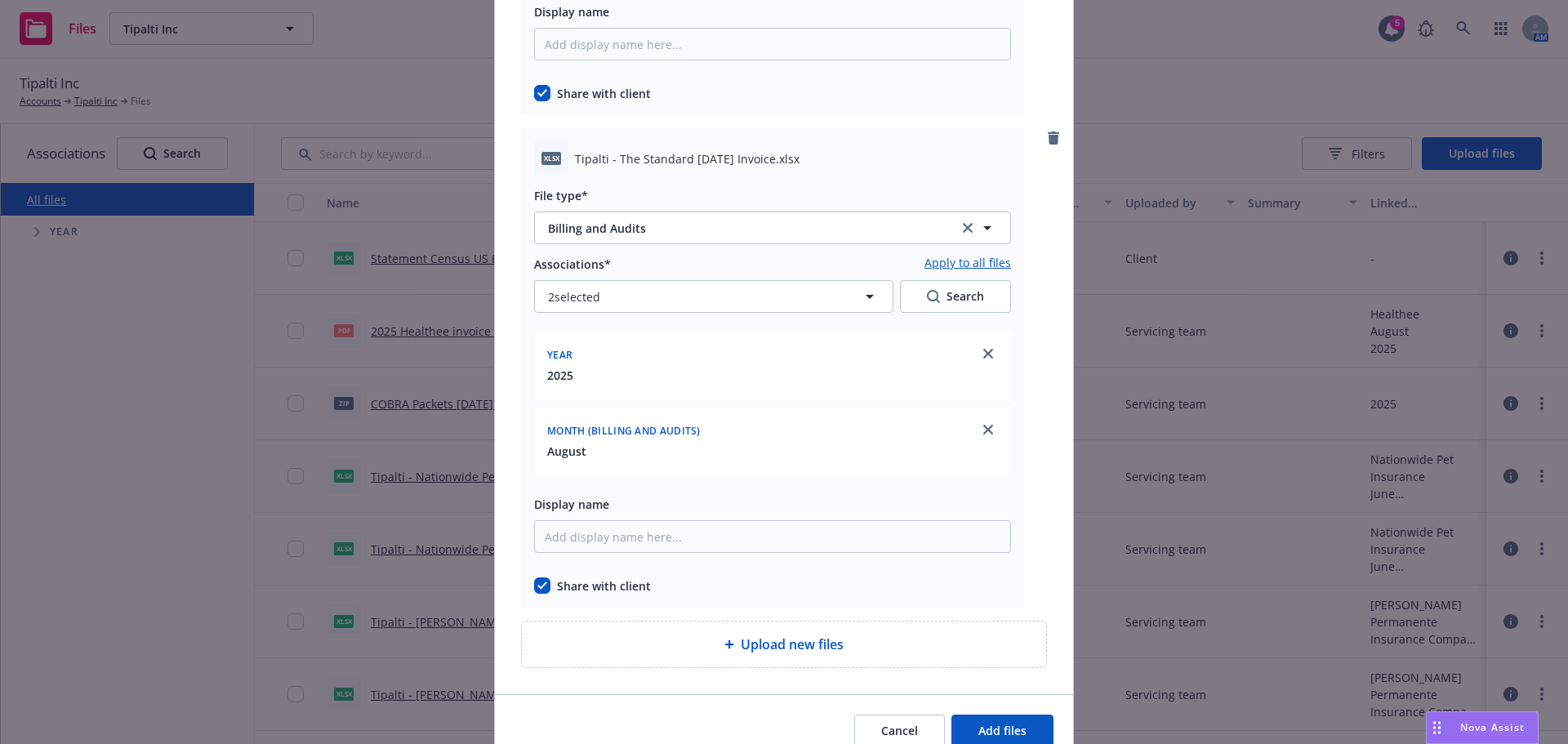
scroll to position [10008, 0]
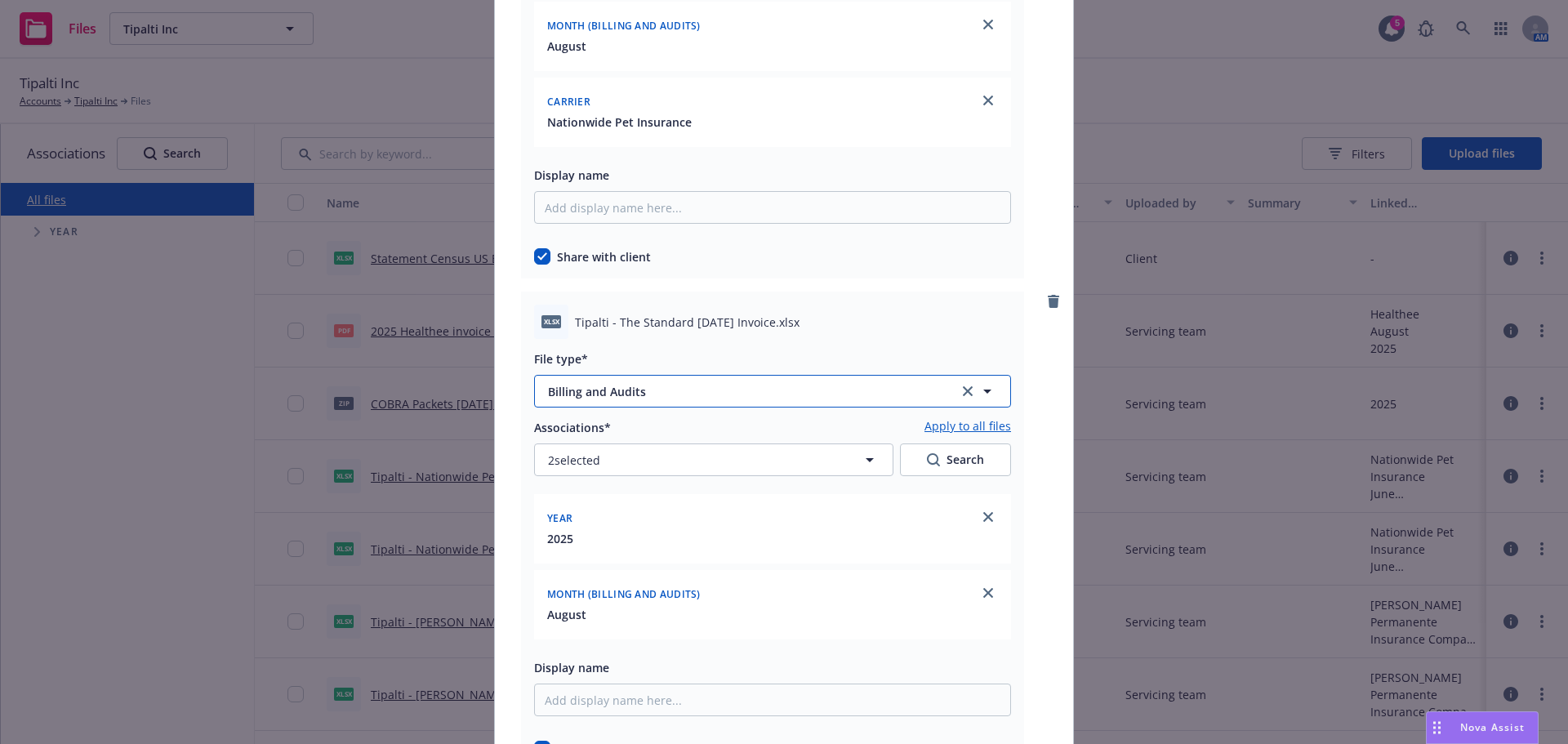
click at [630, 385] on span "Billing and Audits" at bounding box center [740, 392] width 386 height 18
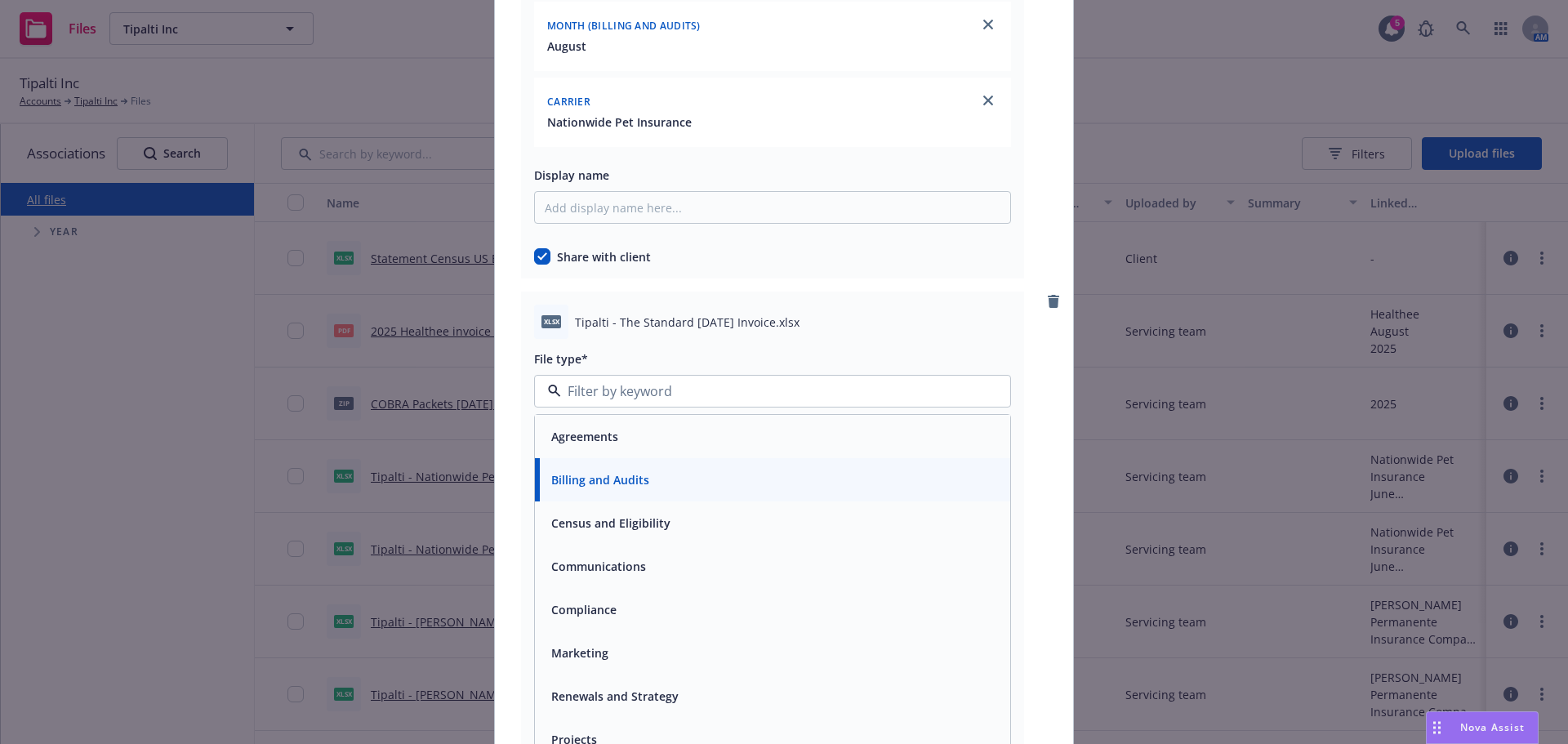
click at [735, 264] on div "Share with client" at bounding box center [773, 257] width 477 height 18
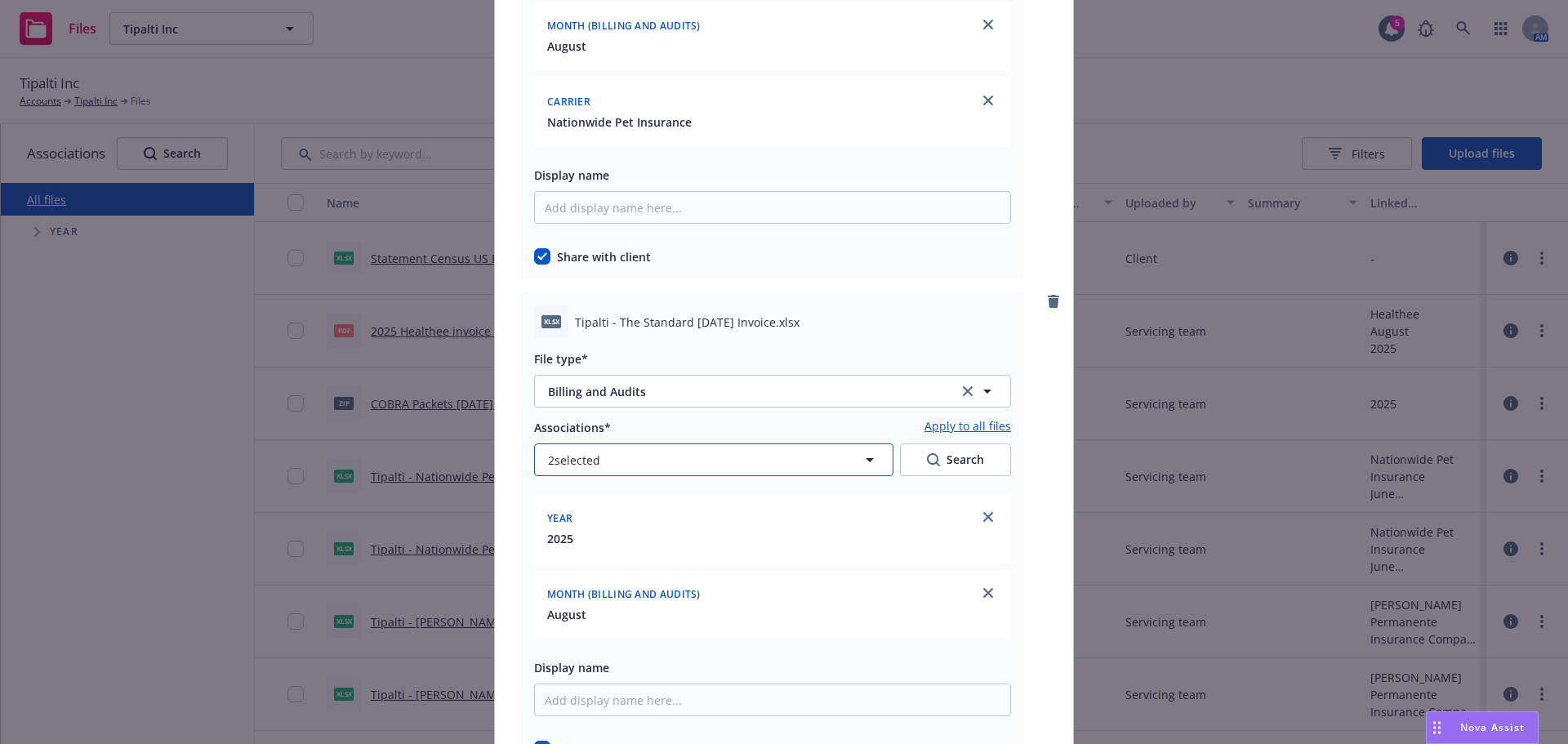
click at [638, 450] on button "2 selected" at bounding box center [714, 459] width 359 height 33
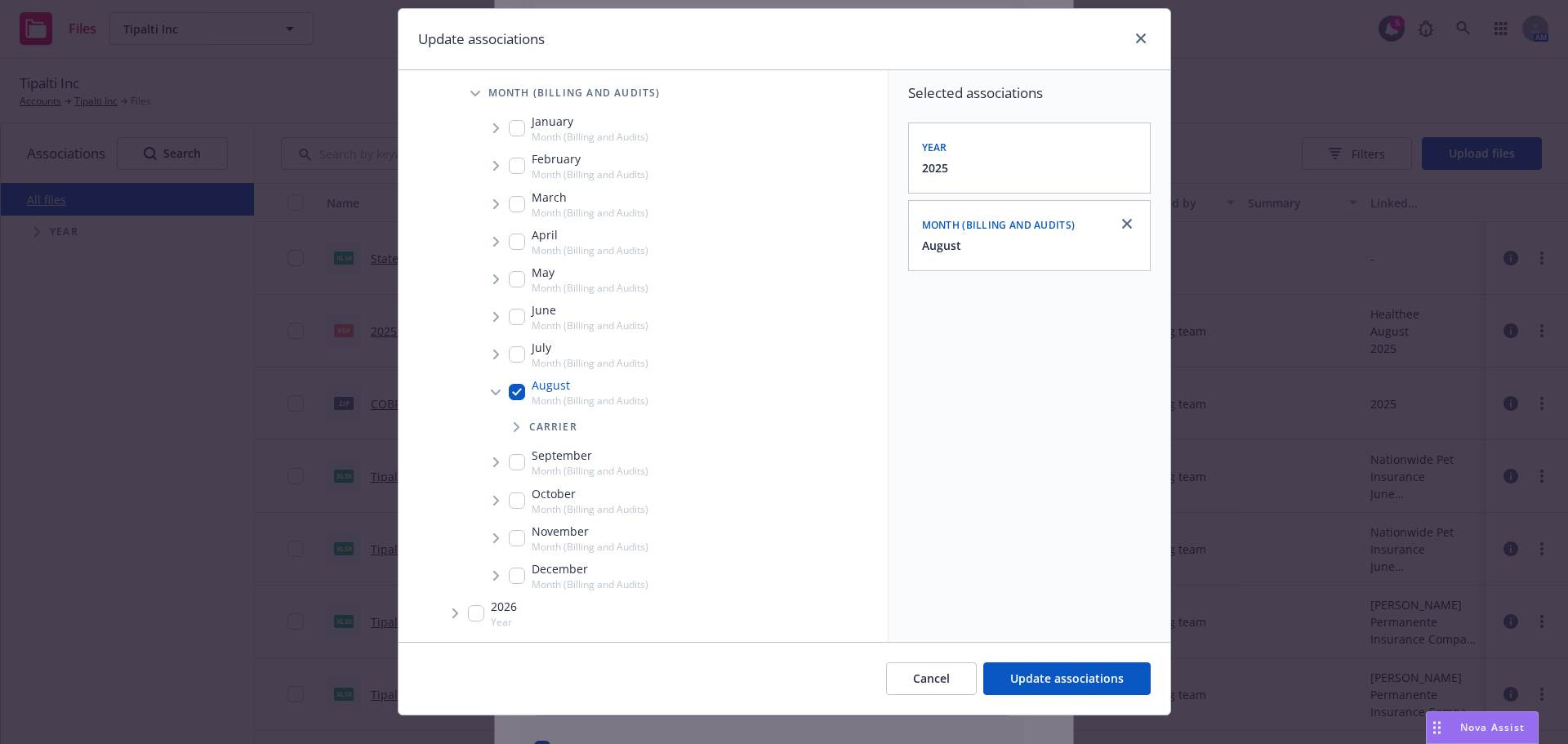
scroll to position [68, 0]
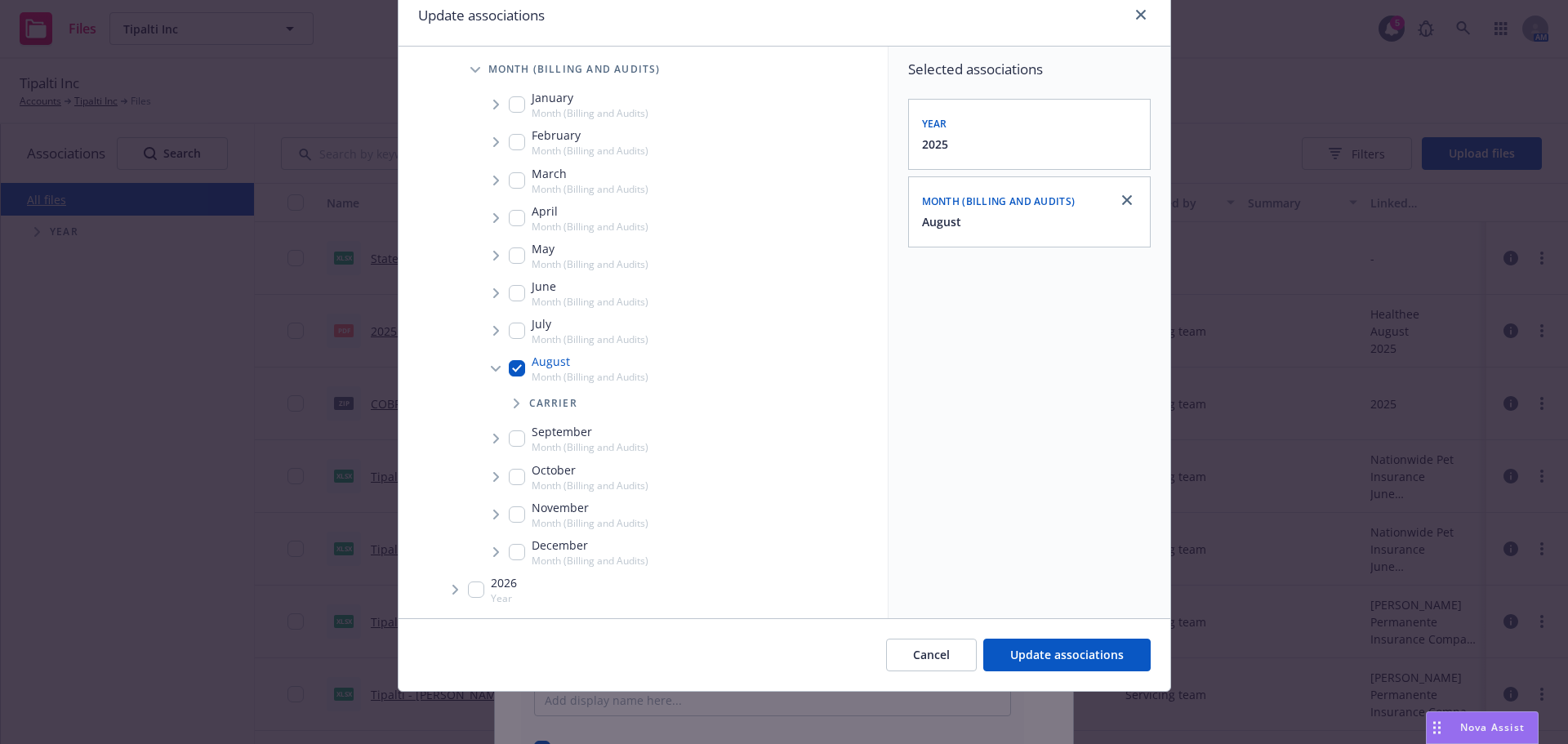
click at [513, 400] on icon "Tree Example" at bounding box center [516, 403] width 6 height 10
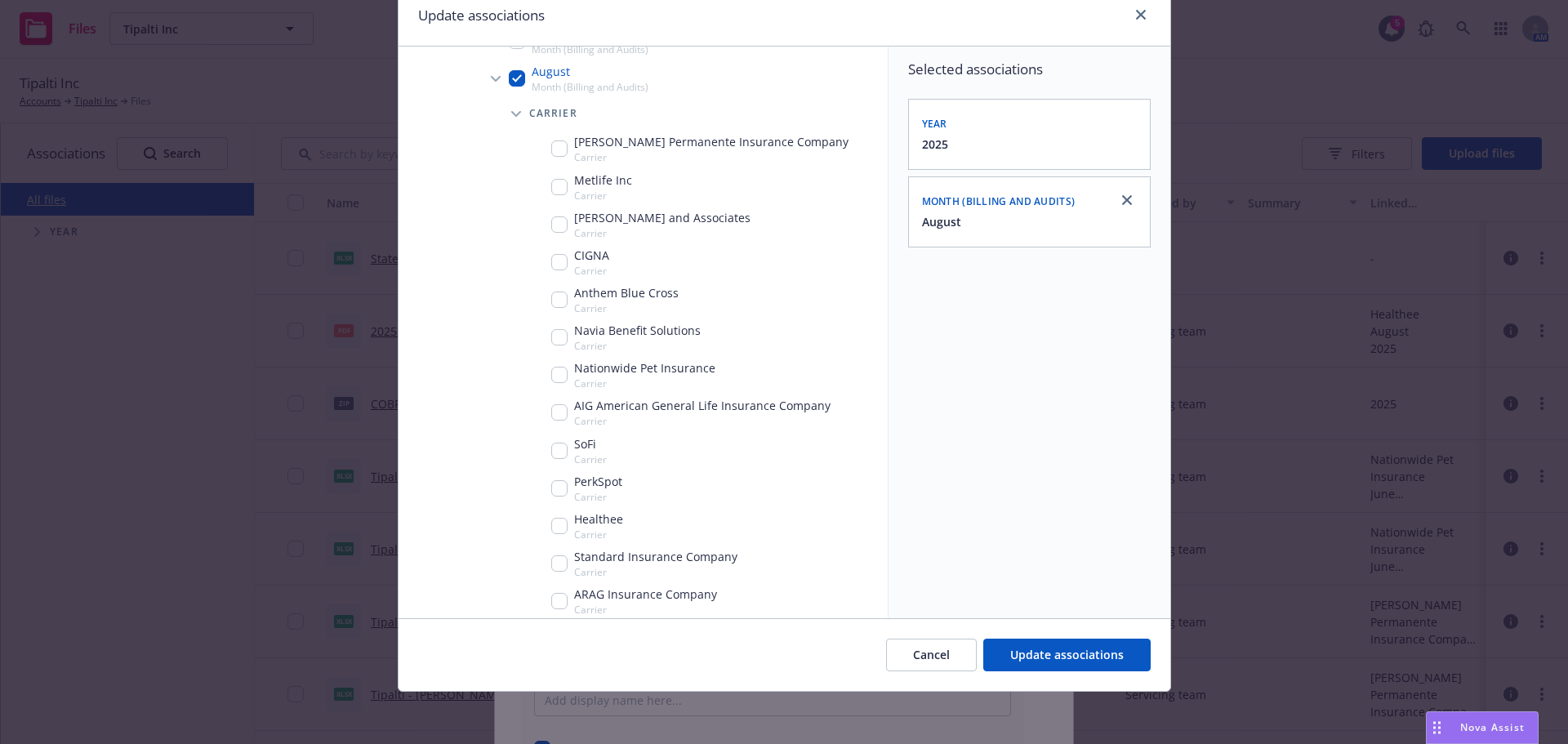
scroll to position [589, 0]
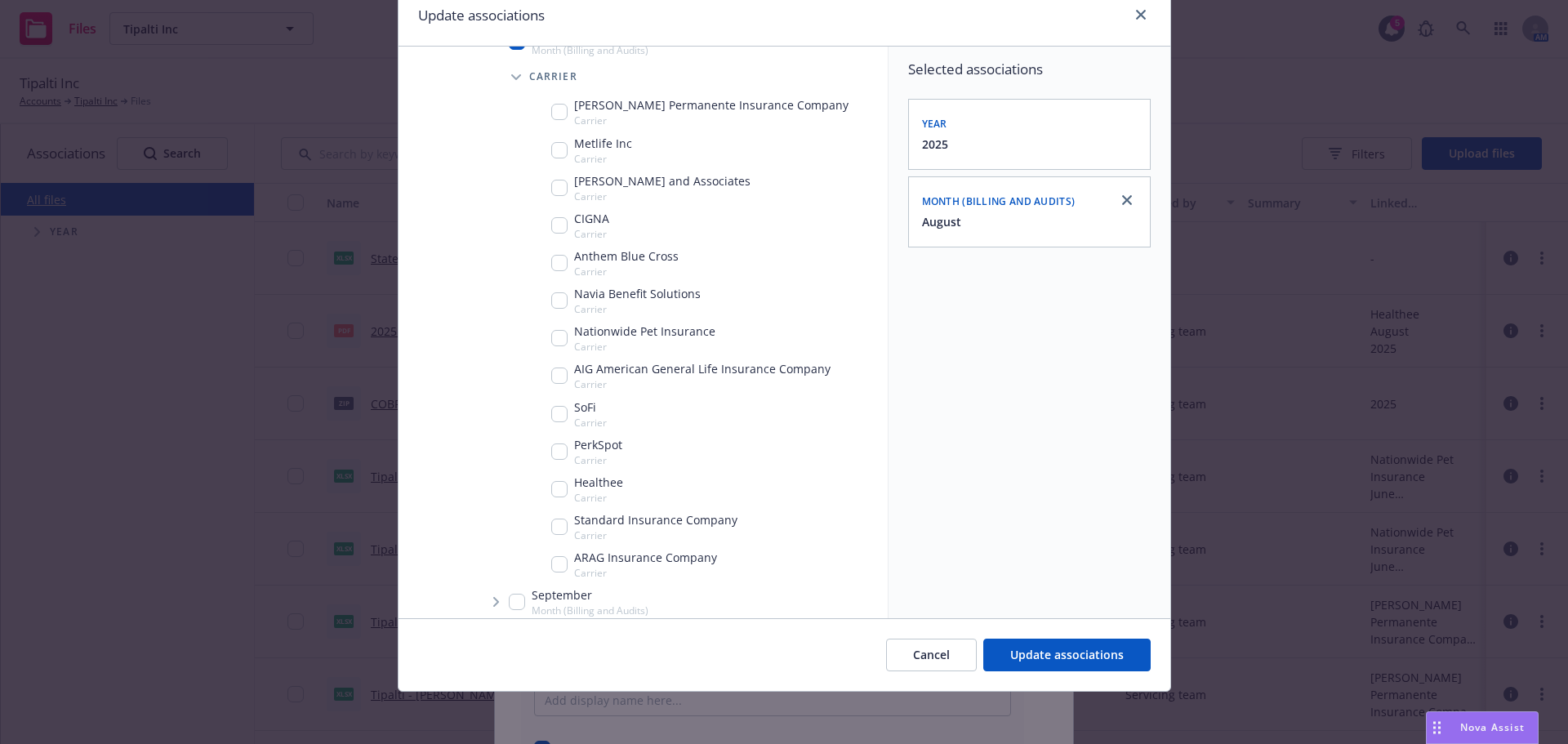
click at [551, 520] on input "Tree Example" at bounding box center [559, 527] width 17 height 17
checkbox input "true"
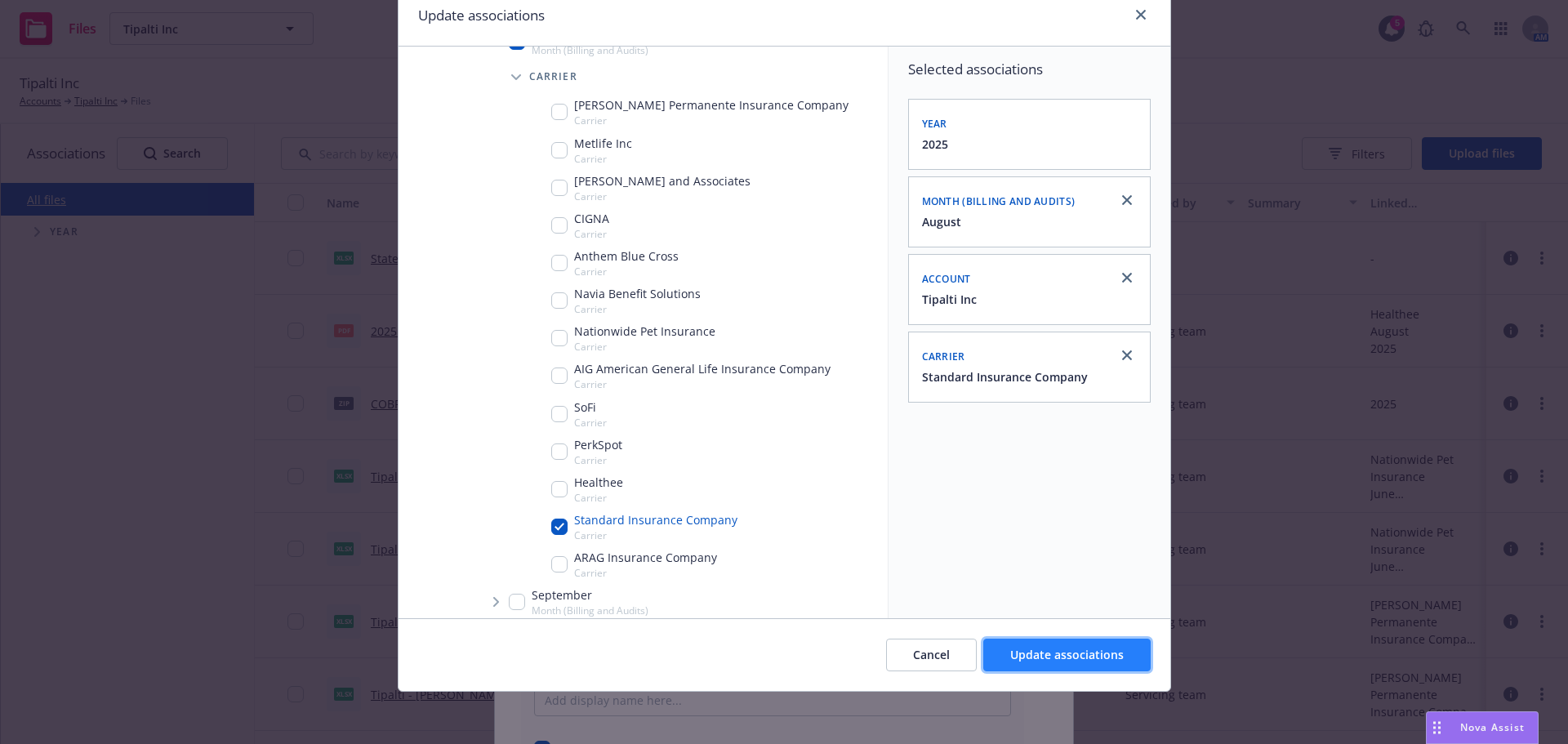
click at [1075, 643] on button "Update associations" at bounding box center [1067, 654] width 167 height 33
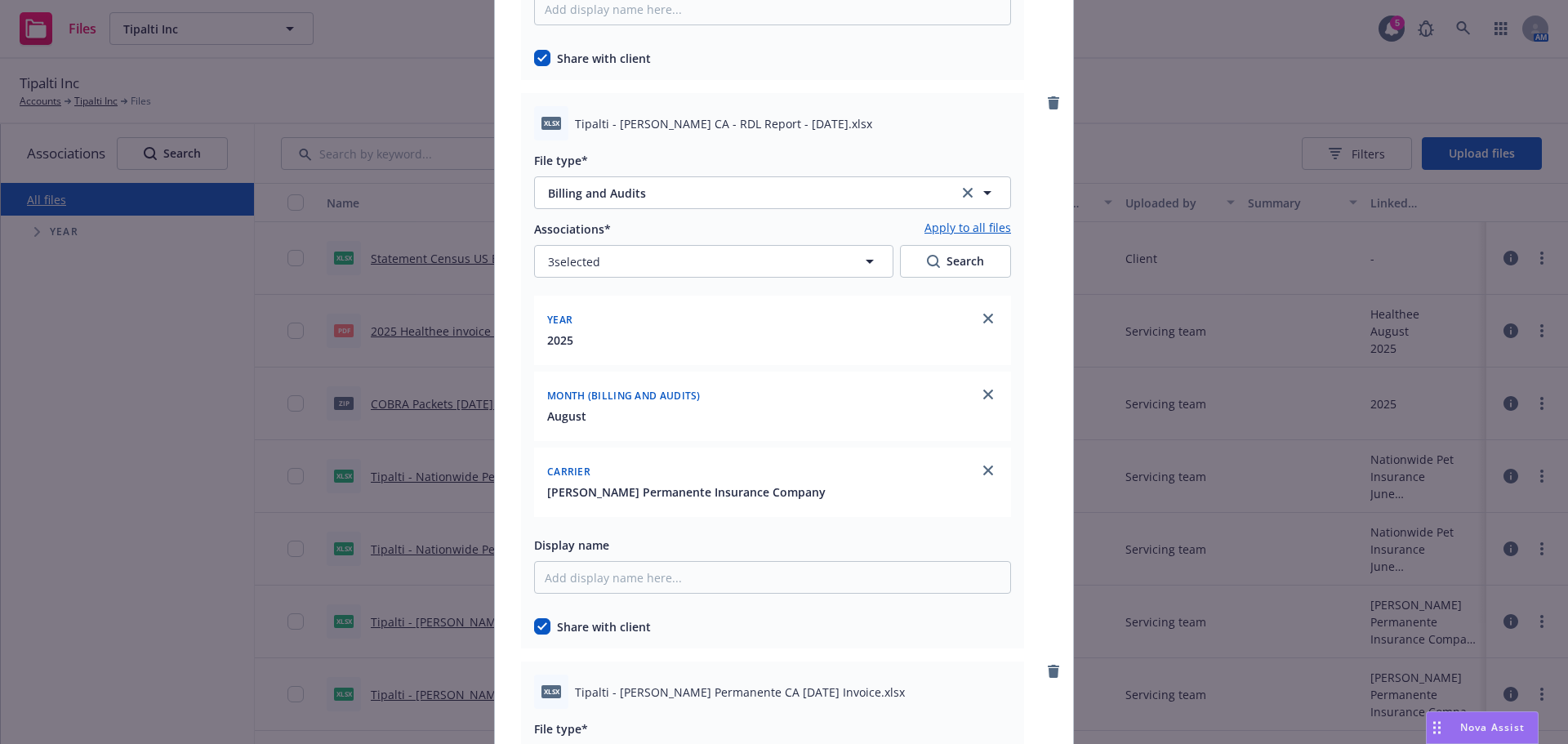
scroll to position [10324, 0]
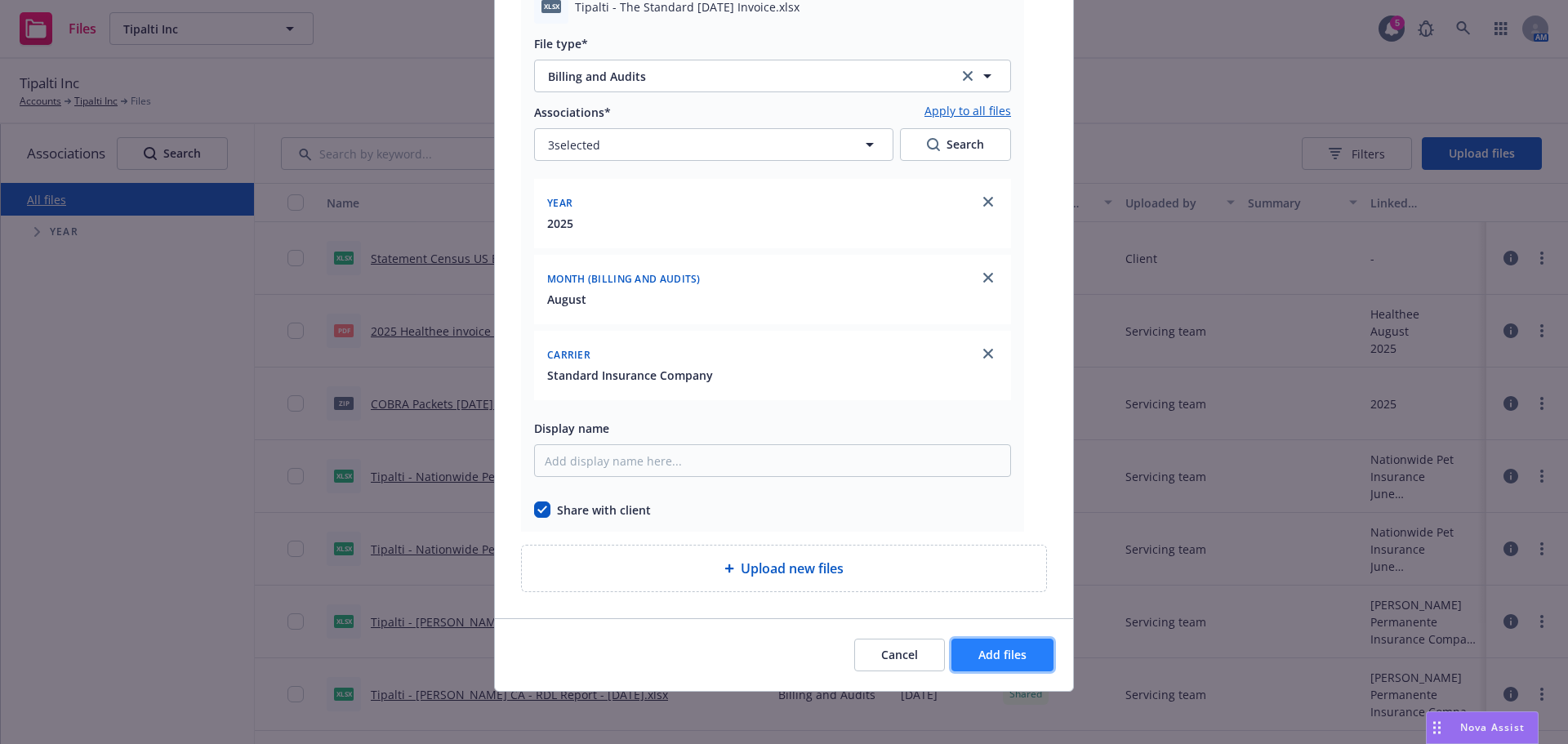
click at [1020, 668] on button "Add files" at bounding box center [1002, 654] width 102 height 33
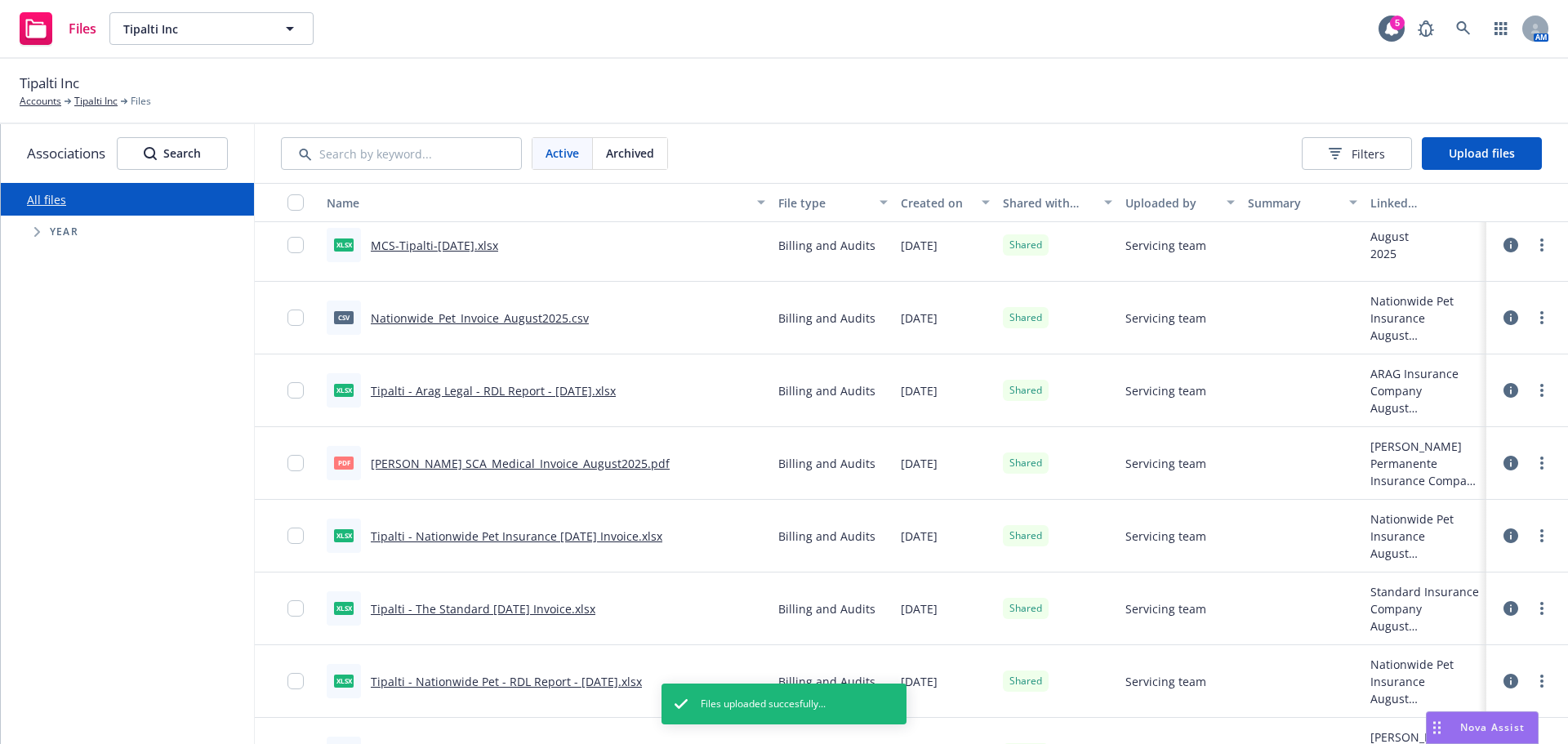
scroll to position [0, 0]
